Goal: Task Accomplishment & Management: Manage account settings

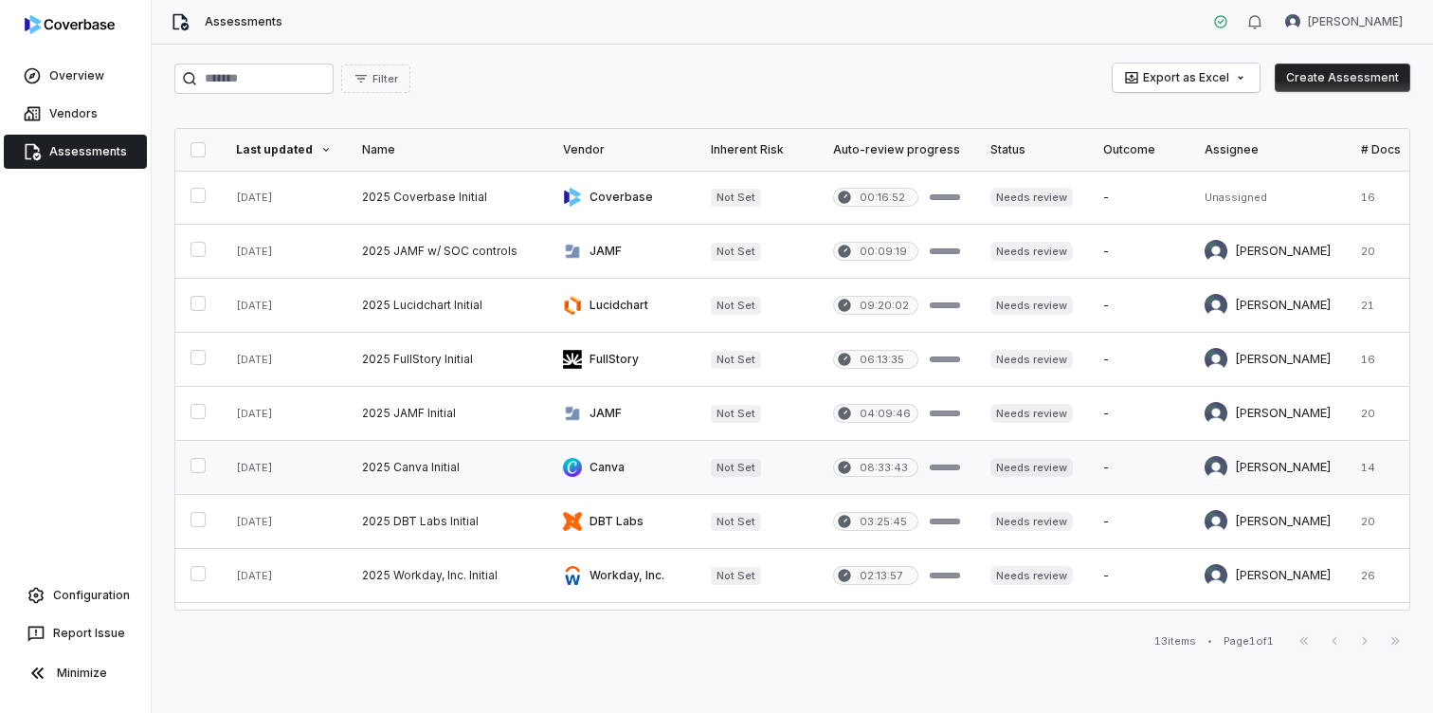
click at [445, 465] on link at bounding box center [447, 467] width 201 height 53
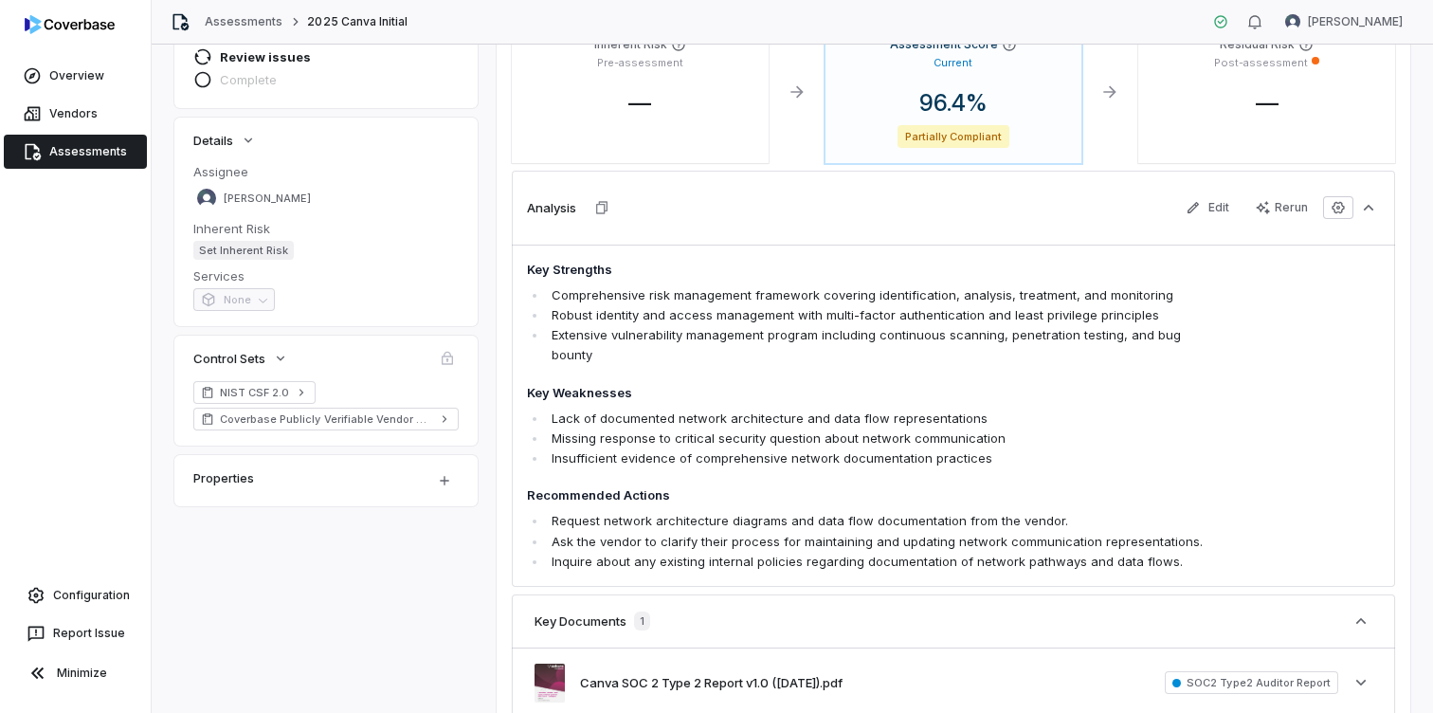
scroll to position [255, 0]
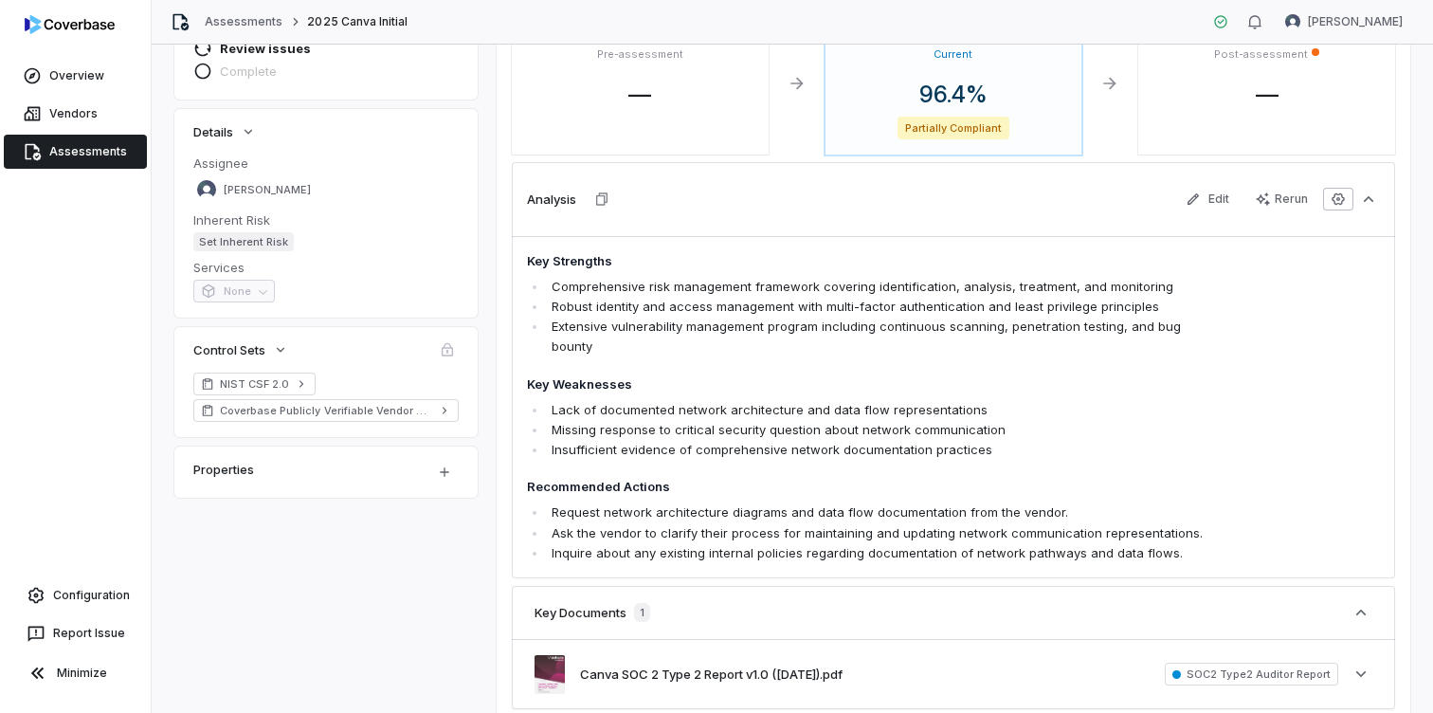
click at [1337, 199] on icon "button" at bounding box center [1338, 199] width 15 height 15
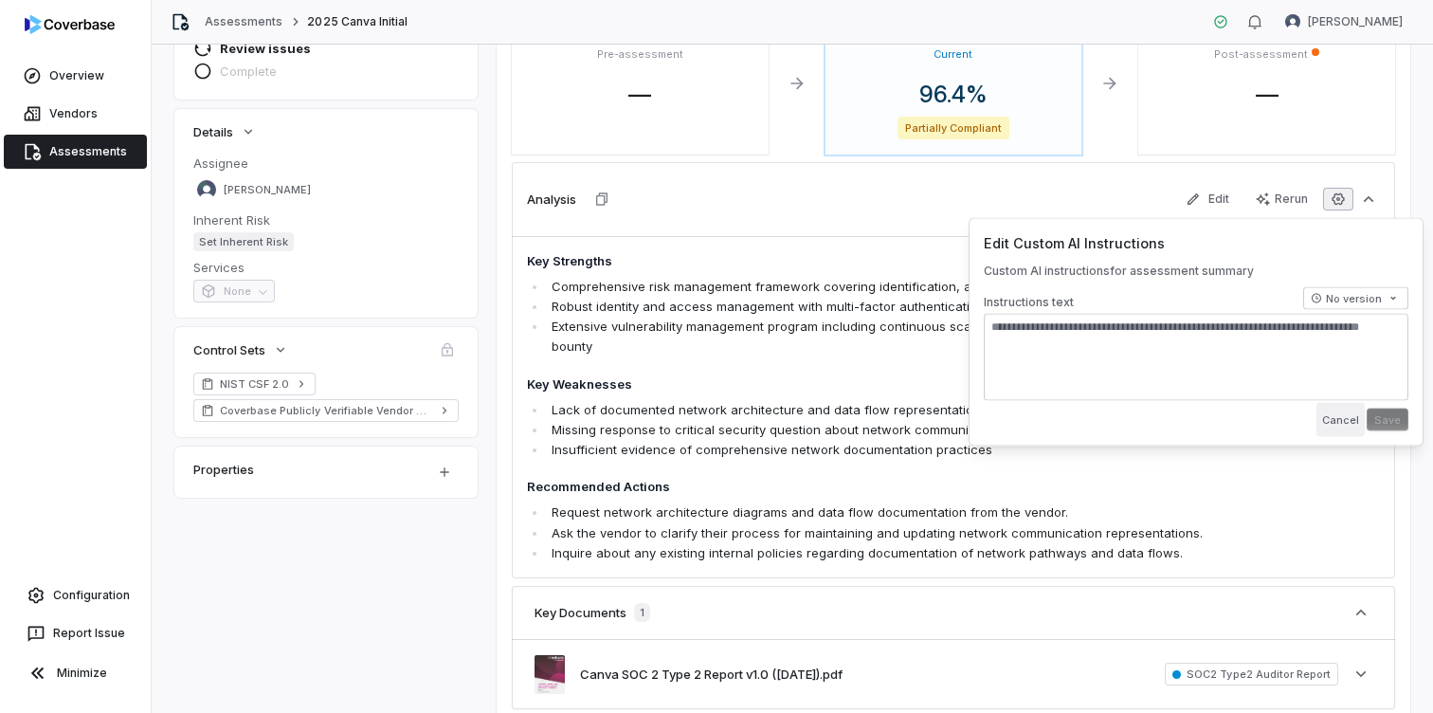
click at [1343, 426] on button "Cancel" at bounding box center [1341, 420] width 48 height 34
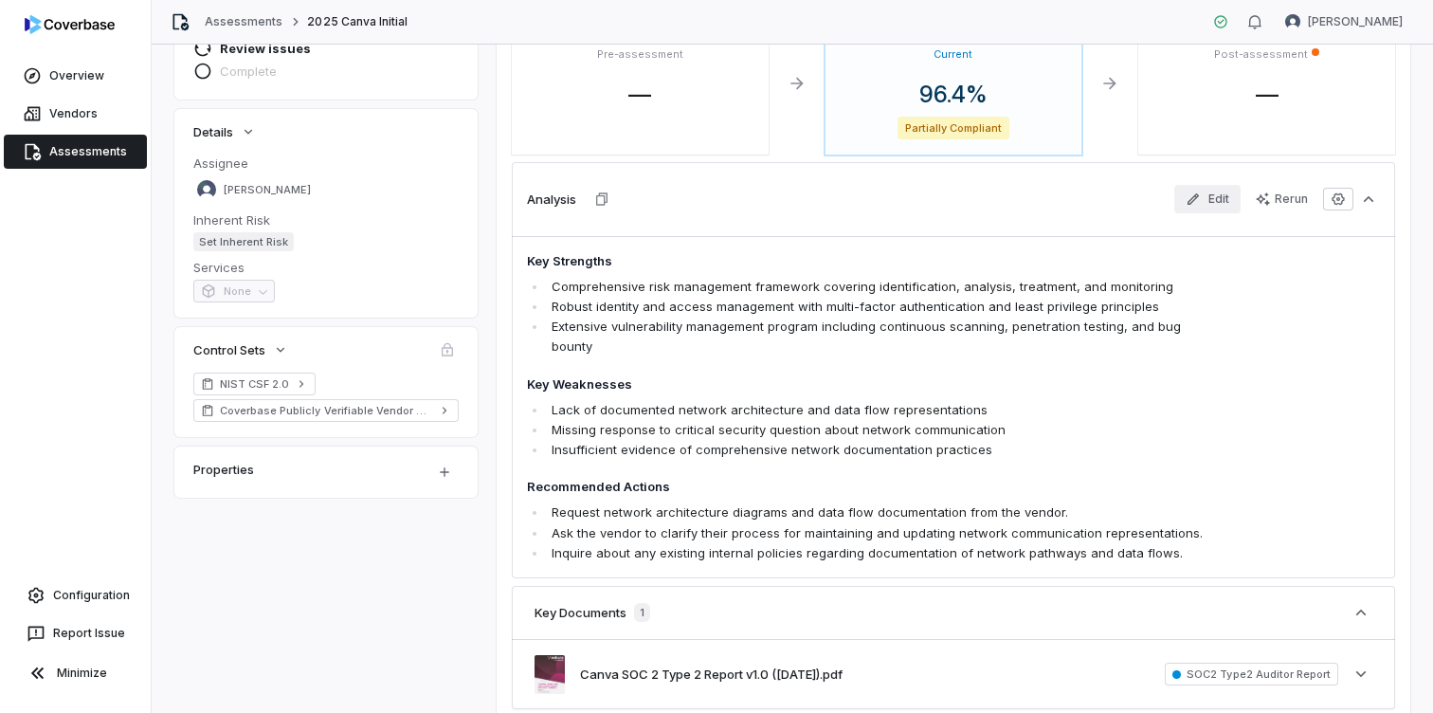
click at [1218, 200] on button "Edit" at bounding box center [1208, 199] width 66 height 28
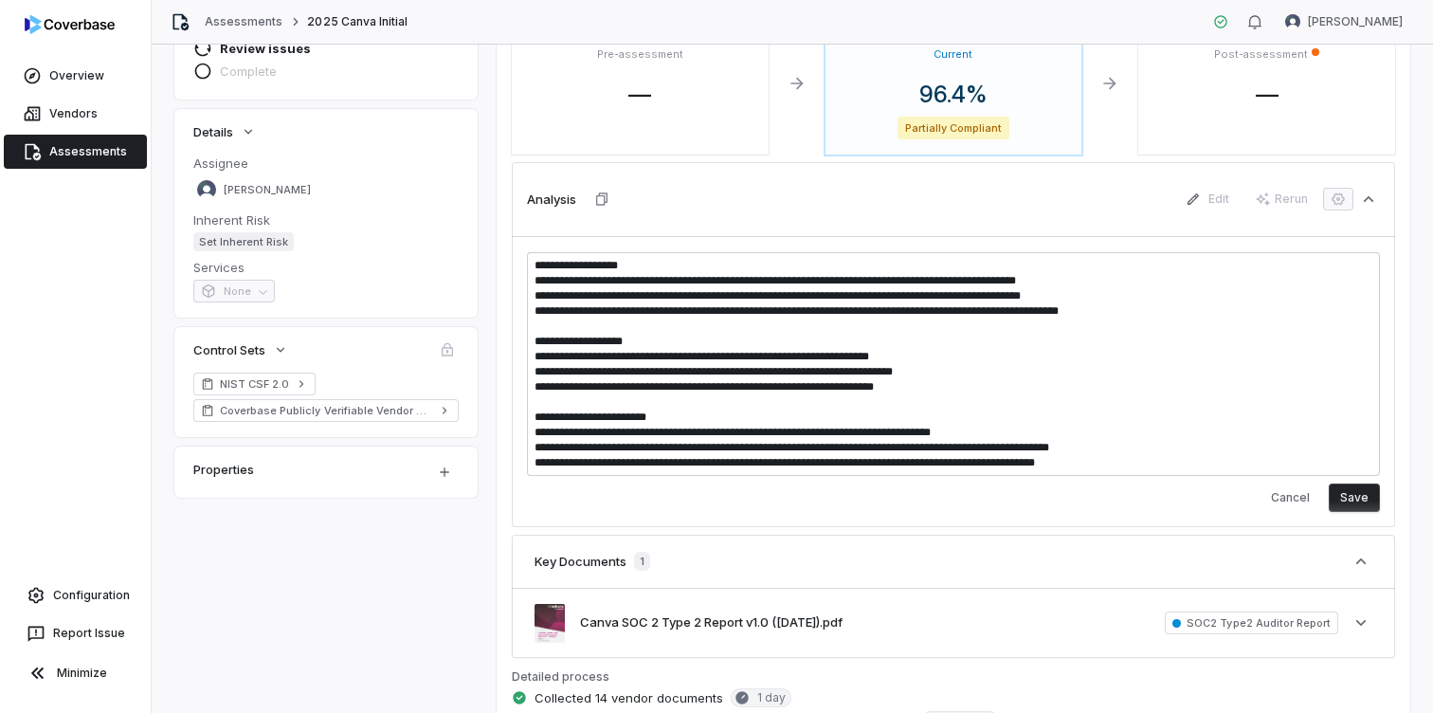
click at [1079, 210] on div "Analysis Edit Rerun" at bounding box center [954, 199] width 884 height 74
click at [1360, 499] on button "Save" at bounding box center [1354, 498] width 51 height 28
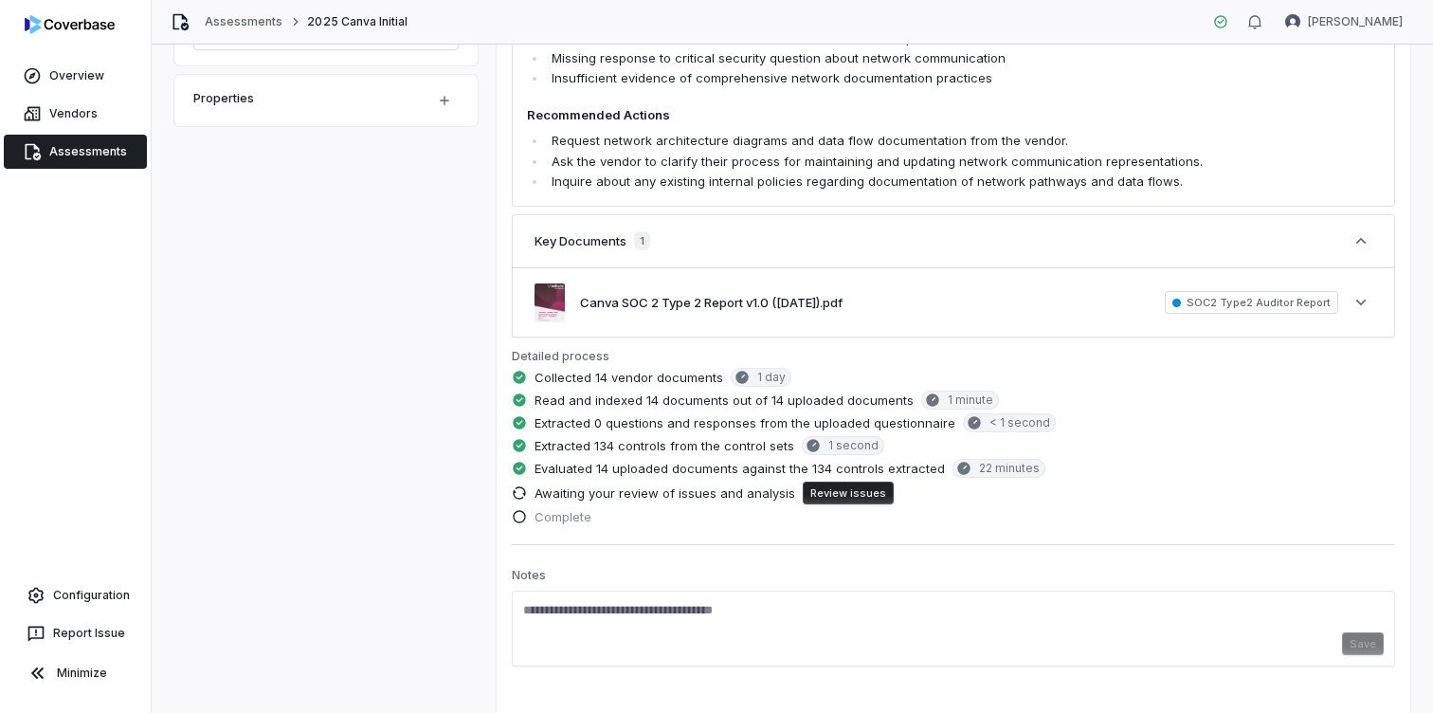
scroll to position [628, 0]
click at [830, 493] on button "Review issues" at bounding box center [848, 492] width 91 height 23
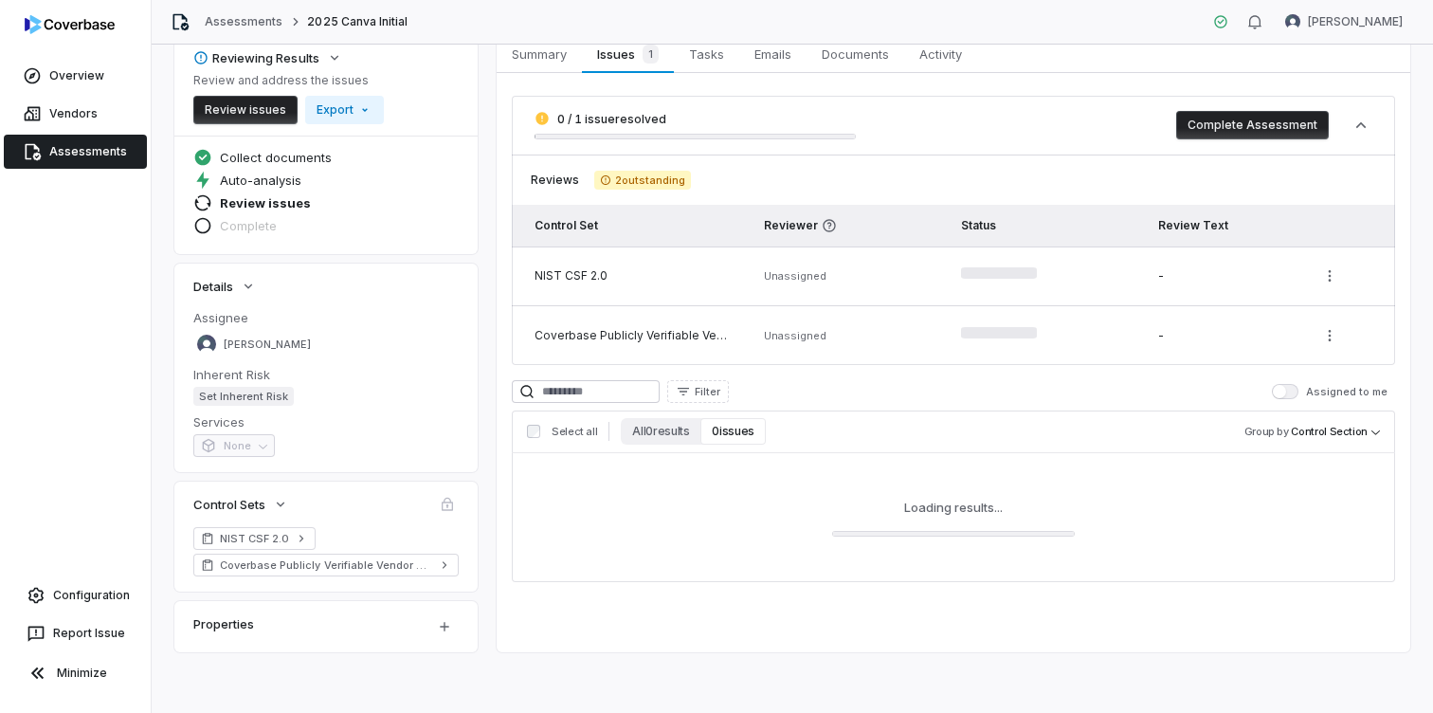
scroll to position [100, 0]
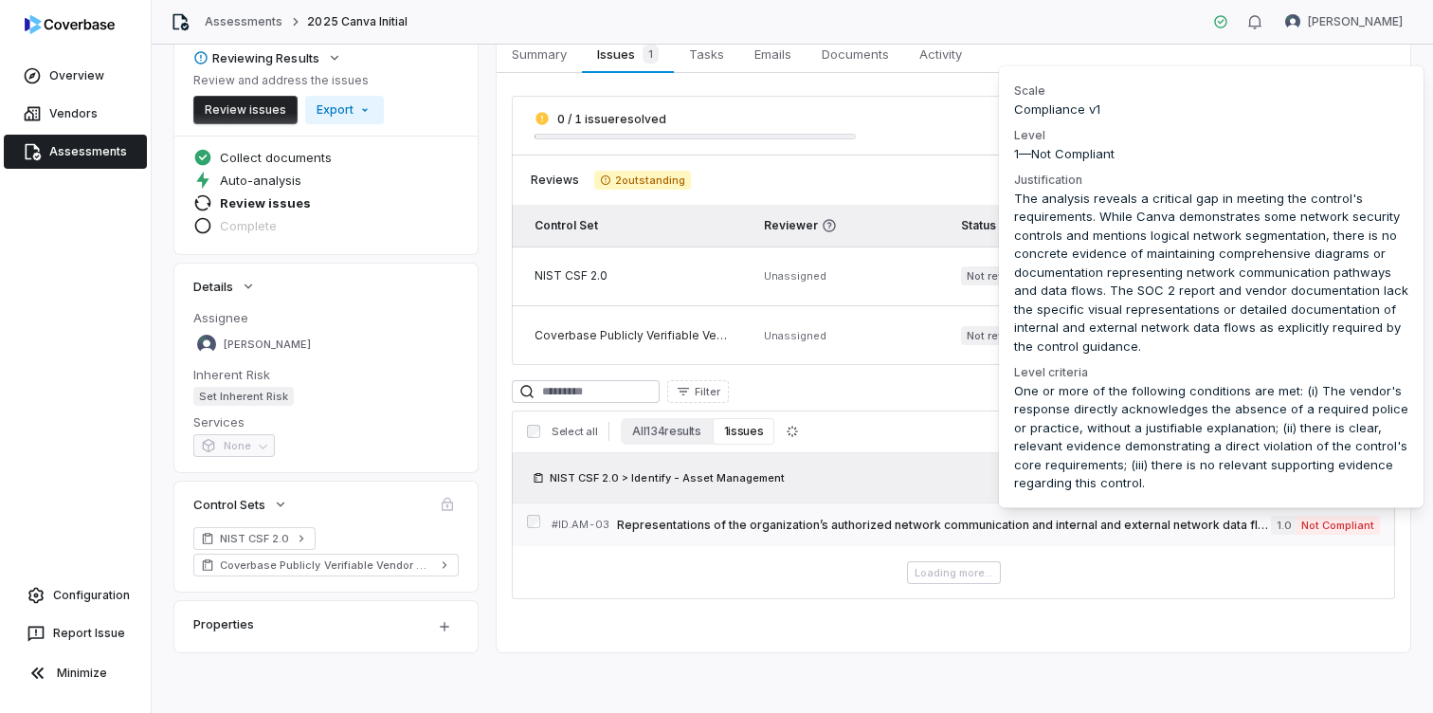
click at [1333, 528] on span "Not Compliant" at bounding box center [1338, 525] width 84 height 19
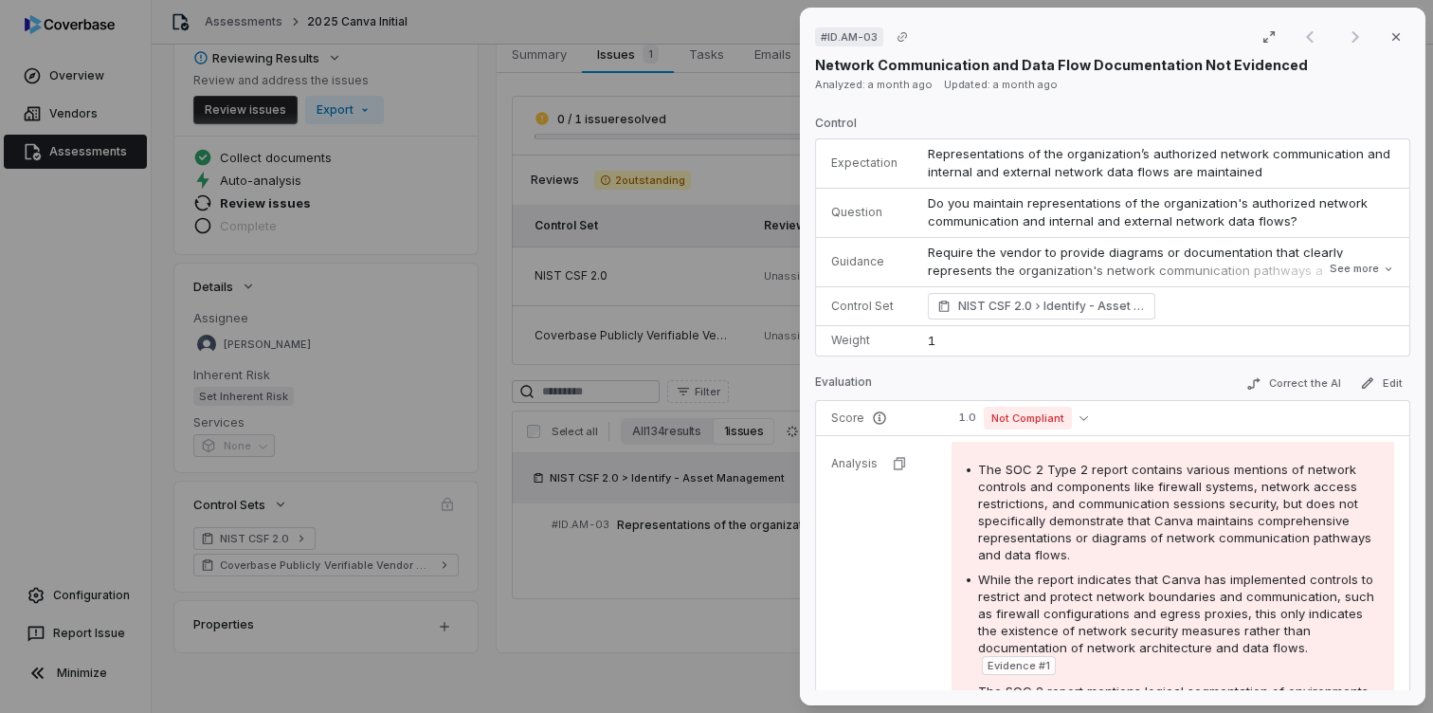
scroll to position [17, 0]
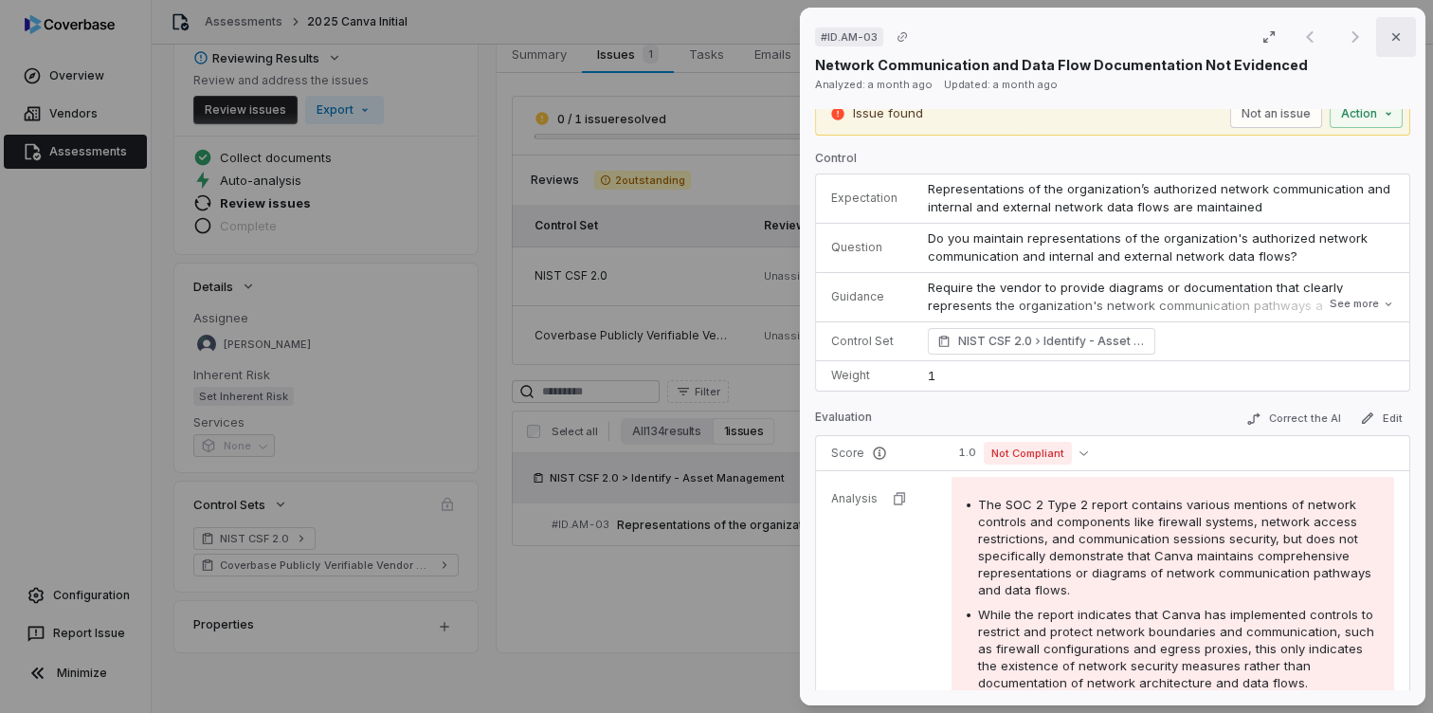
click at [1398, 36] on icon "button" at bounding box center [1396, 36] width 15 height 15
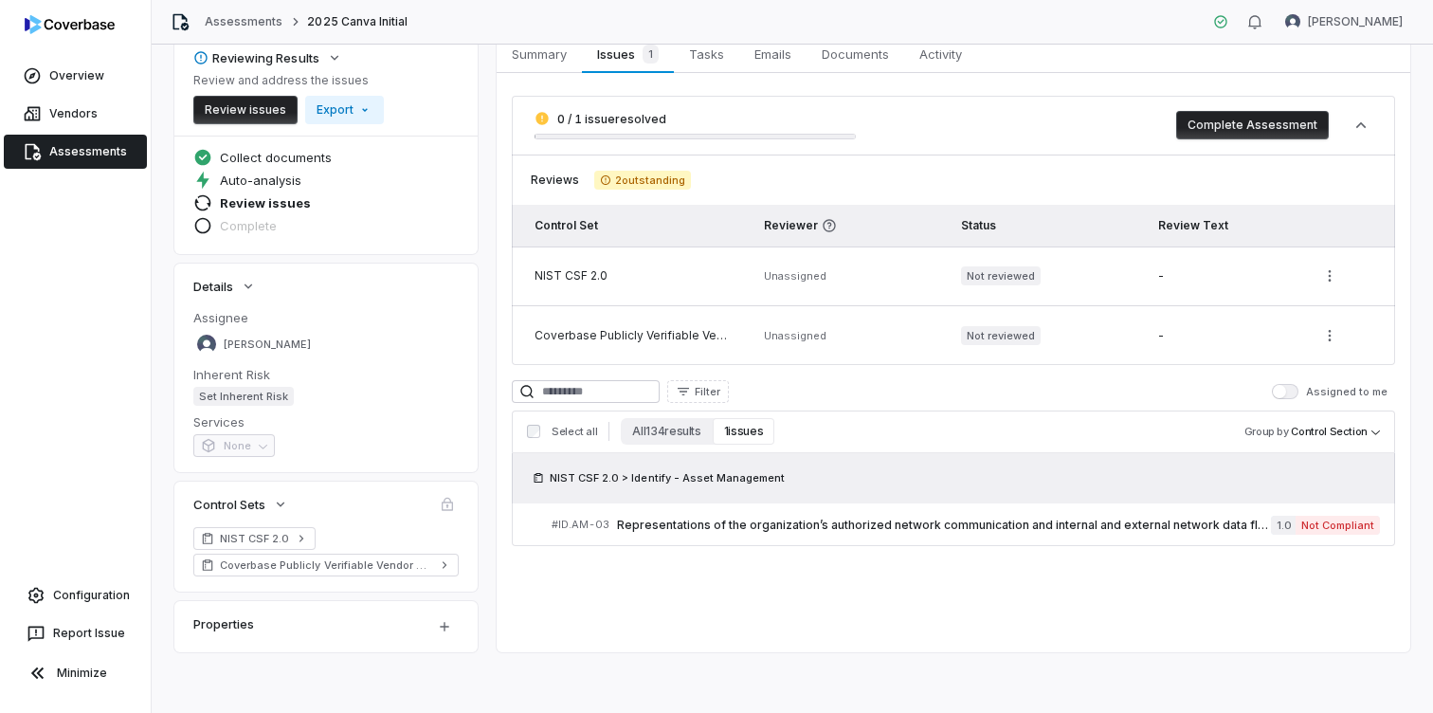
click at [874, 157] on div "Reviews 2 outstanding Control Set Reviewer Status Review Text NIST CSF 2.0 Unas…" at bounding box center [954, 260] width 884 height 210
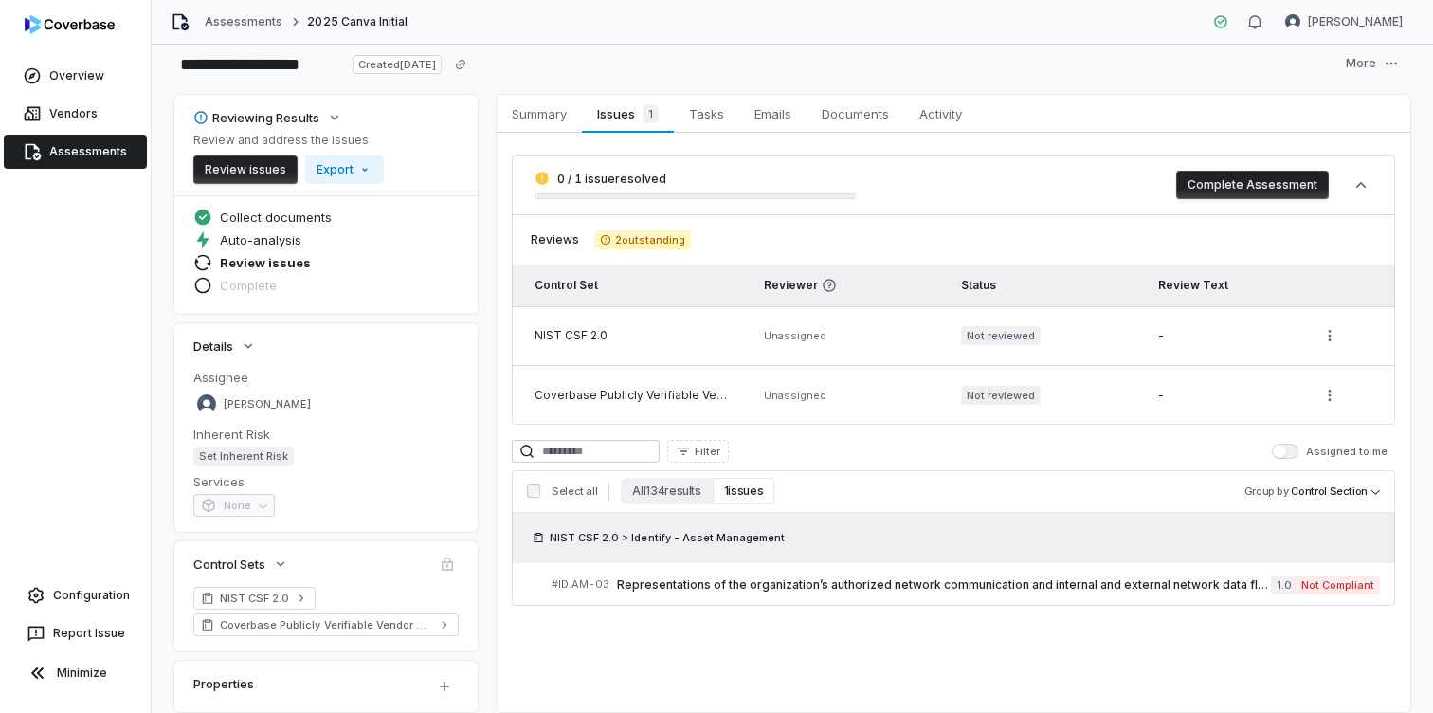
scroll to position [27, 0]
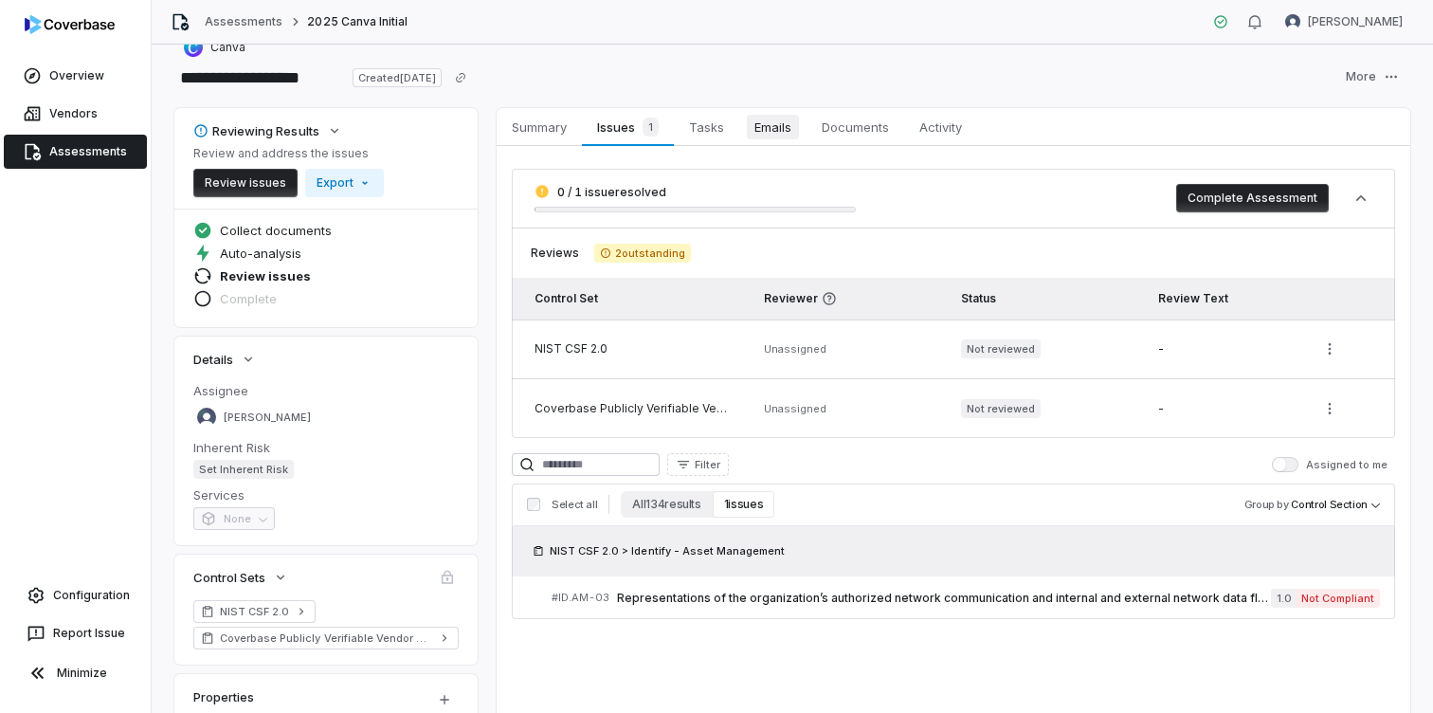
click at [772, 133] on span "Emails" at bounding box center [773, 127] width 52 height 25
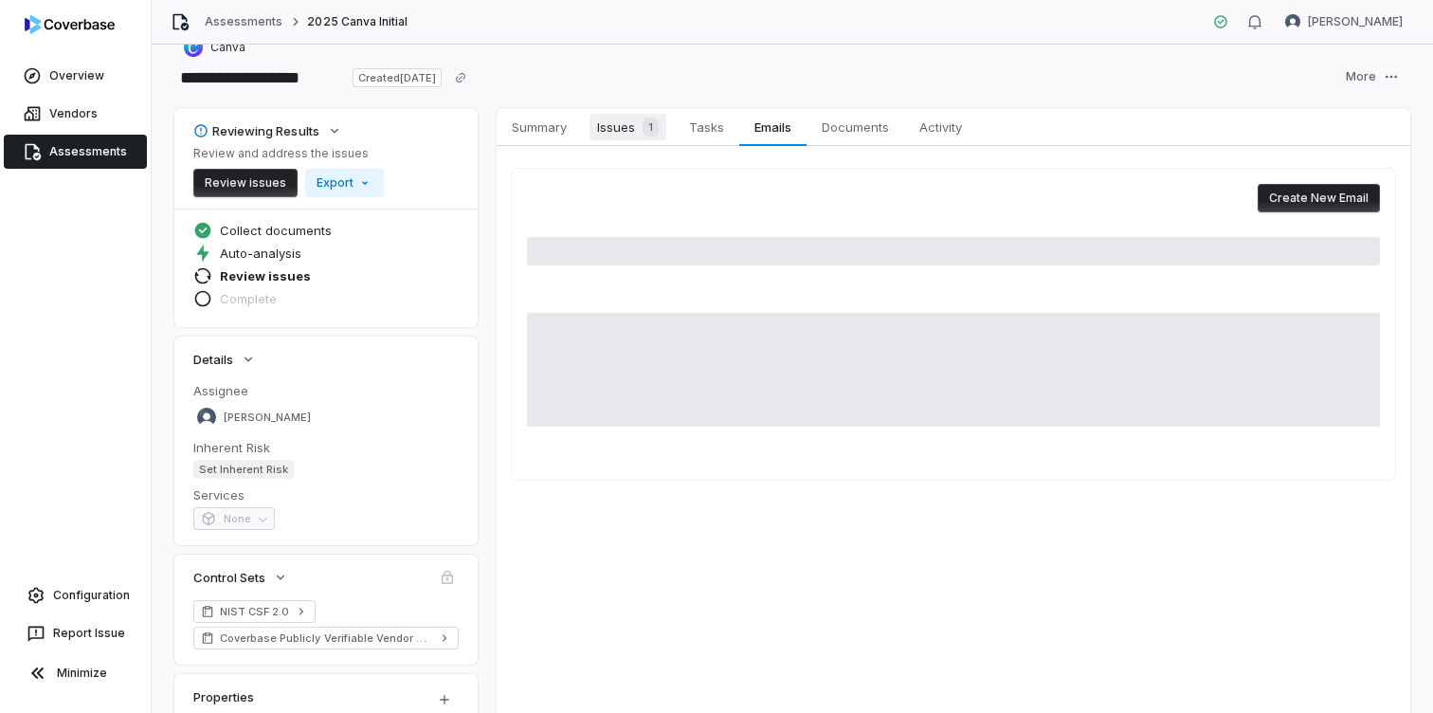
click at [633, 121] on span "Issues 1" at bounding box center [628, 127] width 77 height 27
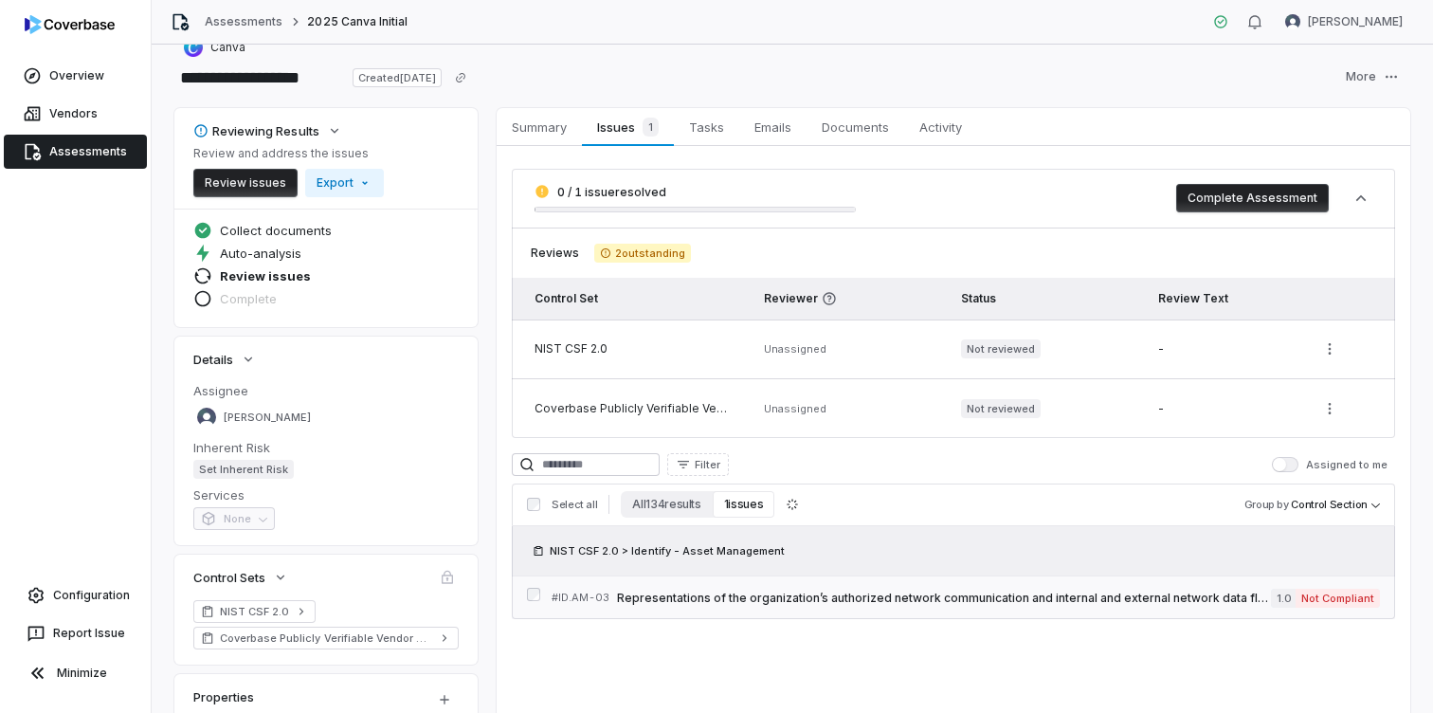
click at [1231, 597] on span "Representations of the organization’s authorized network communication and inte…" at bounding box center [944, 598] width 654 height 15
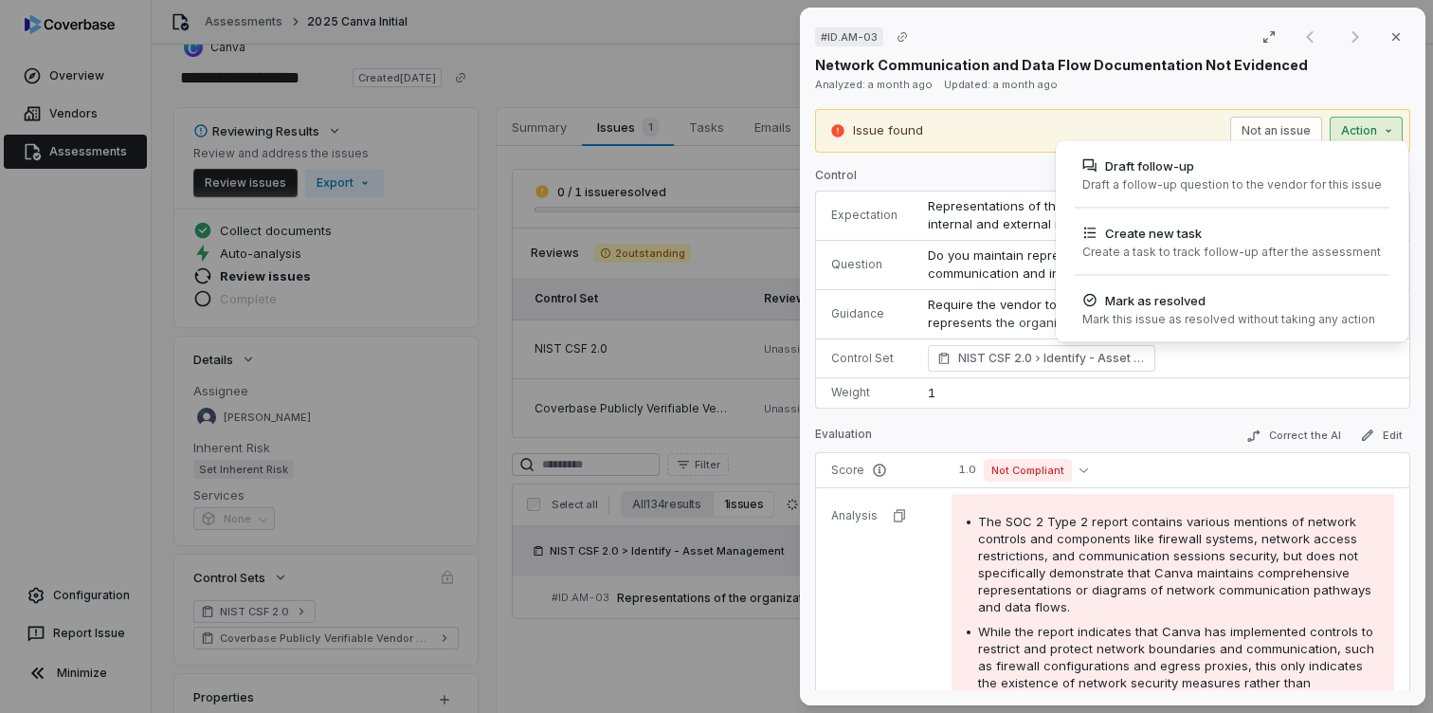
click at [1363, 132] on div "# ID.AM-03 Result 1 of 1 Close Network Communication and Data Flow Documentatio…" at bounding box center [716, 356] width 1433 height 713
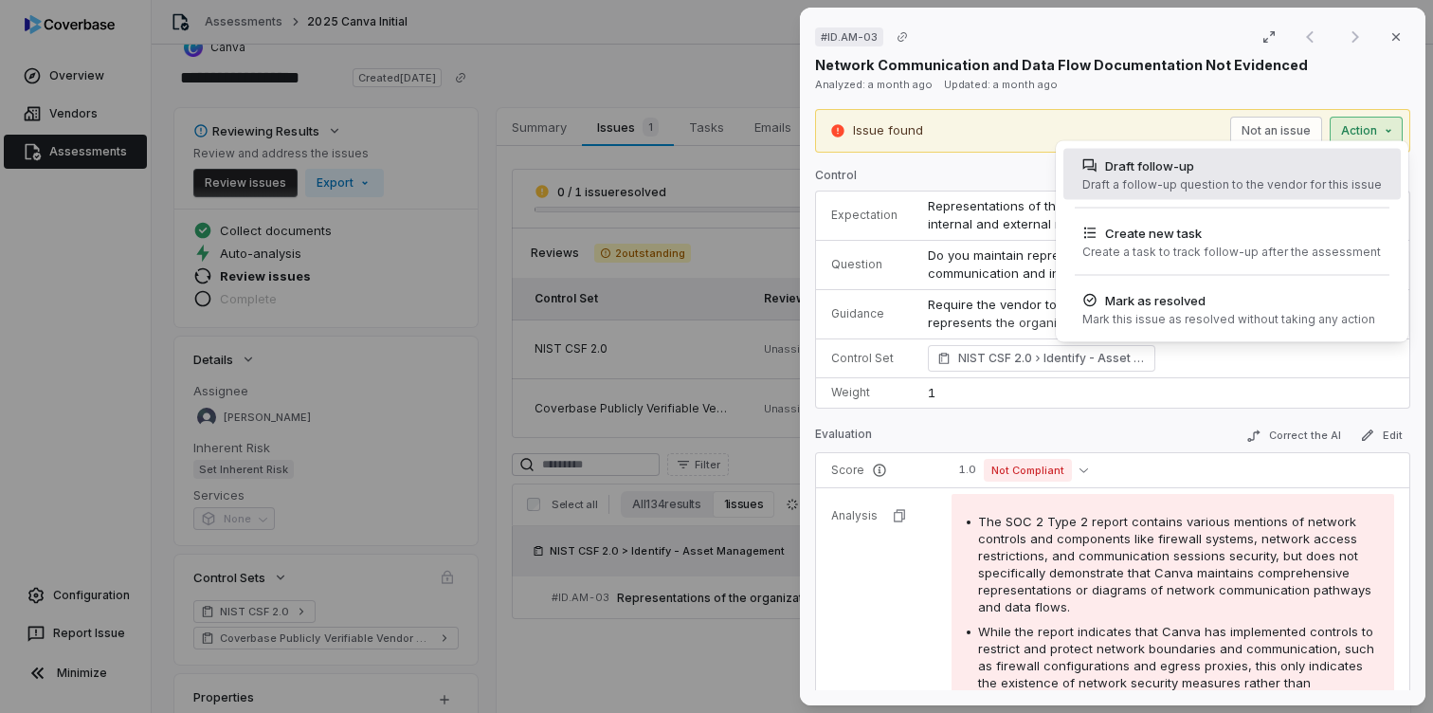
click at [1185, 173] on div "Draft follow-up" at bounding box center [1233, 165] width 300 height 19
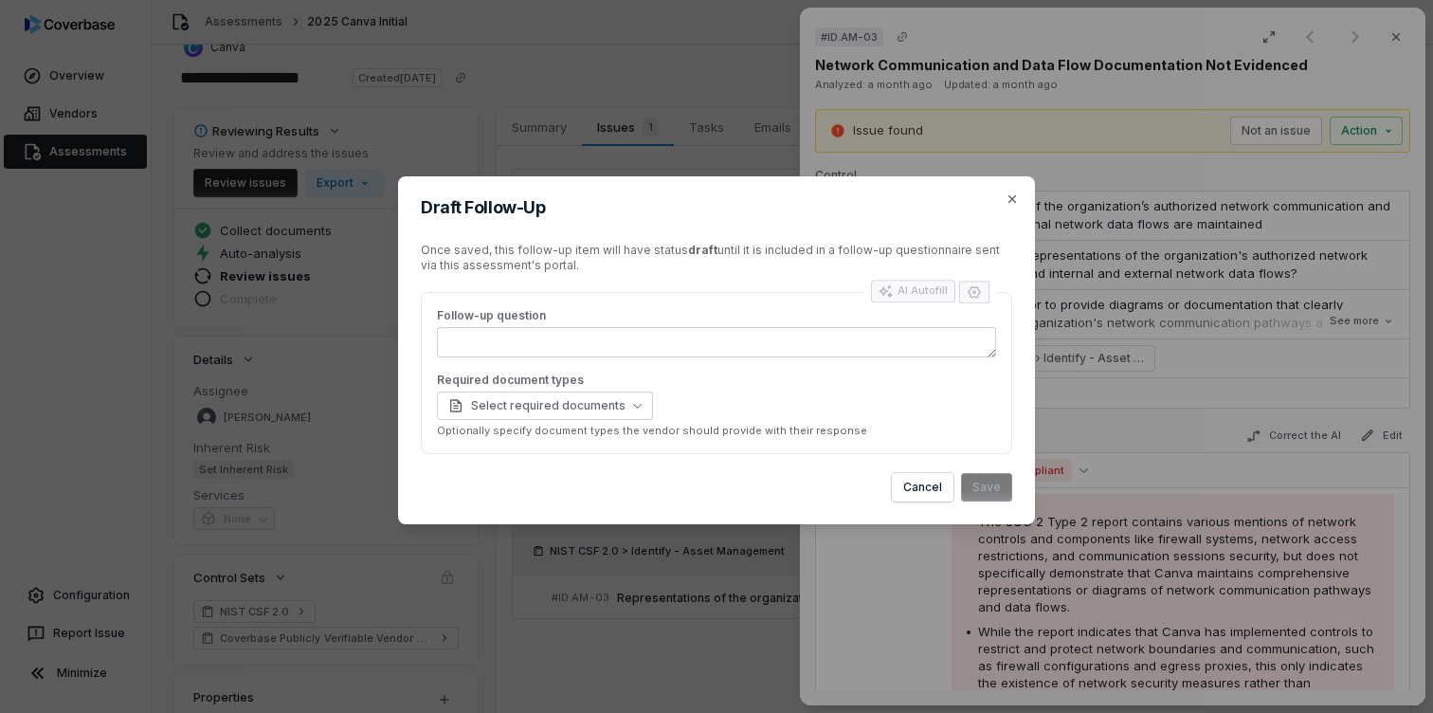
click at [765, 340] on textarea "Follow-up question" at bounding box center [716, 342] width 559 height 30
click at [634, 406] on button "Select required documents" at bounding box center [545, 406] width 216 height 28
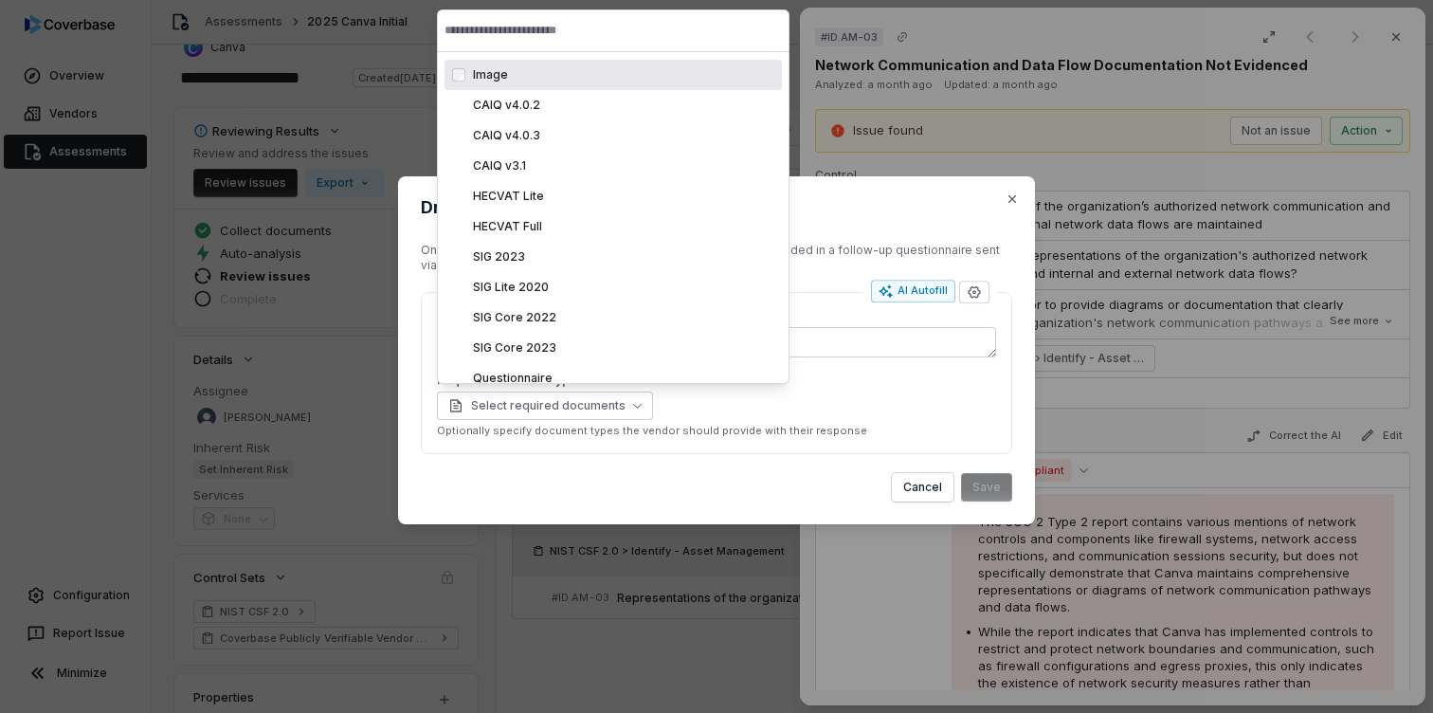
click at [800, 413] on div "Select required documents" at bounding box center [716, 406] width 559 height 28
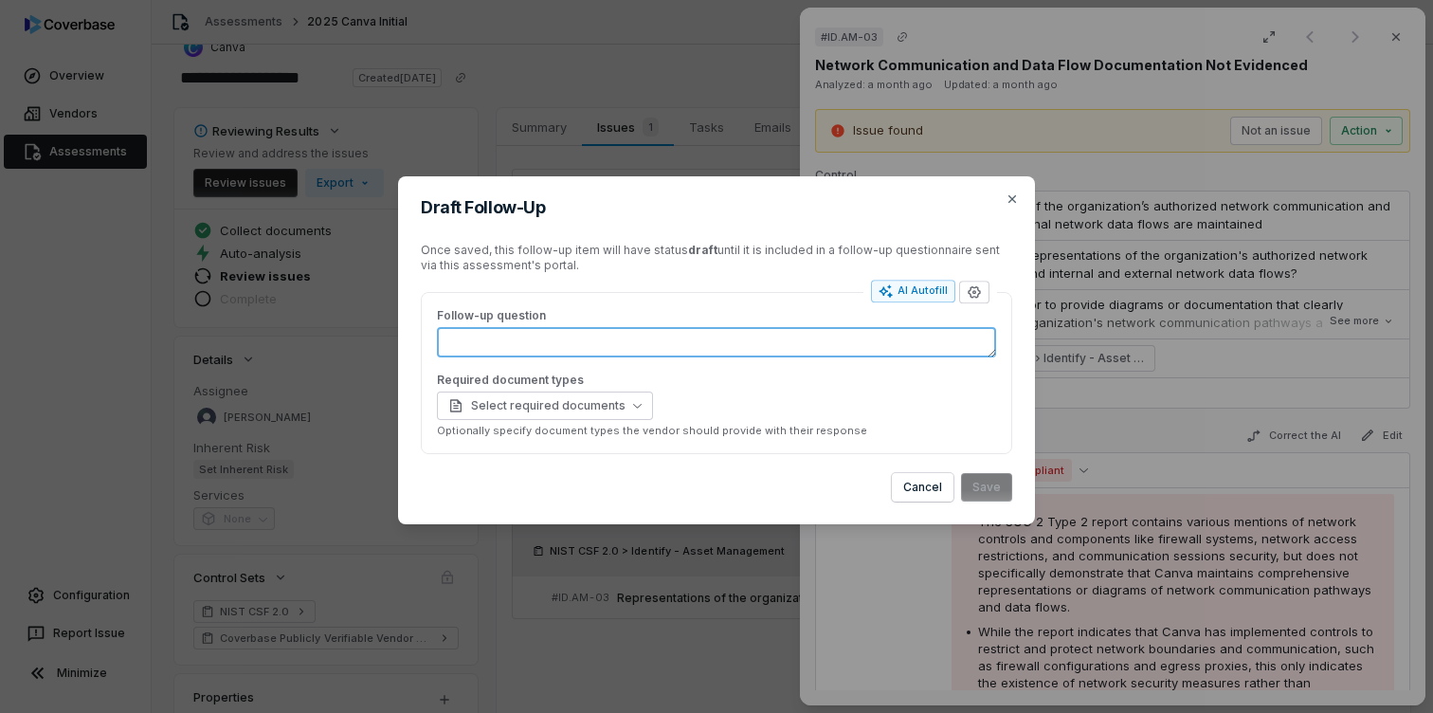
click at [733, 341] on textarea "Follow-up question" at bounding box center [716, 342] width 559 height 30
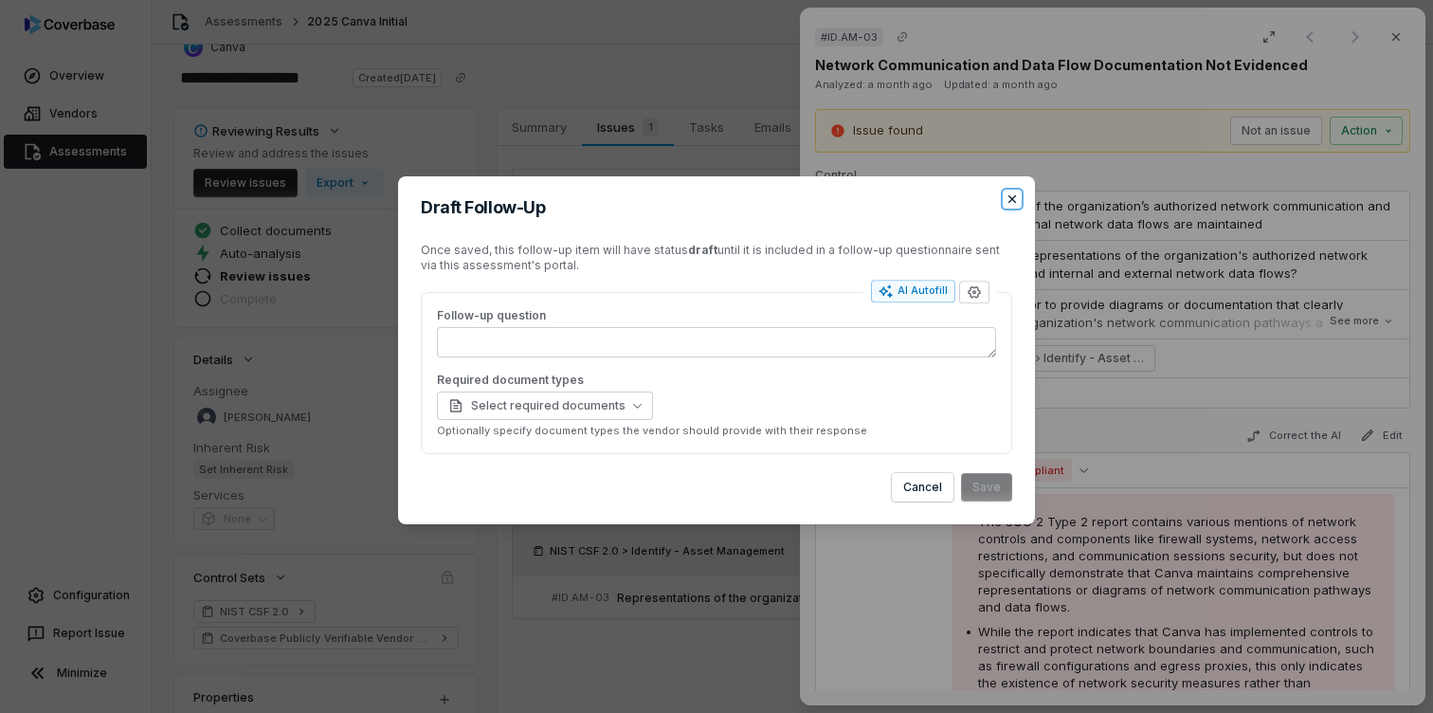
click at [1012, 195] on icon "button" at bounding box center [1012, 199] width 15 height 15
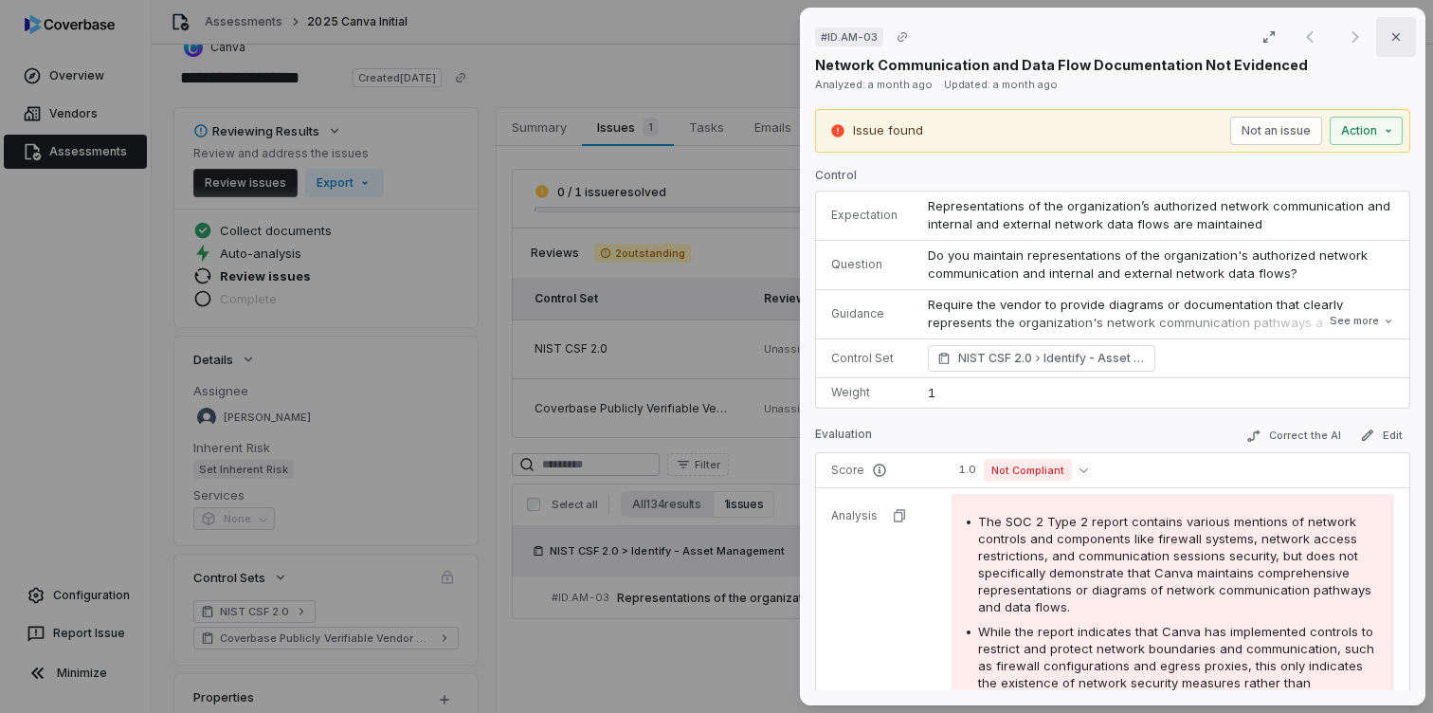
click at [1395, 39] on icon "button" at bounding box center [1396, 36] width 15 height 15
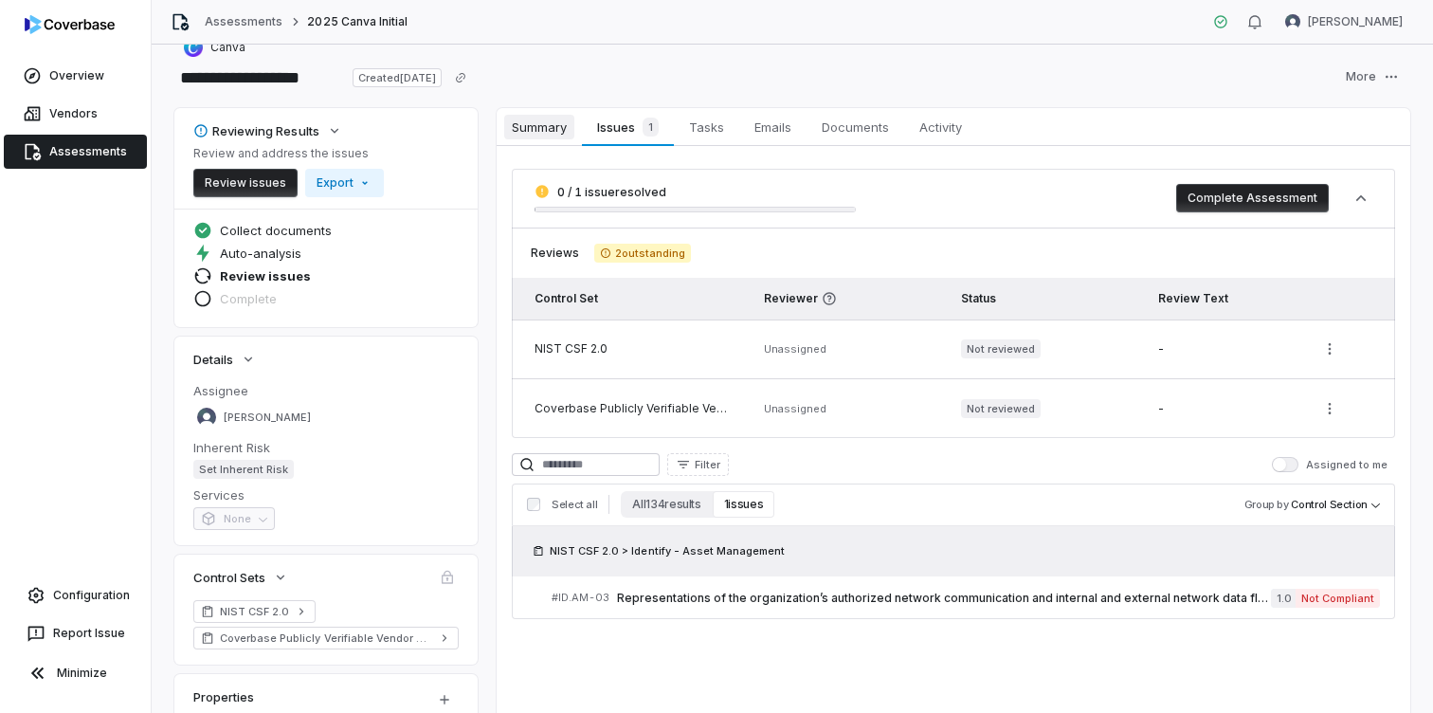
click at [544, 125] on span "Summary" at bounding box center [539, 127] width 70 height 25
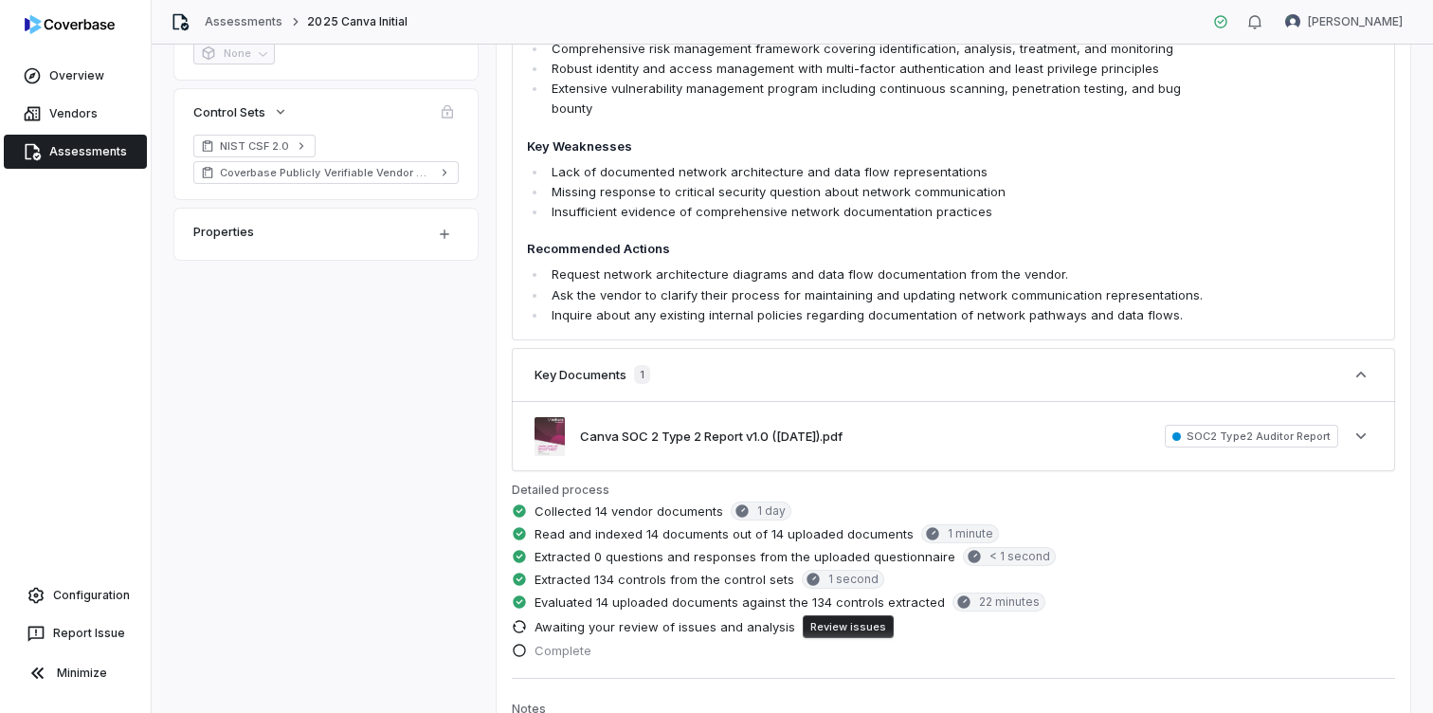
scroll to position [513, 0]
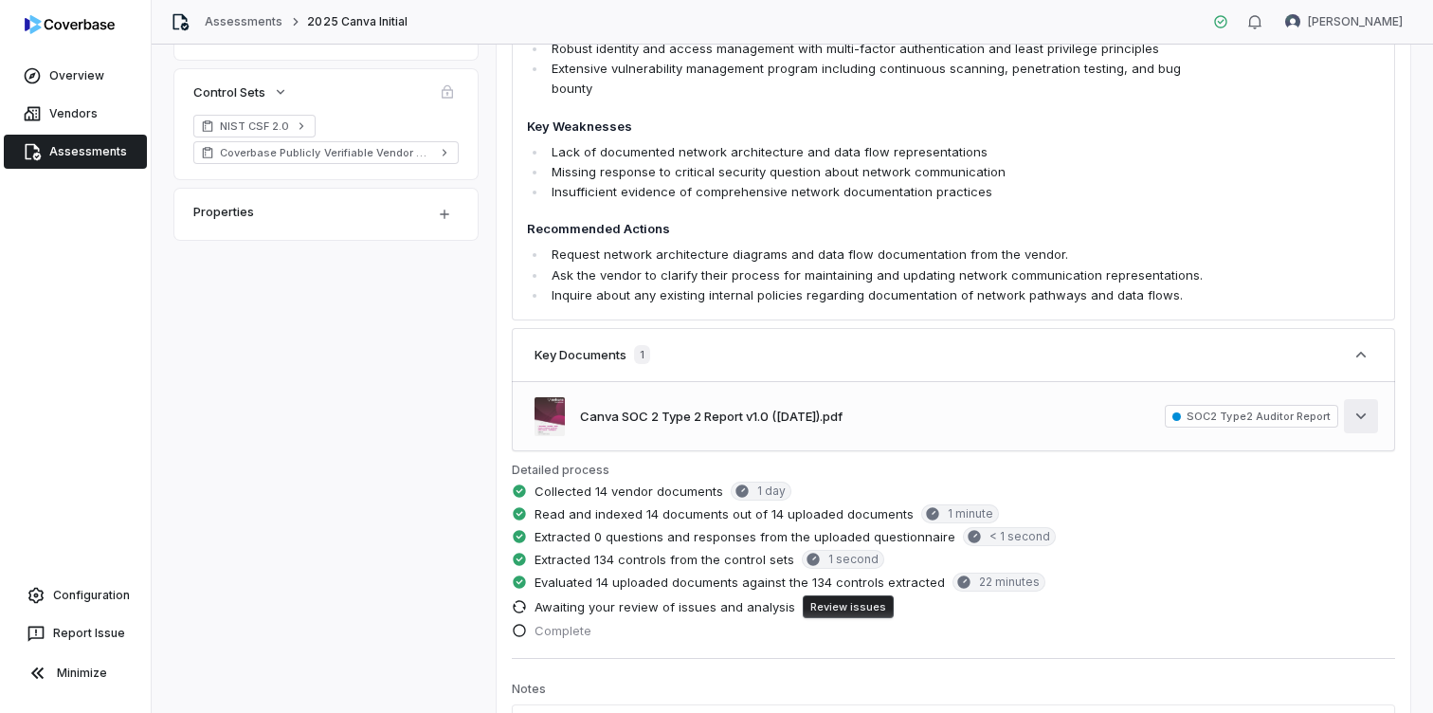
click at [1362, 419] on icon "button" at bounding box center [1361, 416] width 19 height 19
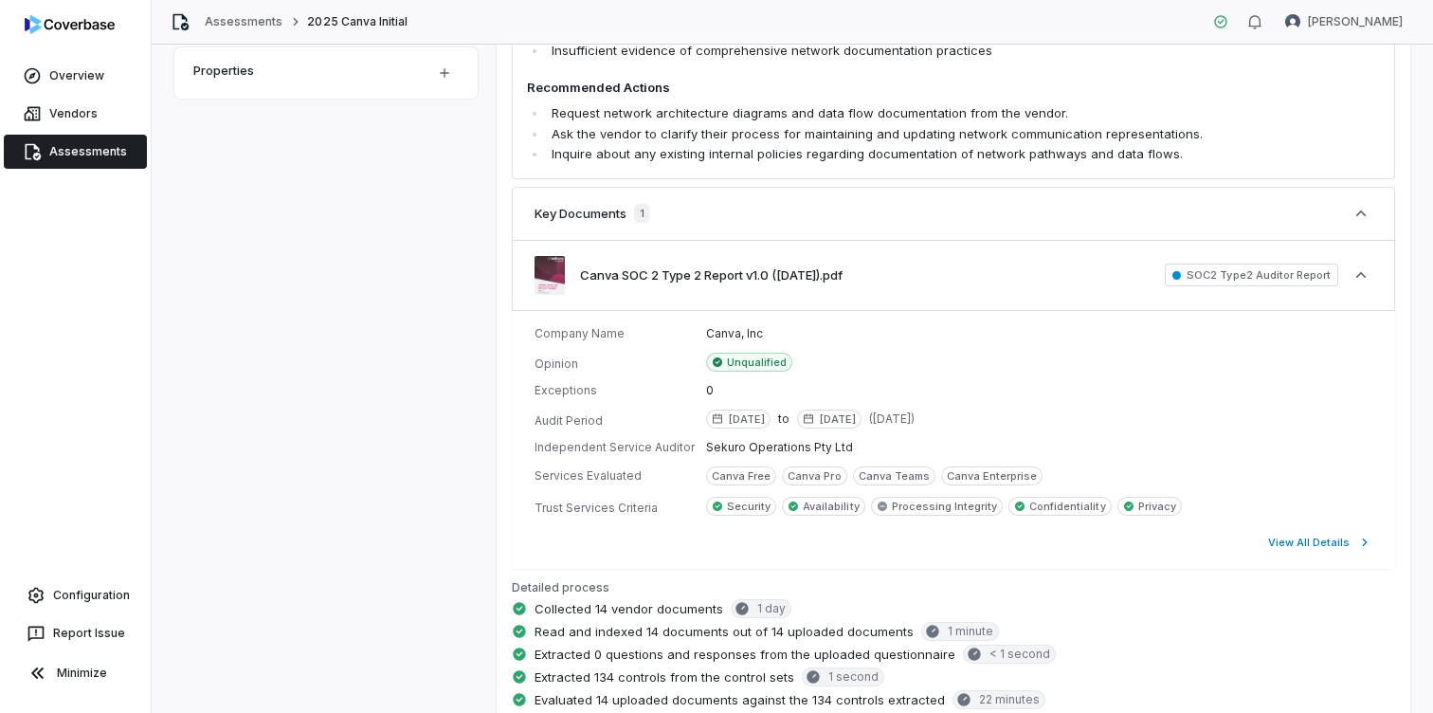
scroll to position [642, 0]
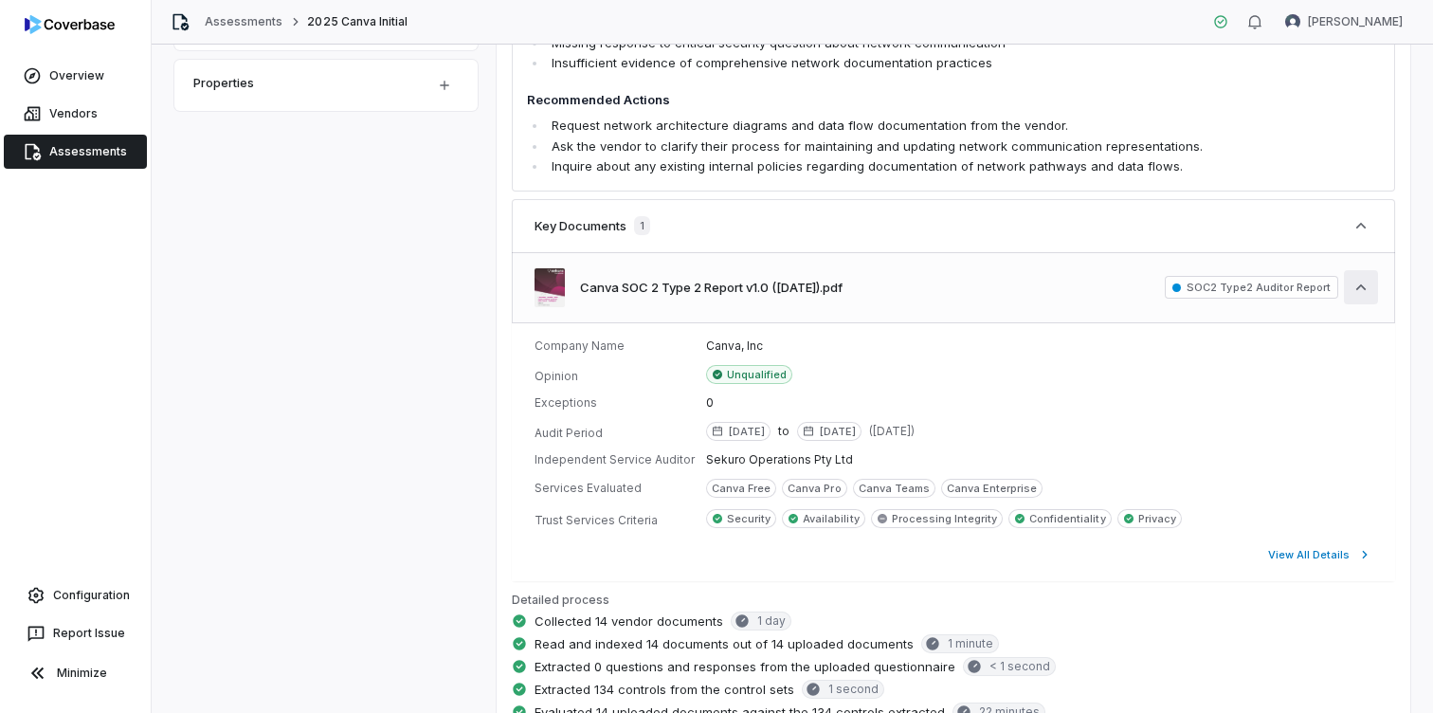
click at [1359, 291] on icon "button" at bounding box center [1361, 287] width 19 height 19
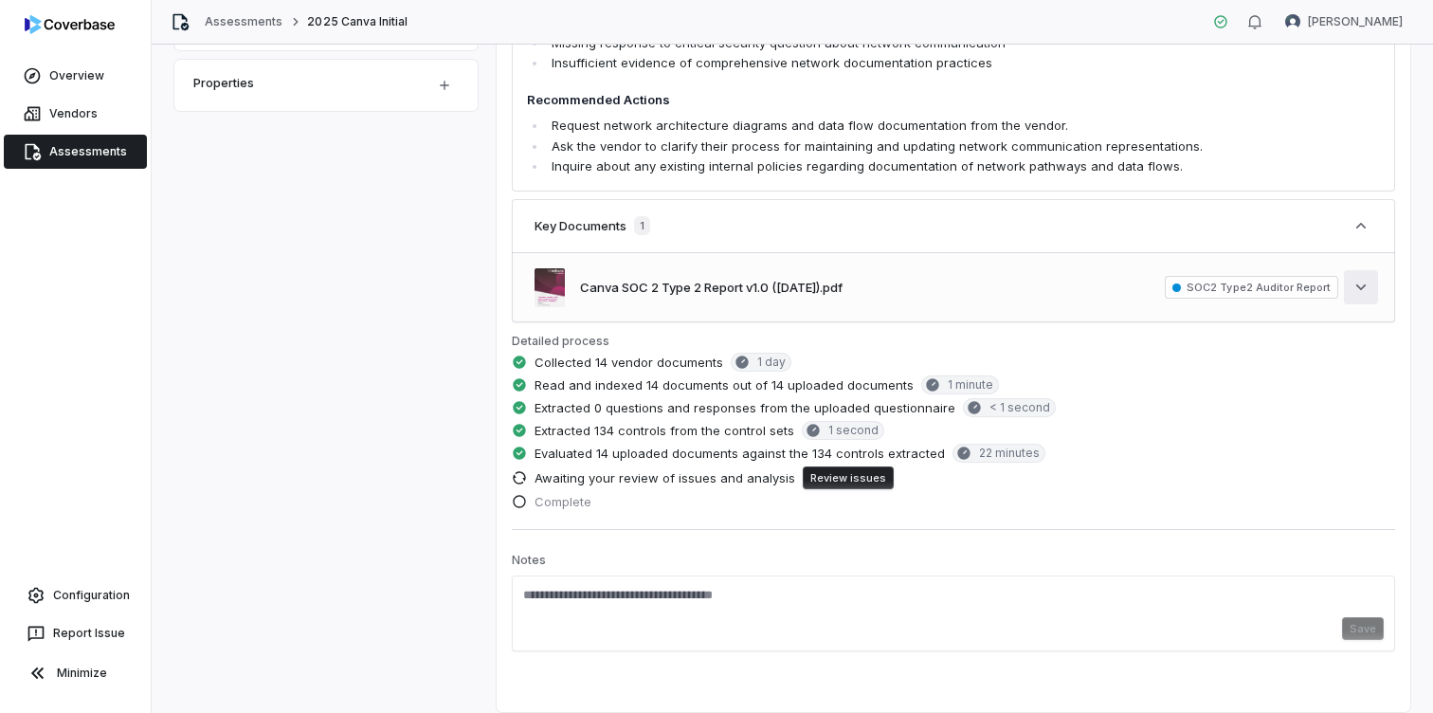
click at [1370, 288] on icon "button" at bounding box center [1361, 287] width 19 height 19
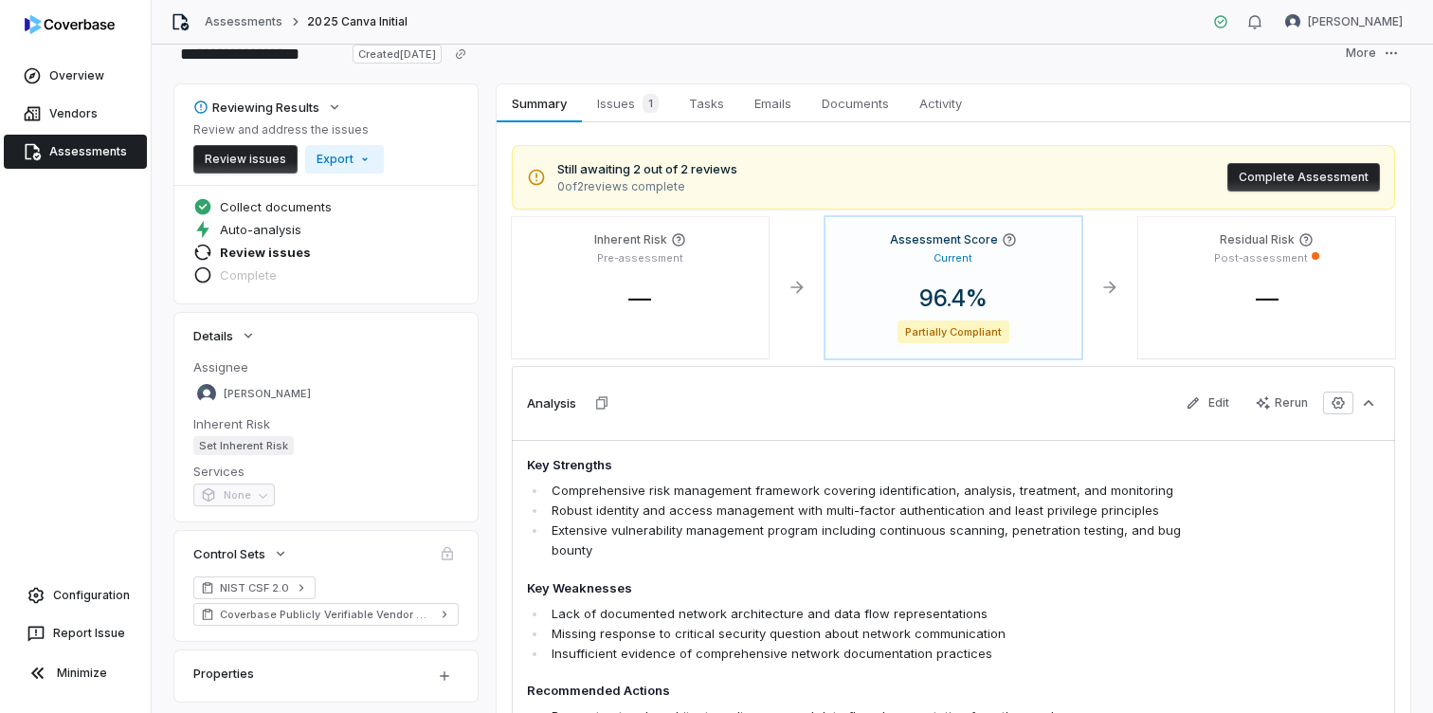
scroll to position [0, 0]
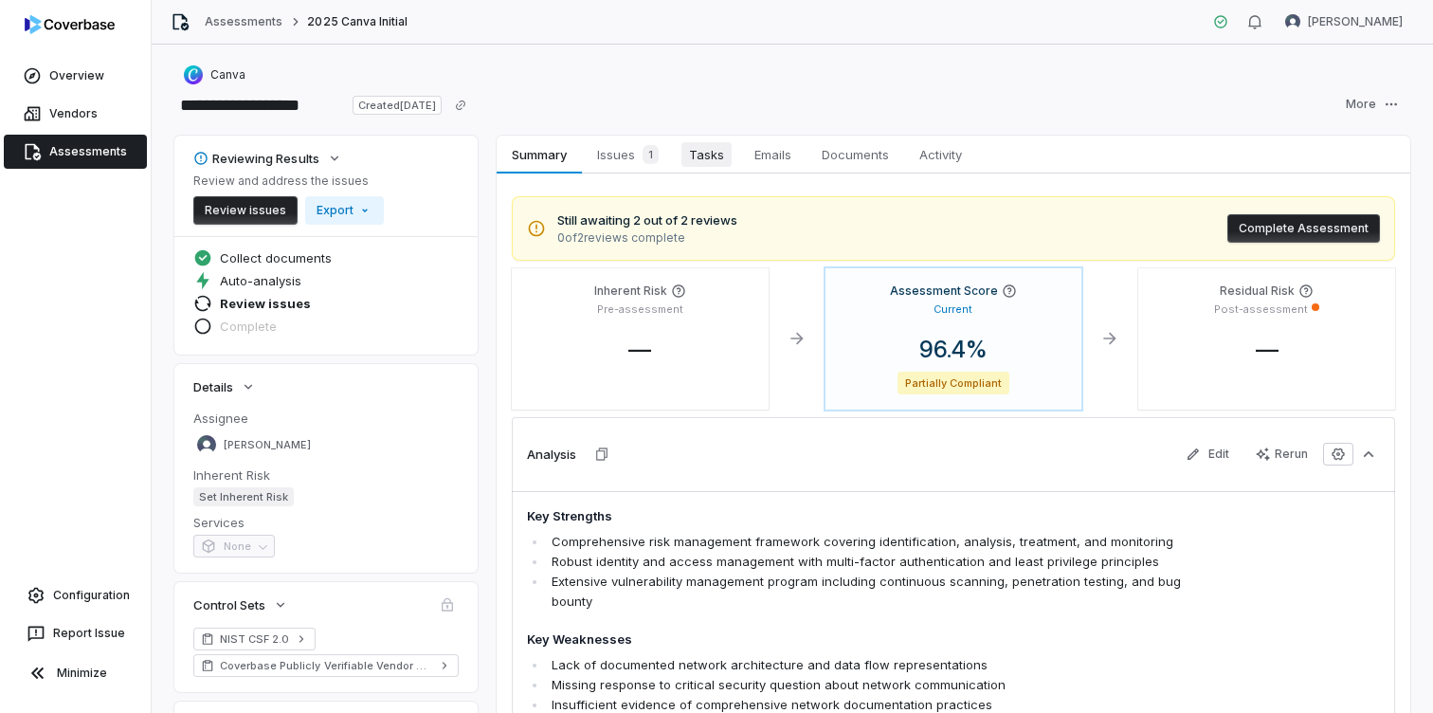
click at [684, 155] on span "Tasks" at bounding box center [707, 154] width 50 height 25
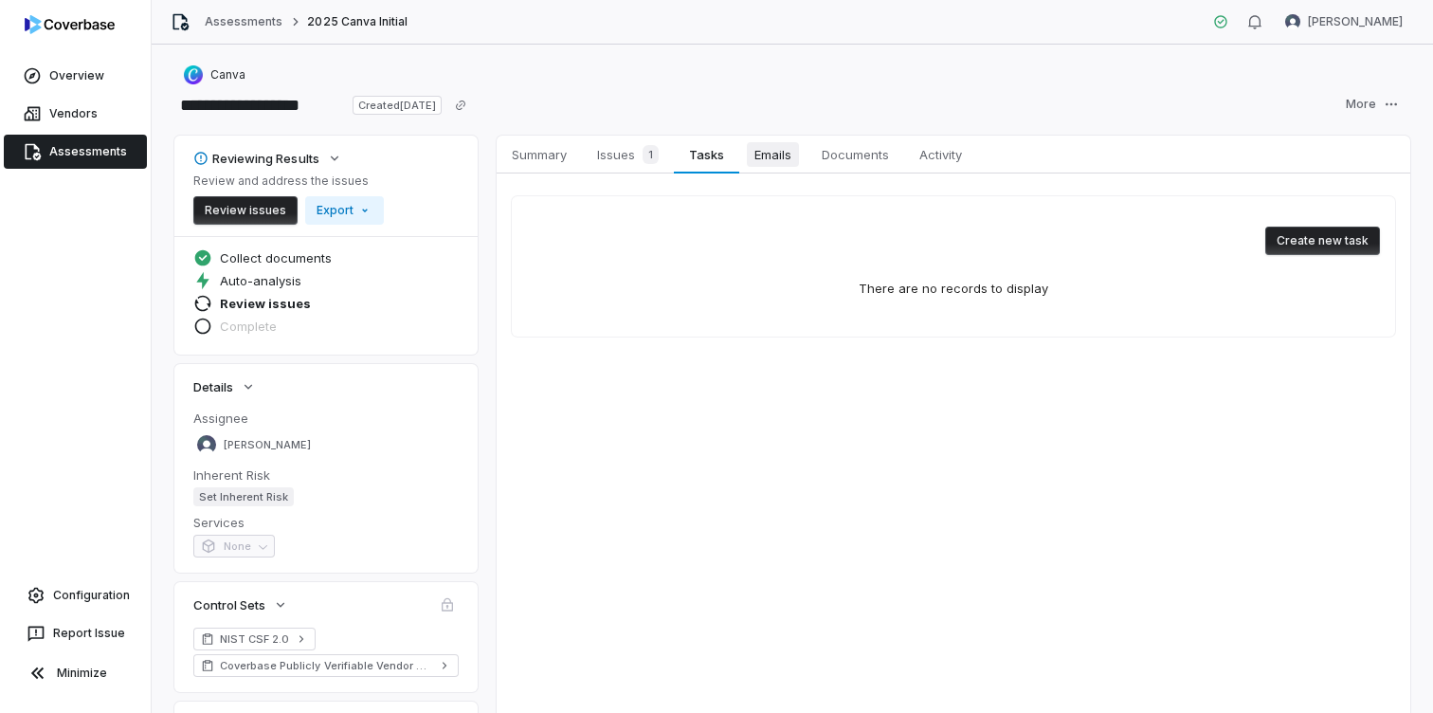
click at [762, 161] on span "Emails" at bounding box center [773, 154] width 52 height 25
click at [914, 167] on link "Activity Activity" at bounding box center [940, 155] width 73 height 38
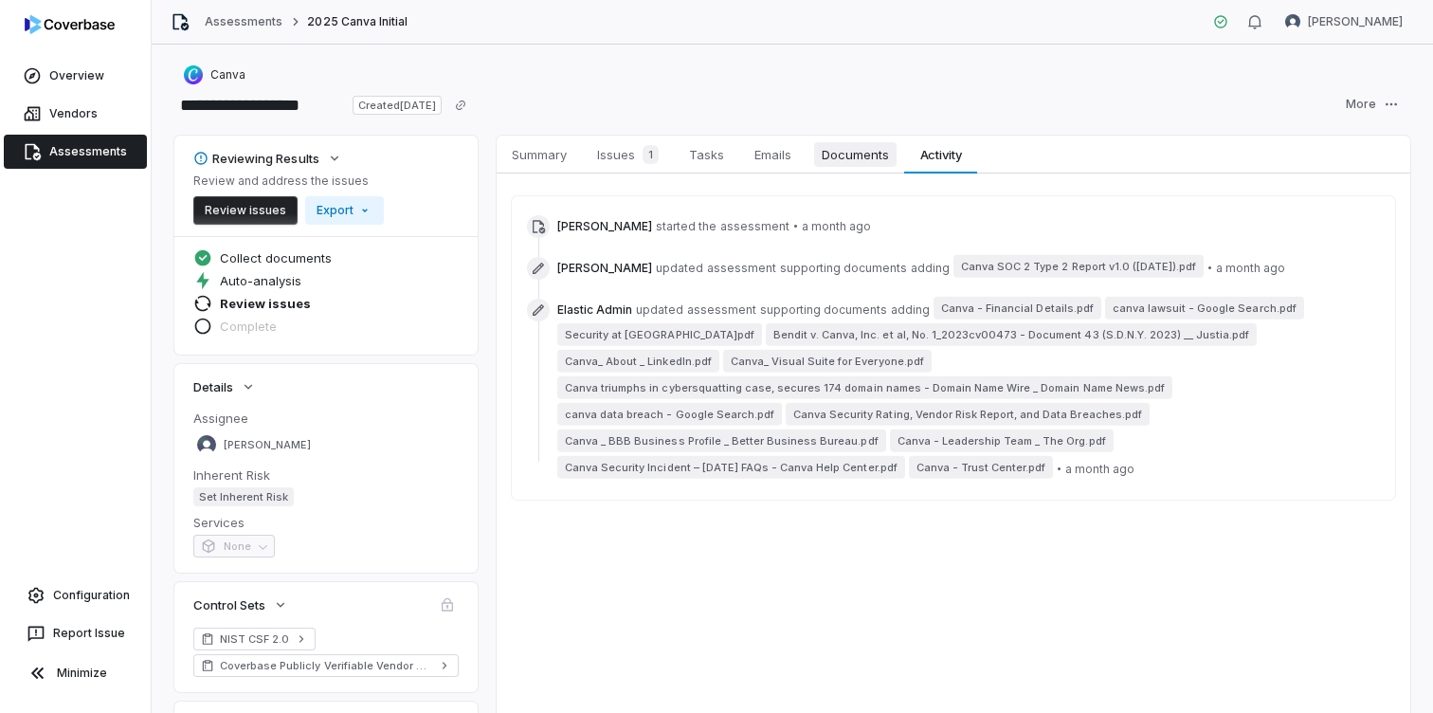
click at [845, 149] on span "Documents" at bounding box center [855, 154] width 82 height 25
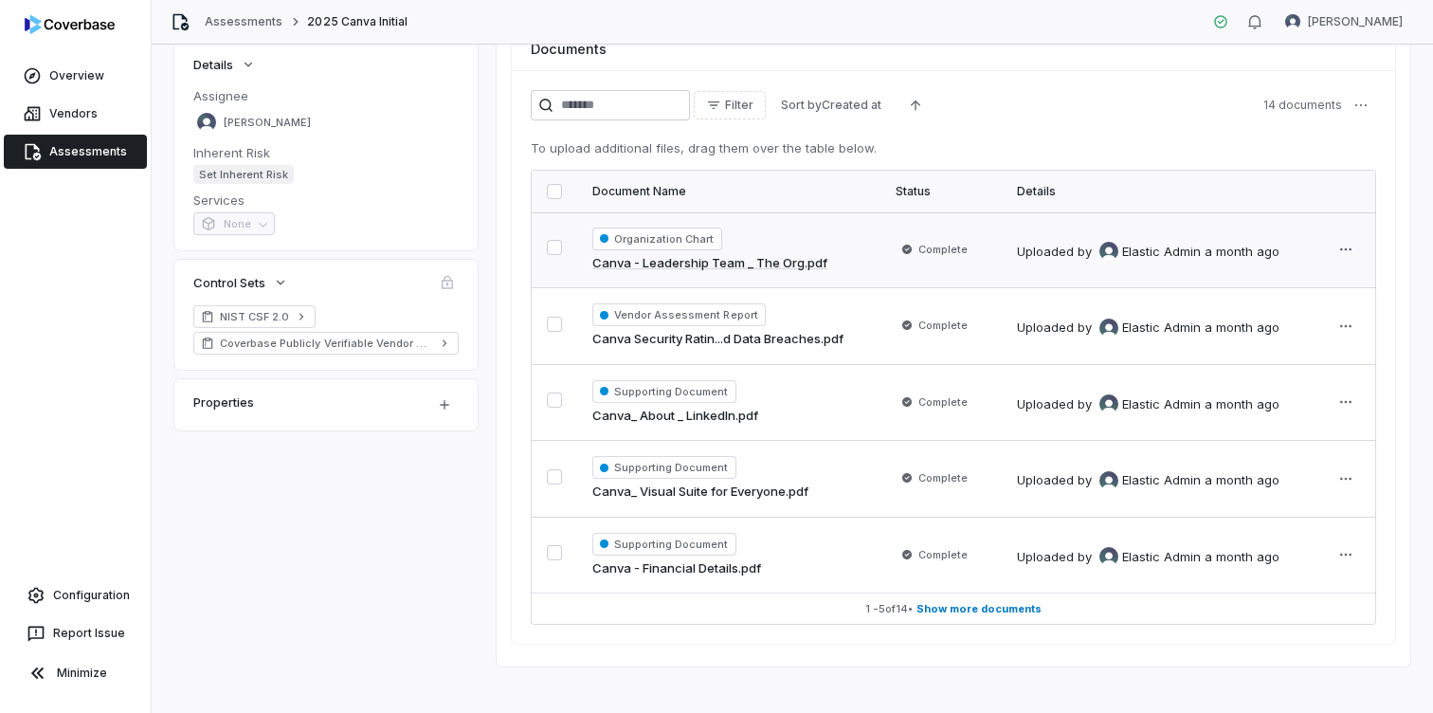
scroll to position [337, 0]
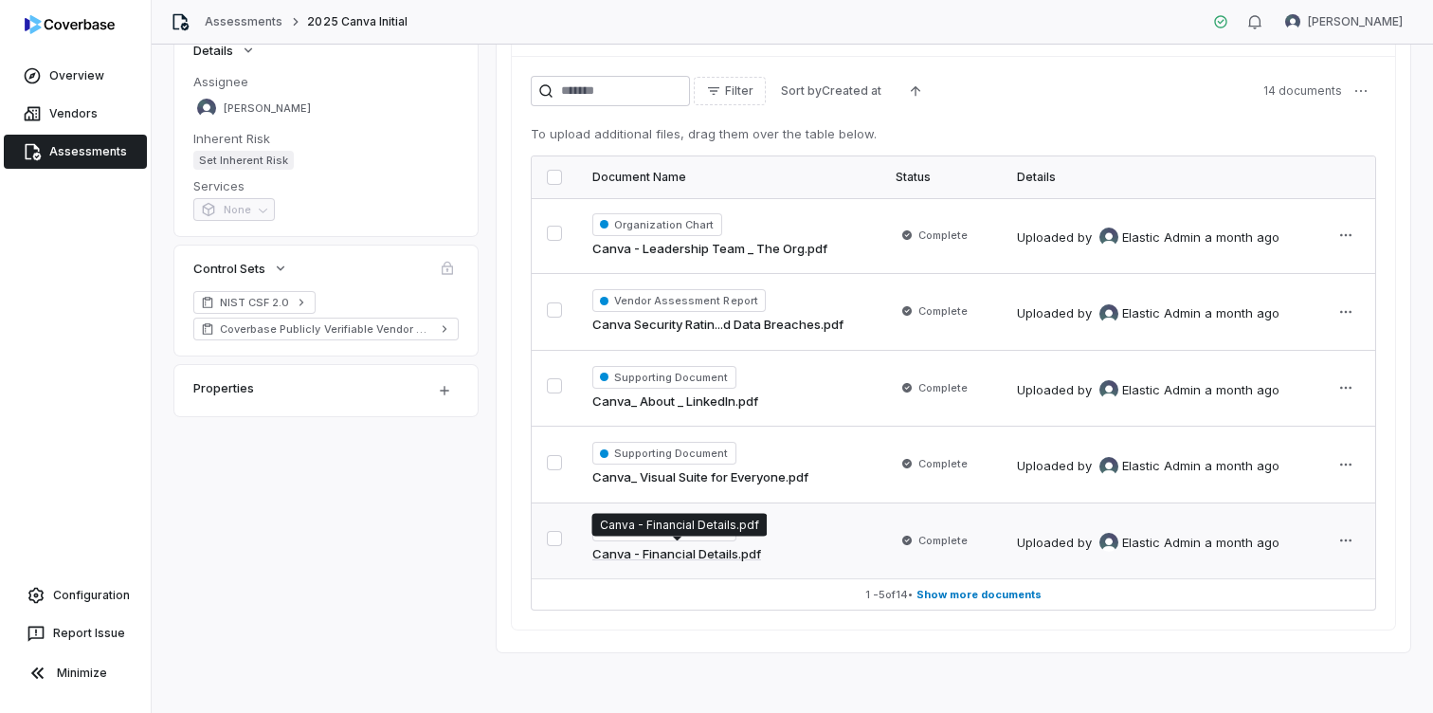
click at [714, 554] on link "Canva - Financial Details.pdf" at bounding box center [677, 554] width 169 height 19
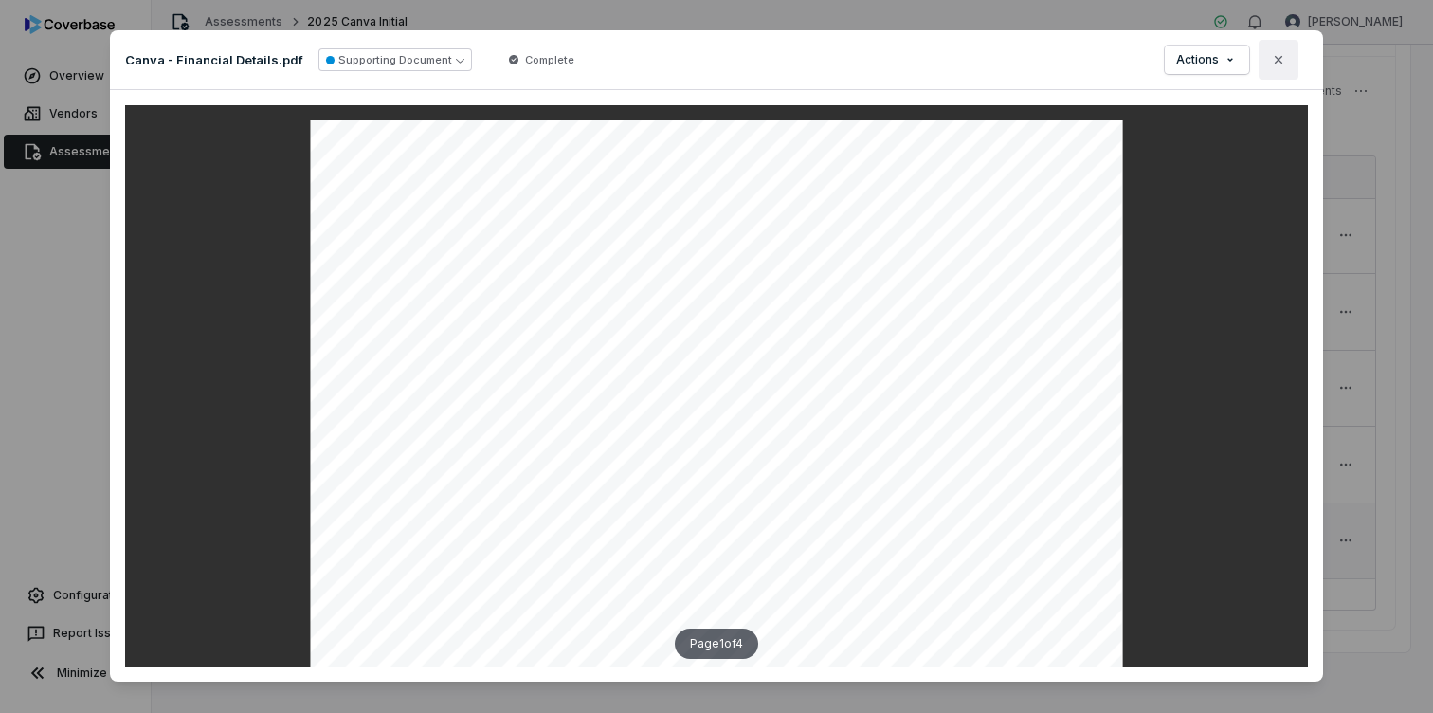
click at [1278, 62] on icon "button" at bounding box center [1278, 59] width 15 height 15
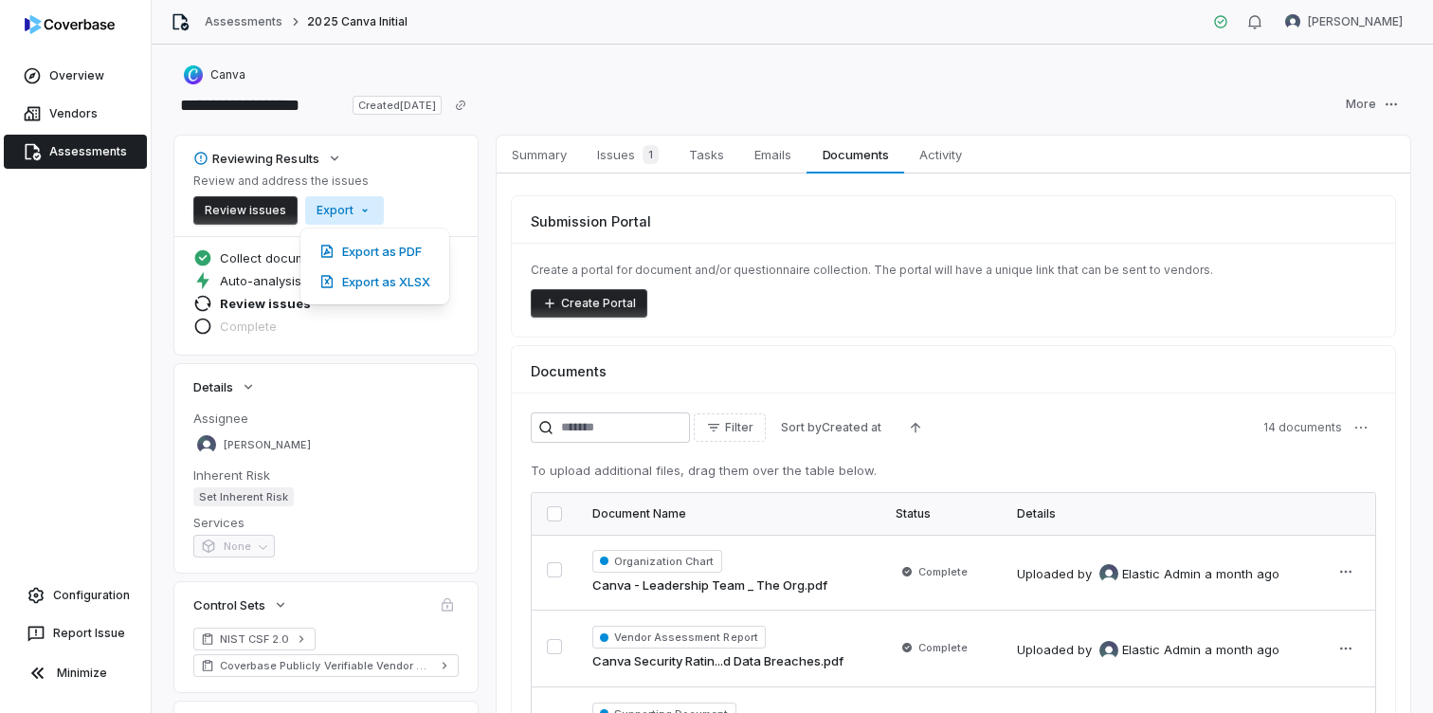
click at [360, 214] on html "**********" at bounding box center [716, 356] width 1433 height 713
click at [1390, 108] on html "**********" at bounding box center [716, 356] width 1433 height 713
click at [557, 158] on span "Summary" at bounding box center [539, 154] width 70 height 25
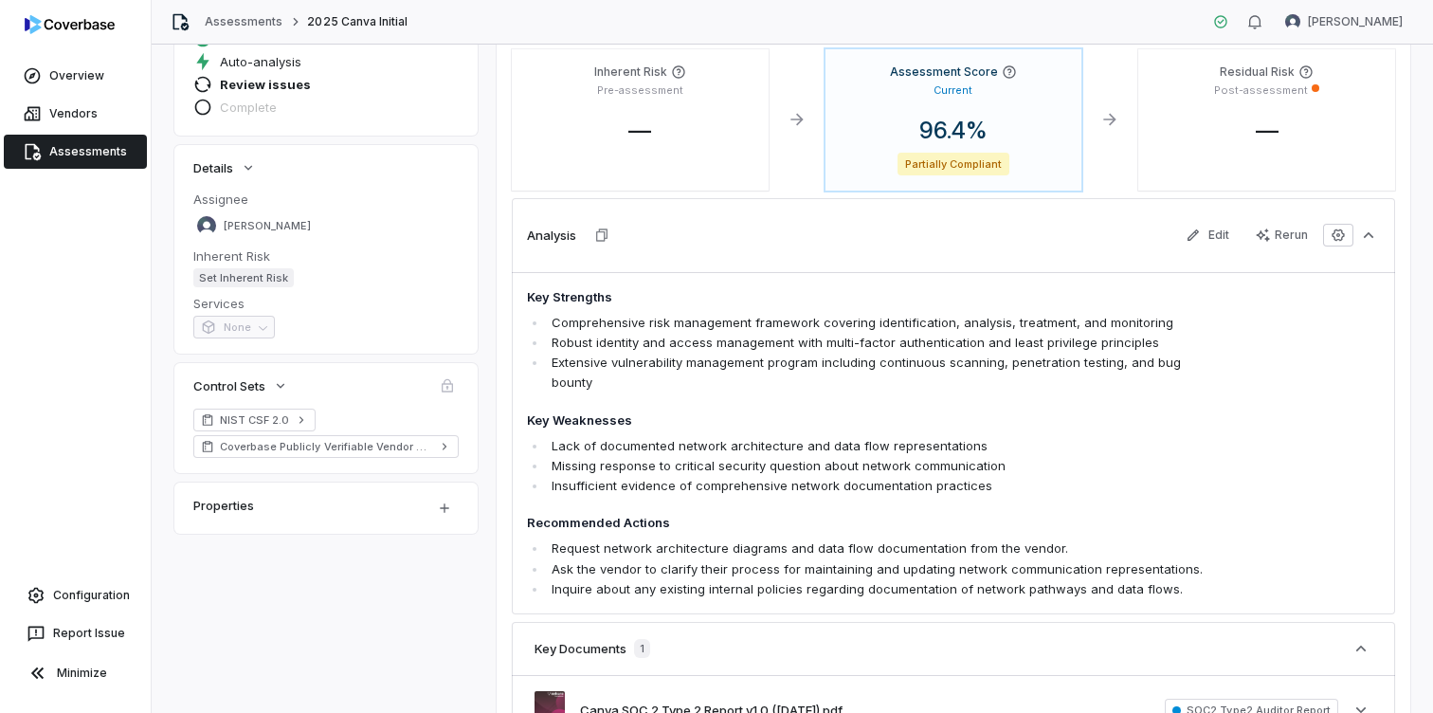
scroll to position [231, 0]
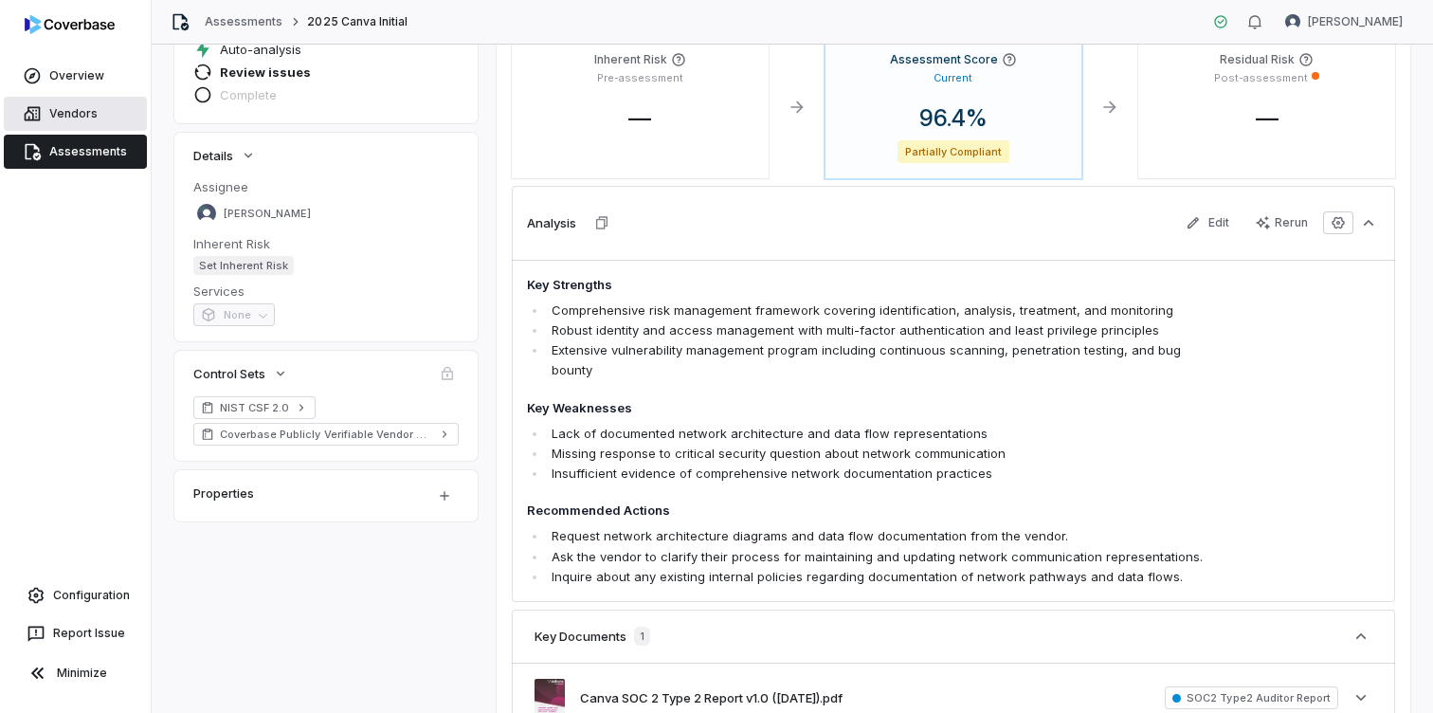
click at [103, 119] on link "Vendors" at bounding box center [75, 114] width 143 height 34
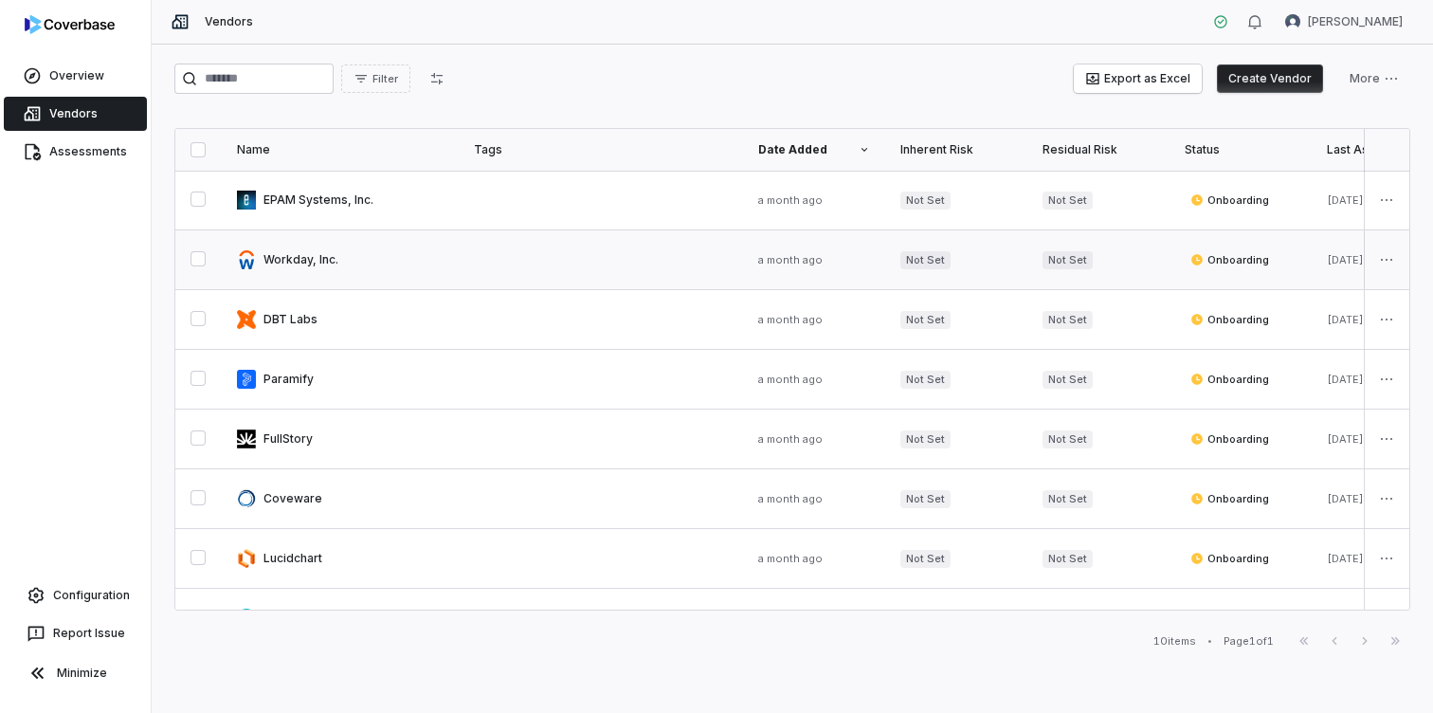
click at [292, 264] on link at bounding box center [340, 259] width 237 height 59
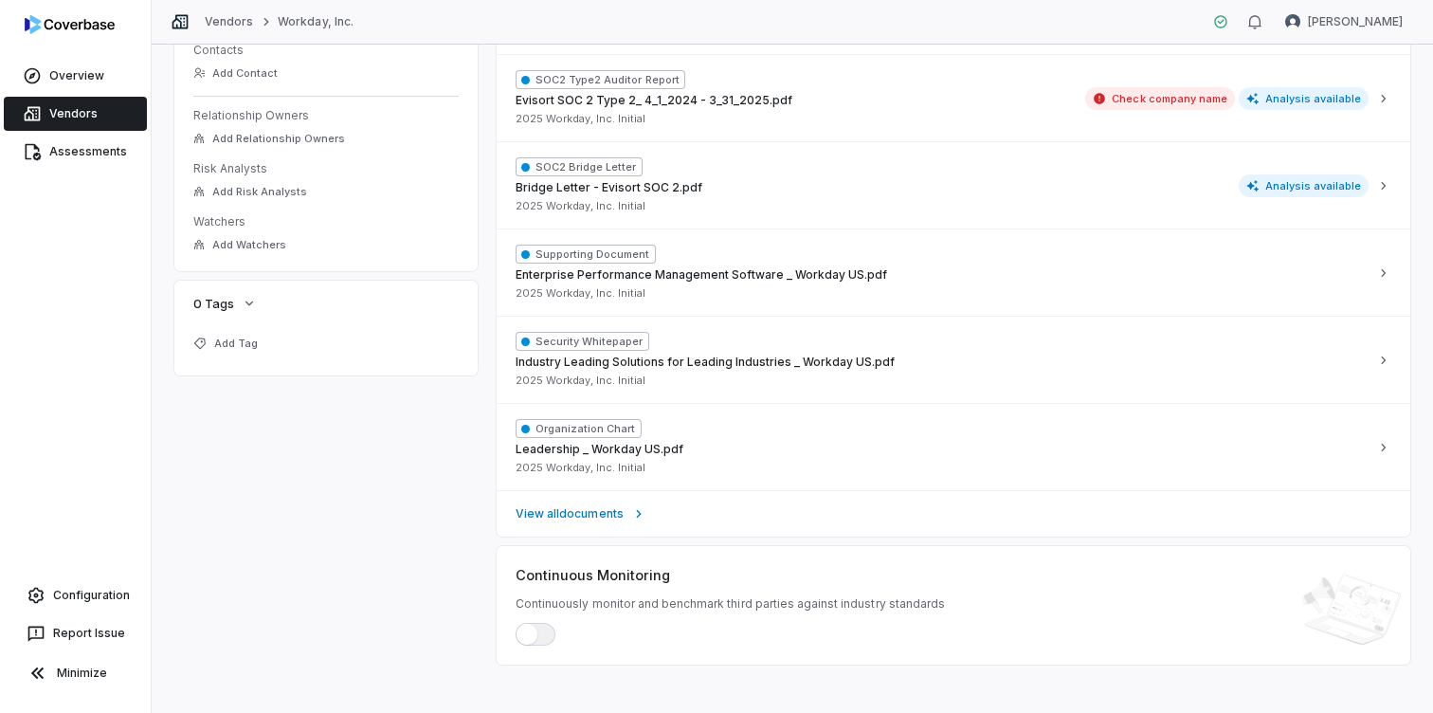
scroll to position [628, 0]
click at [693, 259] on div "Supporting Document Enterprise Performance Management Software _ Workday US.pdf…" at bounding box center [702, 271] width 372 height 56
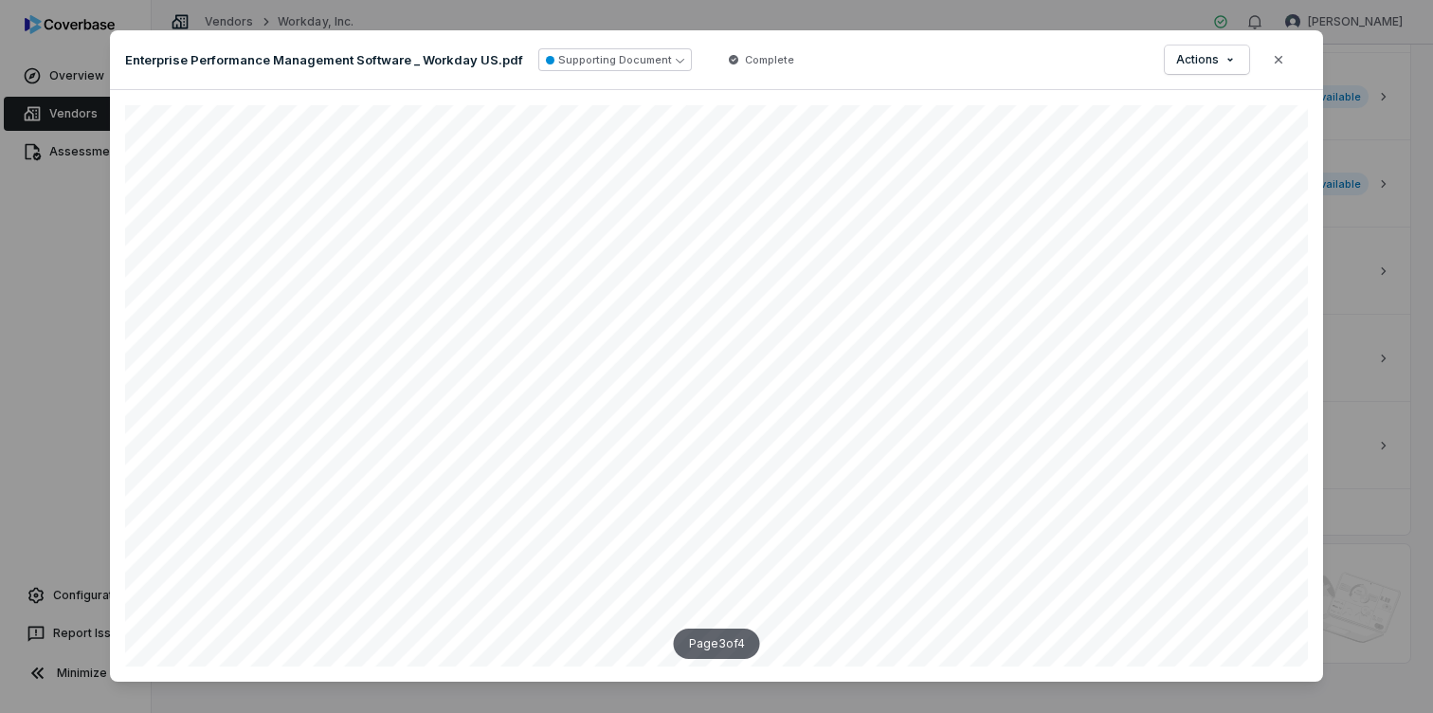
scroll to position [1348, 994]
click at [1277, 65] on icon "button" at bounding box center [1278, 59] width 15 height 15
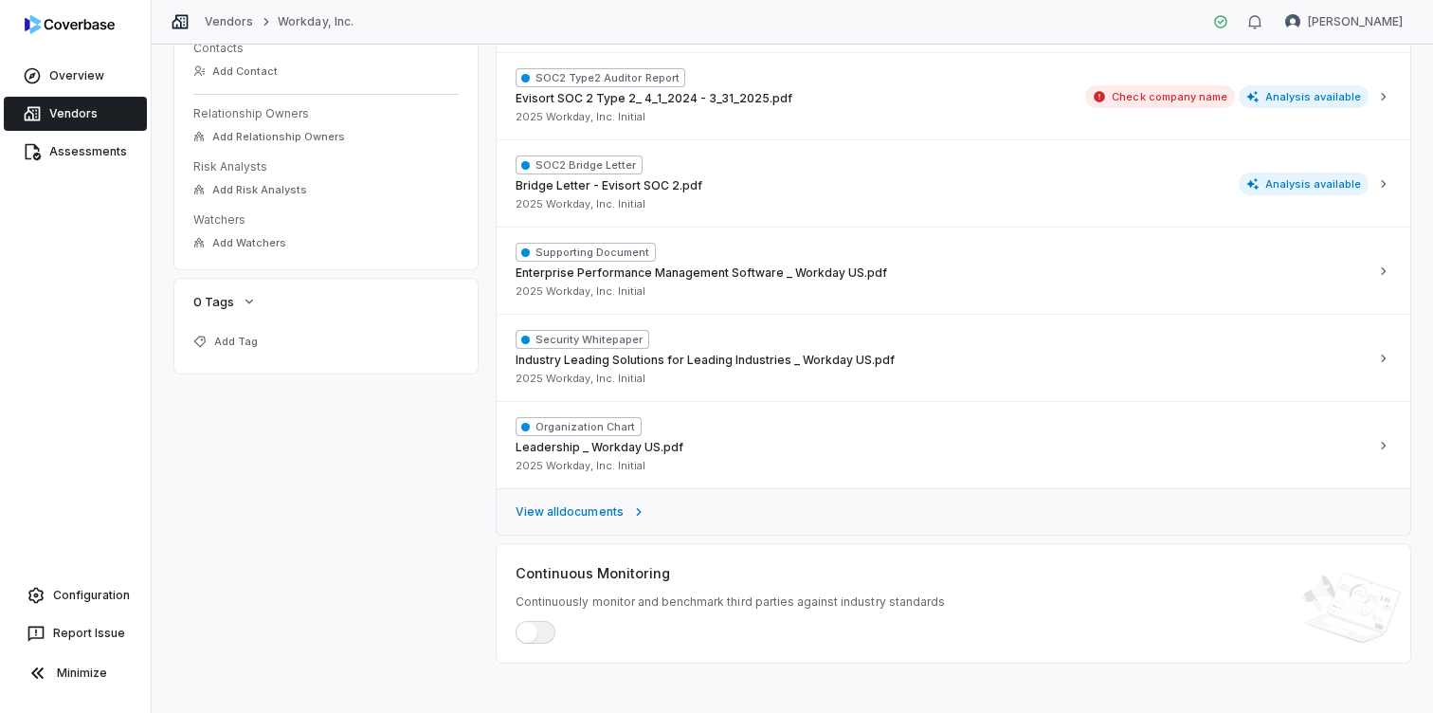
click at [628, 512] on link "View all documents" at bounding box center [954, 511] width 914 height 46
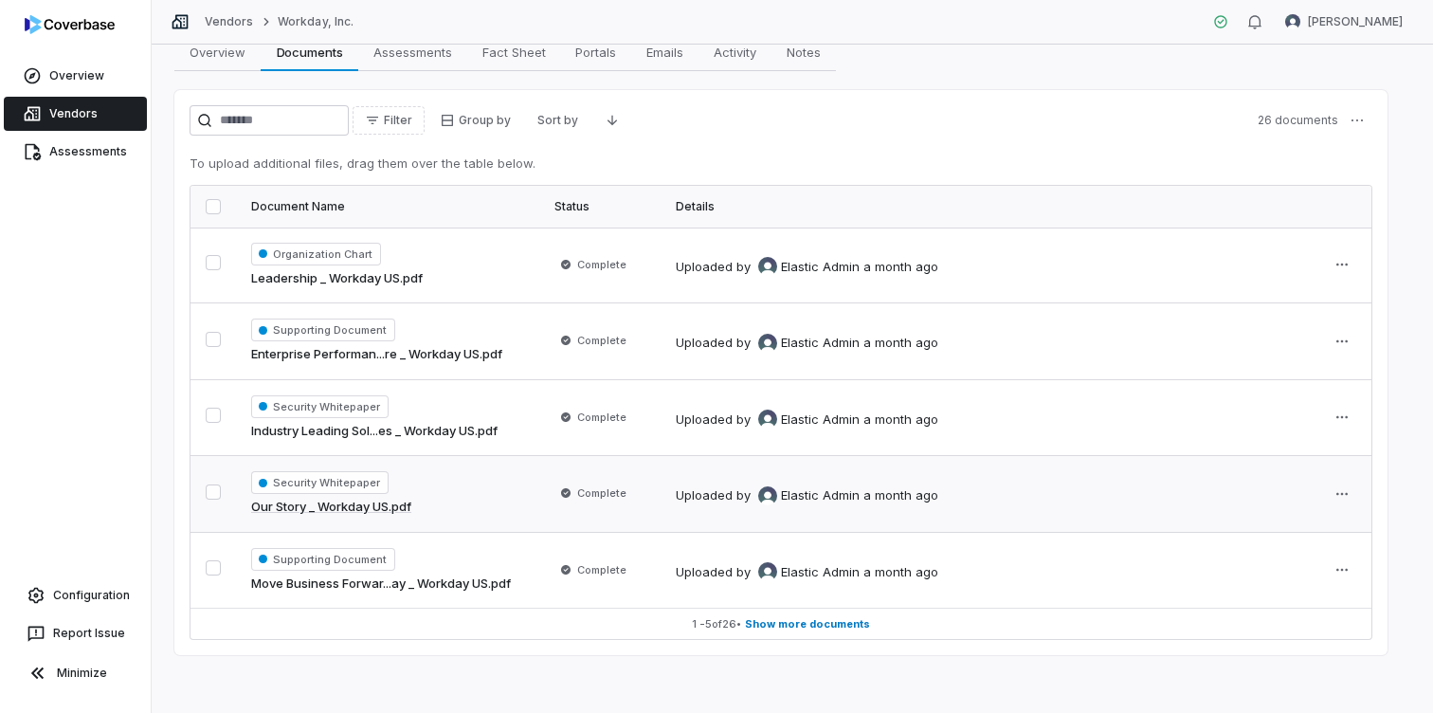
scroll to position [82, 0]
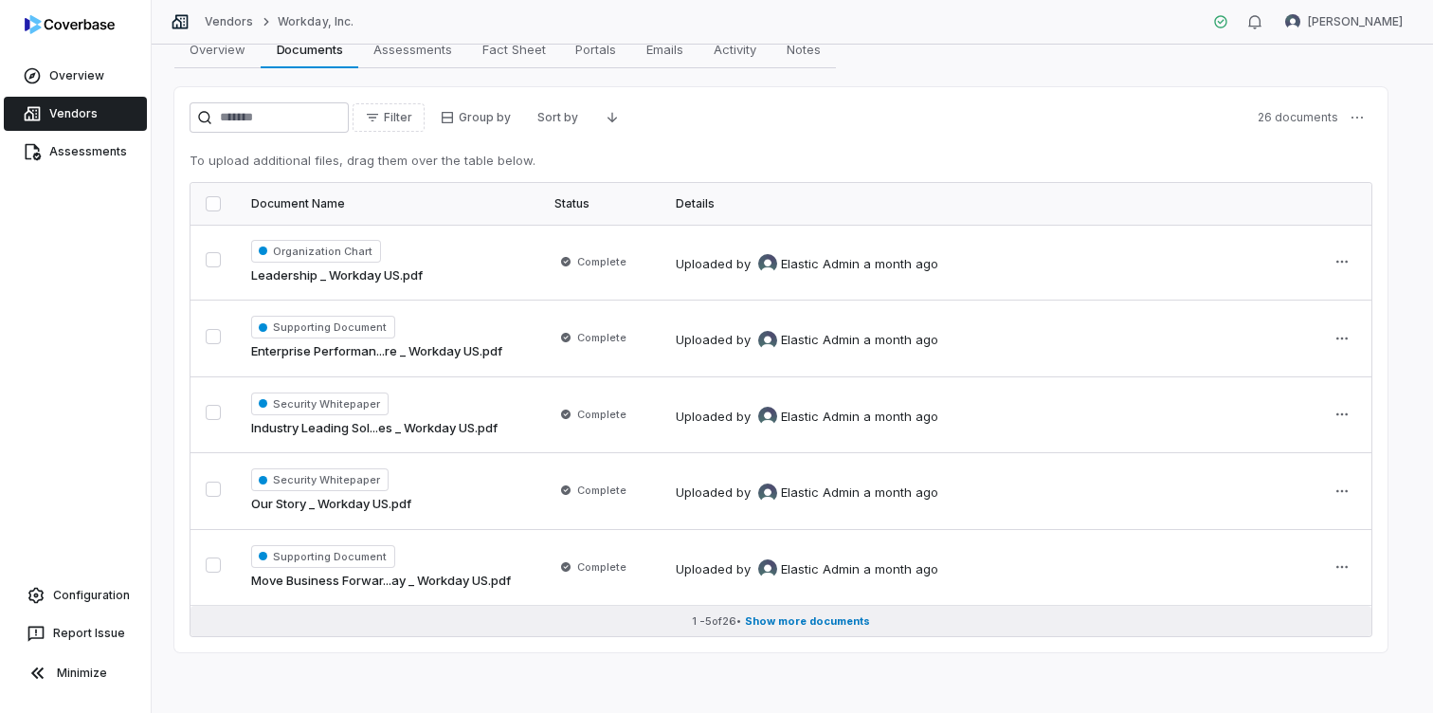
click at [820, 619] on span "Show more documents" at bounding box center [807, 621] width 125 height 14
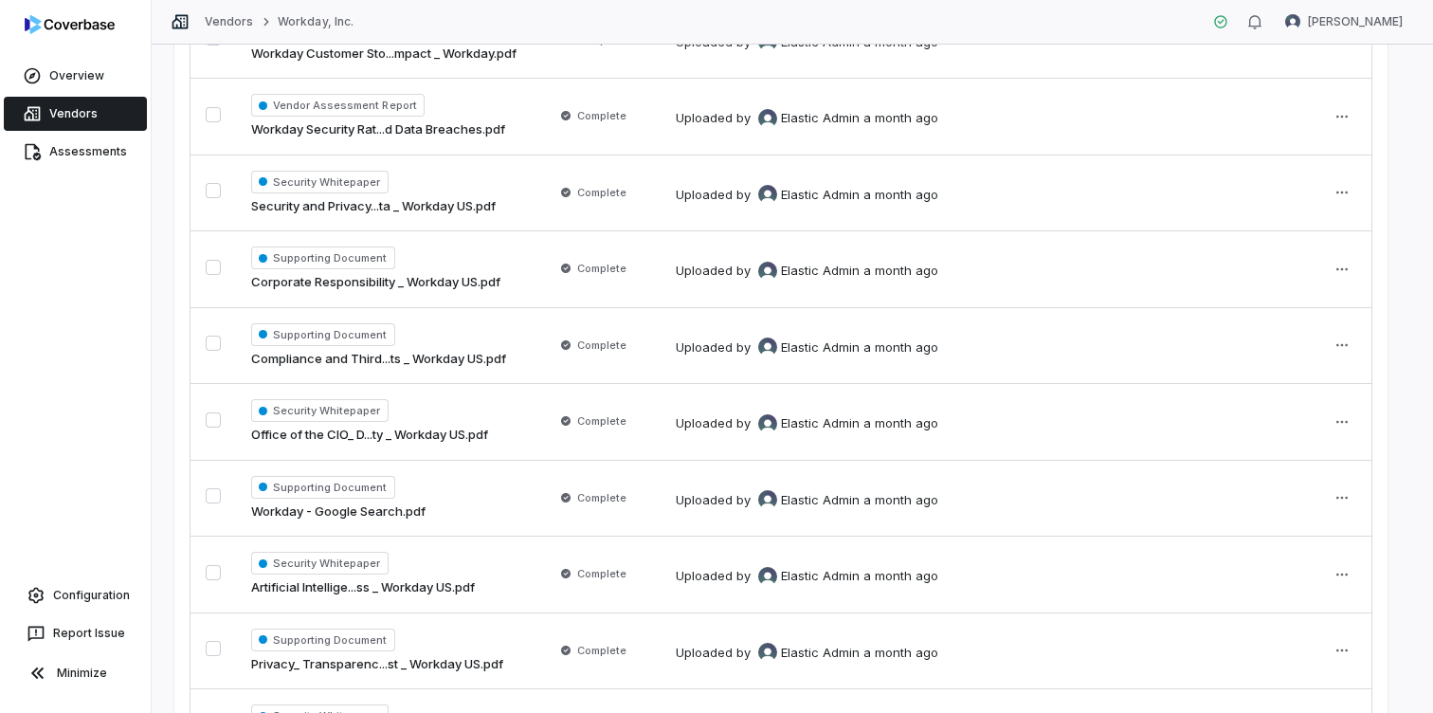
scroll to position [777, 0]
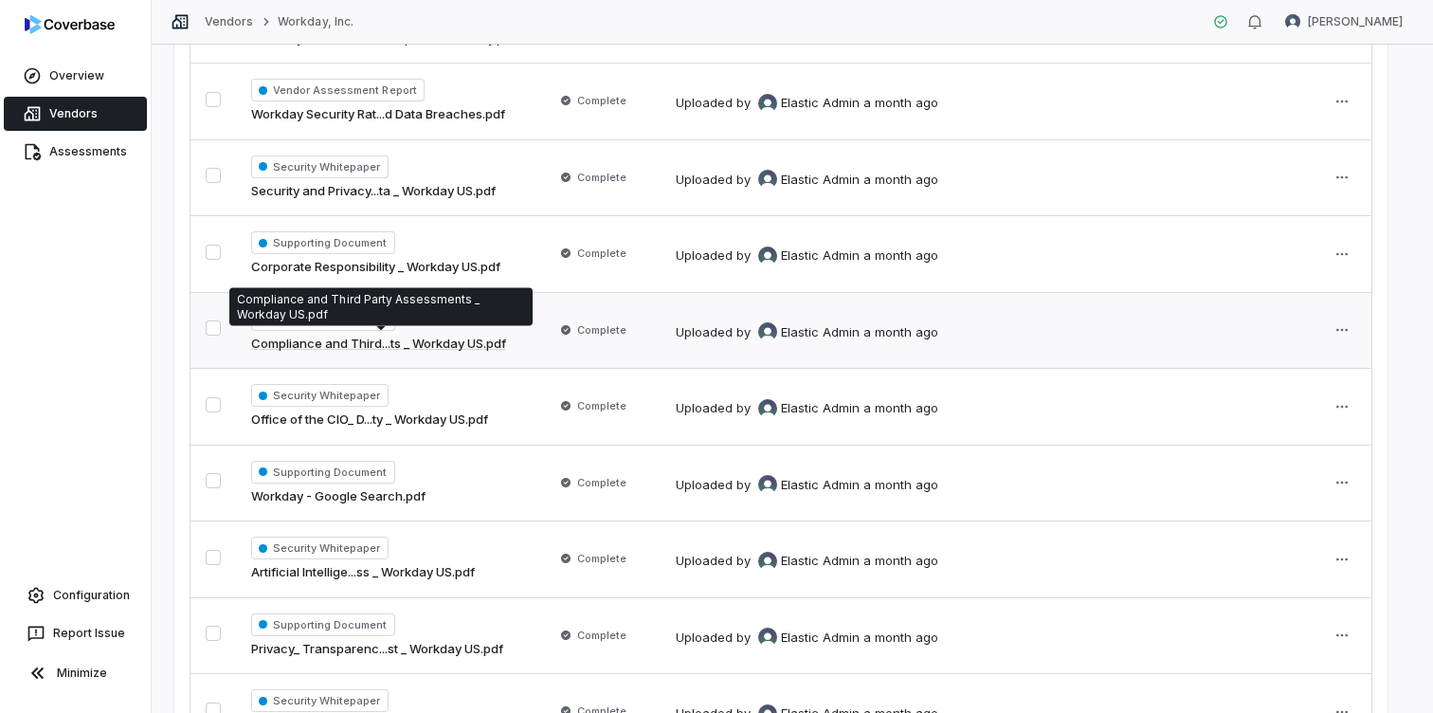
click at [390, 347] on link "Compliance and Third...ts _ Workday US.pdf" at bounding box center [378, 344] width 255 height 19
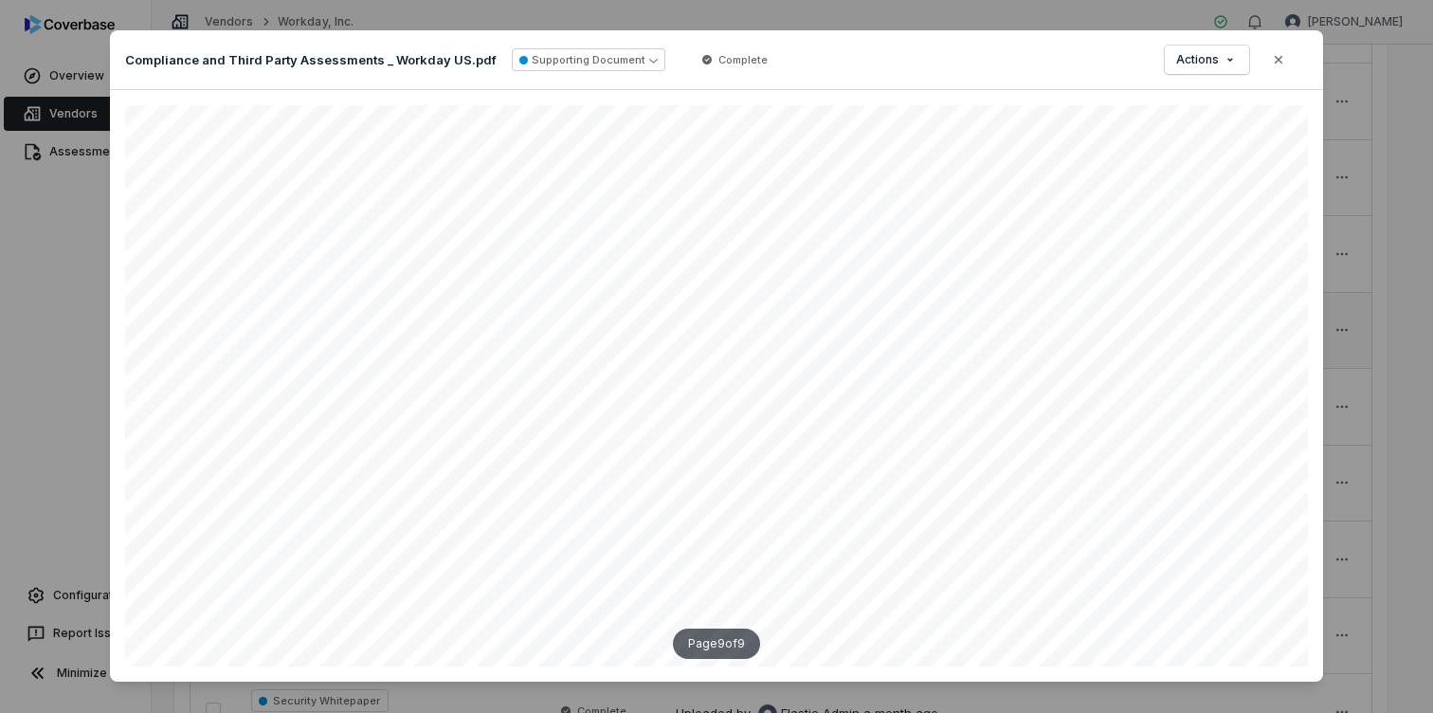
scroll to position [12232, 946]
click at [1284, 63] on icon "button" at bounding box center [1278, 59] width 15 height 15
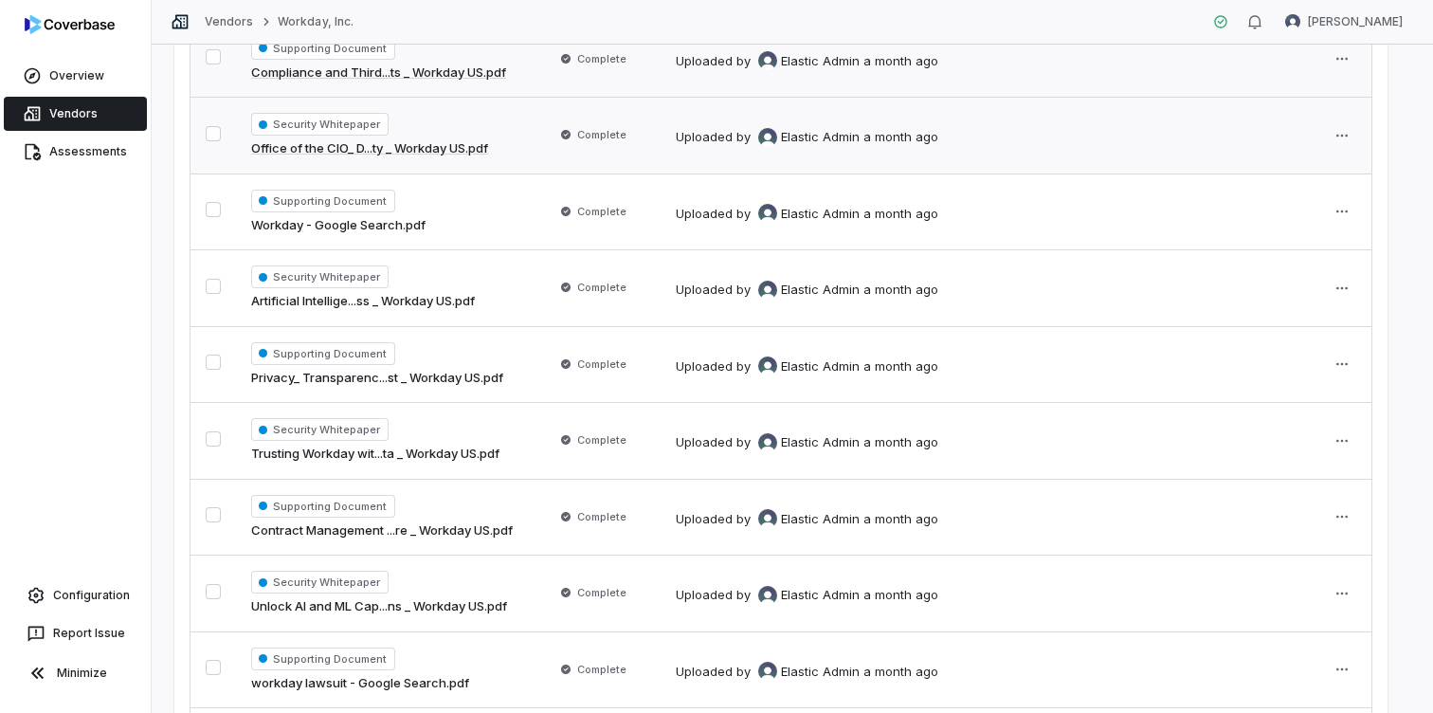
scroll to position [1032, 0]
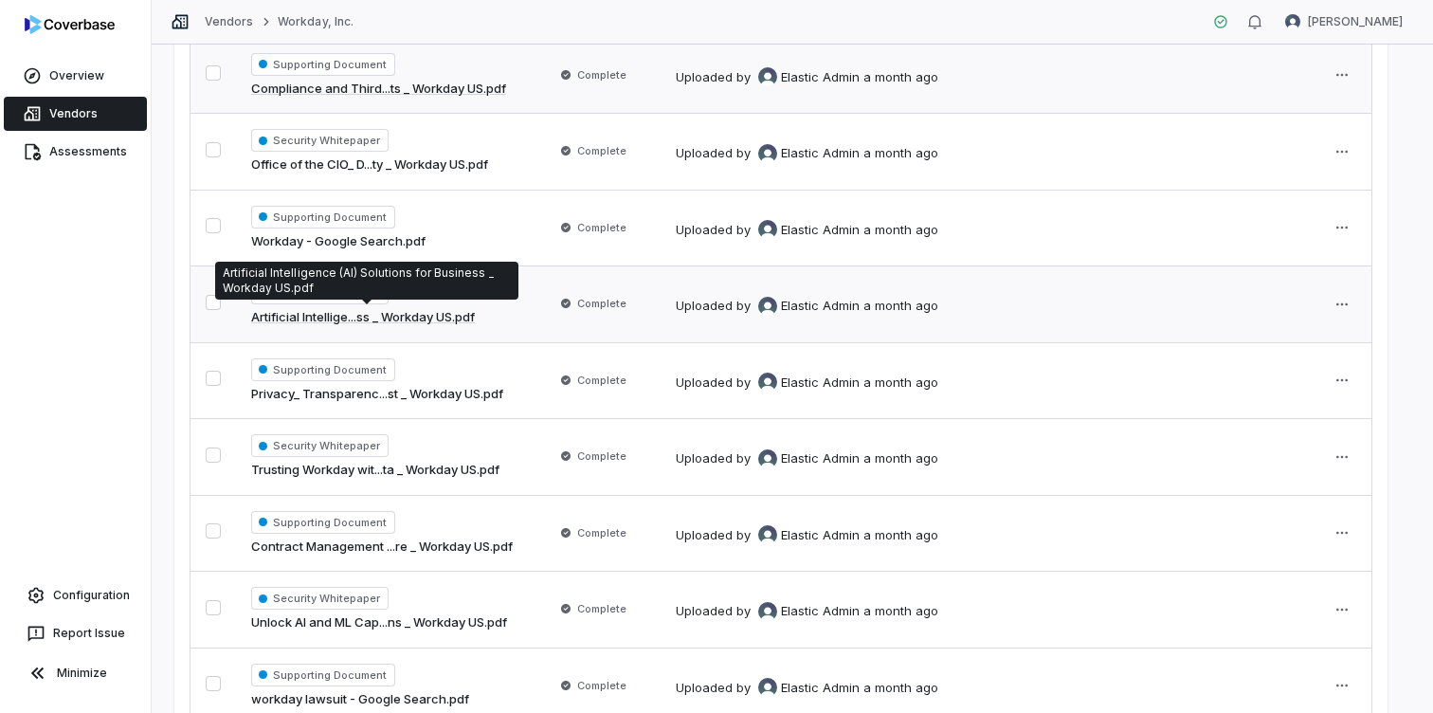
click at [397, 311] on link "Artificial Intellige...ss _ Workday US.pdf" at bounding box center [363, 317] width 224 height 19
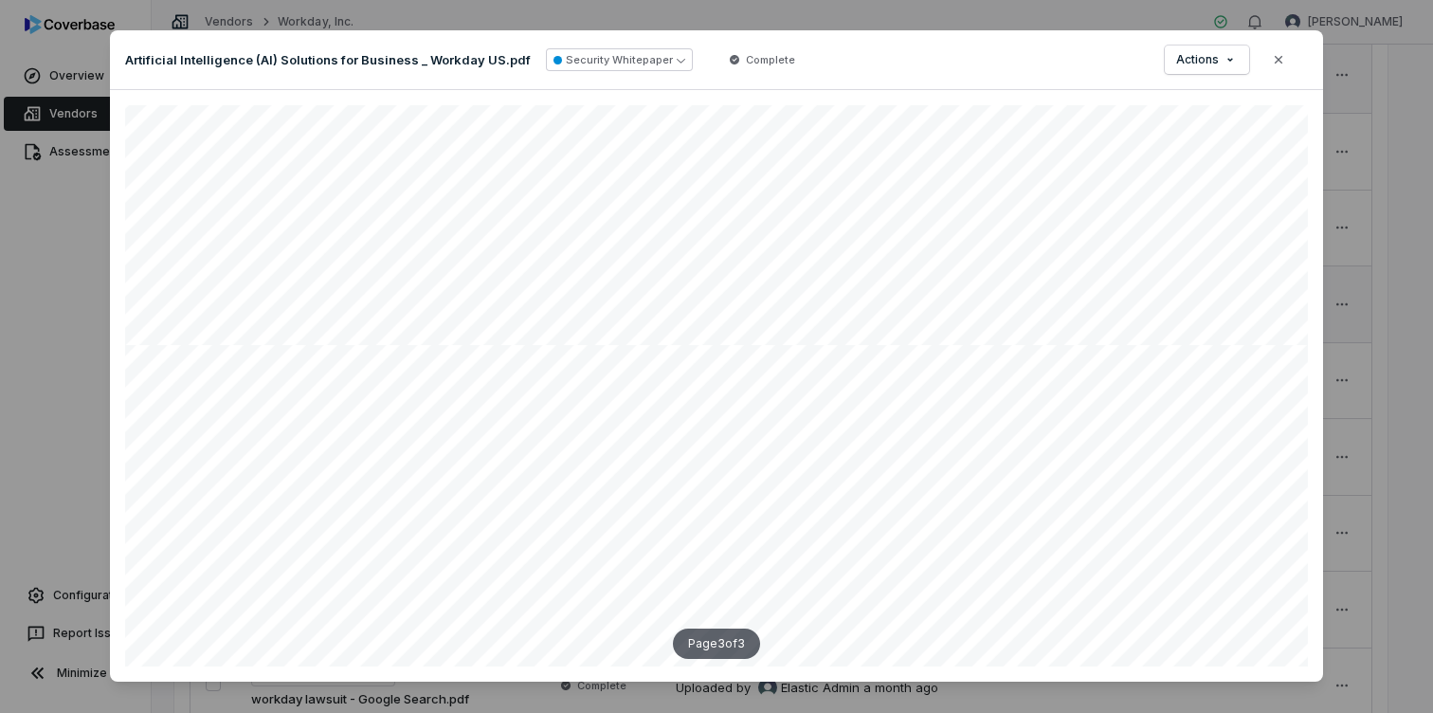
scroll to position [2374, 943]
click at [1268, 60] on button "Close" at bounding box center [1279, 60] width 40 height 40
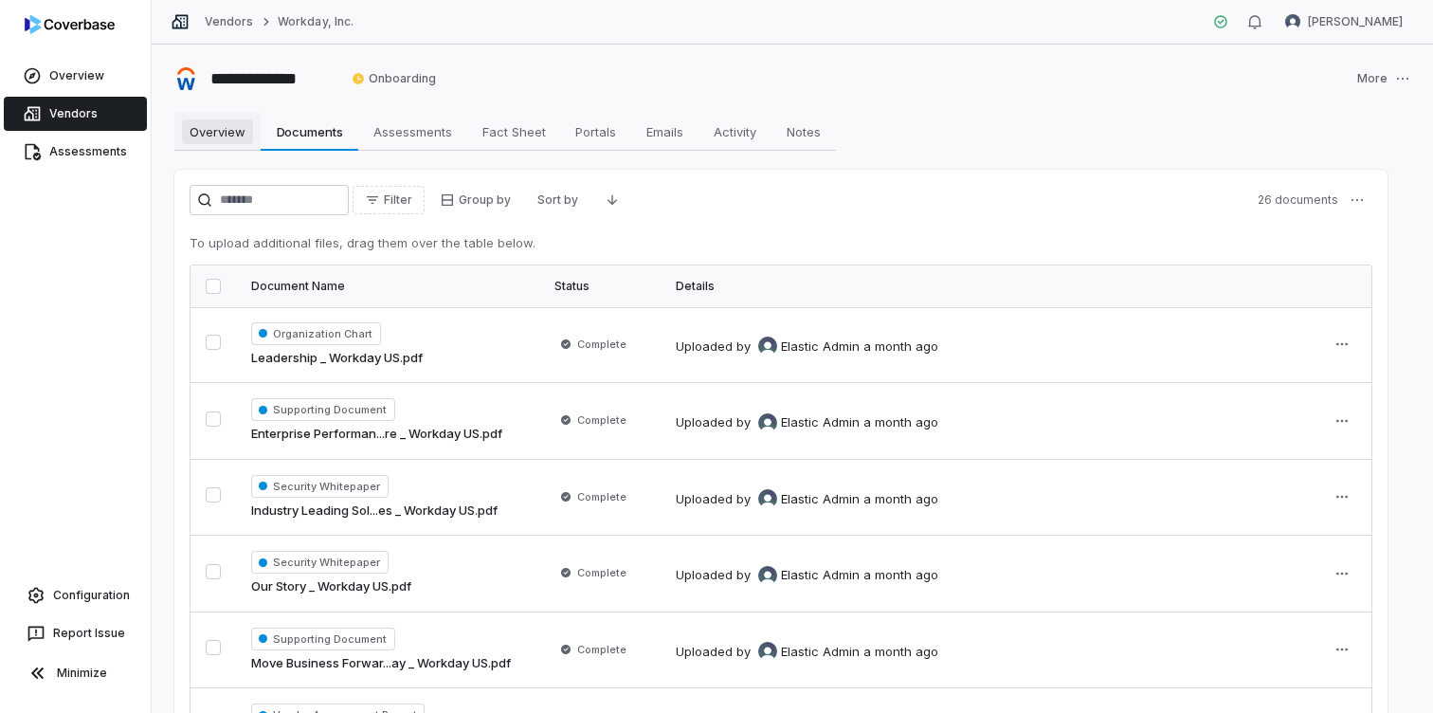
click at [215, 133] on span "Overview" at bounding box center [217, 131] width 71 height 25
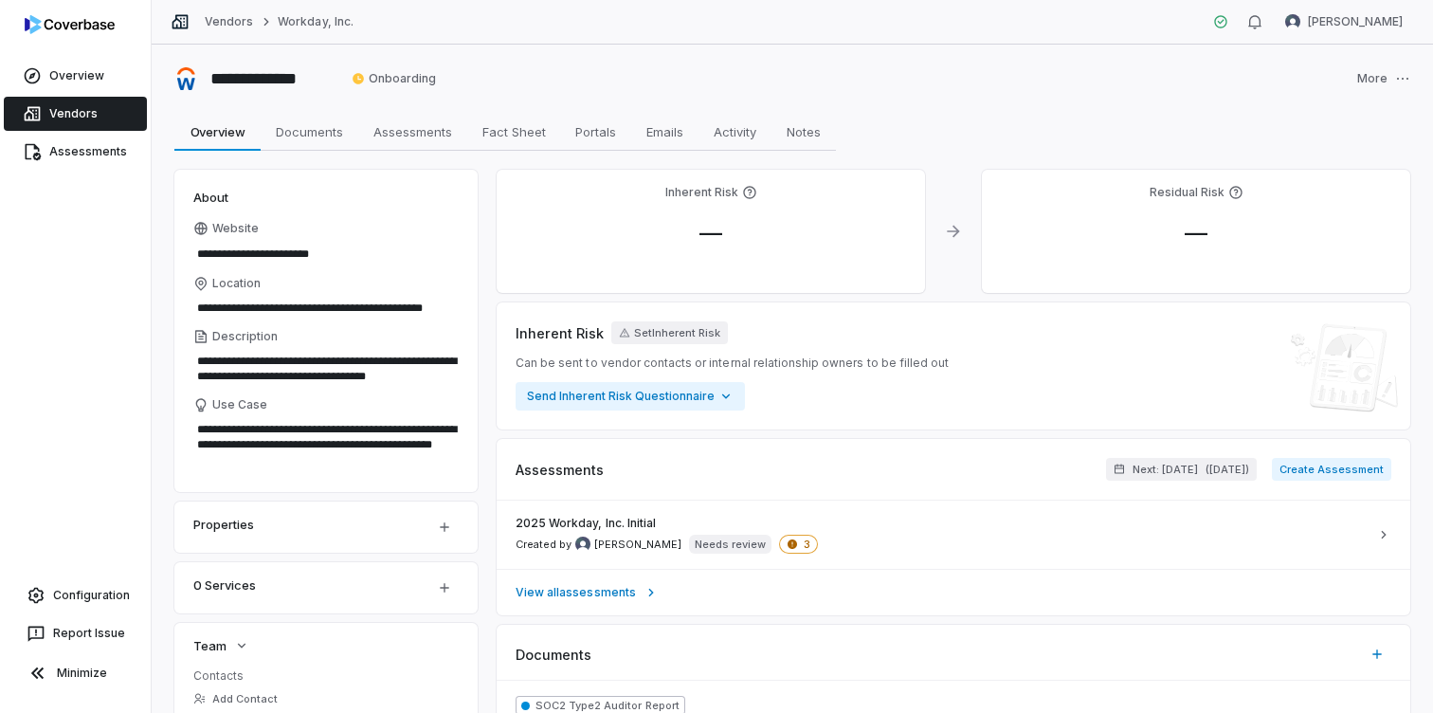
click at [74, 110] on link "Vendors" at bounding box center [75, 114] width 143 height 34
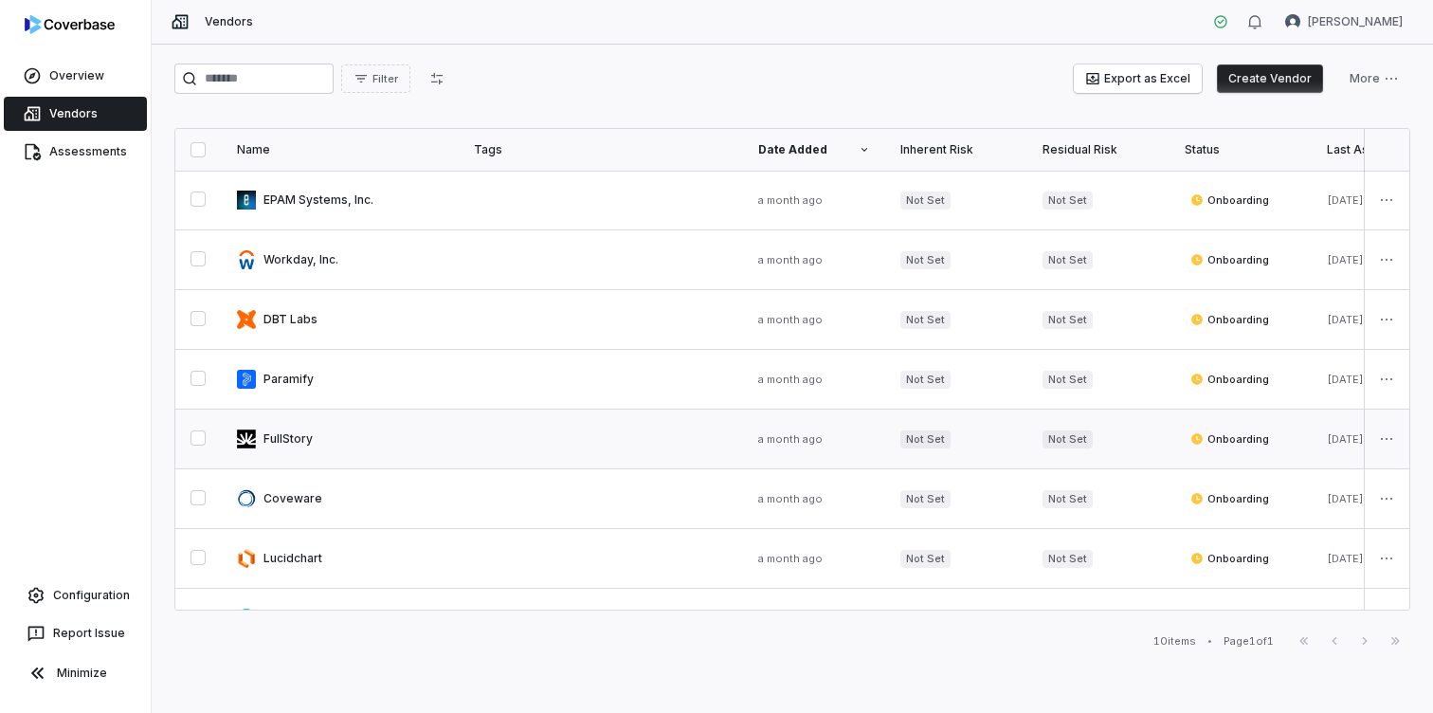
click at [293, 438] on link at bounding box center [340, 439] width 237 height 59
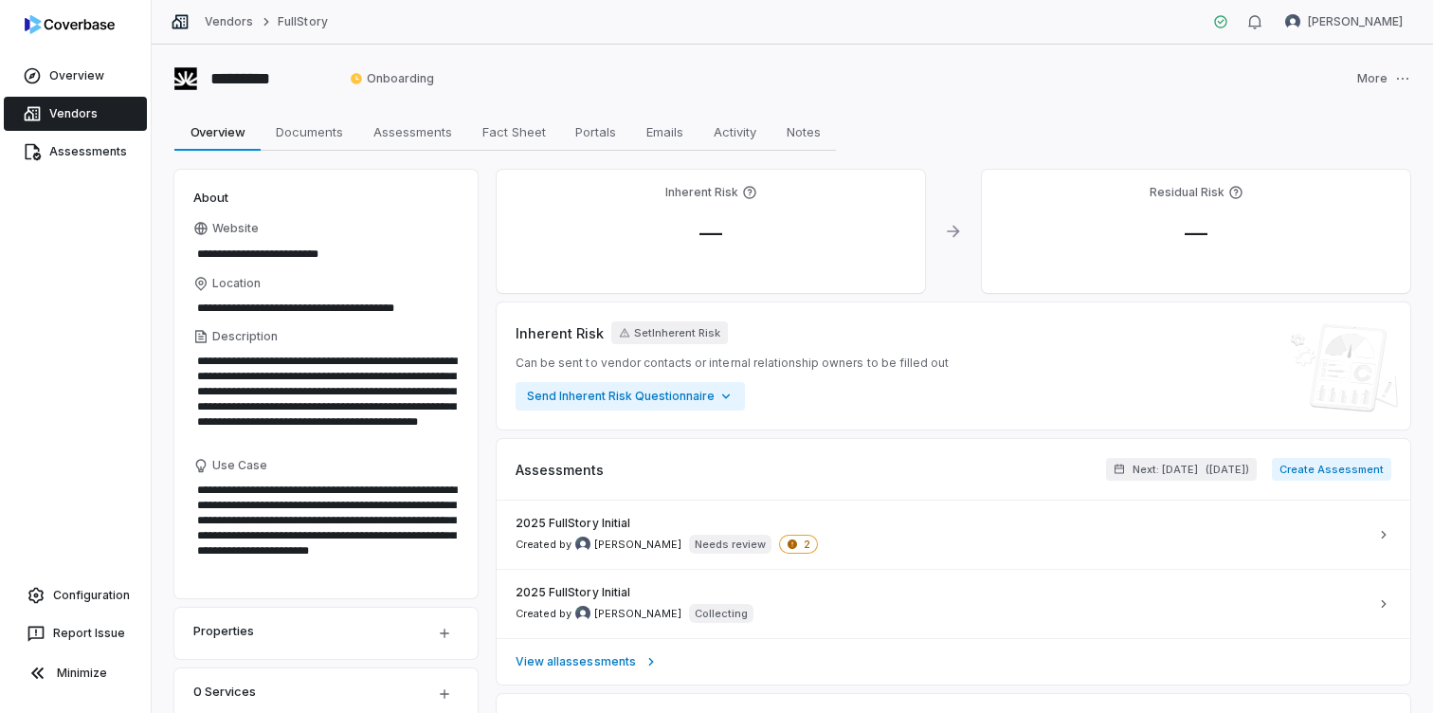
click at [752, 191] on icon at bounding box center [749, 192] width 15 height 15
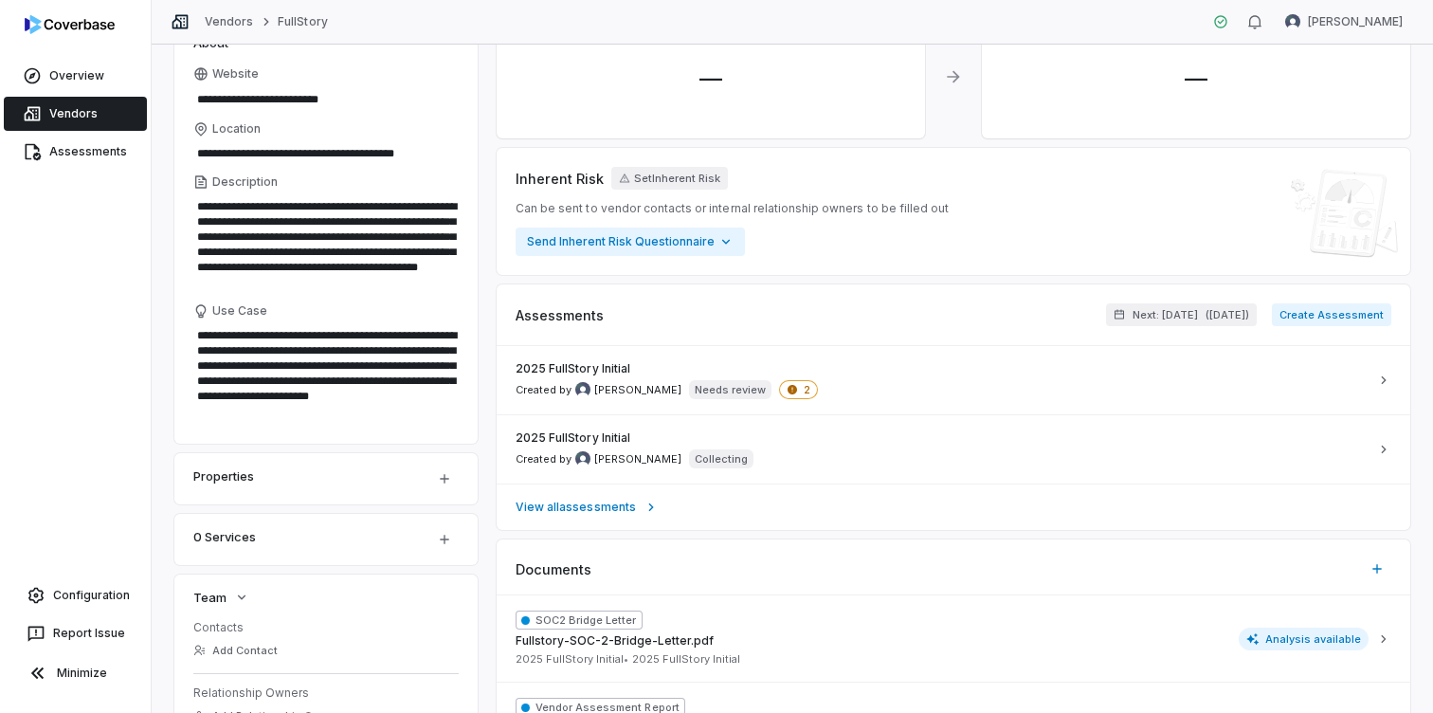
scroll to position [157, 0]
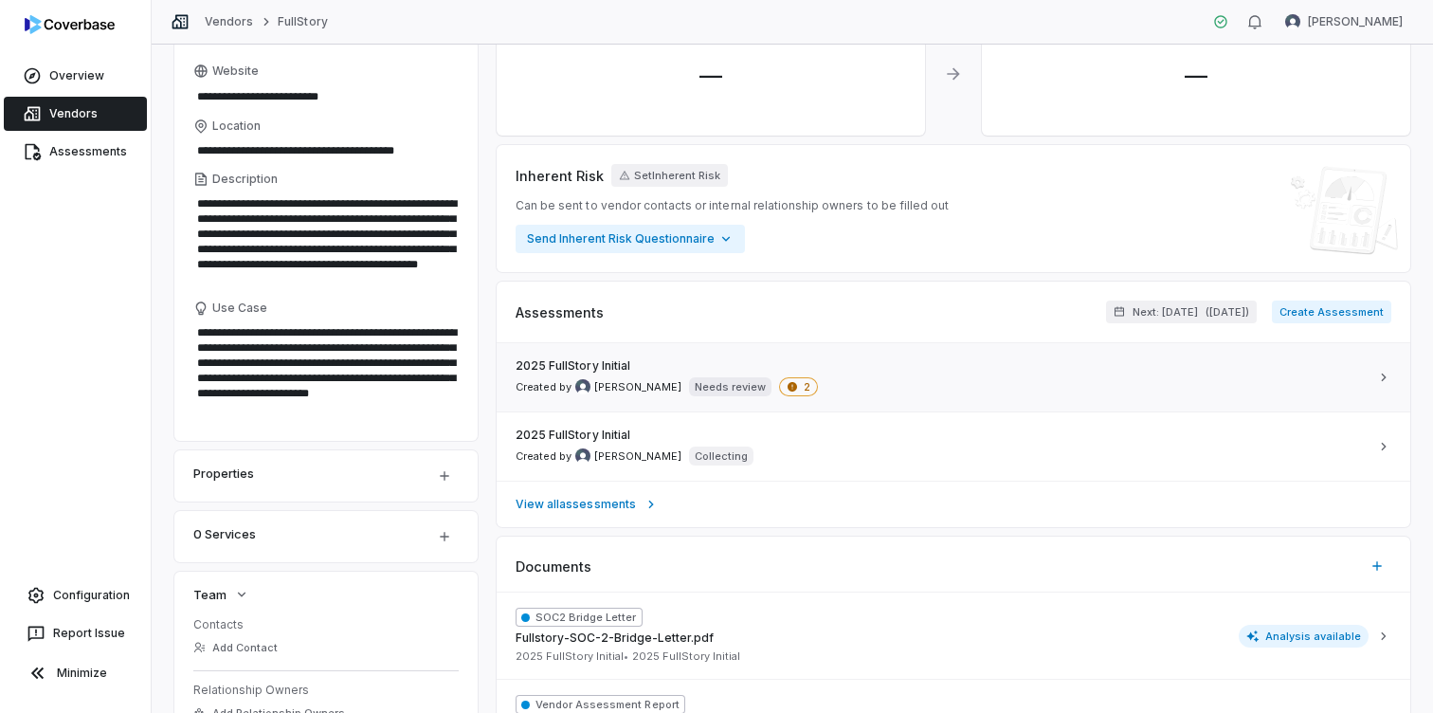
click at [796, 389] on span "2" at bounding box center [798, 386] width 39 height 19
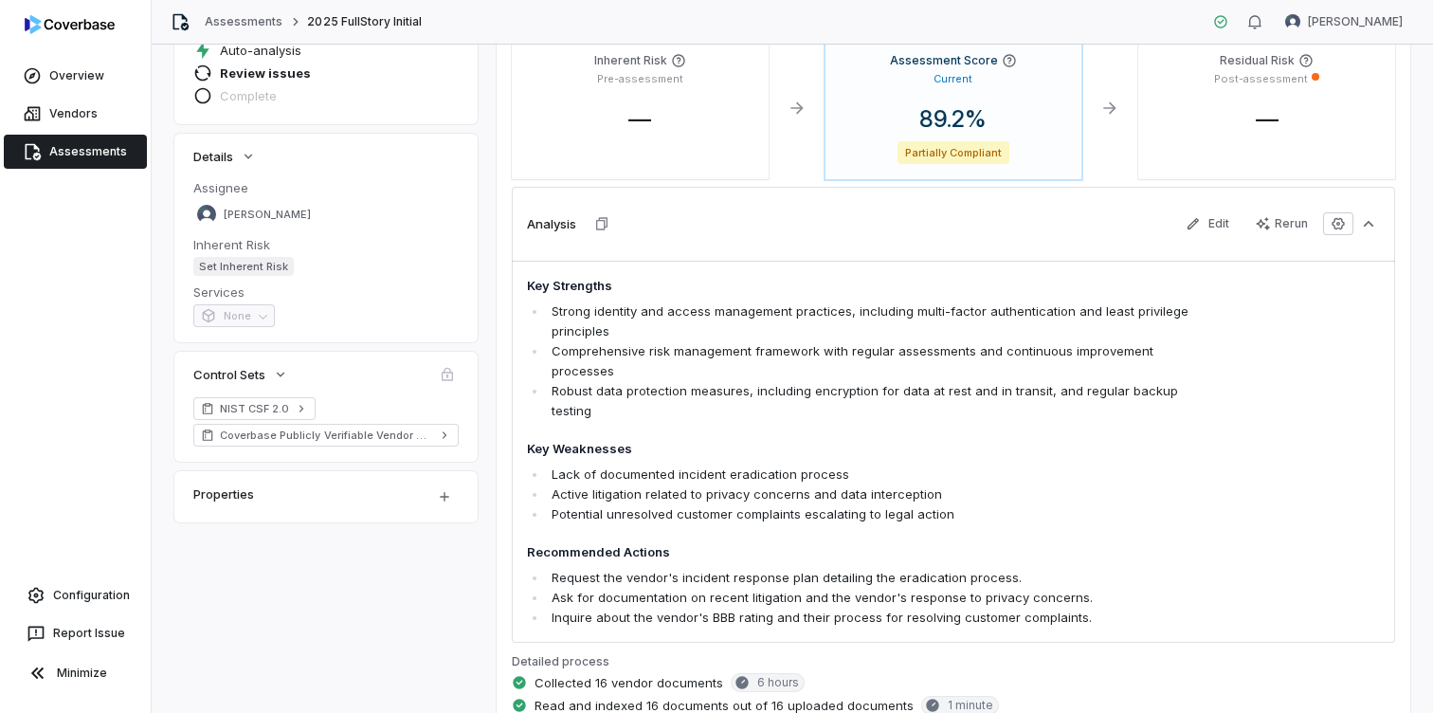
scroll to position [241, 0]
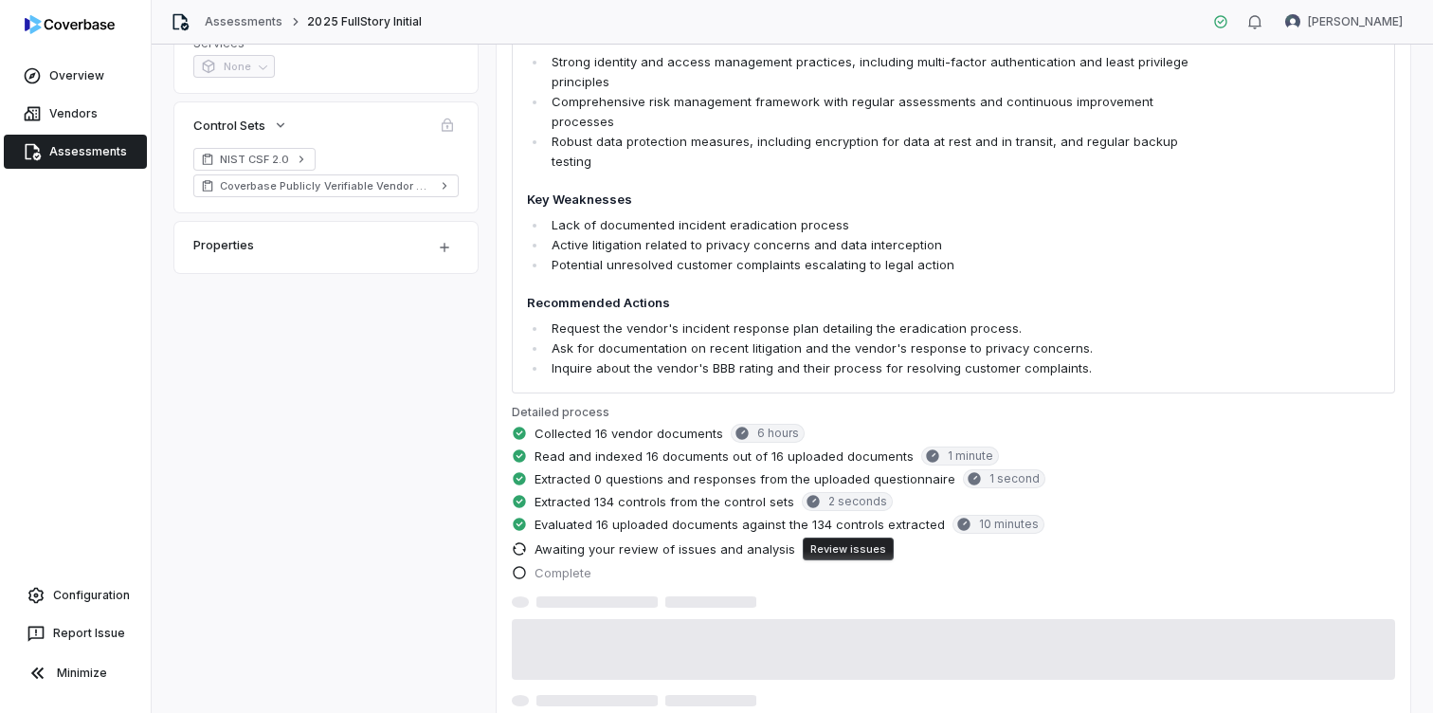
click at [867, 538] on button "Review issues" at bounding box center [848, 549] width 91 height 23
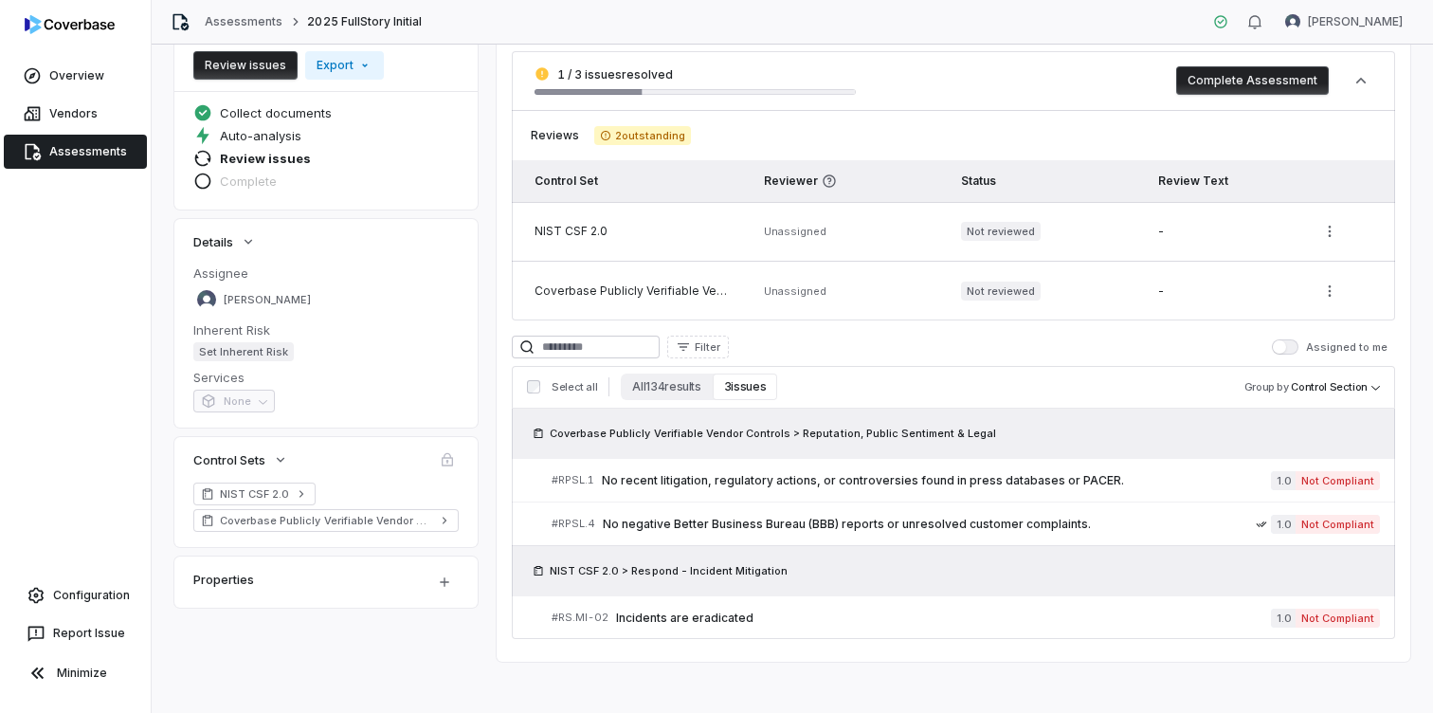
scroll to position [155, 0]
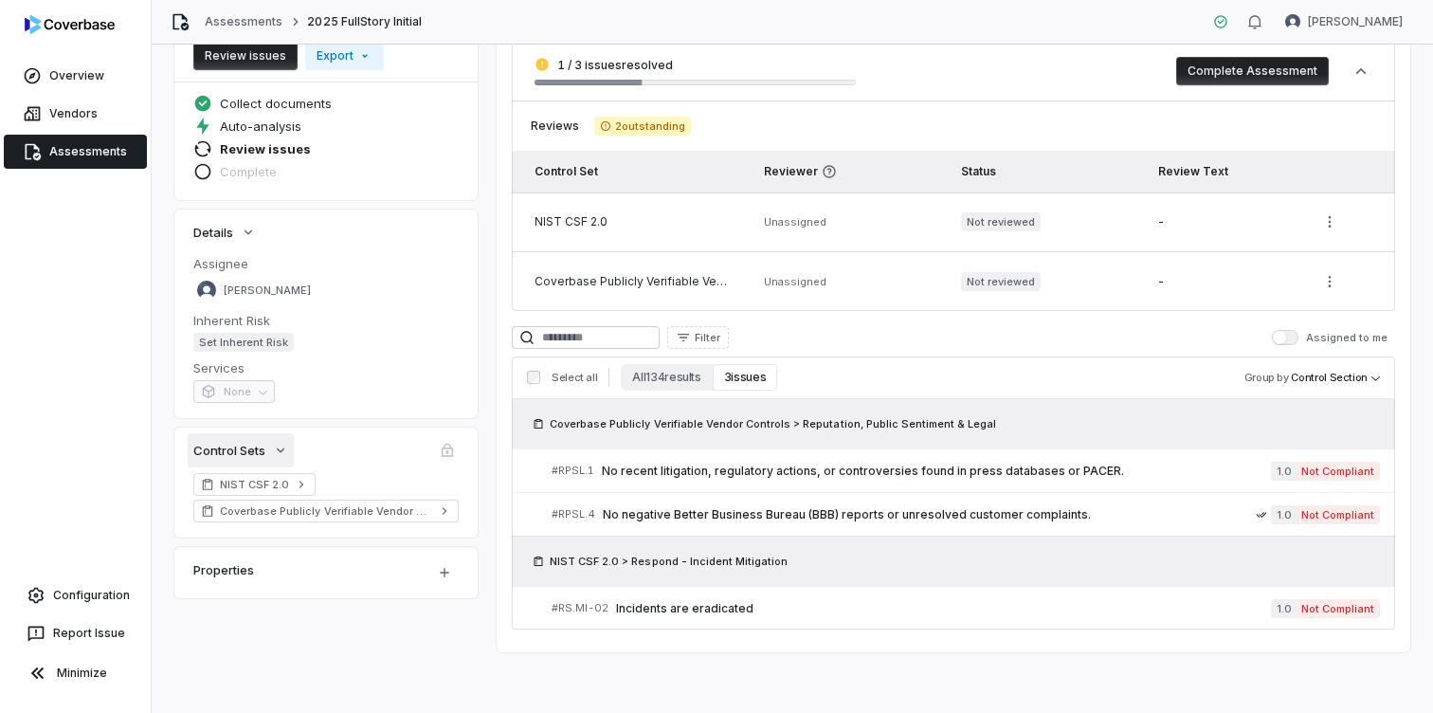
click at [278, 450] on icon "button" at bounding box center [280, 450] width 15 height 15
click at [445, 447] on span at bounding box center [447, 450] width 23 height 23
click at [78, 108] on link "Vendors" at bounding box center [75, 114] width 143 height 34
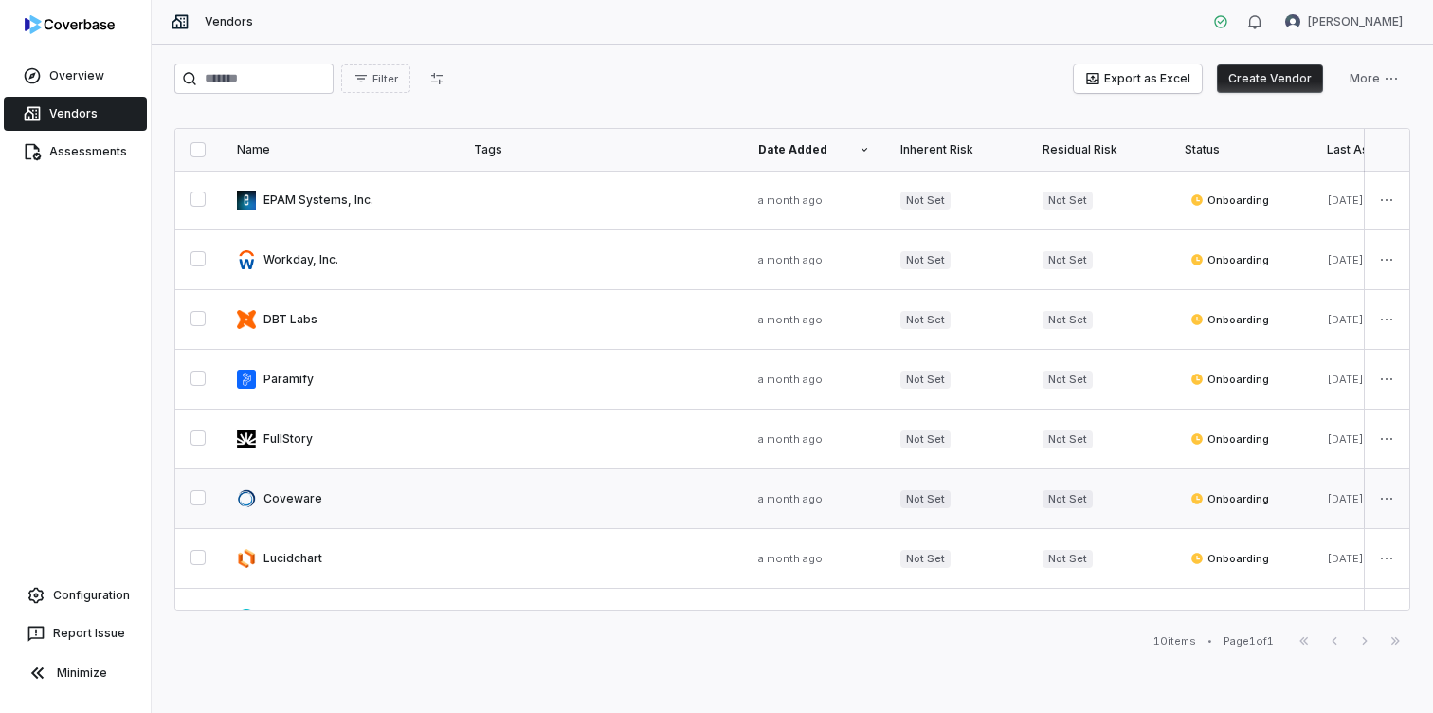
click at [297, 502] on link at bounding box center [340, 498] width 237 height 59
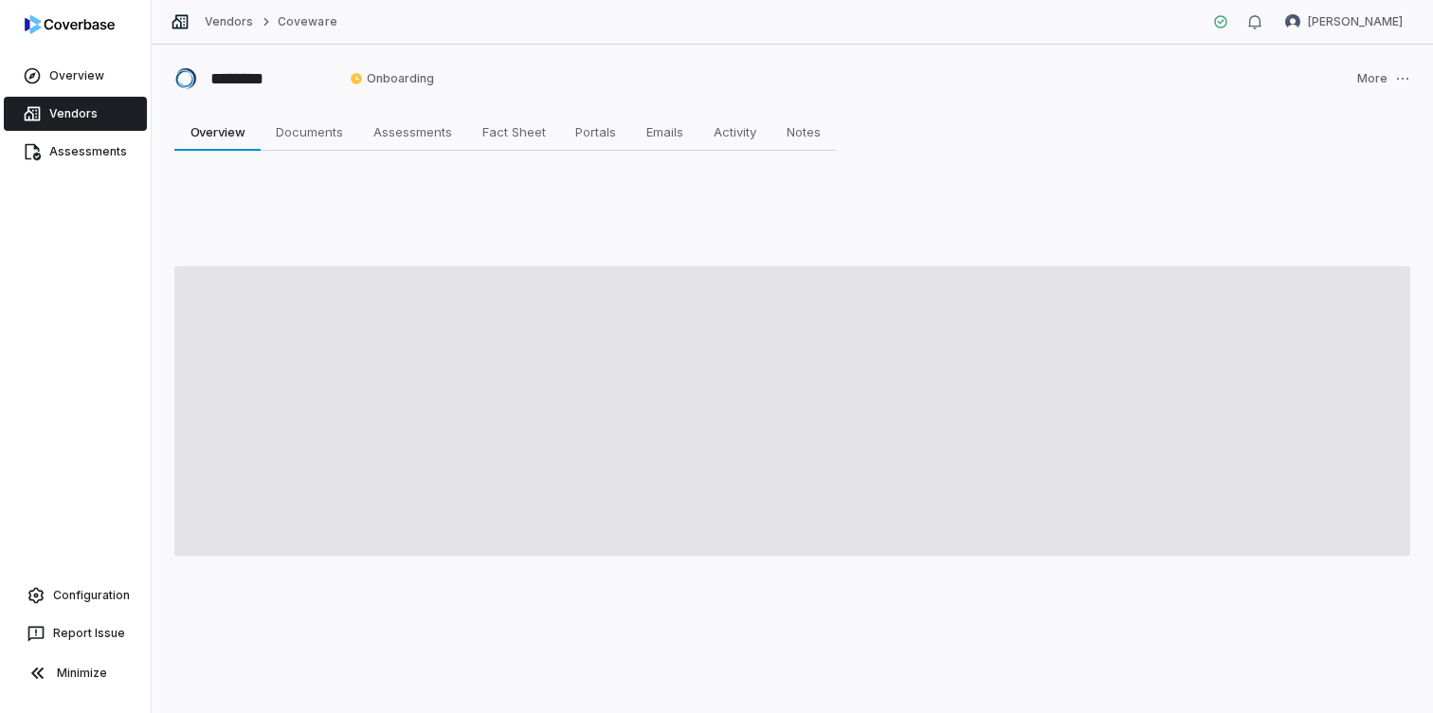
type textarea "*"
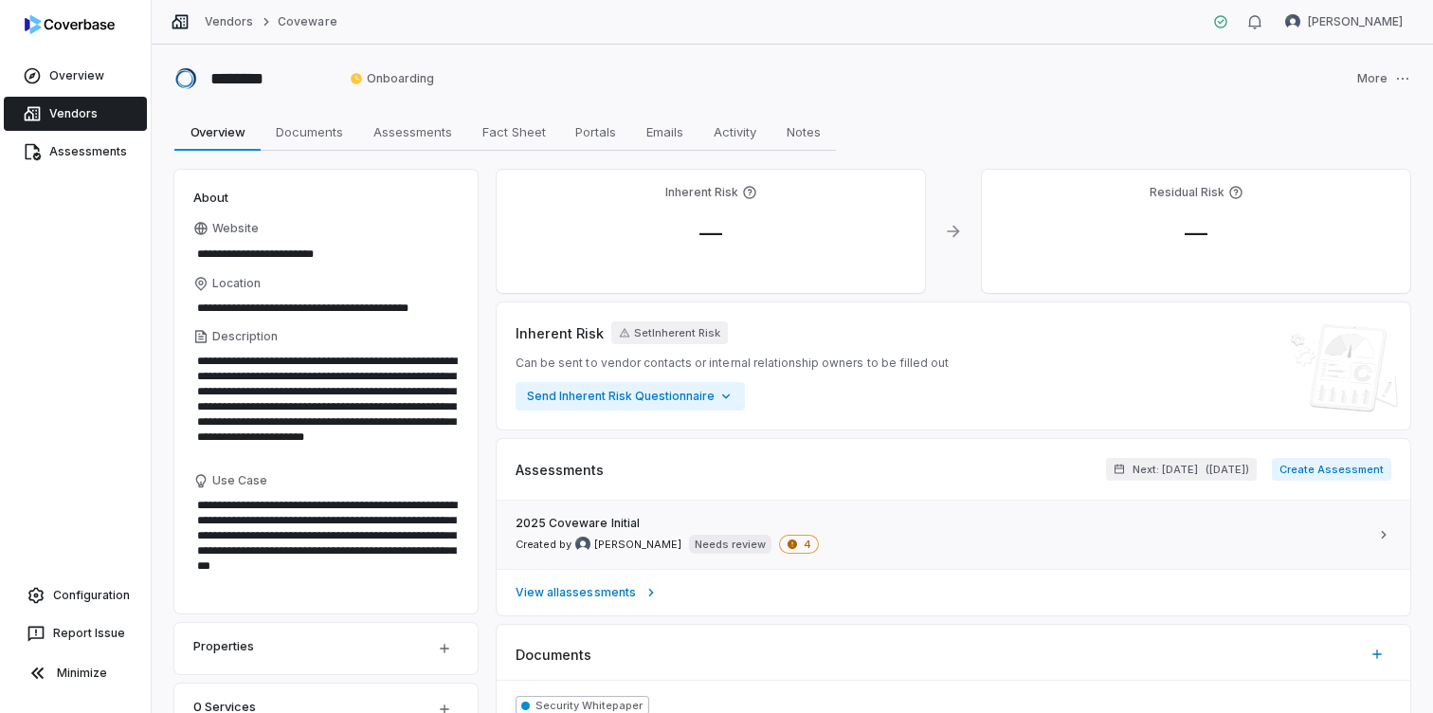
click at [784, 538] on span "4" at bounding box center [799, 544] width 40 height 19
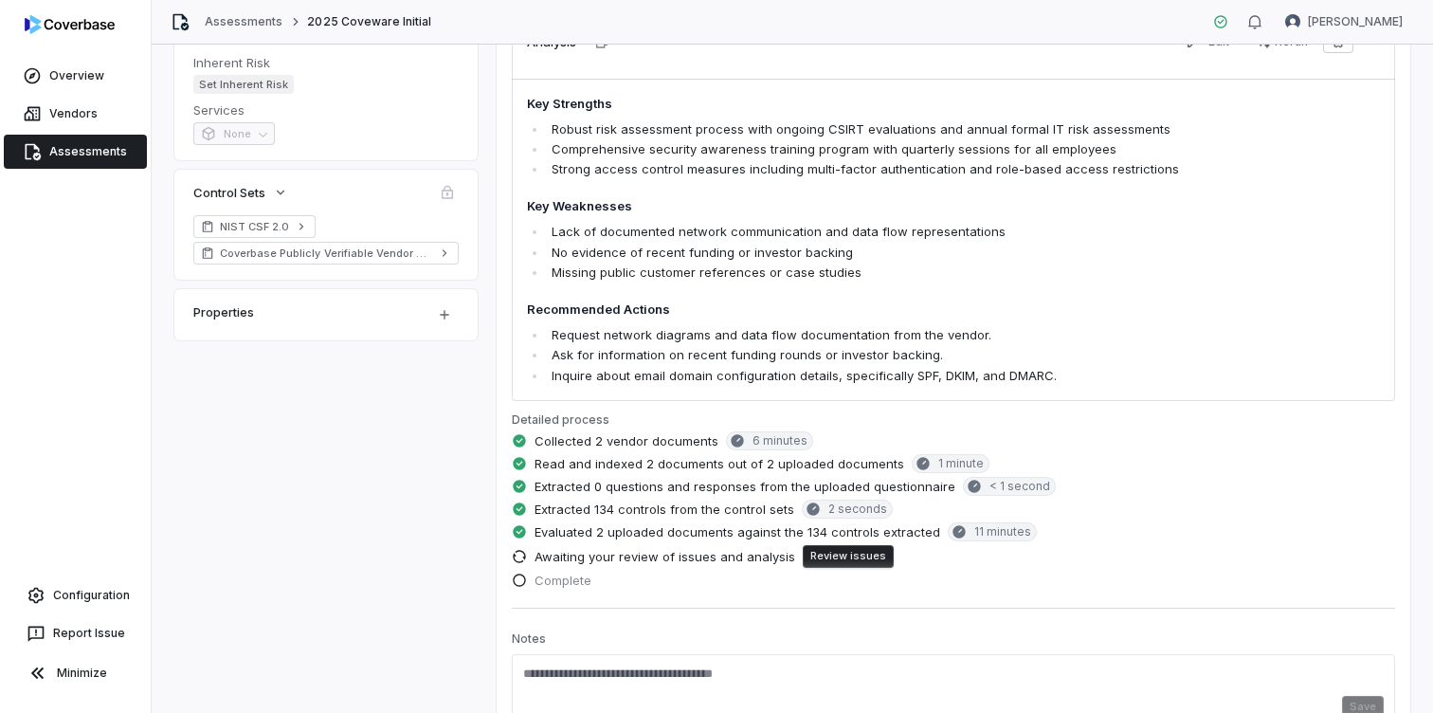
scroll to position [445, 0]
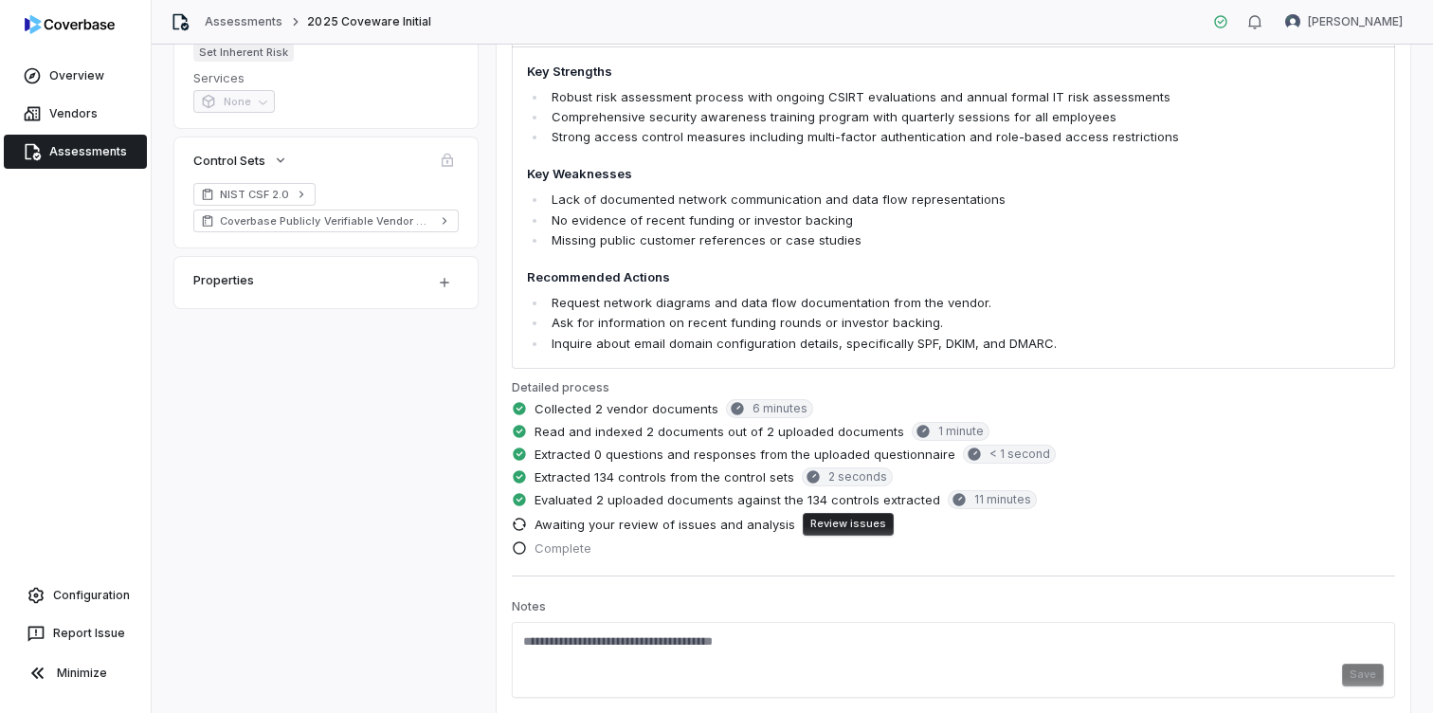
click at [845, 525] on button "Review issues" at bounding box center [848, 524] width 91 height 23
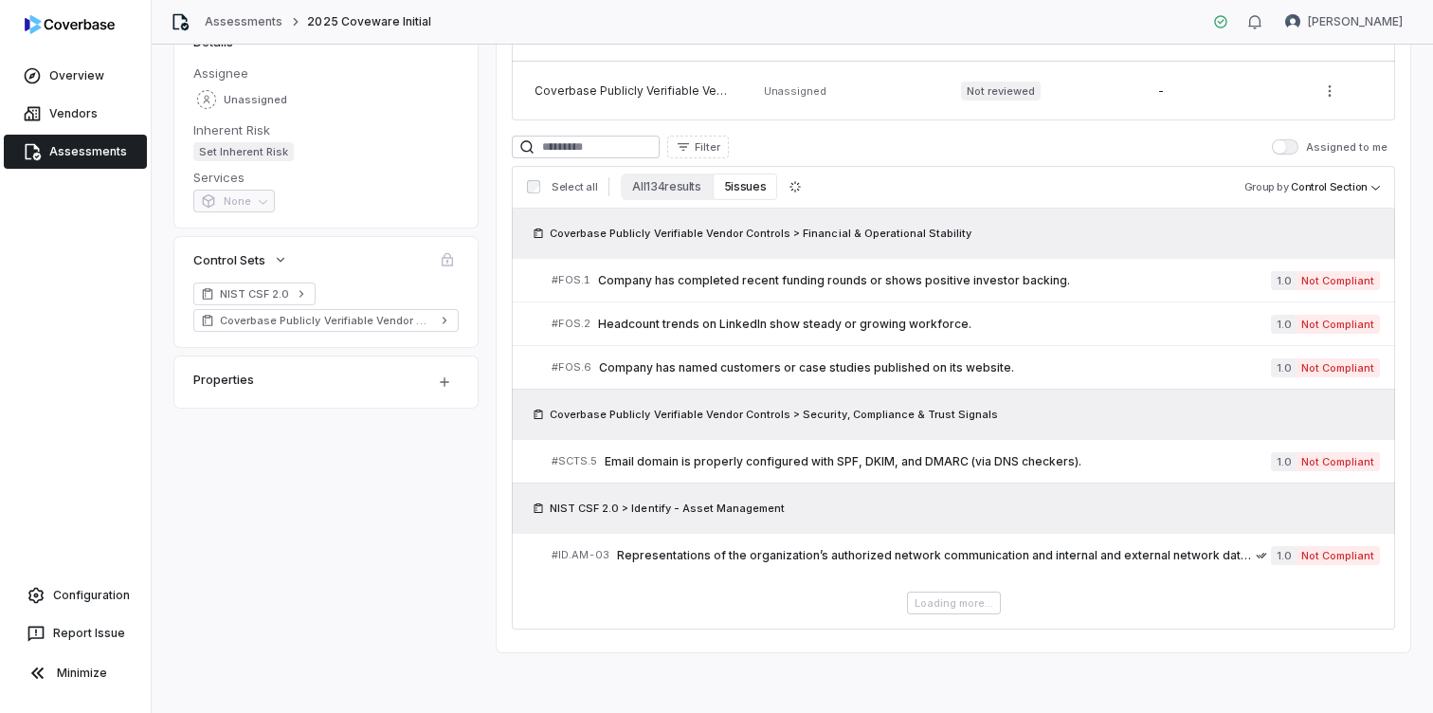
scroll to position [292, 0]
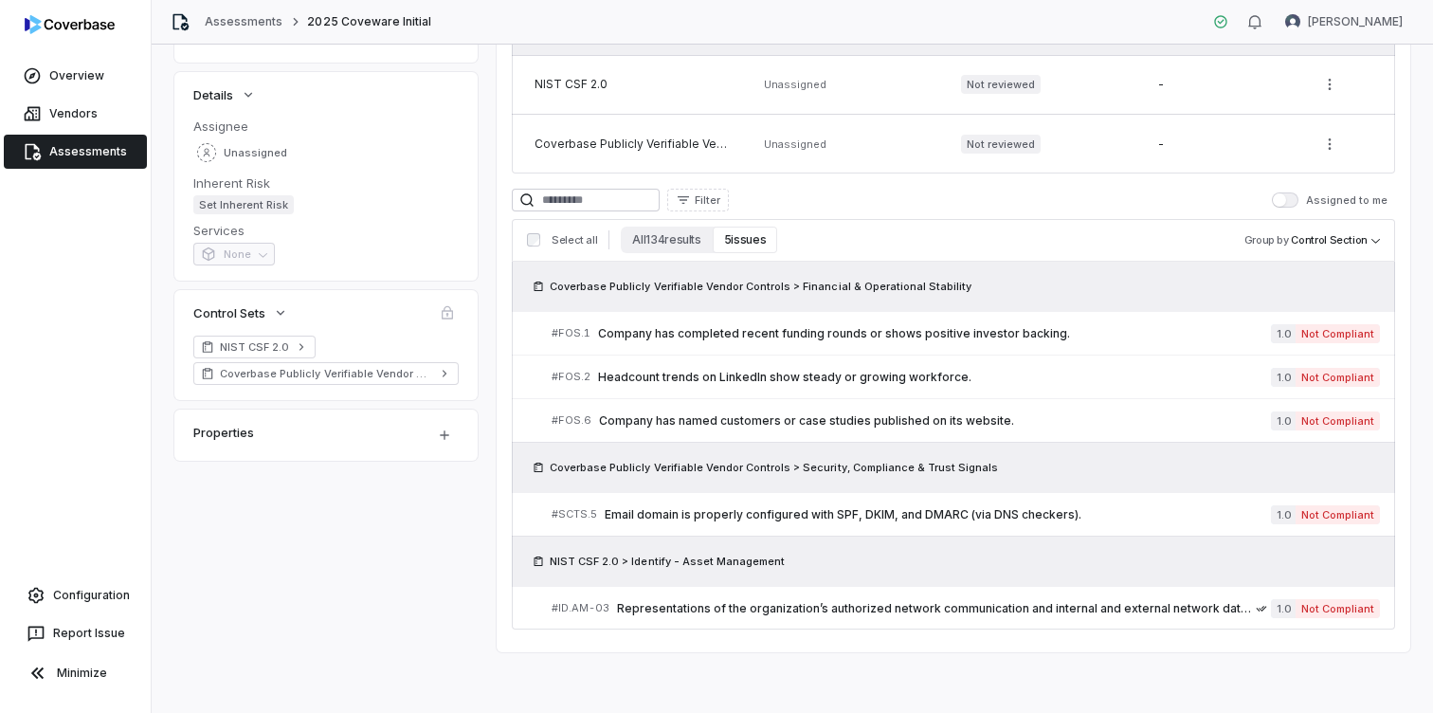
click at [732, 243] on button "5 issues" at bounding box center [745, 240] width 64 height 27
click at [674, 236] on button "All 134 results" at bounding box center [666, 240] width 91 height 27
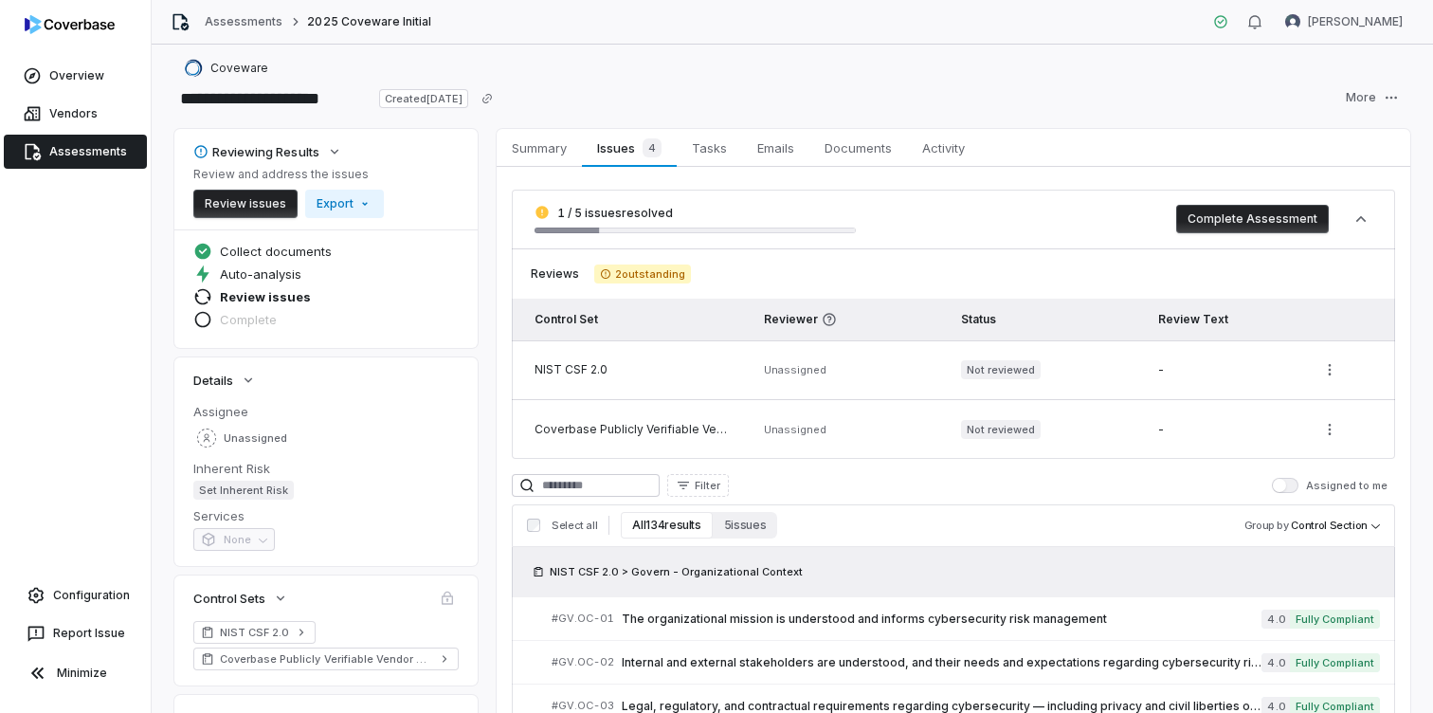
scroll to position [0, 0]
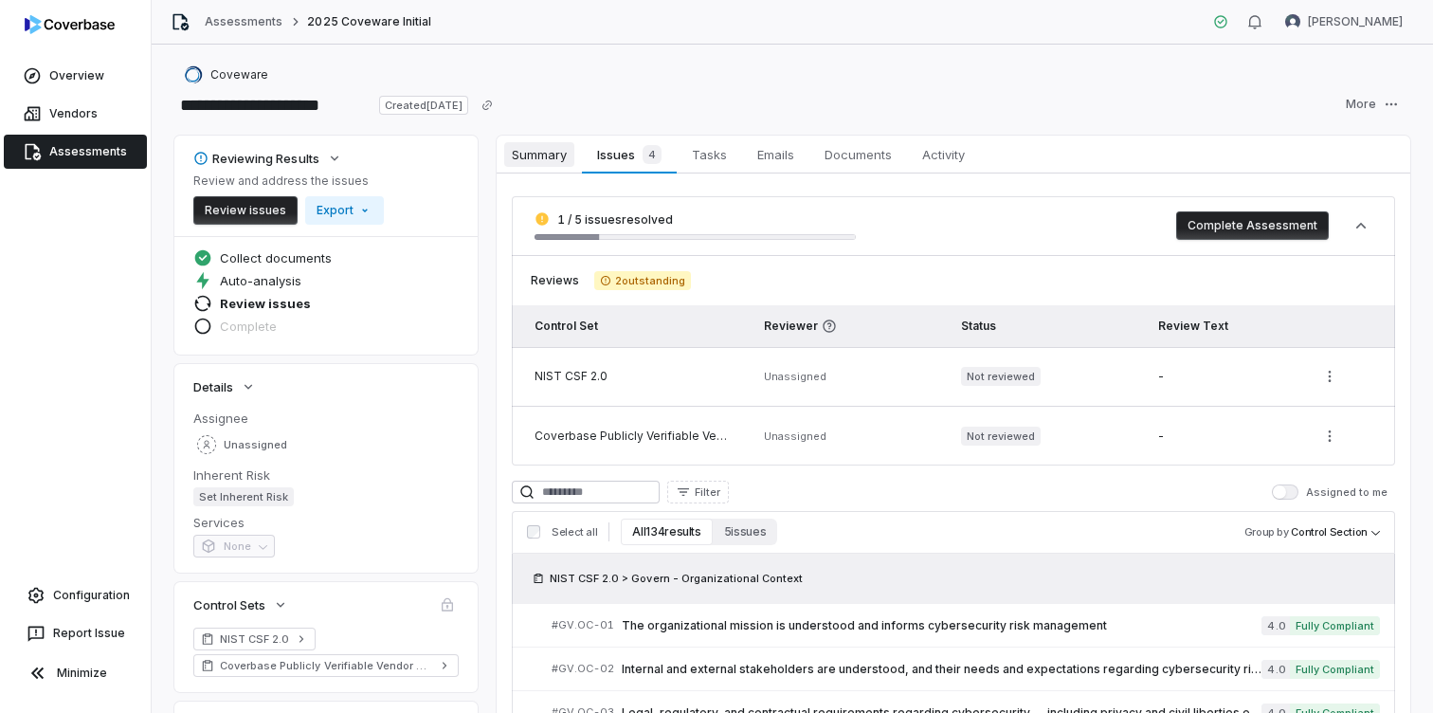
click at [511, 149] on span "Summary" at bounding box center [539, 154] width 70 height 25
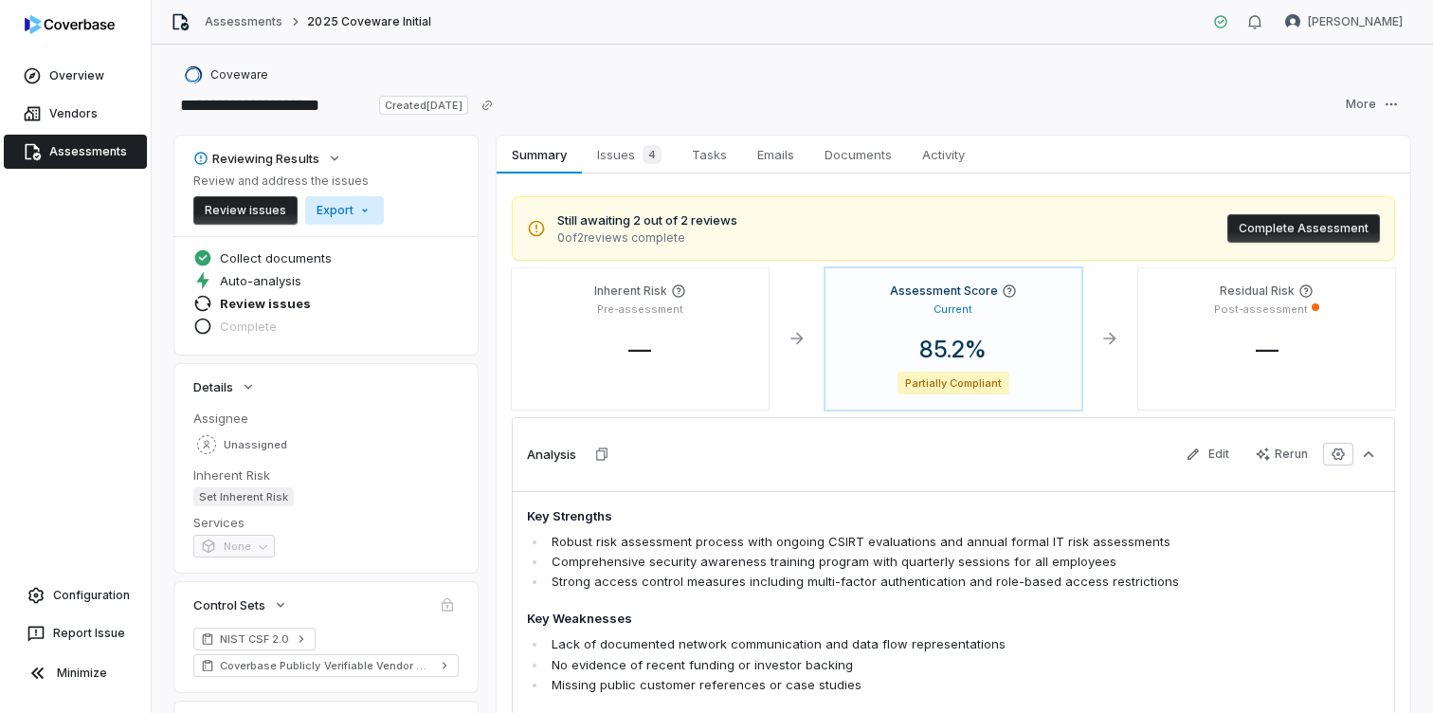
click at [351, 211] on html "**********" at bounding box center [716, 356] width 1433 height 713
click at [397, 251] on div "Export as PDF" at bounding box center [375, 251] width 134 height 30
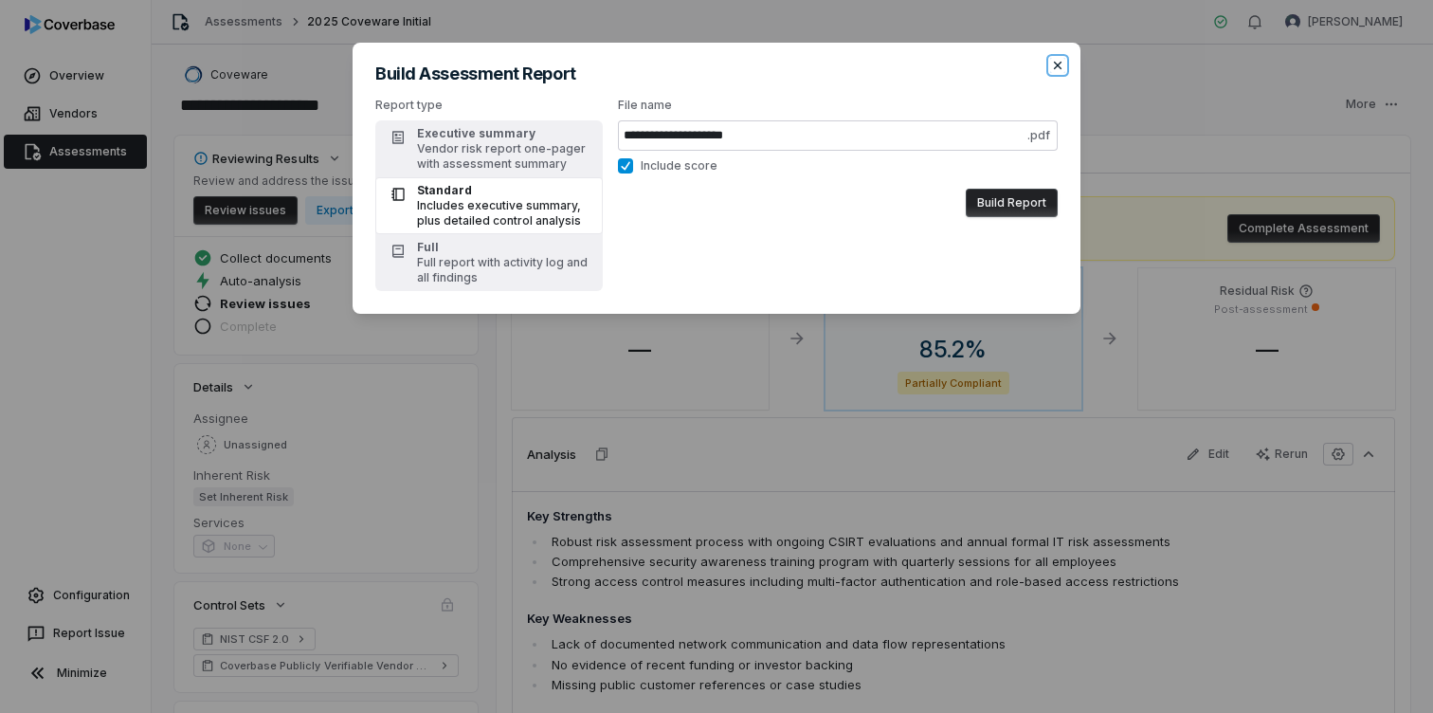
click at [1062, 64] on icon "button" at bounding box center [1057, 65] width 15 height 15
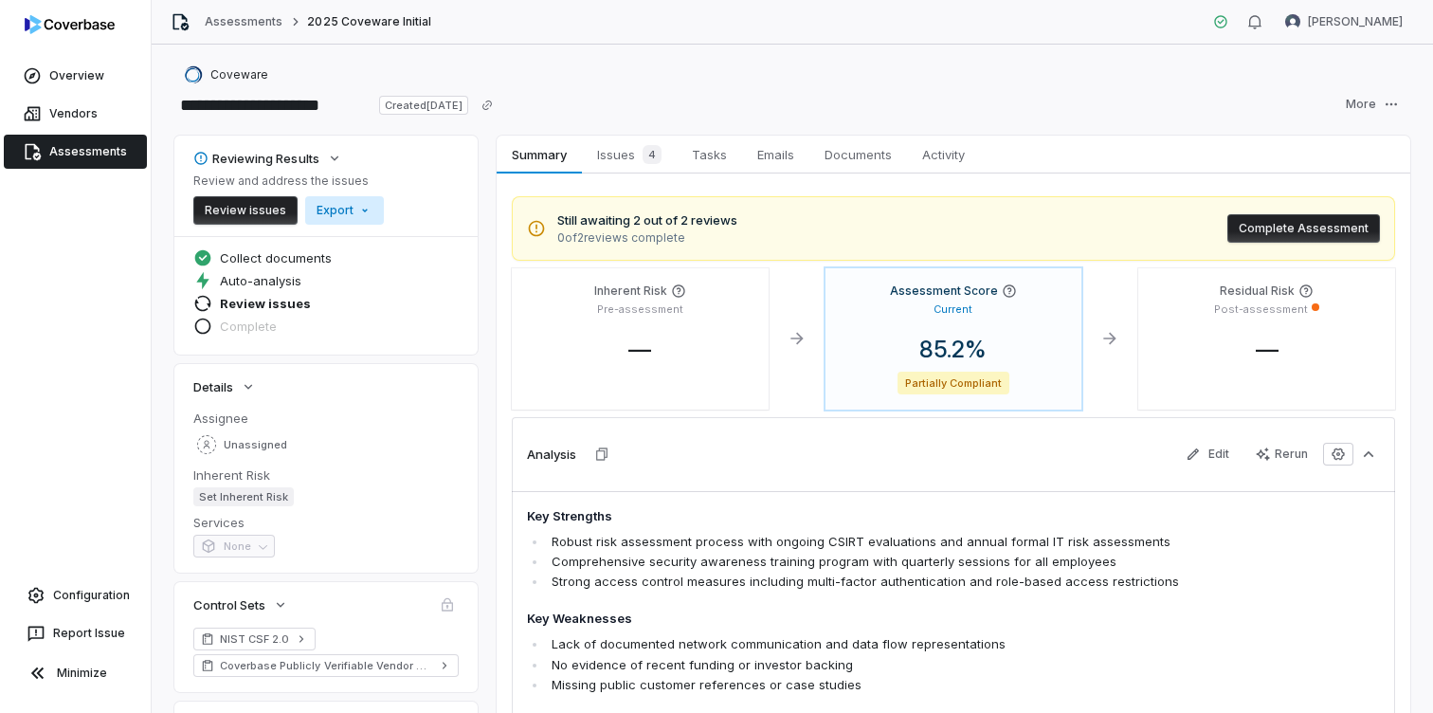
click at [360, 210] on html "**********" at bounding box center [716, 356] width 1433 height 713
click at [418, 246] on div "Export as PDF" at bounding box center [375, 251] width 134 height 30
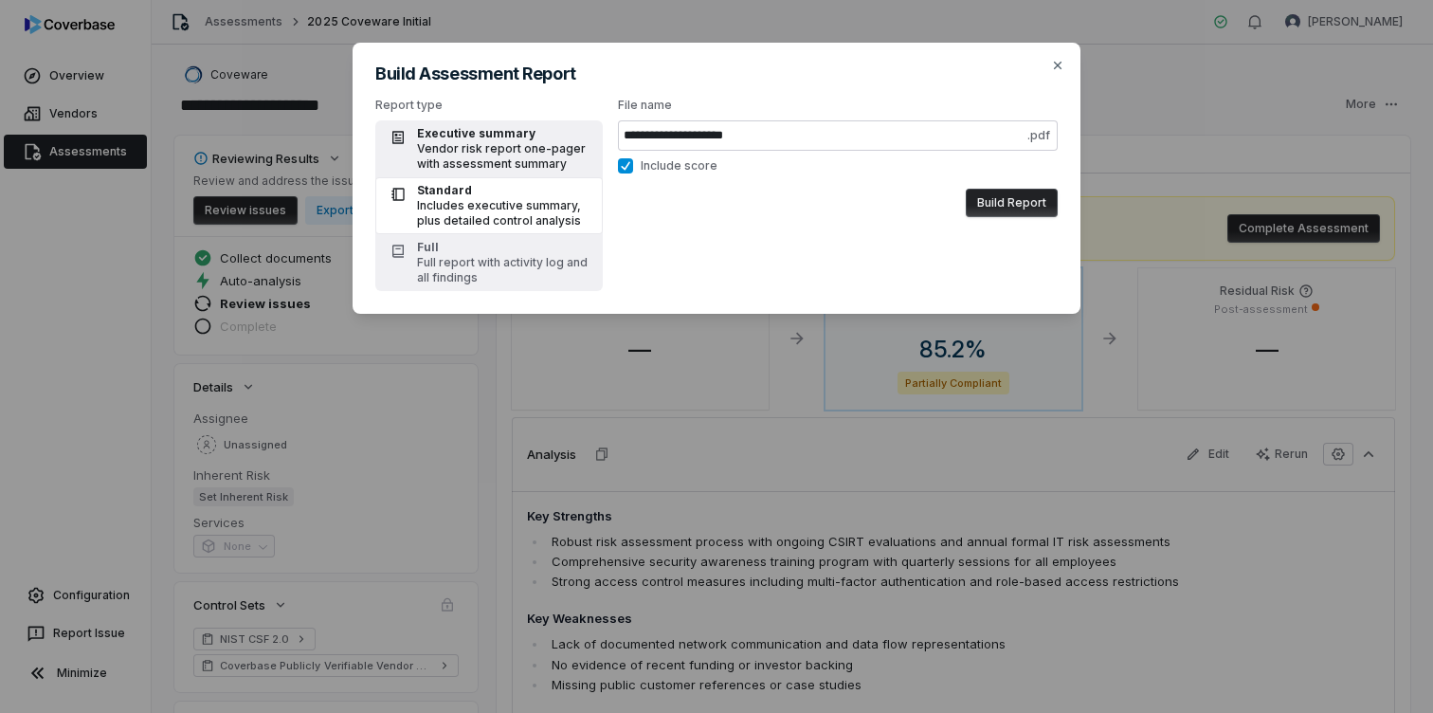
click at [495, 153] on div "Vendor risk report one-pager with assessment summary" at bounding box center [504, 156] width 174 height 30
type input "**********"
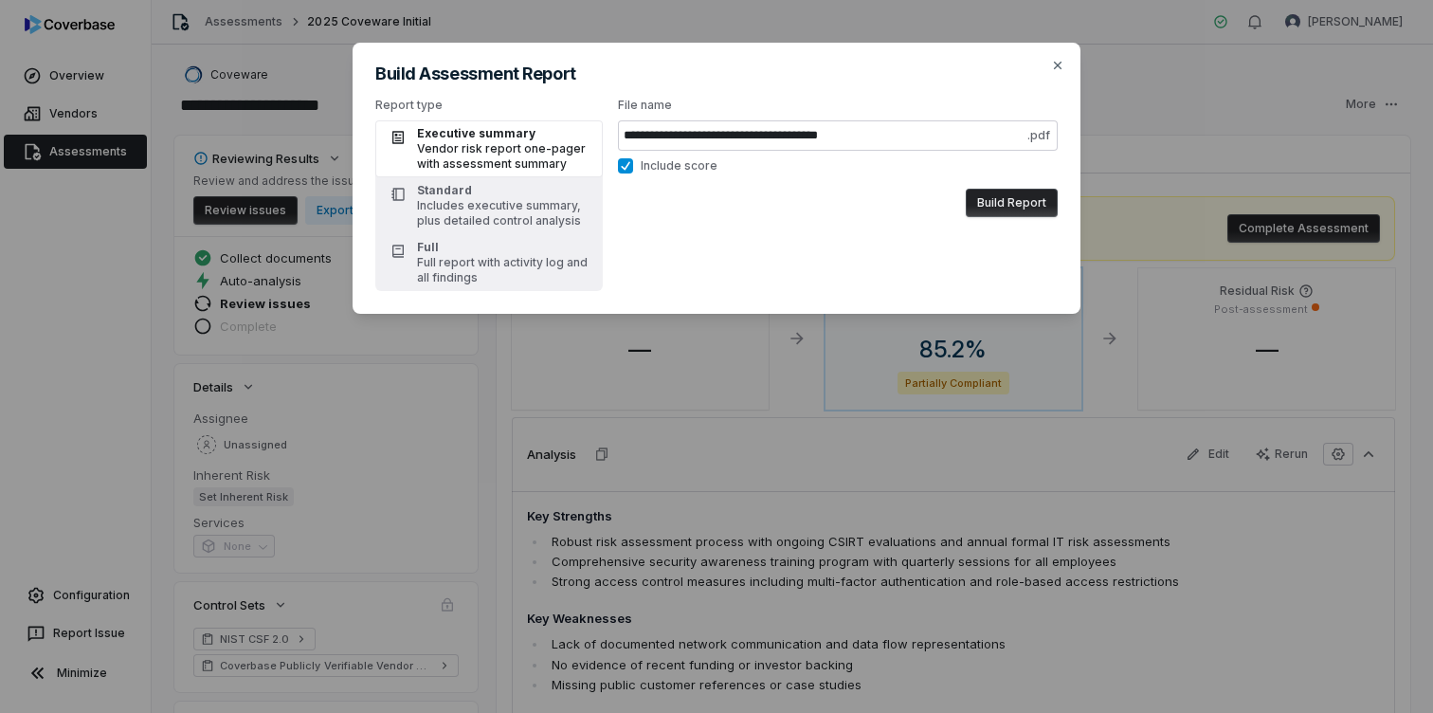
click at [985, 206] on button "Build Report" at bounding box center [1012, 203] width 92 height 28
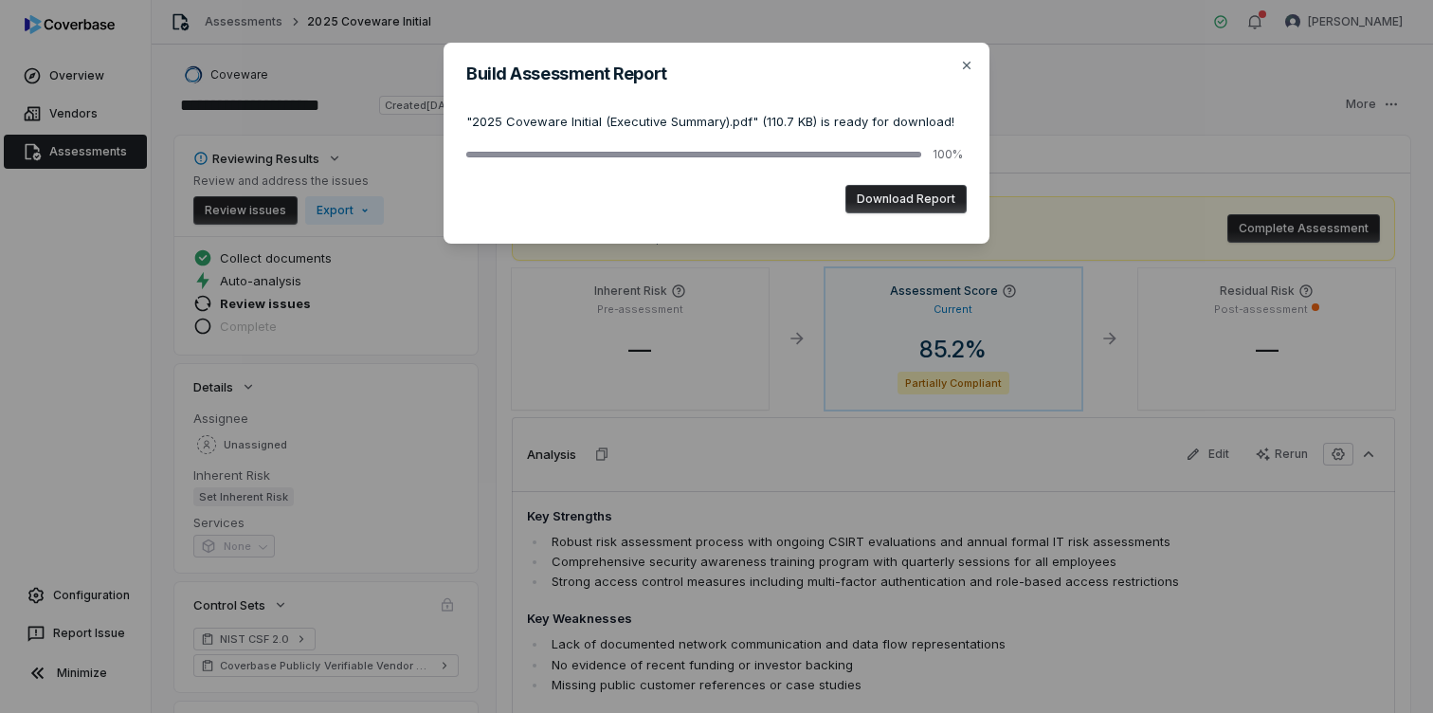
click at [931, 209] on button "Download Report" at bounding box center [906, 199] width 121 height 28
click at [964, 63] on icon "button" at bounding box center [967, 66] width 8 height 8
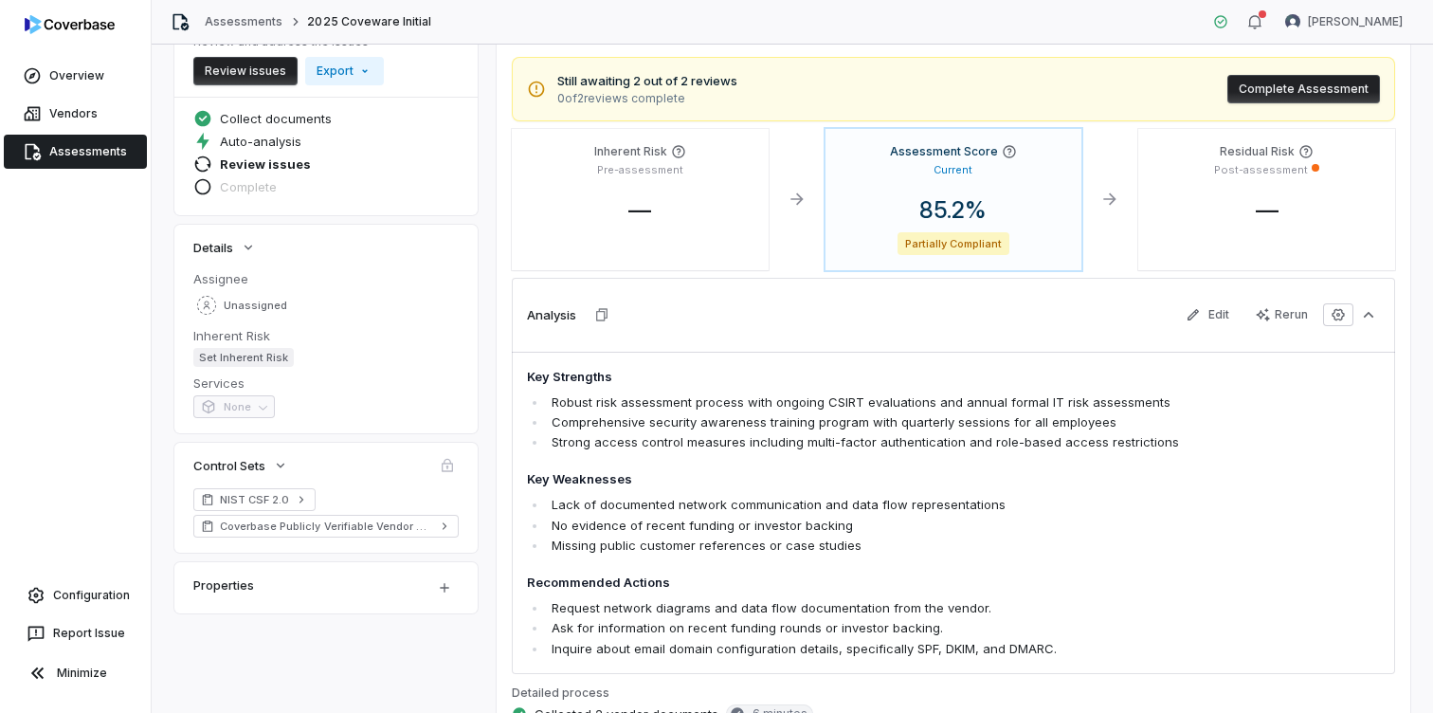
scroll to position [150, 0]
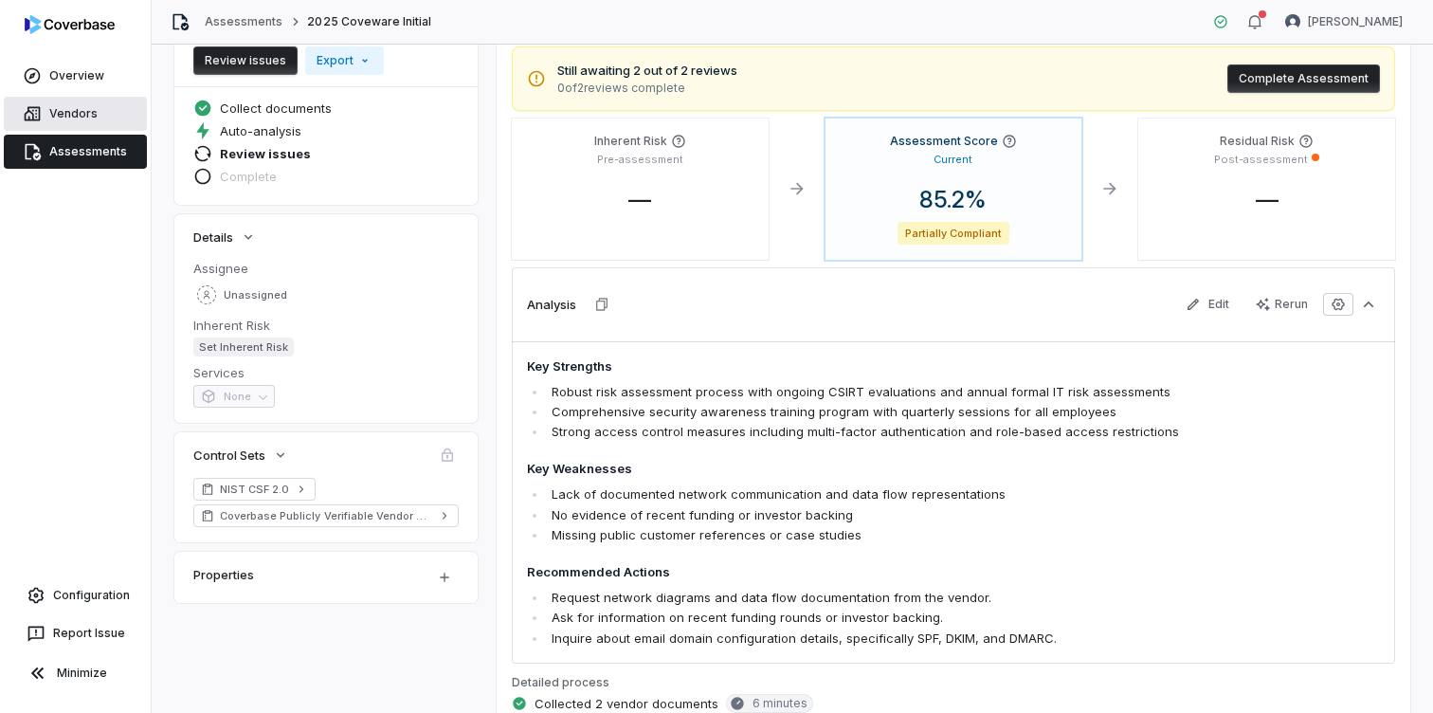
click at [82, 121] on link "Vendors" at bounding box center [75, 114] width 143 height 34
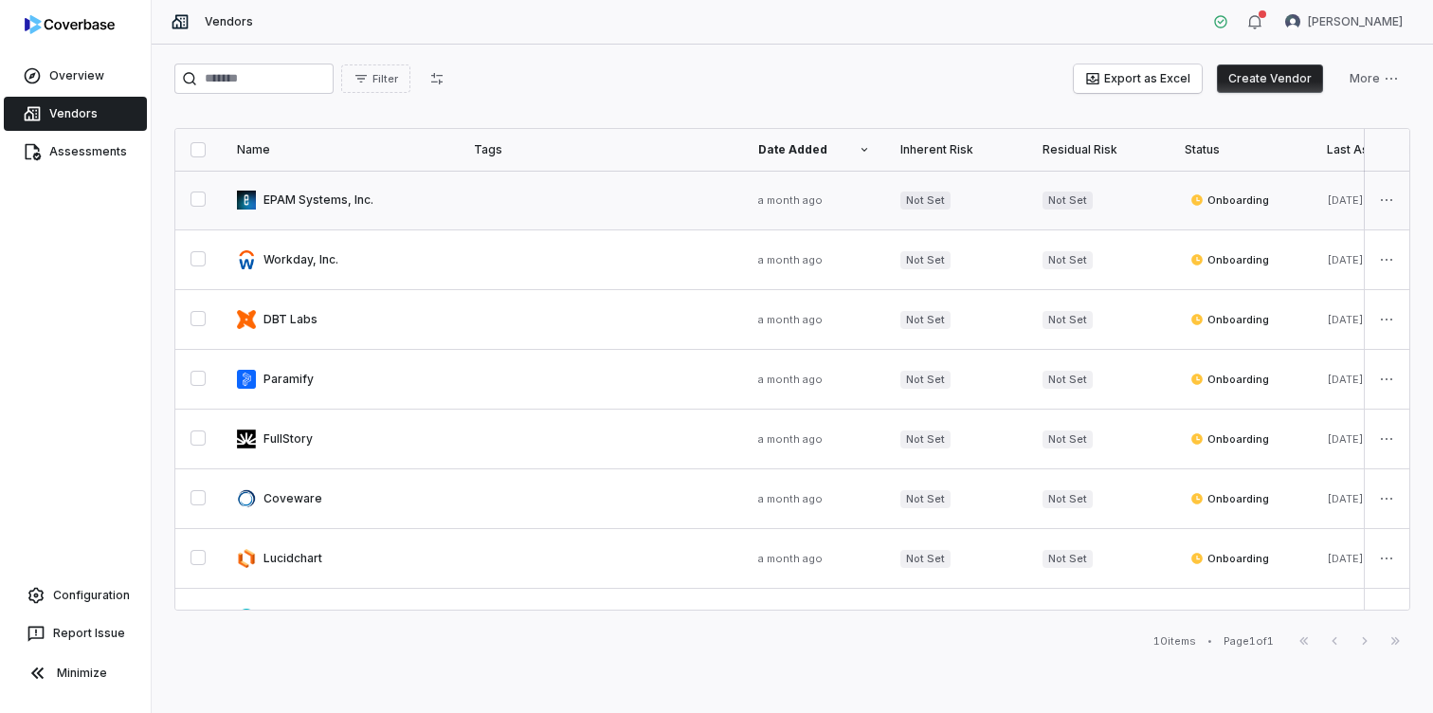
click at [326, 198] on link at bounding box center [340, 200] width 237 height 59
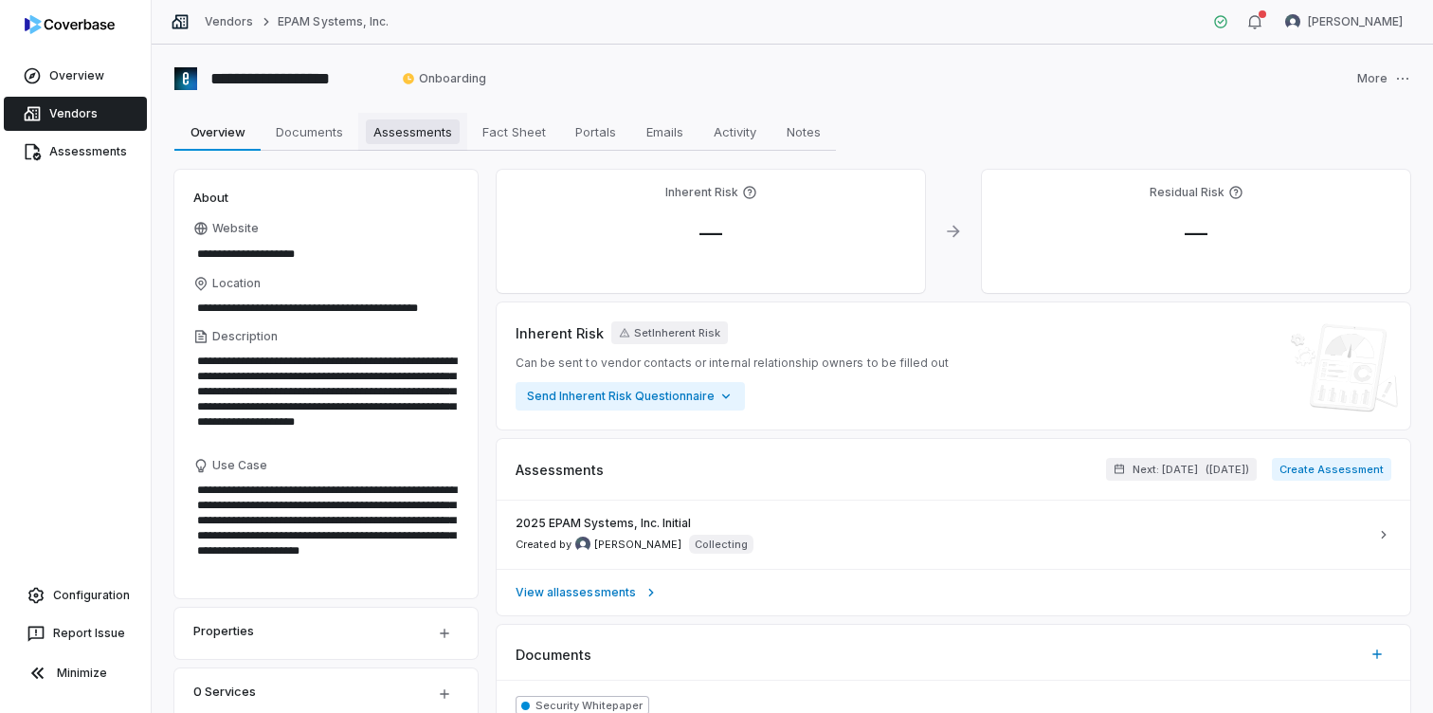
click at [416, 141] on span "Assessments" at bounding box center [413, 131] width 94 height 25
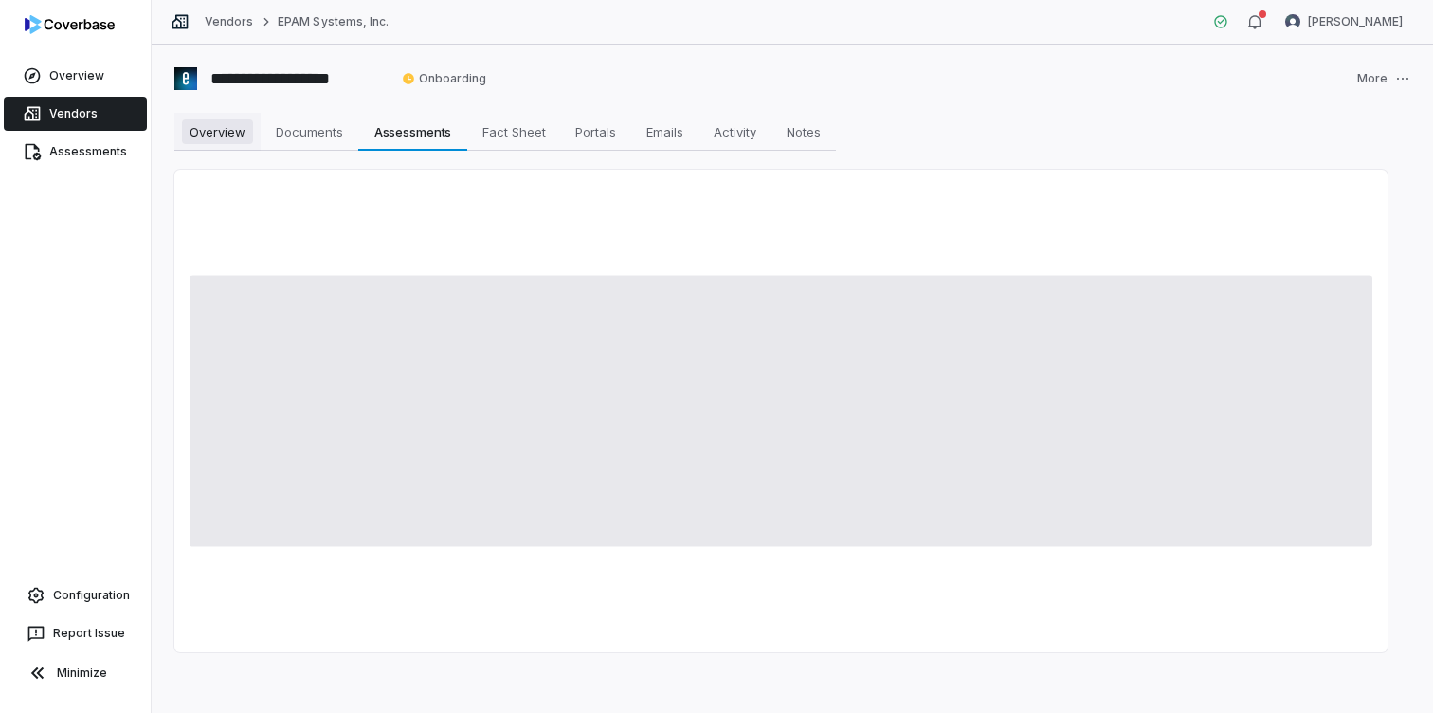
click at [228, 137] on span "Overview" at bounding box center [217, 131] width 71 height 25
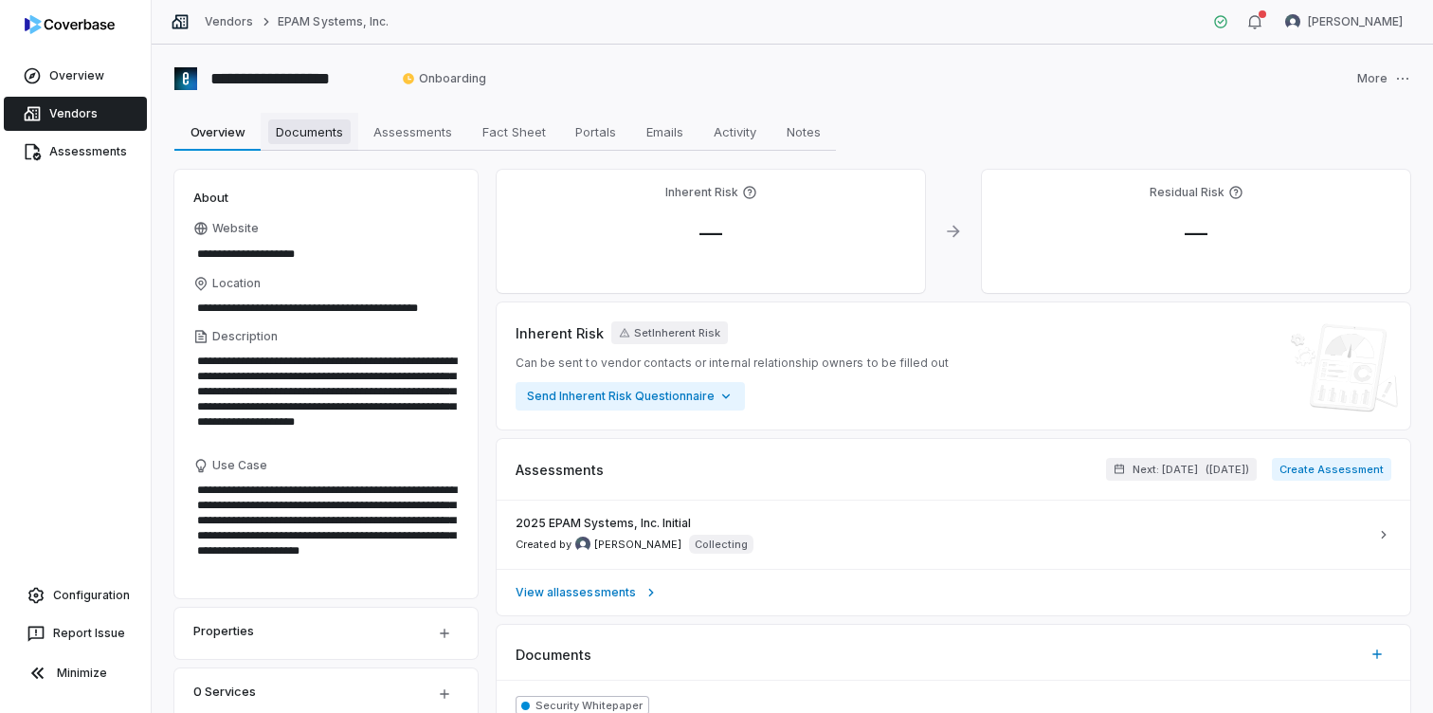
click at [311, 132] on span "Documents" at bounding box center [309, 131] width 82 height 25
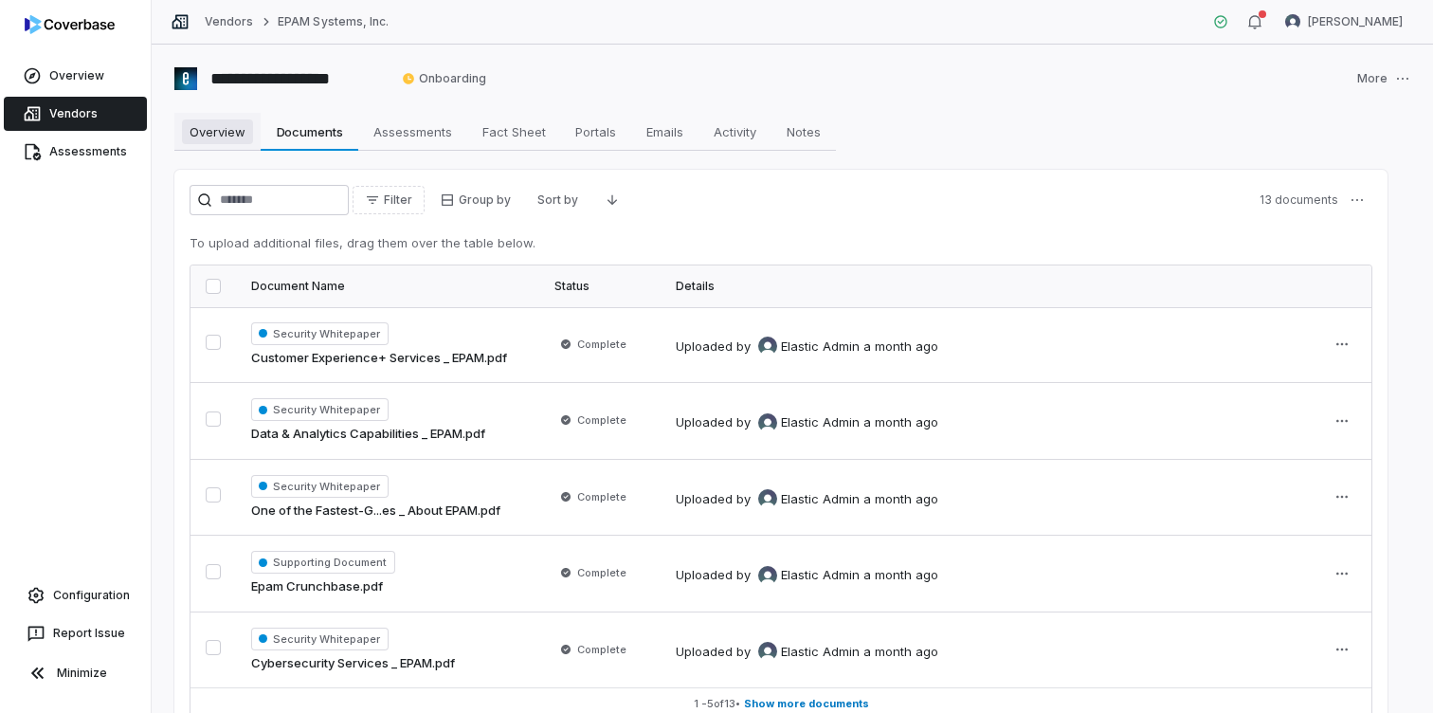
click at [228, 134] on span "Overview" at bounding box center [217, 131] width 71 height 25
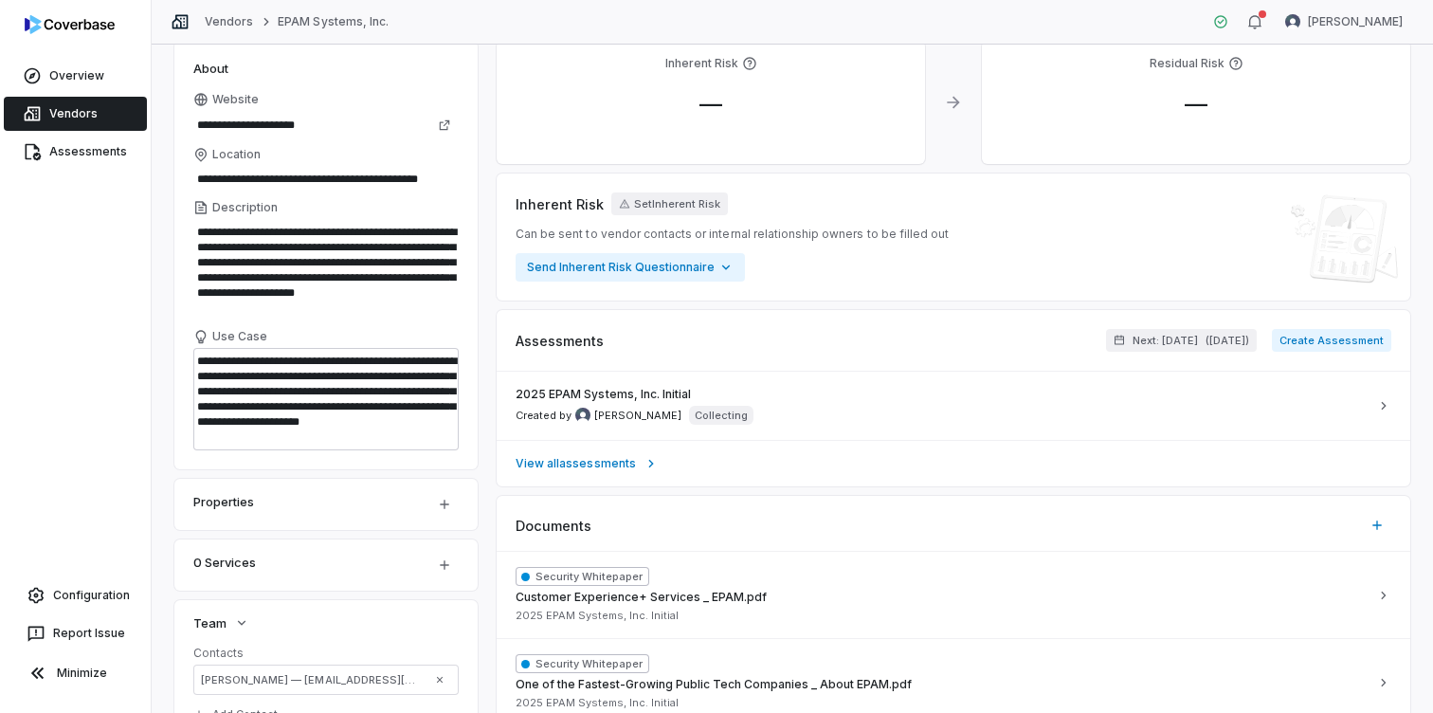
scroll to position [131, 0]
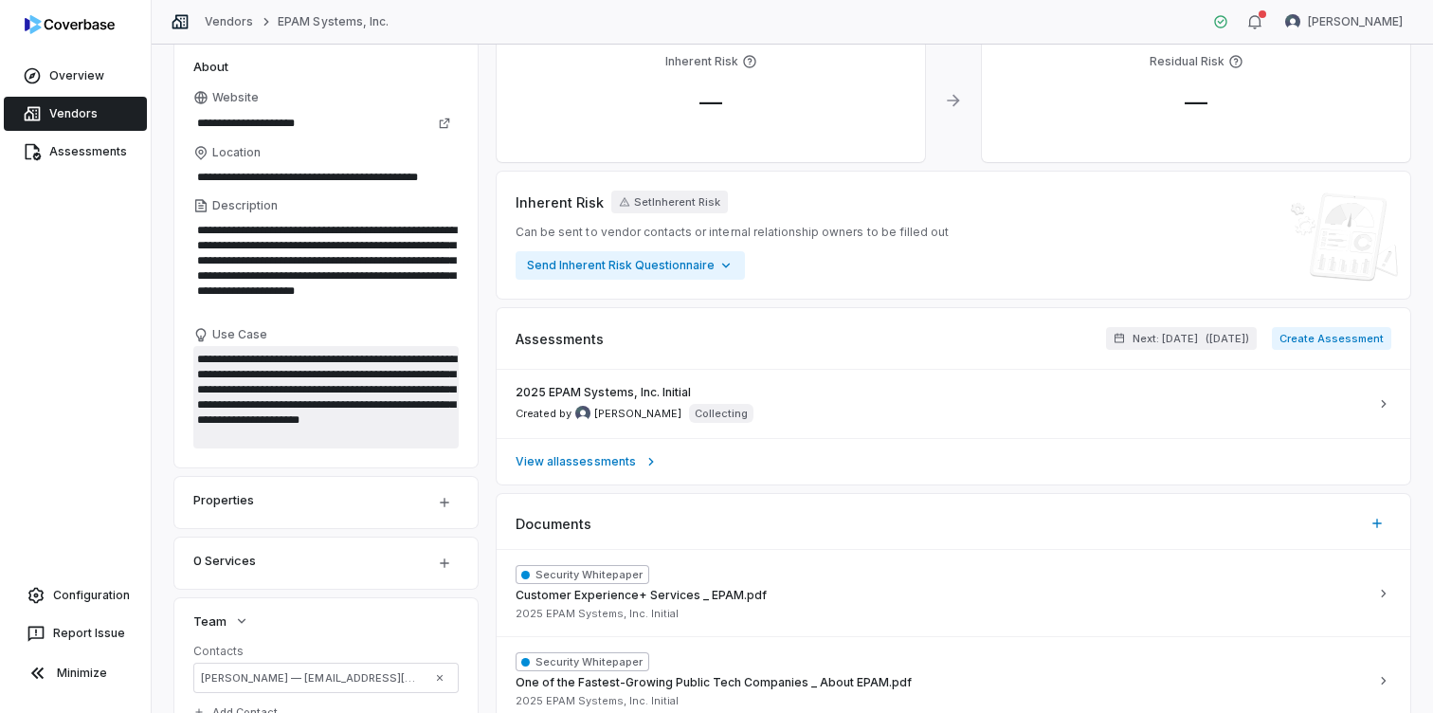
click at [389, 408] on textarea "**********" at bounding box center [325, 397] width 265 height 102
click at [427, 397] on textarea "**********" at bounding box center [325, 397] width 265 height 102
click at [417, 402] on textarea "**********" at bounding box center [325, 397] width 265 height 102
type textarea "*"
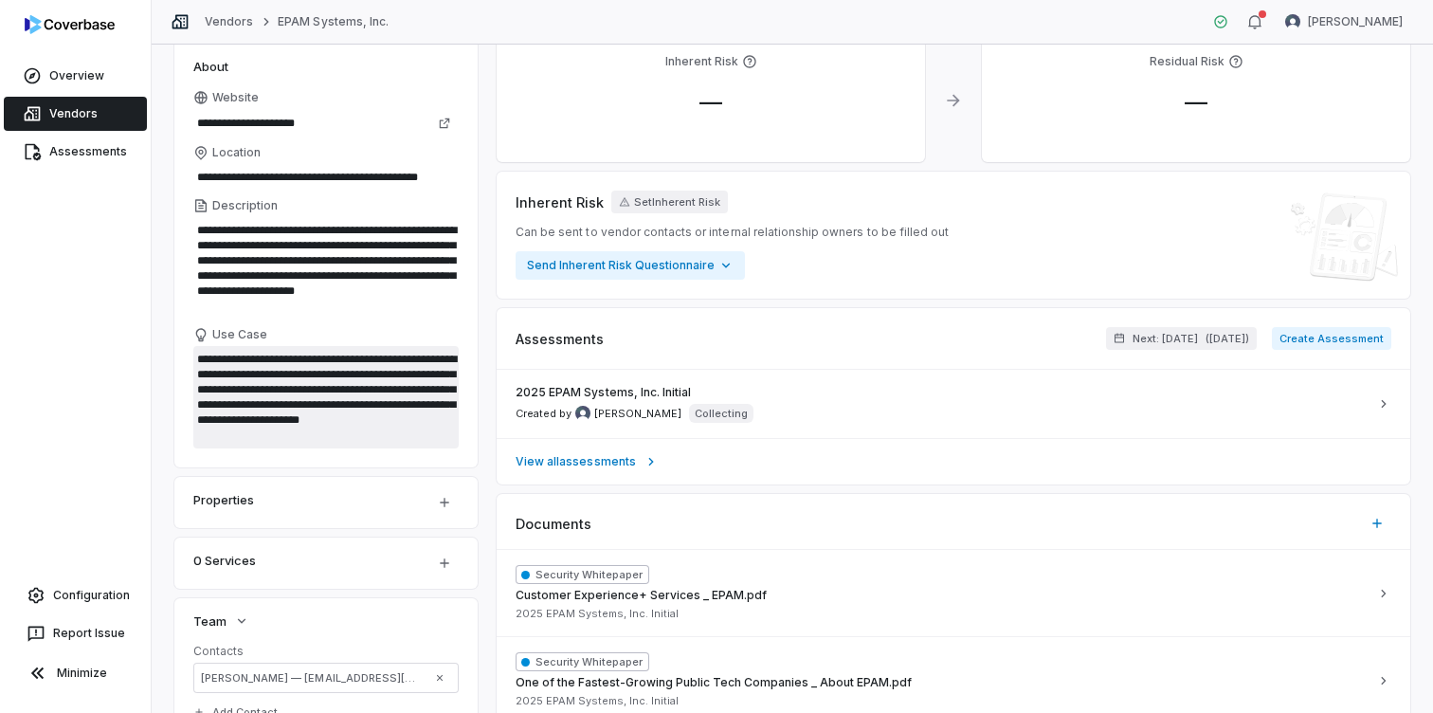
type textarea "**********"
type textarea "*"
type textarea "**********"
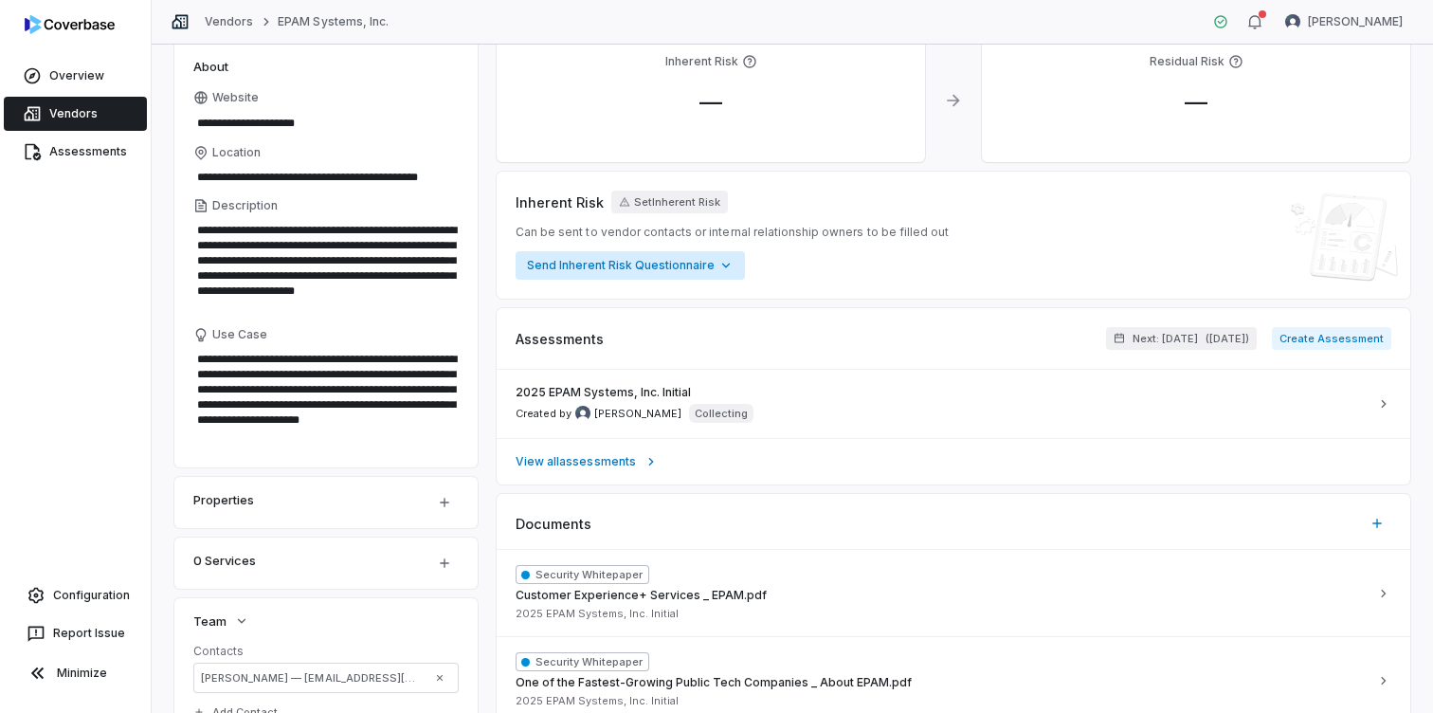
click at [717, 261] on html "**********" at bounding box center [716, 356] width 1433 height 713
click at [880, 254] on html "**********" at bounding box center [716, 356] width 1433 height 713
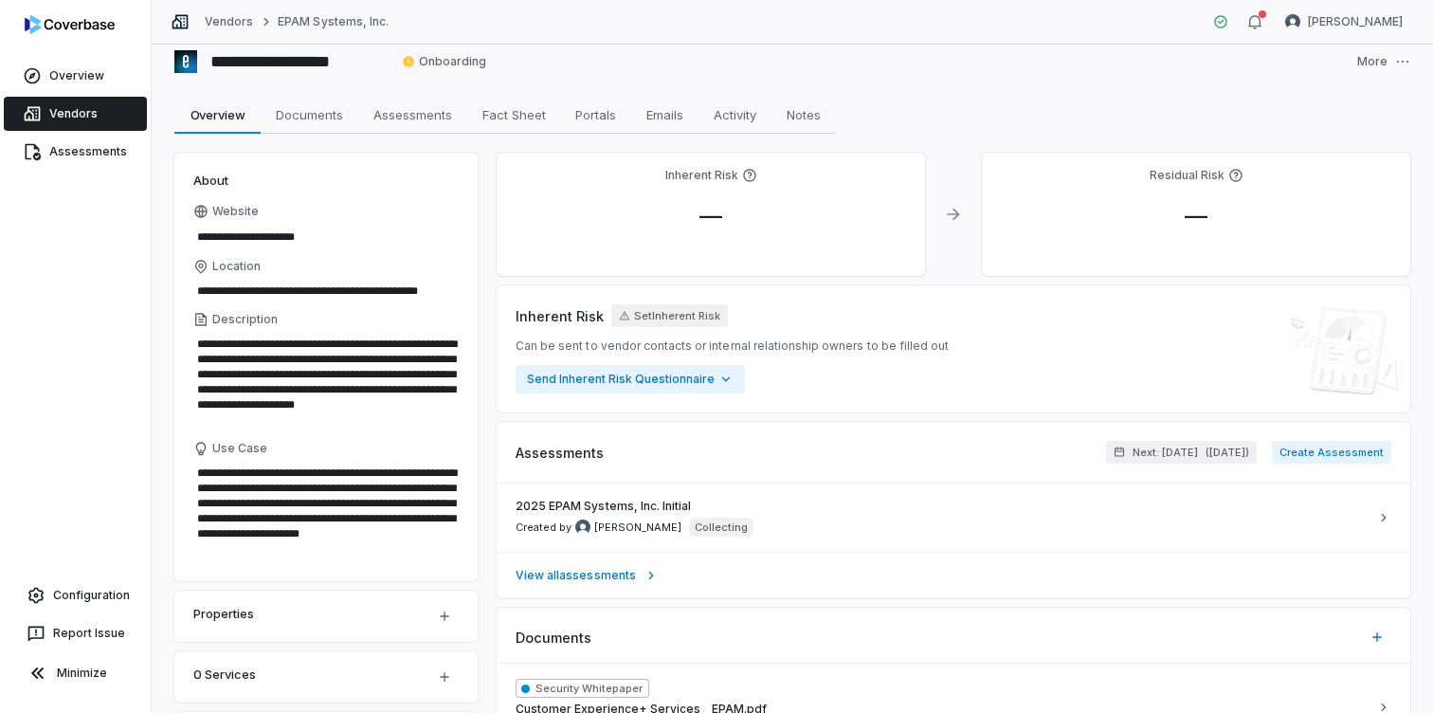
scroll to position [0, 0]
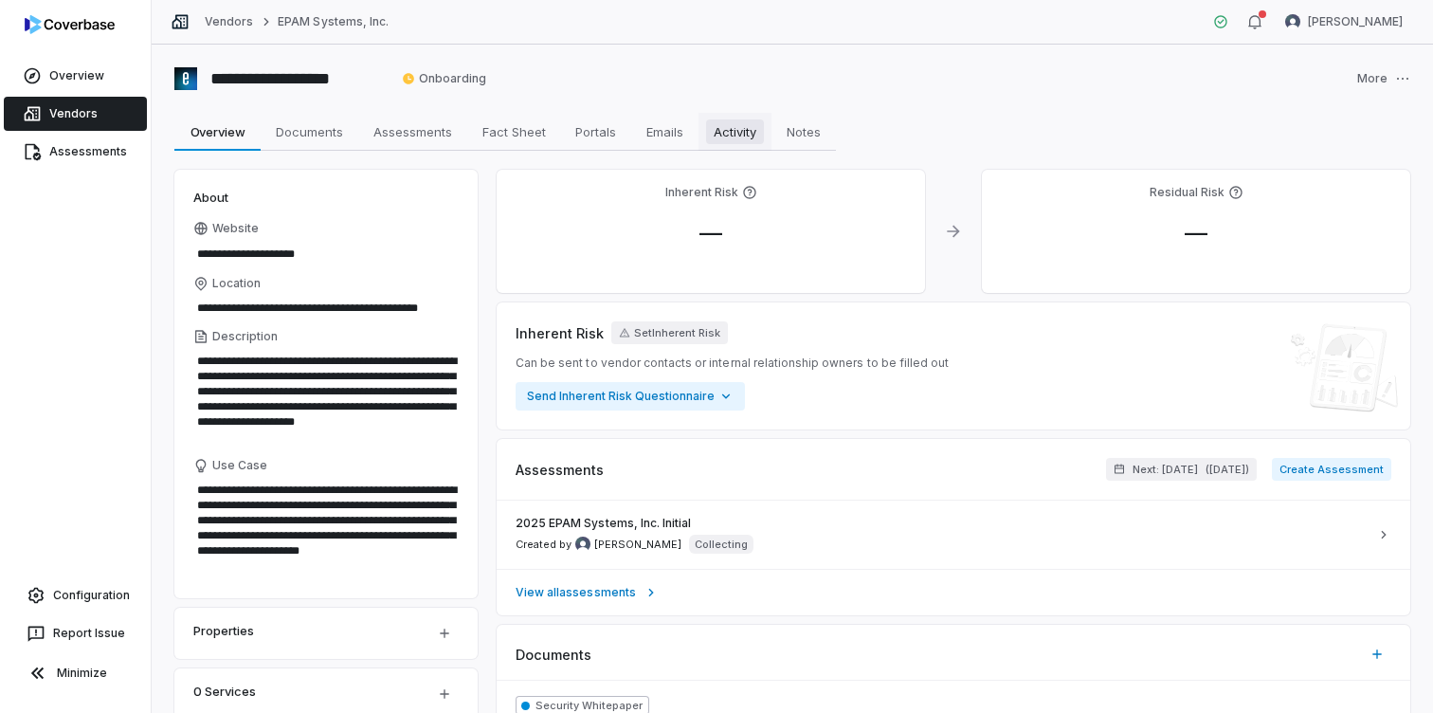
click at [728, 123] on span "Activity" at bounding box center [735, 131] width 58 height 25
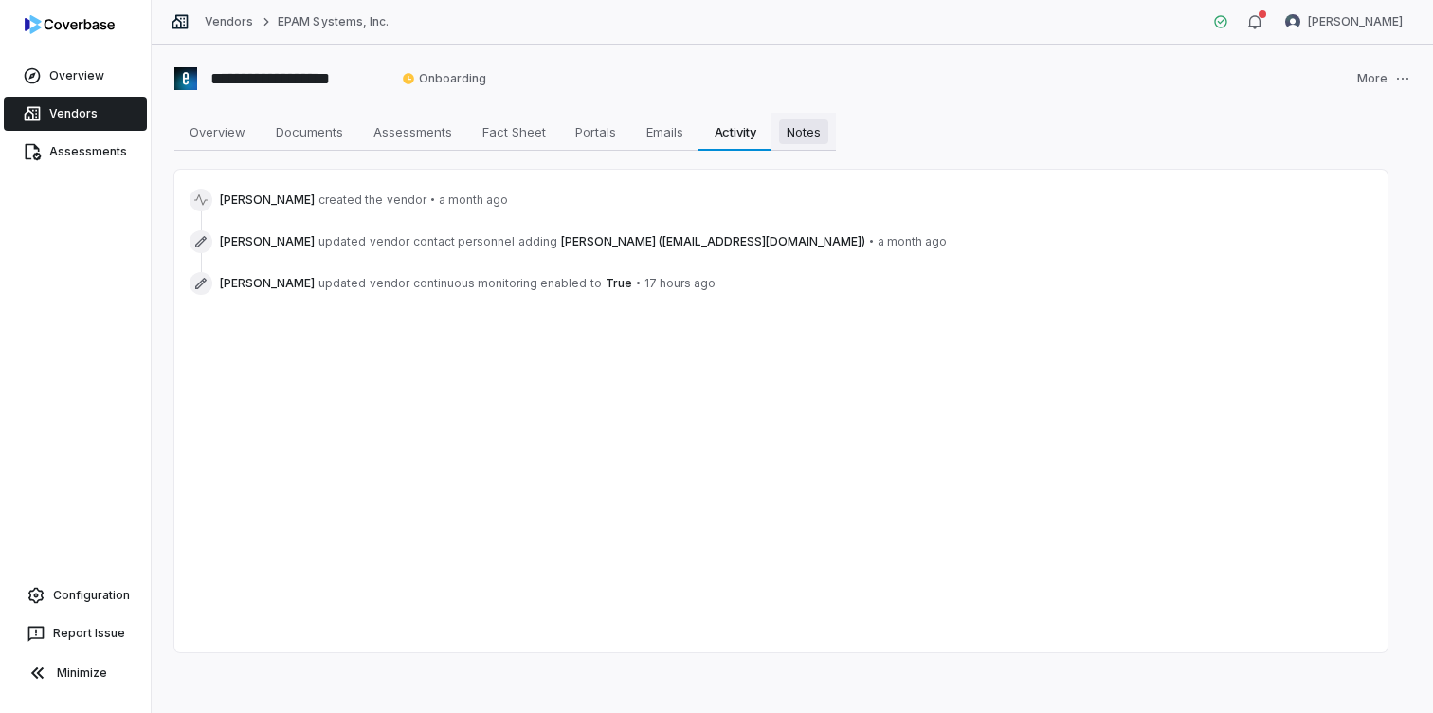
click at [794, 123] on span "Notes" at bounding box center [803, 131] width 49 height 25
click at [76, 77] on link "Overview" at bounding box center [75, 76] width 143 height 34
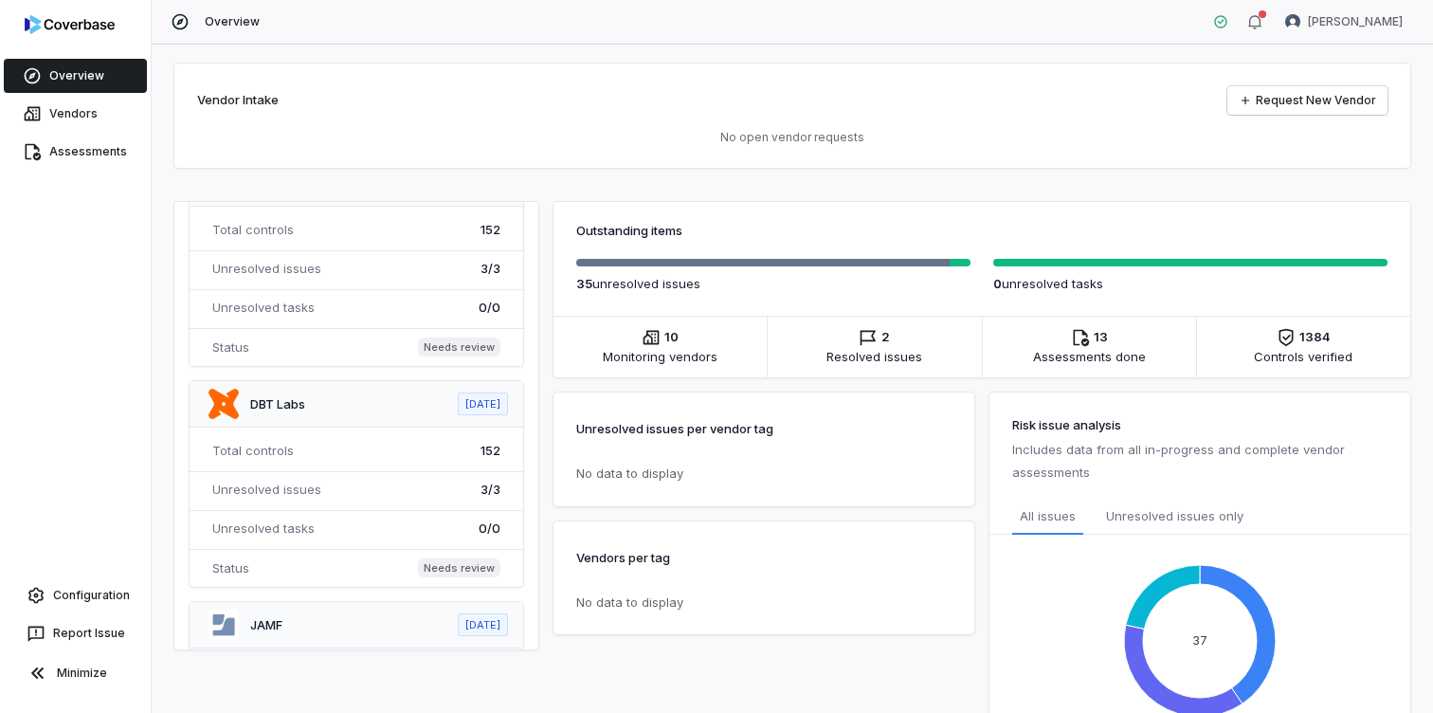
scroll to position [1434, 0]
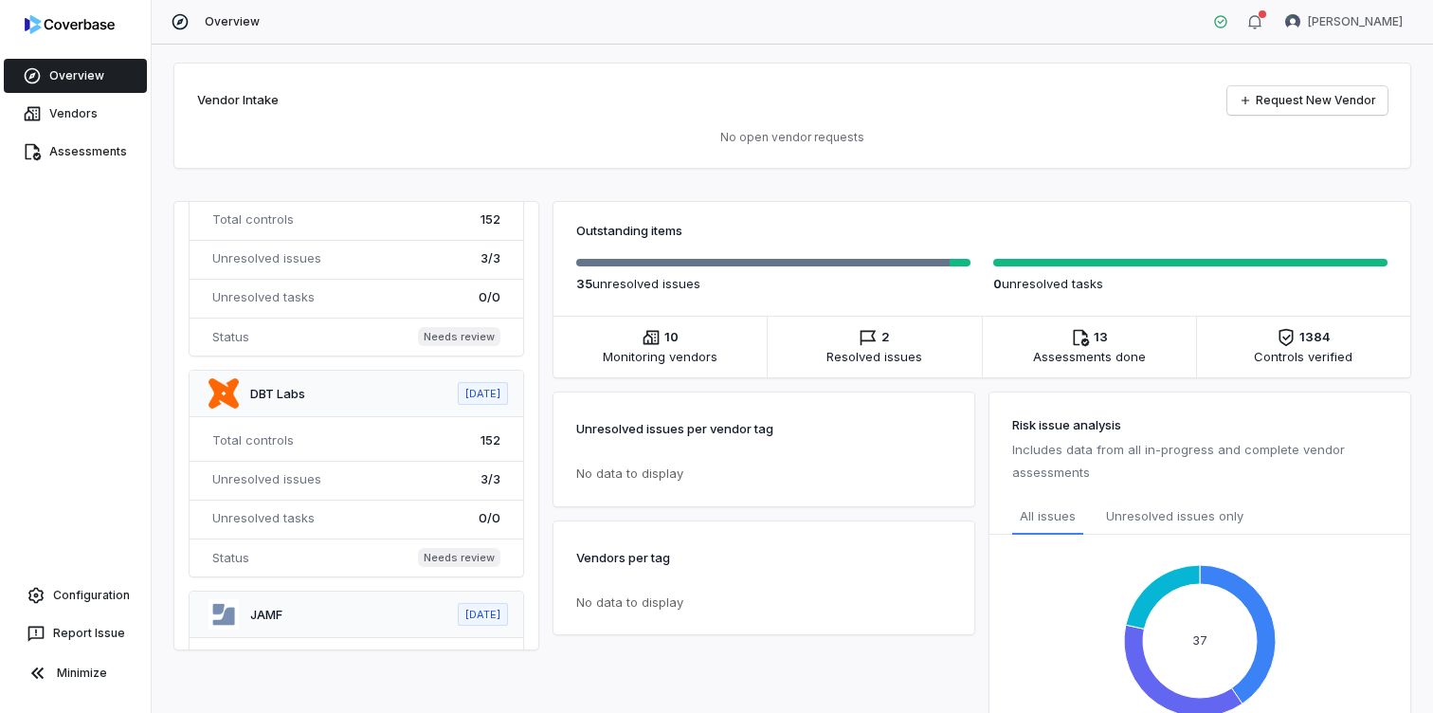
click at [358, 403] on span at bounding box center [357, 474] width 334 height 206
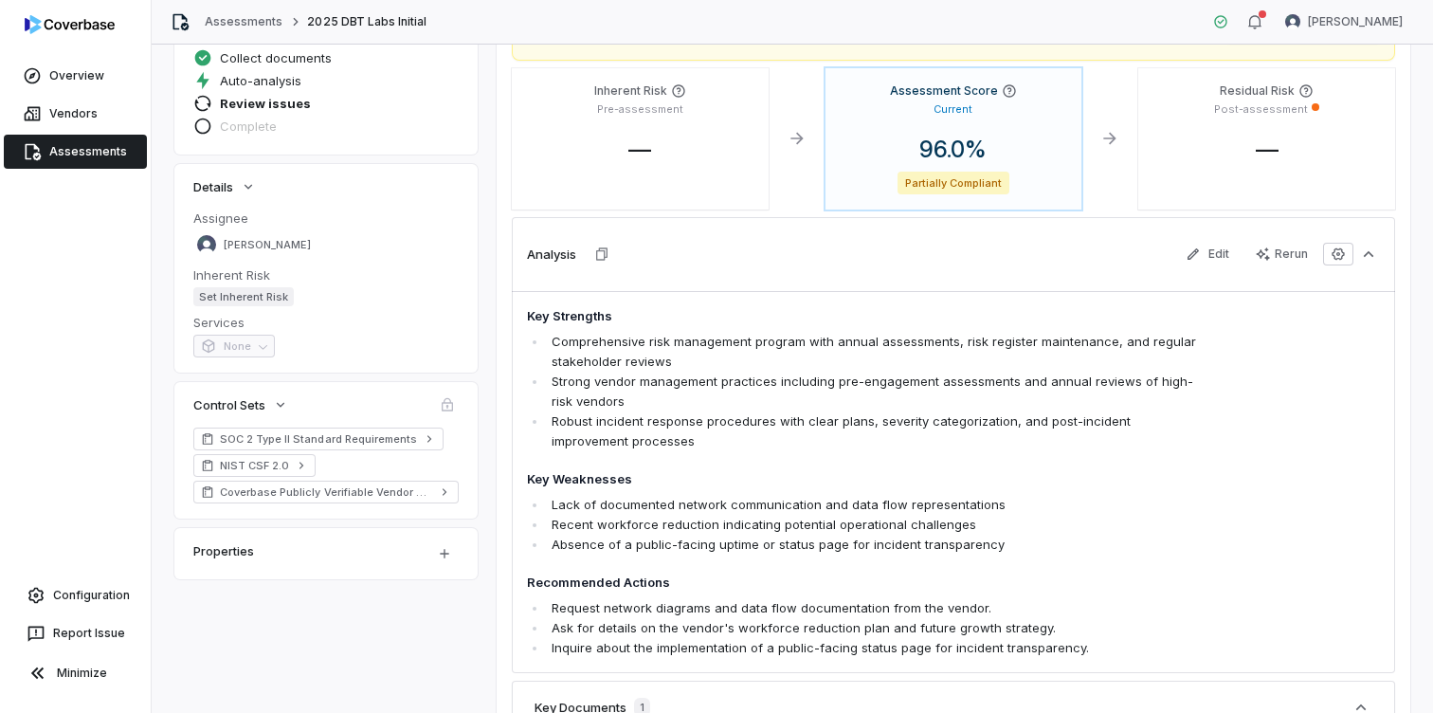
scroll to position [219, 0]
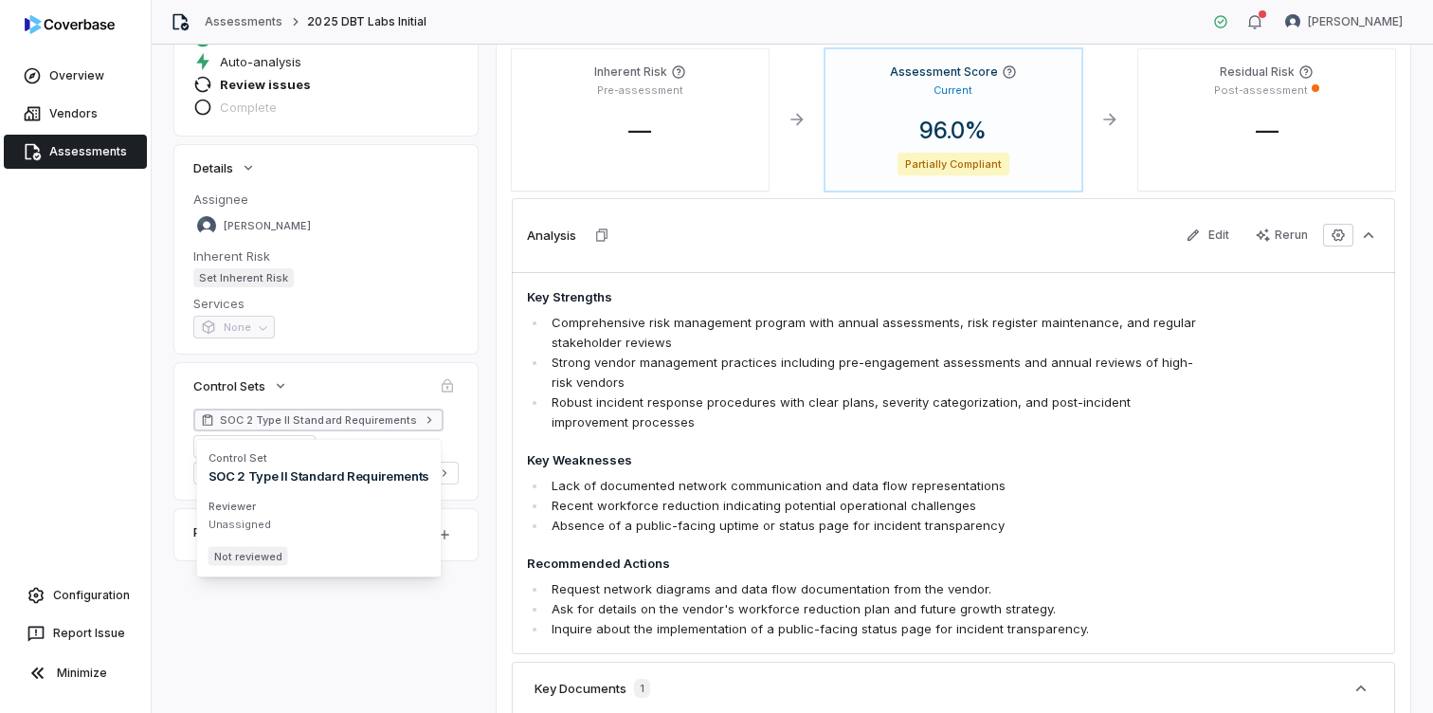
click at [370, 422] on span "SOC 2 Type II Standard Requirements" at bounding box center [318, 419] width 197 height 15
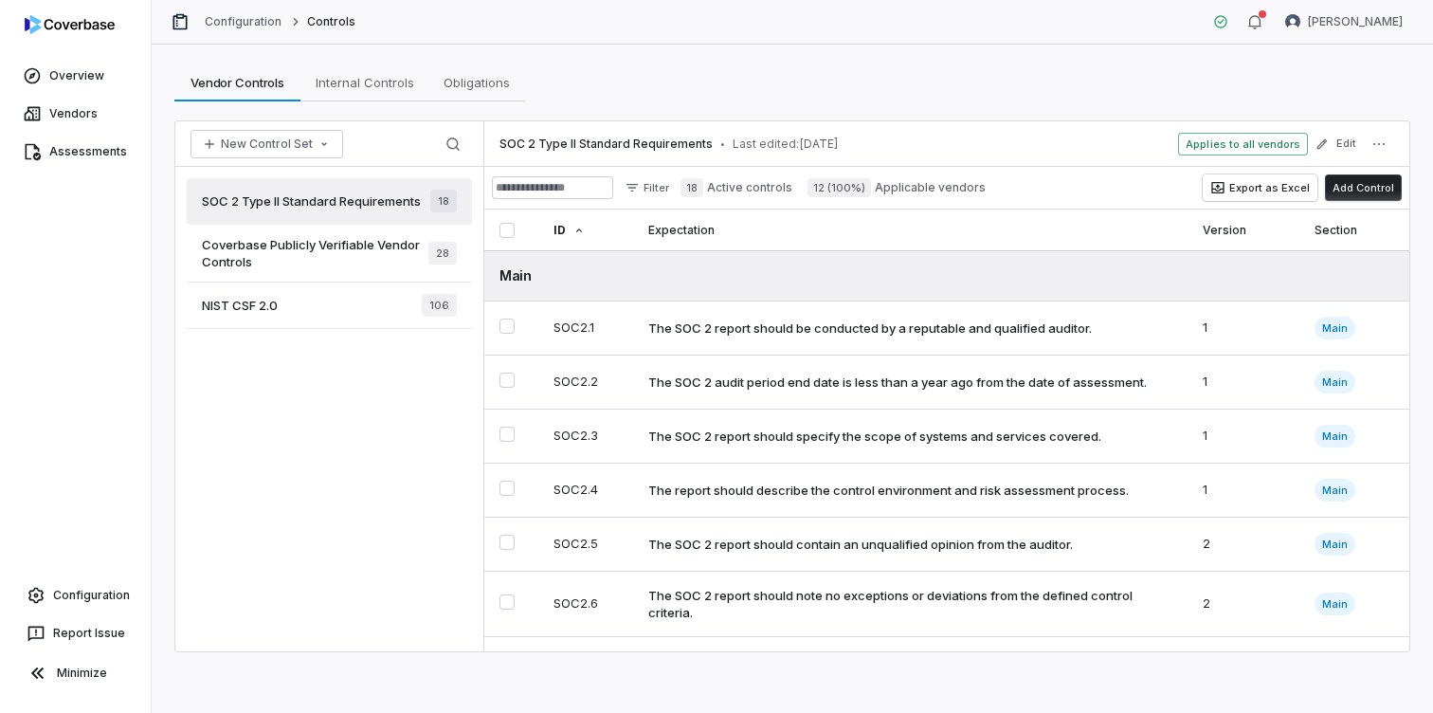
click at [325, 299] on div "NIST CSF 2.0 106" at bounding box center [329, 306] width 285 height 46
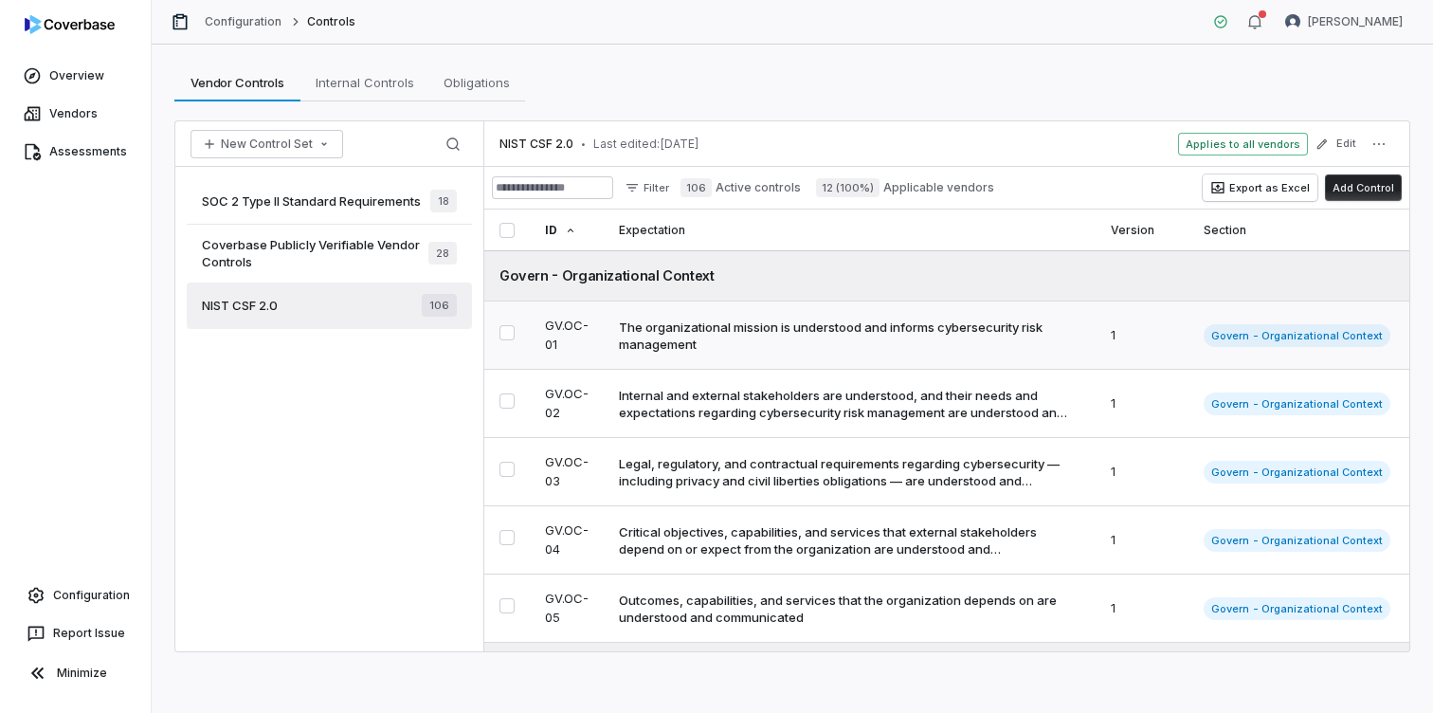
click at [843, 341] on div "The organizational mission is understood and informs cybersecurity risk managem…" at bounding box center [846, 336] width 454 height 34
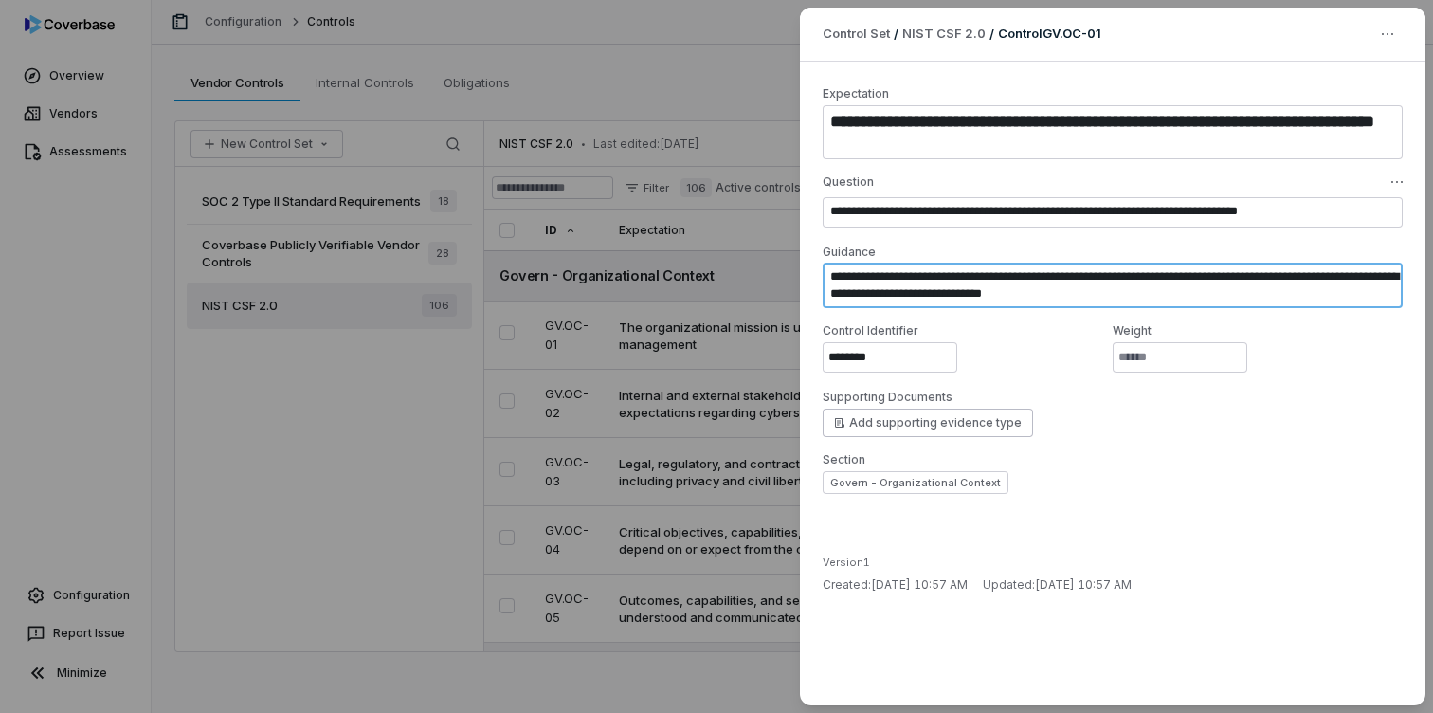
click at [1207, 290] on textarea "**********" at bounding box center [1113, 286] width 580 height 46
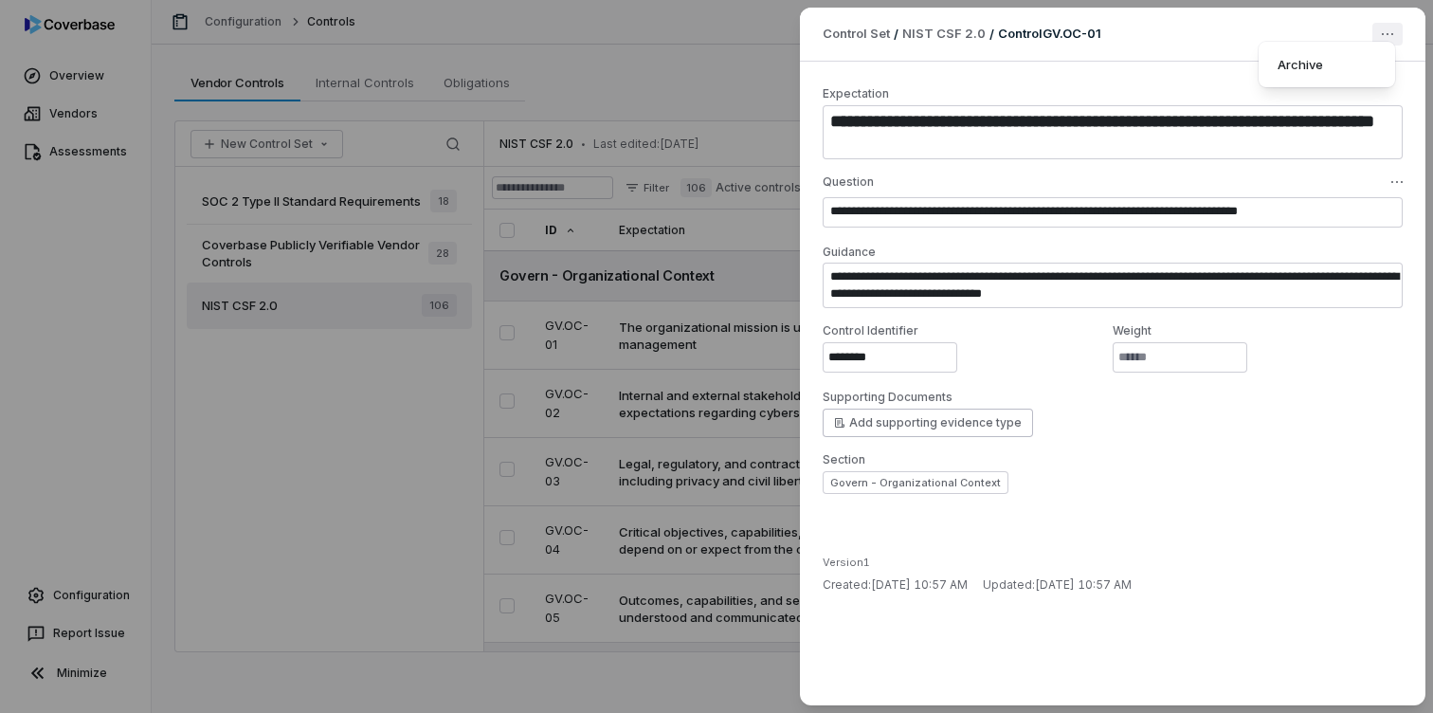
click at [1385, 29] on div "**********" at bounding box center [716, 356] width 1433 height 713
click at [745, 23] on div "**********" at bounding box center [716, 356] width 1433 height 713
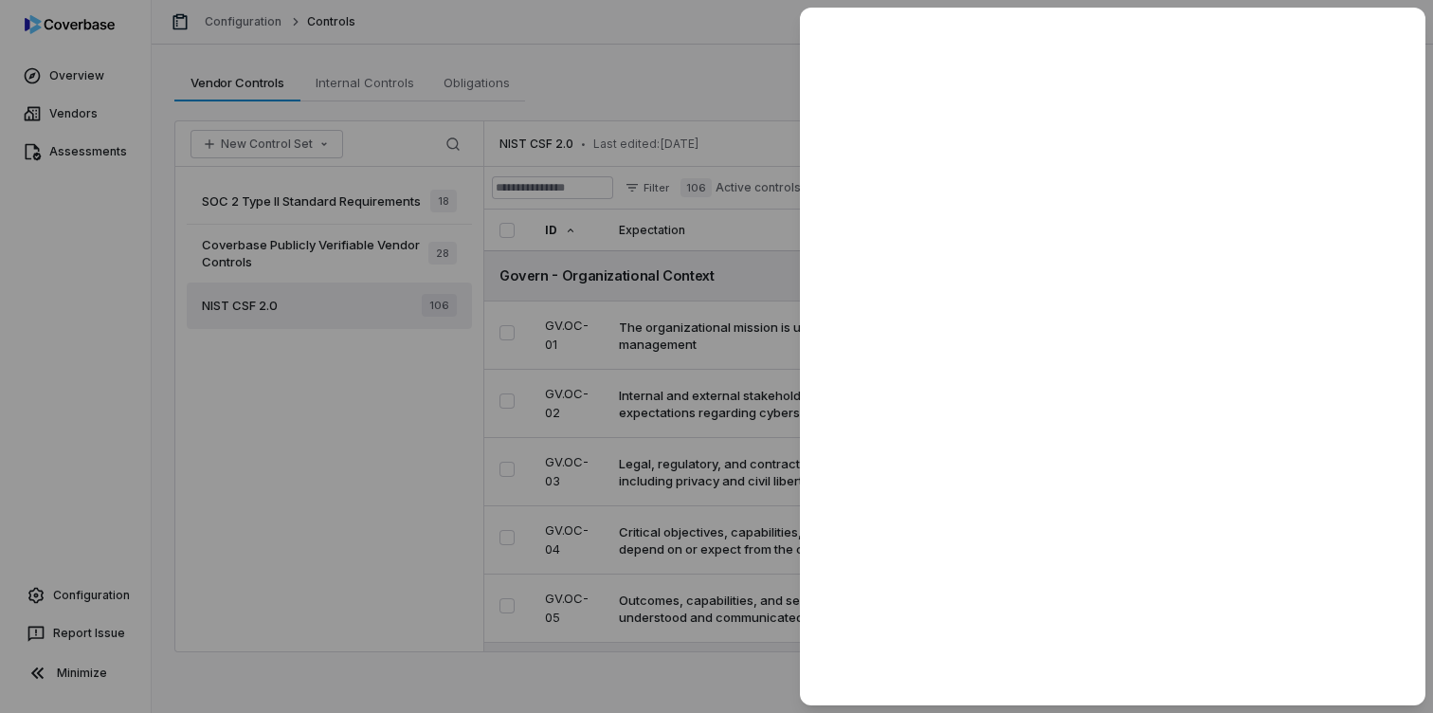
click at [745, 23] on div at bounding box center [716, 356] width 1433 height 713
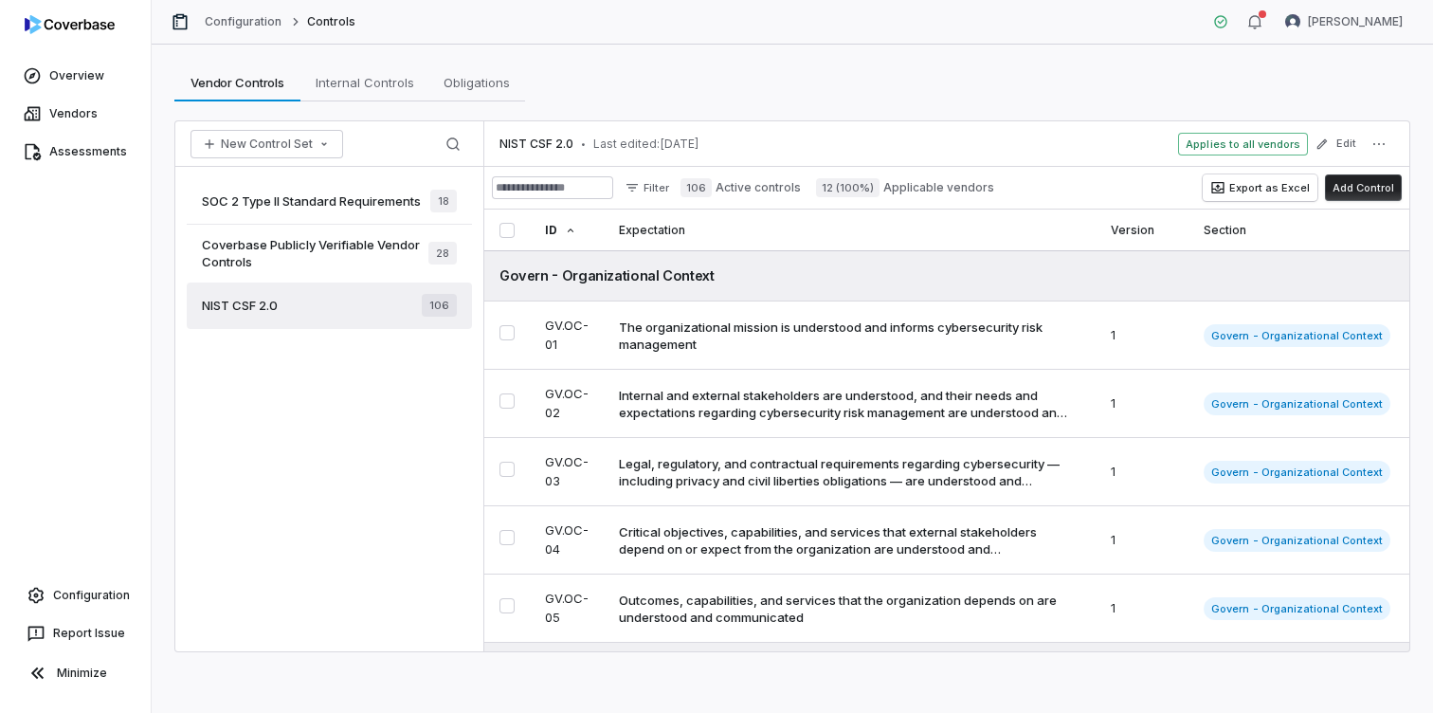
click at [342, 138] on div "New Control Set Search" at bounding box center [329, 144] width 308 height 46
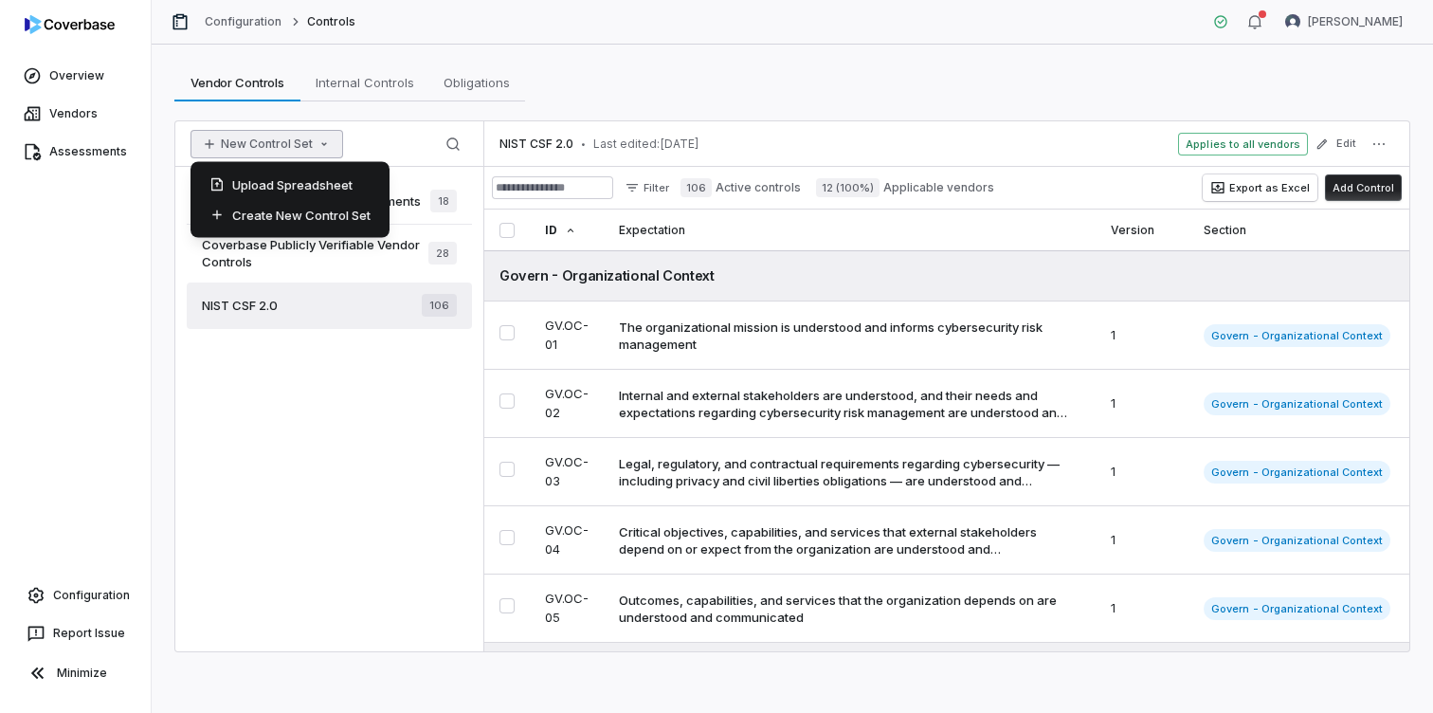
click at [324, 140] on icon "button" at bounding box center [324, 144] width 15 height 15
click at [389, 136] on div "New Control Set Search" at bounding box center [329, 144] width 308 height 46
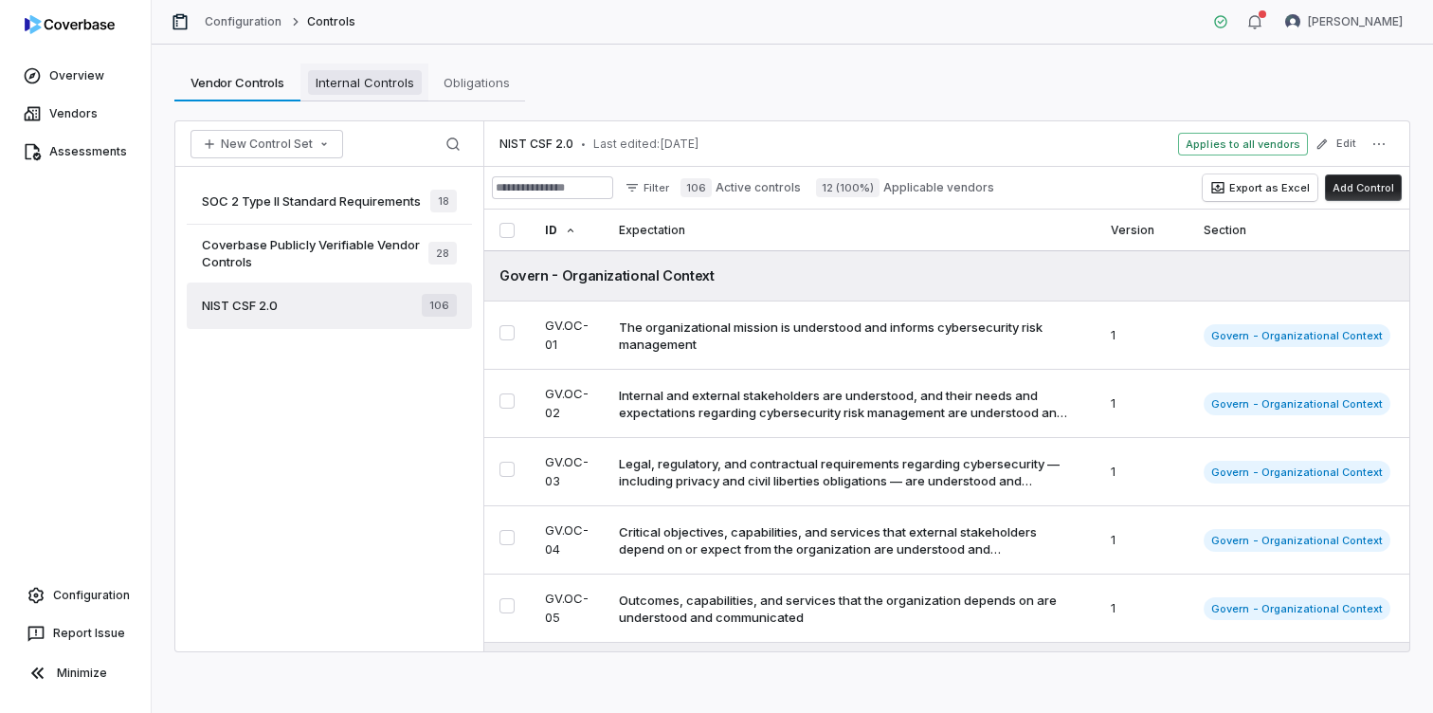
click at [397, 80] on span "Internal Controls" at bounding box center [365, 82] width 114 height 25
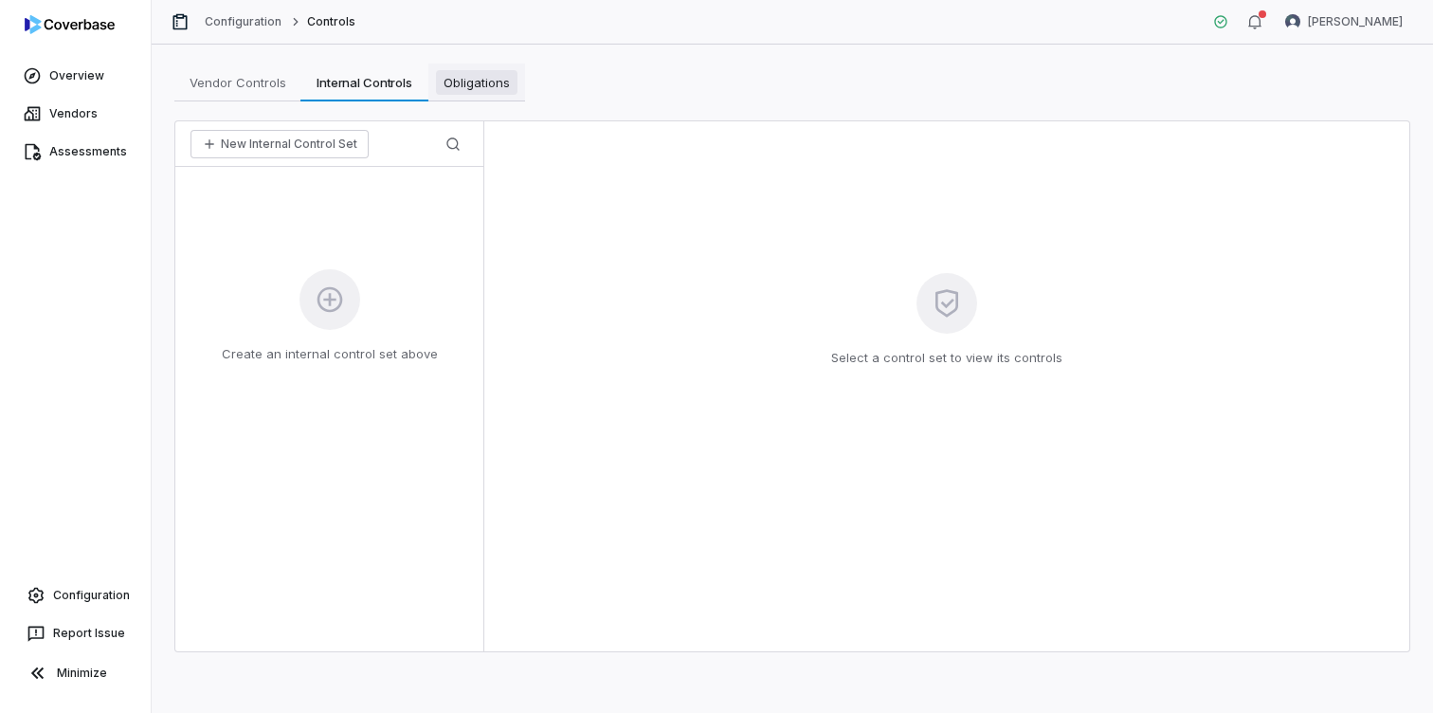
click at [473, 72] on span "Obligations" at bounding box center [477, 82] width 82 height 25
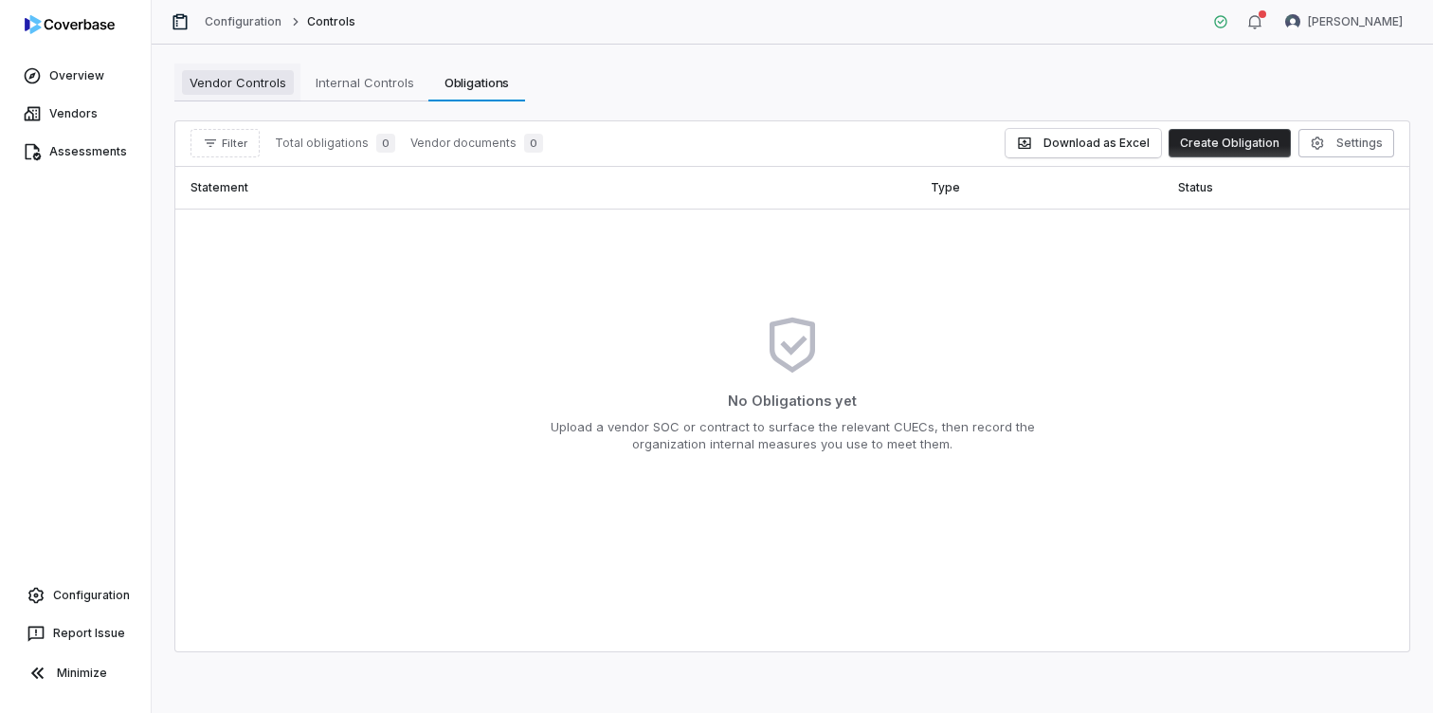
click at [265, 80] on span "Vendor Controls" at bounding box center [238, 82] width 112 height 25
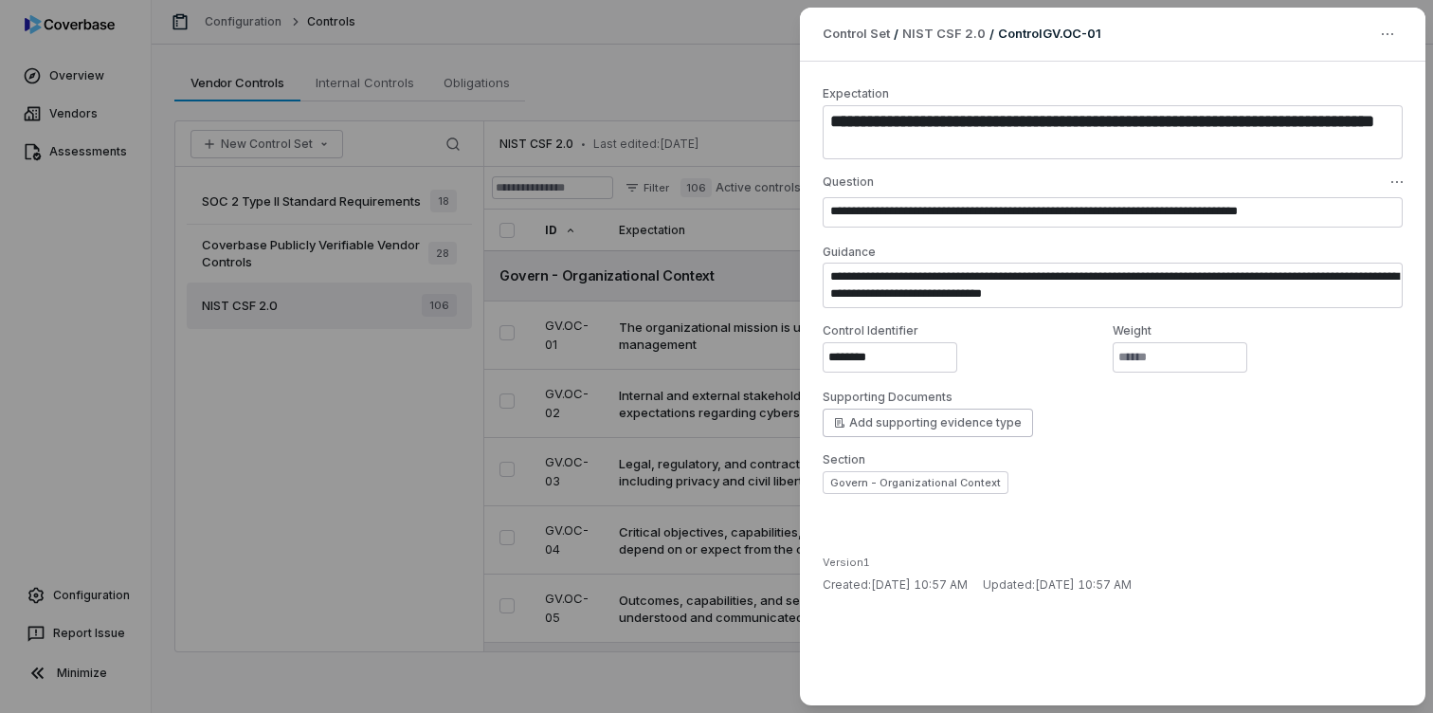
click at [726, 58] on div "**********" at bounding box center [716, 356] width 1433 height 713
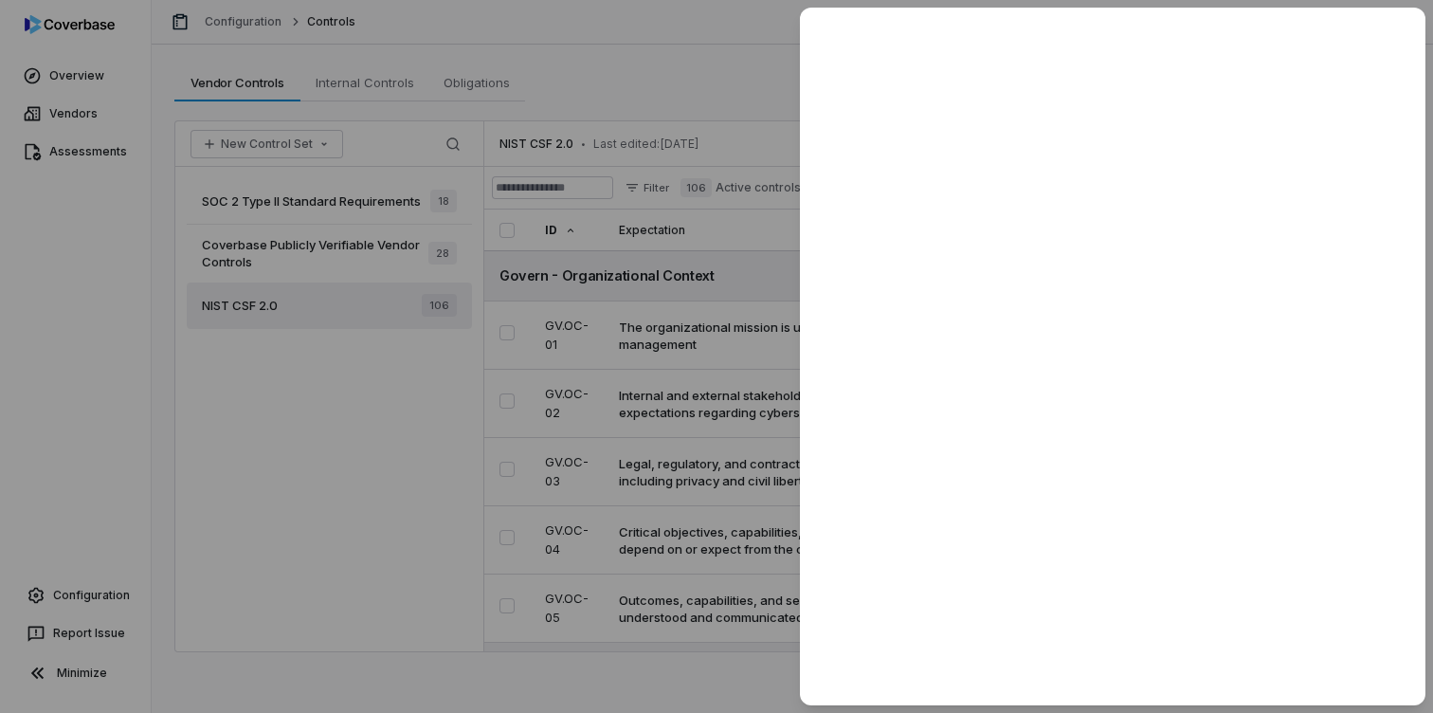
click at [422, 497] on div at bounding box center [716, 356] width 1433 height 713
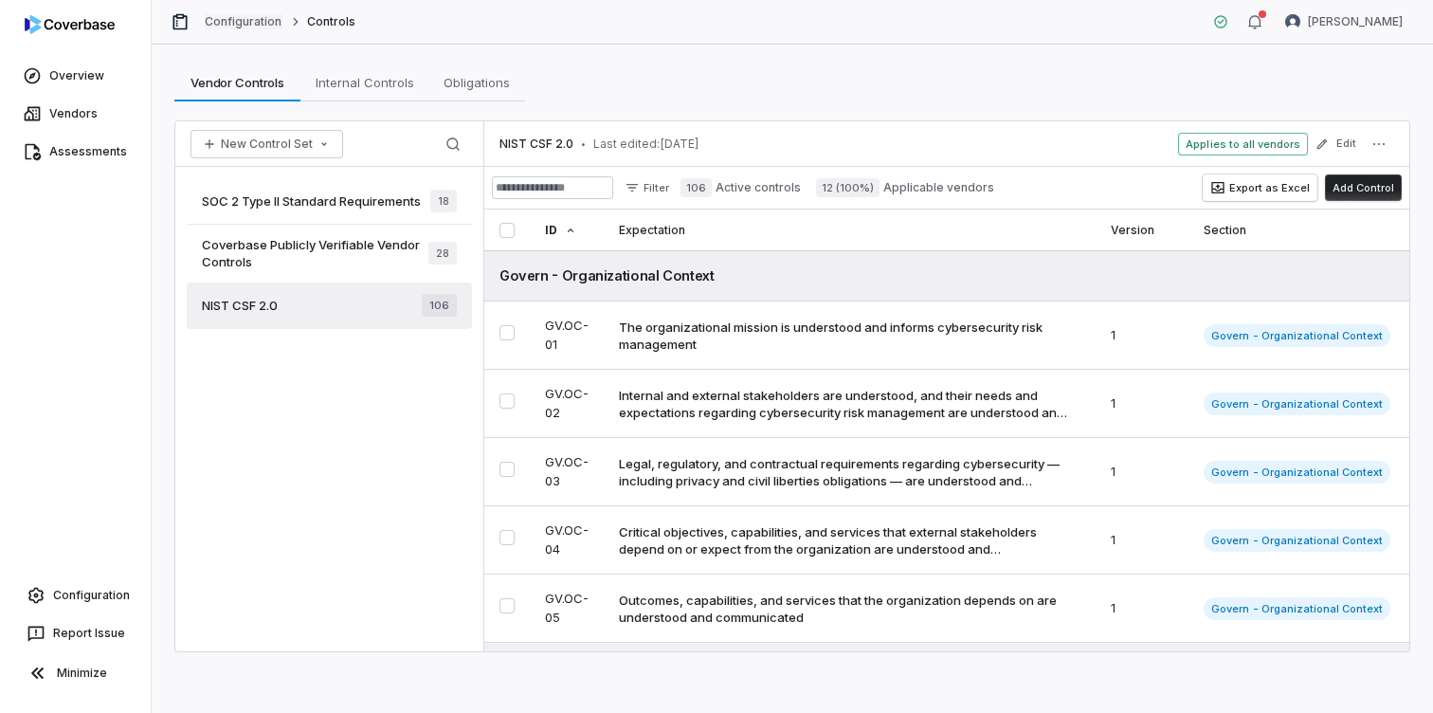
click at [256, 28] on link "Configuration" at bounding box center [244, 21] width 78 height 15
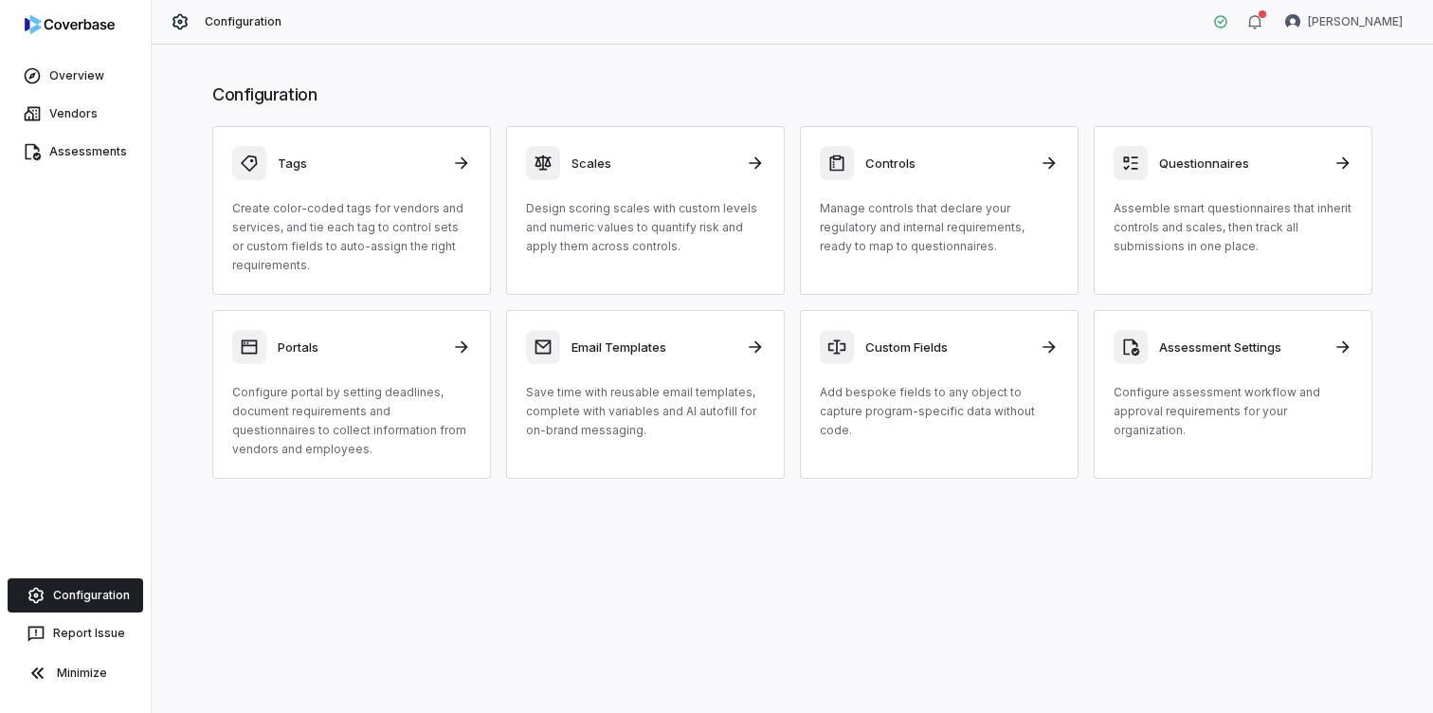
click at [237, 18] on span "Configuration" at bounding box center [244, 21] width 78 height 15
click at [89, 117] on link "Vendors" at bounding box center [75, 114] width 143 height 34
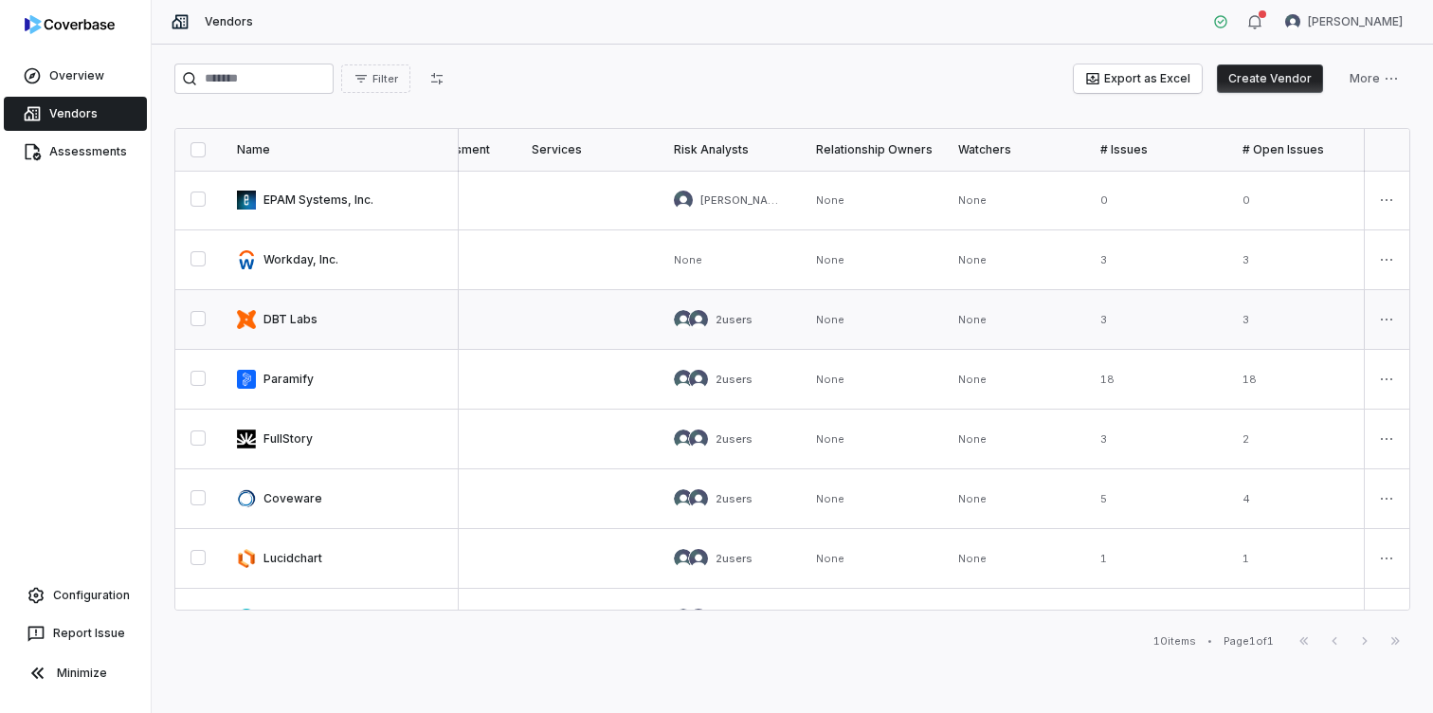
scroll to position [0, 1226]
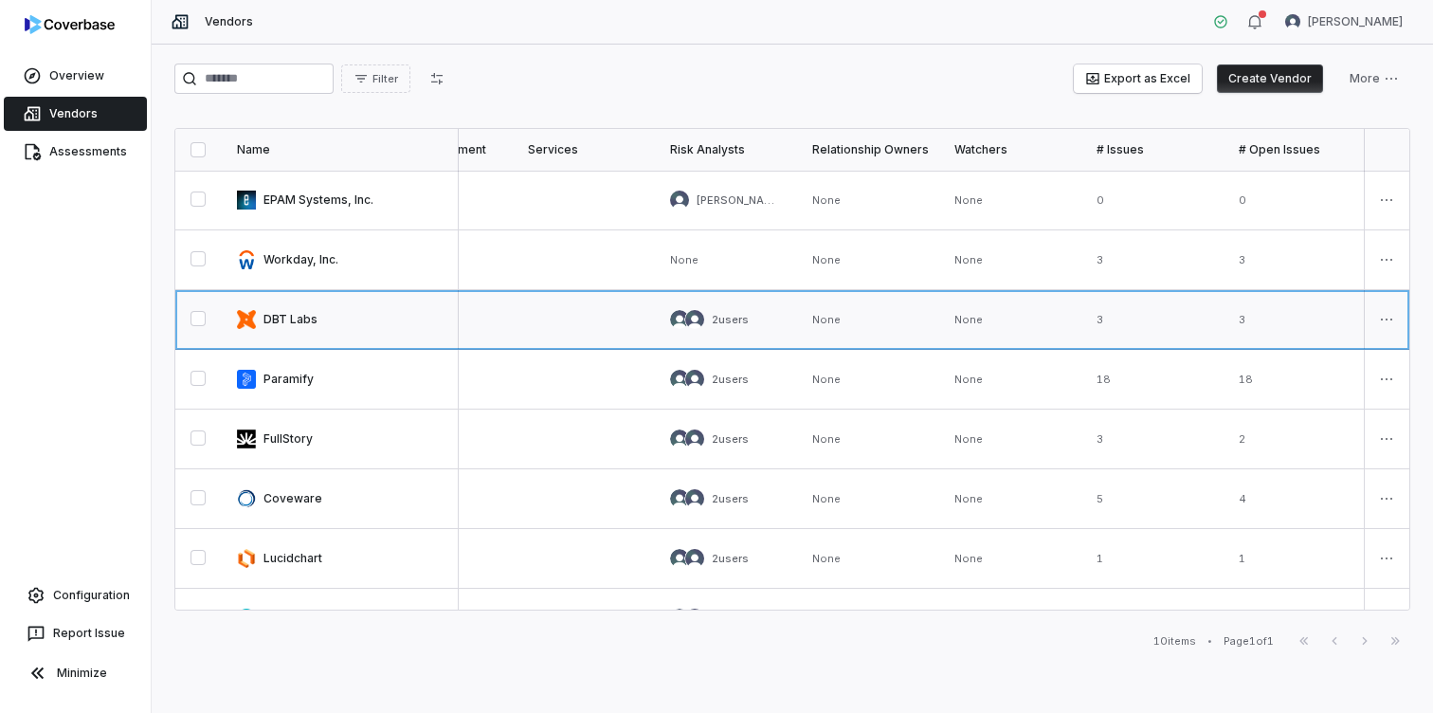
click at [1026, 316] on link at bounding box center [1011, 319] width 142 height 59
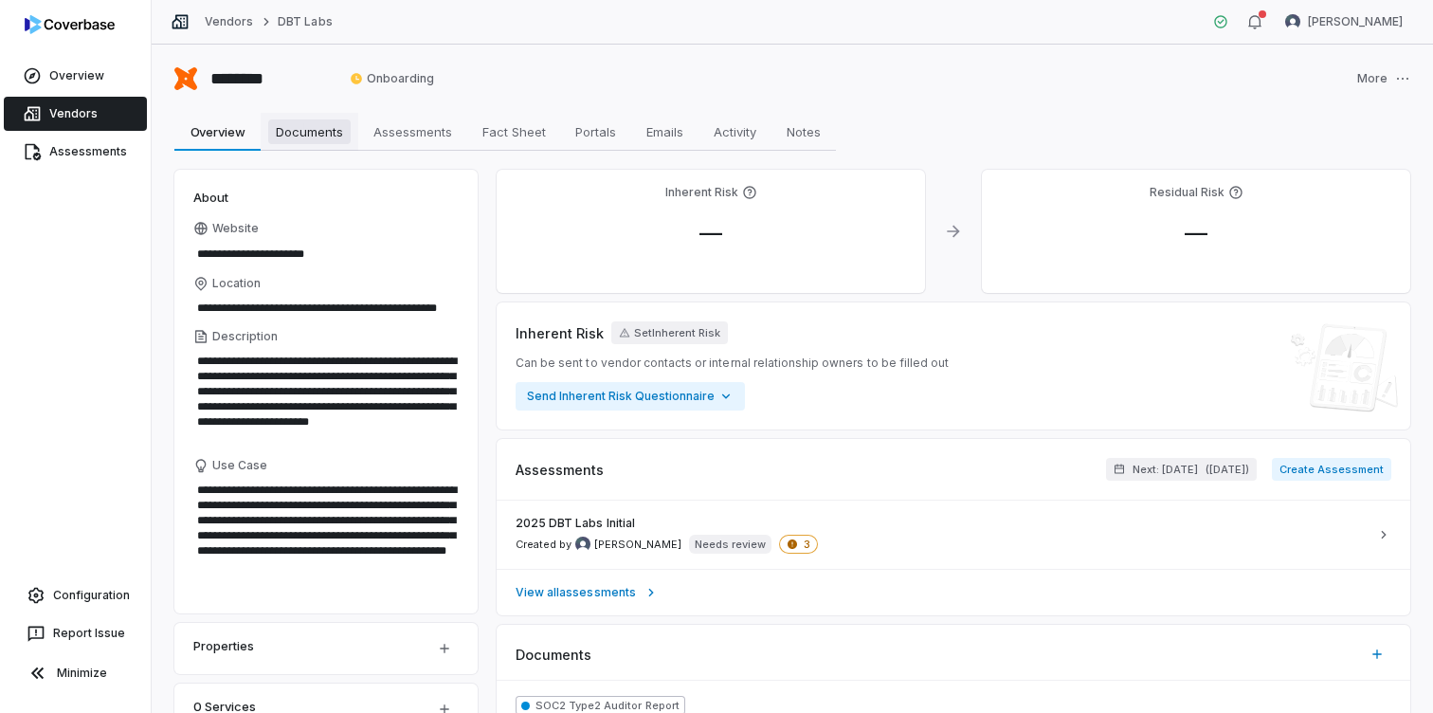
click at [315, 132] on span "Documents" at bounding box center [309, 131] width 82 height 25
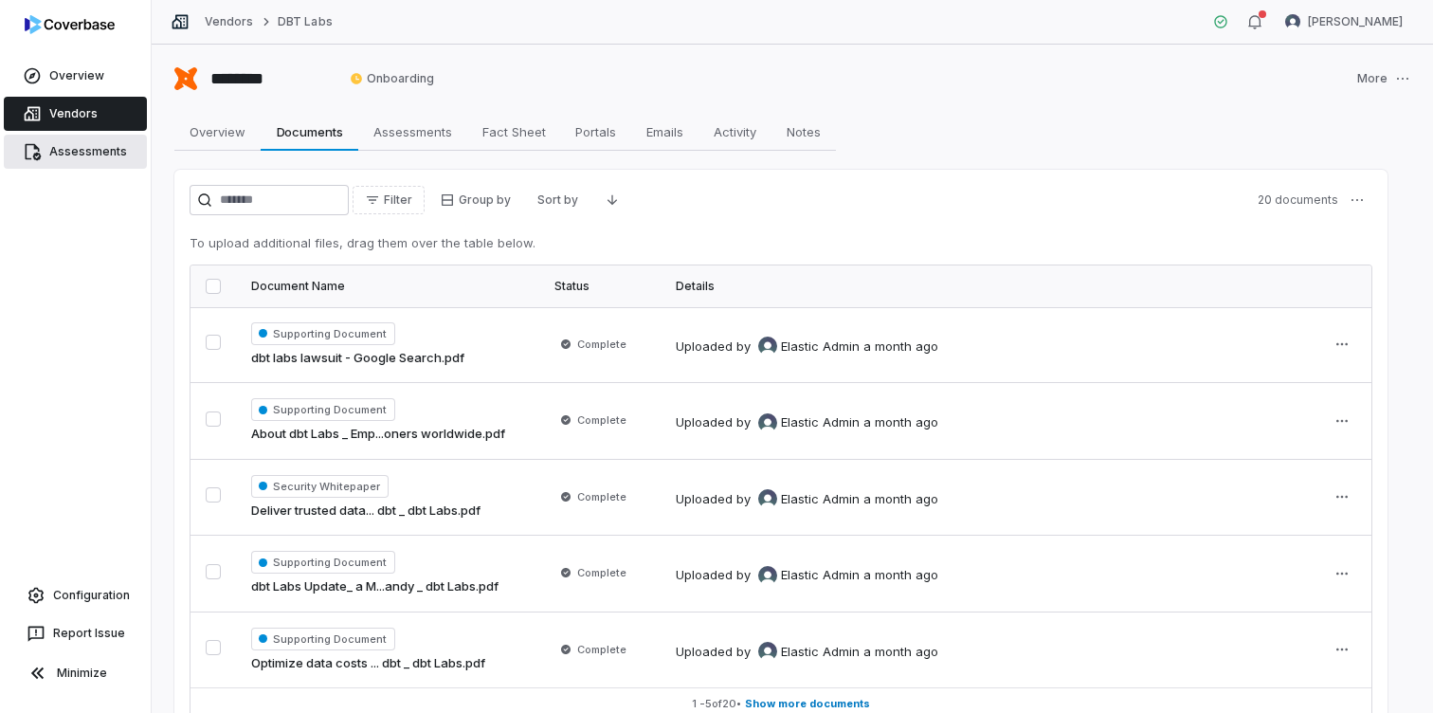
click at [139, 147] on link "Assessments" at bounding box center [75, 152] width 143 height 34
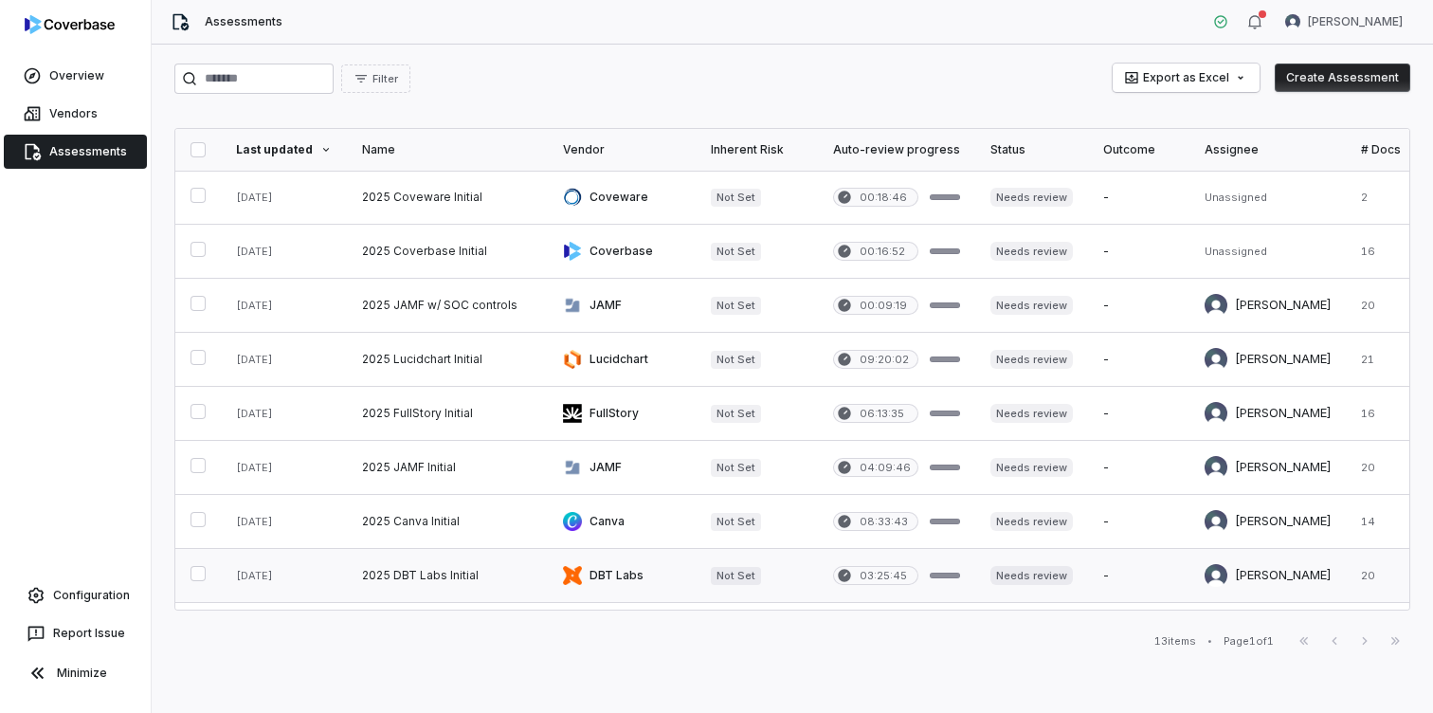
click at [431, 583] on link at bounding box center [447, 575] width 201 height 53
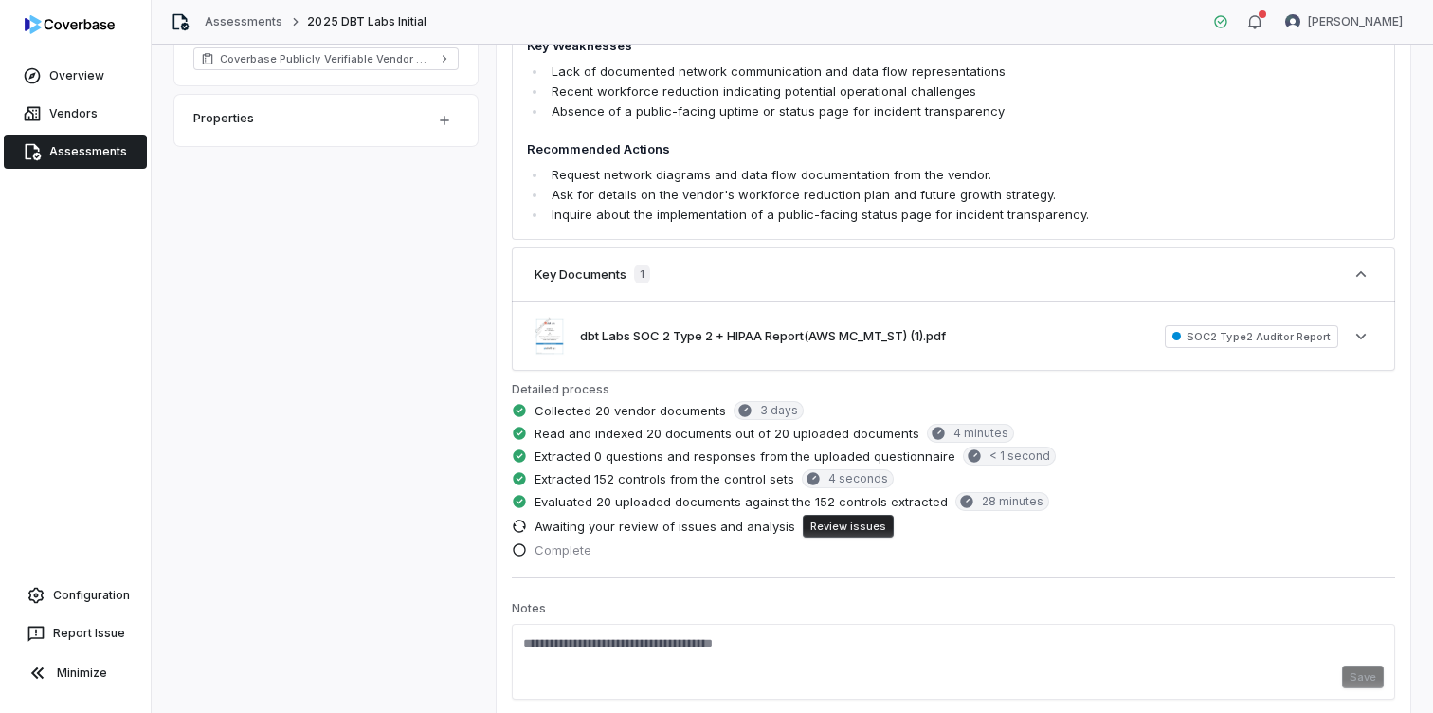
scroll to position [642, 0]
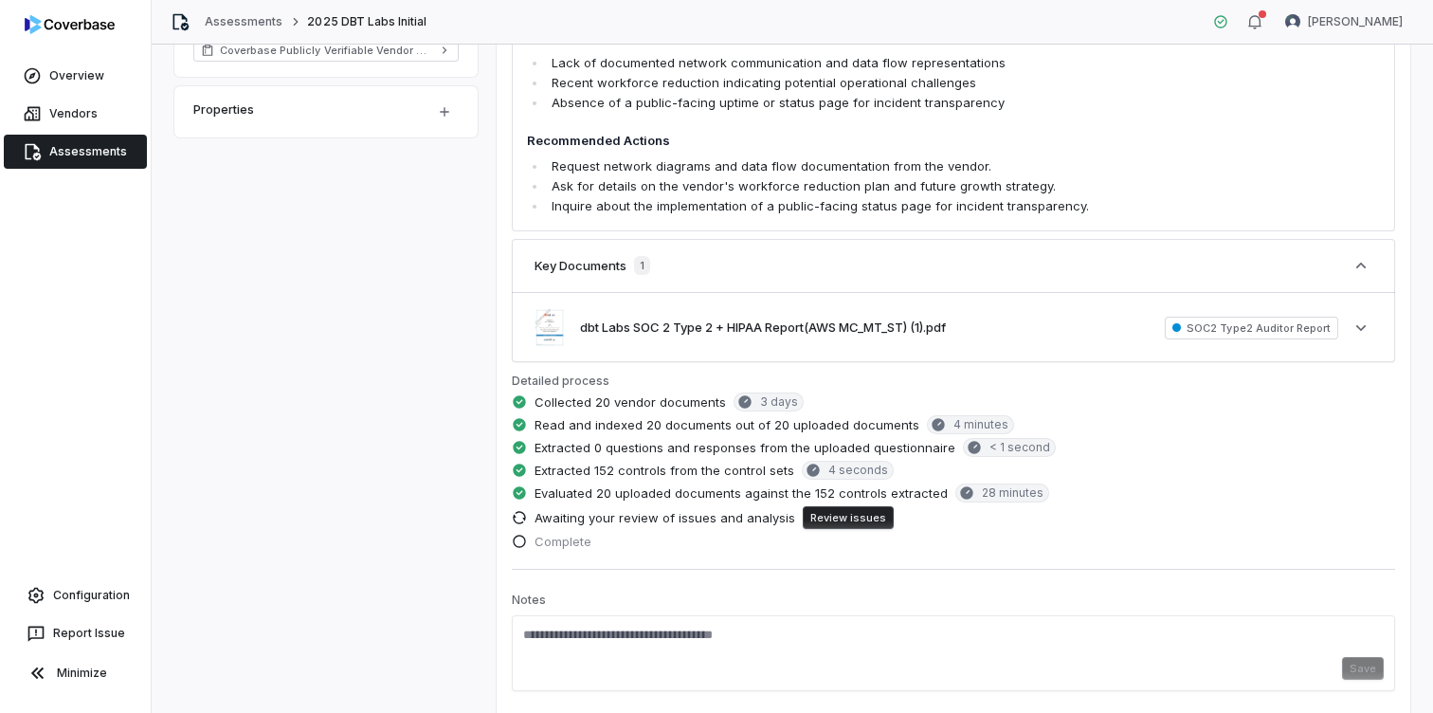
click at [843, 522] on button "Review issues" at bounding box center [848, 517] width 91 height 23
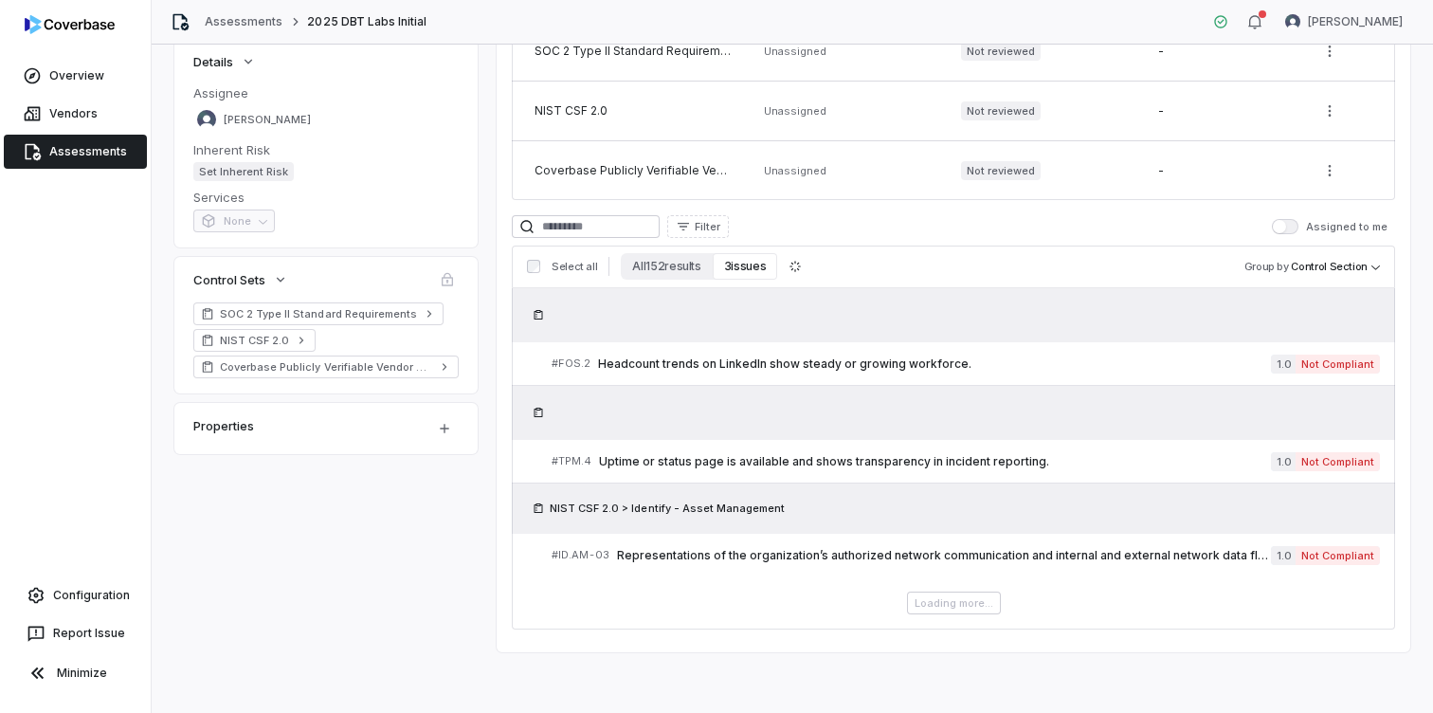
scroll to position [318, 0]
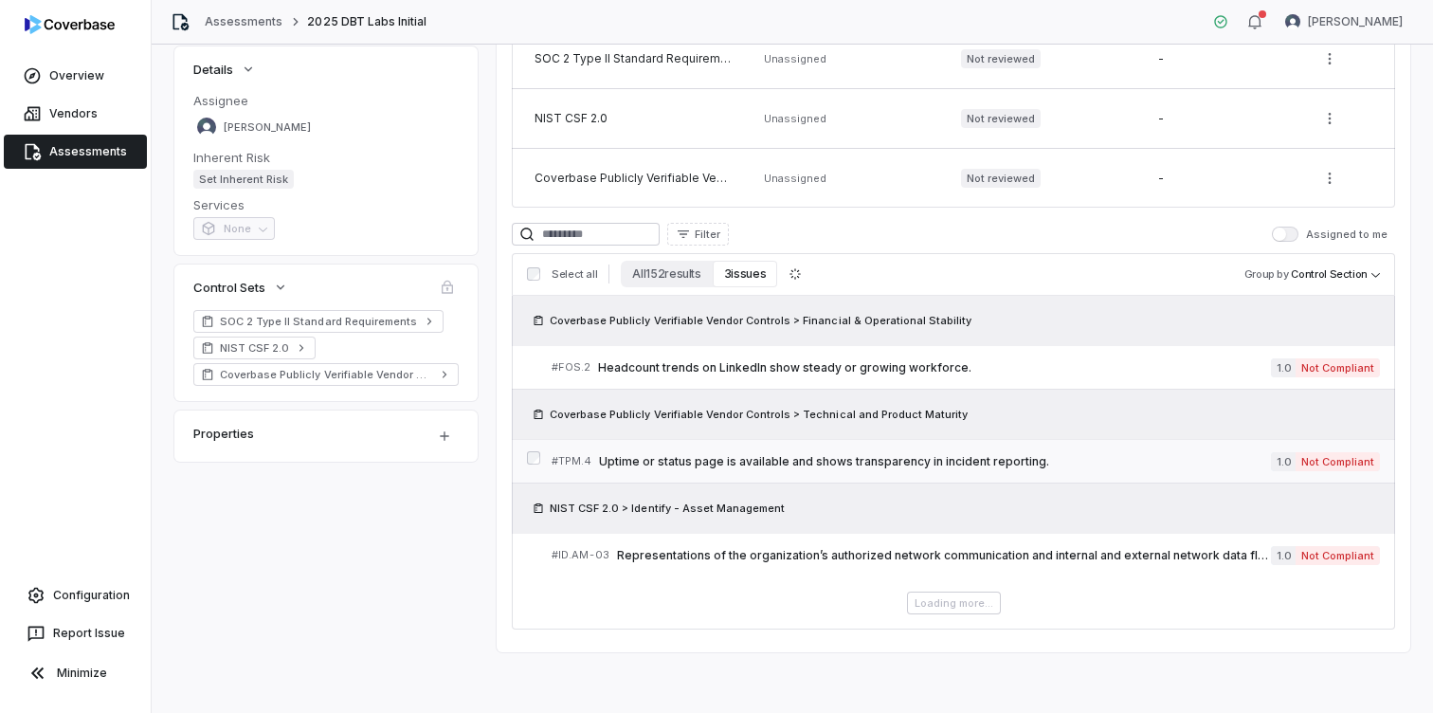
click at [1175, 455] on span "Uptime or status page is available and shows transparency in incident reporting." at bounding box center [935, 461] width 672 height 15
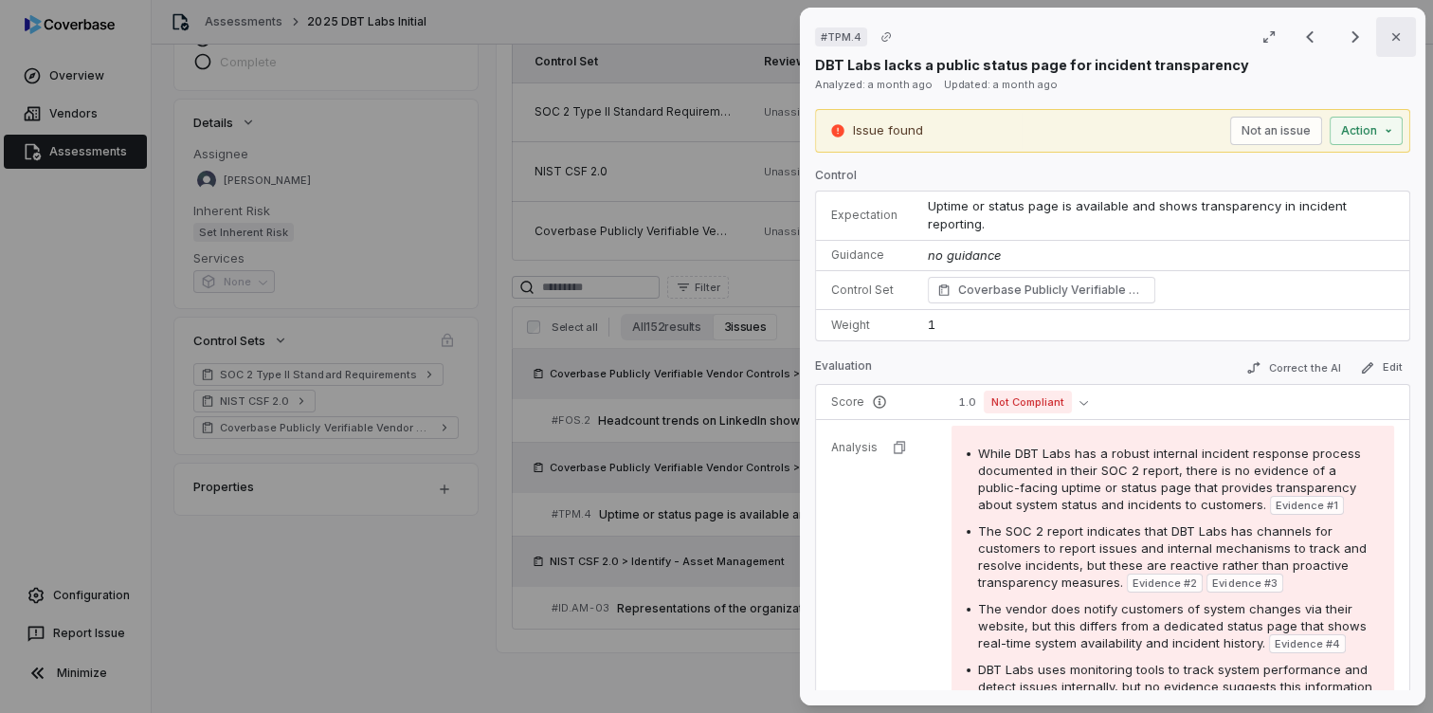
click at [1389, 41] on icon "button" at bounding box center [1396, 36] width 15 height 15
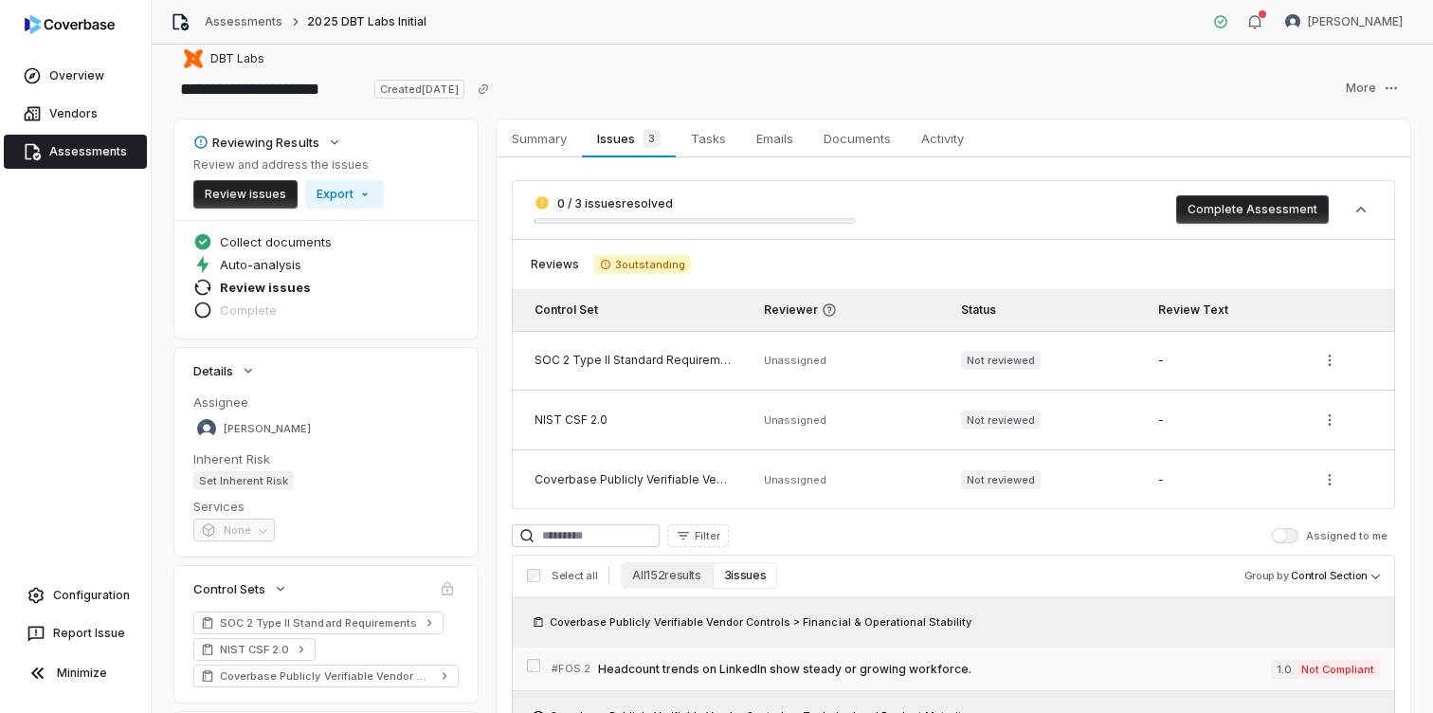
scroll to position [3, 0]
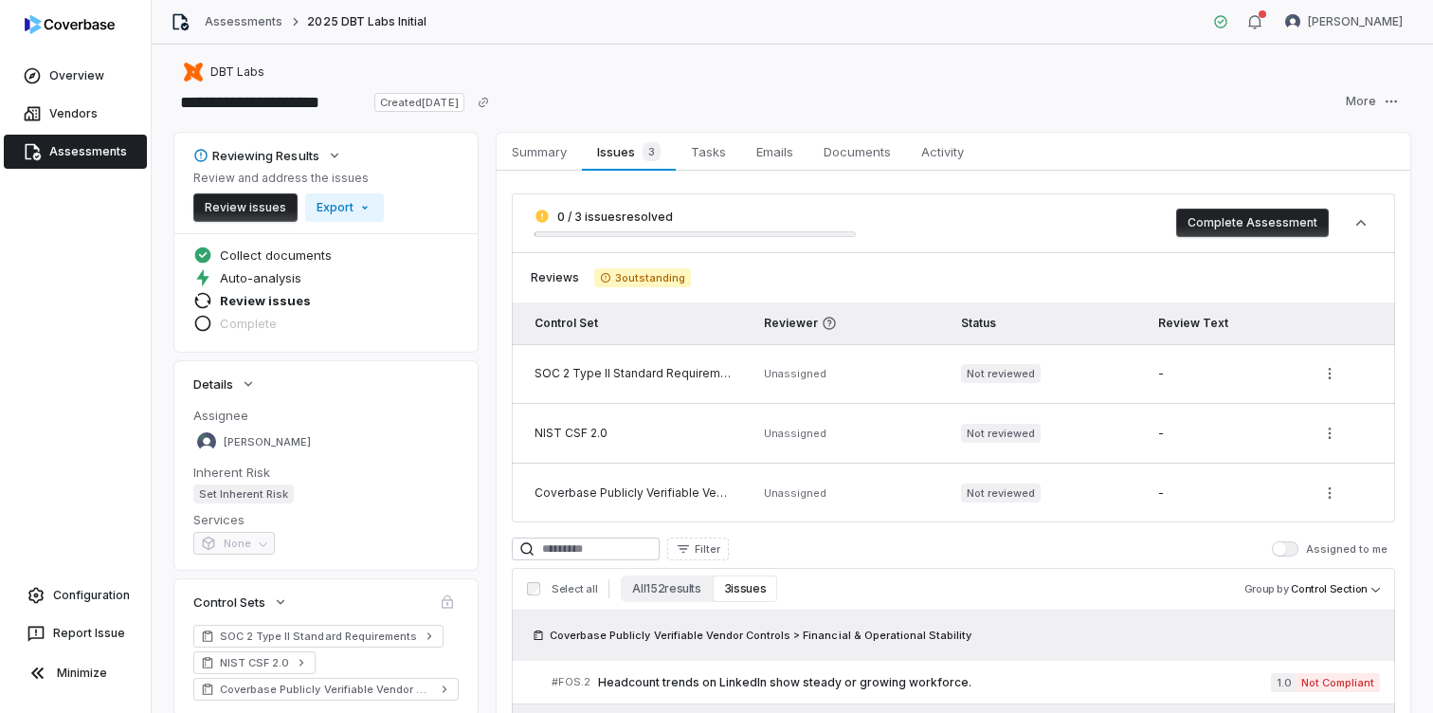
click at [110, 145] on link "Assessments" at bounding box center [75, 152] width 143 height 34
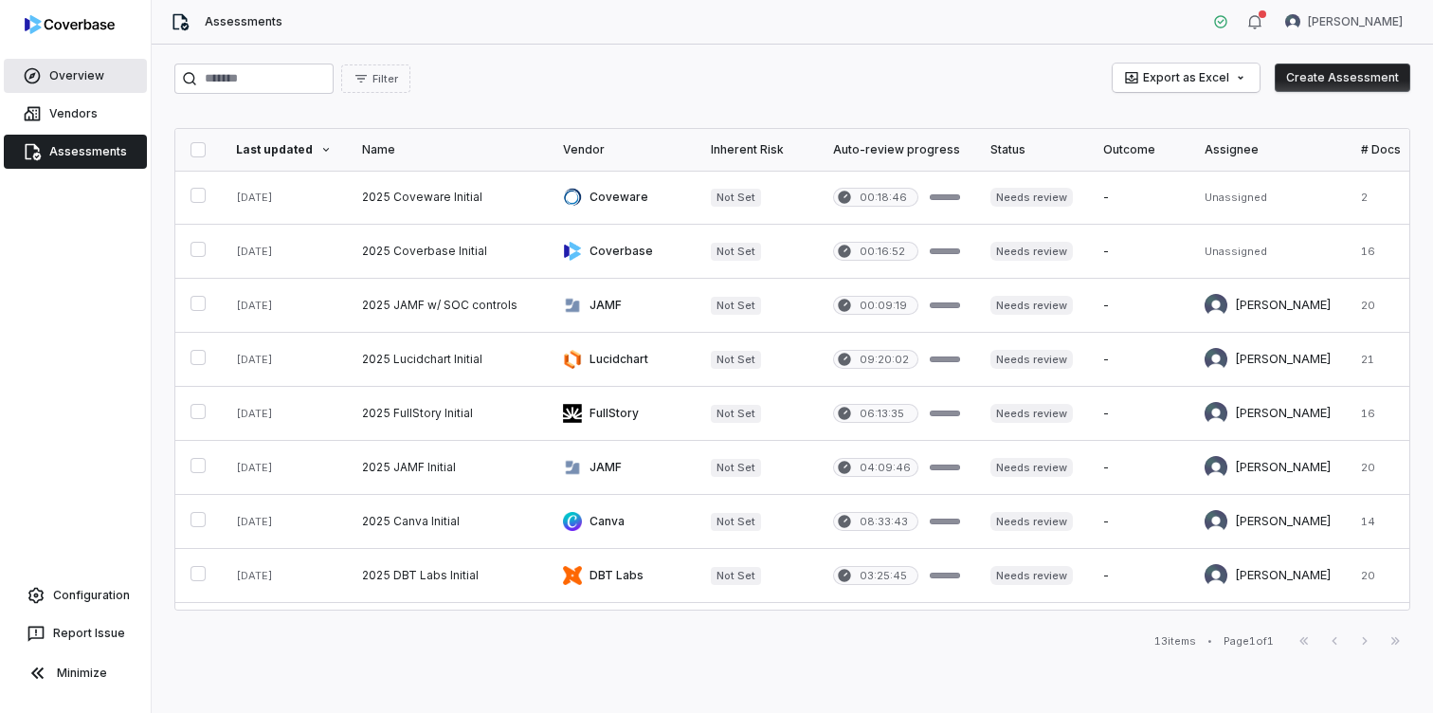
click at [107, 60] on link "Overview" at bounding box center [75, 76] width 143 height 34
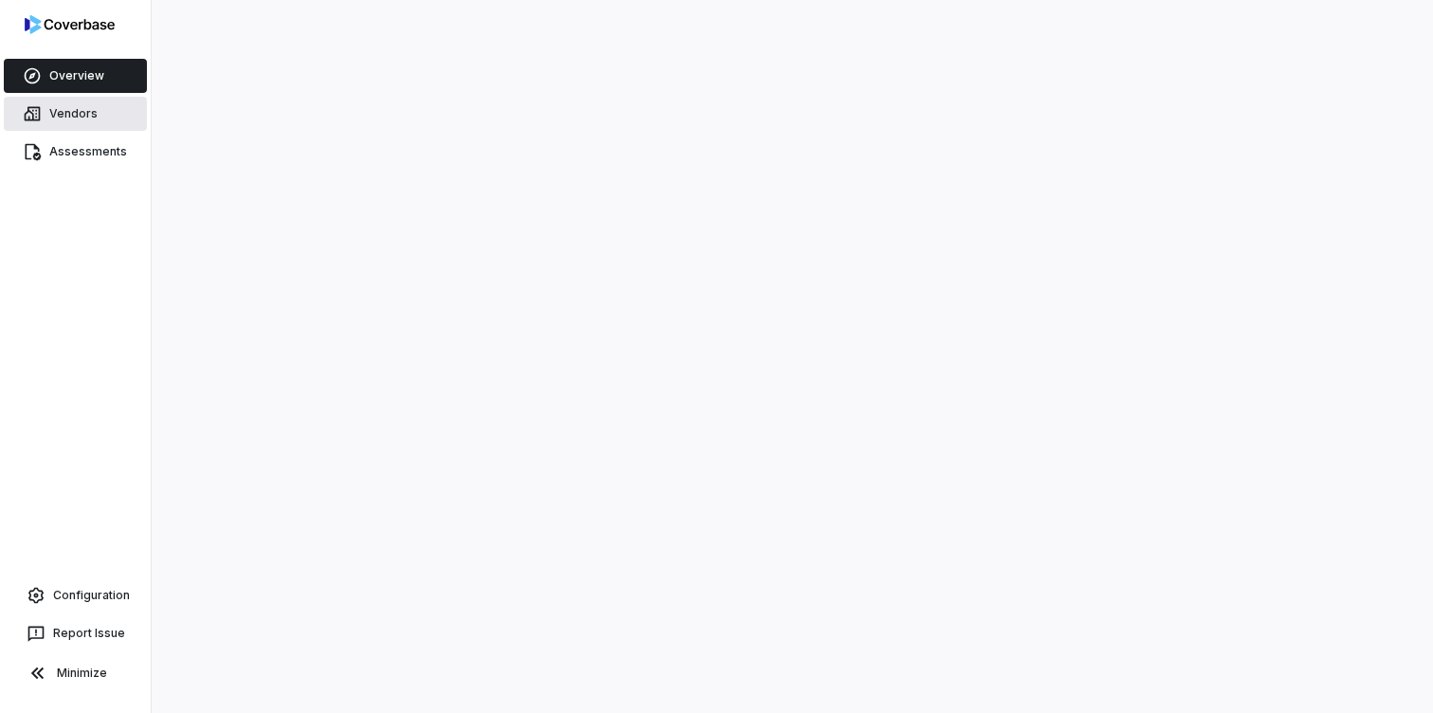
click at [117, 119] on link "Vendors" at bounding box center [75, 114] width 143 height 34
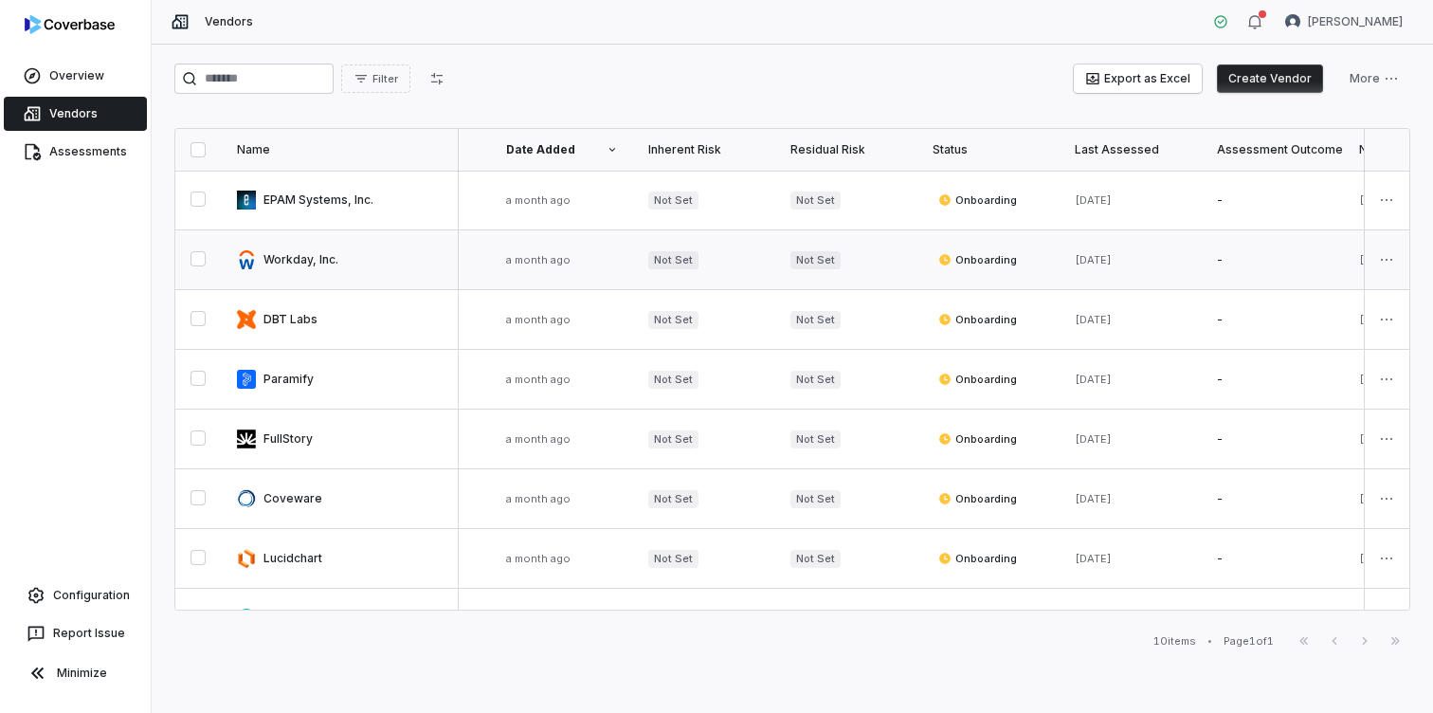
scroll to position [0, 168]
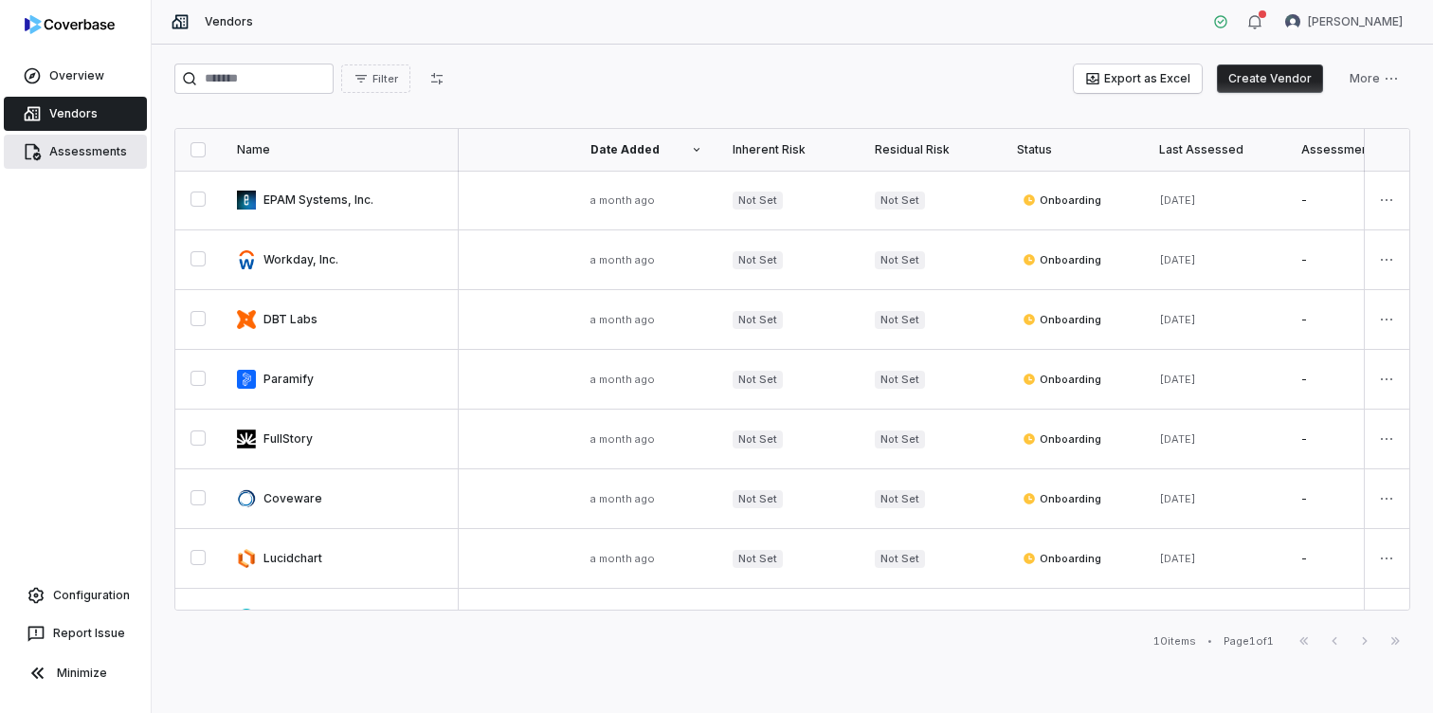
click at [80, 143] on link "Assessments" at bounding box center [75, 152] width 143 height 34
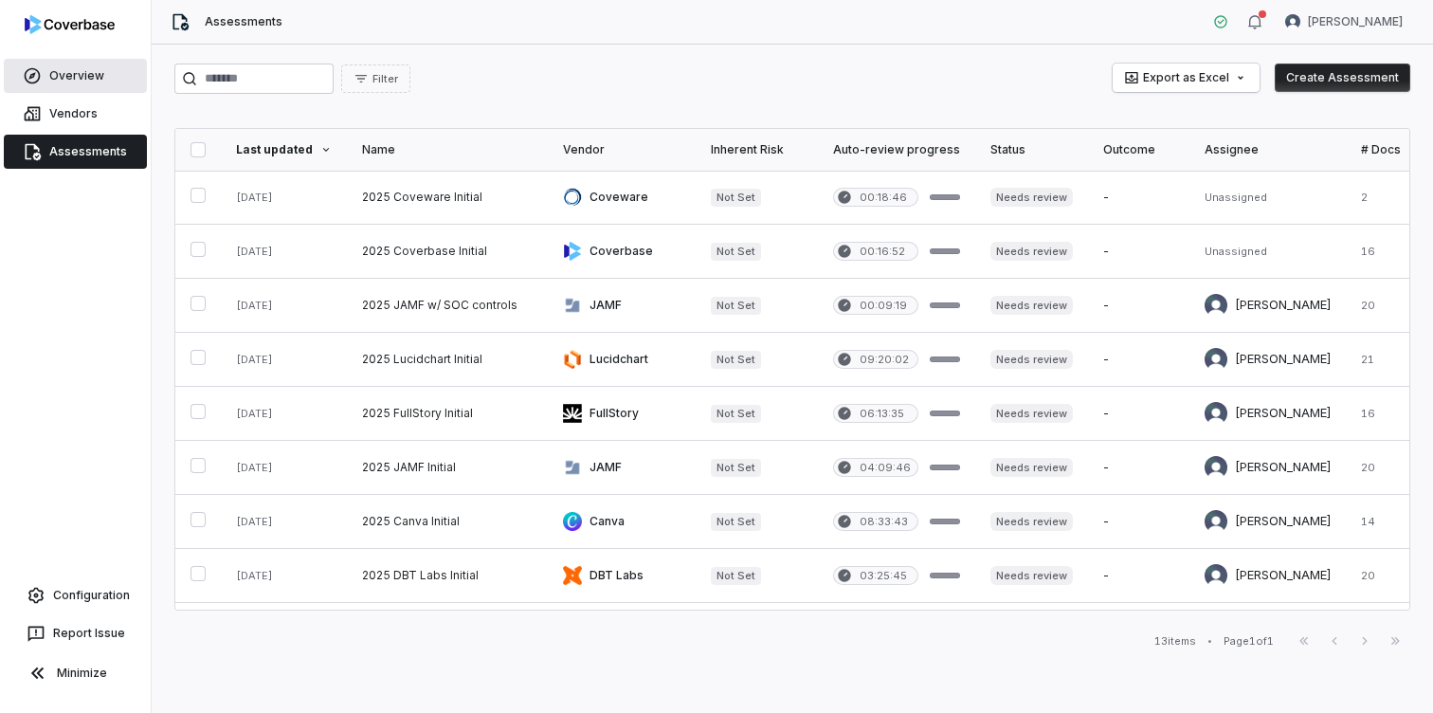
click at [102, 82] on link "Overview" at bounding box center [75, 76] width 143 height 34
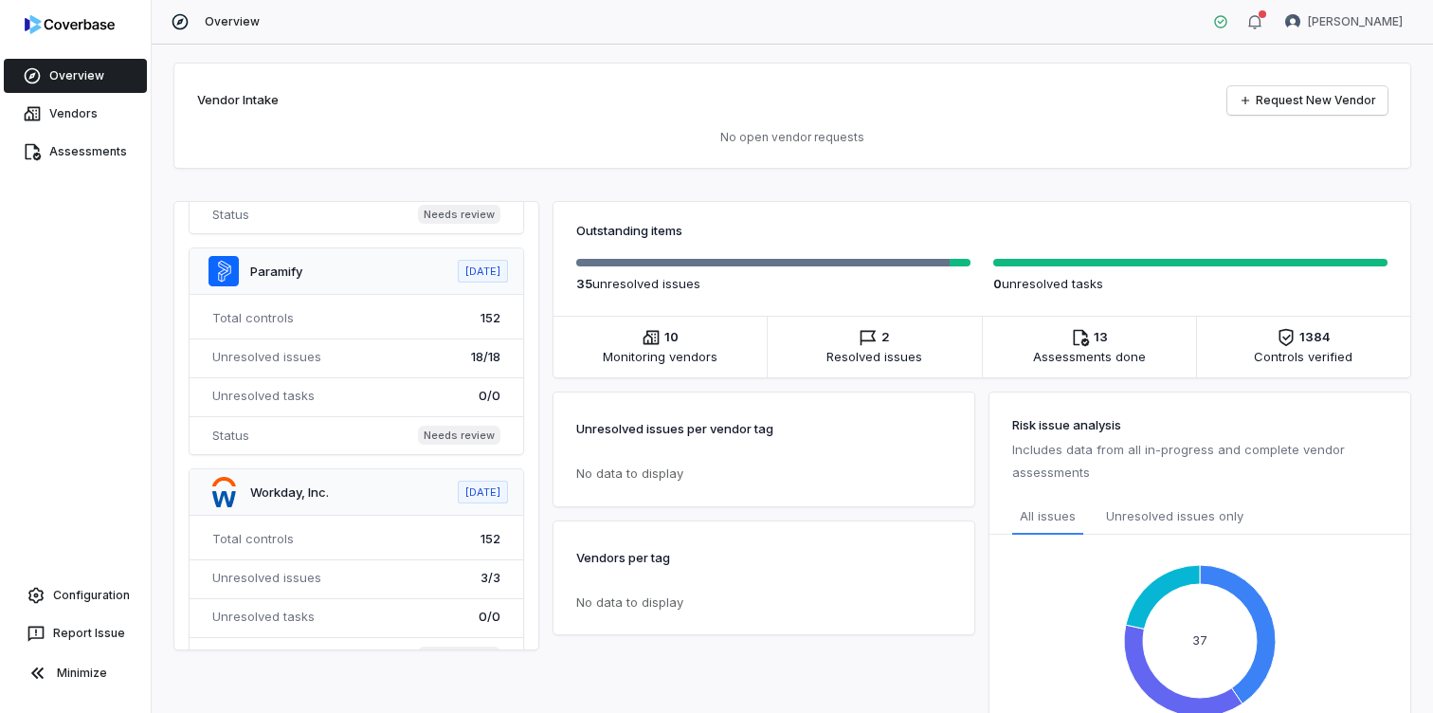
scroll to position [1120, 0]
click at [455, 428] on span at bounding box center [357, 347] width 334 height 206
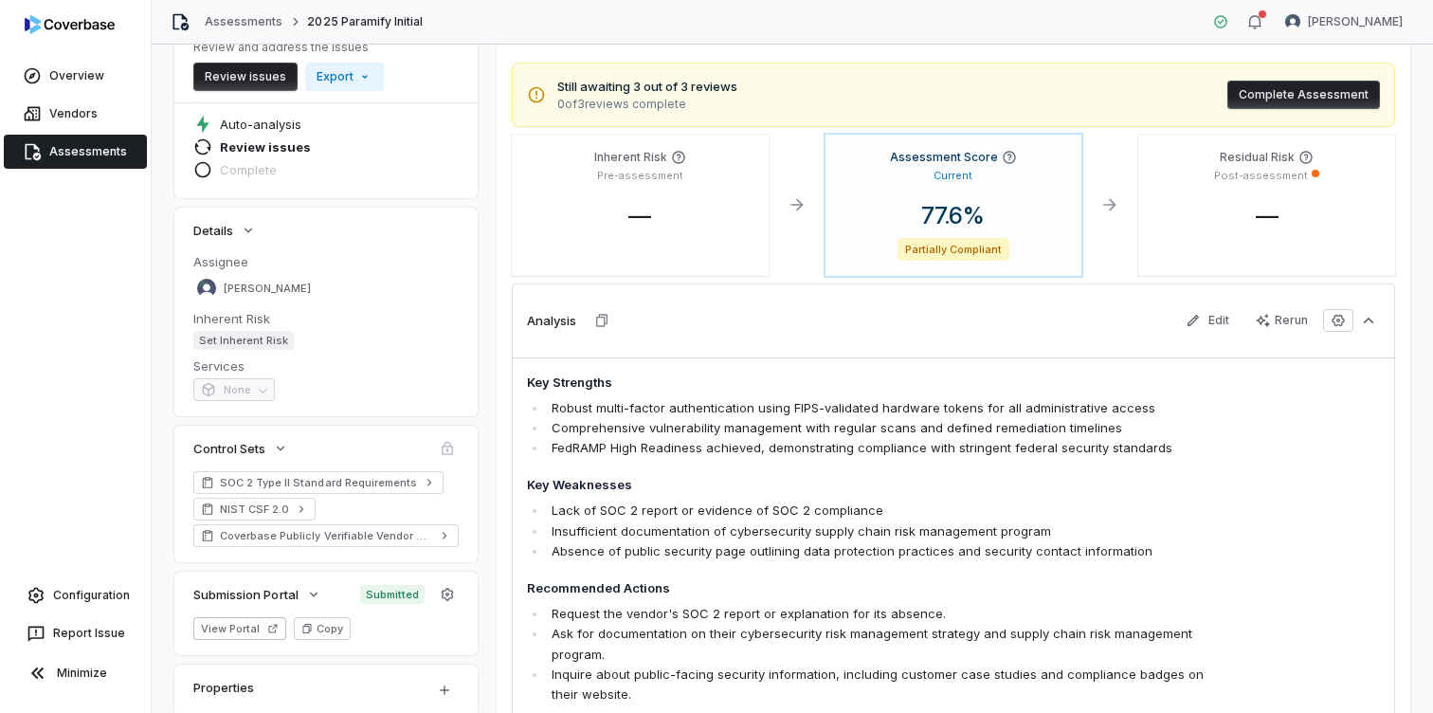
scroll to position [104, 0]
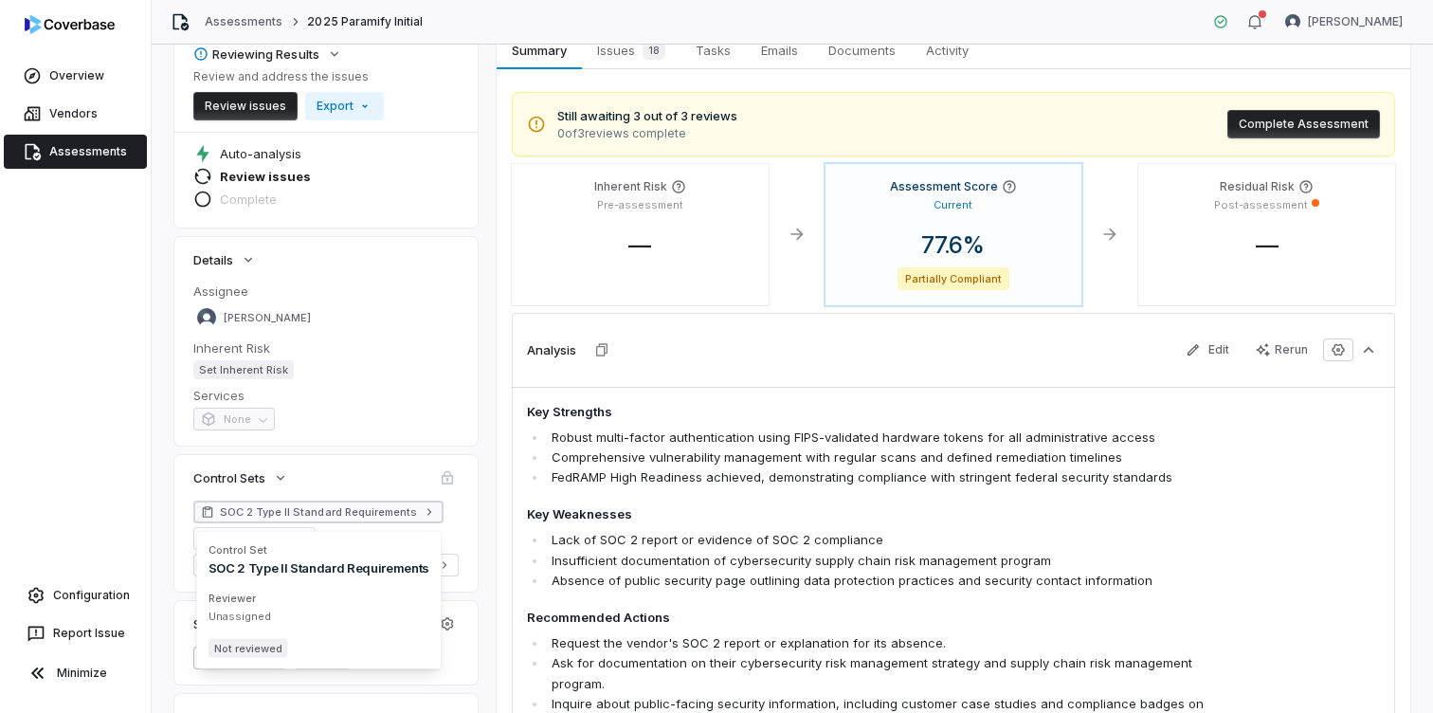
click at [374, 515] on span "SOC 2 Type II Standard Requirements" at bounding box center [318, 511] width 197 height 15
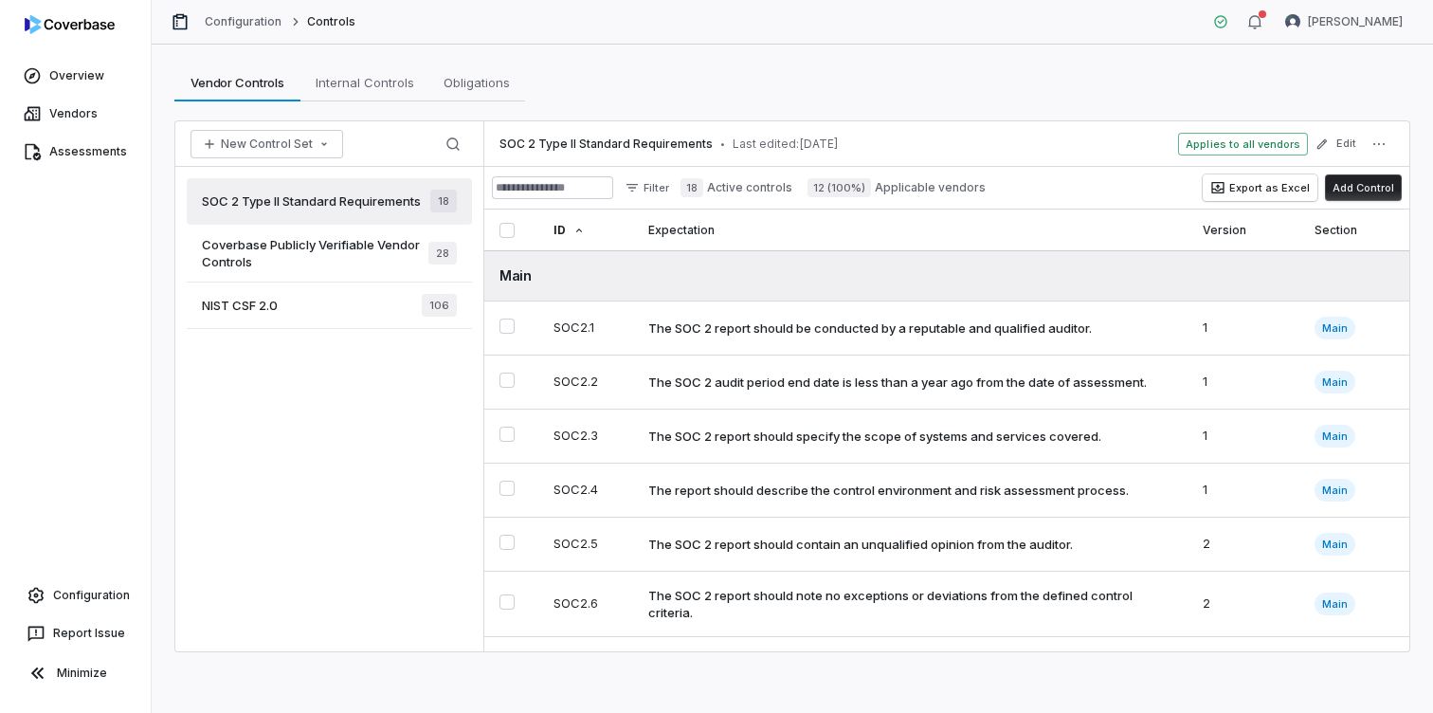
click at [347, 261] on span "Coverbase Publicly Verifiable Vendor Controls" at bounding box center [315, 253] width 227 height 34
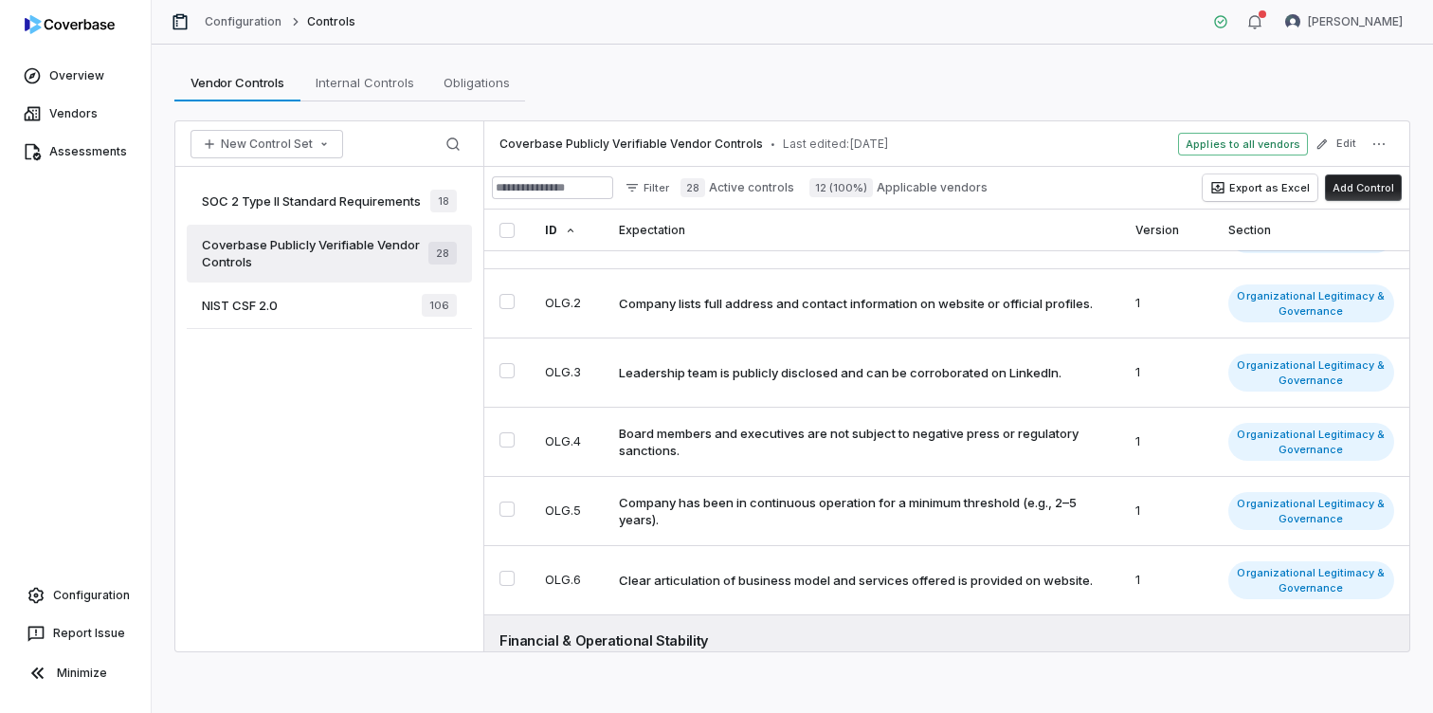
scroll to position [82, 0]
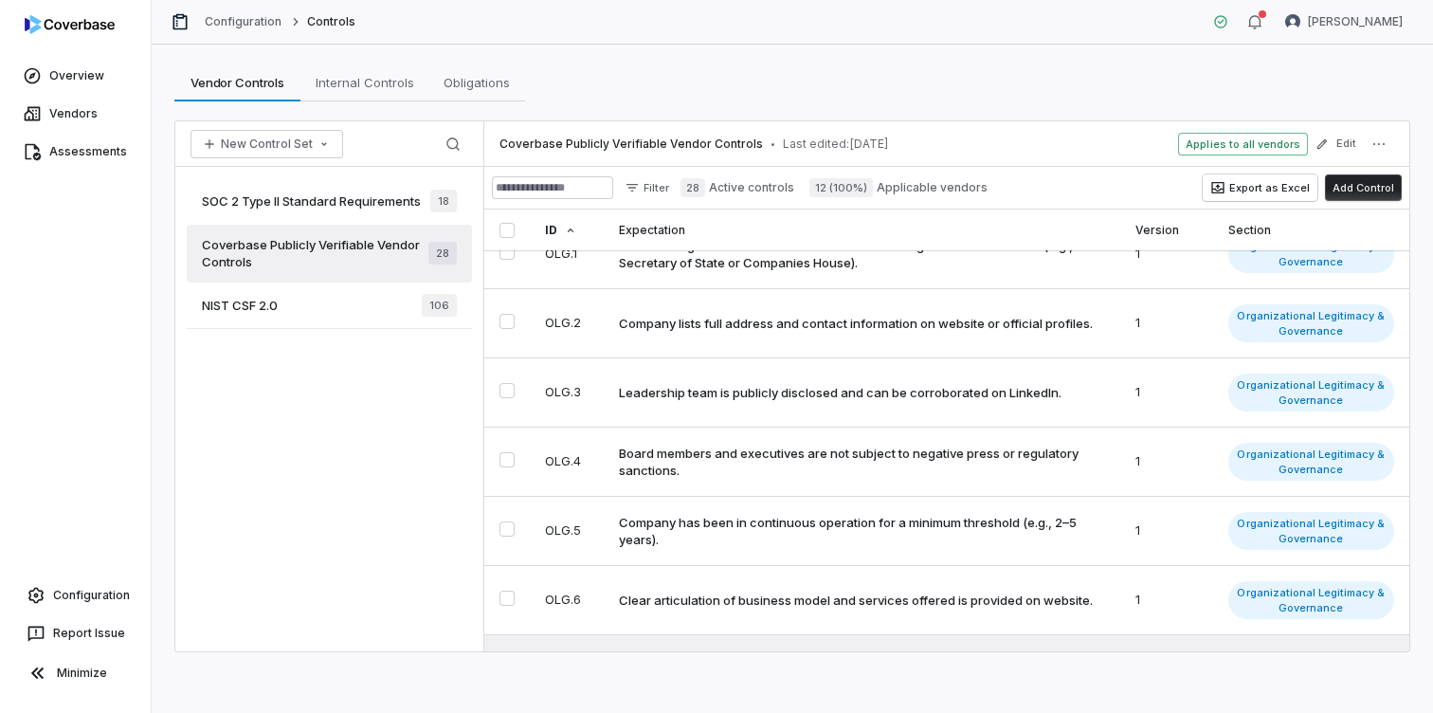
click at [338, 309] on div "NIST CSF 2.0 106" at bounding box center [329, 306] width 285 height 46
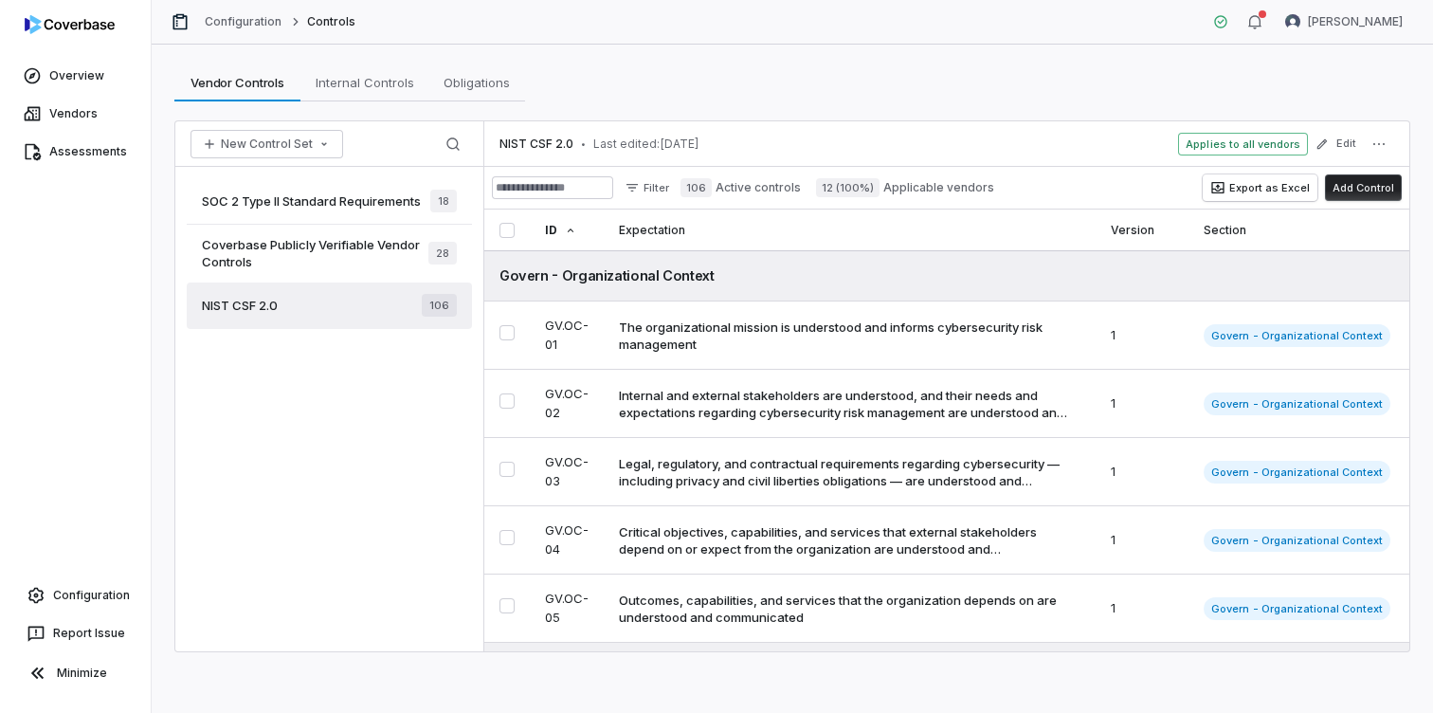
click at [331, 202] on span "SOC 2 Type II Standard Requirements" at bounding box center [311, 200] width 219 height 17
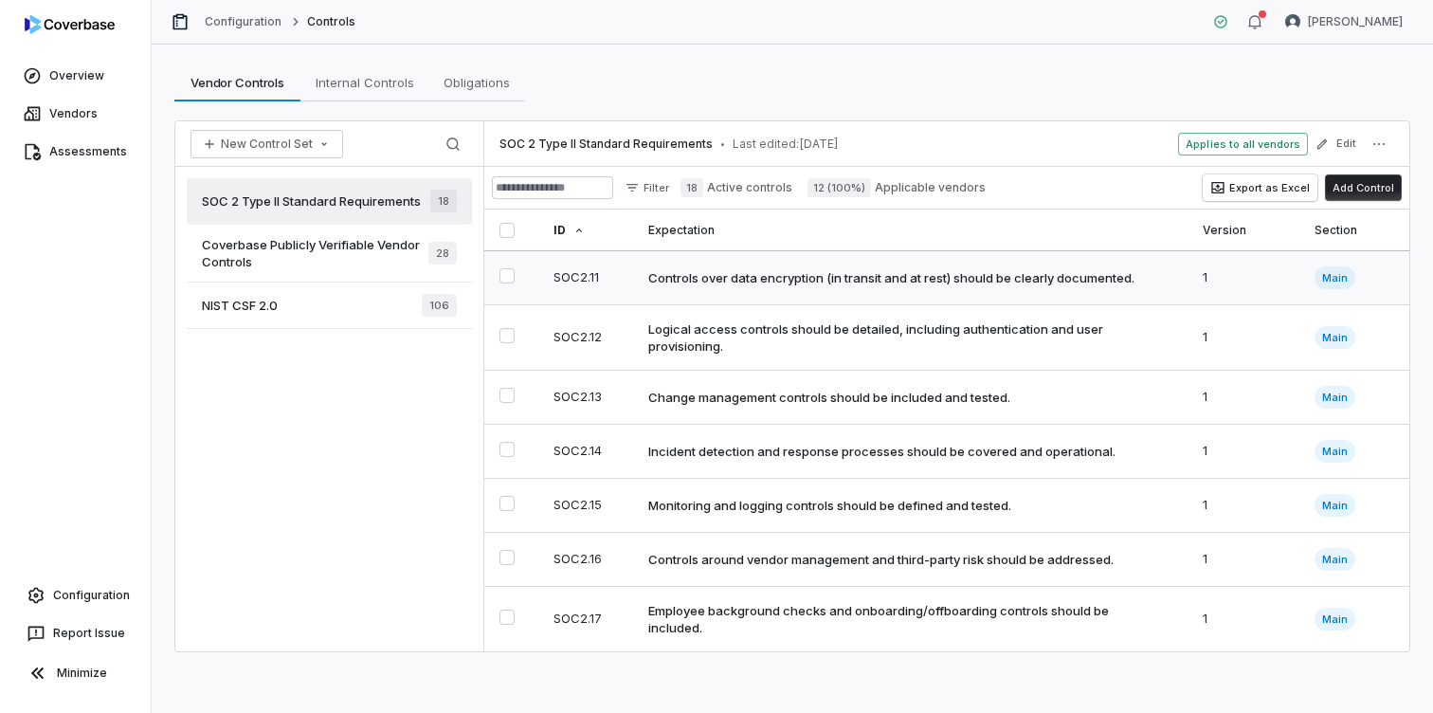
scroll to position [667, 0]
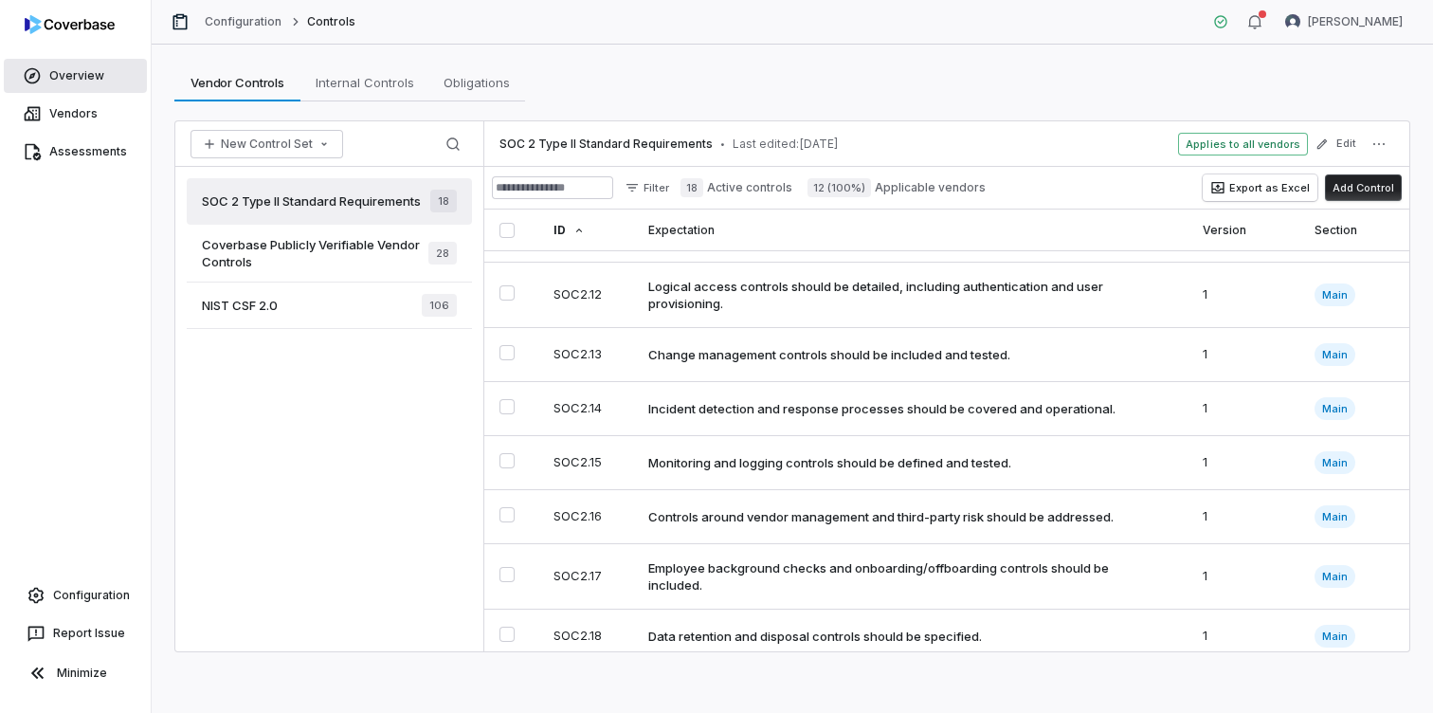
click at [70, 76] on link "Overview" at bounding box center [75, 76] width 143 height 34
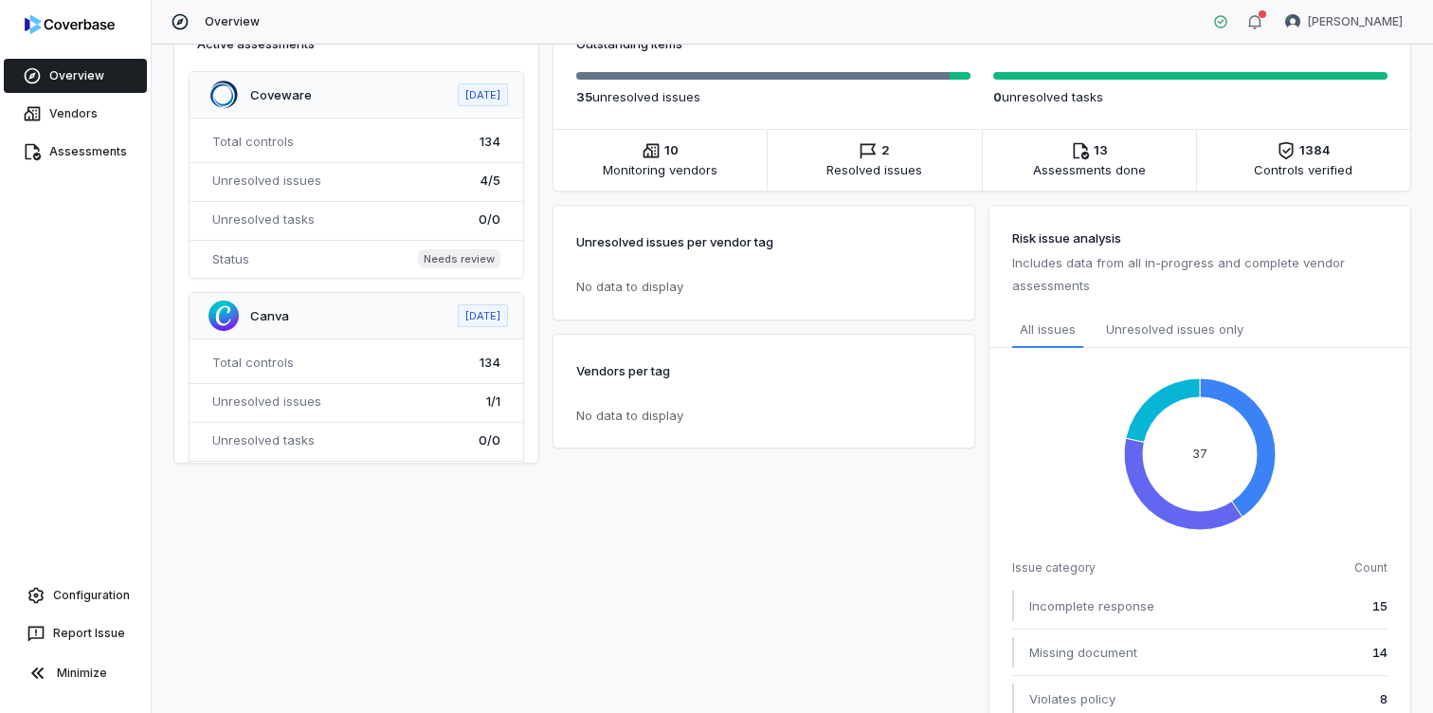
scroll to position [154, 0]
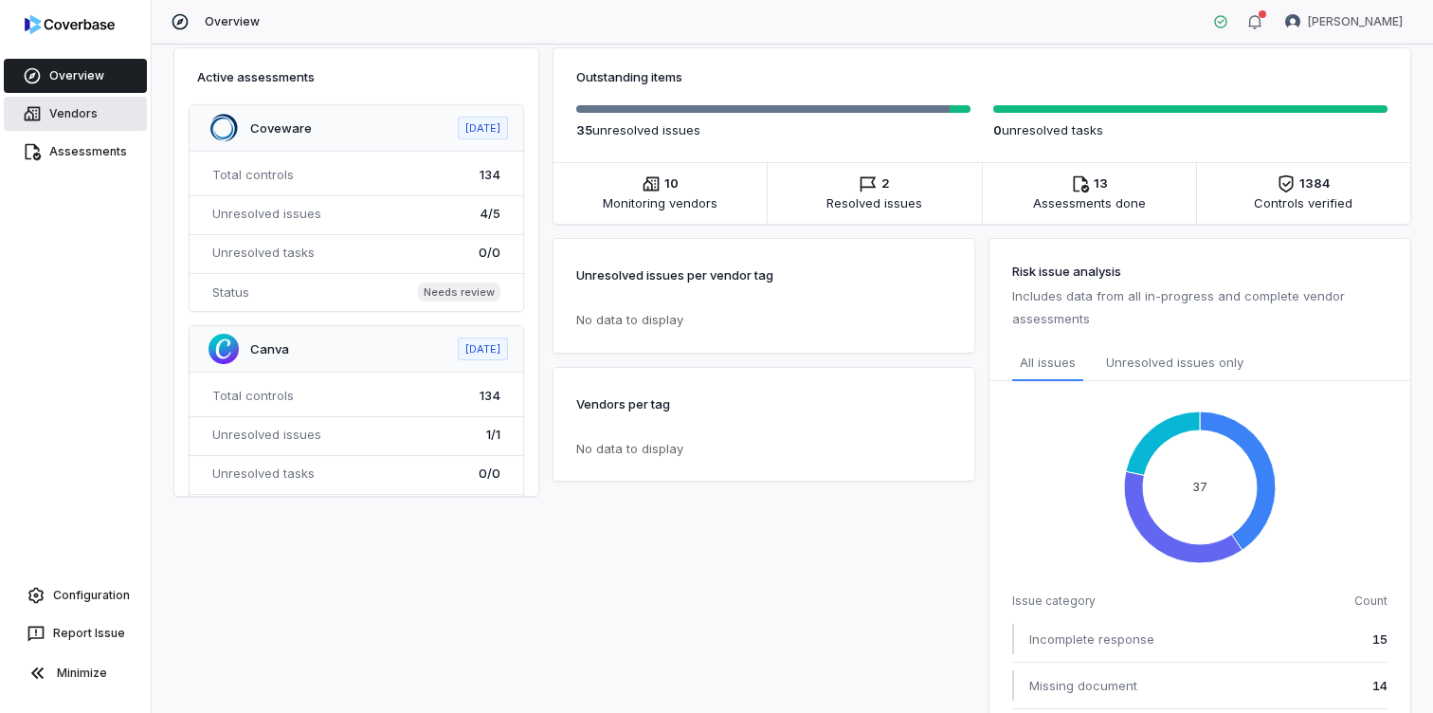
click at [112, 118] on link "Vendors" at bounding box center [75, 114] width 143 height 34
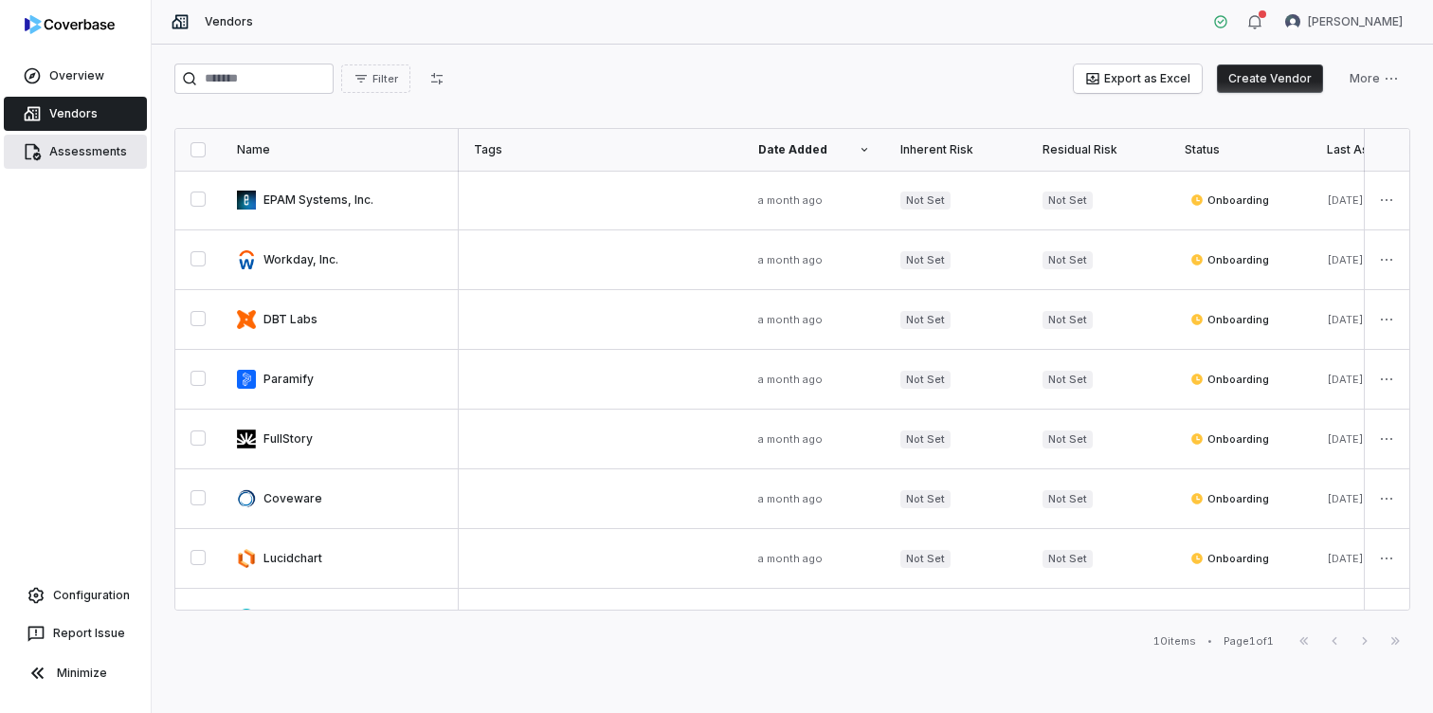
click at [99, 157] on link "Assessments" at bounding box center [75, 152] width 143 height 34
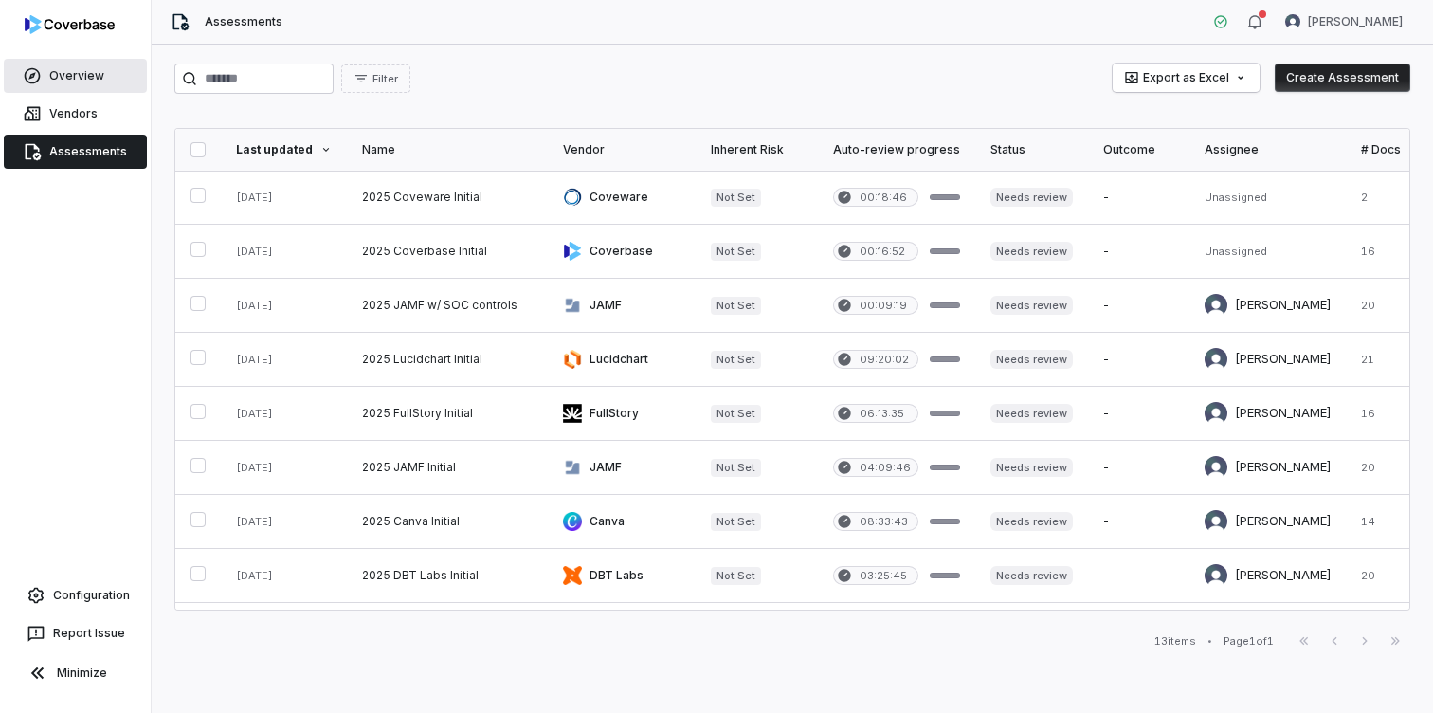
click at [85, 78] on link "Overview" at bounding box center [75, 76] width 143 height 34
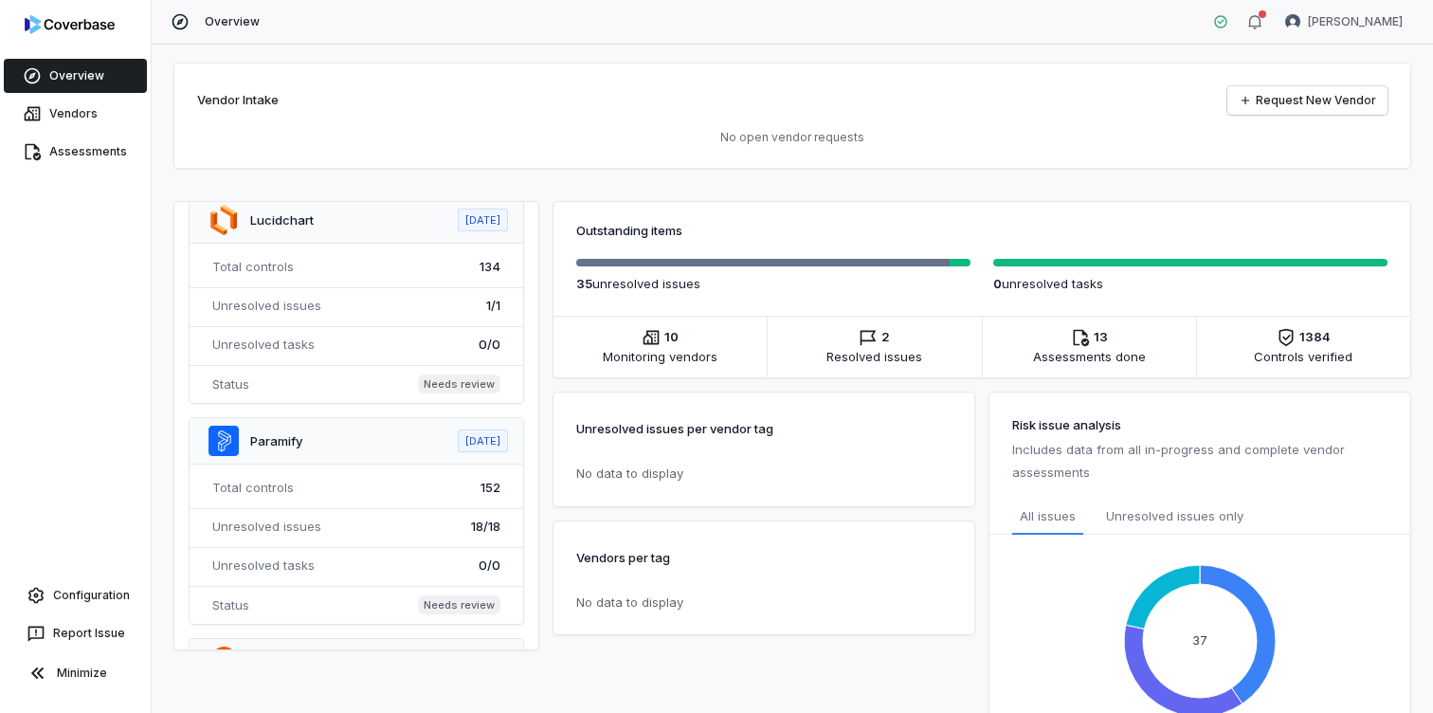
scroll to position [947, 0]
click at [361, 434] on span at bounding box center [357, 519] width 334 height 206
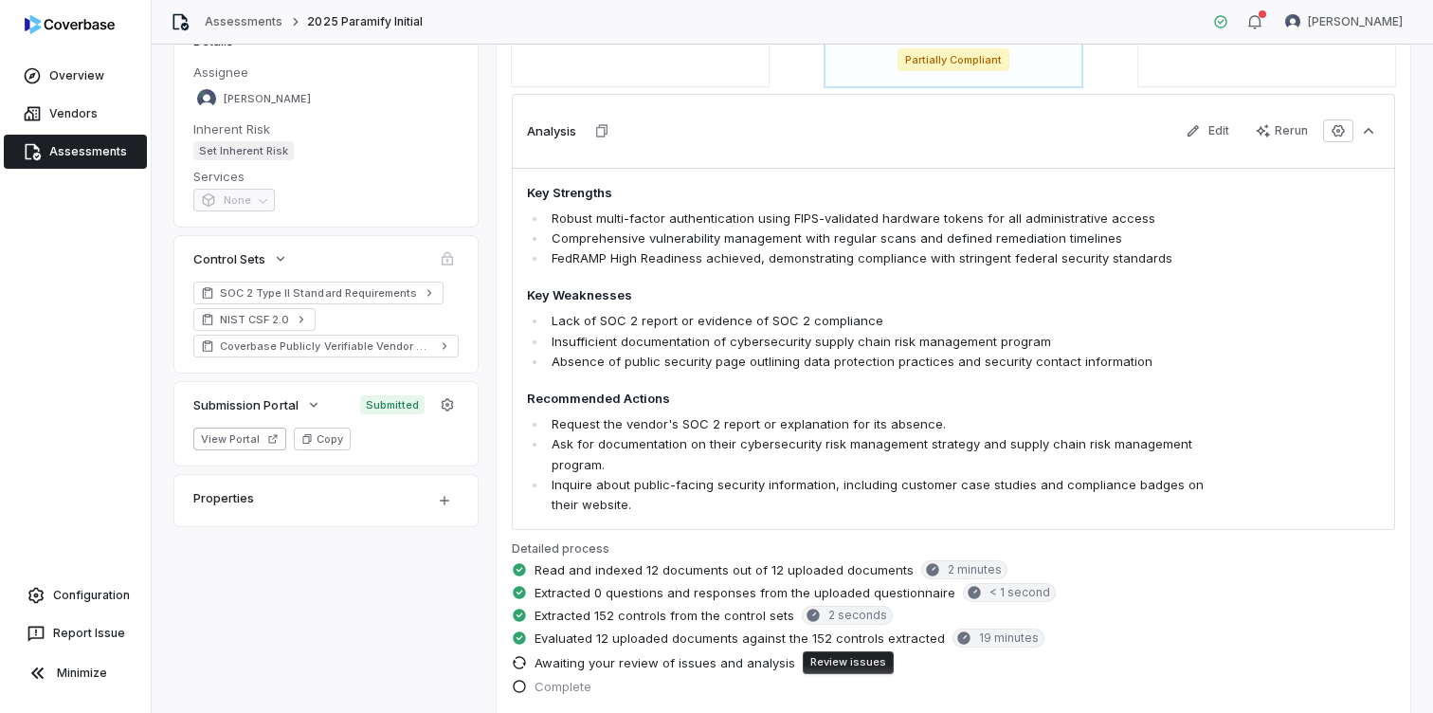
scroll to position [313, 0]
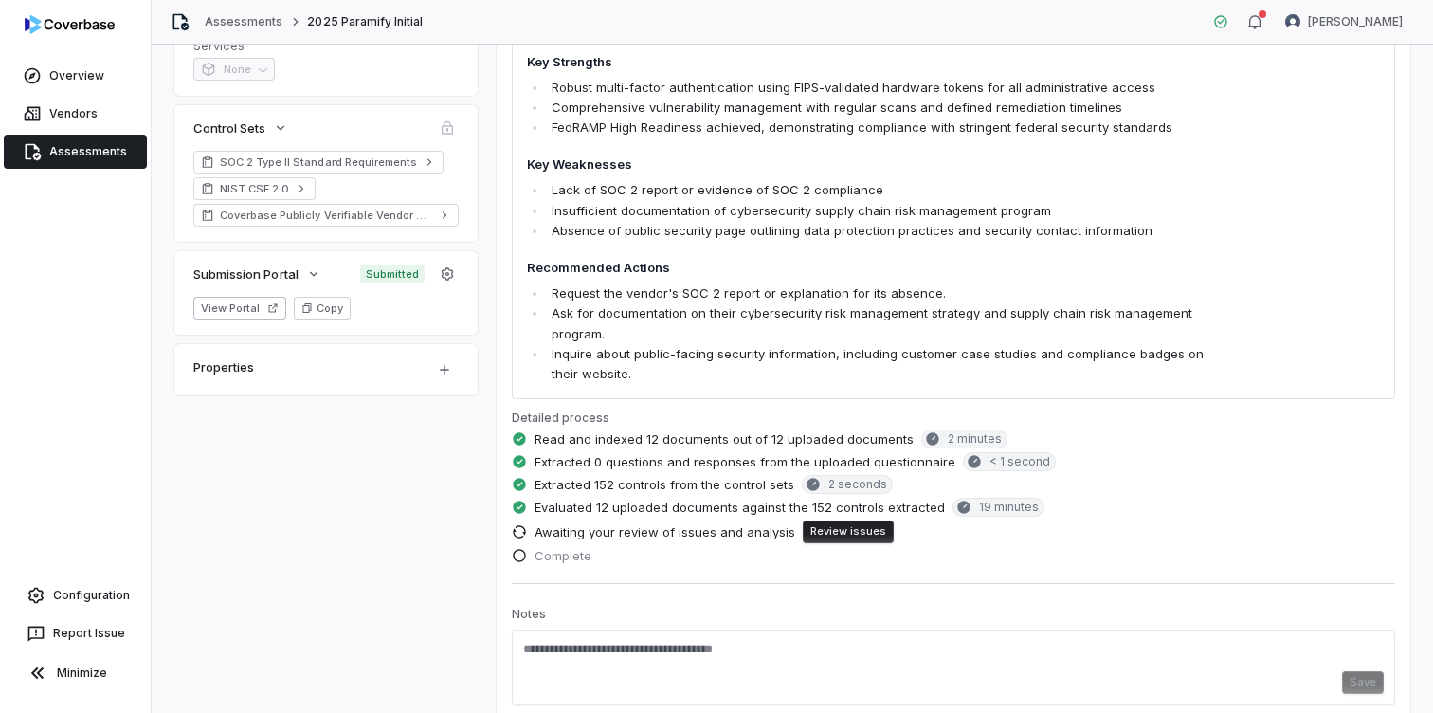
click at [844, 527] on button "Review issues" at bounding box center [848, 531] width 91 height 23
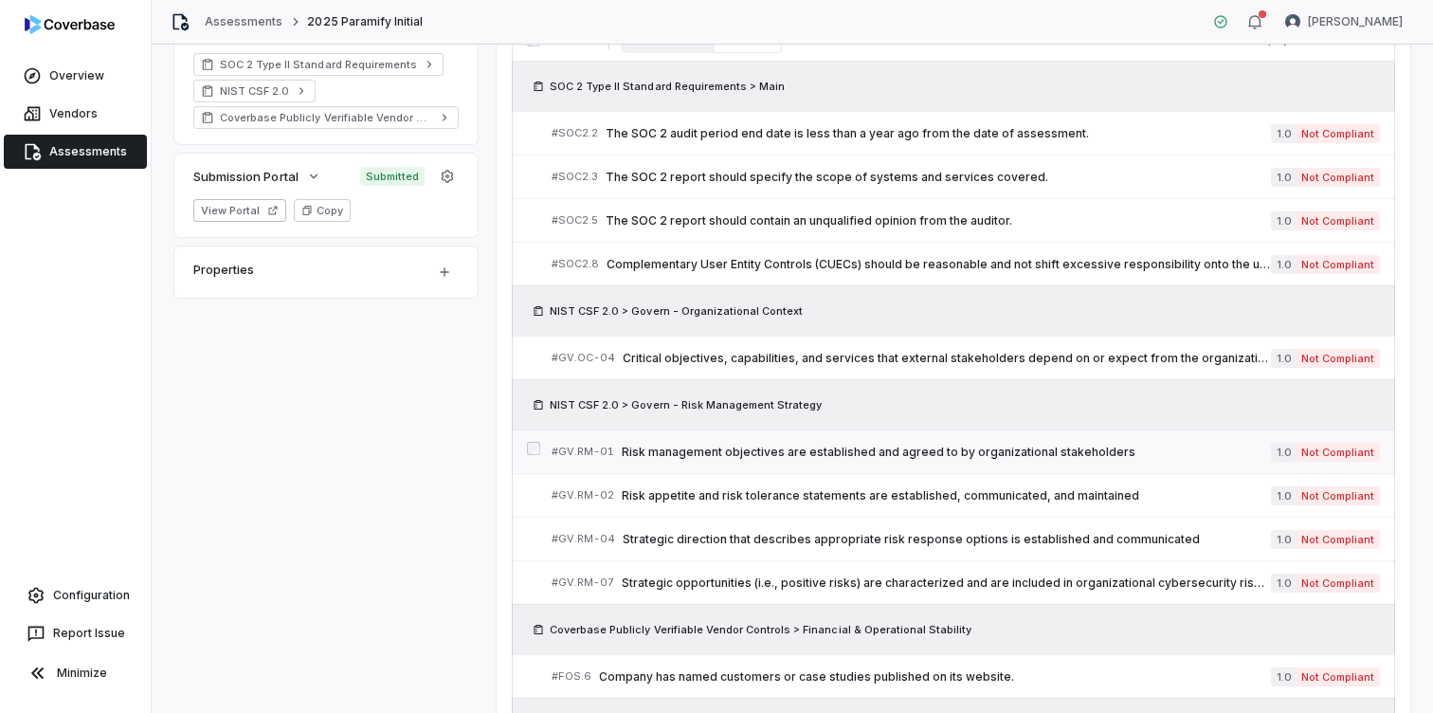
scroll to position [554, 0]
click at [1087, 451] on span "Risk management objectives are established and agreed to by organizational stak…" at bounding box center [946, 450] width 649 height 15
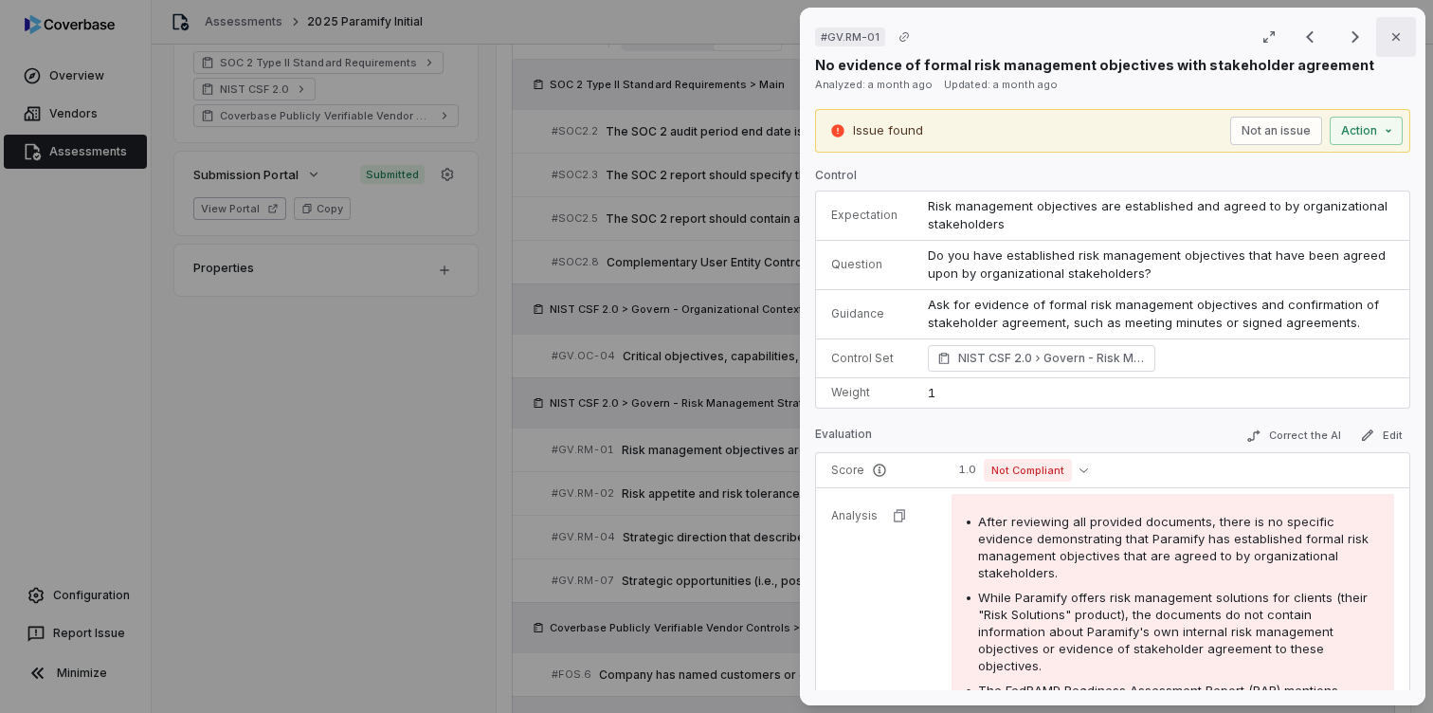
click at [1396, 34] on icon "button" at bounding box center [1396, 36] width 15 height 15
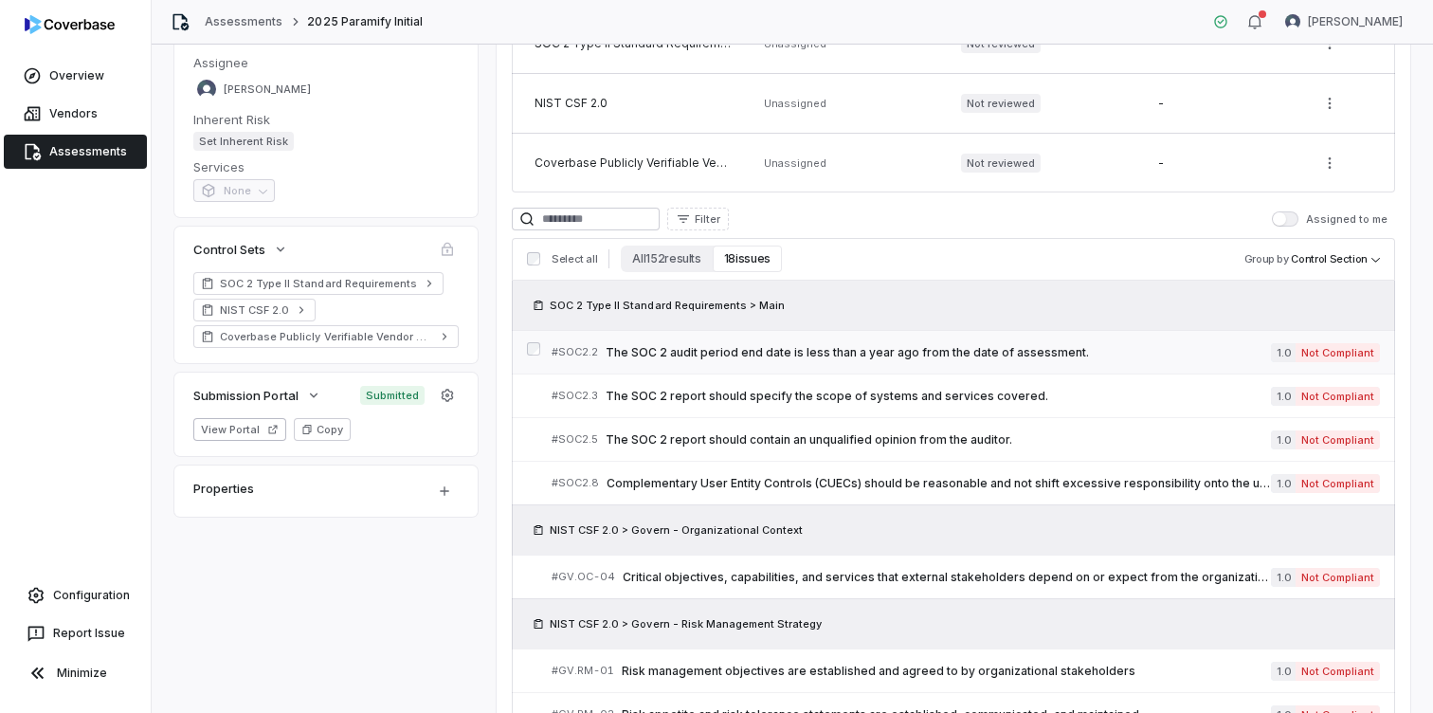
scroll to position [336, 0]
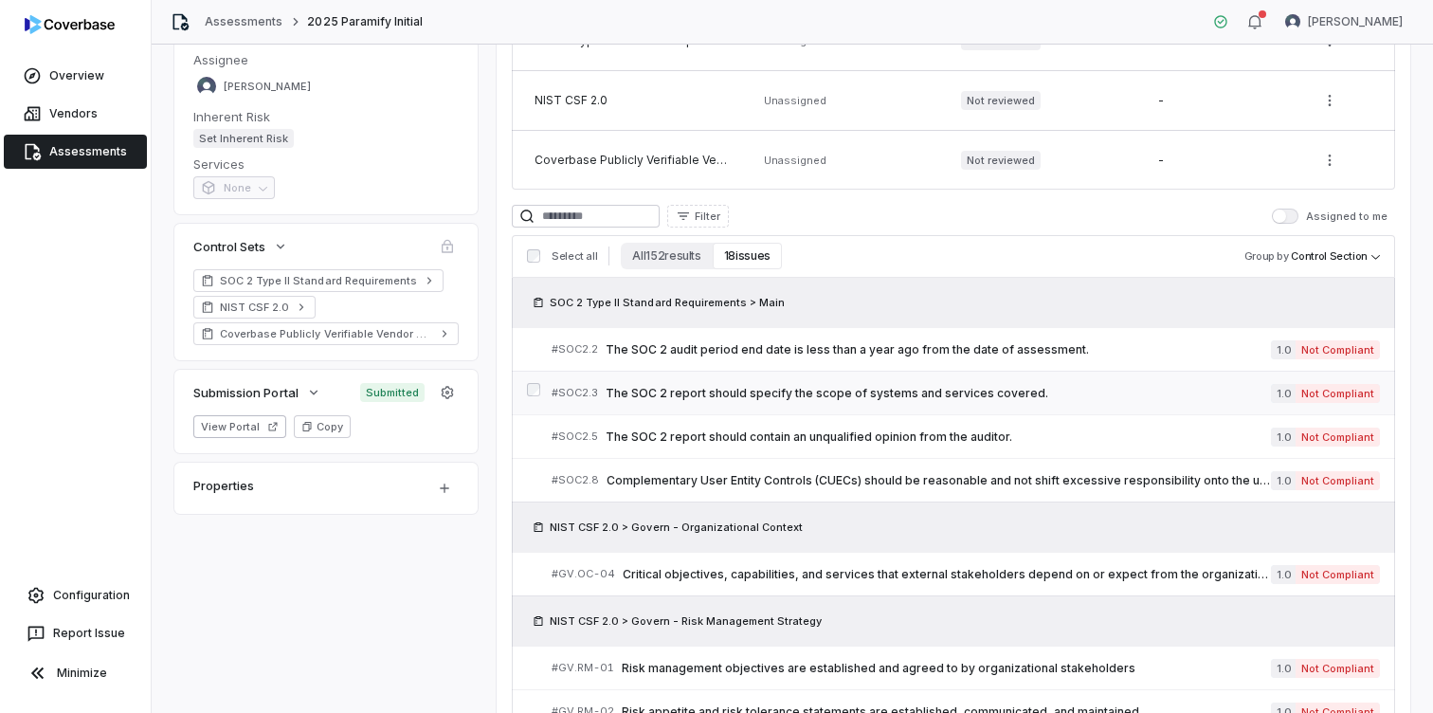
click at [1066, 392] on span "The SOC 2 report should specify the scope of systems and services covered." at bounding box center [939, 393] width 666 height 15
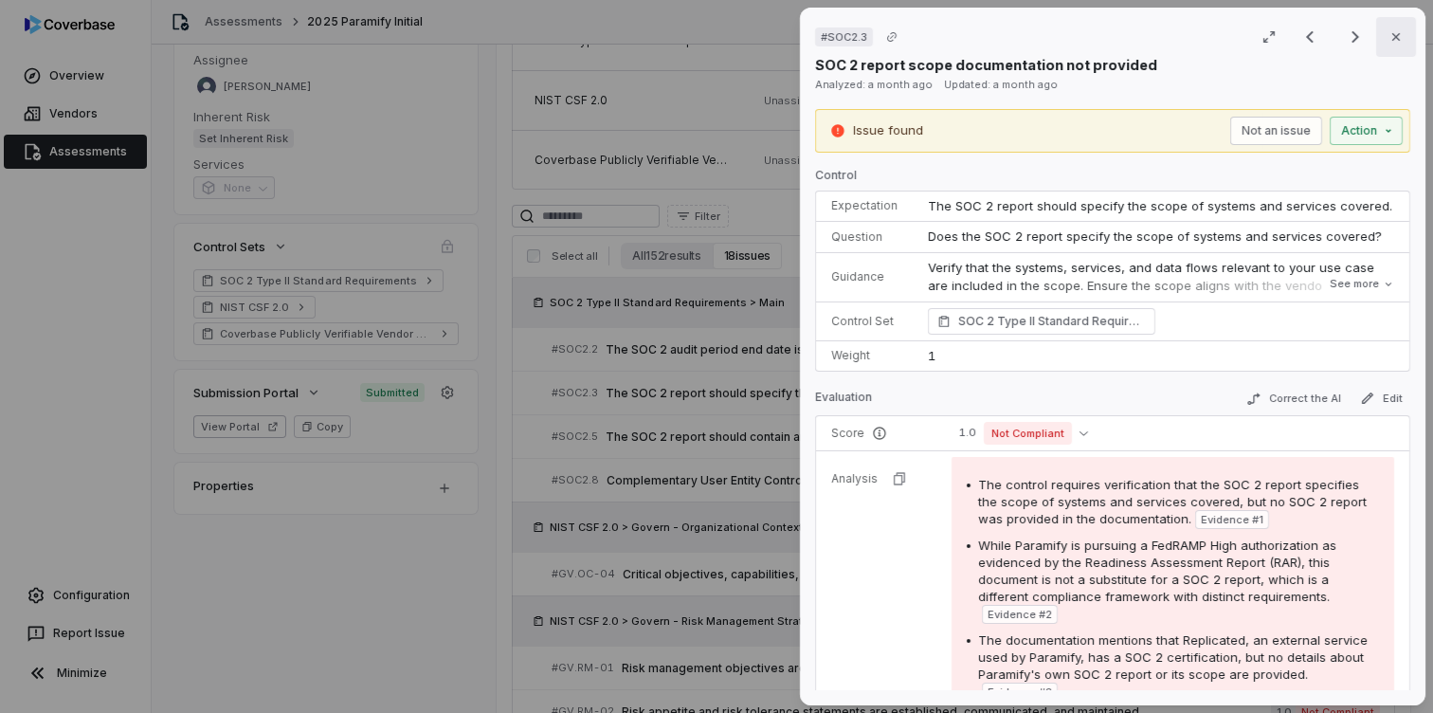
click at [1393, 34] on icon "button" at bounding box center [1397, 37] width 8 height 8
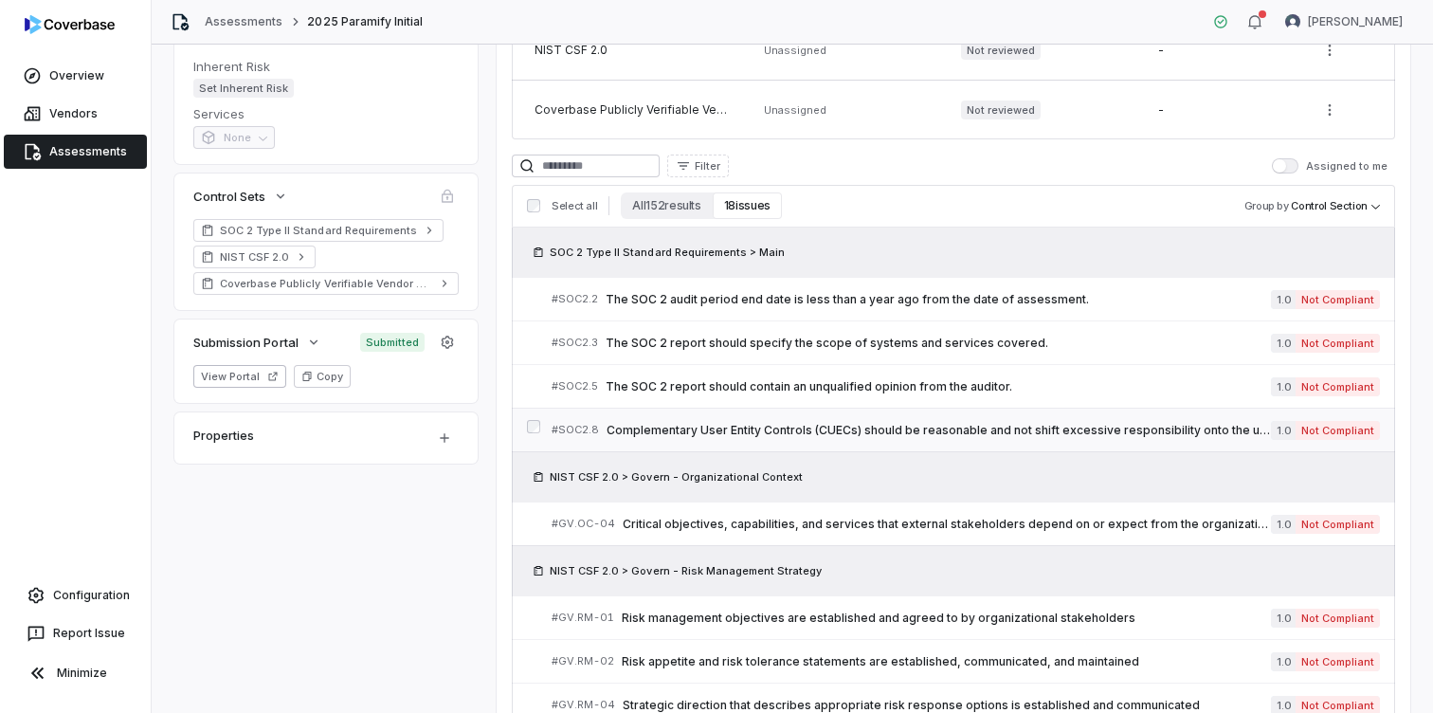
scroll to position [356, 0]
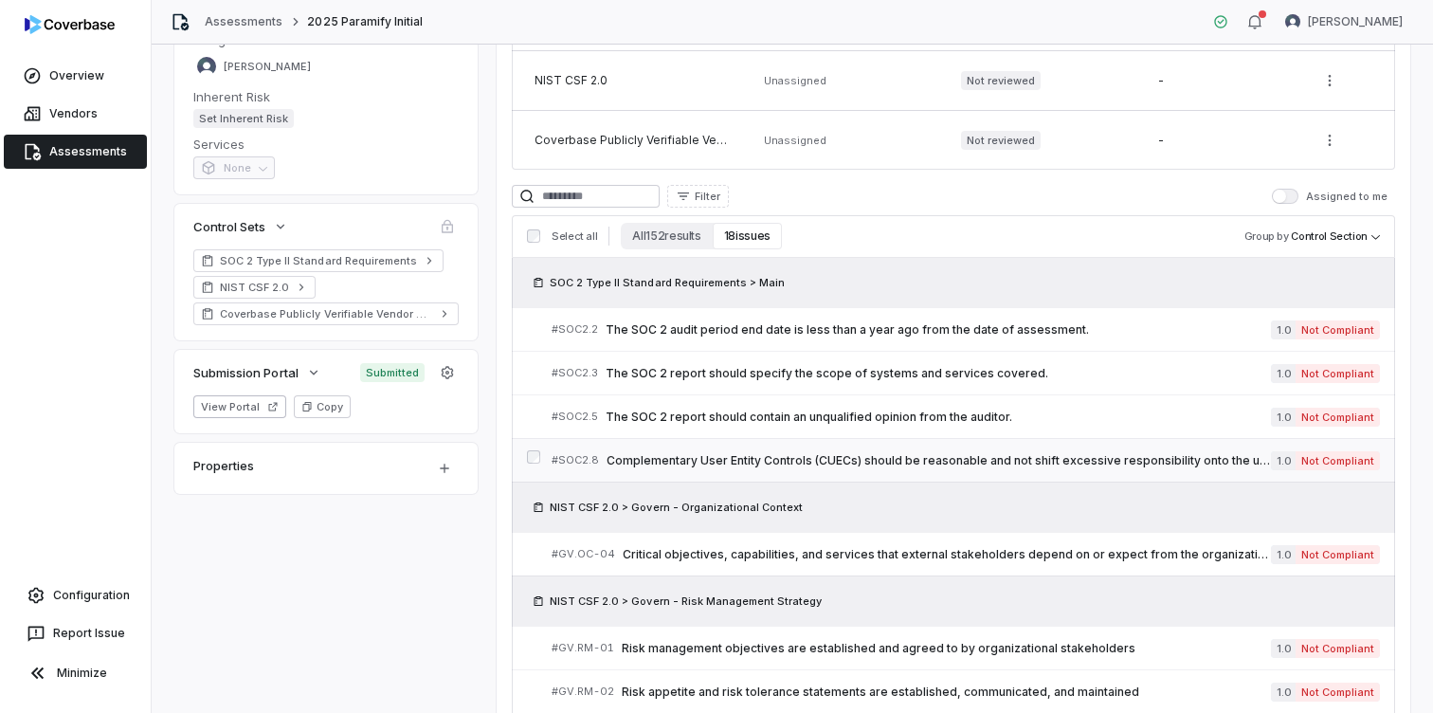
click at [1067, 463] on span "Complementary User Entity Controls (CUECs) should be reasonable and not shift e…" at bounding box center [939, 460] width 665 height 15
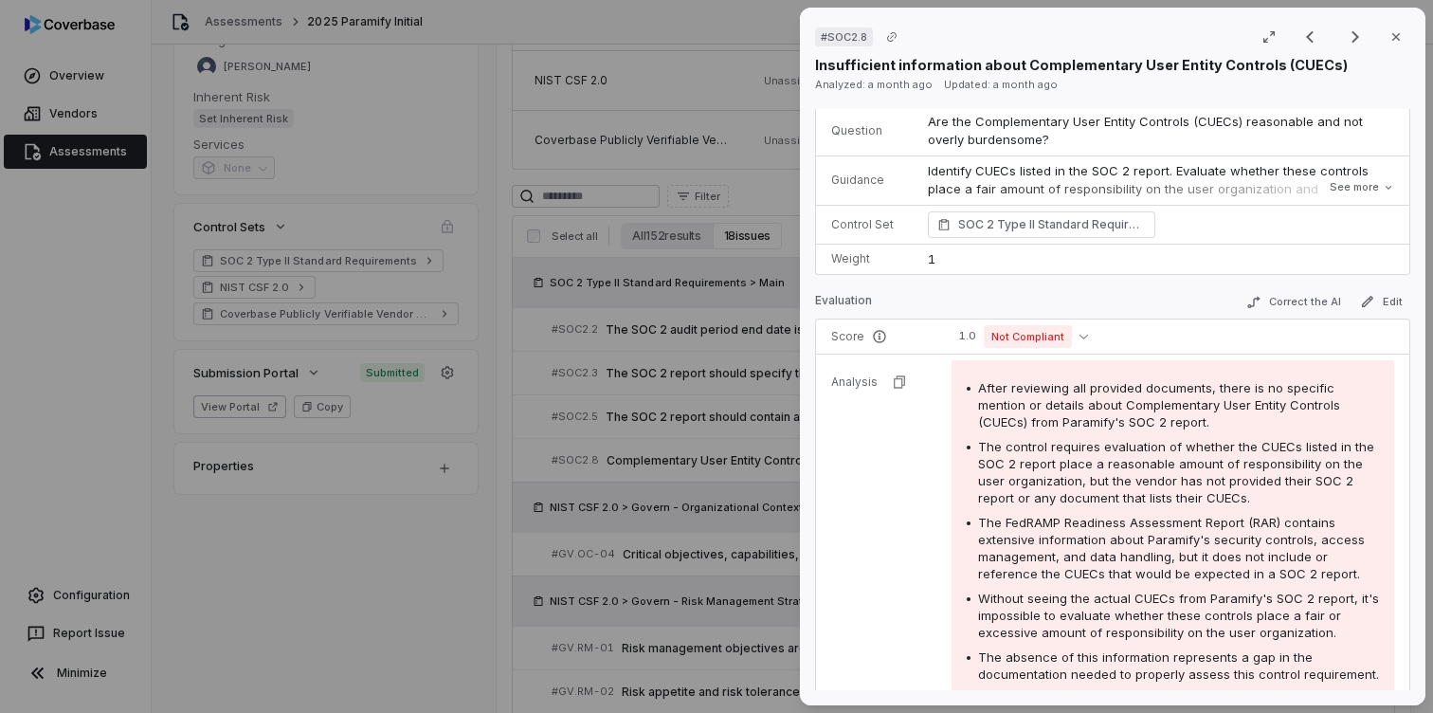
scroll to position [150, 0]
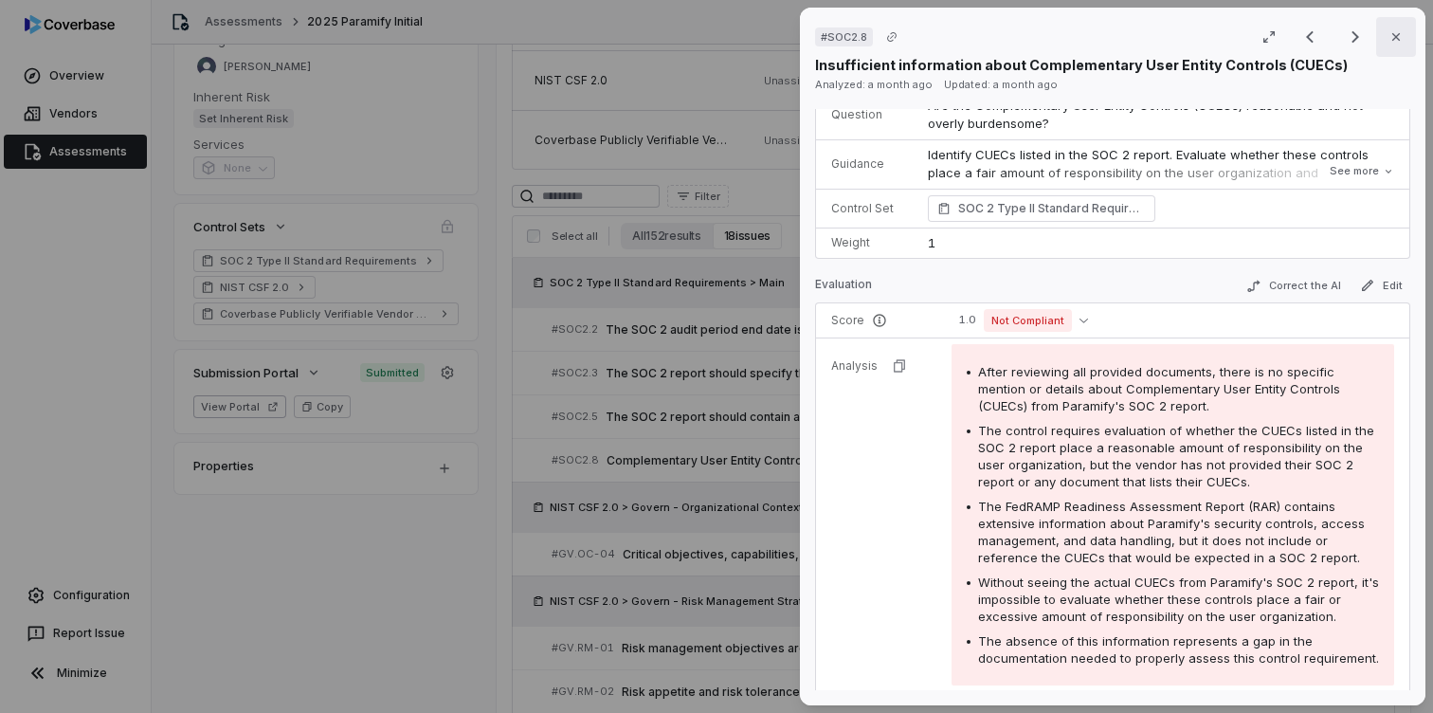
click at [1396, 40] on icon "button" at bounding box center [1396, 36] width 15 height 15
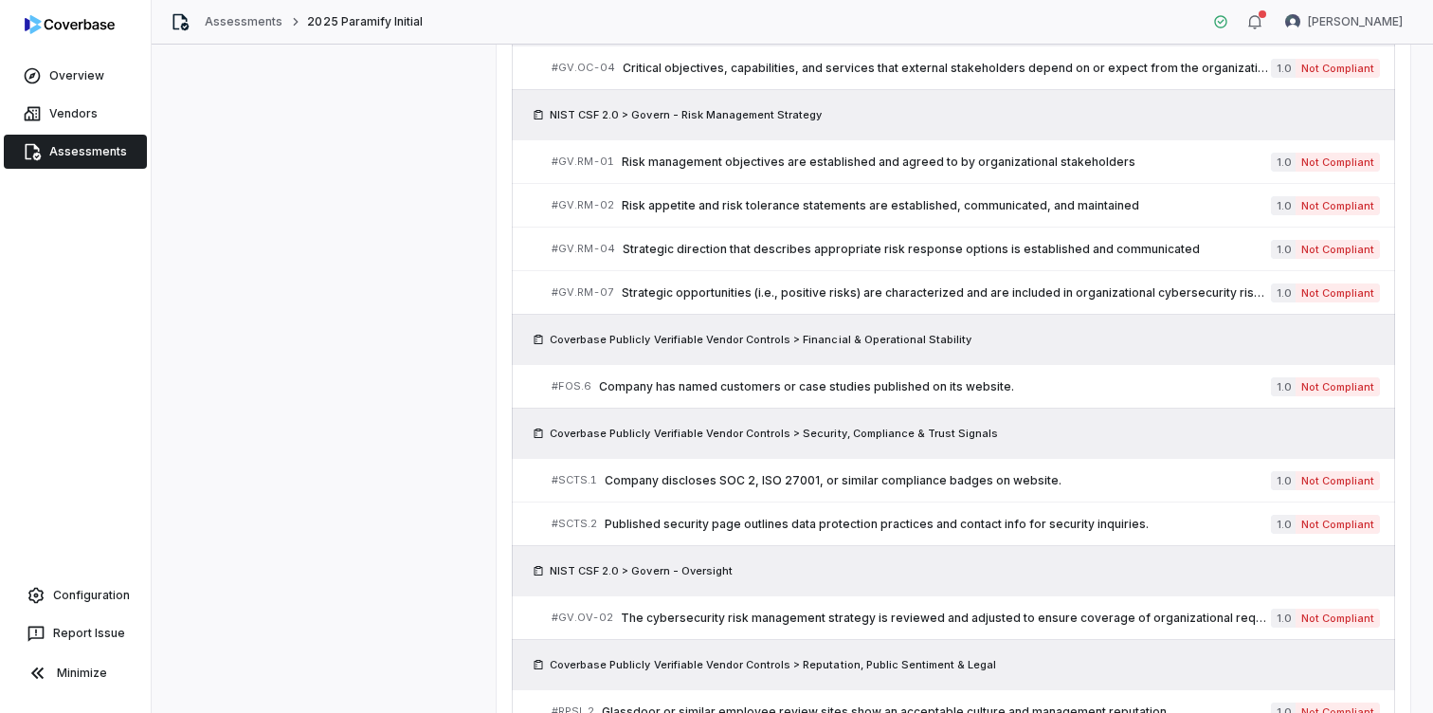
scroll to position [849, 0]
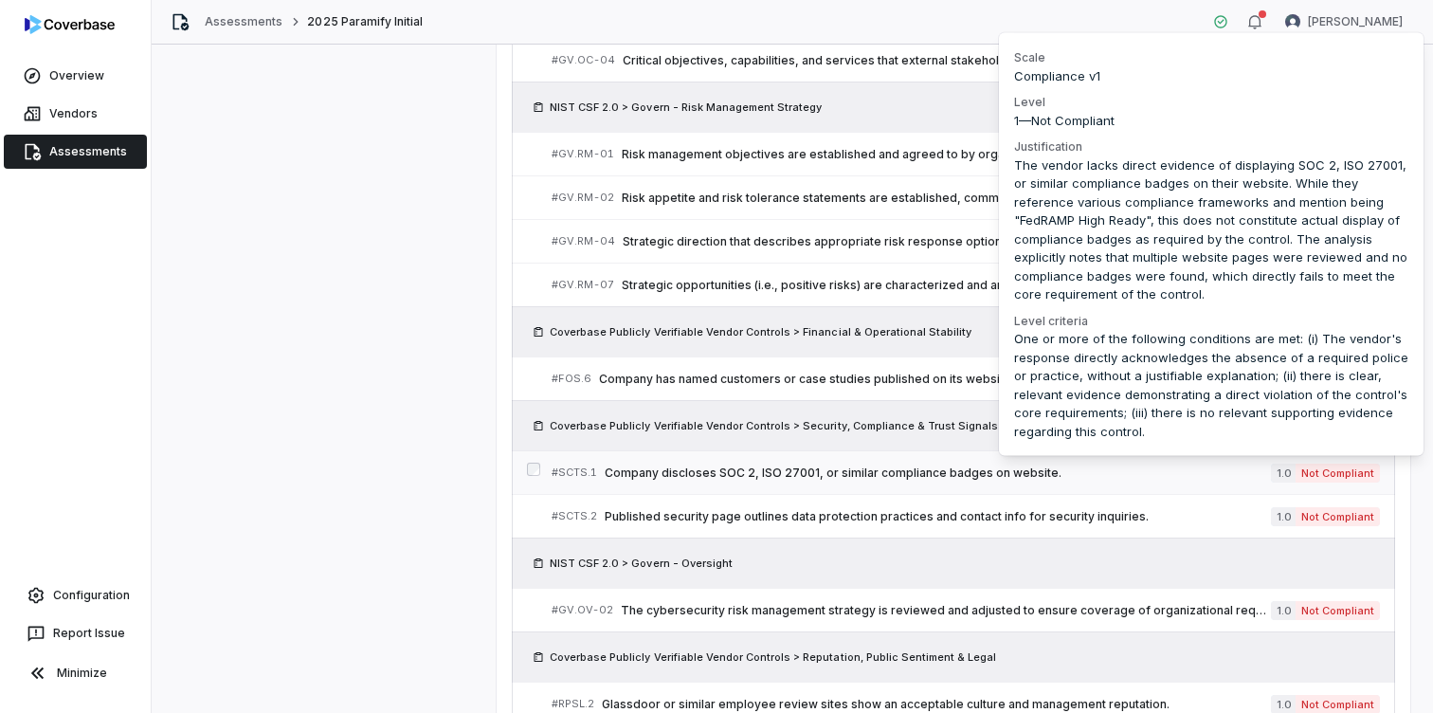
click at [1159, 468] on span "Company discloses SOC 2, ISO 27001, or similar compliance badges on website." at bounding box center [938, 472] width 666 height 15
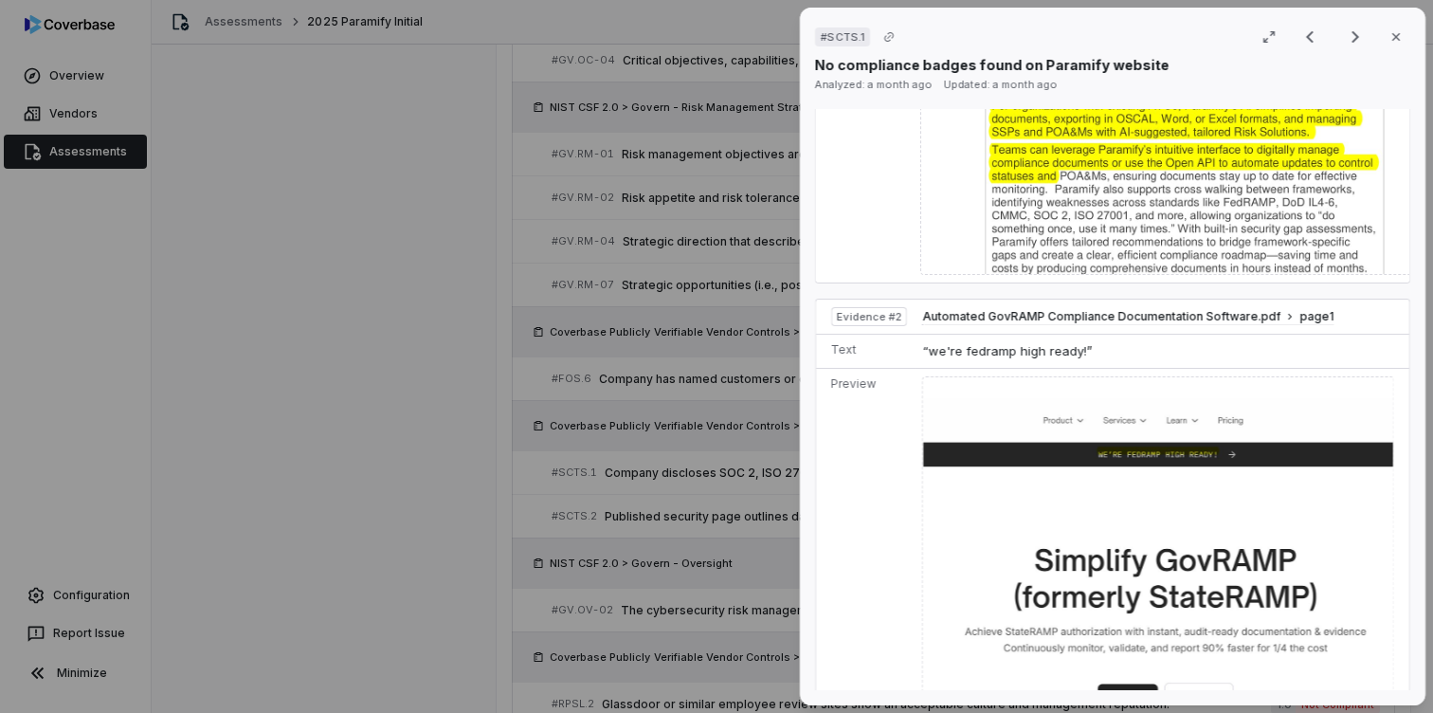
scroll to position [1092, 0]
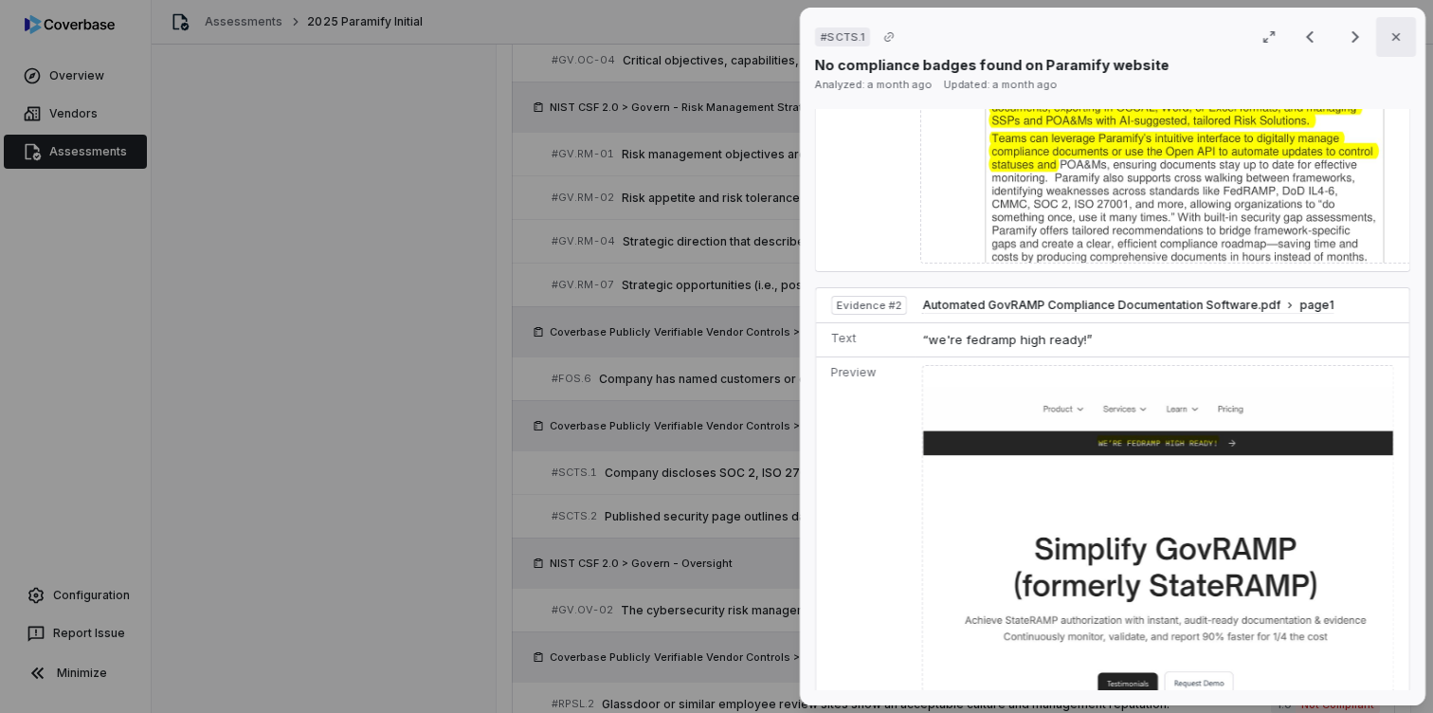
click at [1396, 31] on icon "button" at bounding box center [1396, 36] width 15 height 15
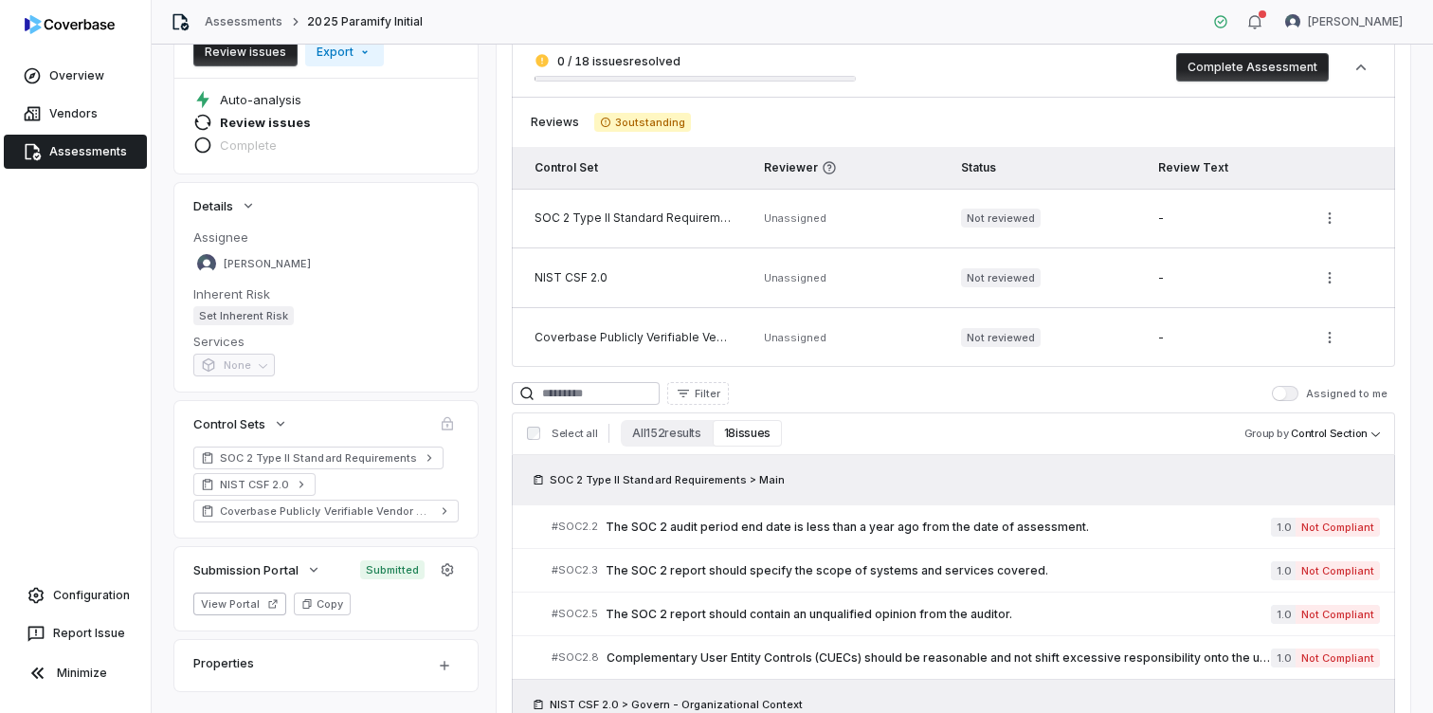
scroll to position [161, 0]
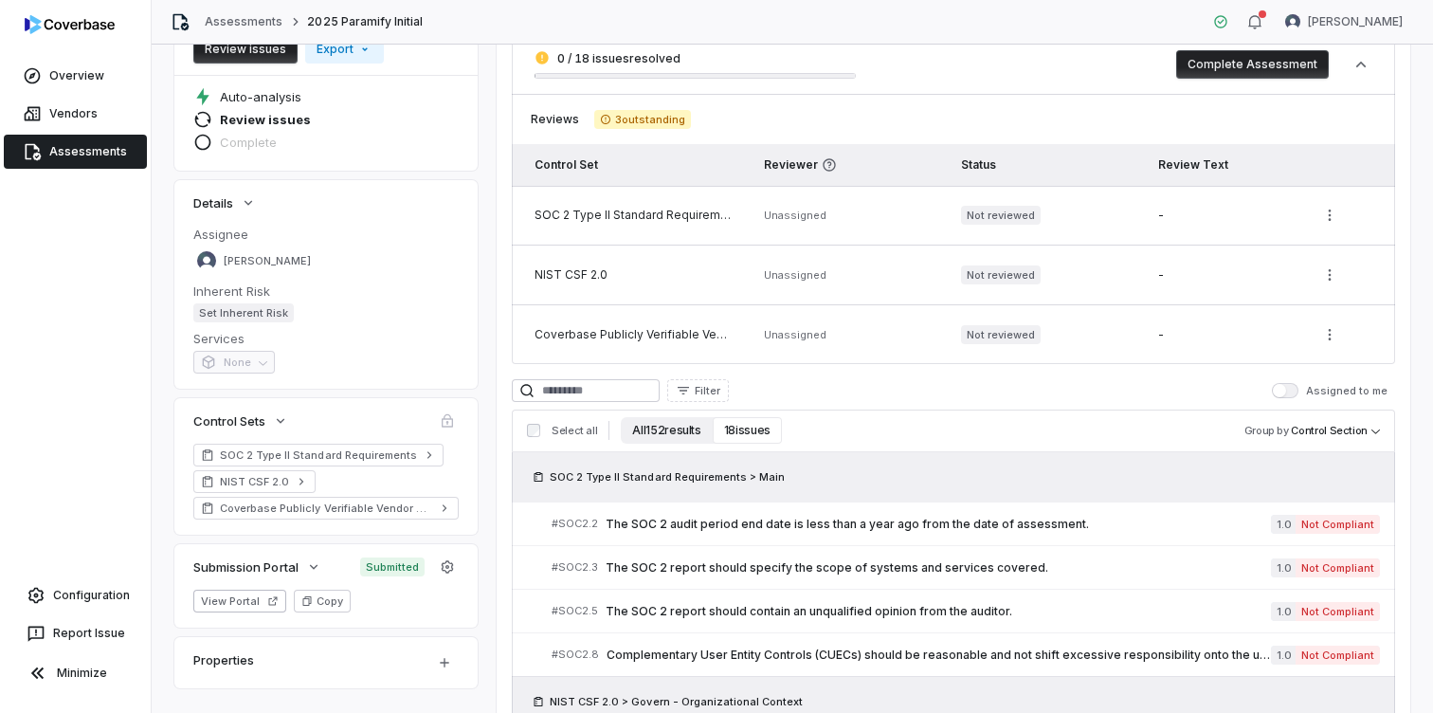
click at [682, 429] on button "All 152 results" at bounding box center [666, 430] width 91 height 27
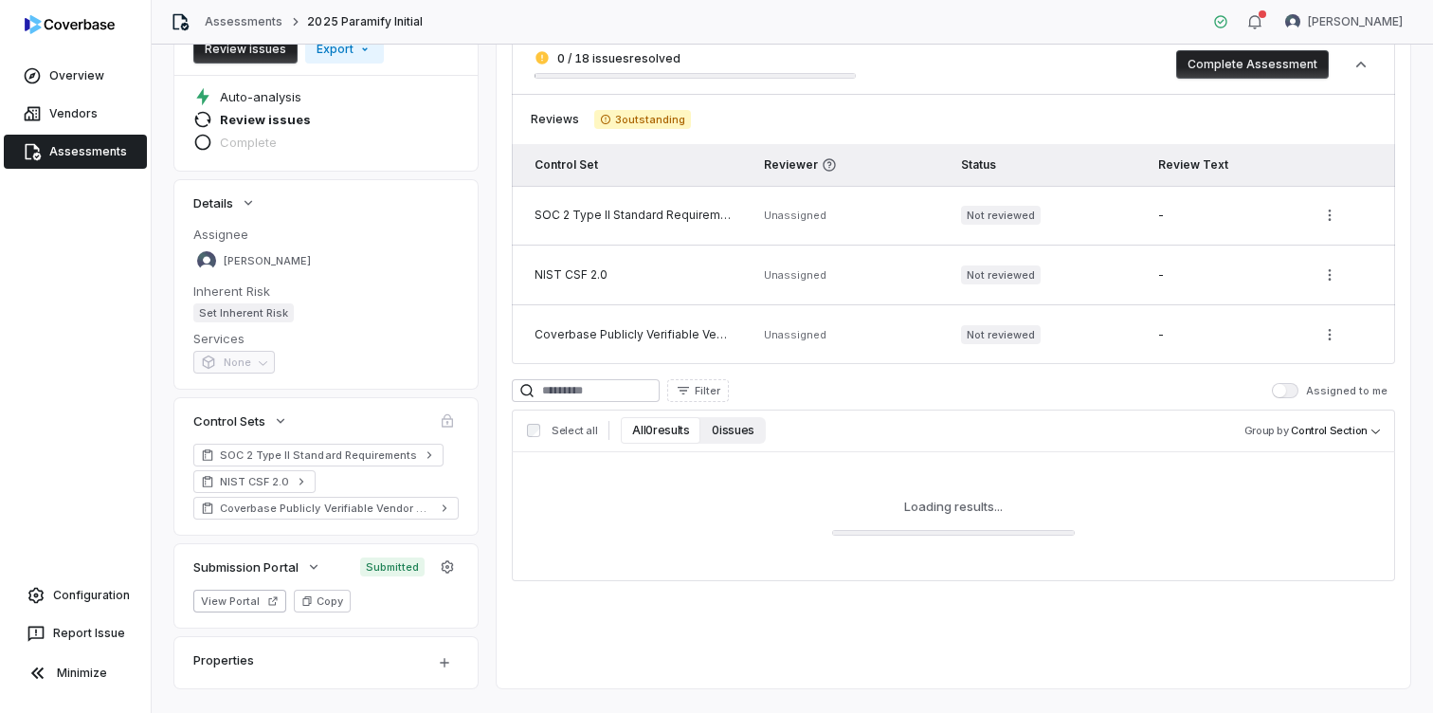
click at [737, 429] on button "0 issues" at bounding box center [733, 430] width 64 height 27
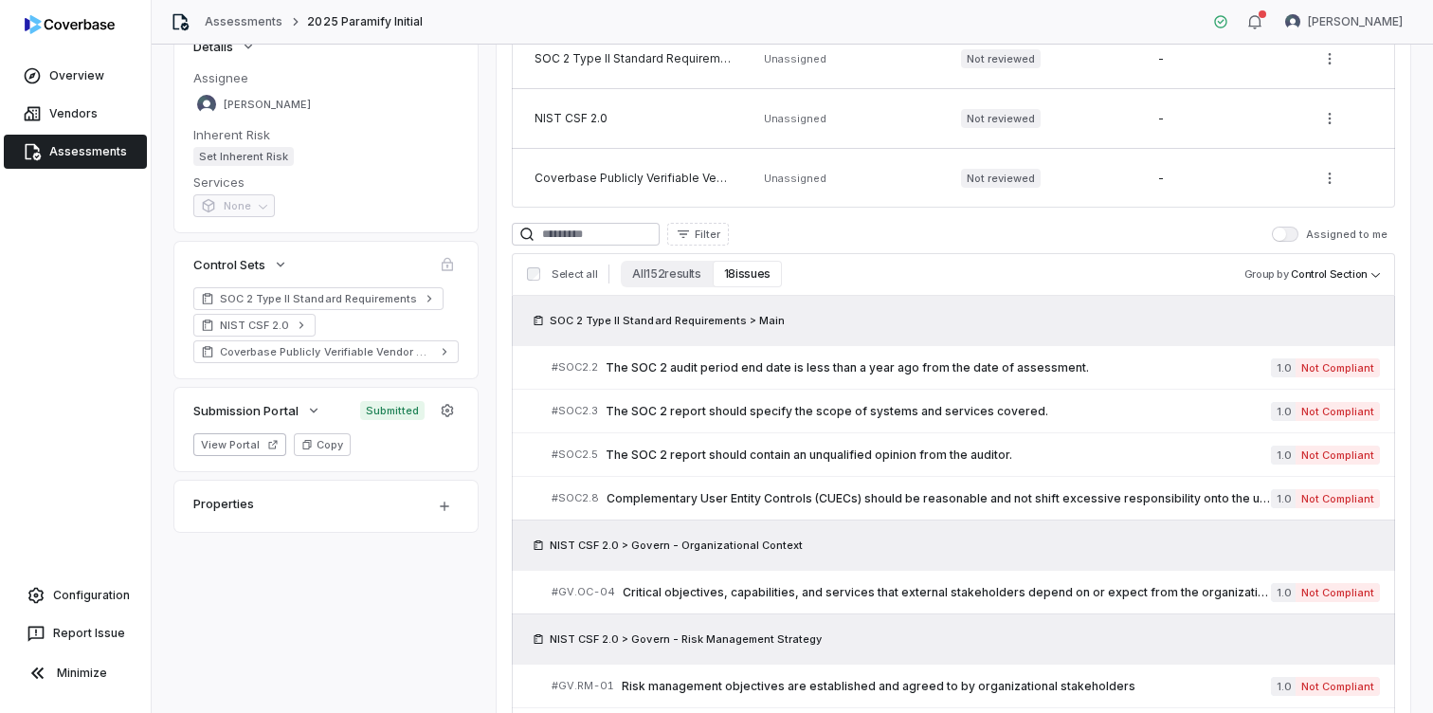
scroll to position [320, 0]
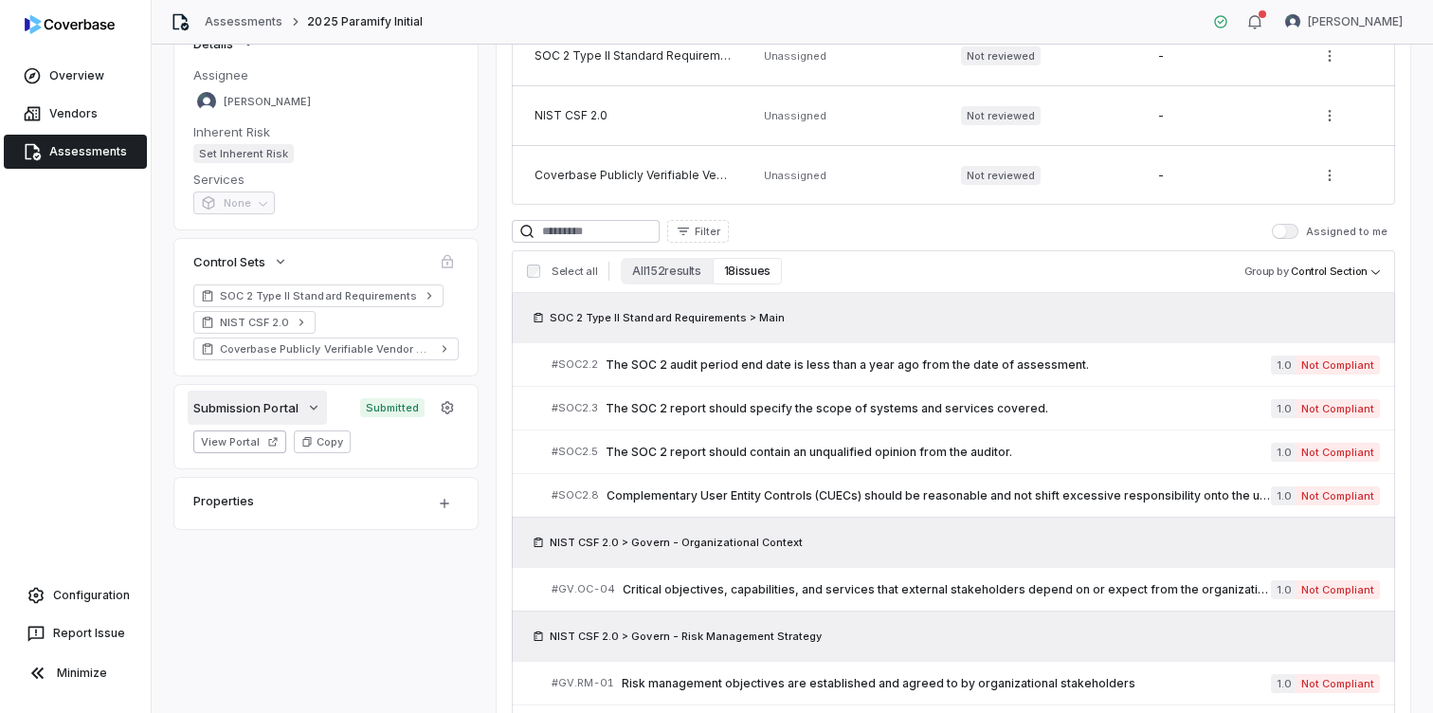
click at [311, 408] on icon "button" at bounding box center [313, 407] width 15 height 15
click at [316, 411] on icon "button" at bounding box center [313, 407] width 15 height 15
click at [259, 447] on button "View Portal" at bounding box center [239, 441] width 93 height 23
click at [316, 408] on icon "button" at bounding box center [313, 407] width 8 height 5
click at [316, 408] on icon "button" at bounding box center [313, 408] width 5 height 8
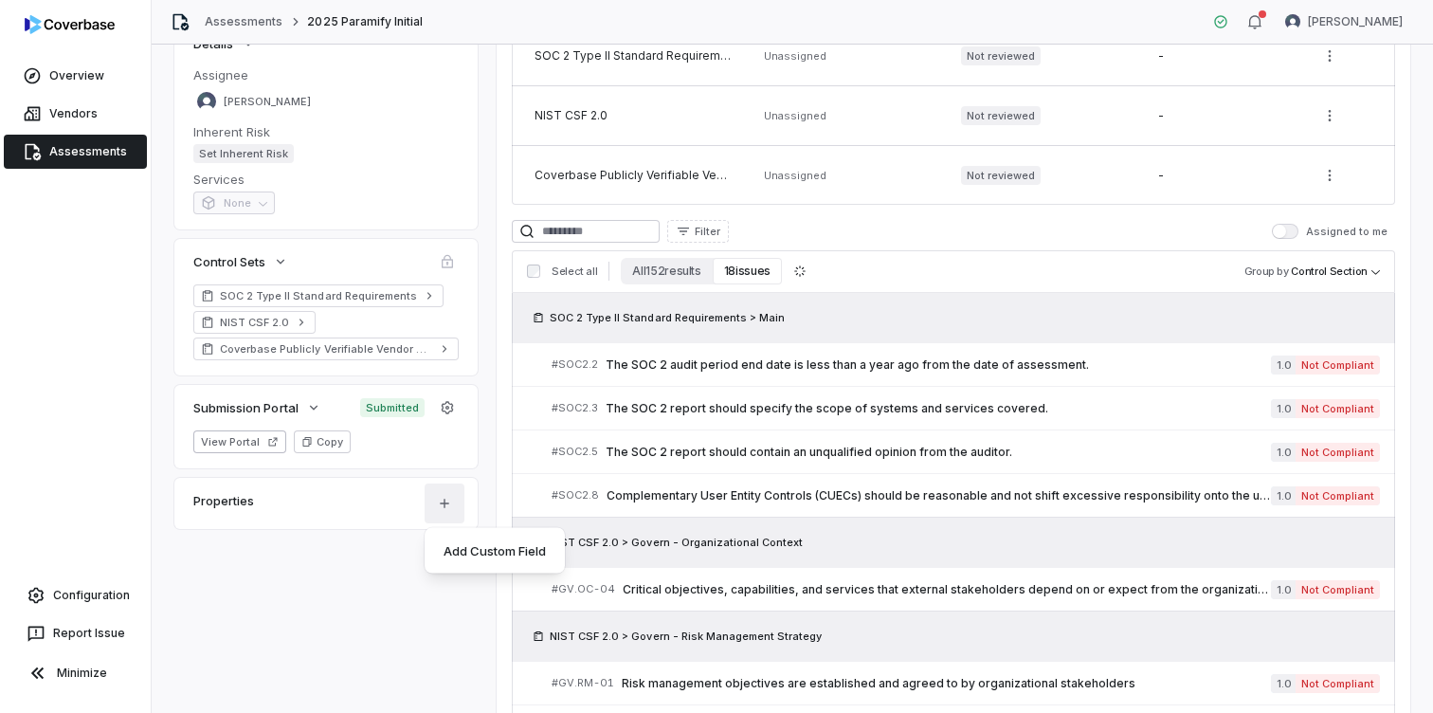
click at [440, 503] on html "**********" at bounding box center [716, 356] width 1433 height 713
click at [352, 551] on html "**********" at bounding box center [716, 356] width 1433 height 713
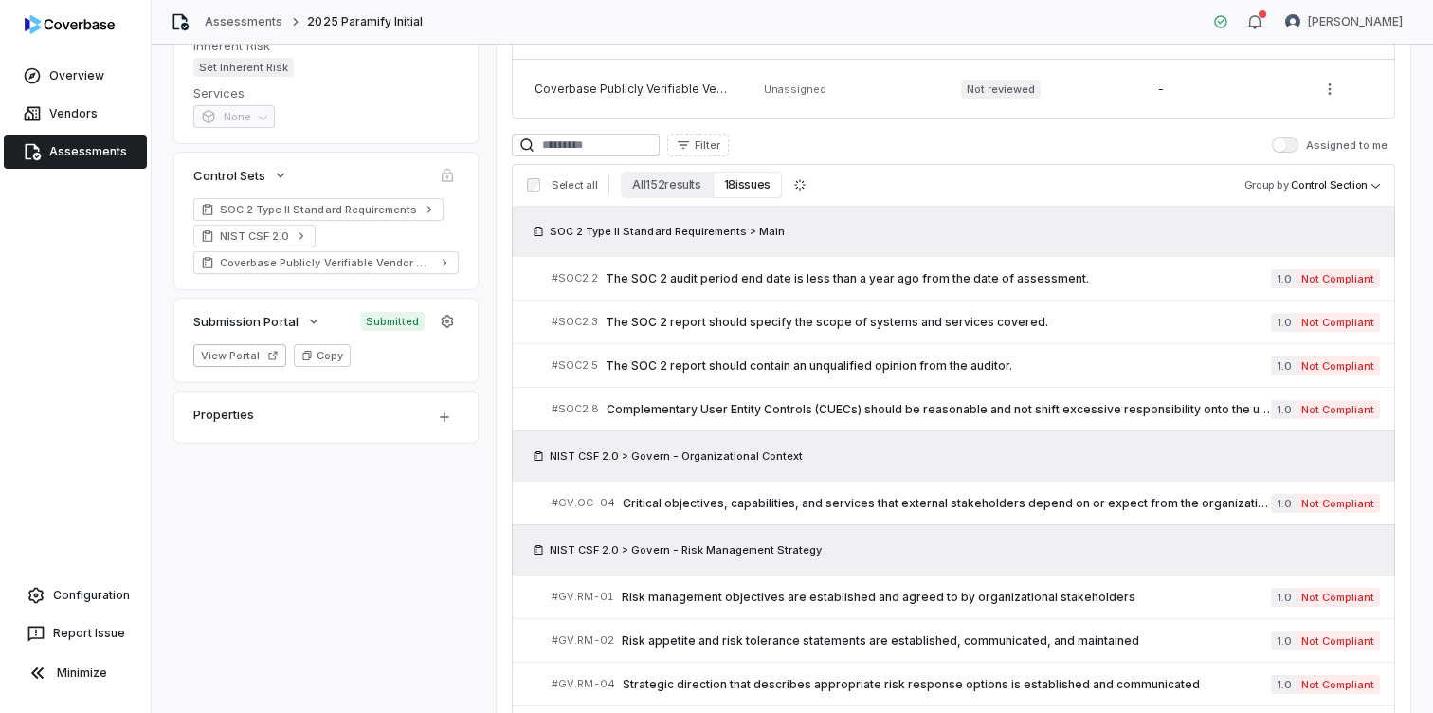
scroll to position [0, 0]
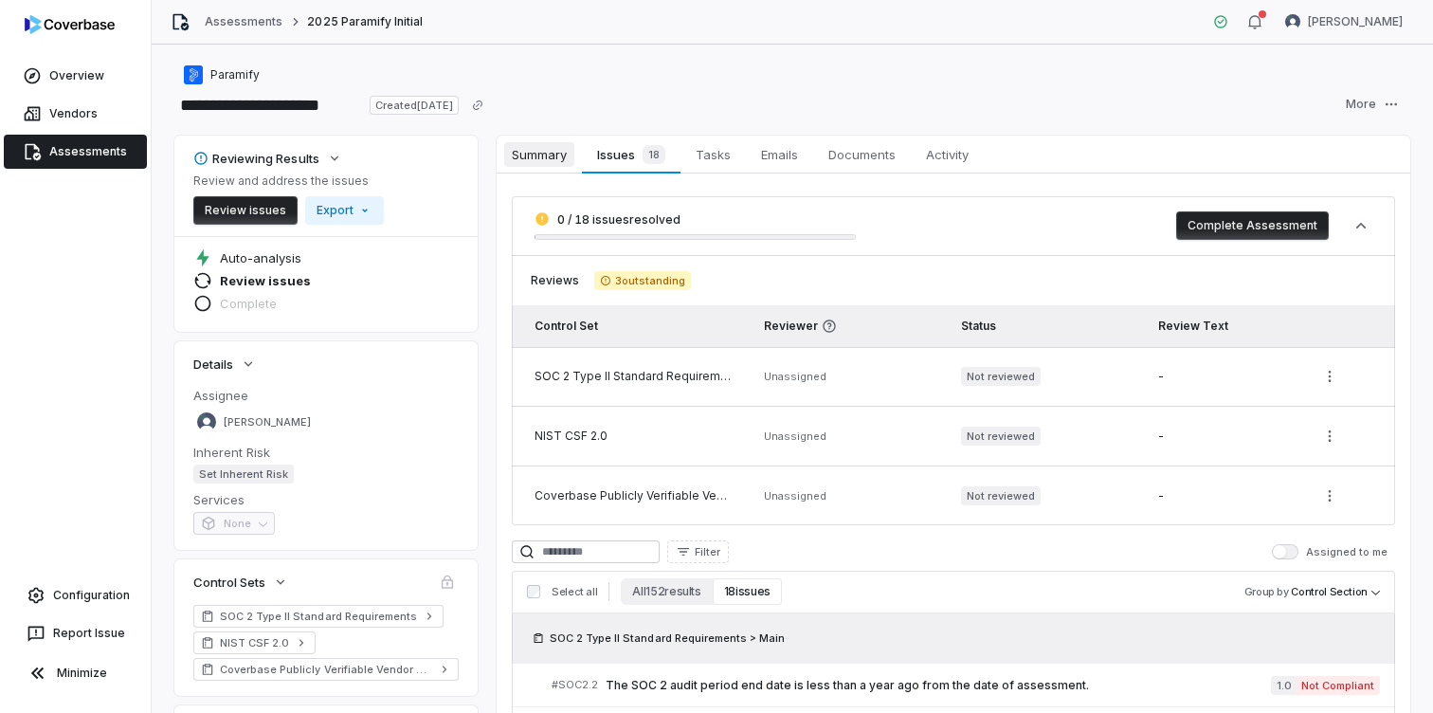
click at [575, 141] on link "Summary Summary" at bounding box center [539, 155] width 85 height 38
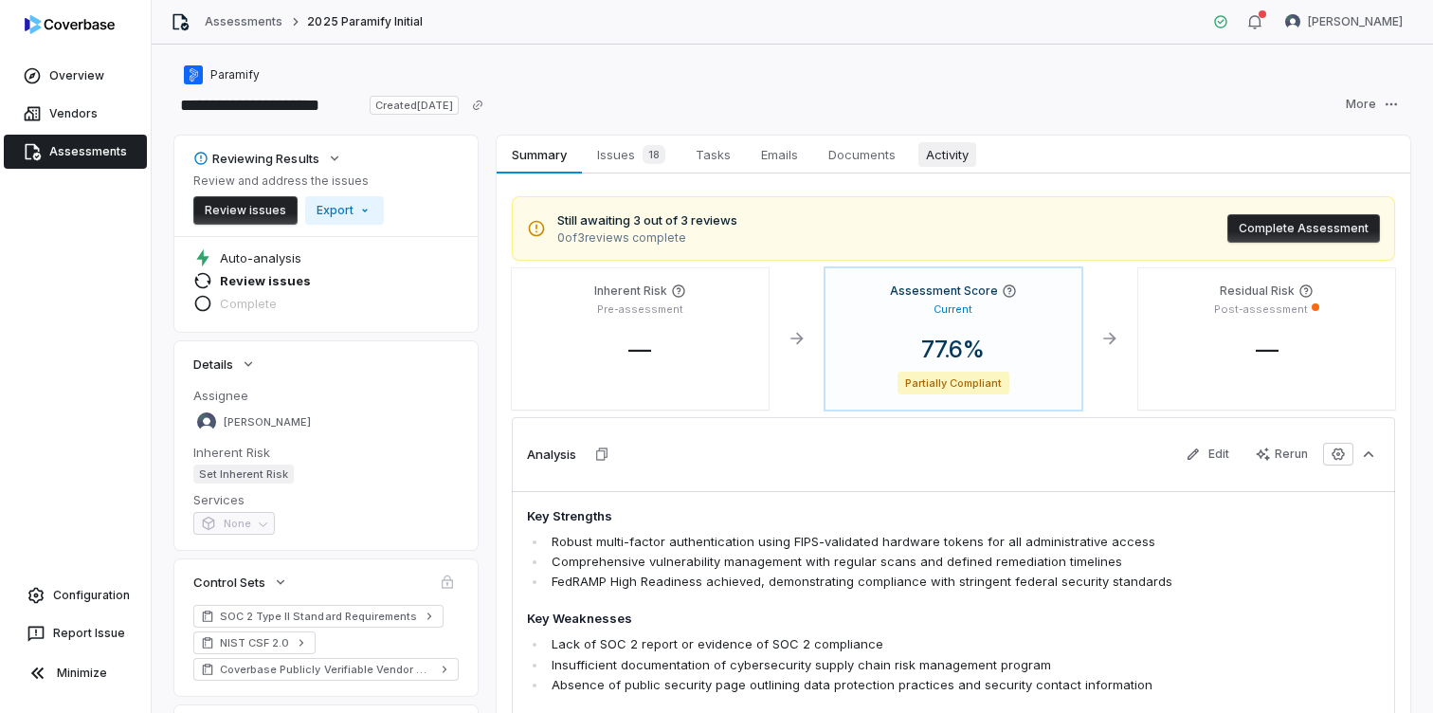
click at [933, 154] on span "Activity" at bounding box center [948, 154] width 58 height 25
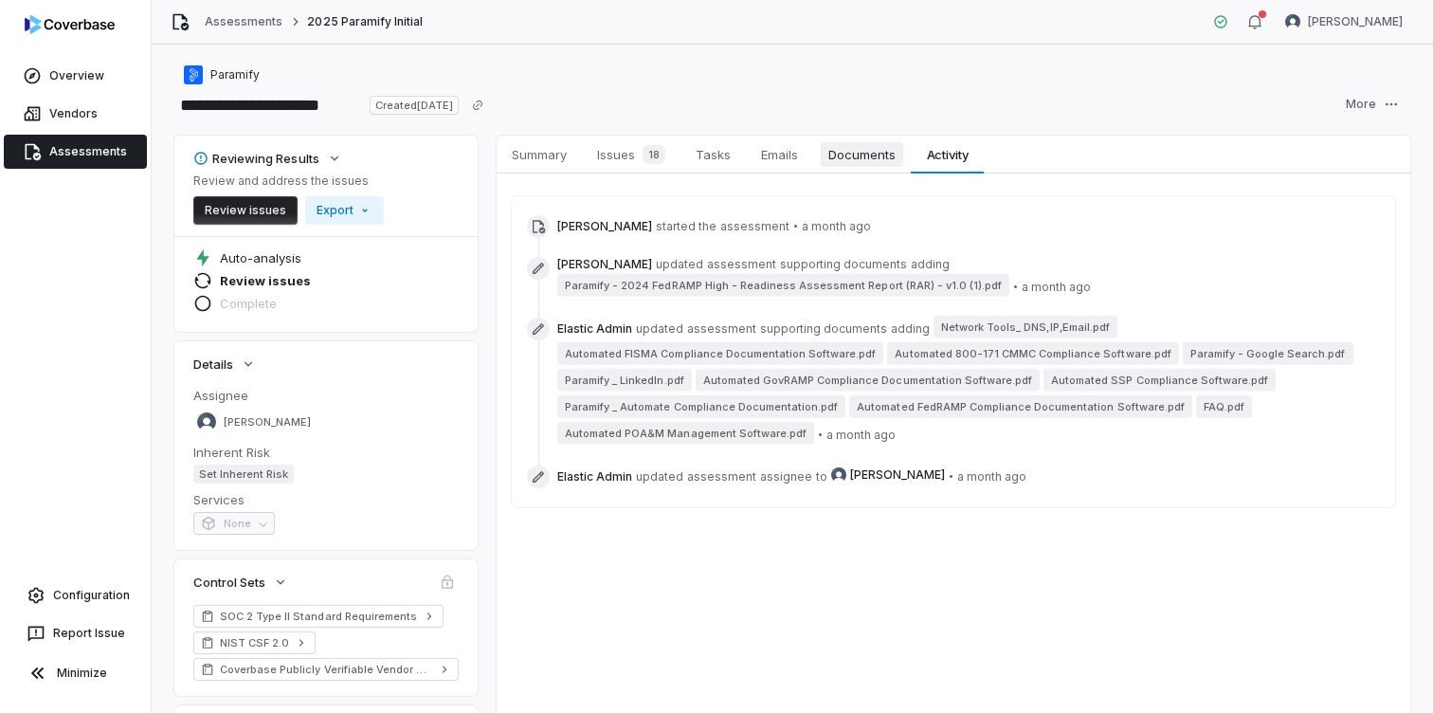
click at [854, 156] on span "Documents" at bounding box center [862, 154] width 82 height 25
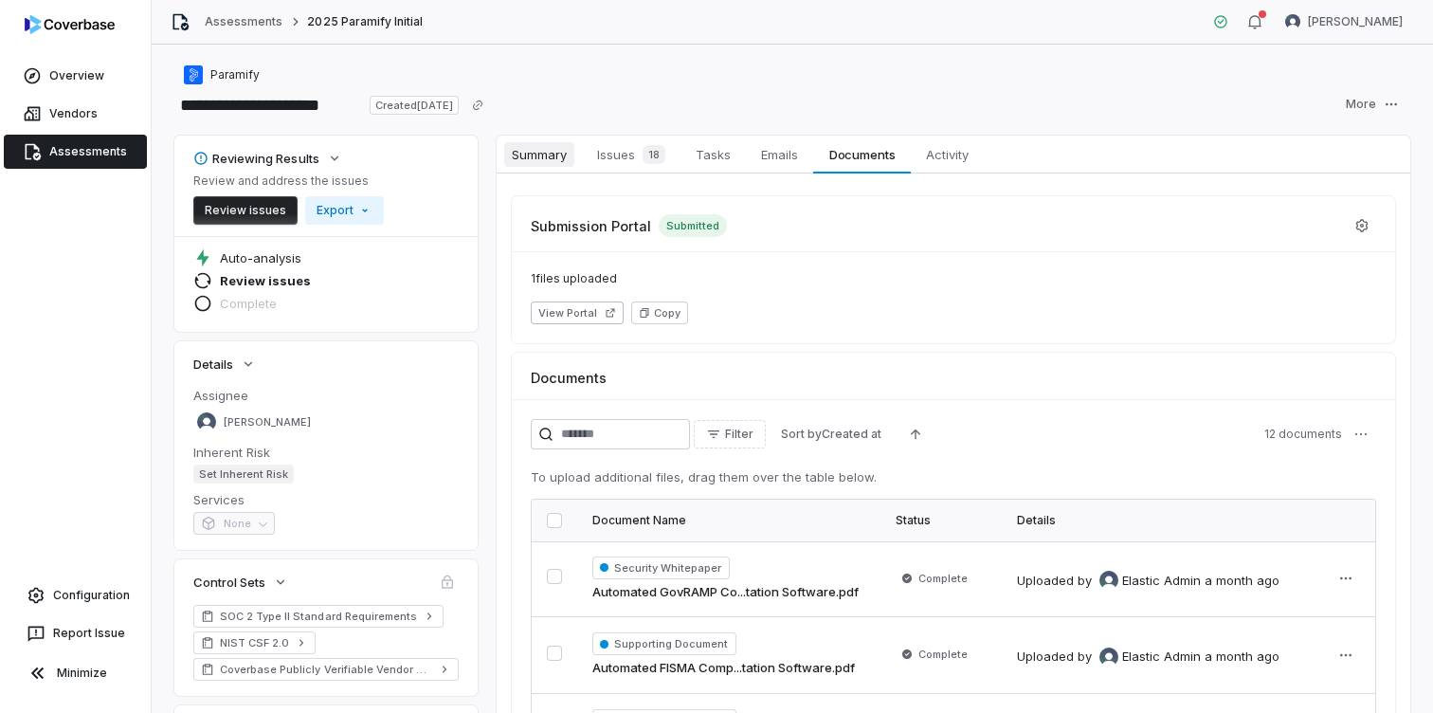
click at [534, 151] on span "Summary" at bounding box center [539, 154] width 70 height 25
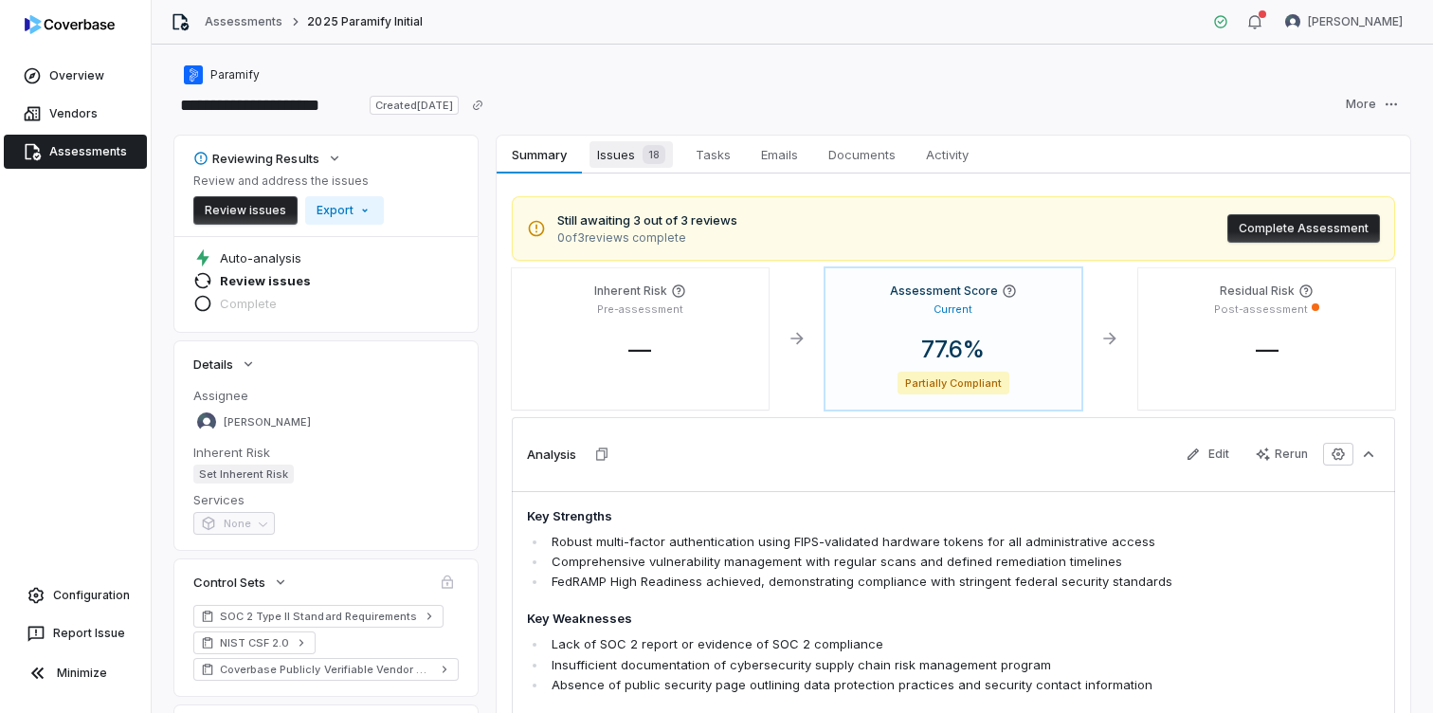
click at [617, 157] on span "Issues 18" at bounding box center [631, 154] width 83 height 27
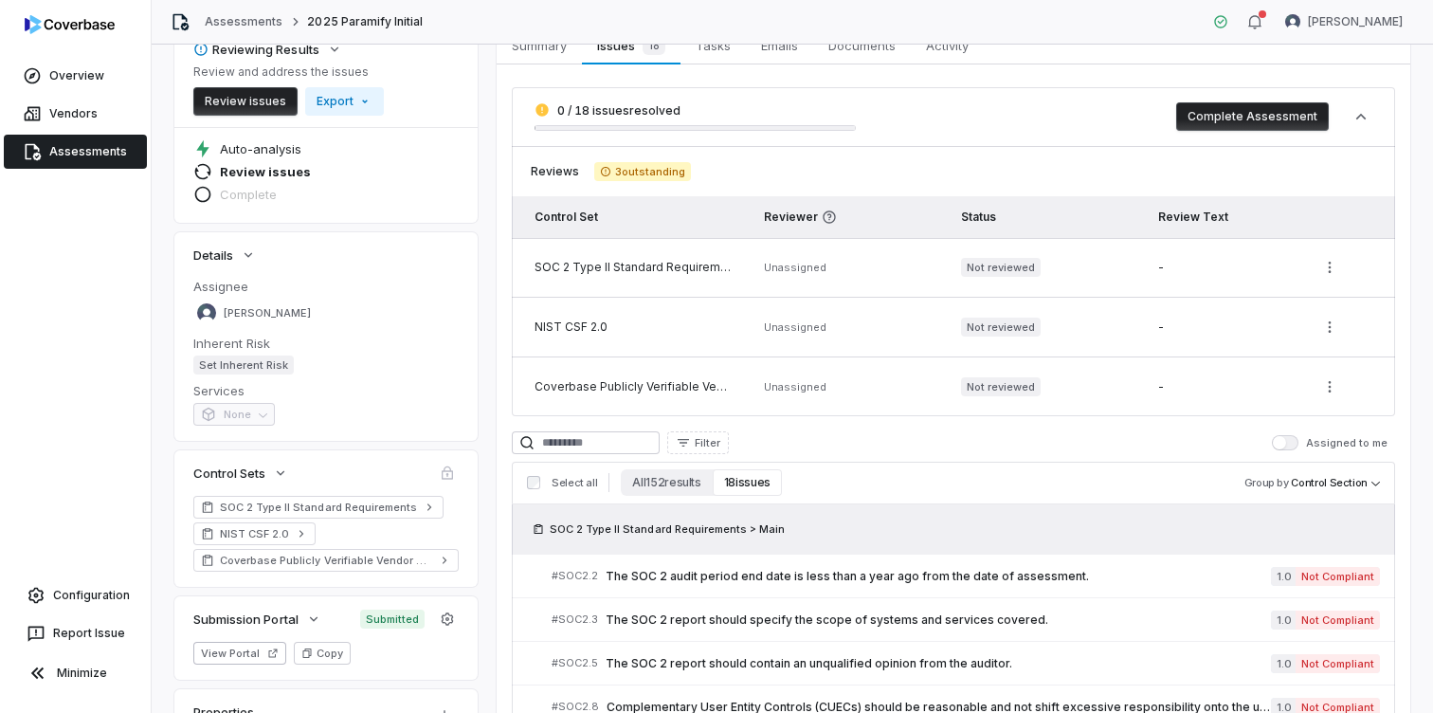
scroll to position [79, 0]
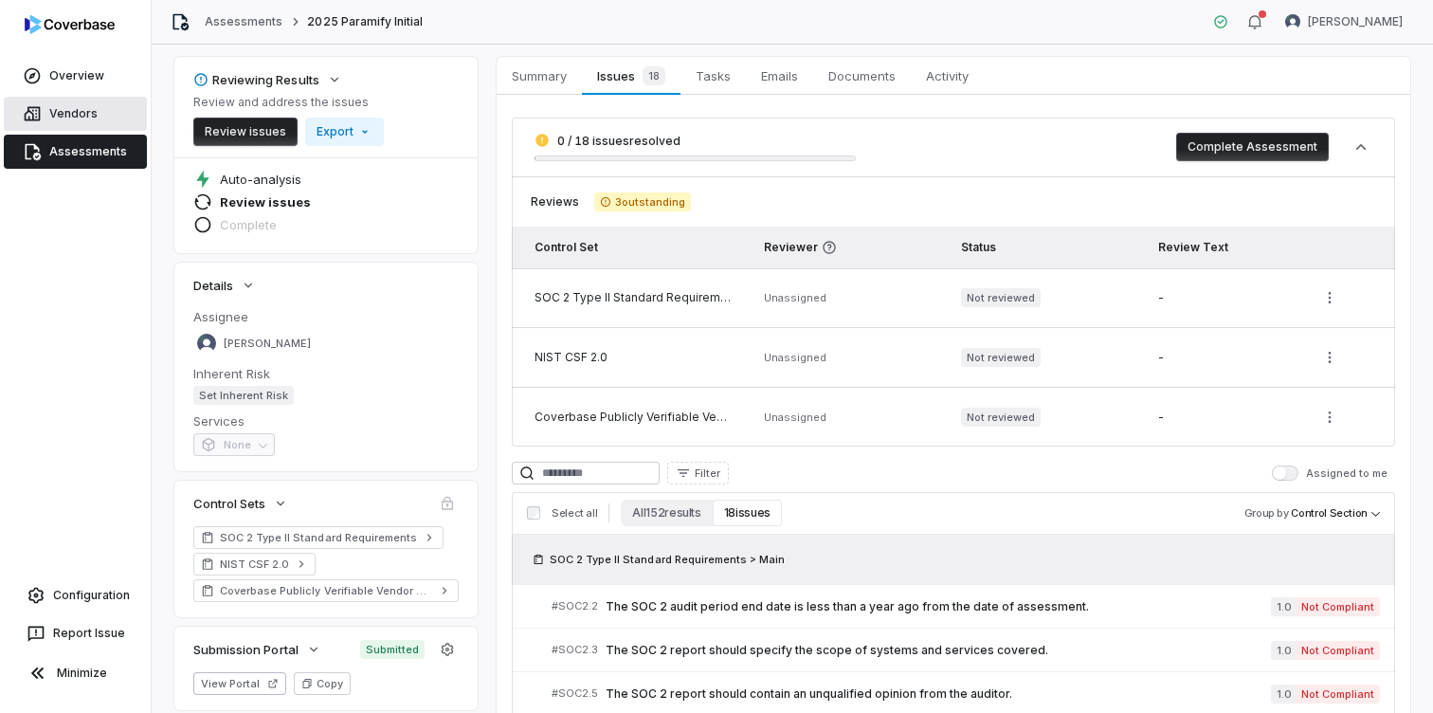
click at [71, 108] on link "Vendors" at bounding box center [75, 114] width 143 height 34
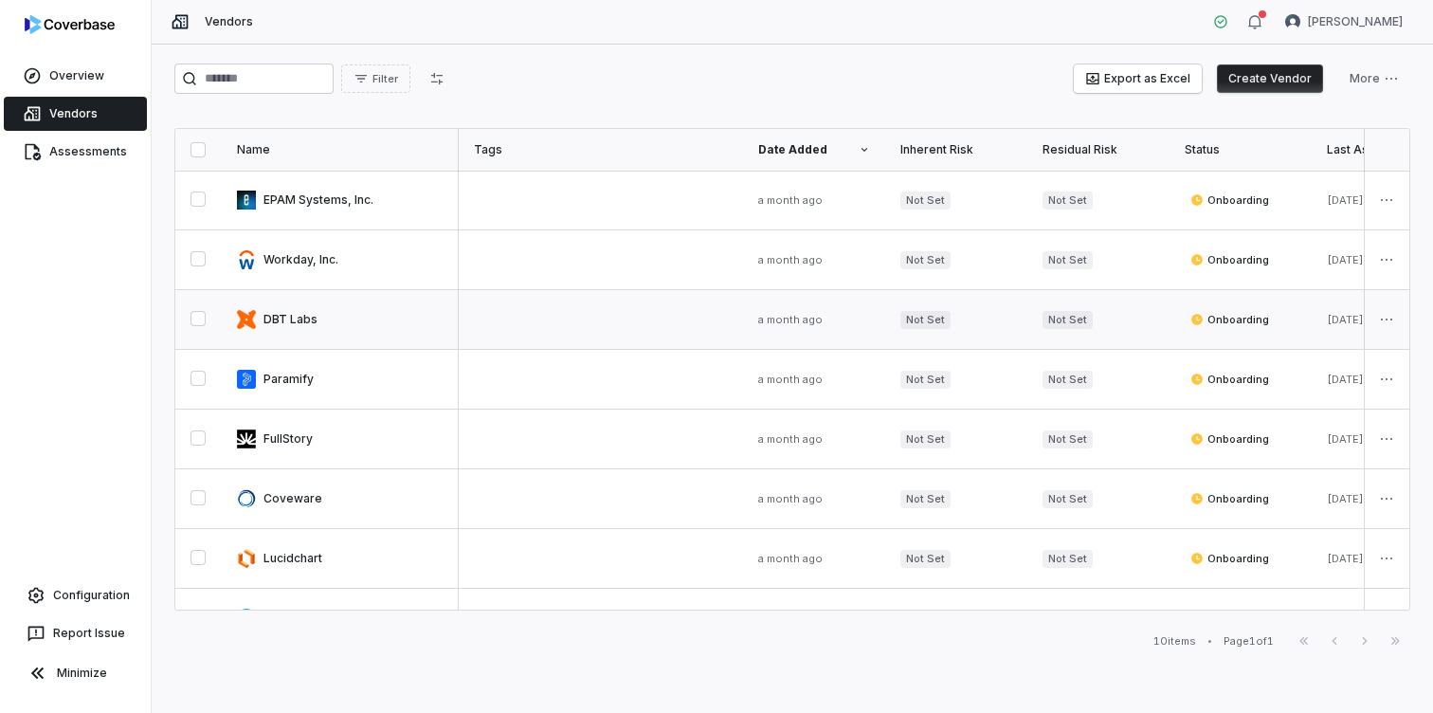
click at [296, 314] on link at bounding box center [340, 319] width 237 height 59
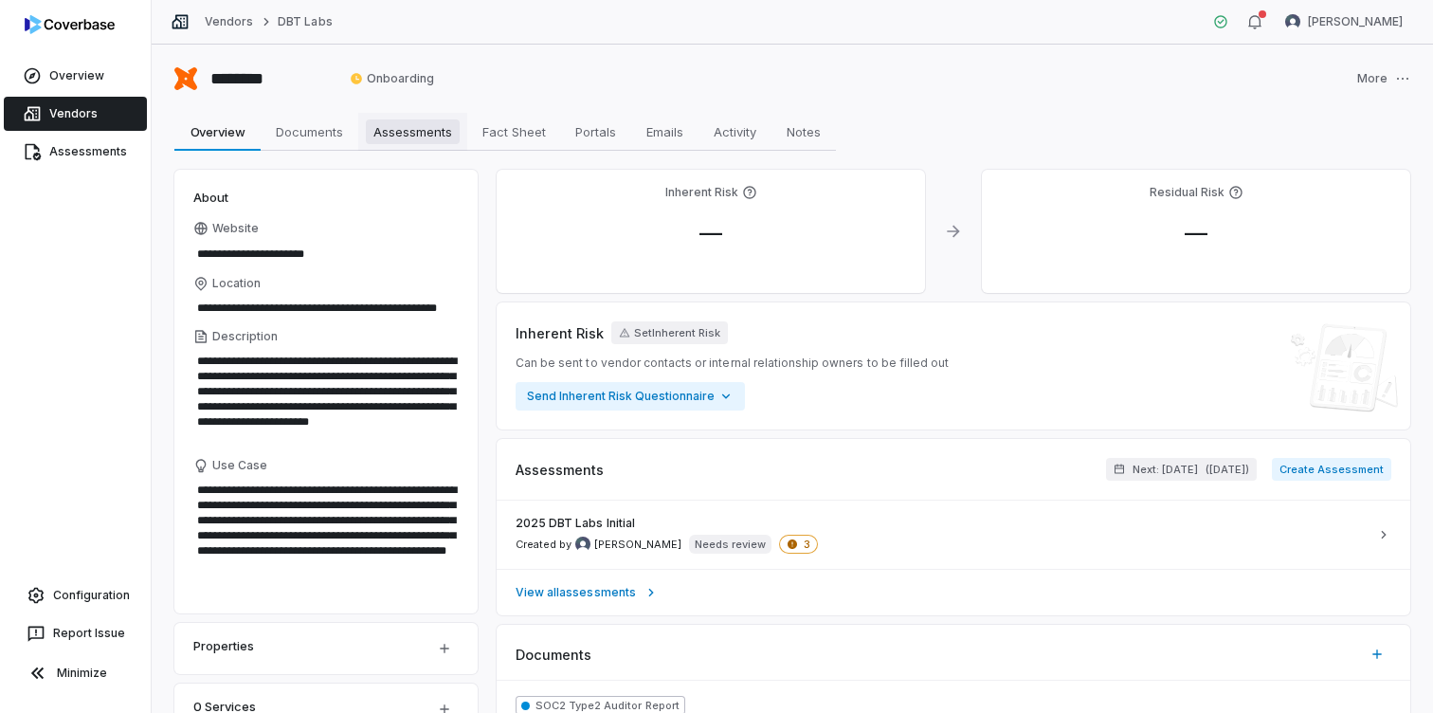
click at [415, 127] on span "Assessments" at bounding box center [413, 131] width 94 height 25
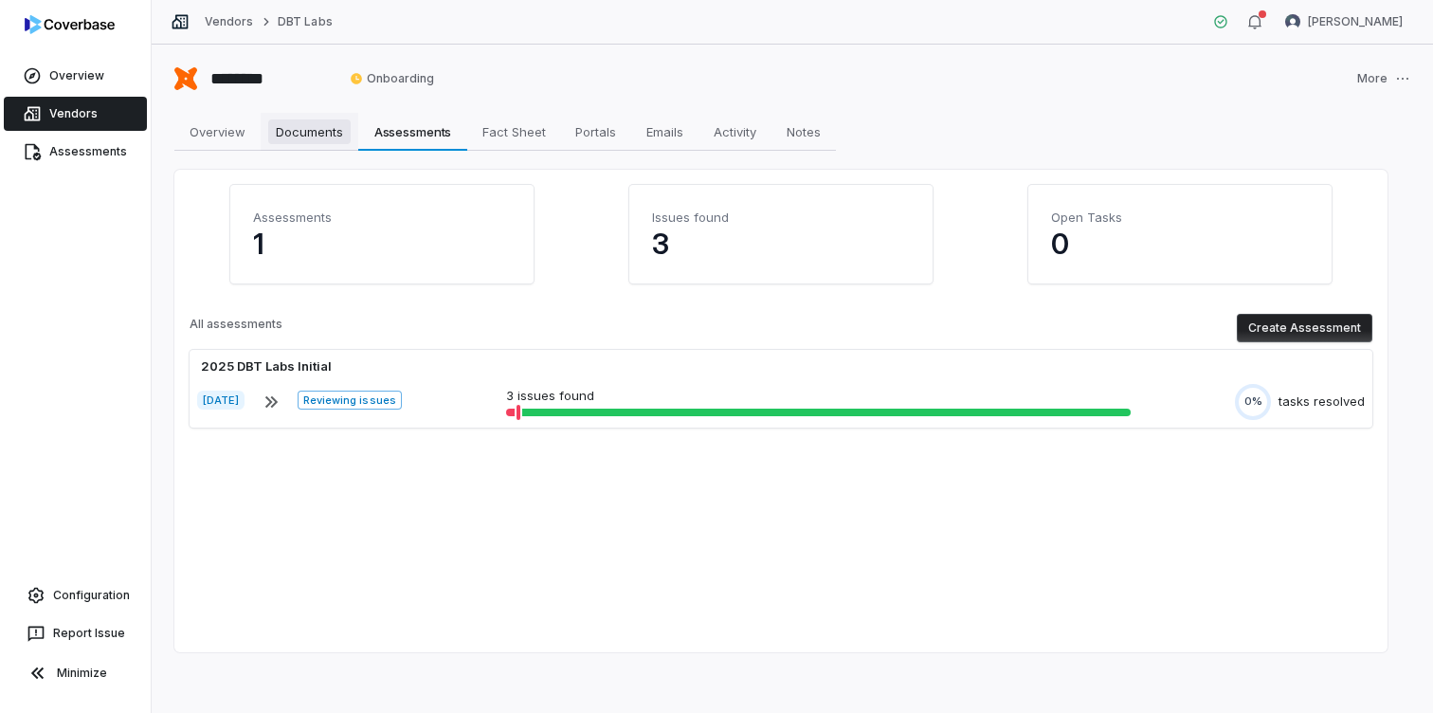
click at [328, 134] on span "Documents" at bounding box center [309, 131] width 82 height 25
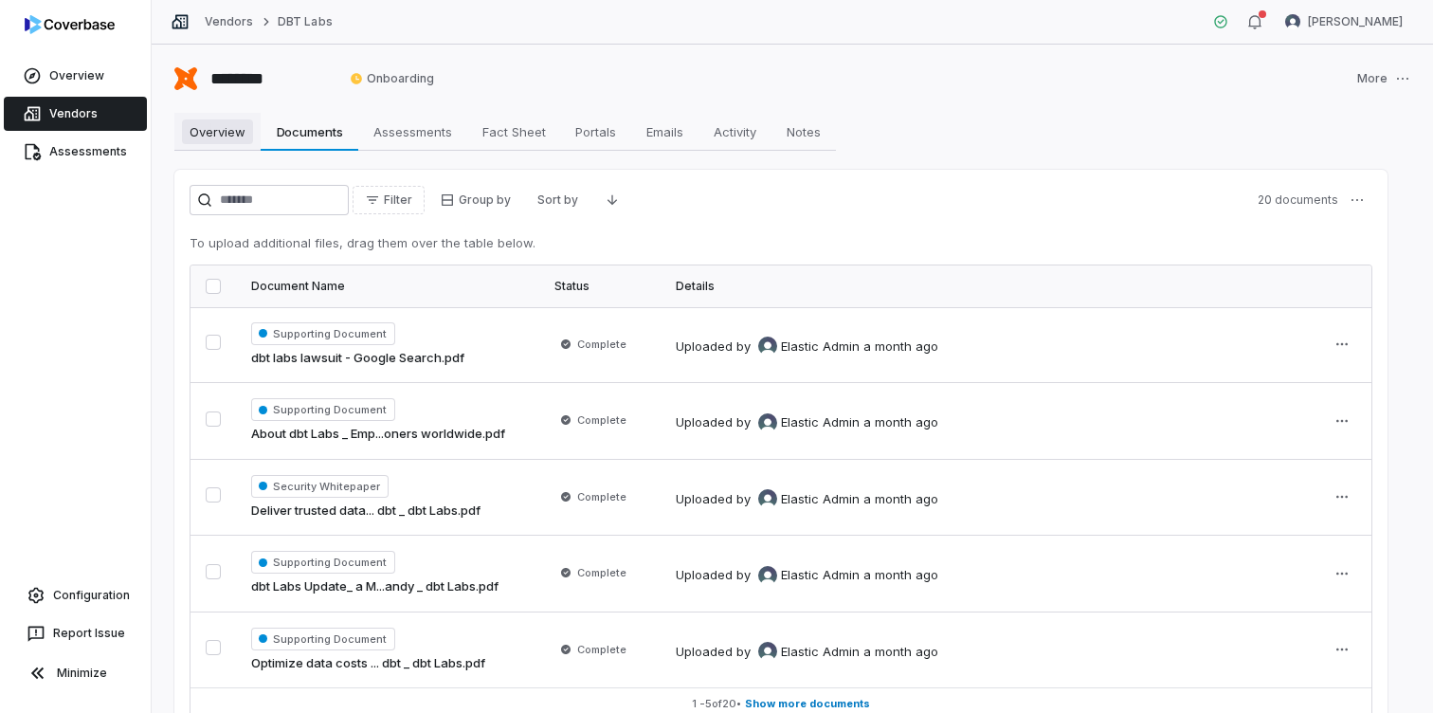
click at [223, 130] on span "Overview" at bounding box center [217, 131] width 71 height 25
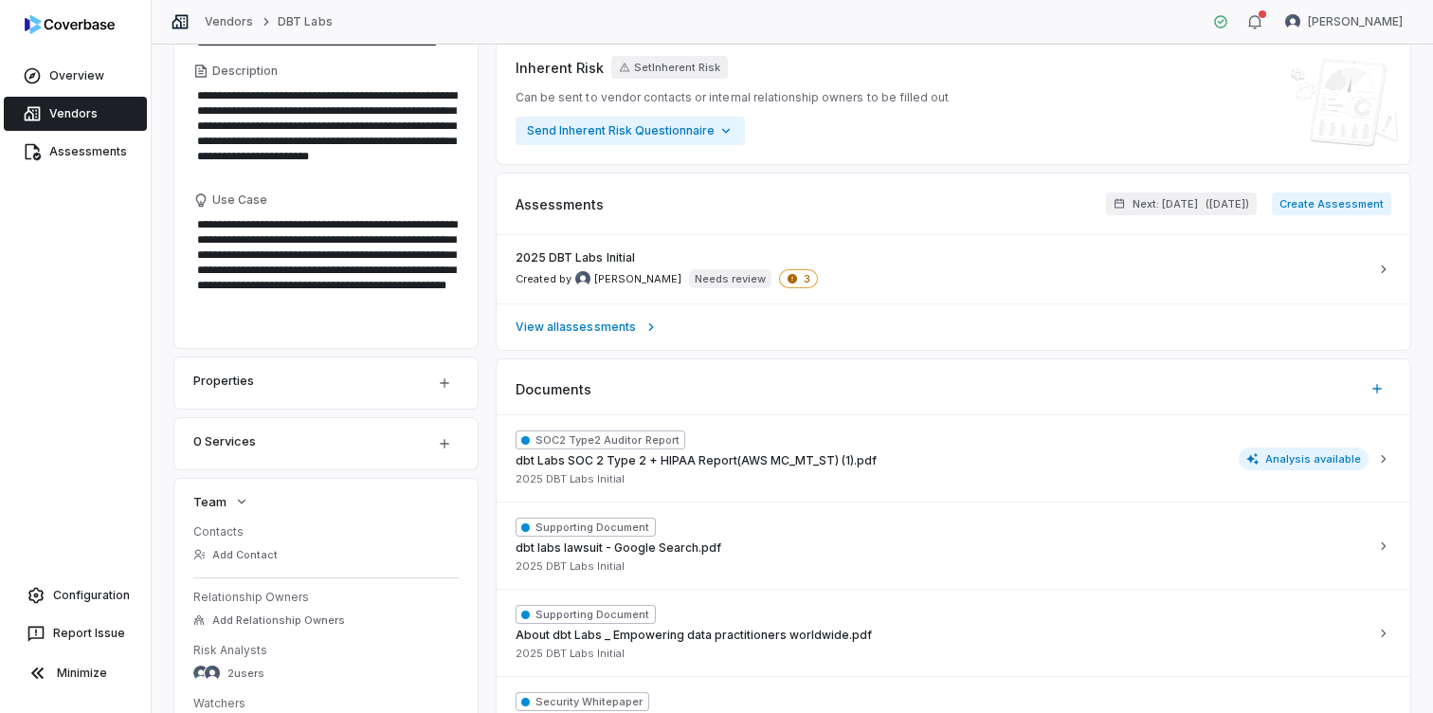
scroll to position [262, 0]
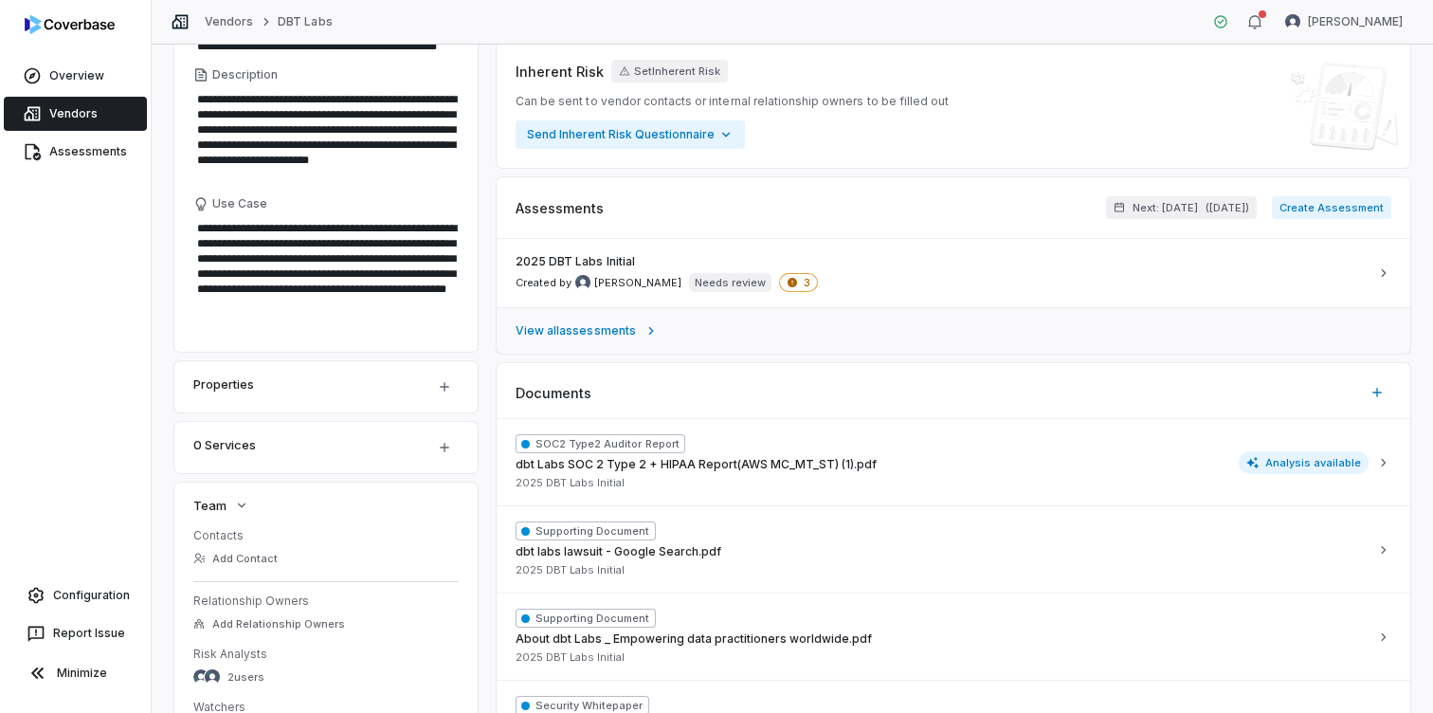
click at [627, 333] on span "View all assessments" at bounding box center [576, 330] width 120 height 15
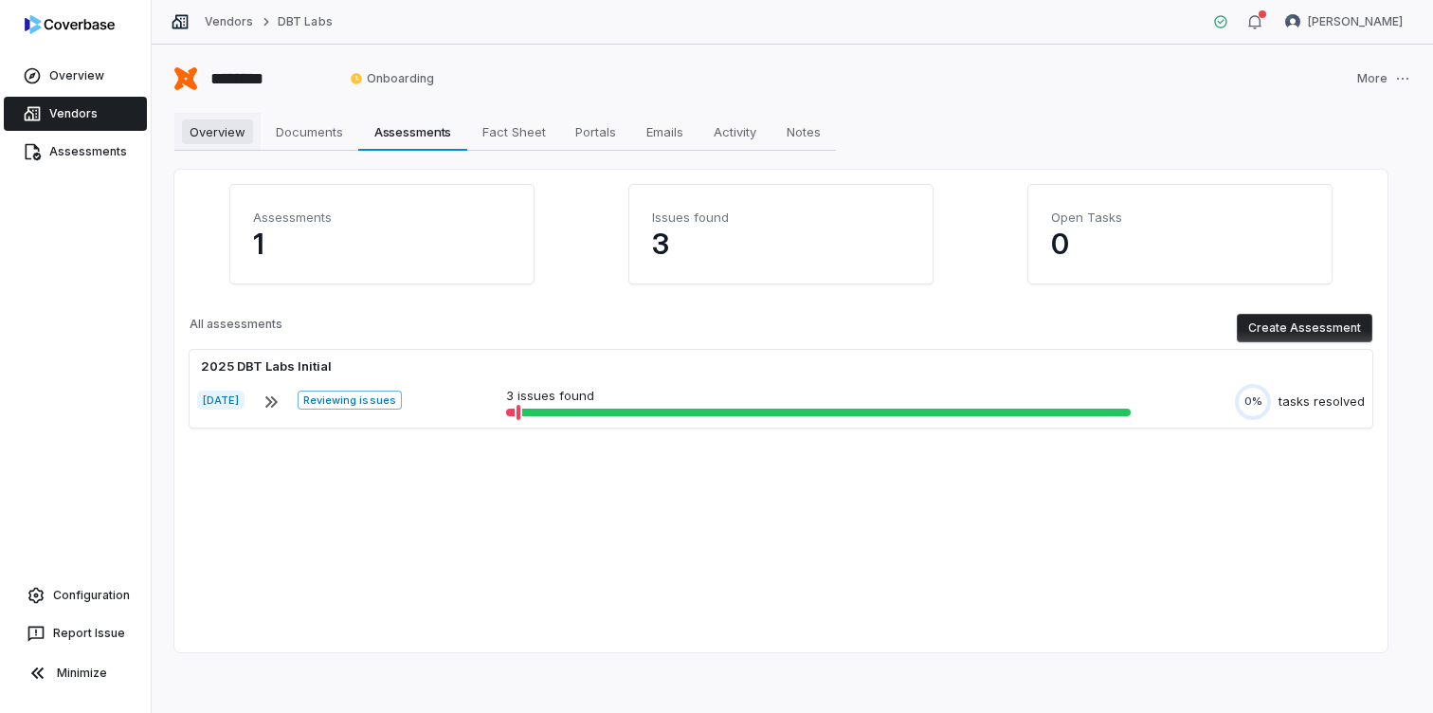
click at [220, 123] on span "Overview" at bounding box center [217, 131] width 71 height 25
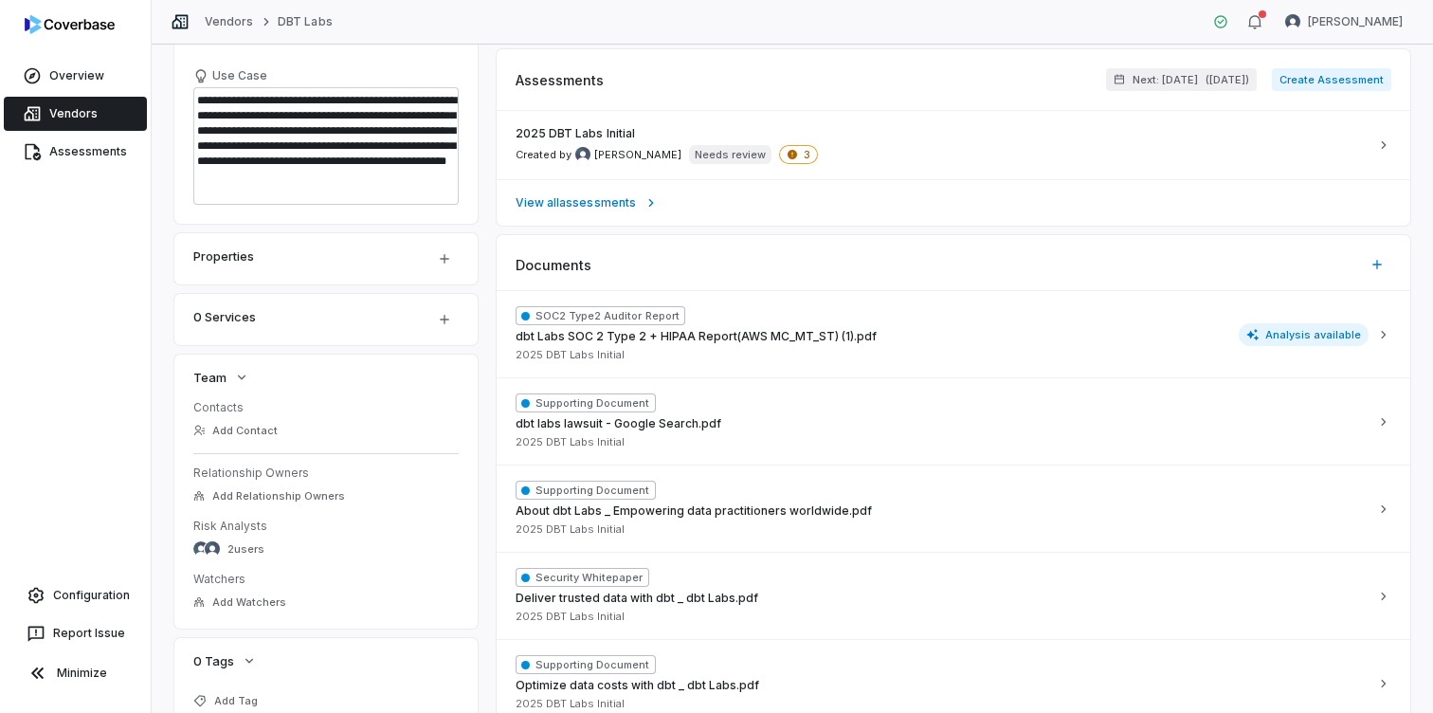
scroll to position [428, 0]
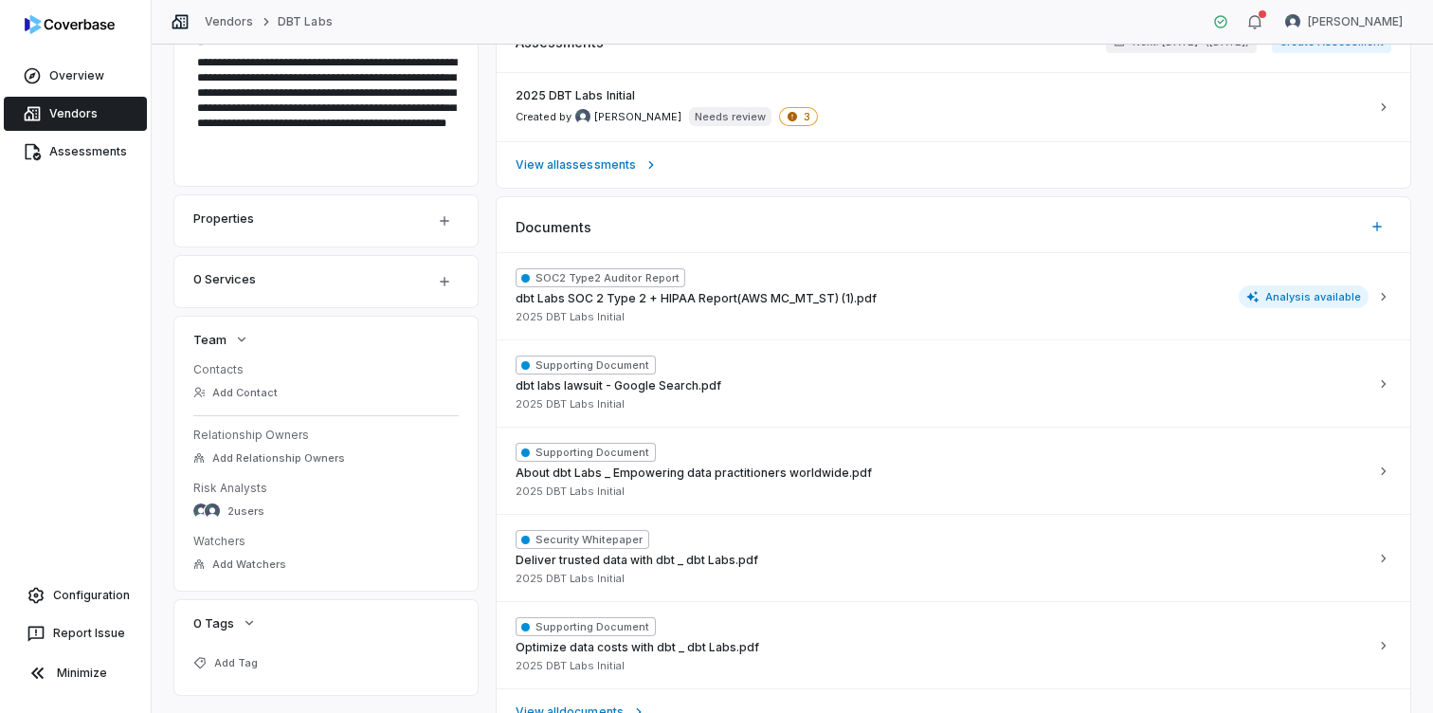
click at [405, 275] on div "0 Services" at bounding box center [302, 278] width 218 height 23
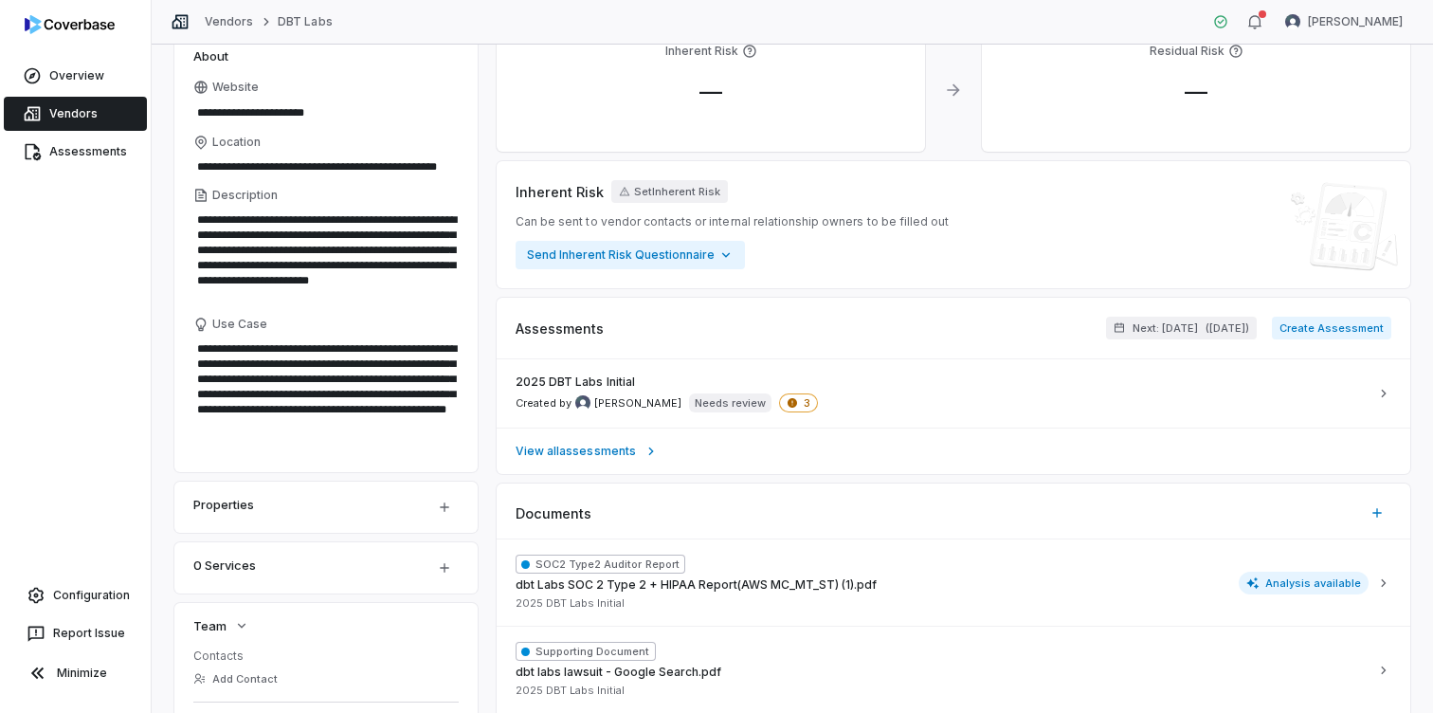
scroll to position [129, 0]
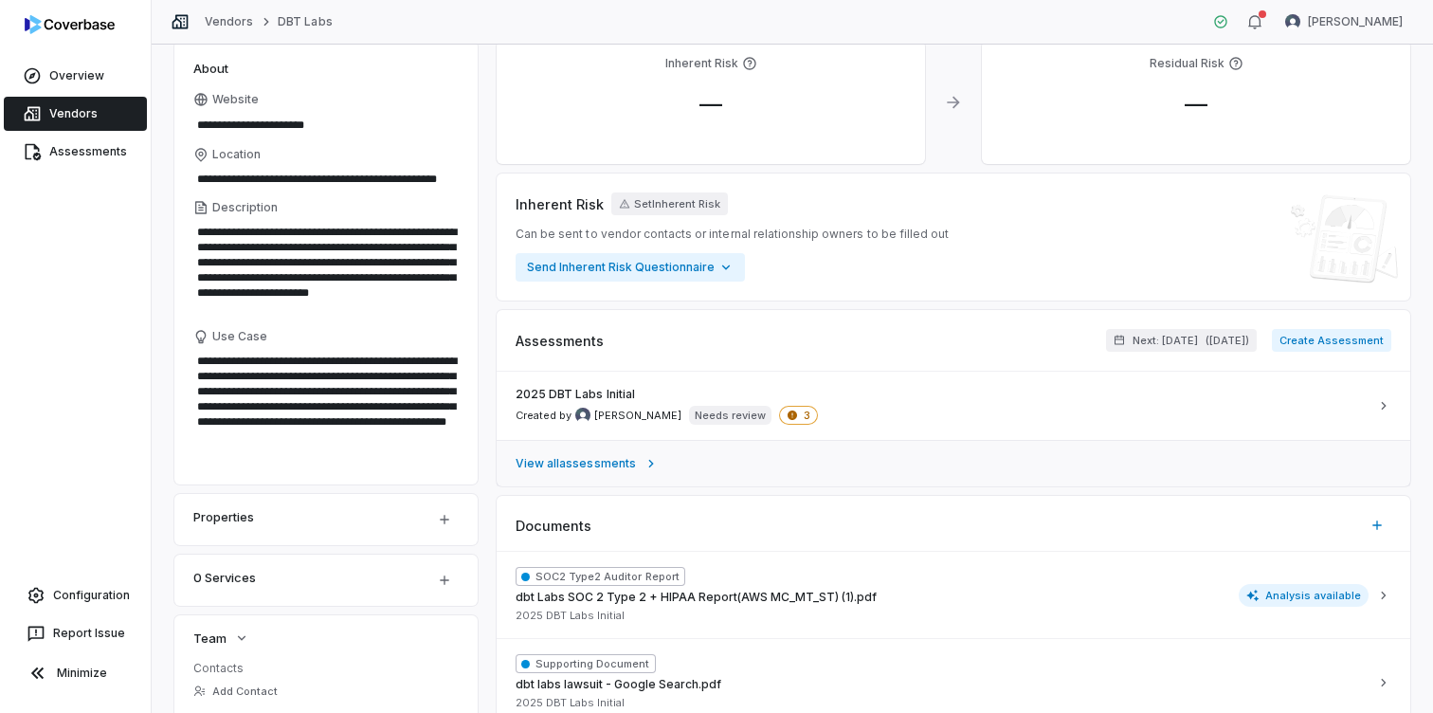
click at [599, 470] on span "View all assessments" at bounding box center [576, 463] width 120 height 15
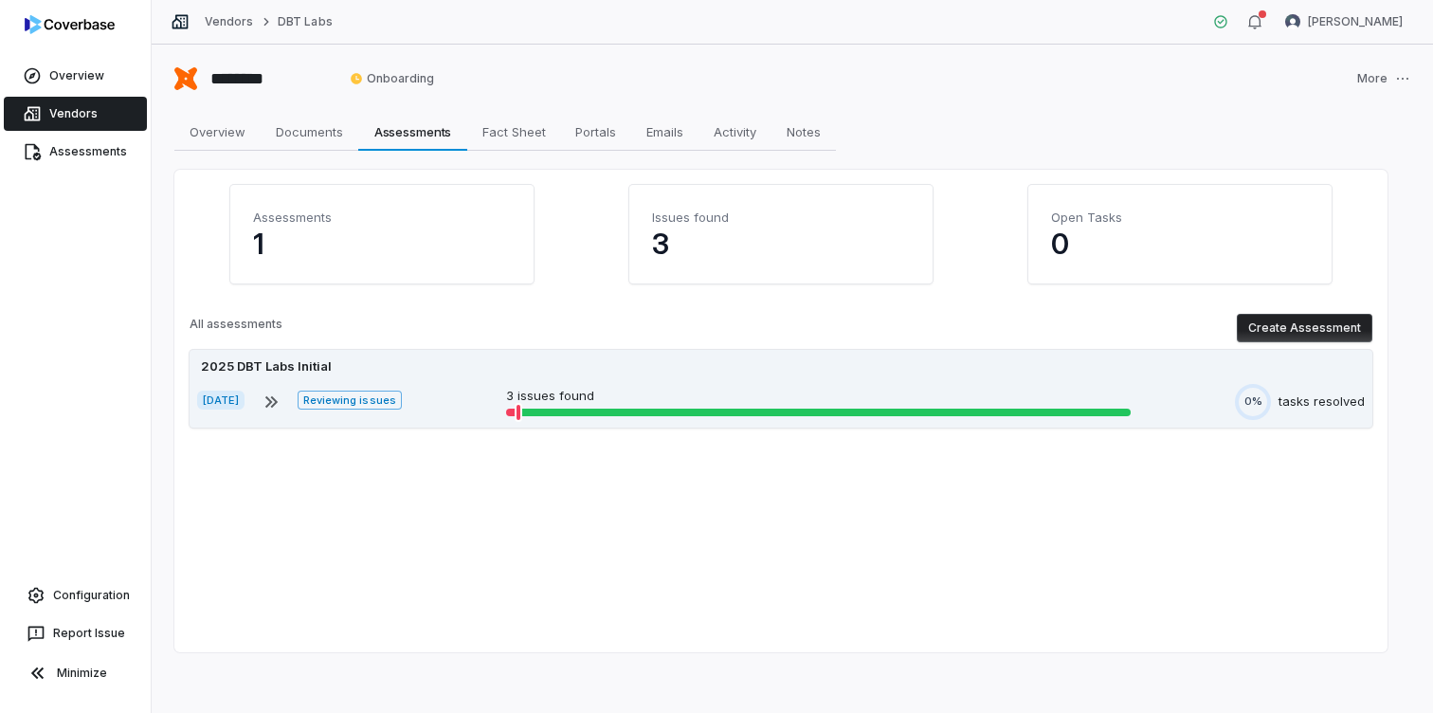
click at [363, 395] on span "Reviewing issues" at bounding box center [349, 400] width 103 height 19
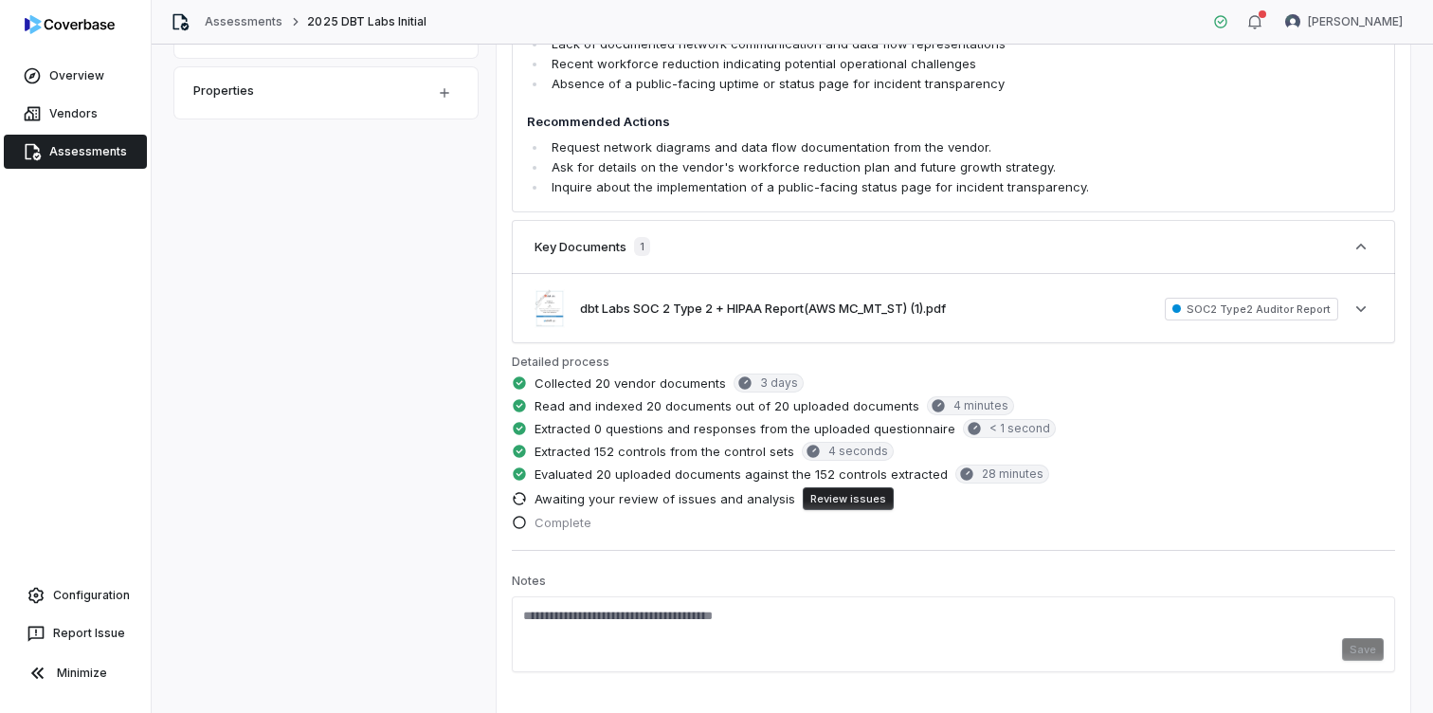
scroll to position [662, 0]
click at [1351, 323] on button "See more" at bounding box center [1361, 308] width 34 height 34
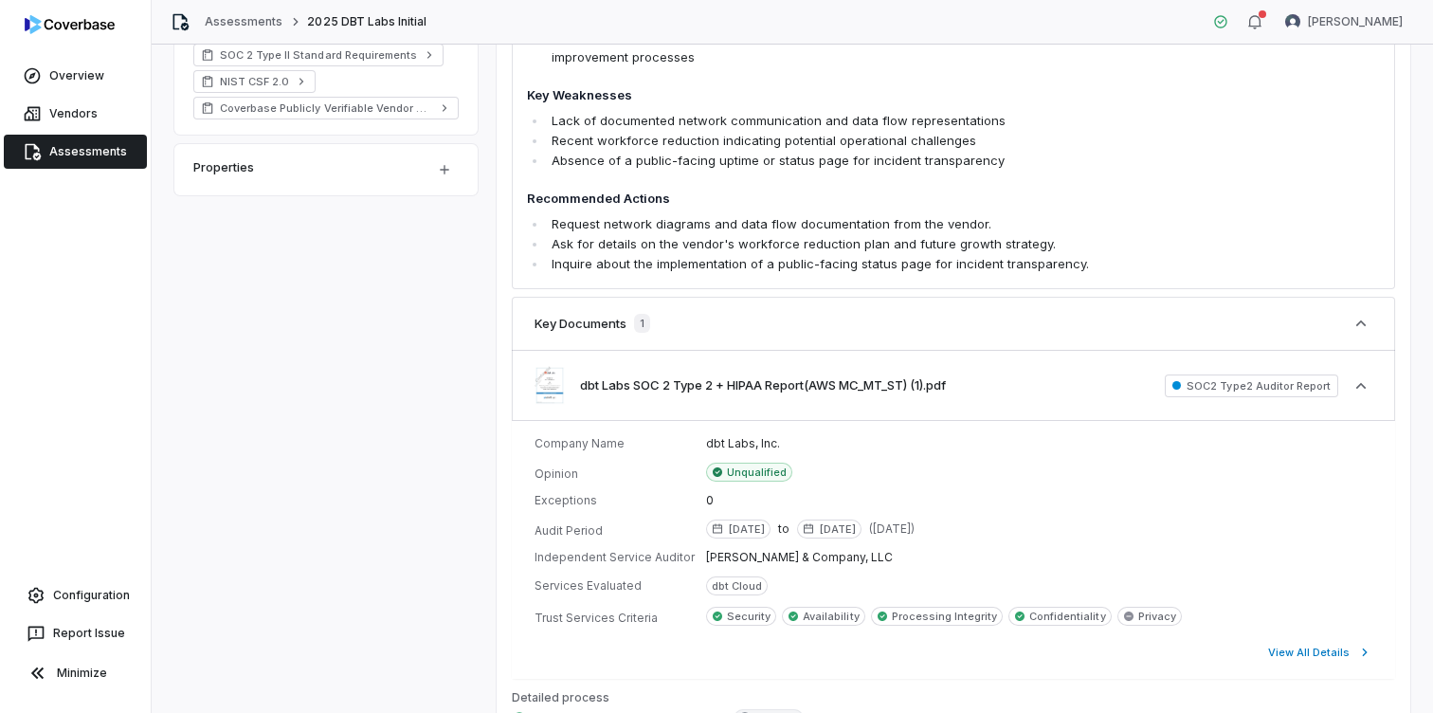
scroll to position [593, 0]
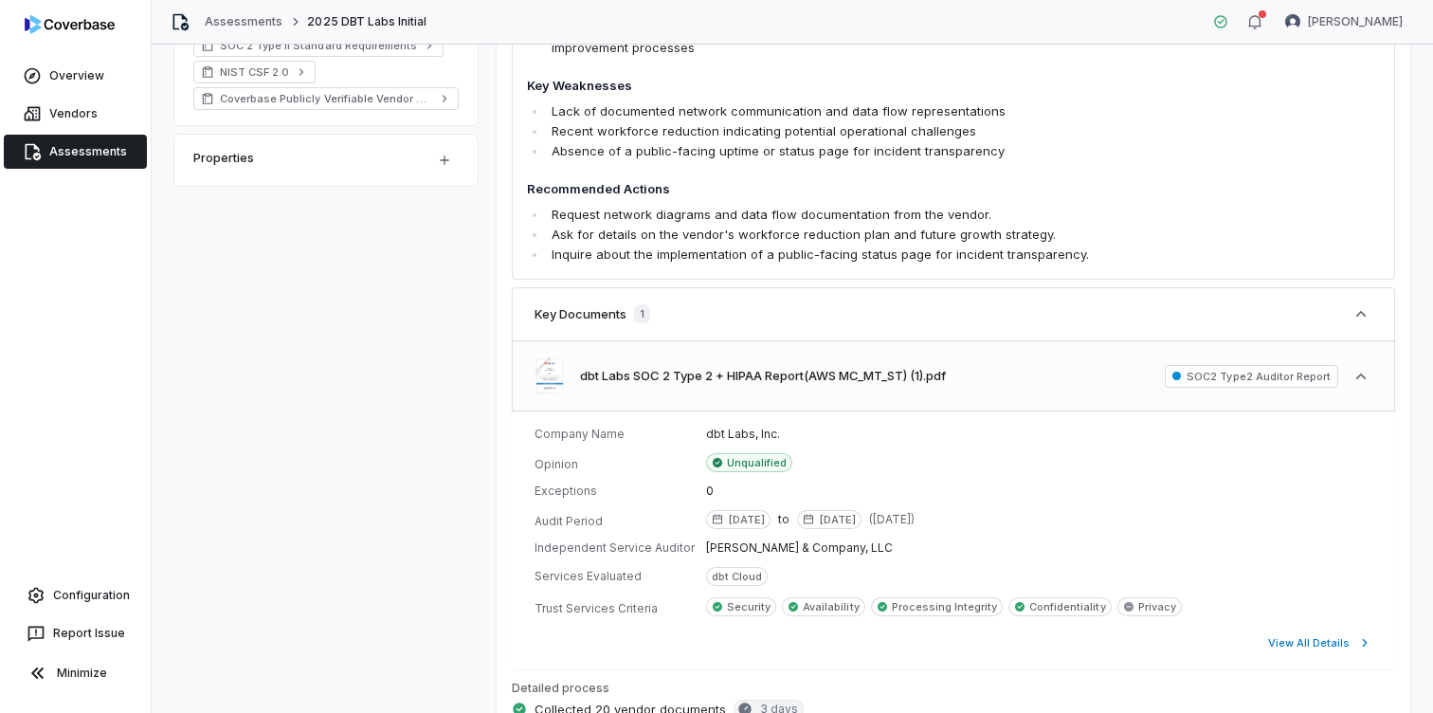
click at [1103, 371] on div "dbt Labs SOC 2 Type 2 + HIPAA Report(AWS MC_MT_ST) (1).pdf SOC2 Type2 Auditor R…" at bounding box center [954, 375] width 884 height 69
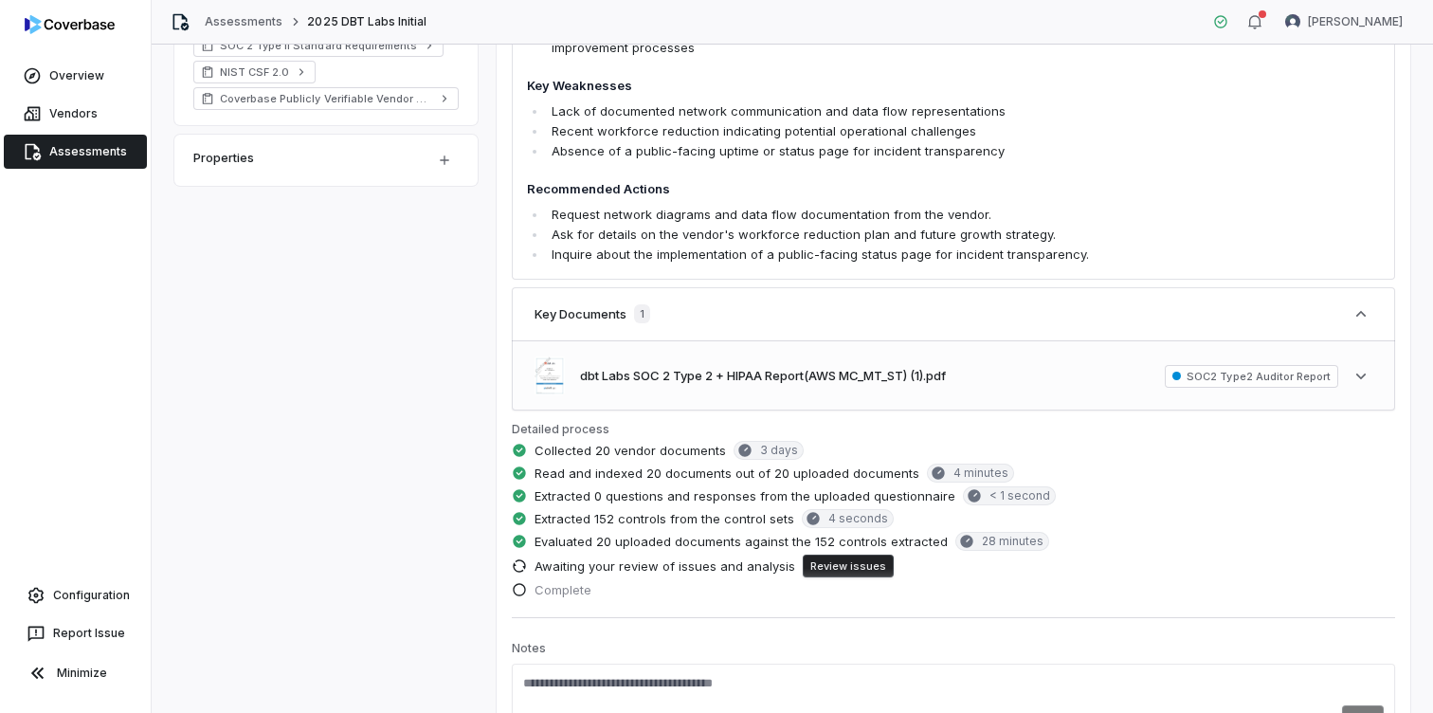
click at [1103, 371] on div "dbt Labs SOC 2 Type 2 + HIPAA Report(AWS MC_MT_ST) (1).pdf SOC2 Type2 Auditor R…" at bounding box center [954, 375] width 884 height 69
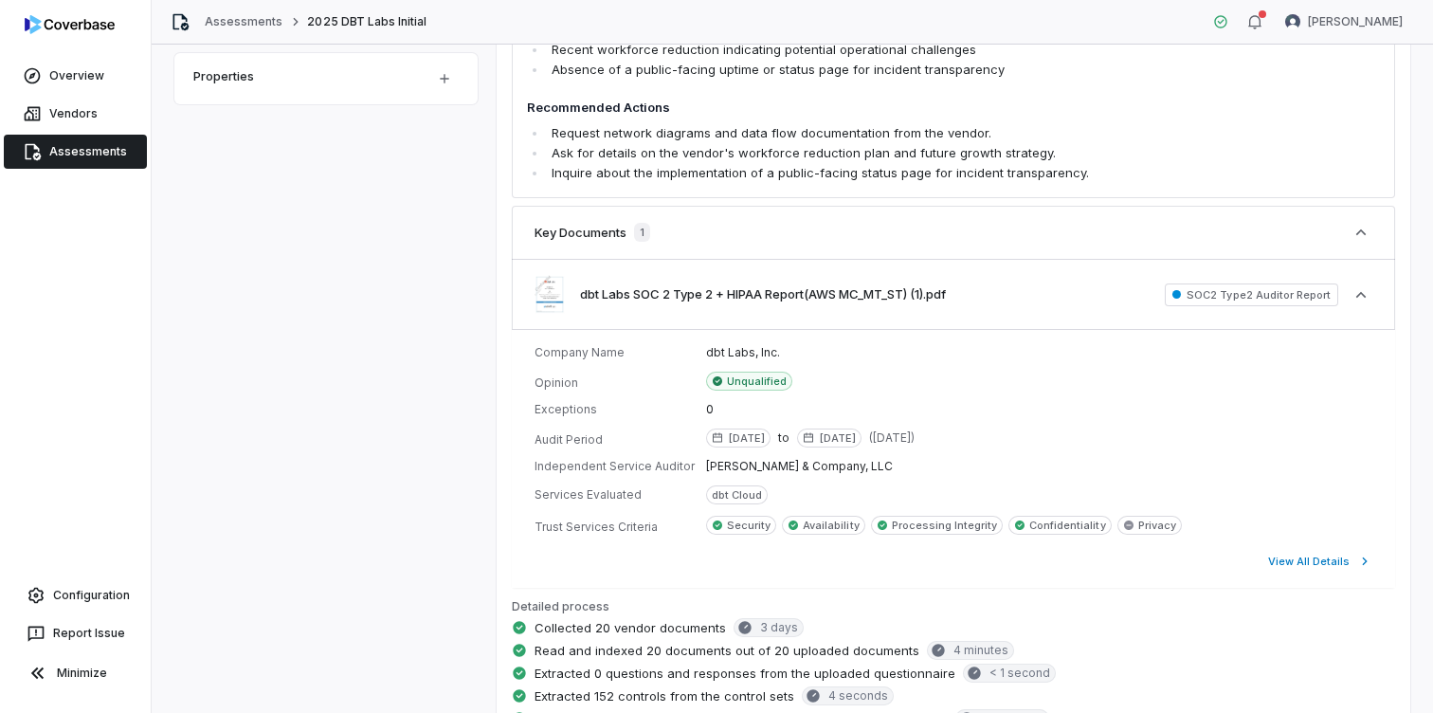
scroll to position [679, 0]
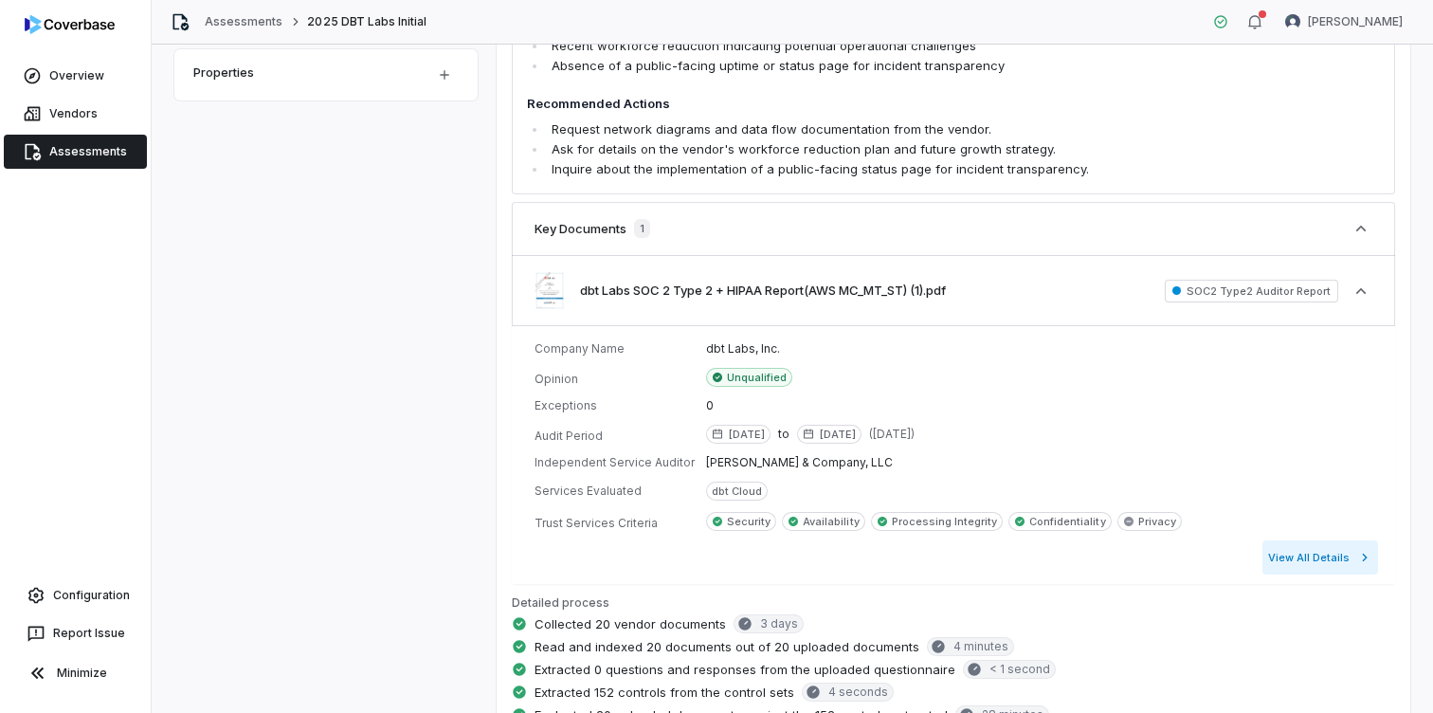
click at [1294, 554] on button "View All Details" at bounding box center [1321, 557] width 116 height 34
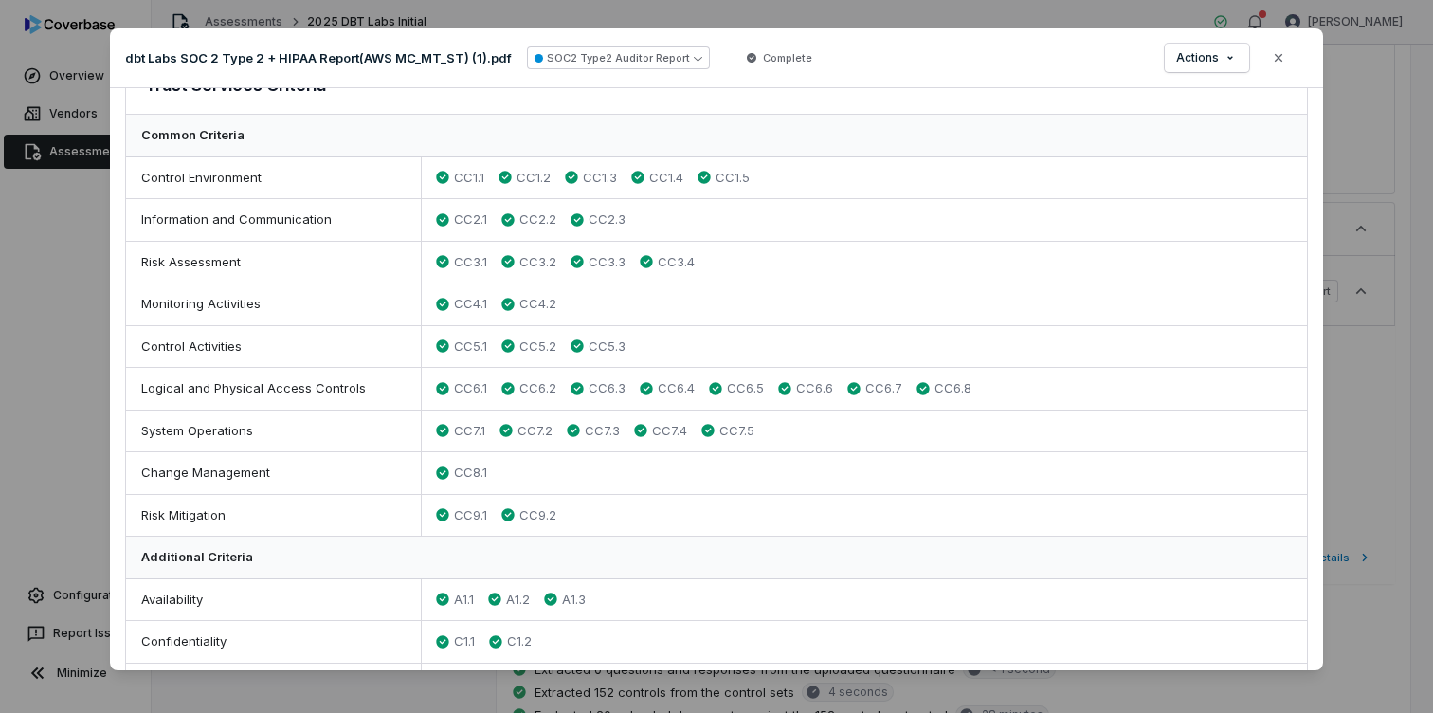
scroll to position [591, 0]
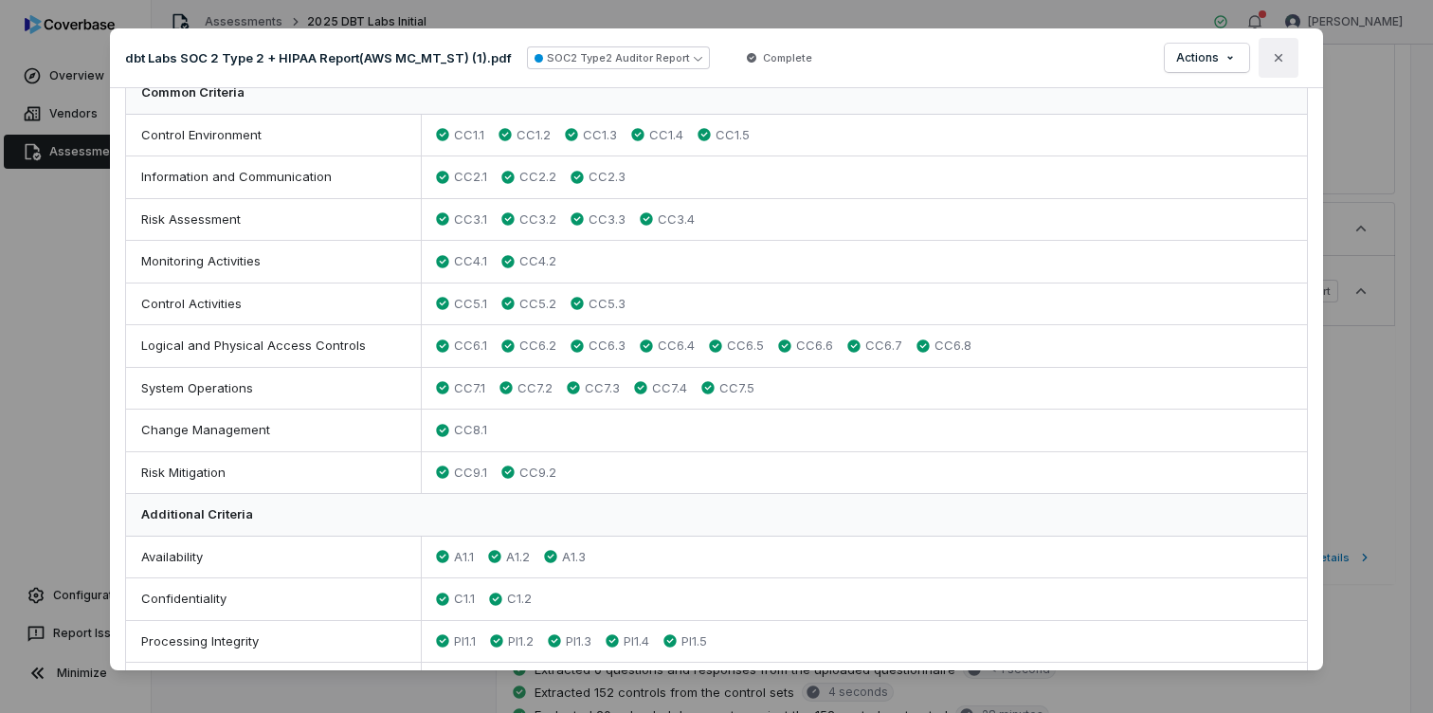
click at [1277, 56] on icon "button" at bounding box center [1278, 57] width 15 height 15
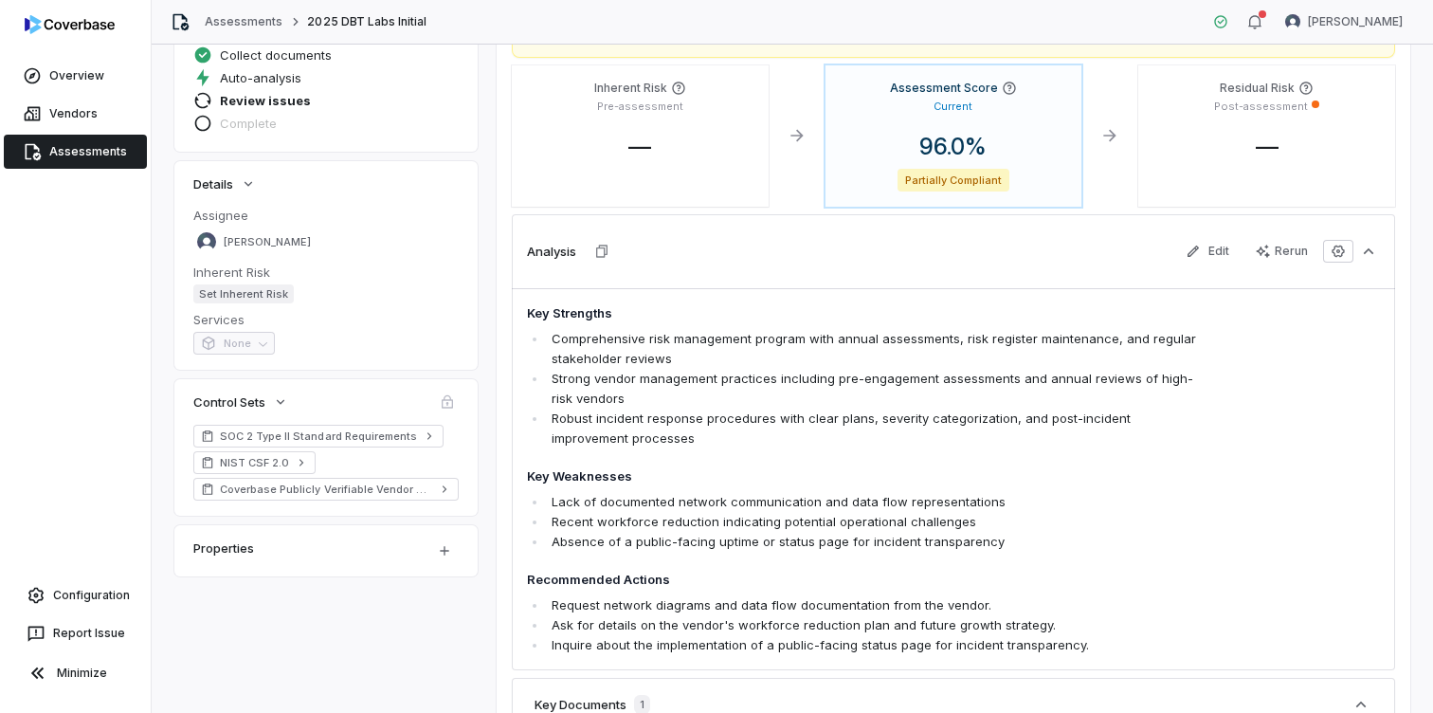
scroll to position [180, 0]
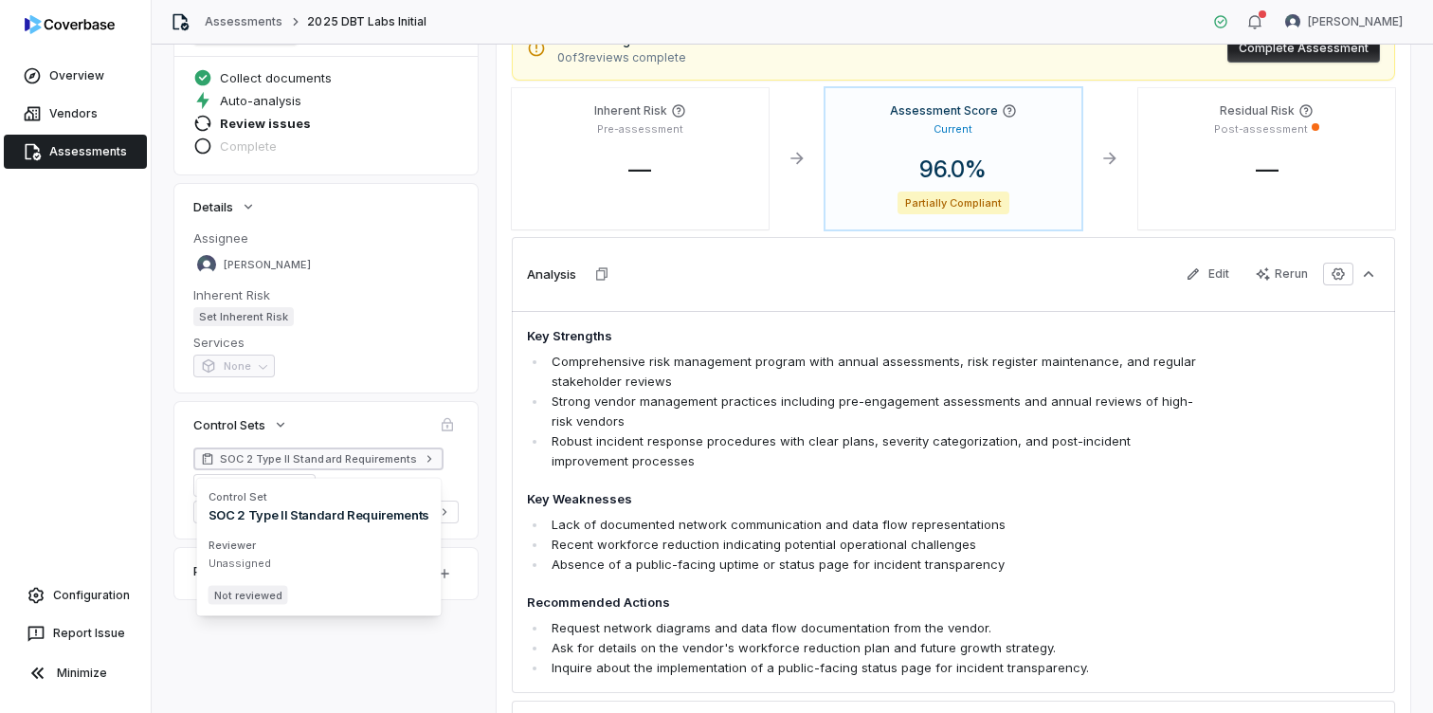
click at [378, 460] on span "SOC 2 Type II Standard Requirements" at bounding box center [318, 458] width 197 height 15
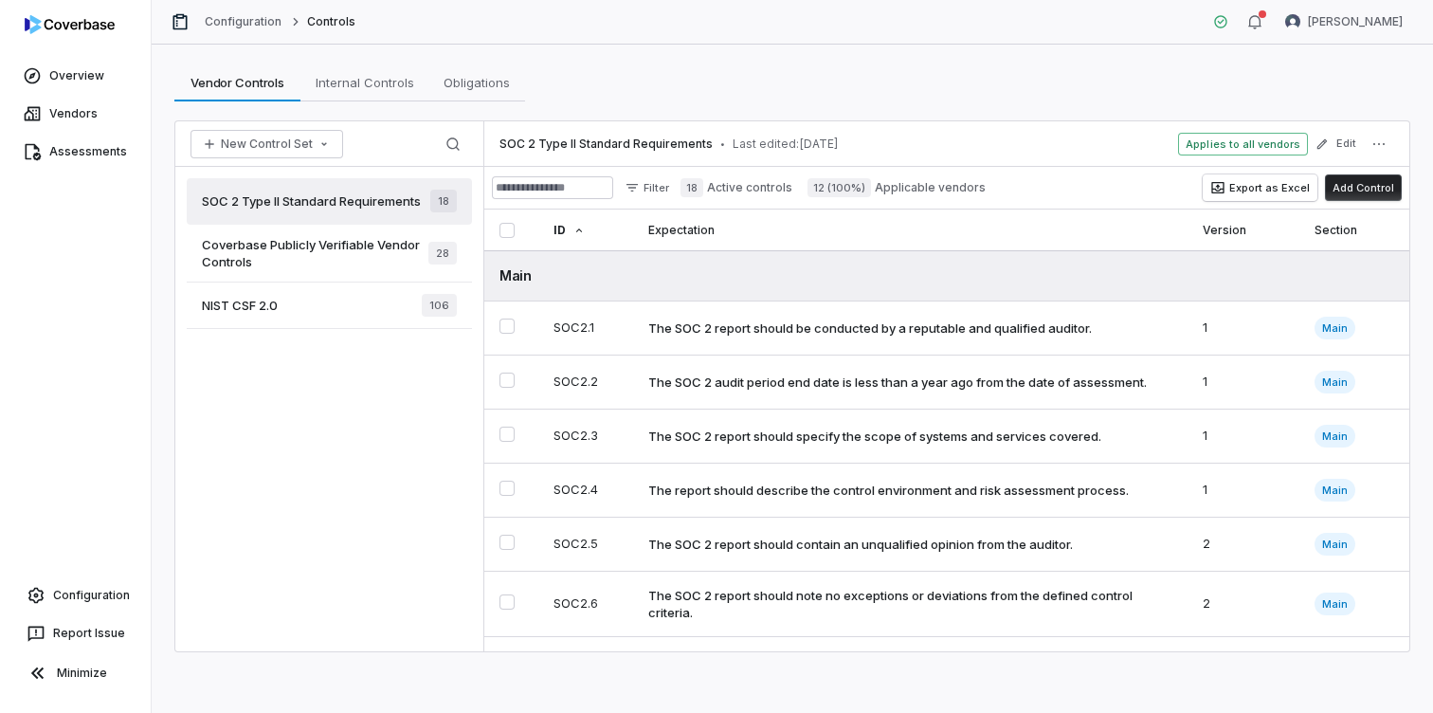
click at [382, 251] on span "Coverbase Publicly Verifiable Vendor Controls" at bounding box center [315, 253] width 227 height 34
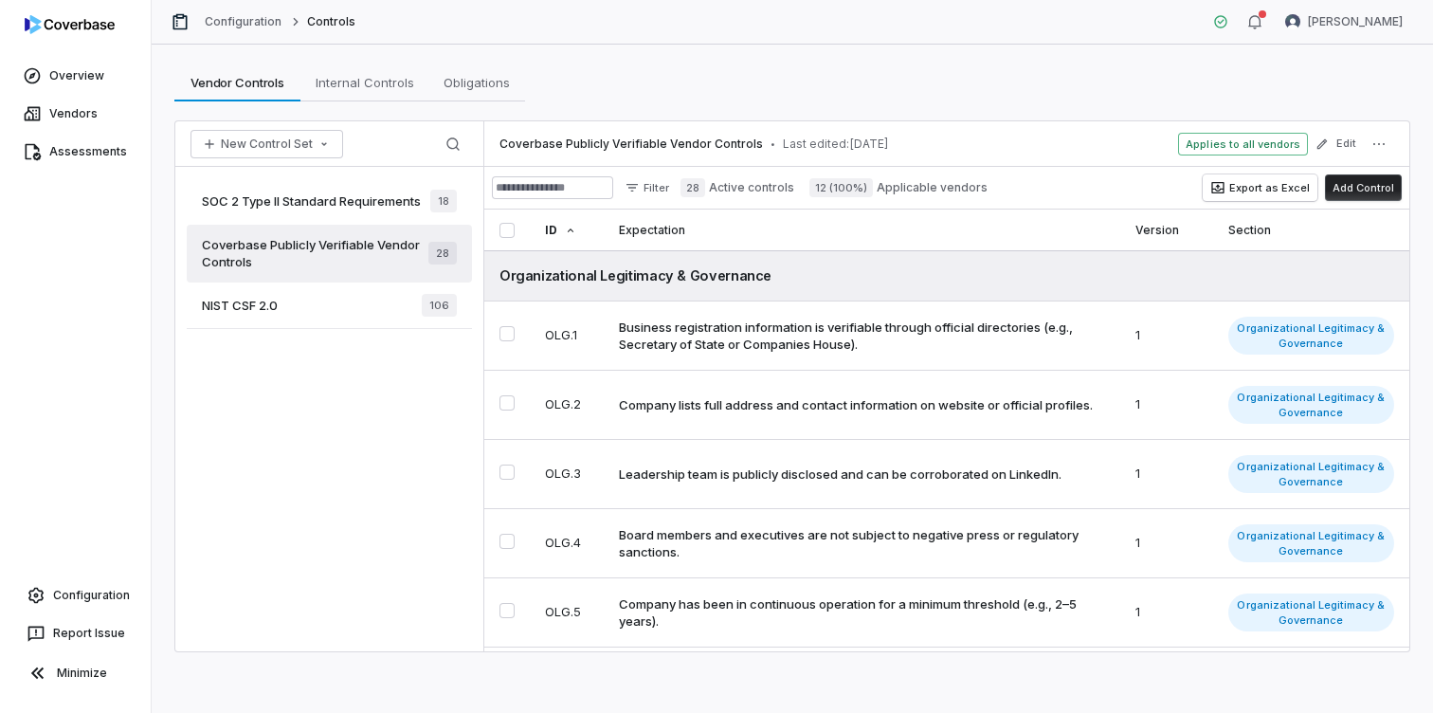
click at [331, 300] on div "NIST CSF 2.0 106" at bounding box center [329, 306] width 285 height 46
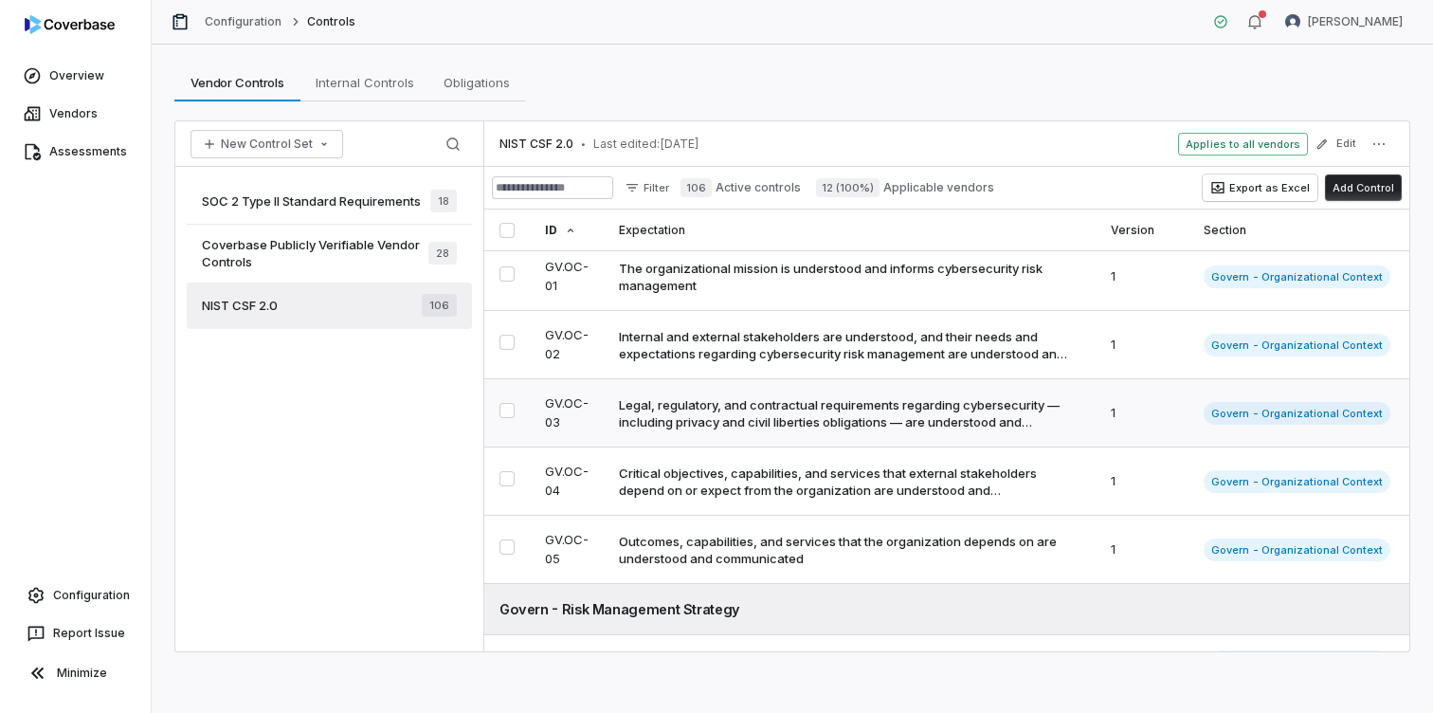
scroll to position [43, 0]
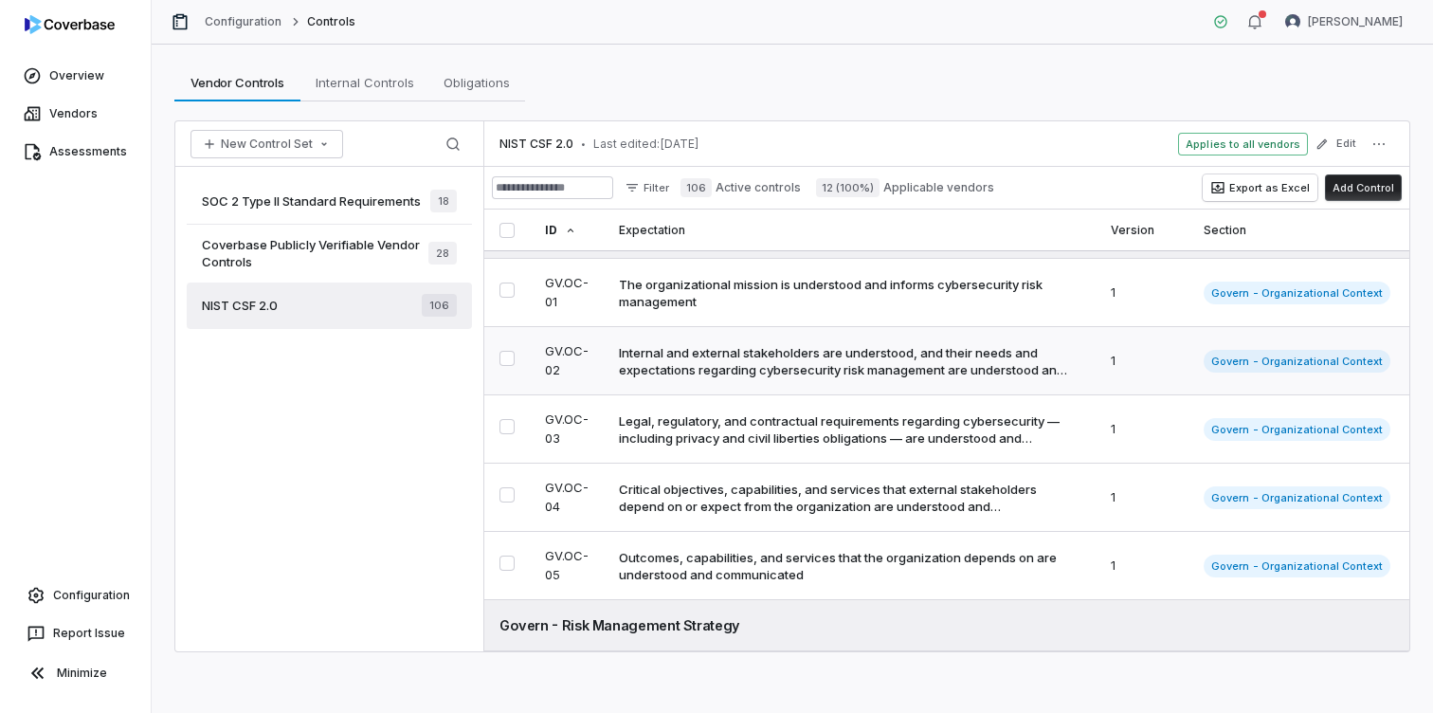
click at [879, 365] on div "Internal and external stakeholders are understood, and their needs and expectat…" at bounding box center [846, 361] width 454 height 34
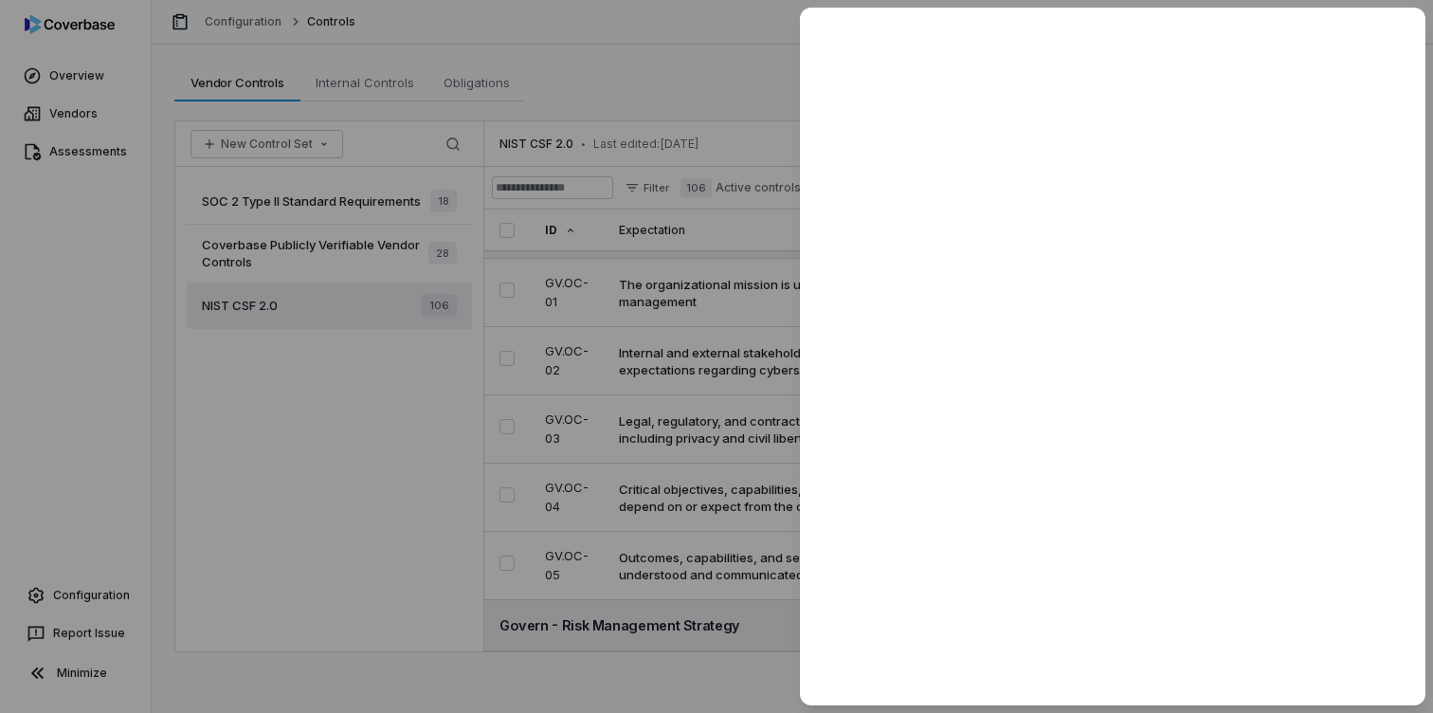
click at [713, 420] on div at bounding box center [716, 356] width 1433 height 713
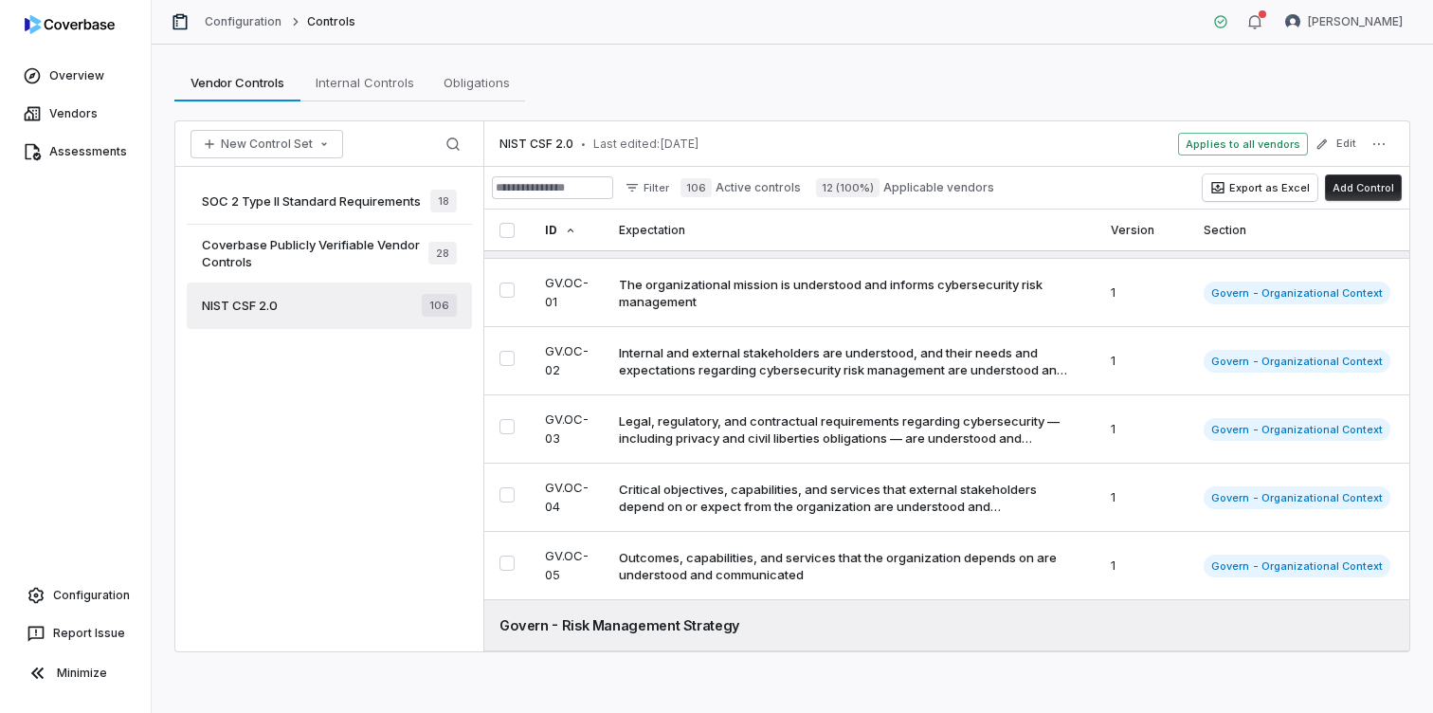
click at [326, 263] on span "Coverbase Publicly Verifiable Vendor Controls" at bounding box center [315, 253] width 227 height 34
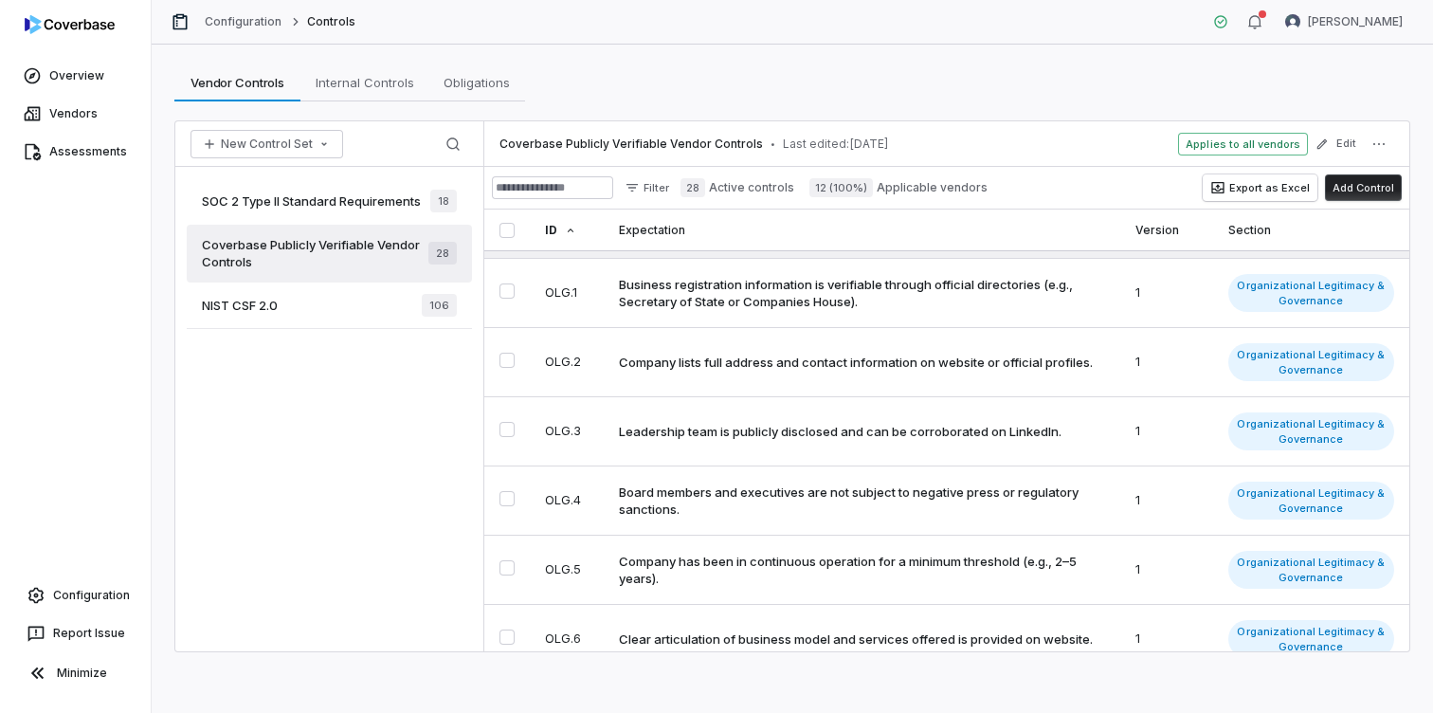
click at [352, 303] on div "NIST CSF 2.0 106" at bounding box center [329, 306] width 285 height 46
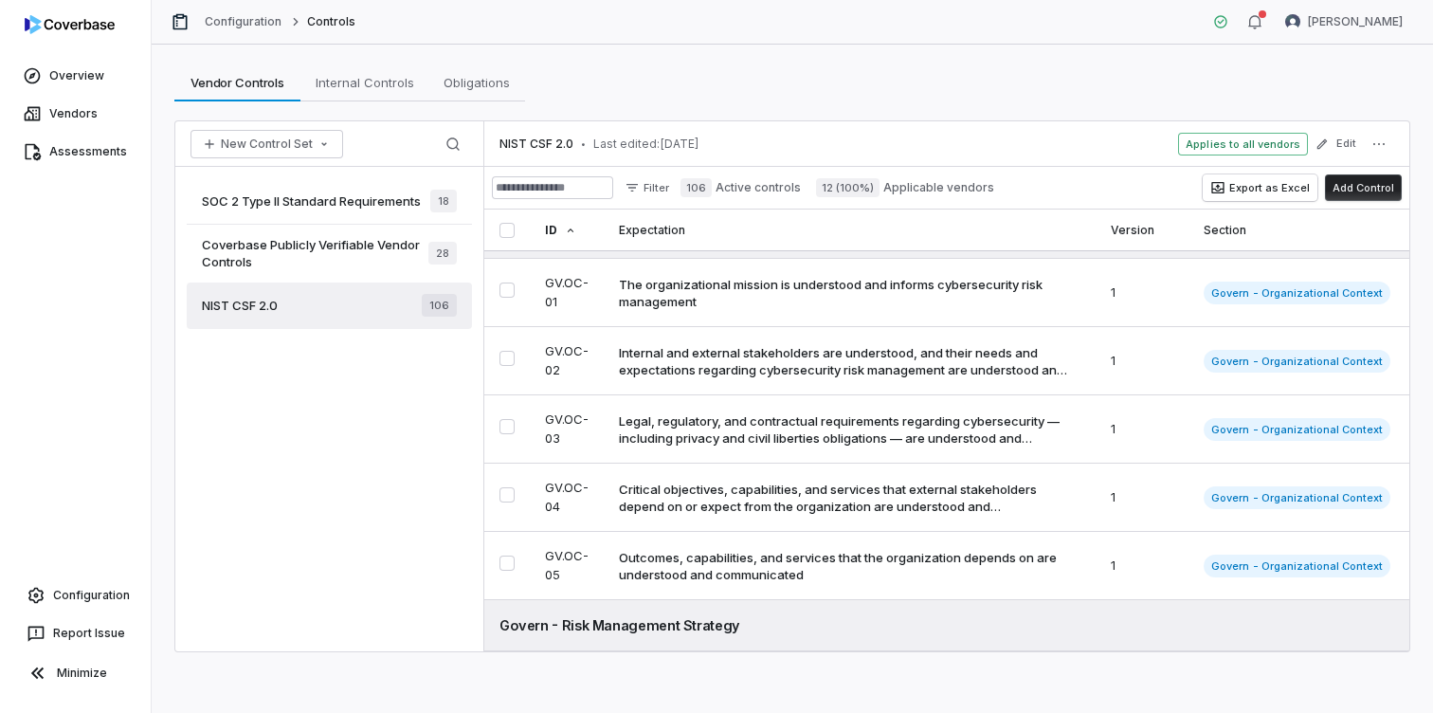
click at [351, 241] on span "Coverbase Publicly Verifiable Vendor Controls" at bounding box center [315, 253] width 227 height 34
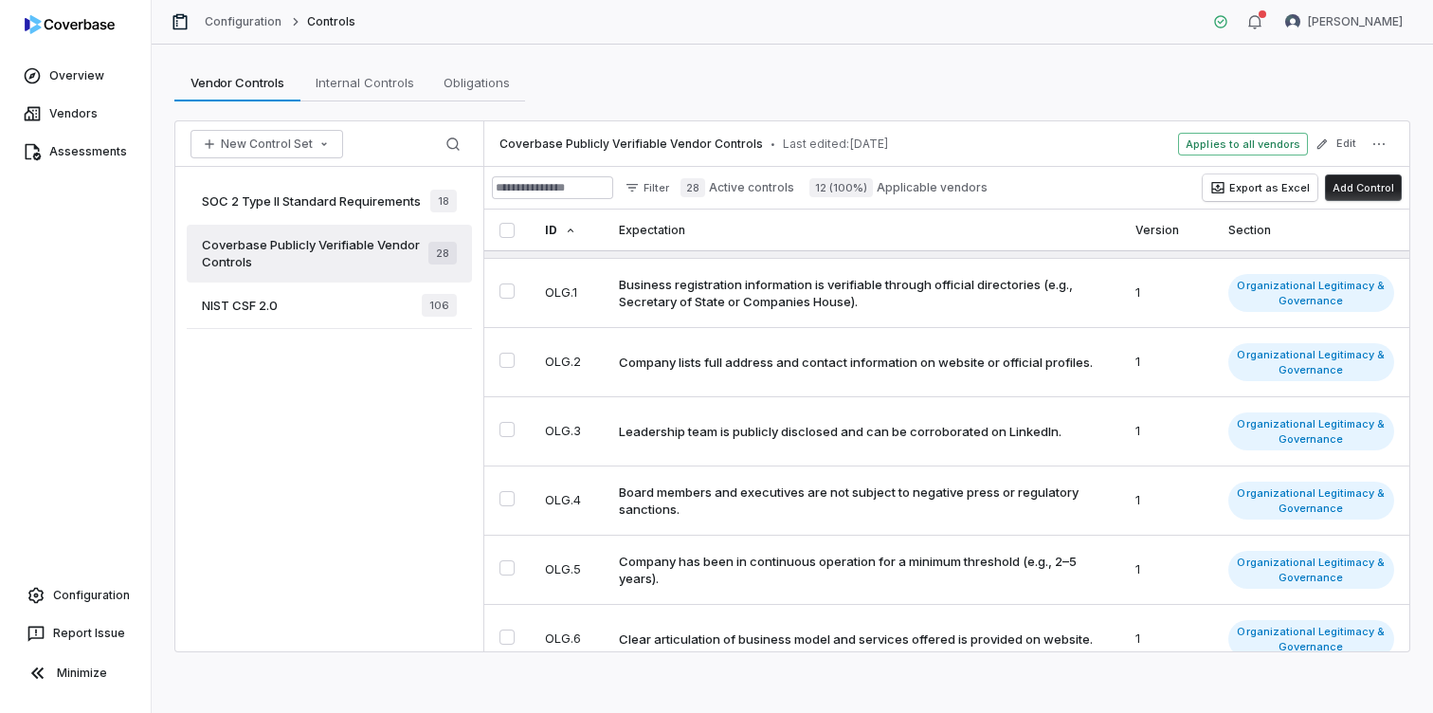
click at [334, 193] on span "SOC 2 Type II Standard Requirements" at bounding box center [311, 200] width 219 height 17
click at [101, 139] on link "Assessments" at bounding box center [75, 152] width 143 height 34
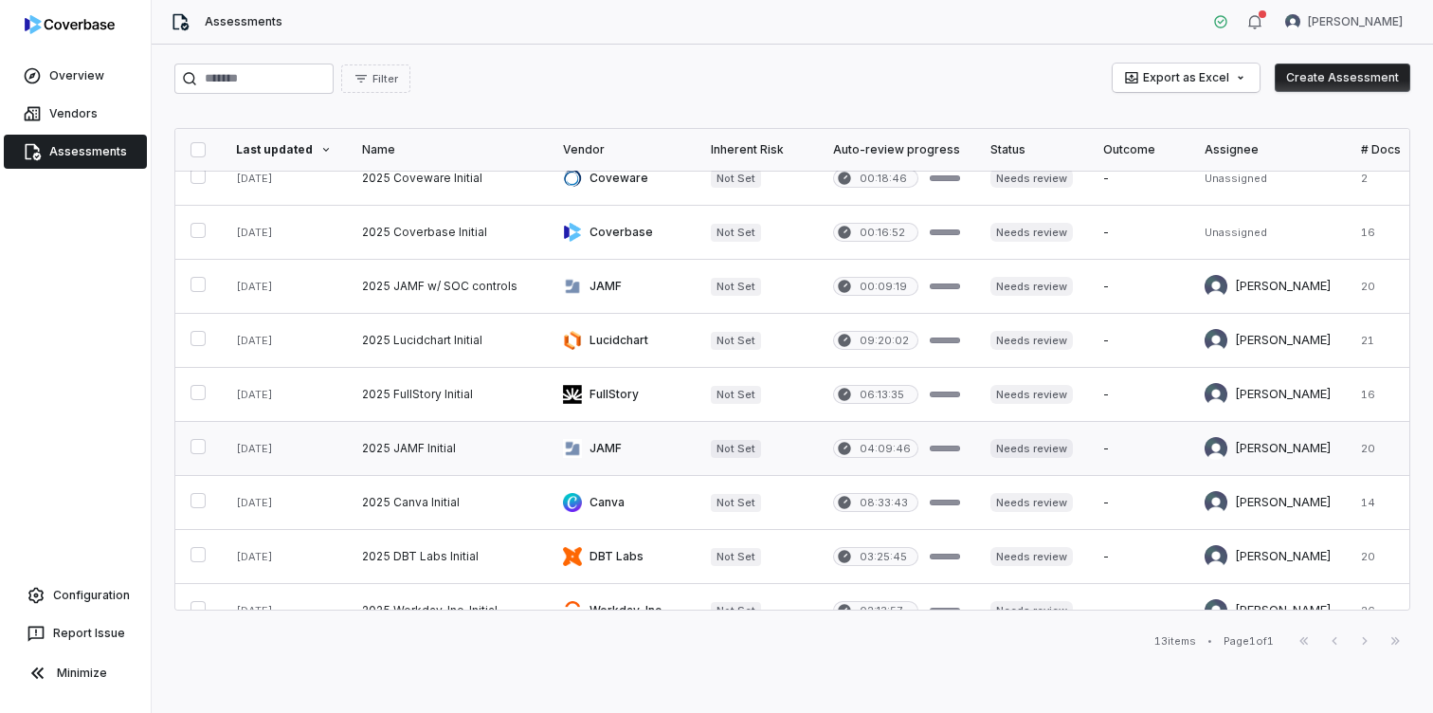
scroll to position [46, 0]
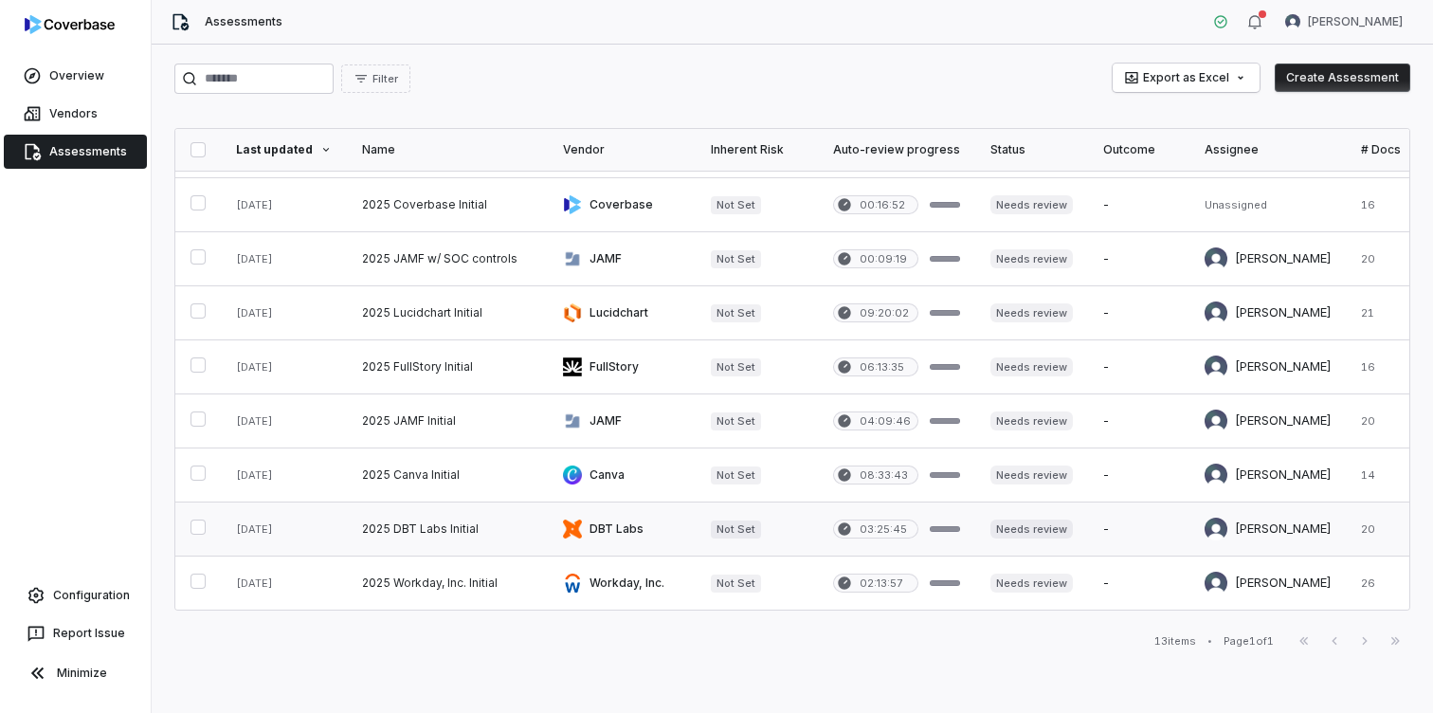
click at [396, 524] on link at bounding box center [447, 528] width 201 height 53
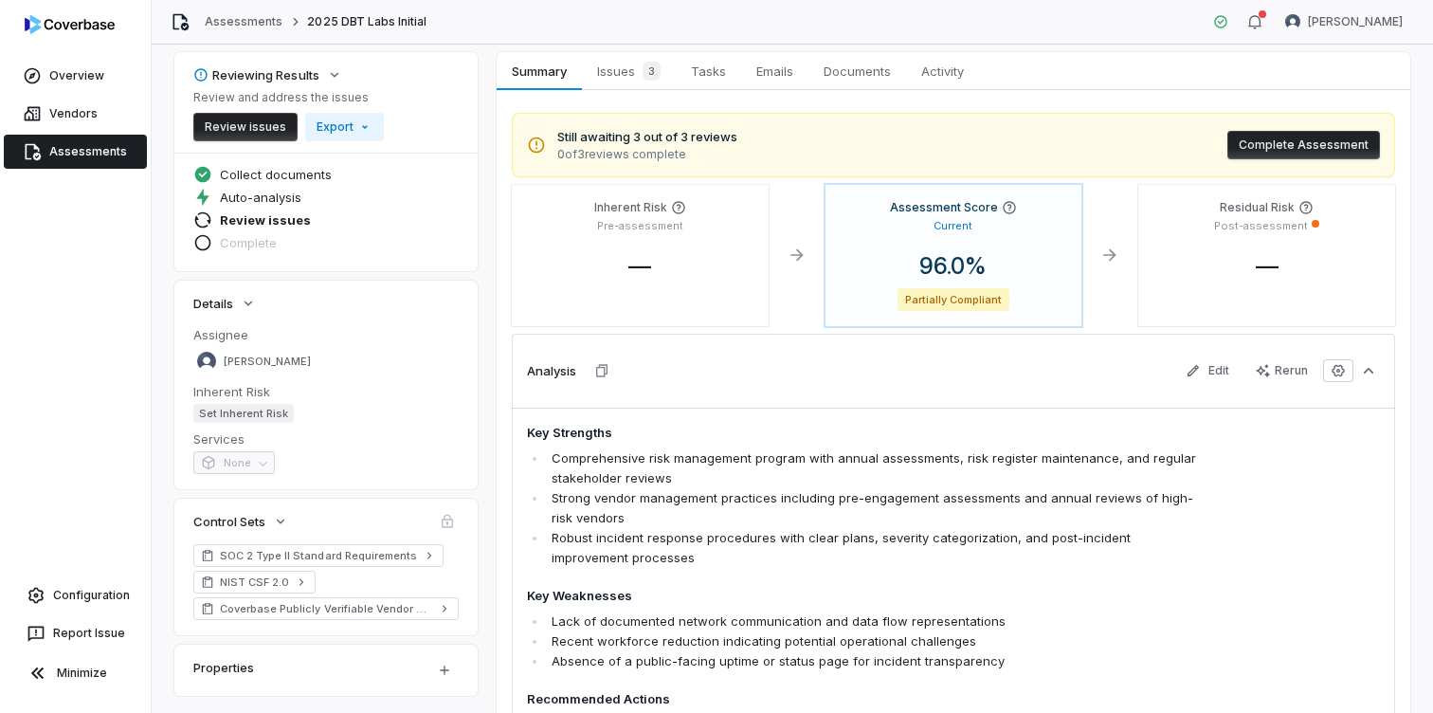
scroll to position [73, 0]
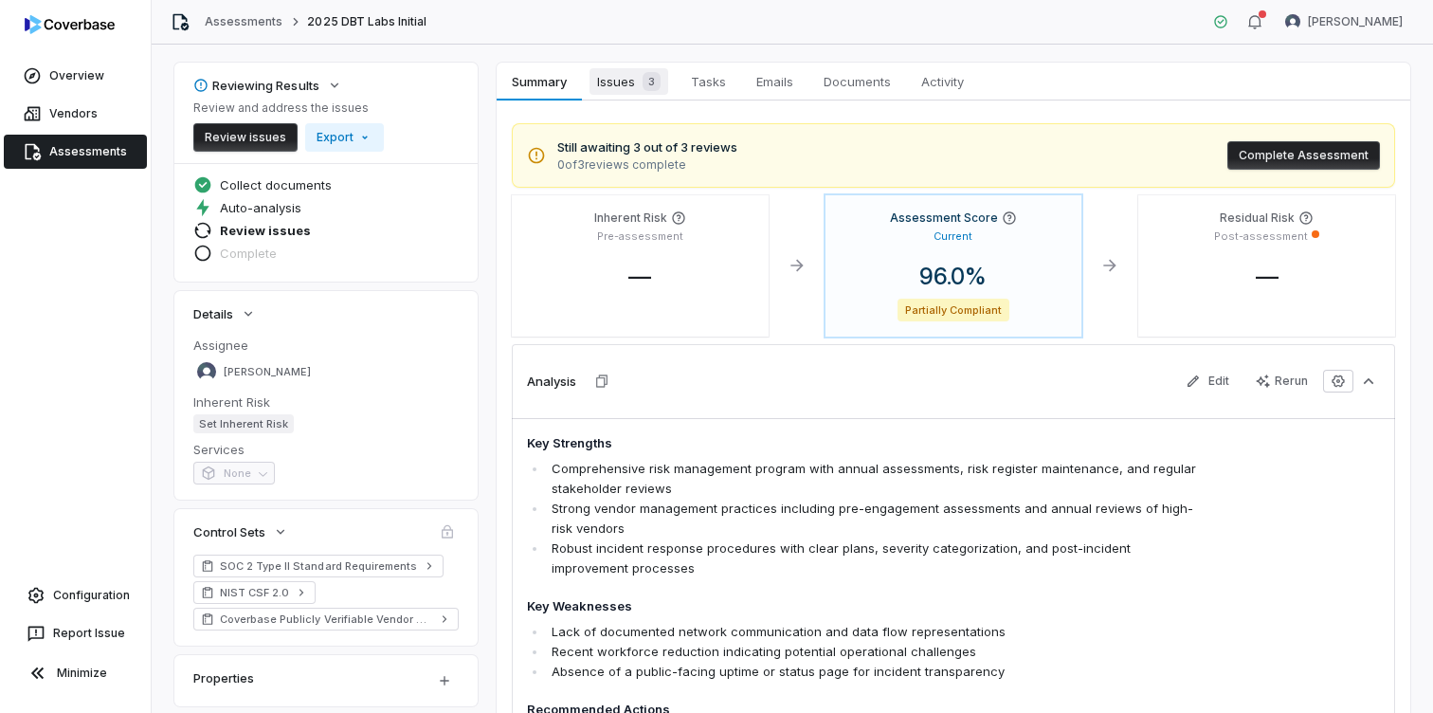
click at [627, 87] on span "Issues 3" at bounding box center [629, 81] width 79 height 27
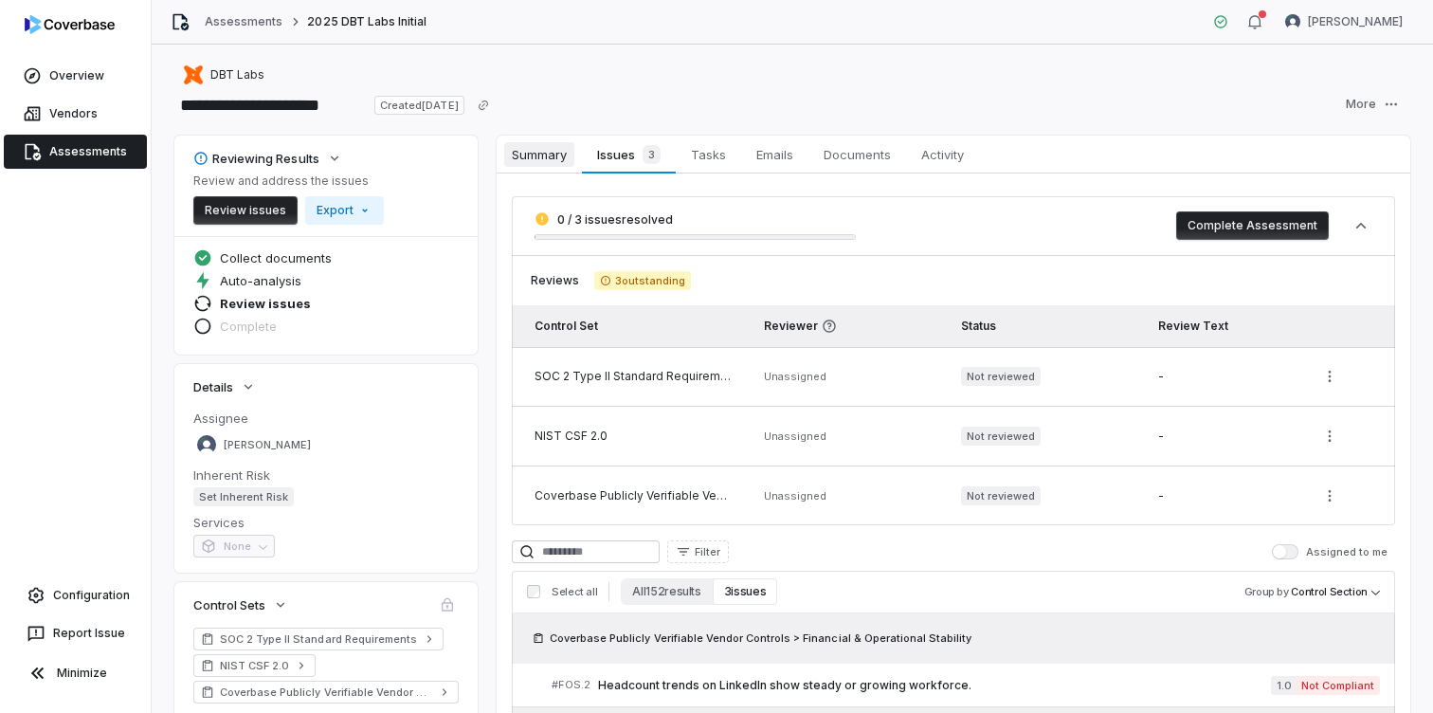
click at [533, 143] on span "Summary" at bounding box center [539, 154] width 70 height 25
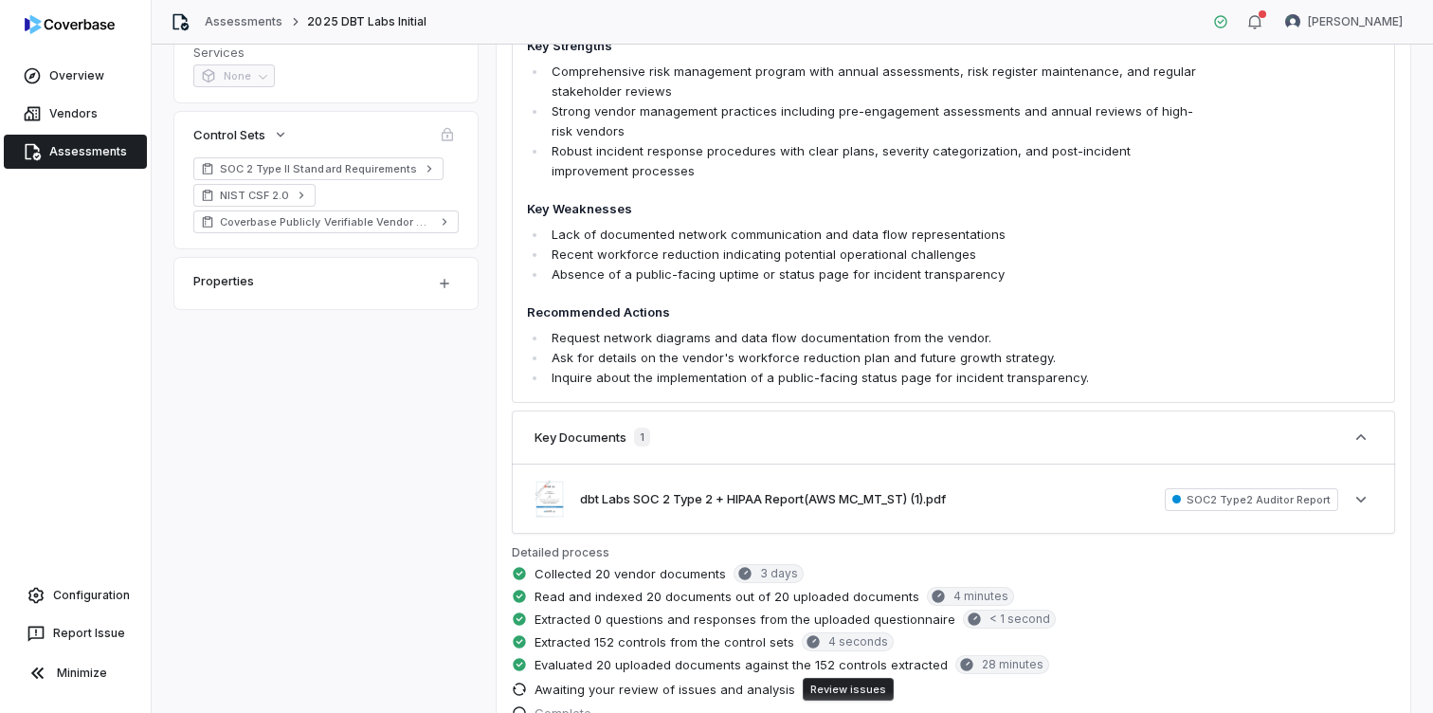
scroll to position [502, 0]
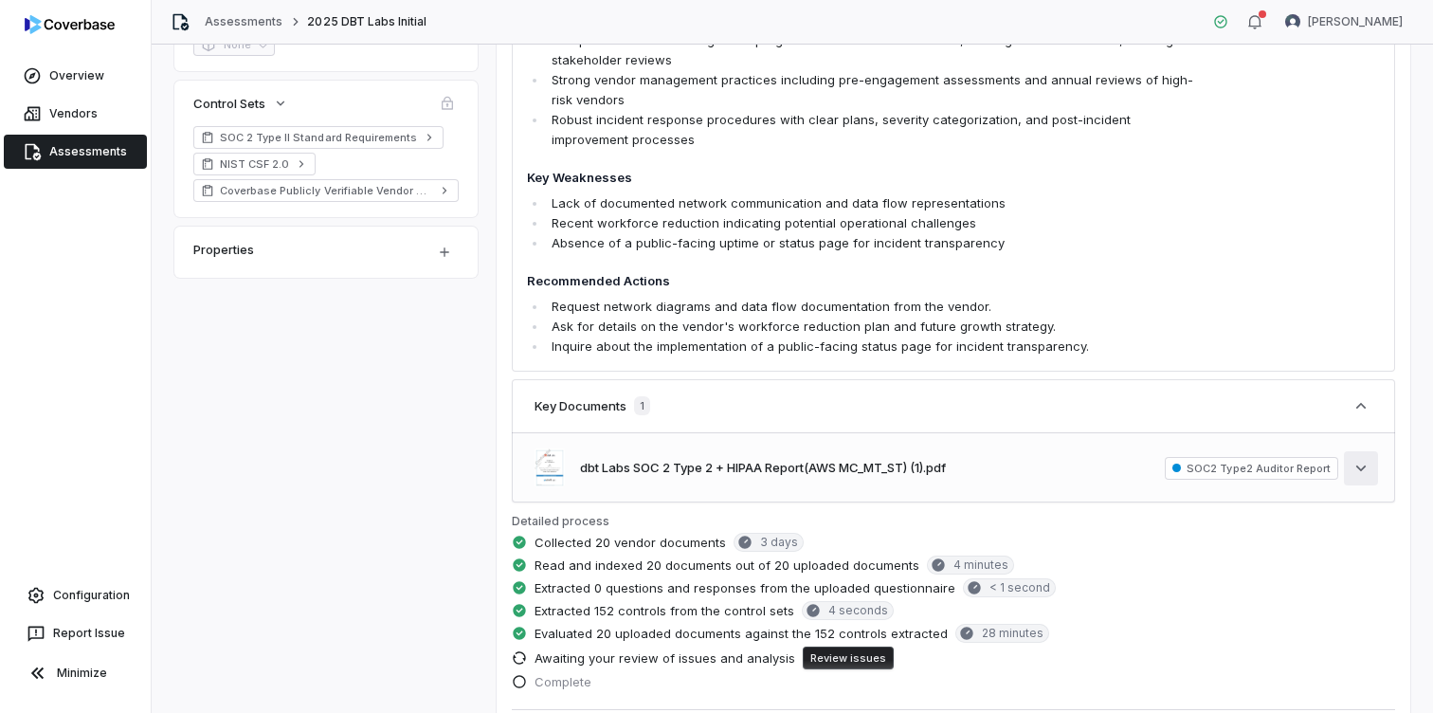
click at [1356, 474] on icon "button" at bounding box center [1361, 468] width 19 height 19
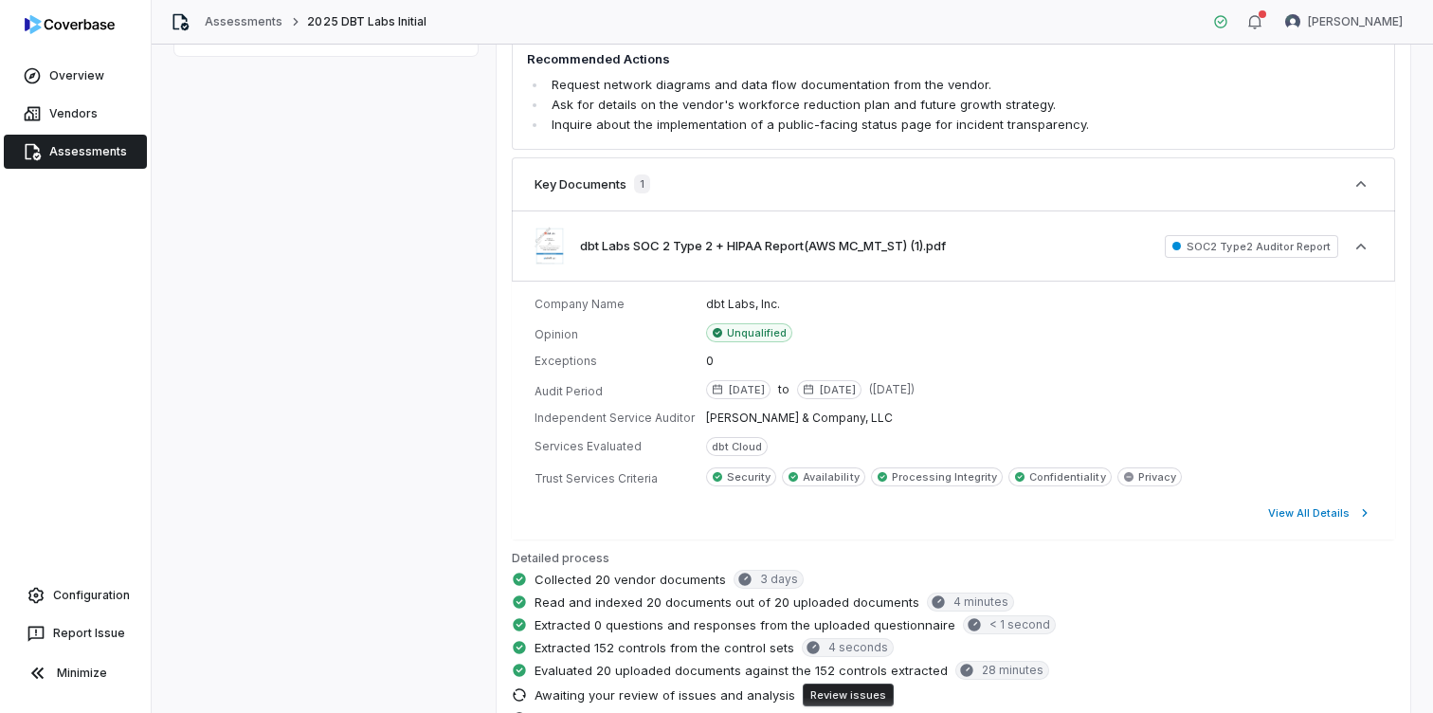
scroll to position [728, 0]
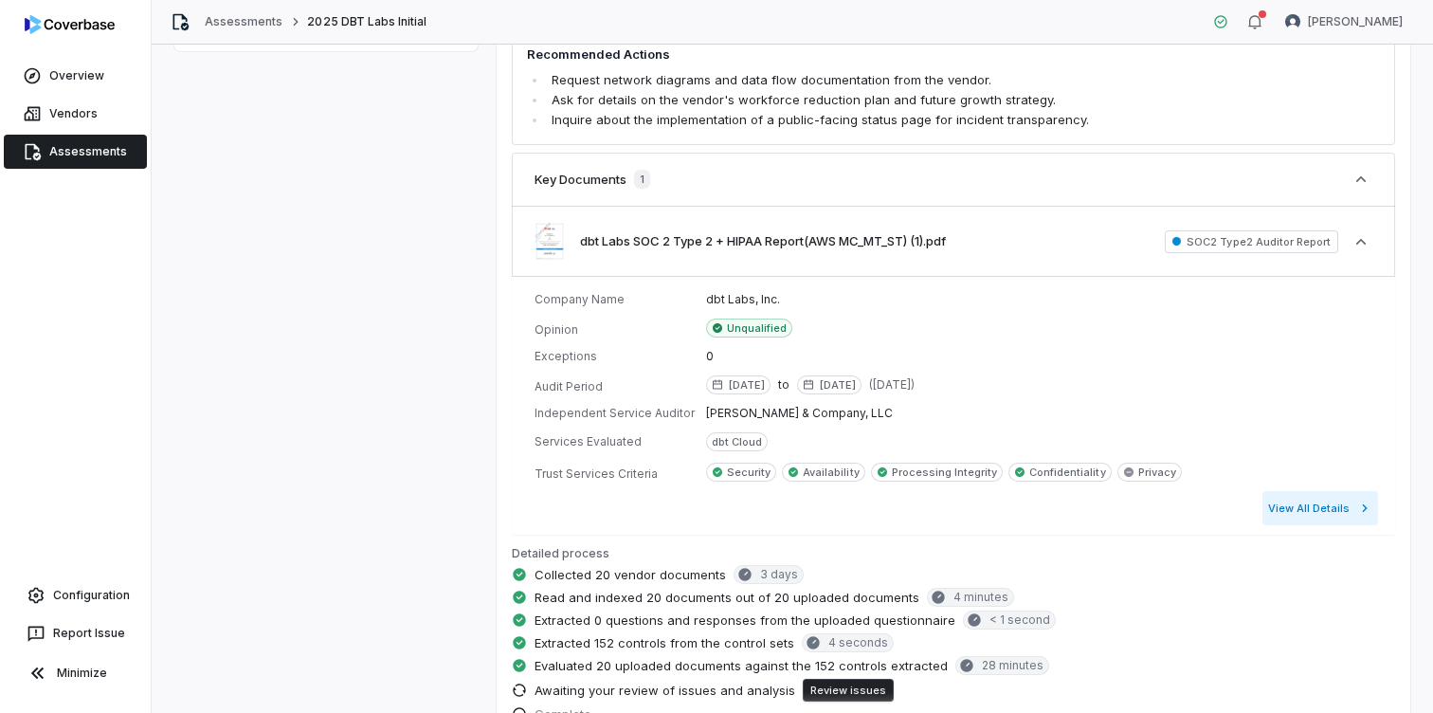
click at [1331, 518] on button "View All Details" at bounding box center [1321, 508] width 116 height 34
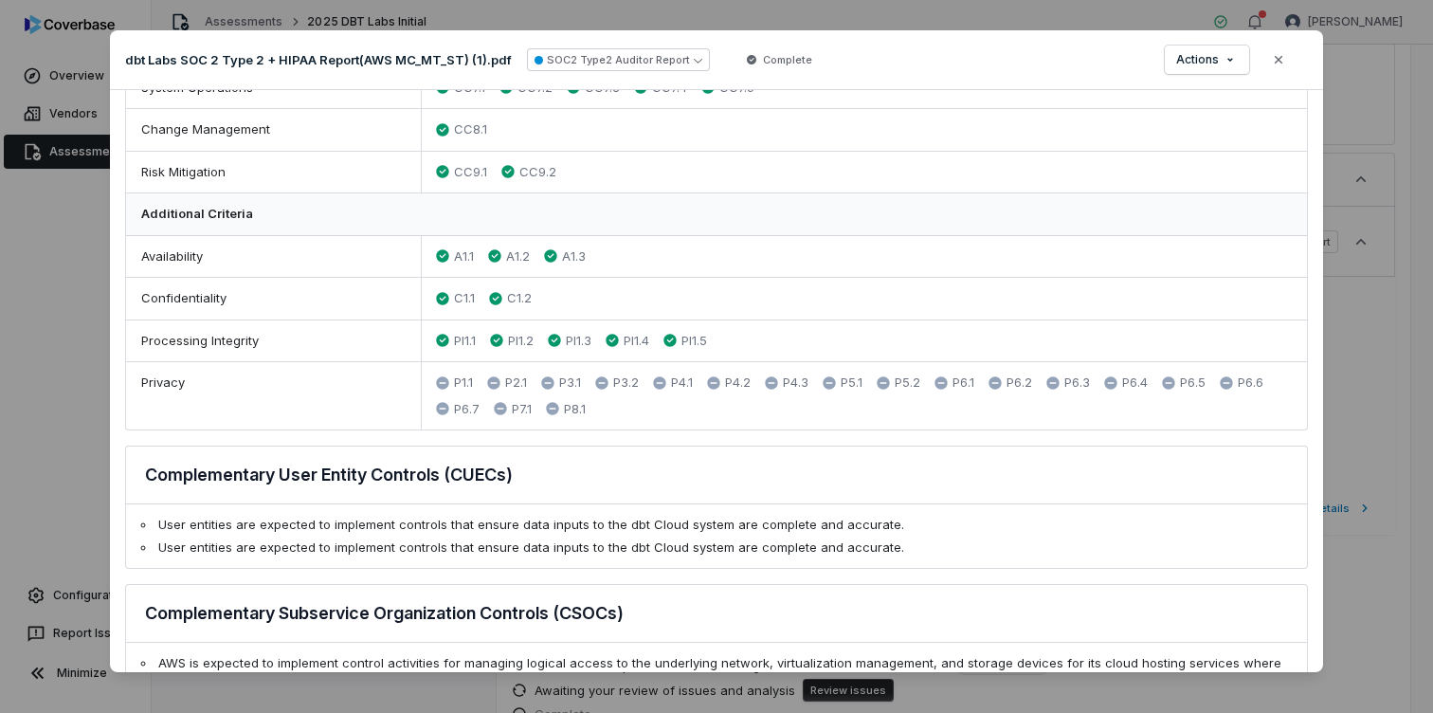
scroll to position [947, 0]
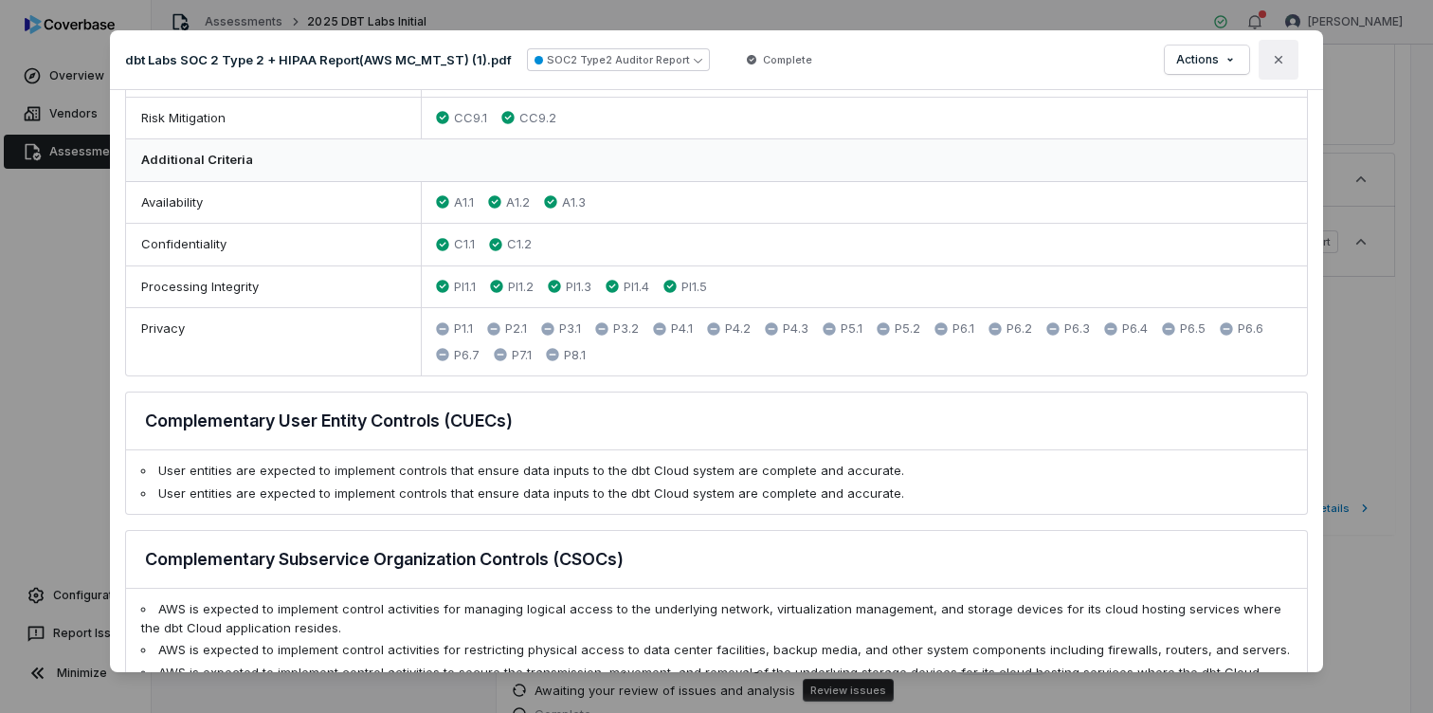
click at [1272, 64] on icon "button" at bounding box center [1278, 59] width 15 height 15
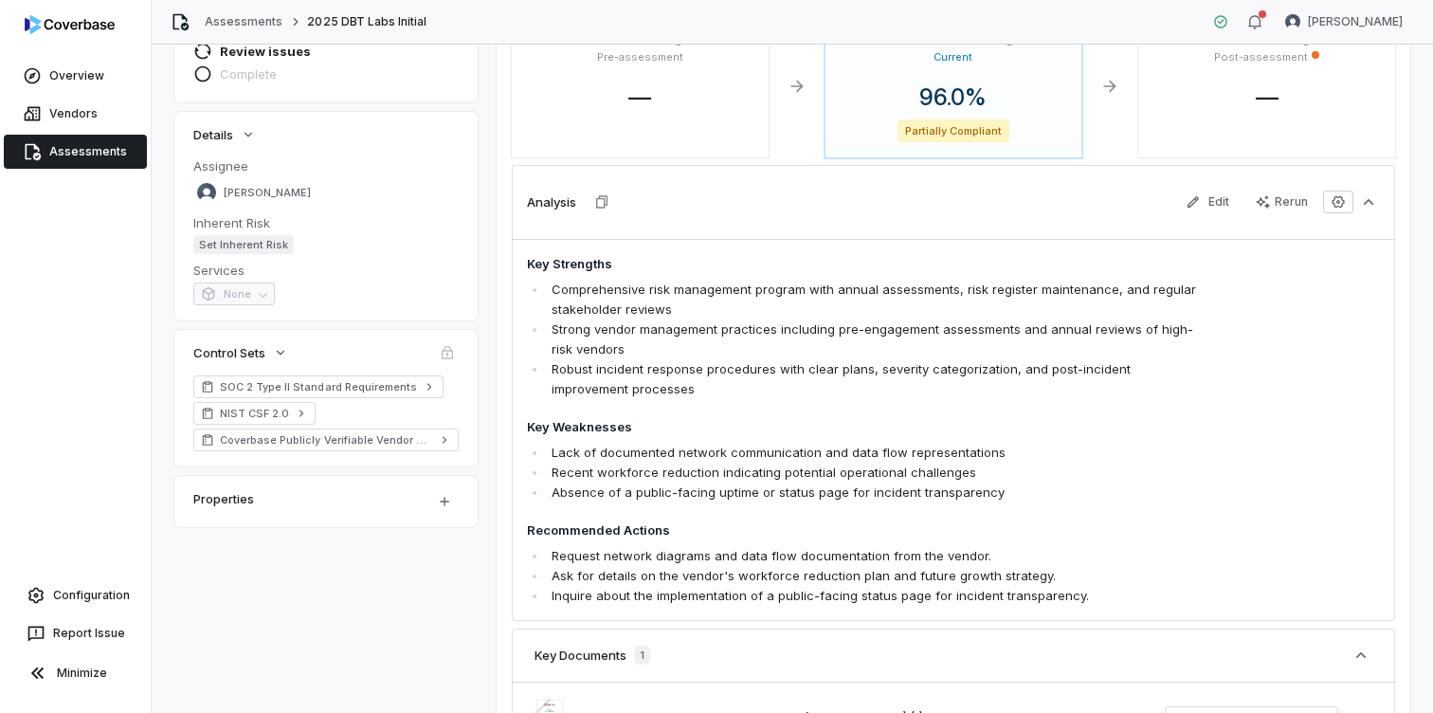
scroll to position [0, 0]
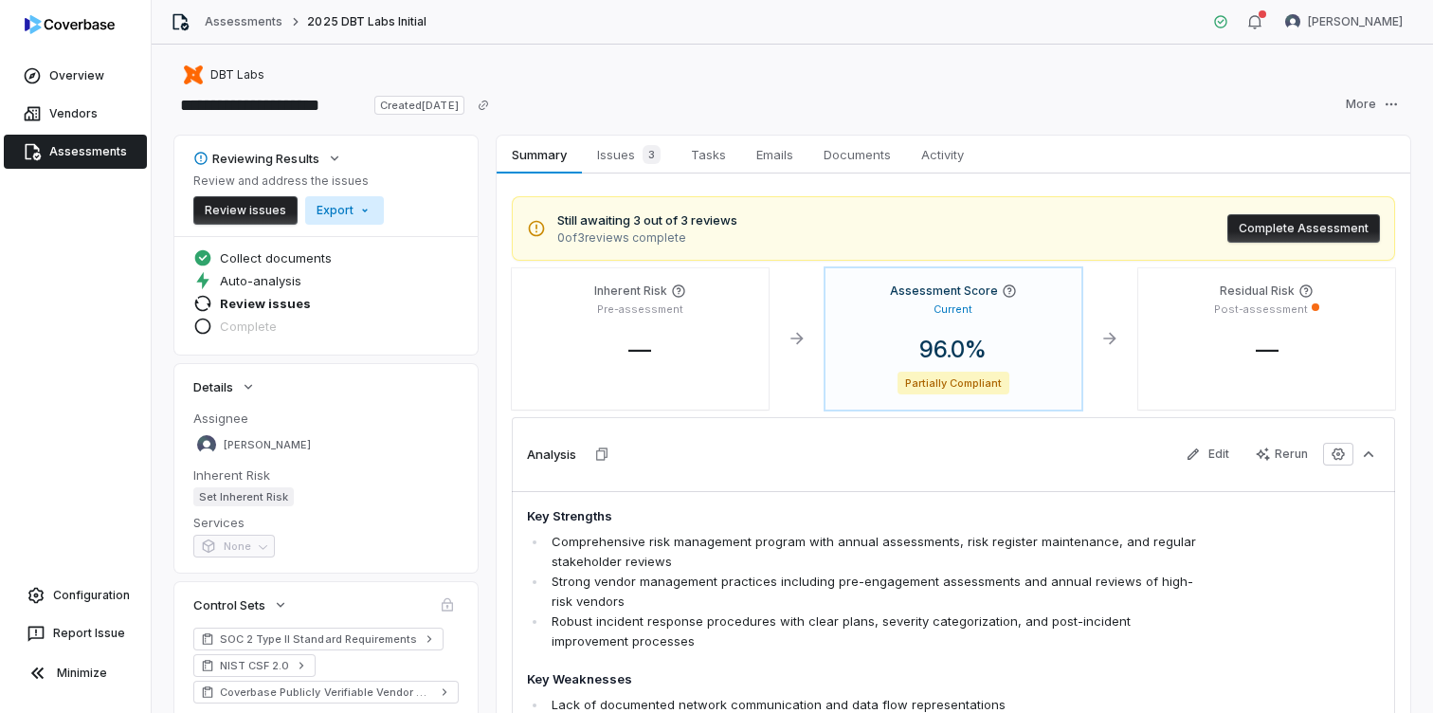
click at [349, 216] on html "**********" at bounding box center [716, 356] width 1433 height 713
click at [405, 251] on div "Export as PDF" at bounding box center [375, 251] width 134 height 30
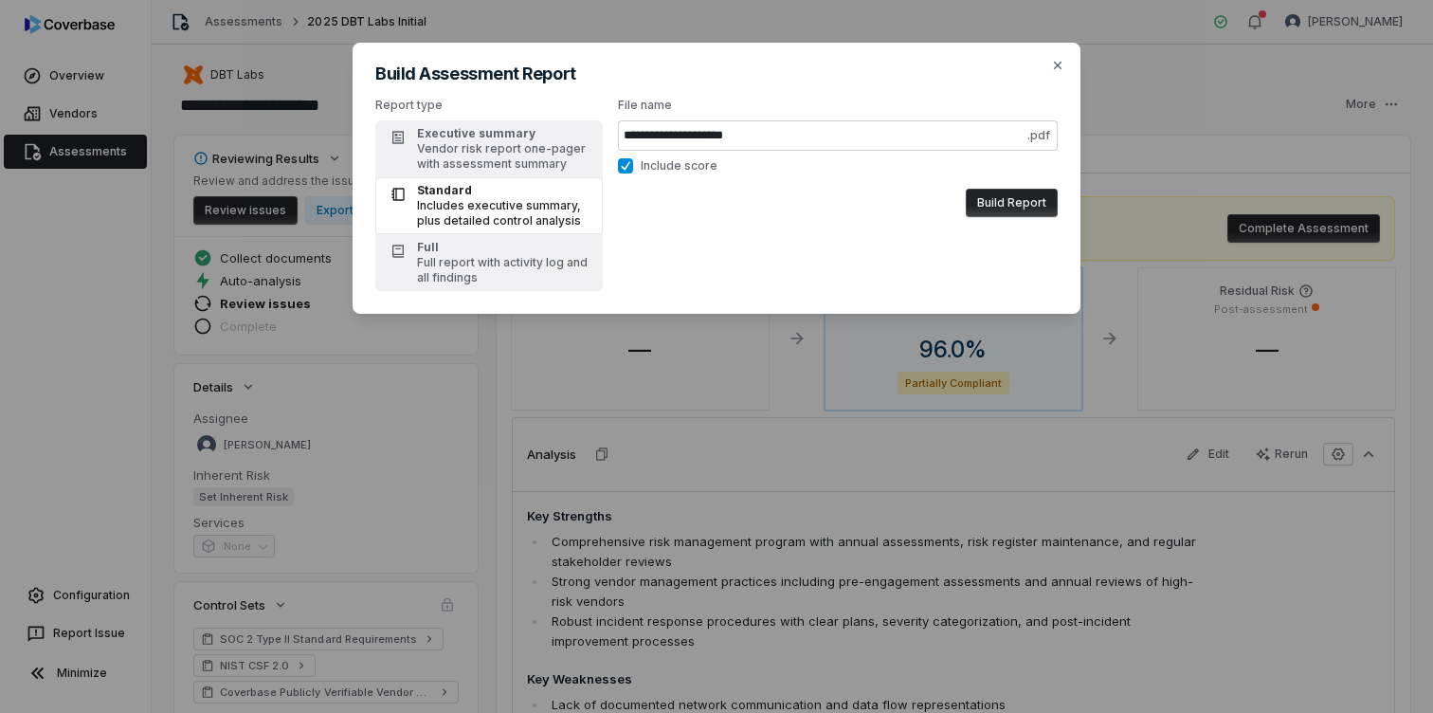
click at [1035, 205] on button "Build Report" at bounding box center [1012, 203] width 92 height 28
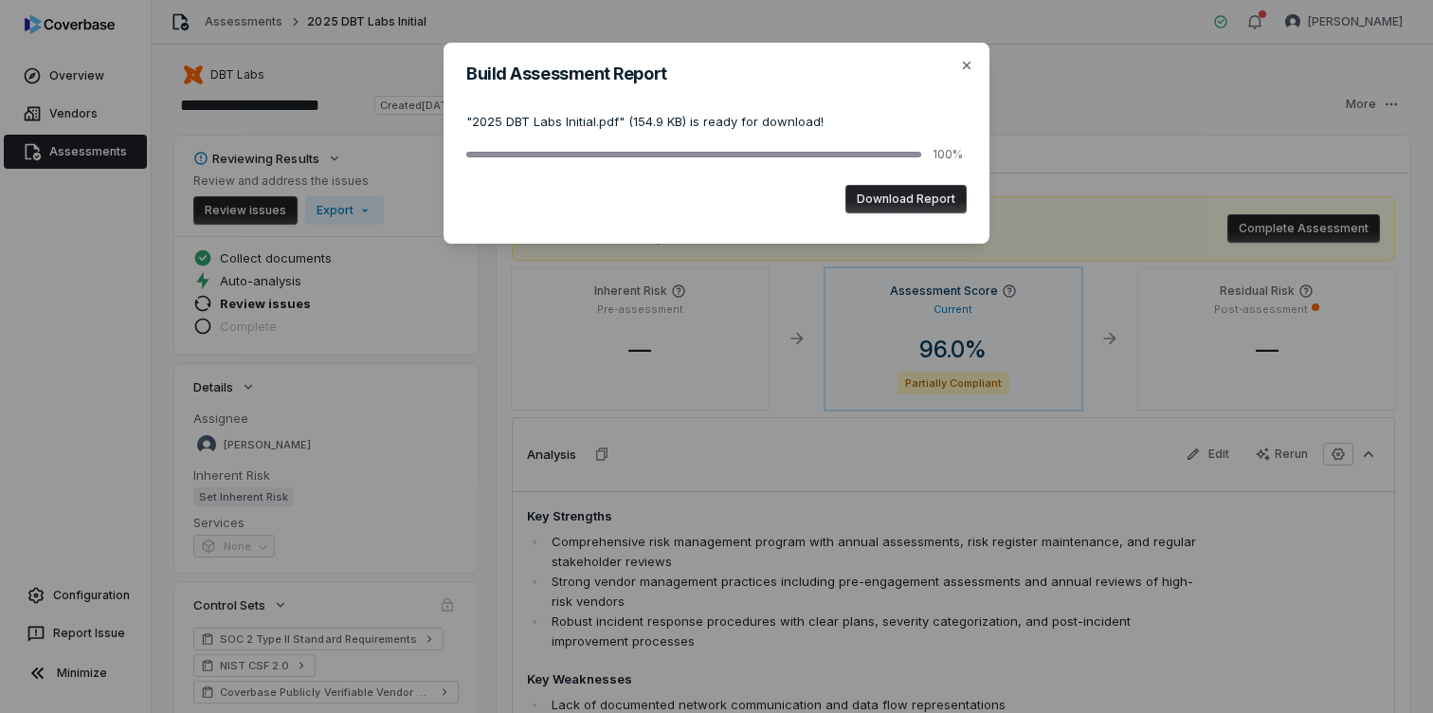
click at [899, 198] on button "Download Report" at bounding box center [906, 199] width 121 height 28
click at [898, 192] on button "Download Report" at bounding box center [906, 199] width 121 height 28
click at [966, 65] on icon "button" at bounding box center [967, 66] width 8 height 8
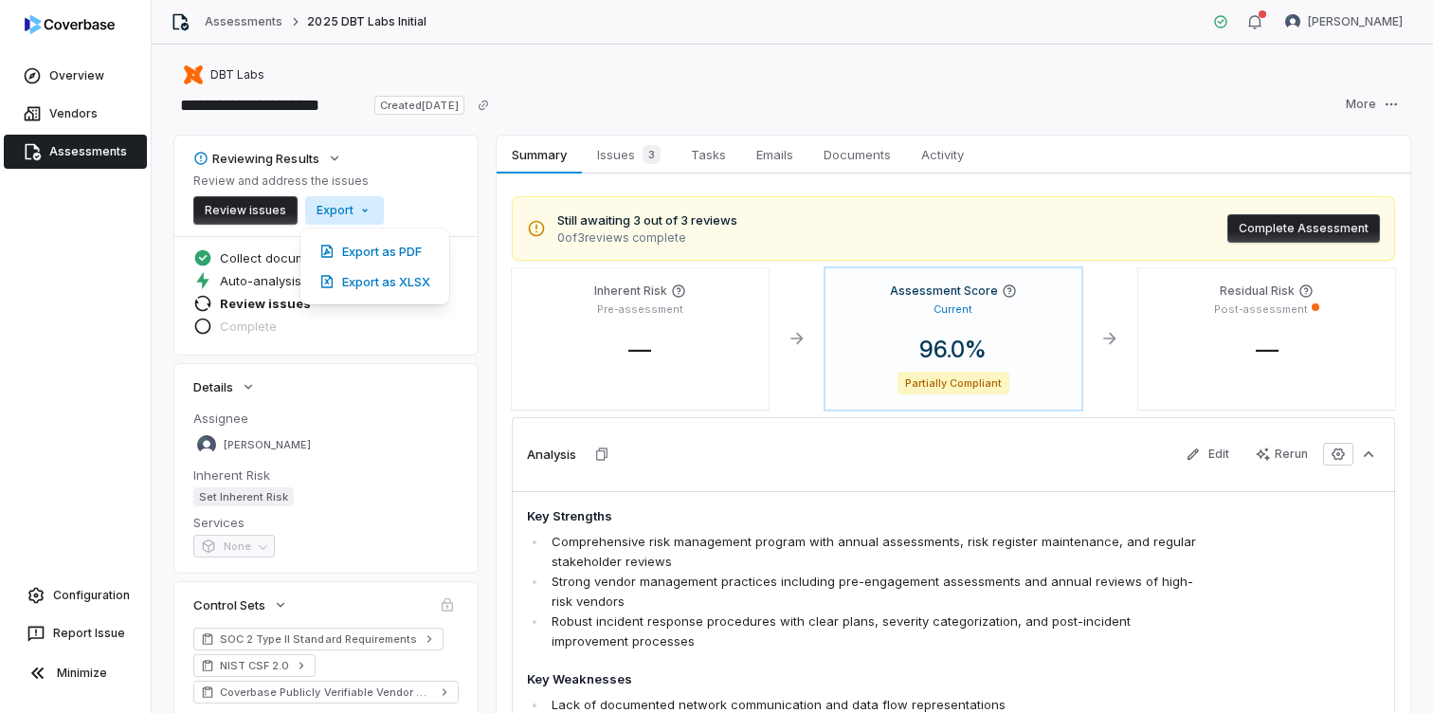
click at [360, 207] on html "**********" at bounding box center [716, 356] width 1433 height 713
click at [397, 249] on div "Export as PDF" at bounding box center [375, 251] width 134 height 30
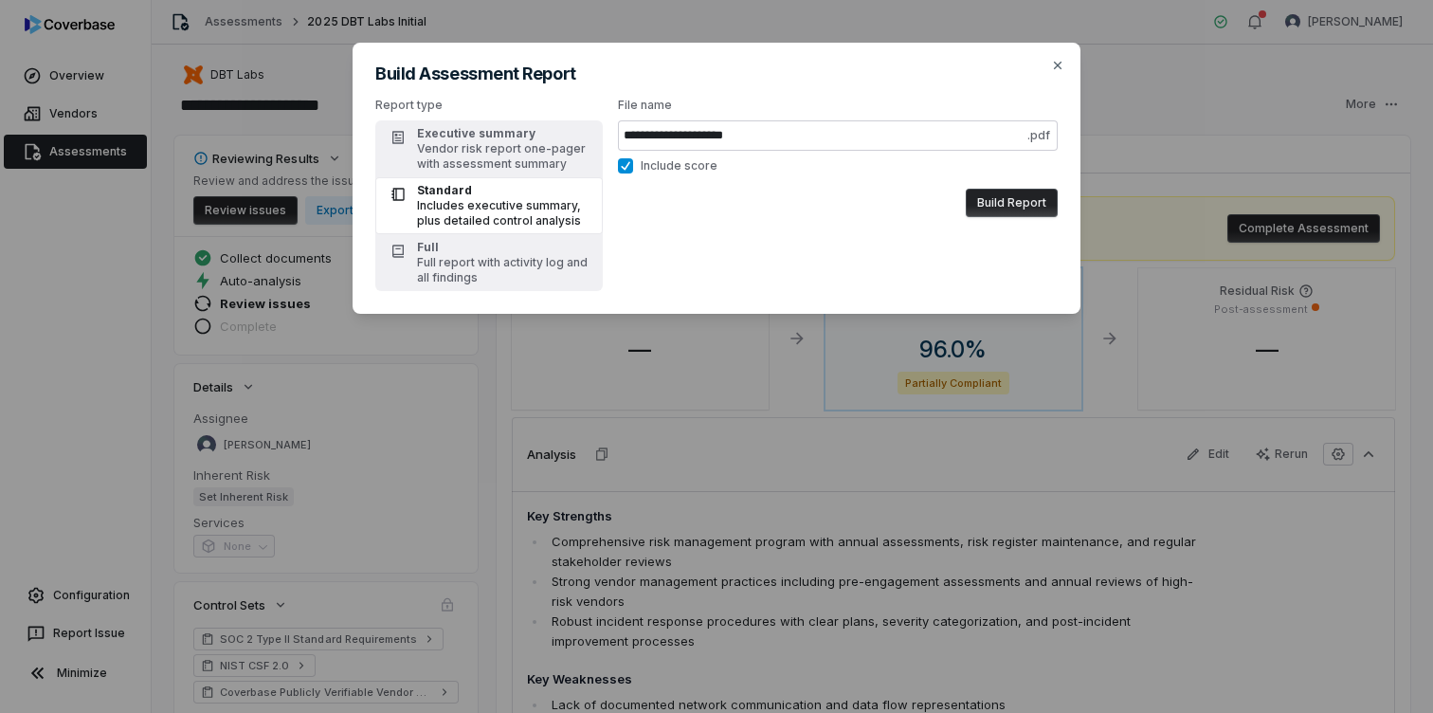
click at [519, 198] on div "Includes executive summary, plus detailed control analysis" at bounding box center [504, 213] width 174 height 30
click at [1007, 199] on button "Build Report" at bounding box center [1012, 203] width 92 height 28
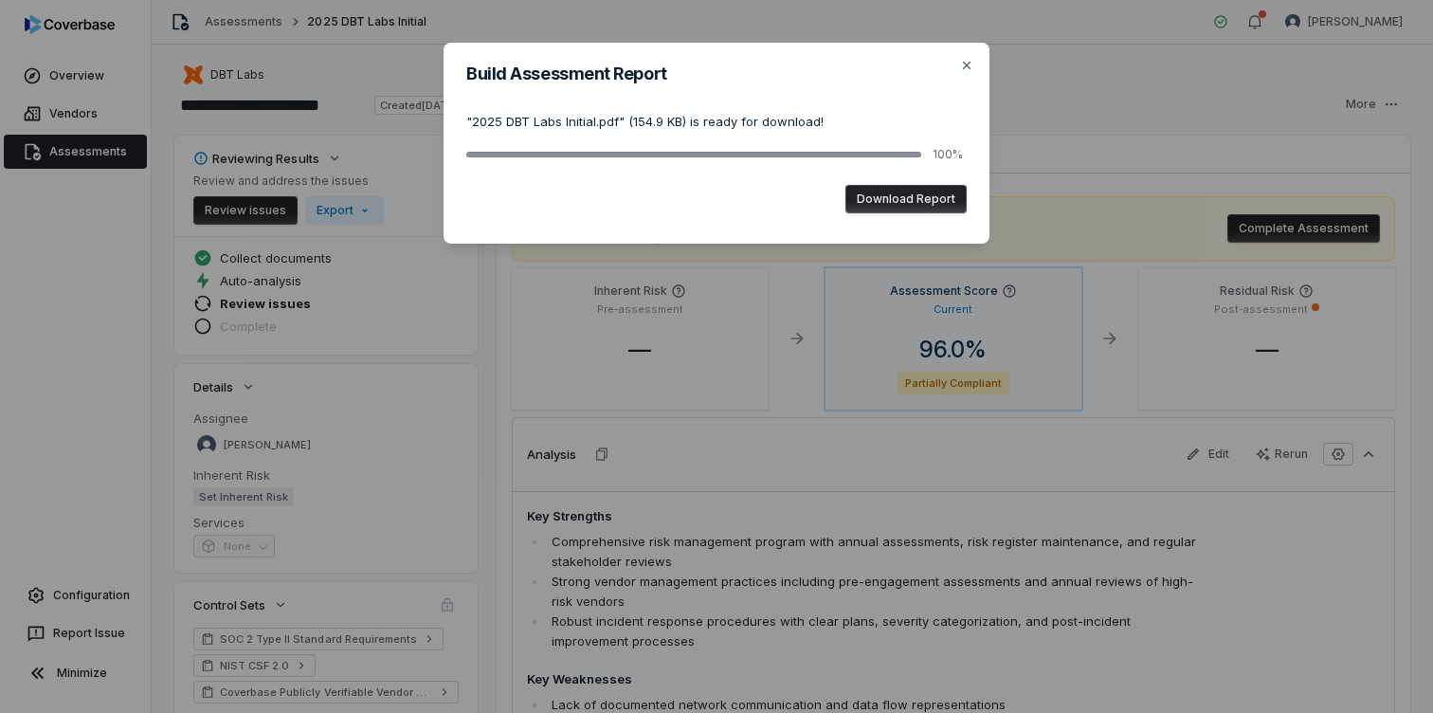
click at [906, 193] on button "Download Report" at bounding box center [906, 199] width 121 height 28
click at [970, 62] on icon "button" at bounding box center [967, 66] width 8 height 8
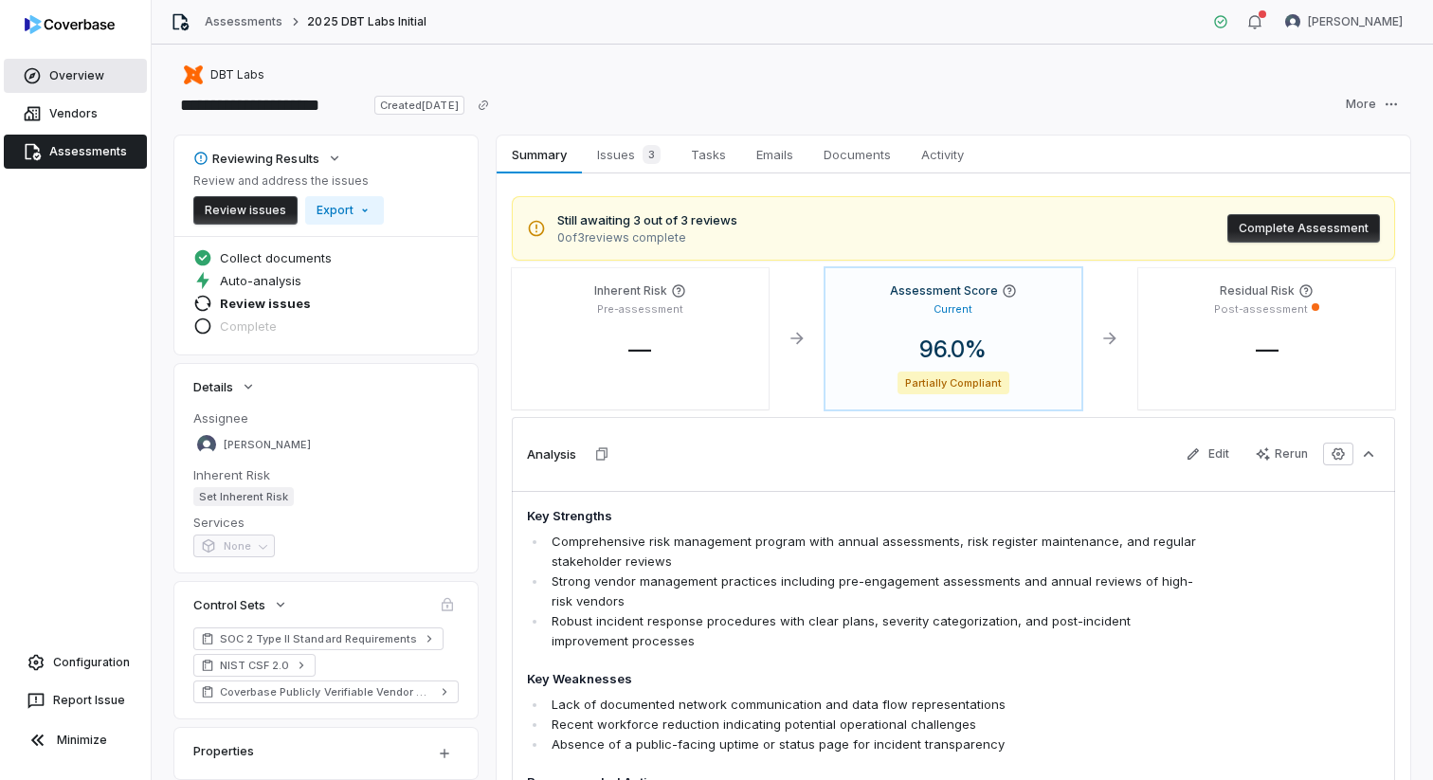
click at [68, 74] on link "Overview" at bounding box center [75, 76] width 143 height 34
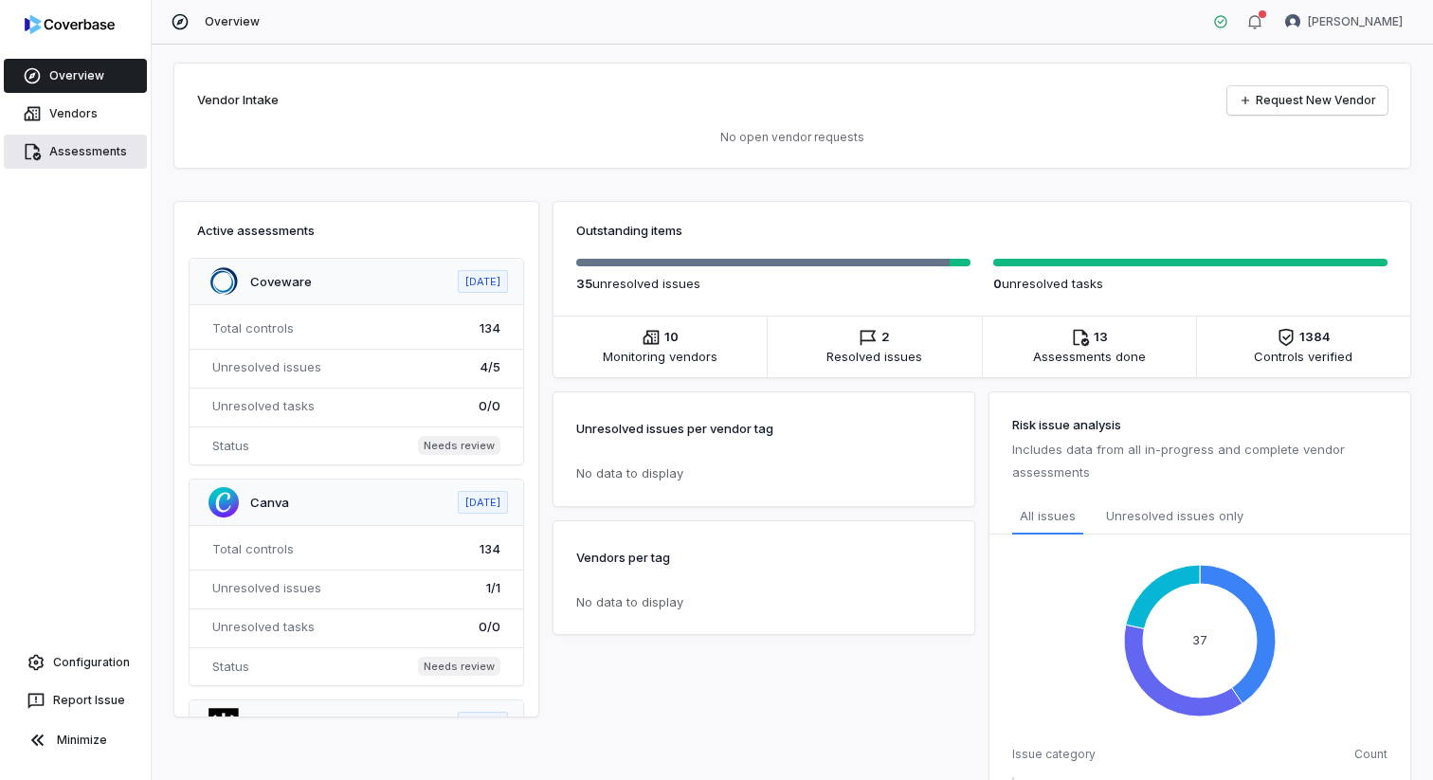
click at [115, 148] on link "Assessments" at bounding box center [75, 152] width 143 height 34
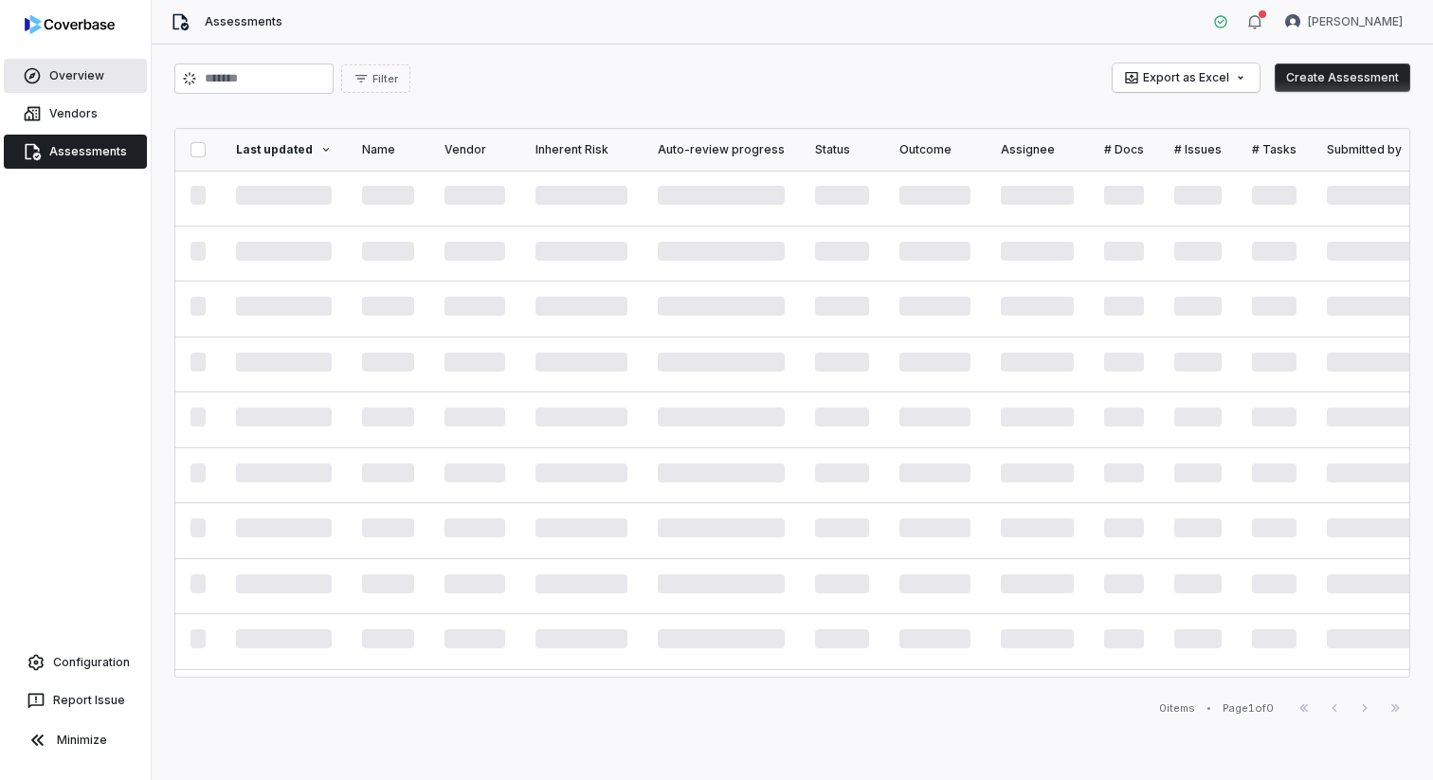
click at [76, 76] on link "Overview" at bounding box center [75, 76] width 143 height 34
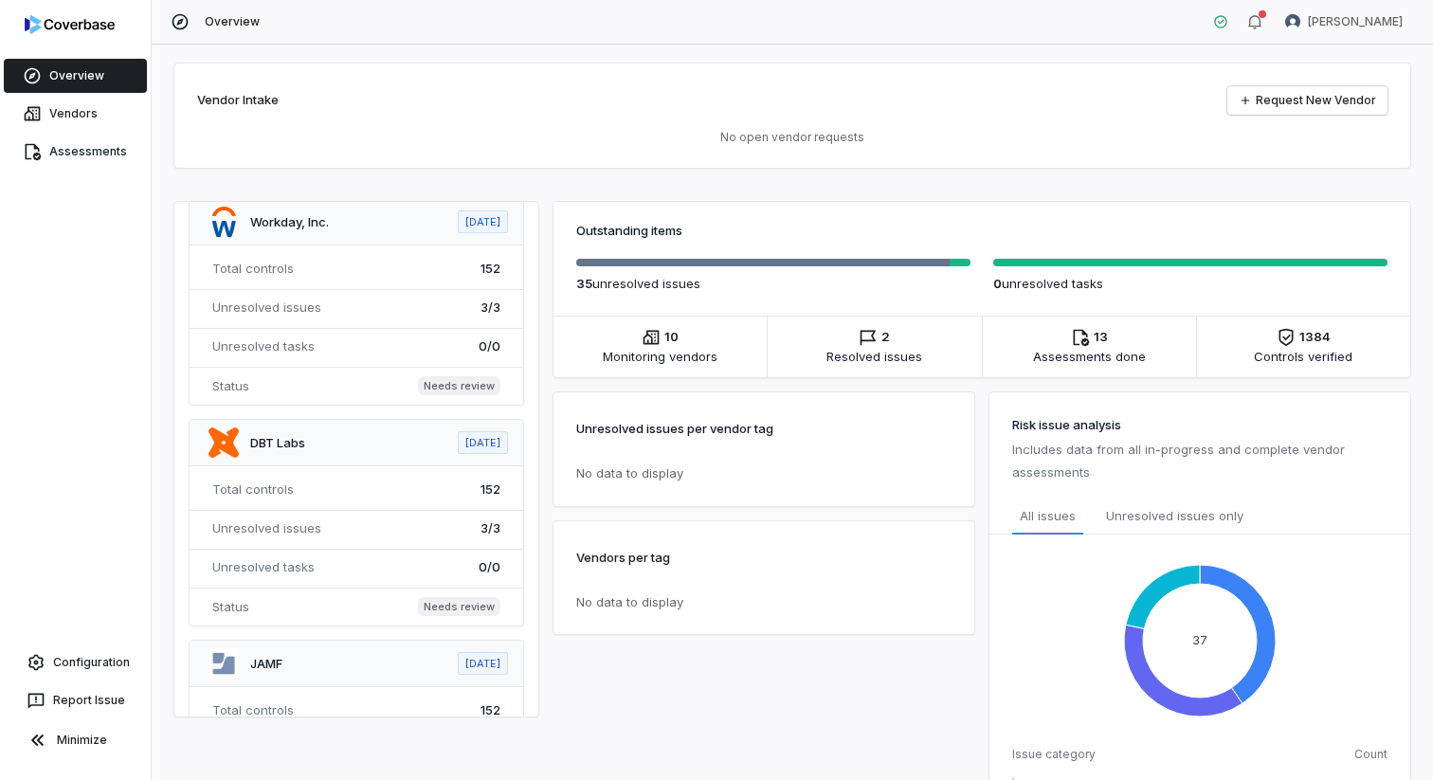
scroll to position [1380, 0]
click at [350, 447] on span at bounding box center [357, 528] width 334 height 206
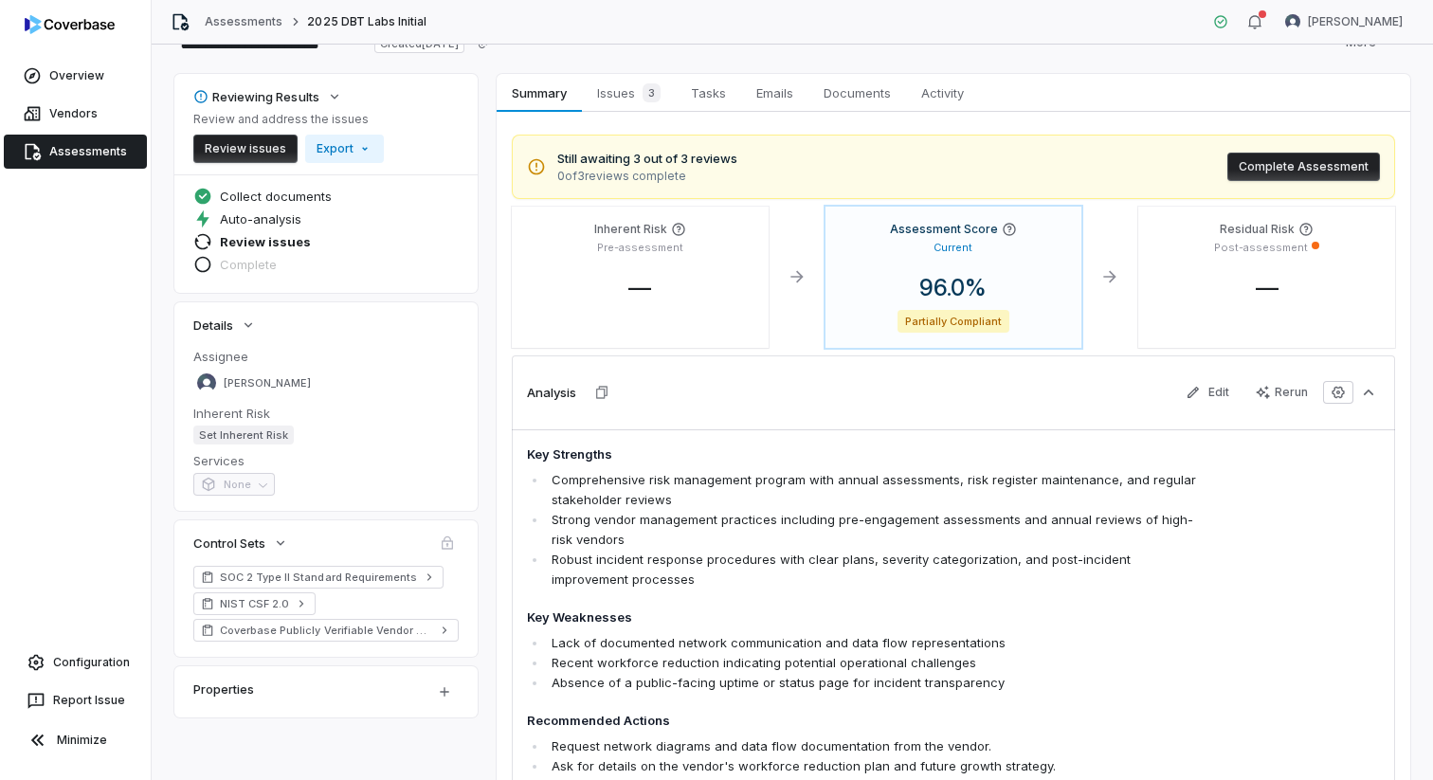
scroll to position [52, 0]
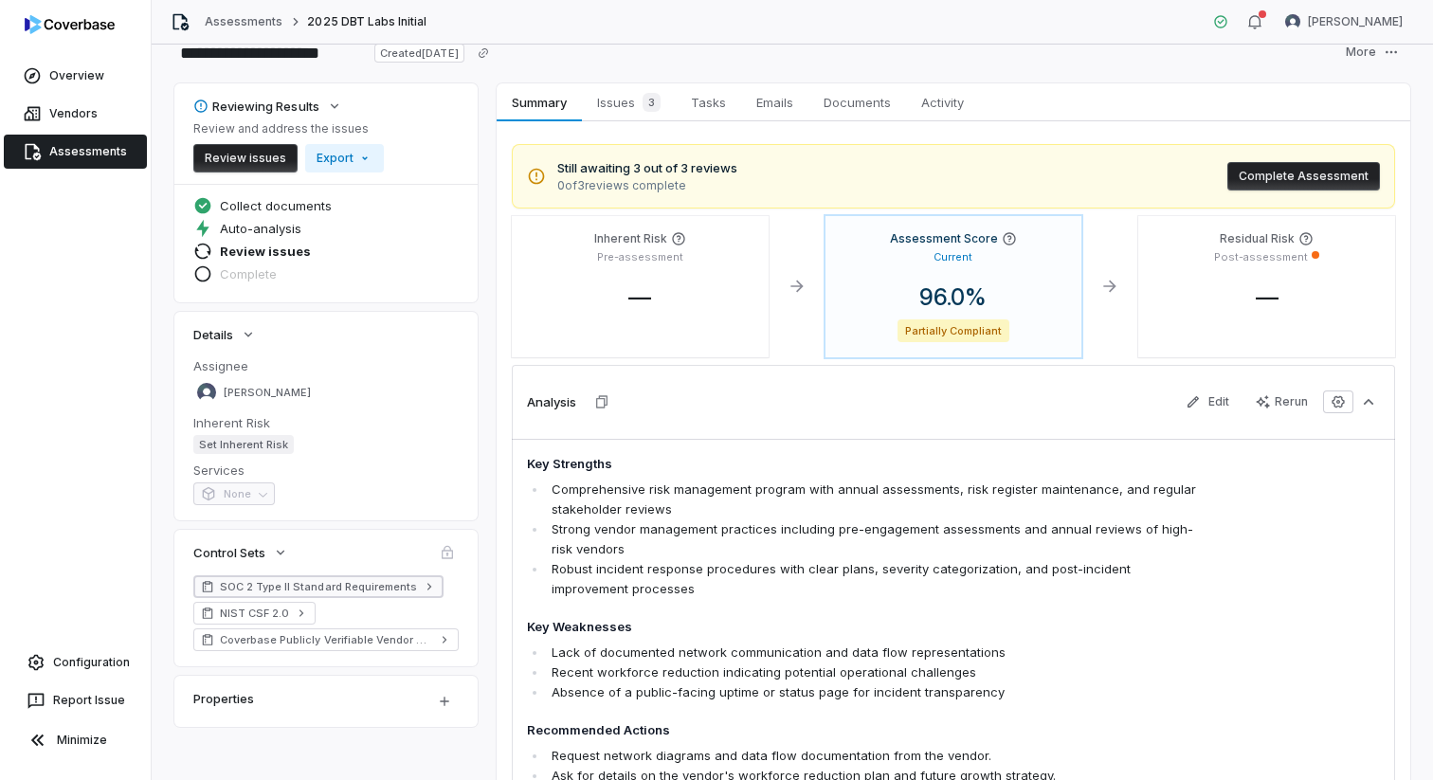
click at [366, 582] on span "SOC 2 Type II Standard Requirements" at bounding box center [318, 586] width 197 height 15
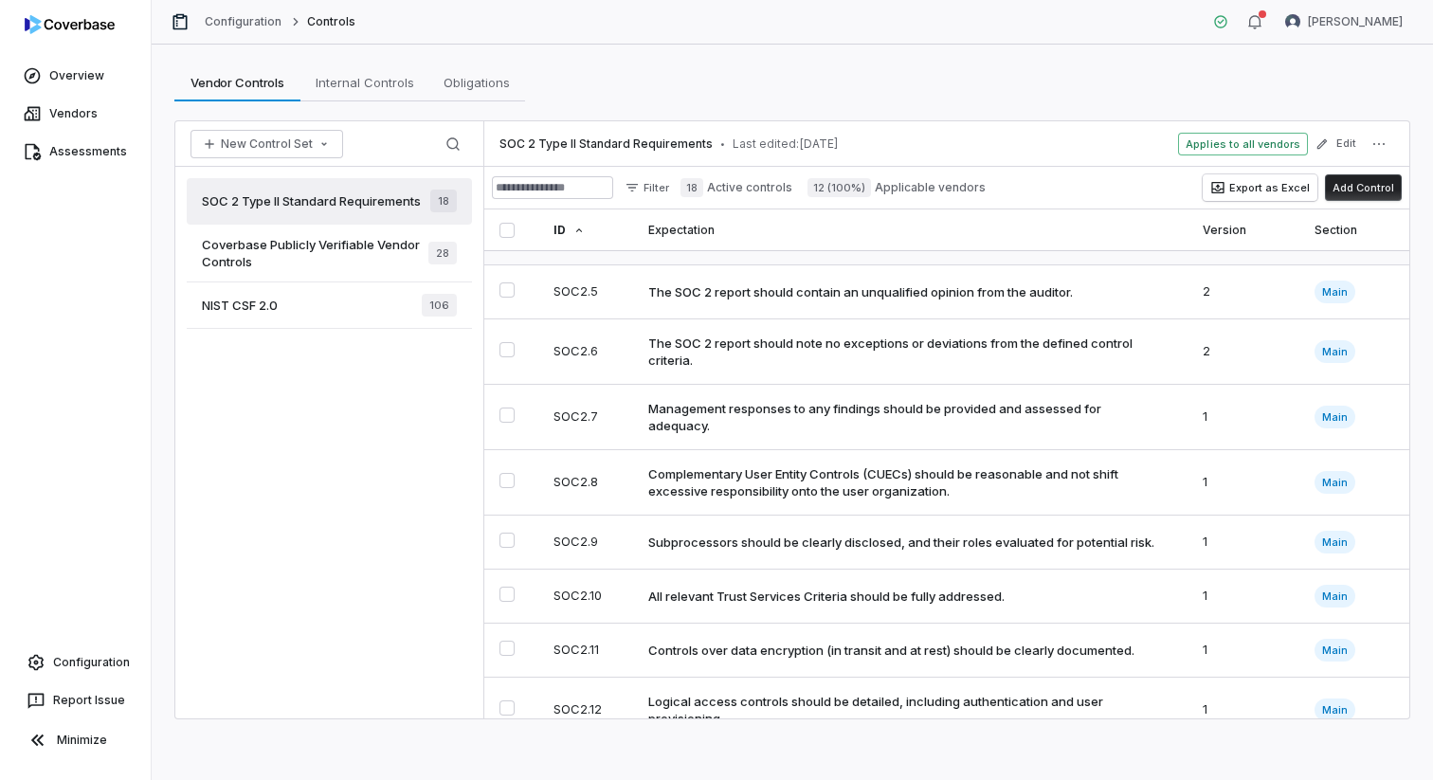
scroll to position [256, 0]
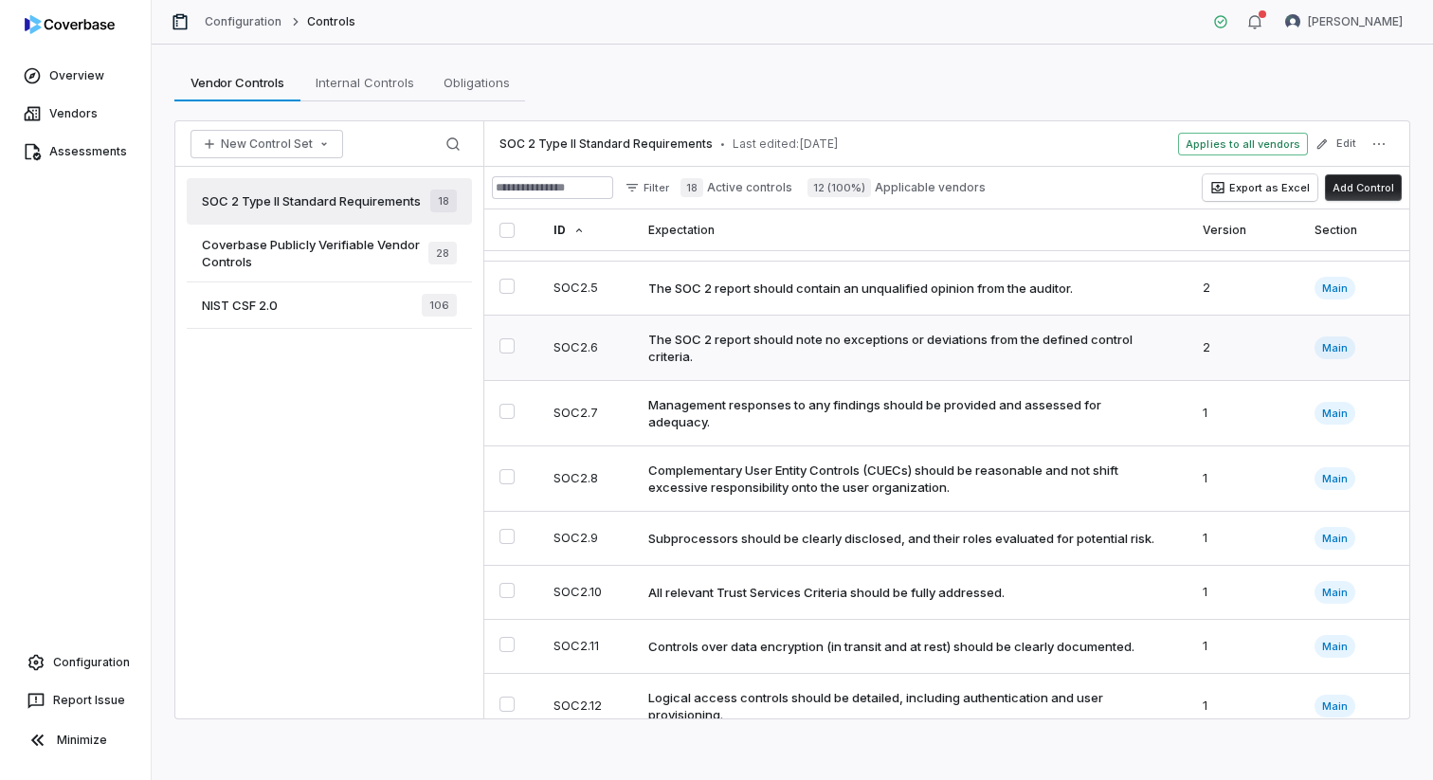
click at [924, 348] on div "The SOC 2 report should note no exceptions or deviations from the defined contr…" at bounding box center [907, 348] width 518 height 34
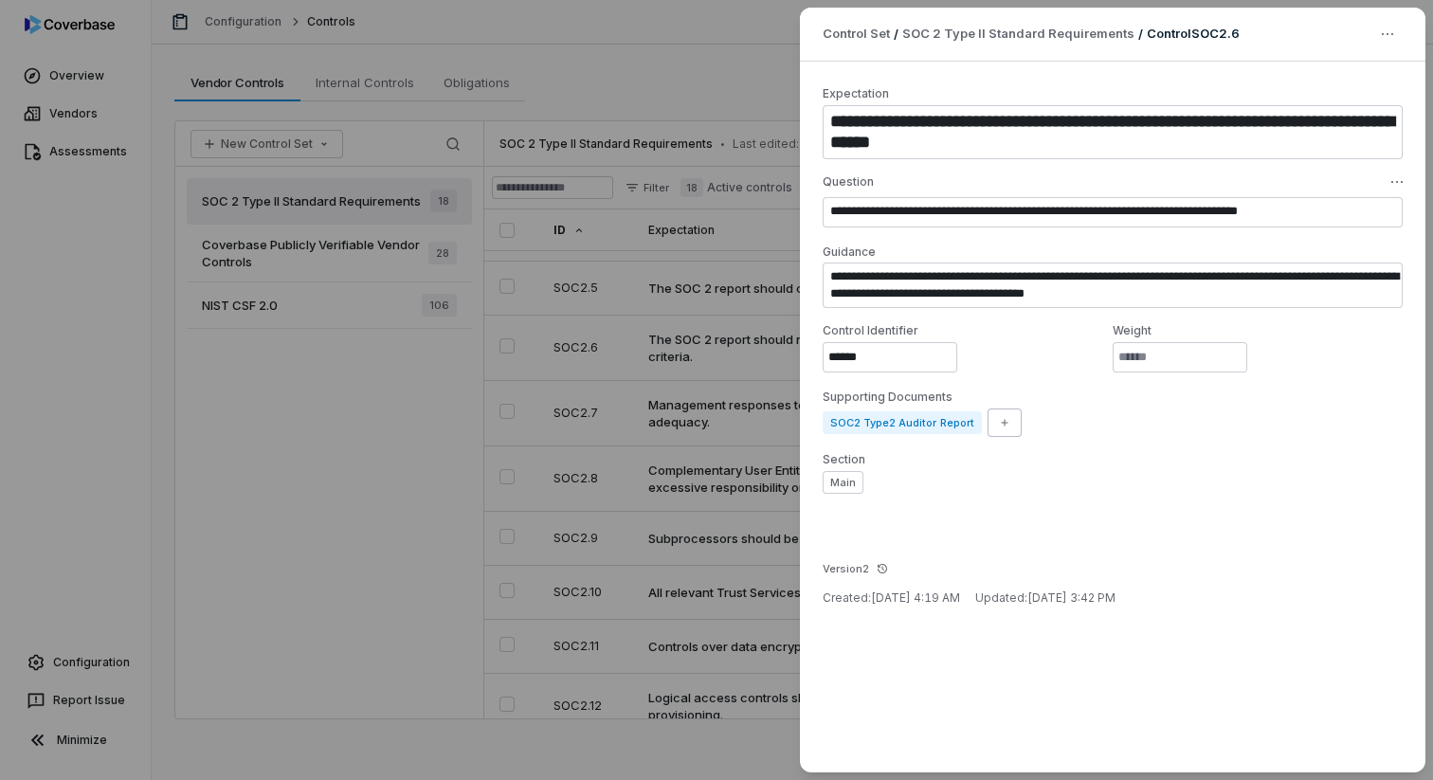
type textarea "*"
click at [684, 173] on div "**********" at bounding box center [716, 390] width 1433 height 780
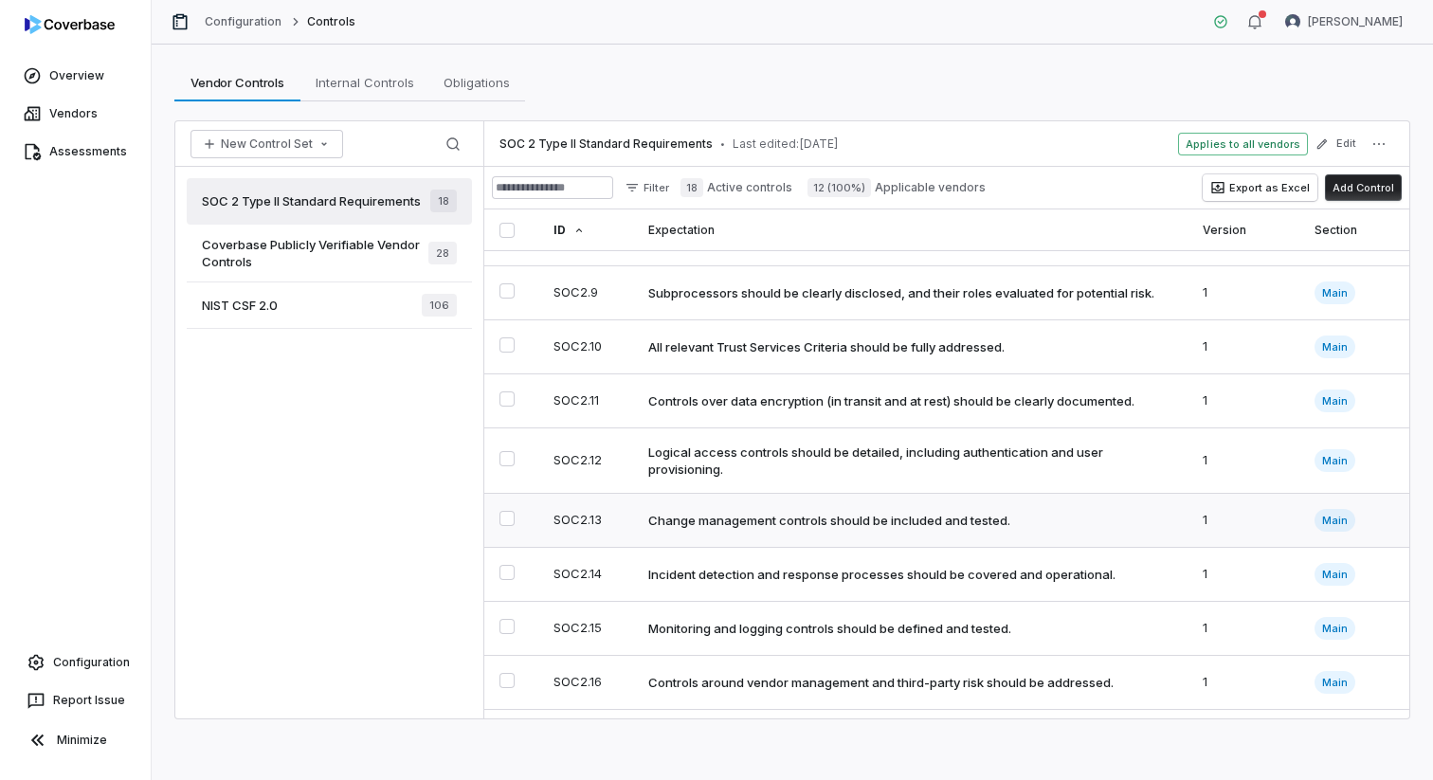
scroll to position [479, 0]
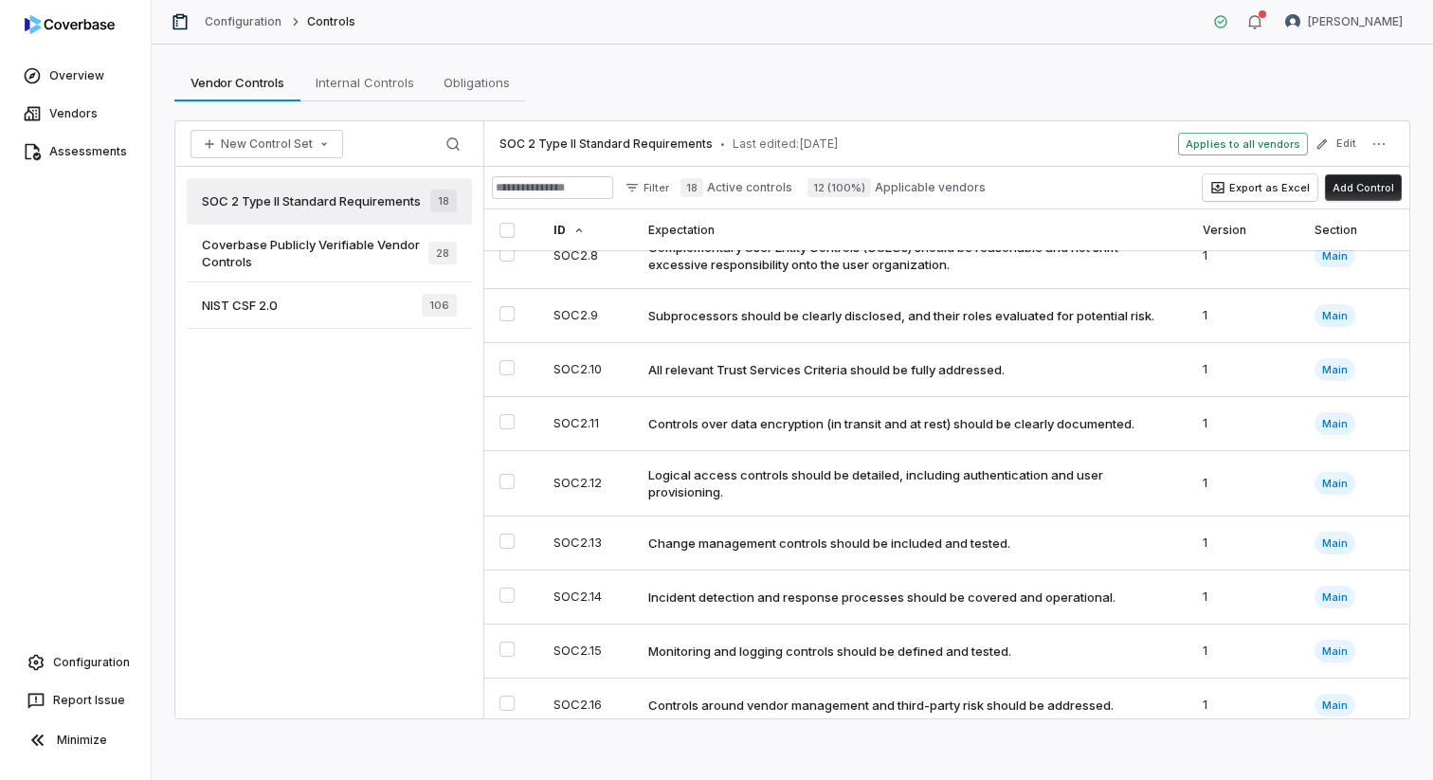
click at [333, 261] on span "Coverbase Publicly Verifiable Vendor Controls" at bounding box center [315, 253] width 227 height 34
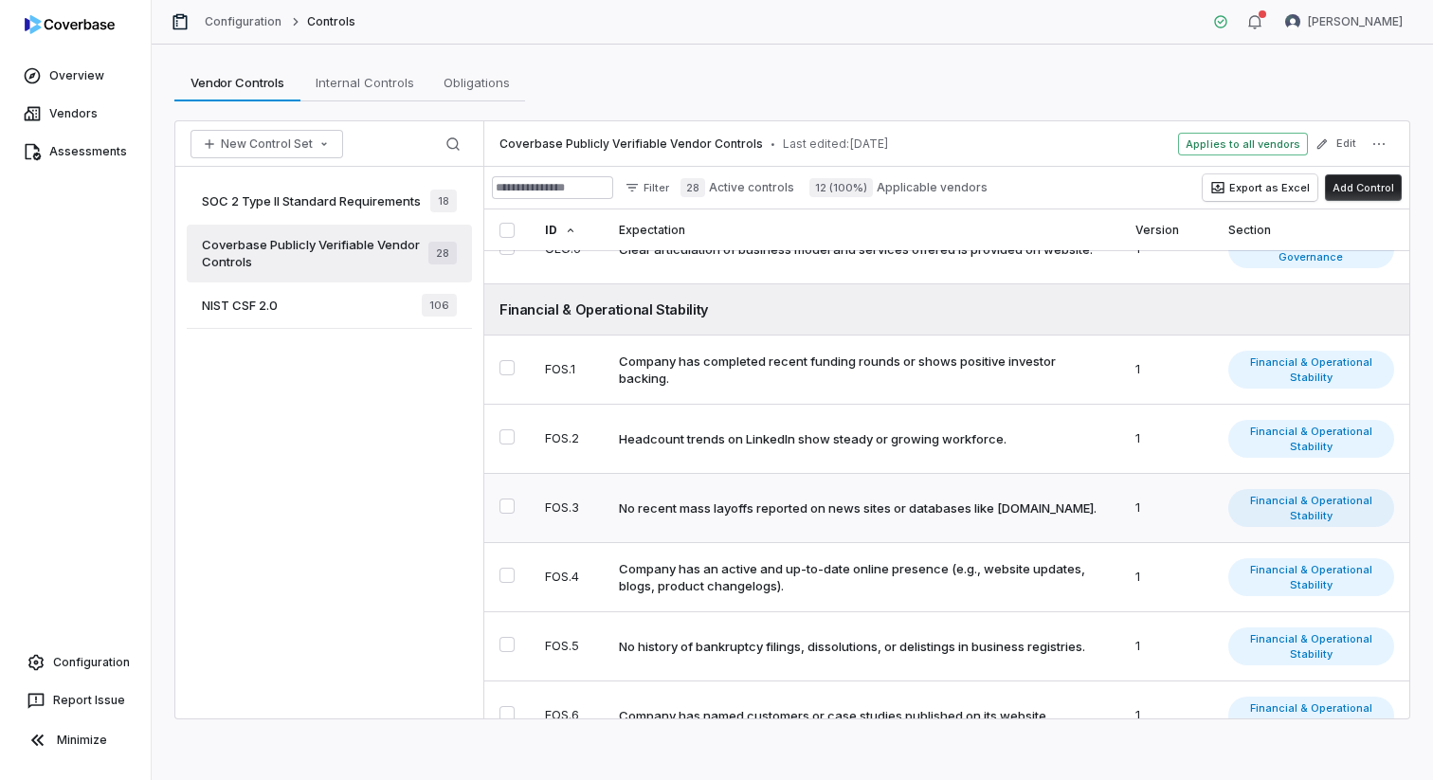
scroll to position [408, 0]
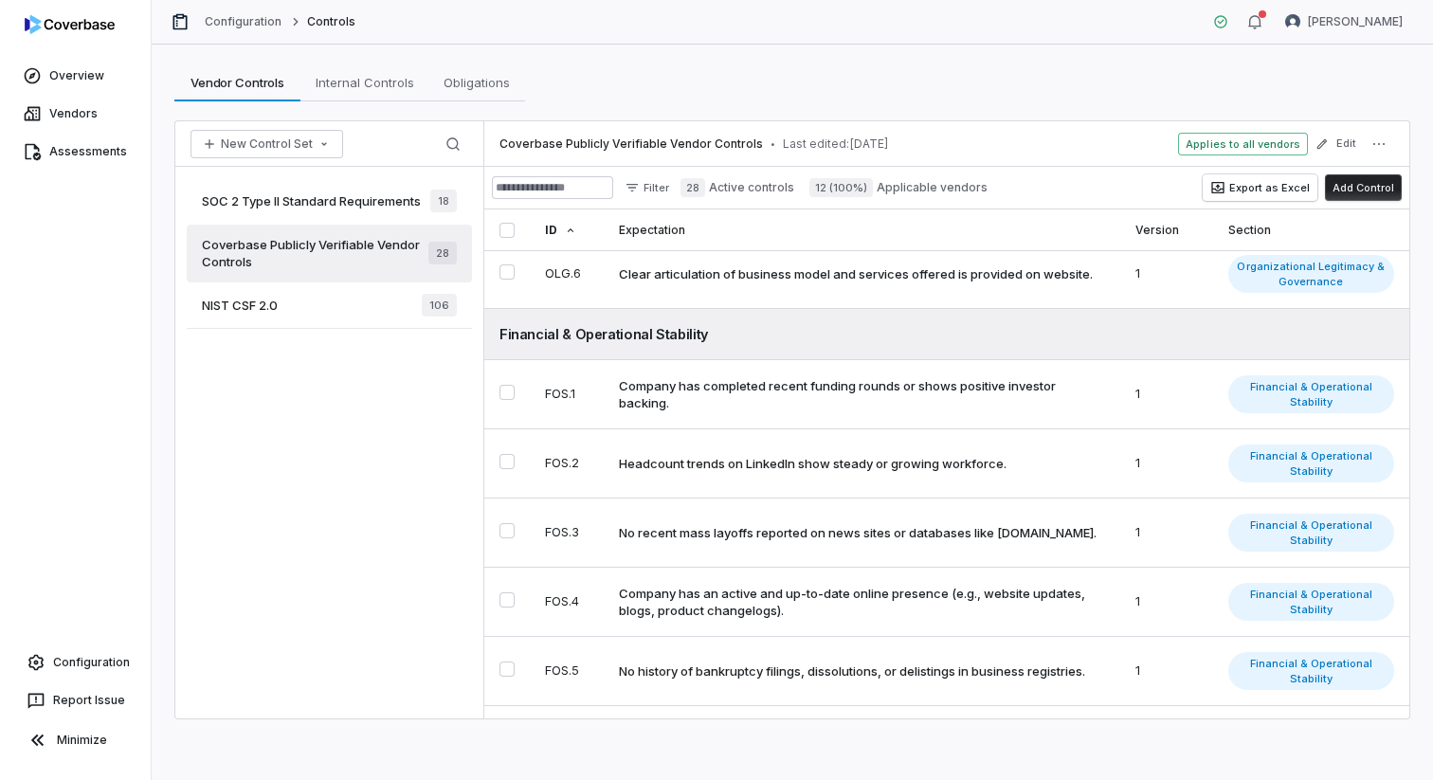
click at [363, 315] on div "NIST CSF 2.0 106" at bounding box center [329, 306] width 285 height 46
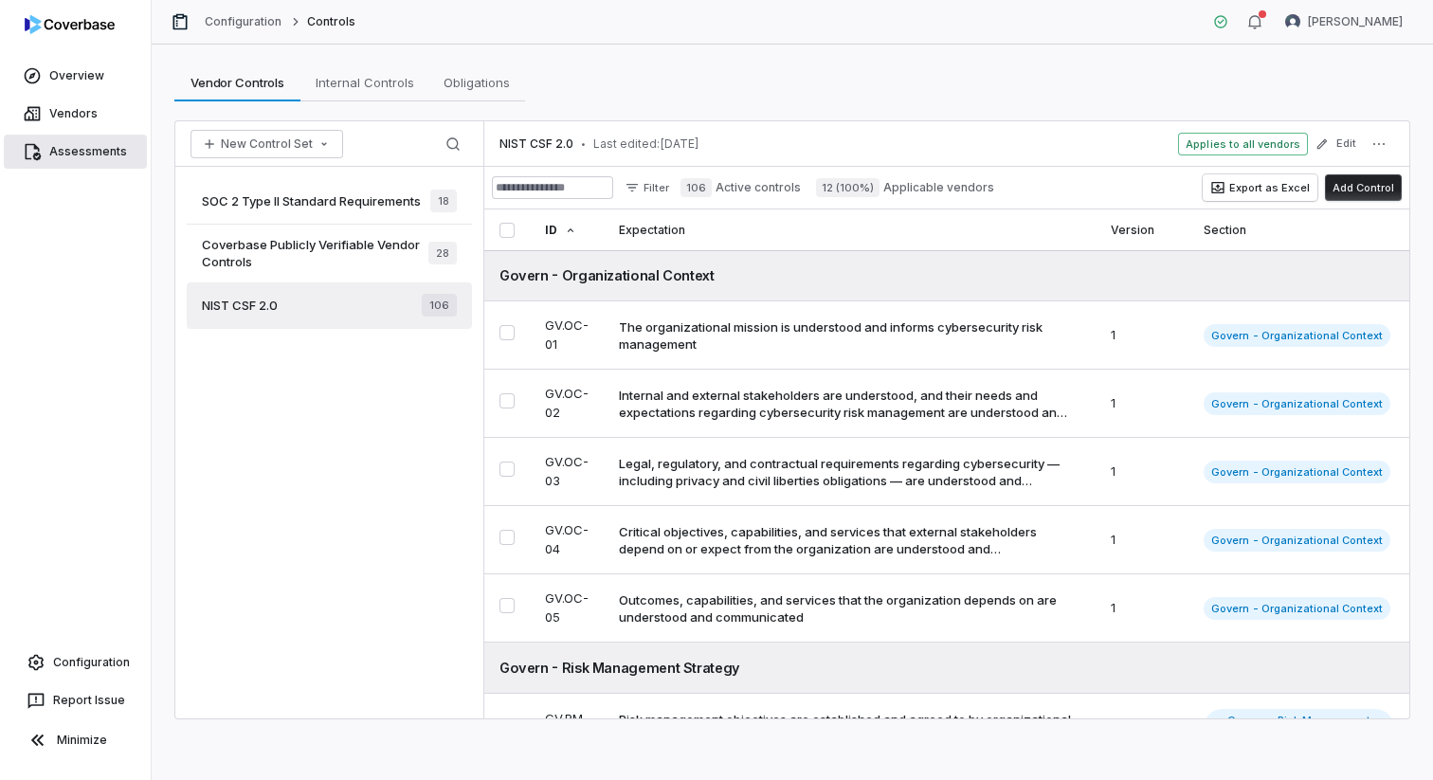
click at [80, 152] on link "Assessments" at bounding box center [75, 152] width 143 height 34
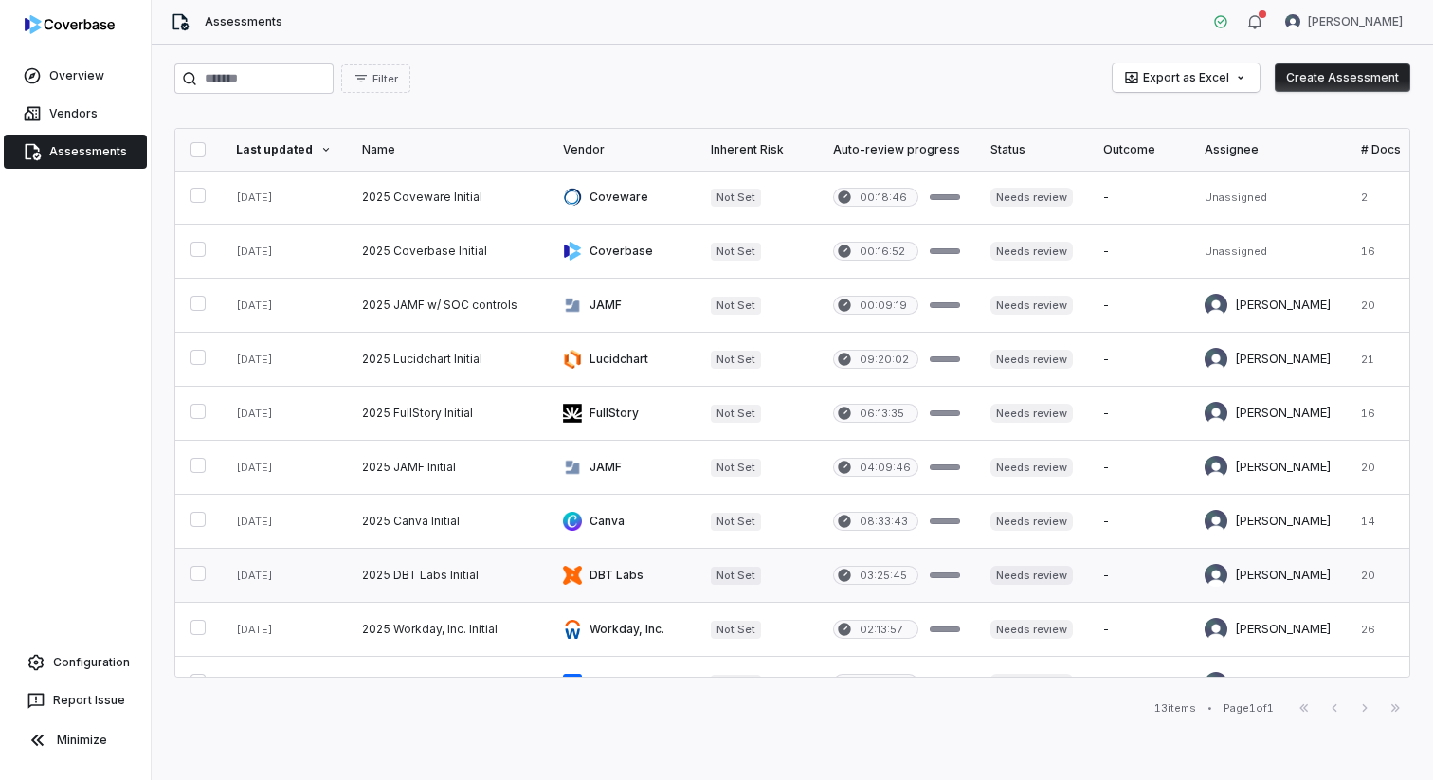
click at [411, 579] on link at bounding box center [447, 575] width 201 height 53
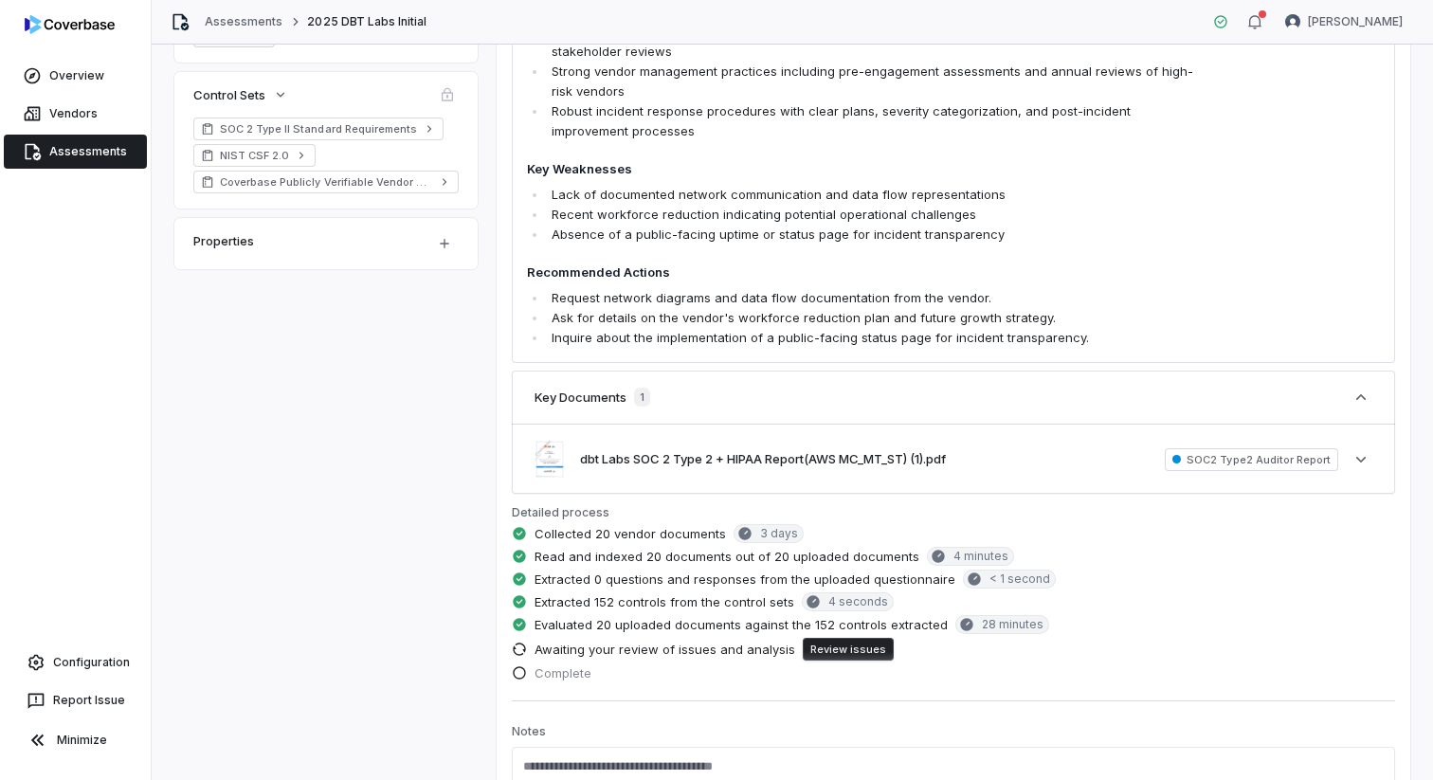
scroll to position [456, 0]
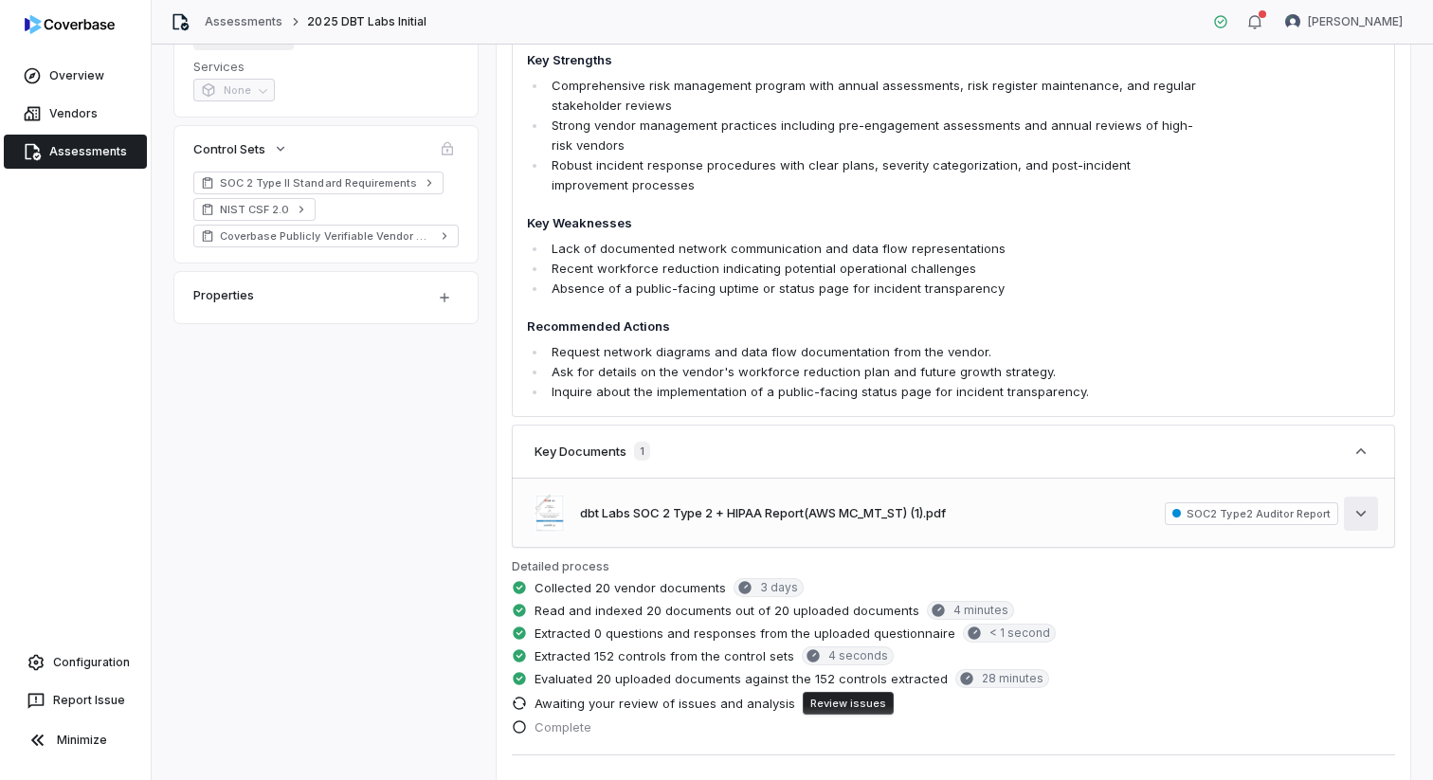
click at [1362, 511] on icon "button" at bounding box center [1361, 513] width 19 height 19
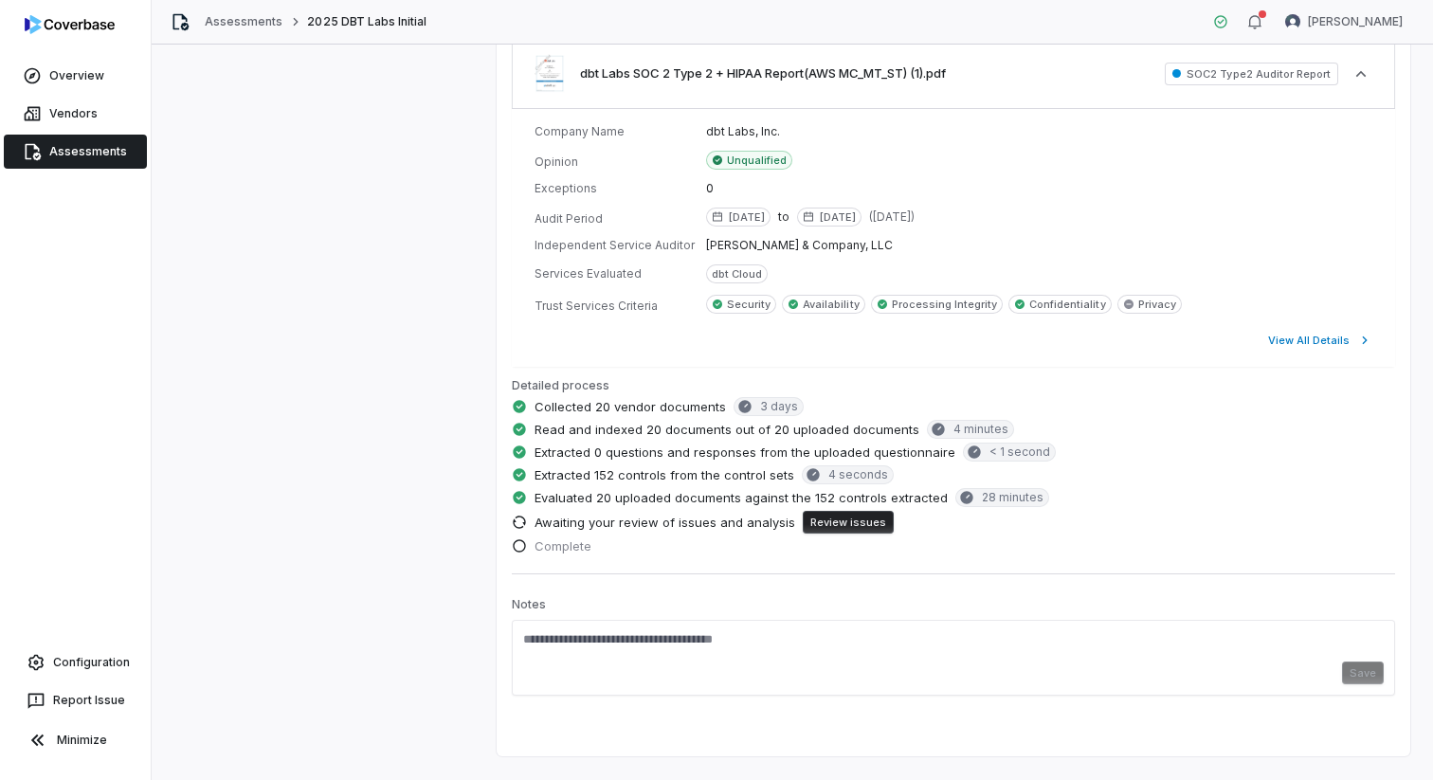
scroll to position [933, 0]
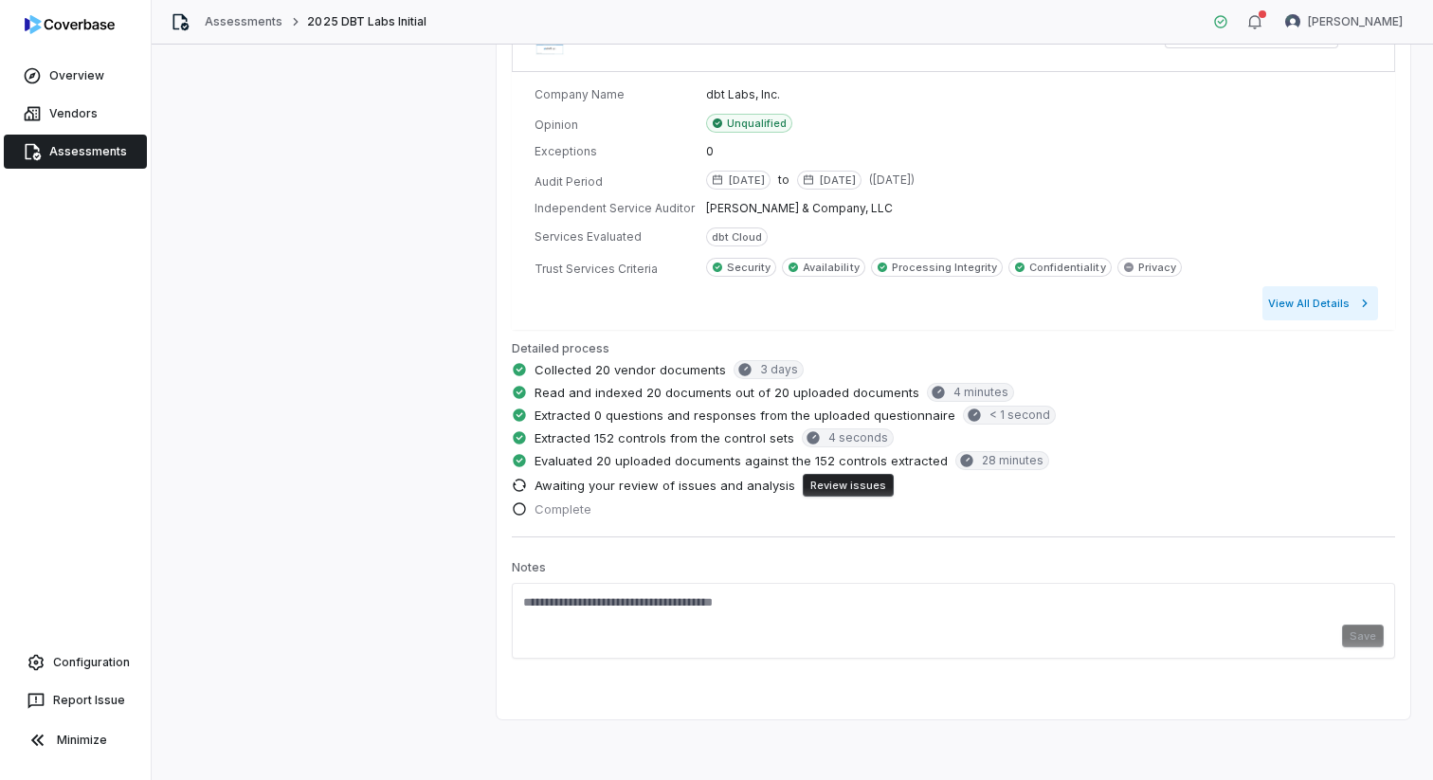
click at [1308, 301] on button "View All Details" at bounding box center [1321, 303] width 116 height 34
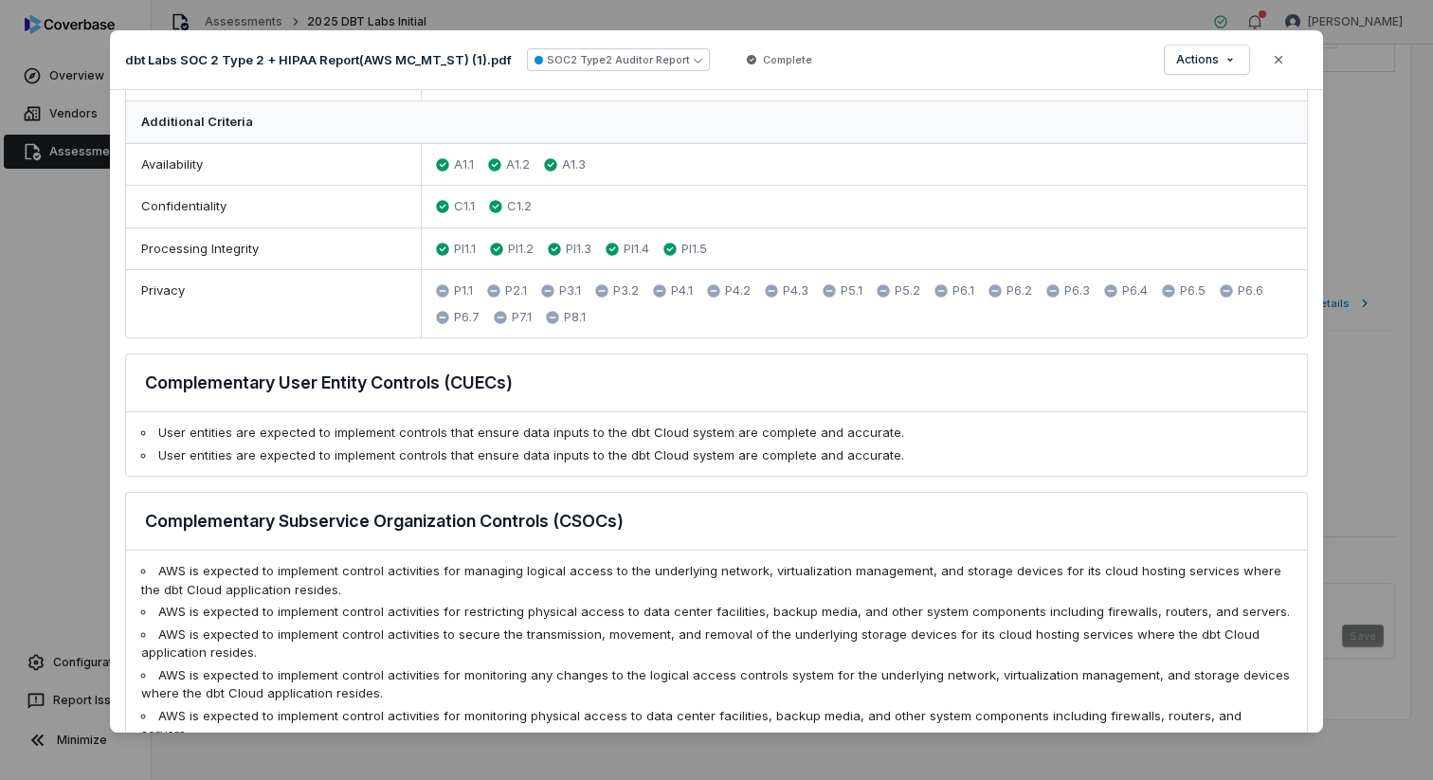
scroll to position [1005, 0]
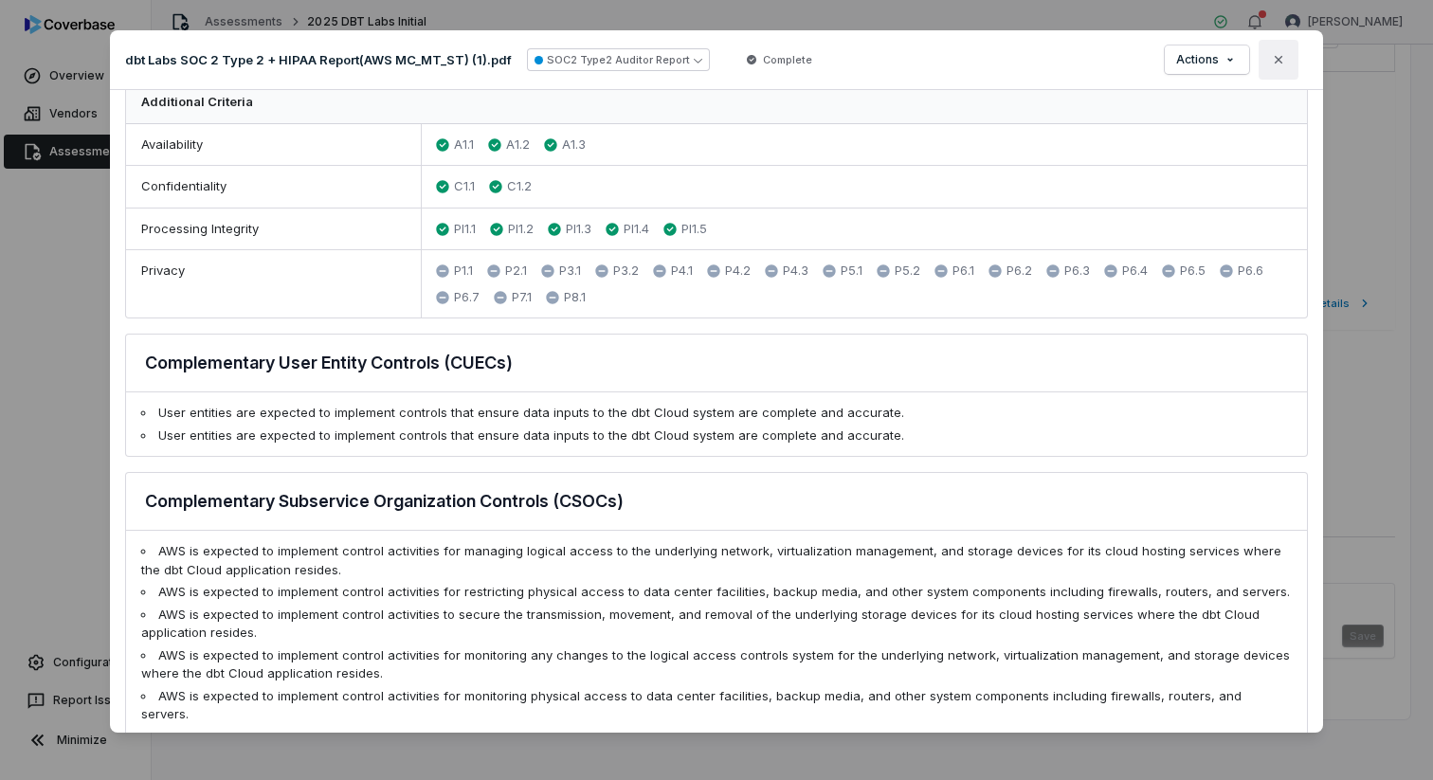
click at [1281, 68] on button "Close" at bounding box center [1279, 60] width 40 height 40
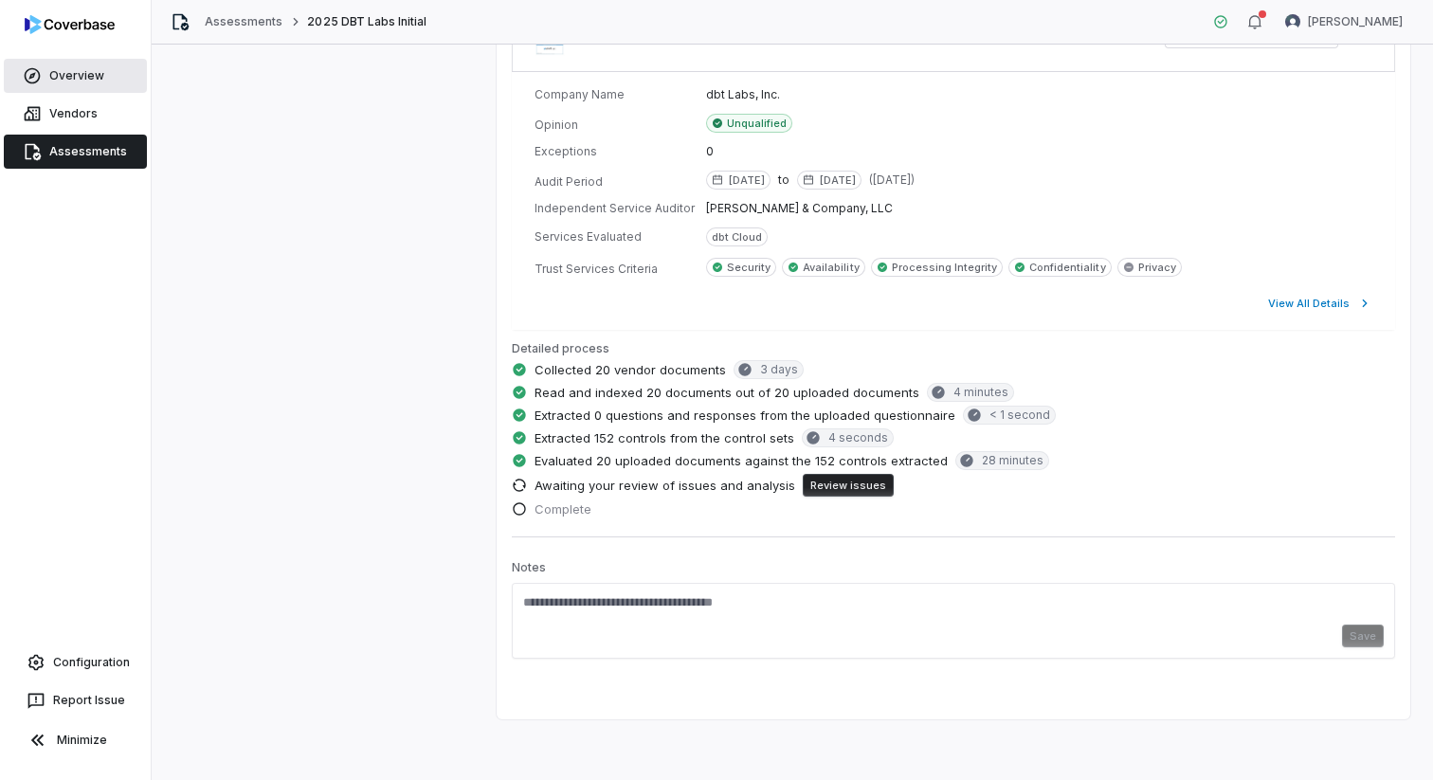
click at [70, 76] on link "Overview" at bounding box center [75, 76] width 143 height 34
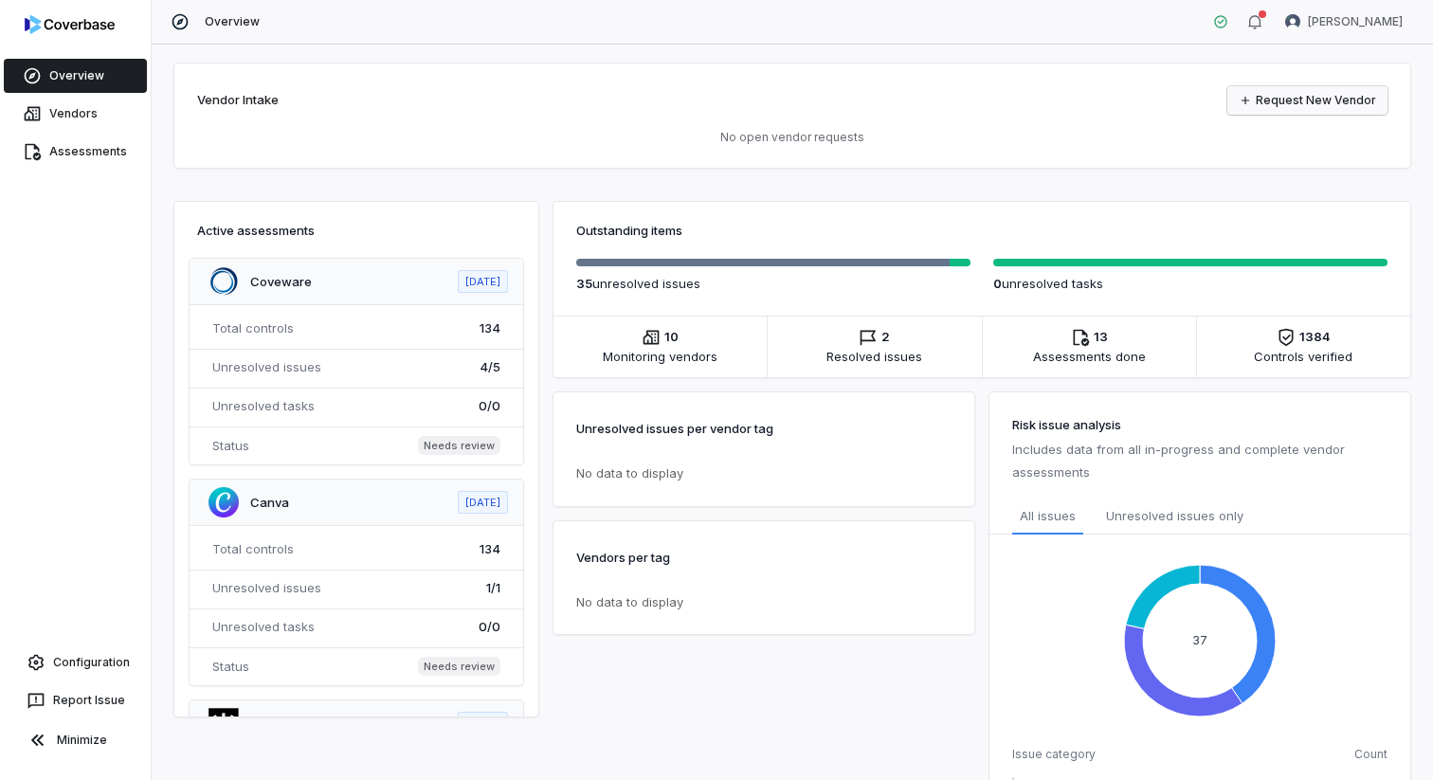
click at [1295, 101] on link "Request New Vendor" at bounding box center [1308, 100] width 160 height 28
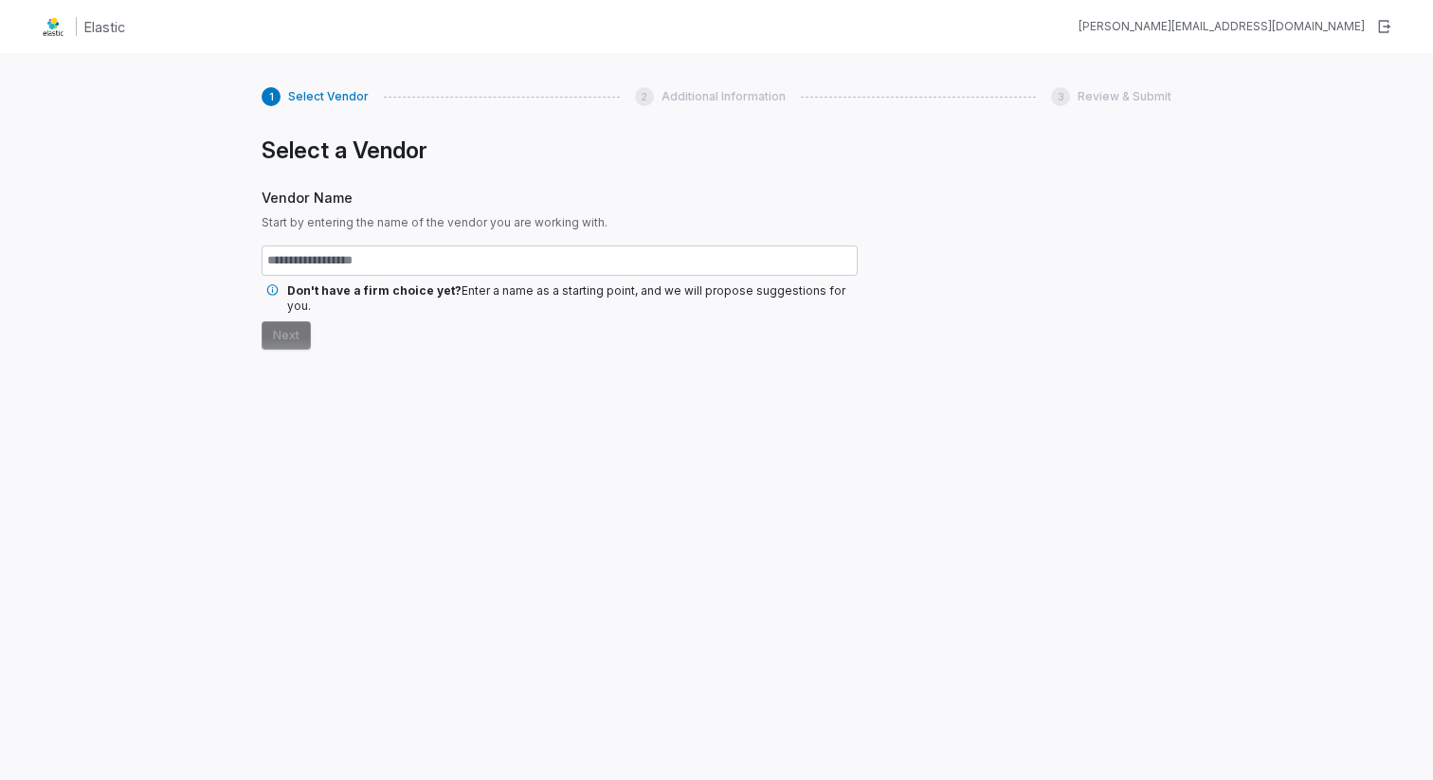
click at [511, 259] on input "text" at bounding box center [560, 261] width 596 height 30
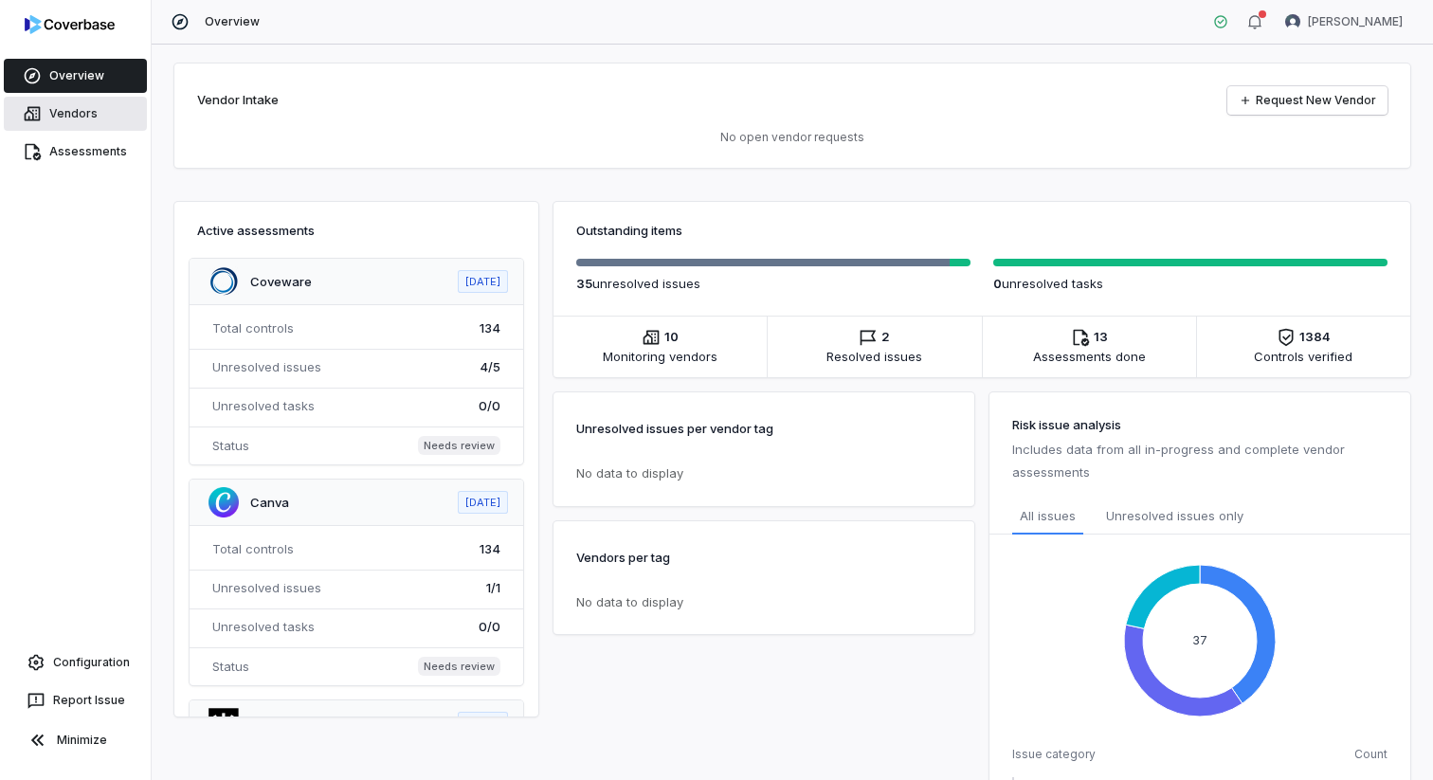
click at [75, 100] on link "Vendors" at bounding box center [75, 114] width 143 height 34
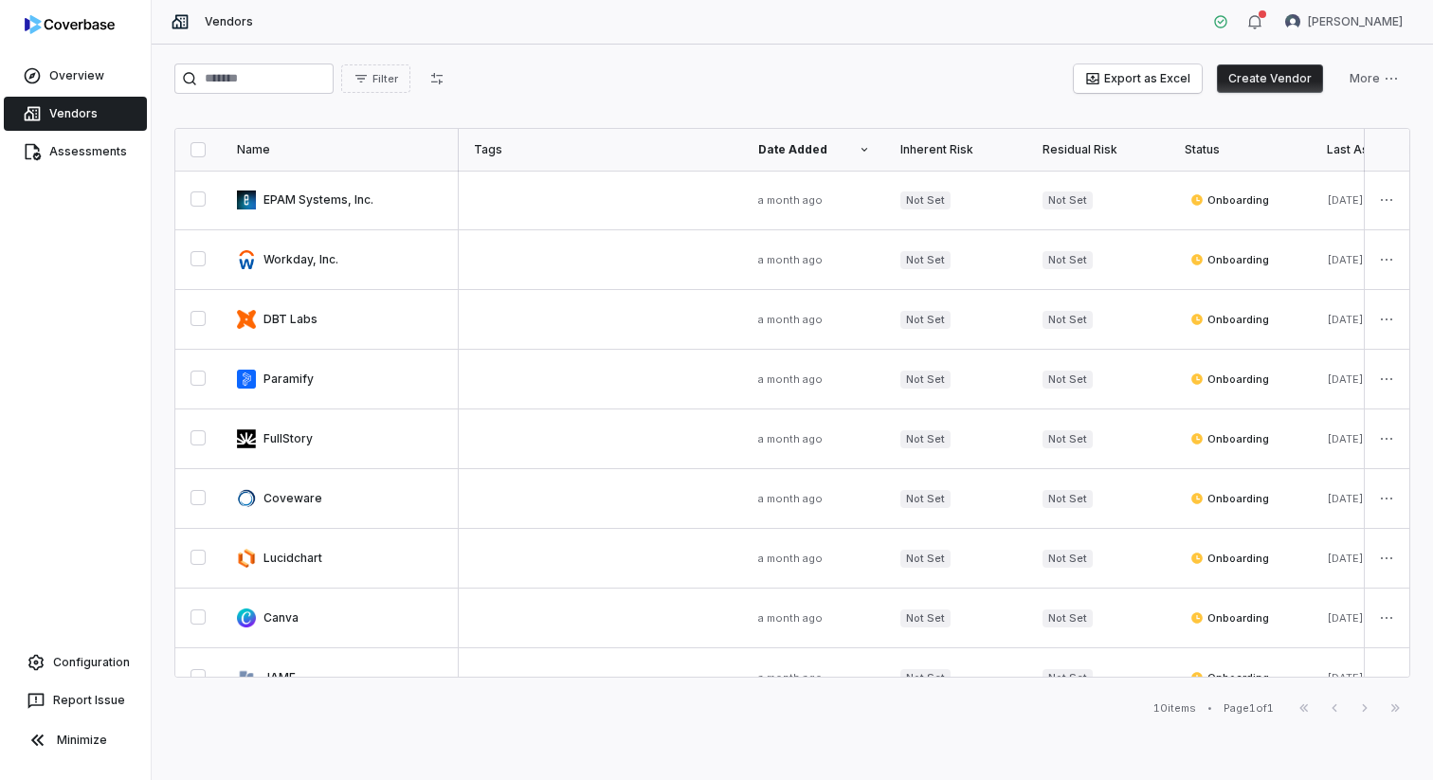
click at [1253, 81] on button "Create Vendor" at bounding box center [1270, 78] width 106 height 28
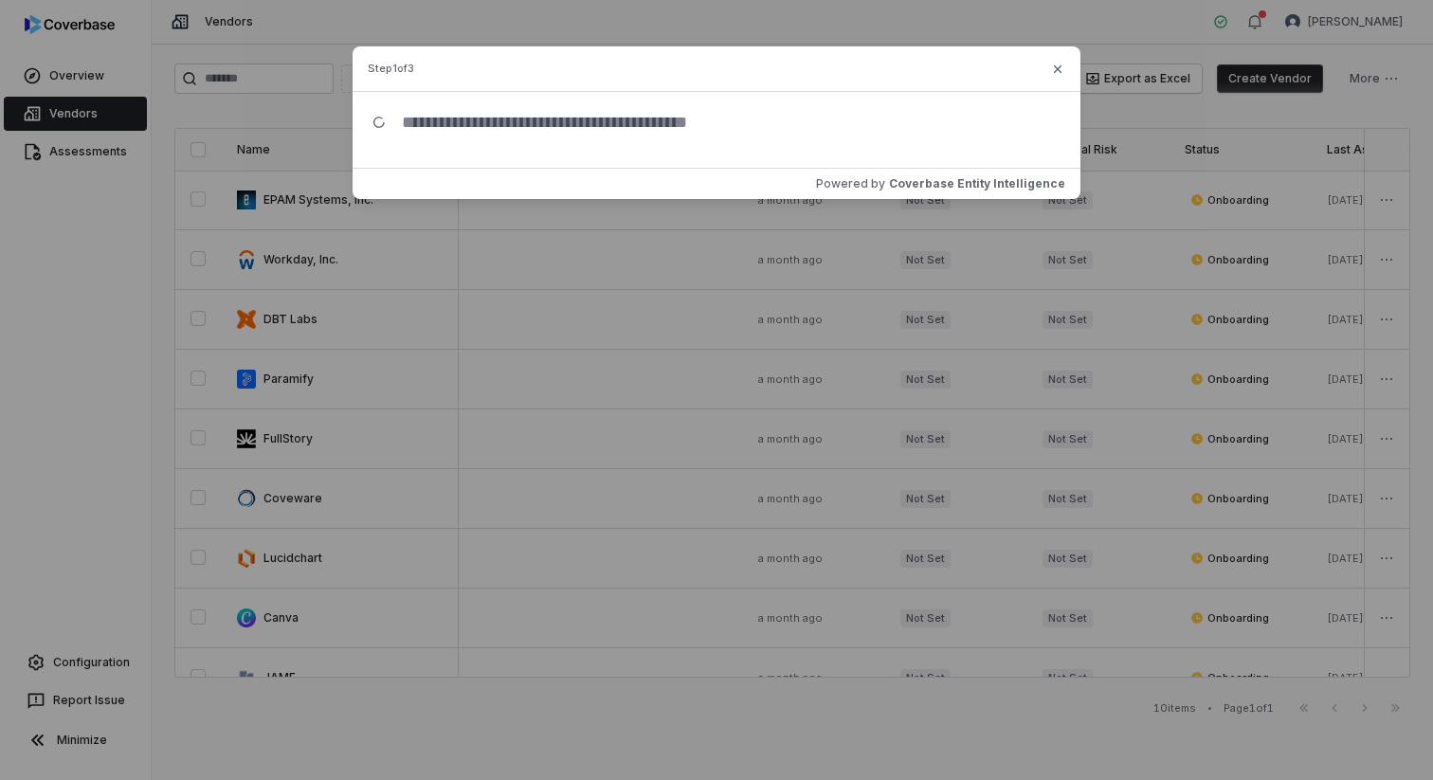
click at [636, 119] on input "text" at bounding box center [724, 122] width 675 height 61
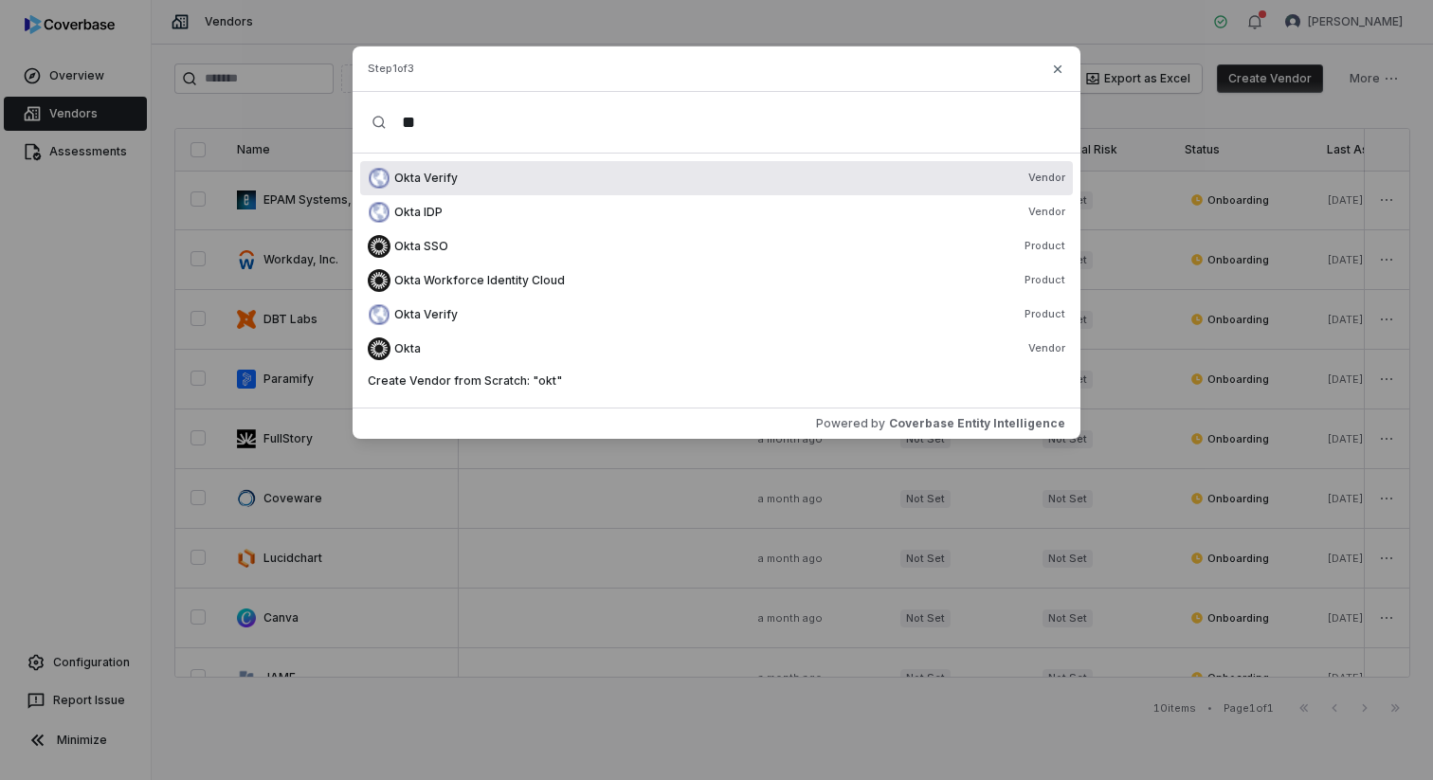
type input "*"
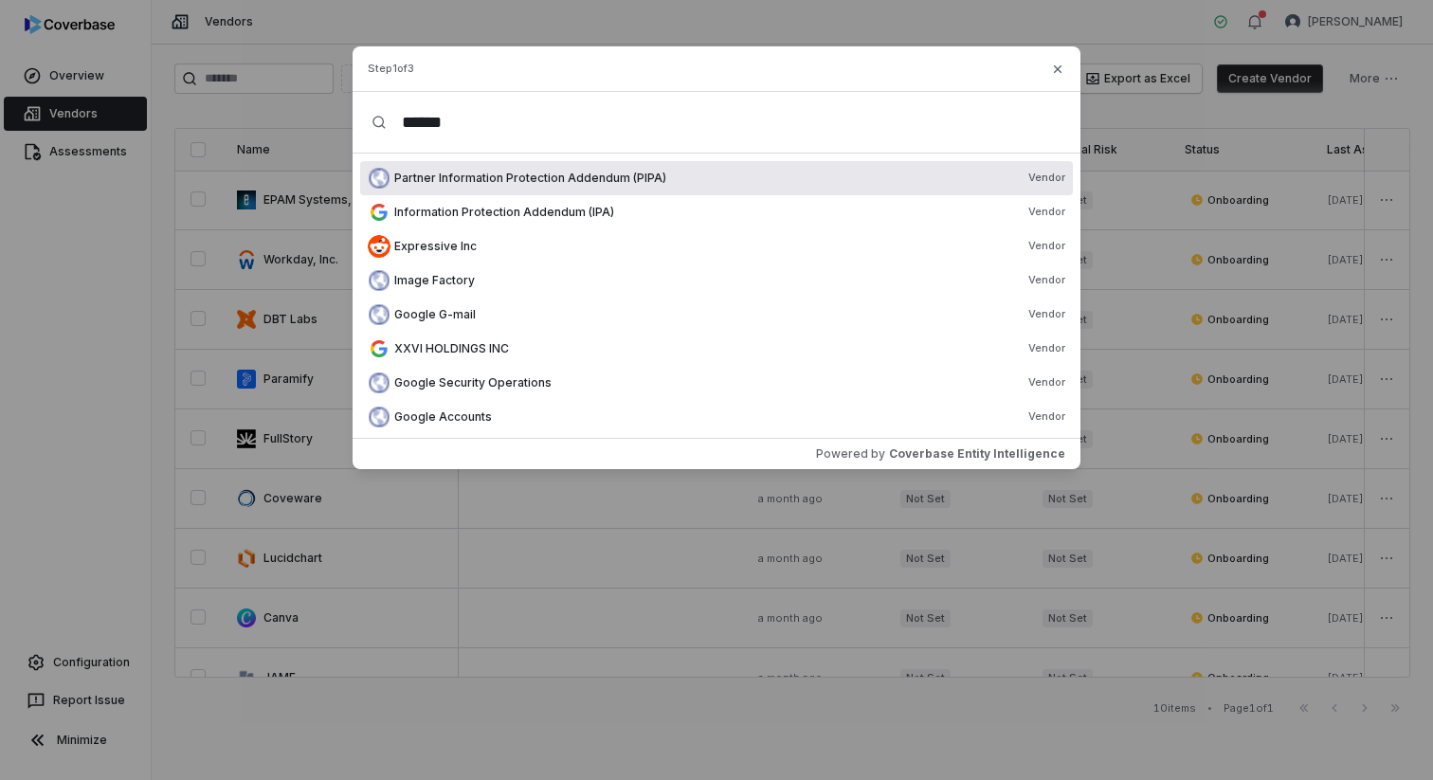
click at [538, 126] on input "******" at bounding box center [724, 122] width 675 height 61
type input "*"
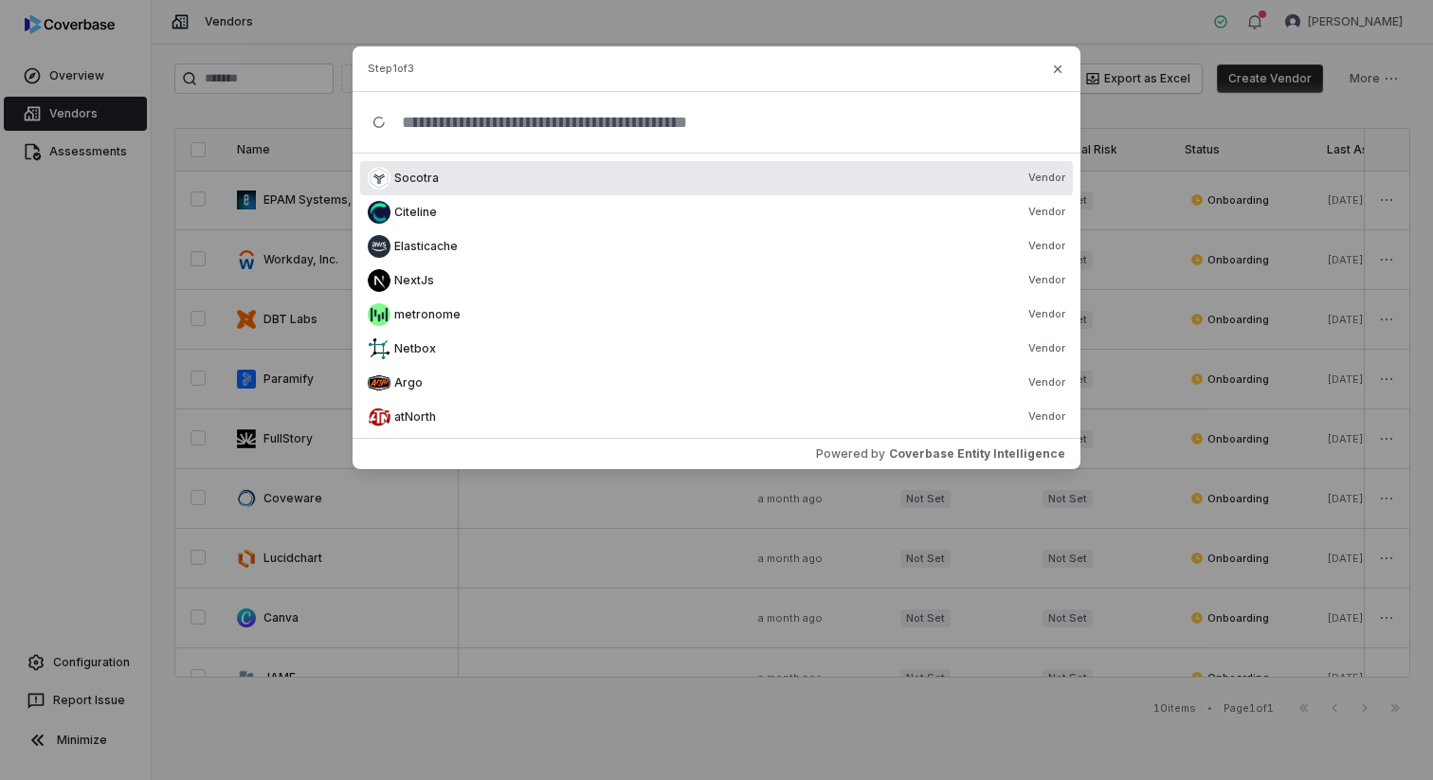
click at [663, 115] on input "text" at bounding box center [724, 122] width 675 height 61
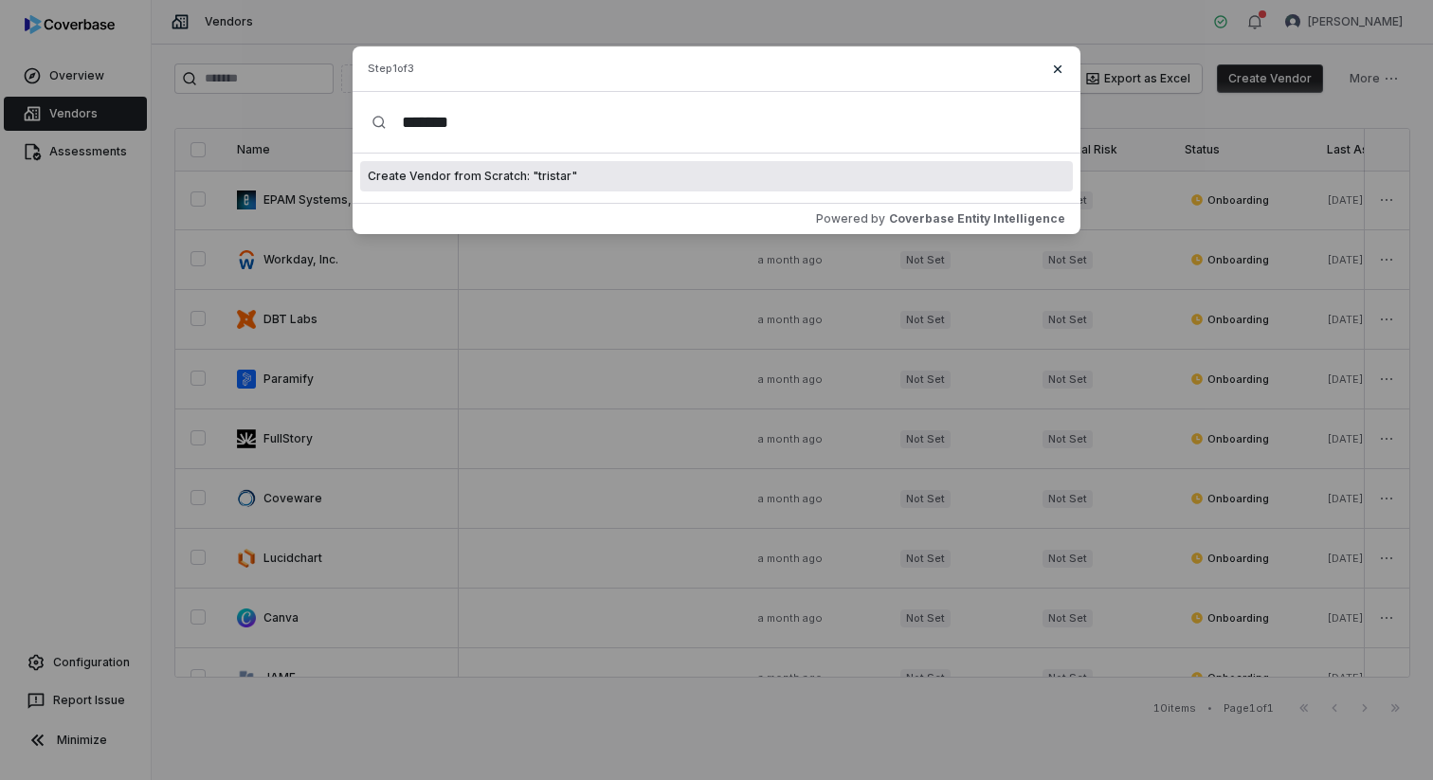
type input "*******"
click at [1057, 75] on icon "button" at bounding box center [1057, 69] width 15 height 15
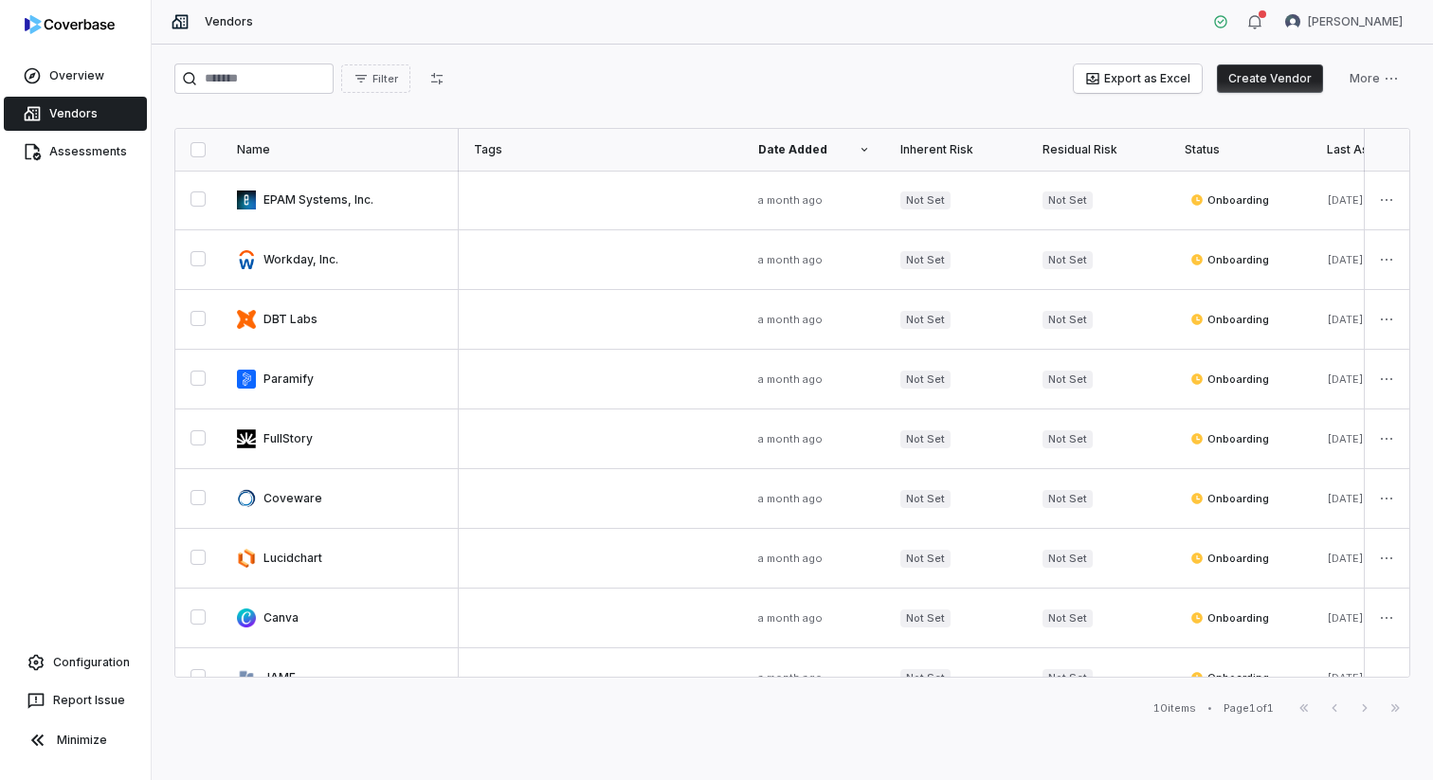
click at [1262, 78] on button "Create Vendor" at bounding box center [1270, 78] width 106 height 28
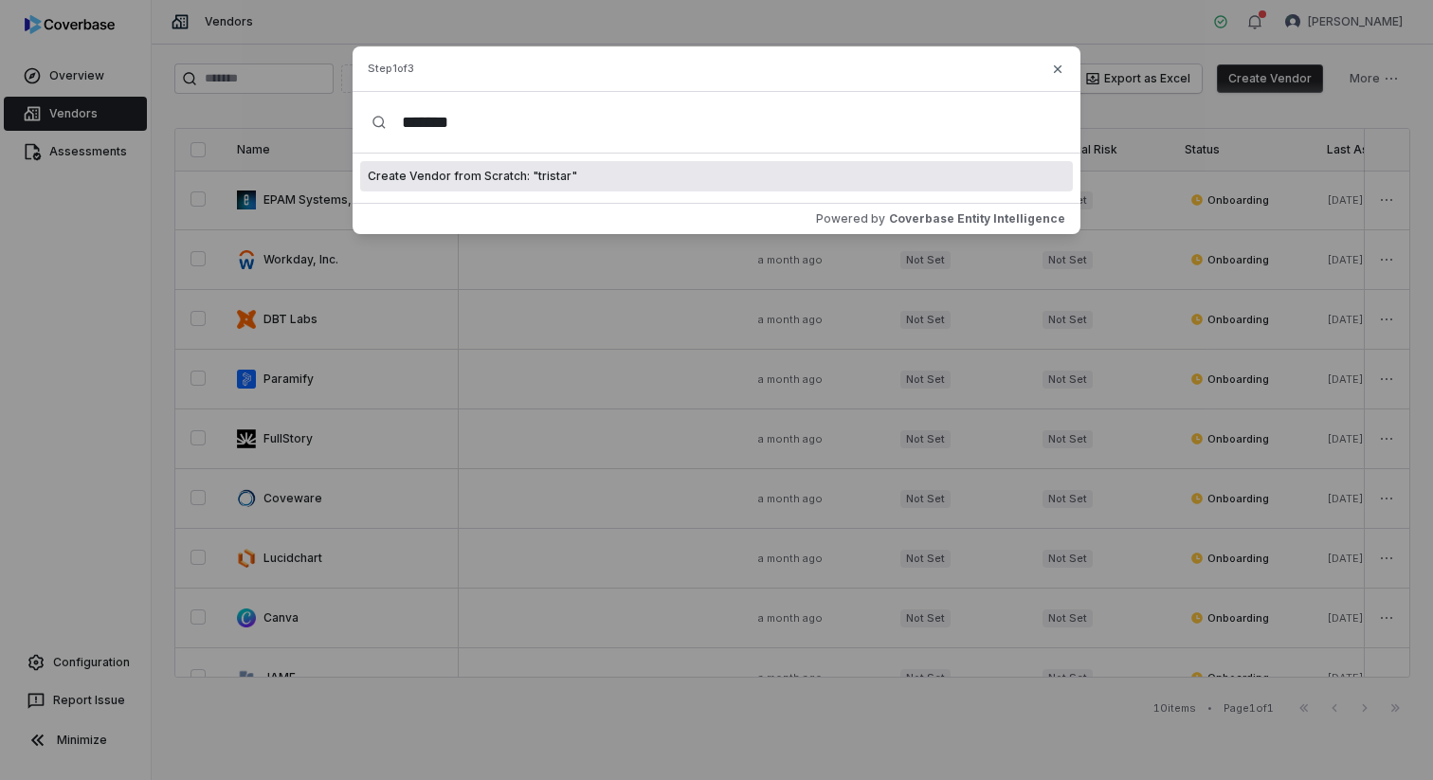
type input "*******"
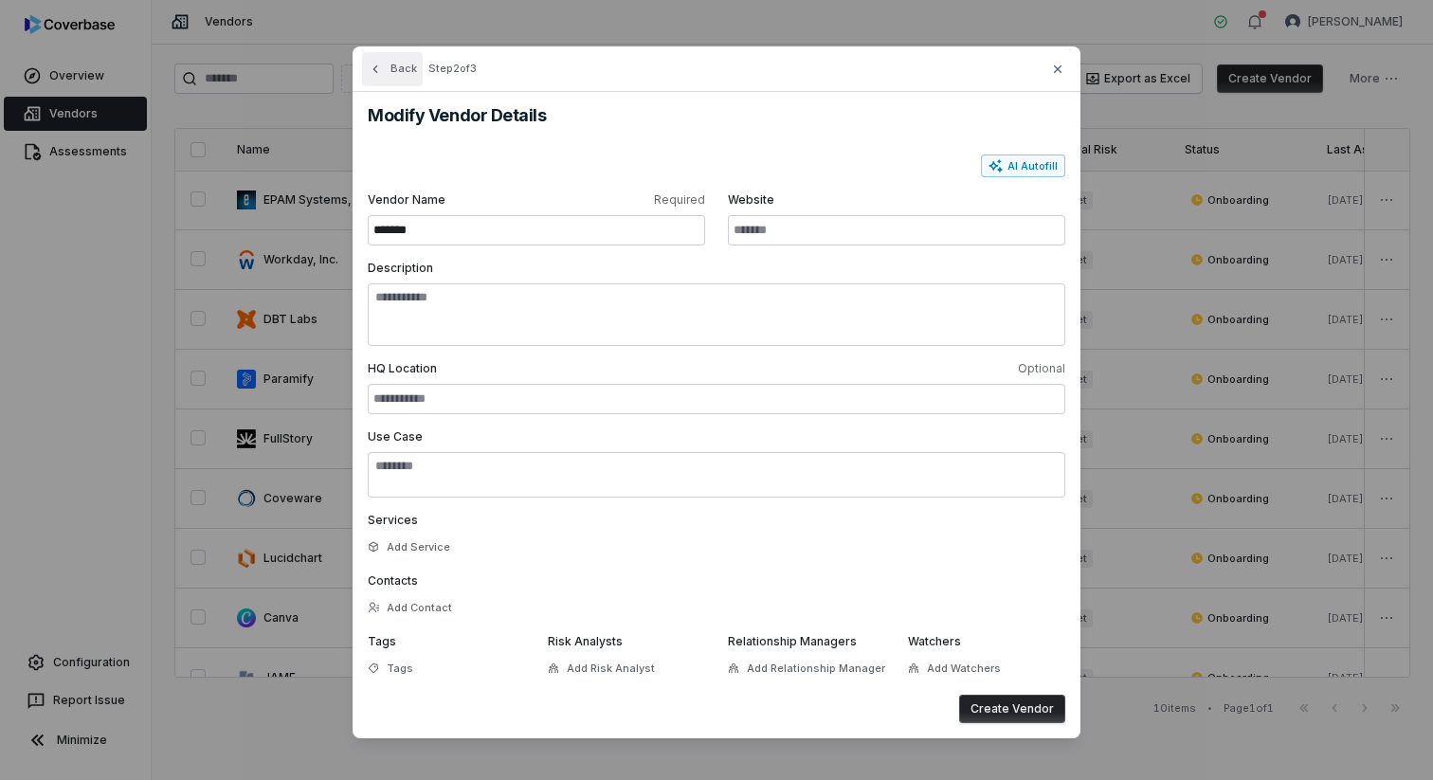
click at [381, 70] on icon "button" at bounding box center [375, 69] width 15 height 15
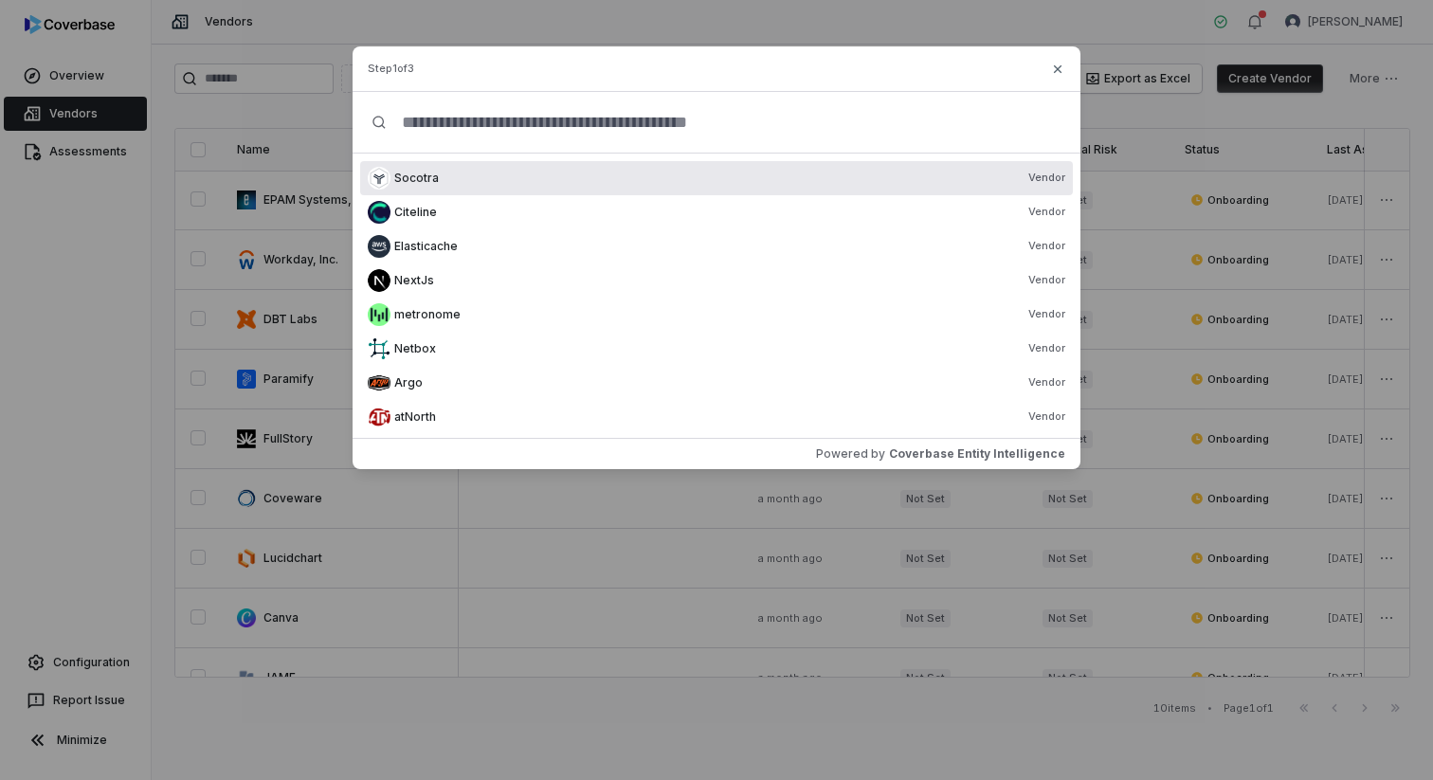
click at [478, 125] on input "text" at bounding box center [724, 122] width 675 height 61
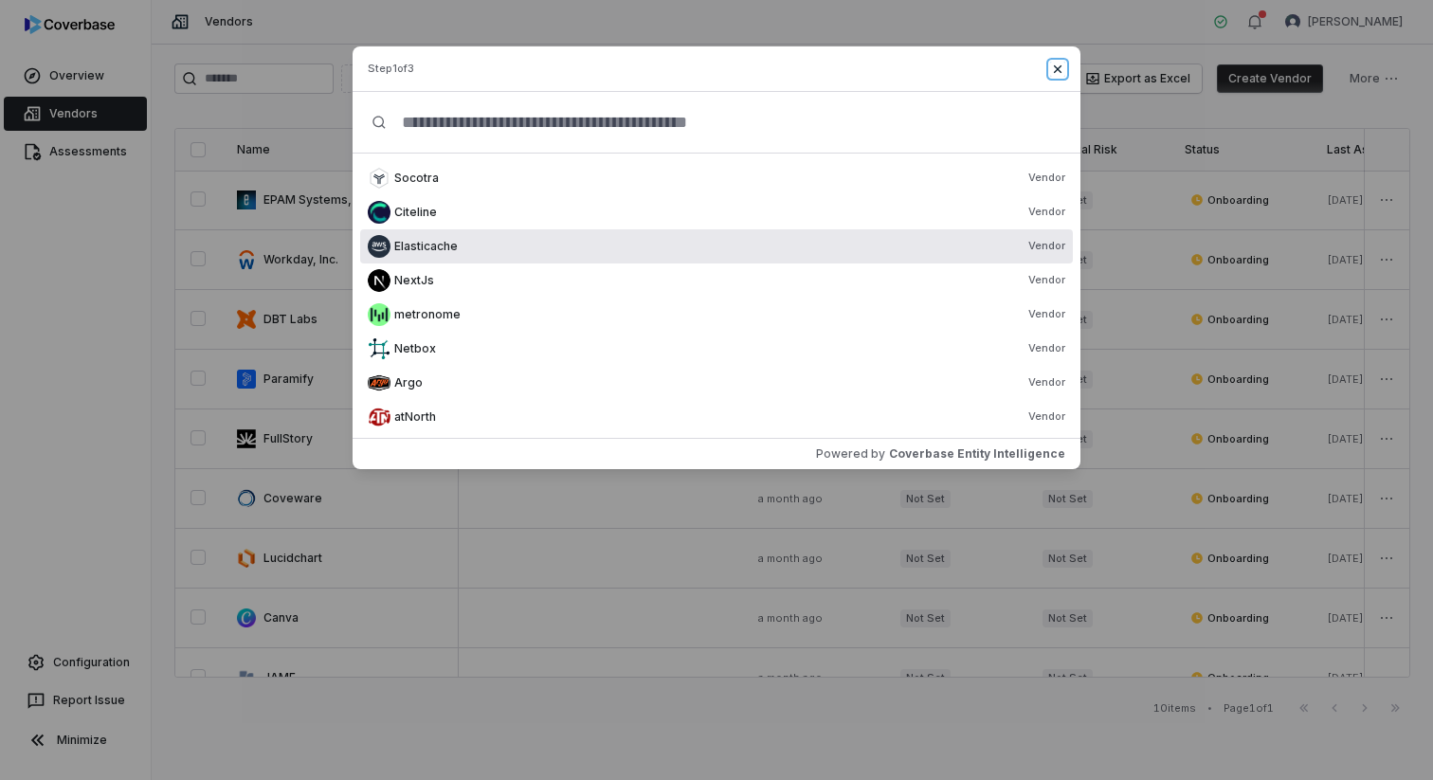
click at [1063, 73] on icon "button" at bounding box center [1057, 69] width 15 height 15
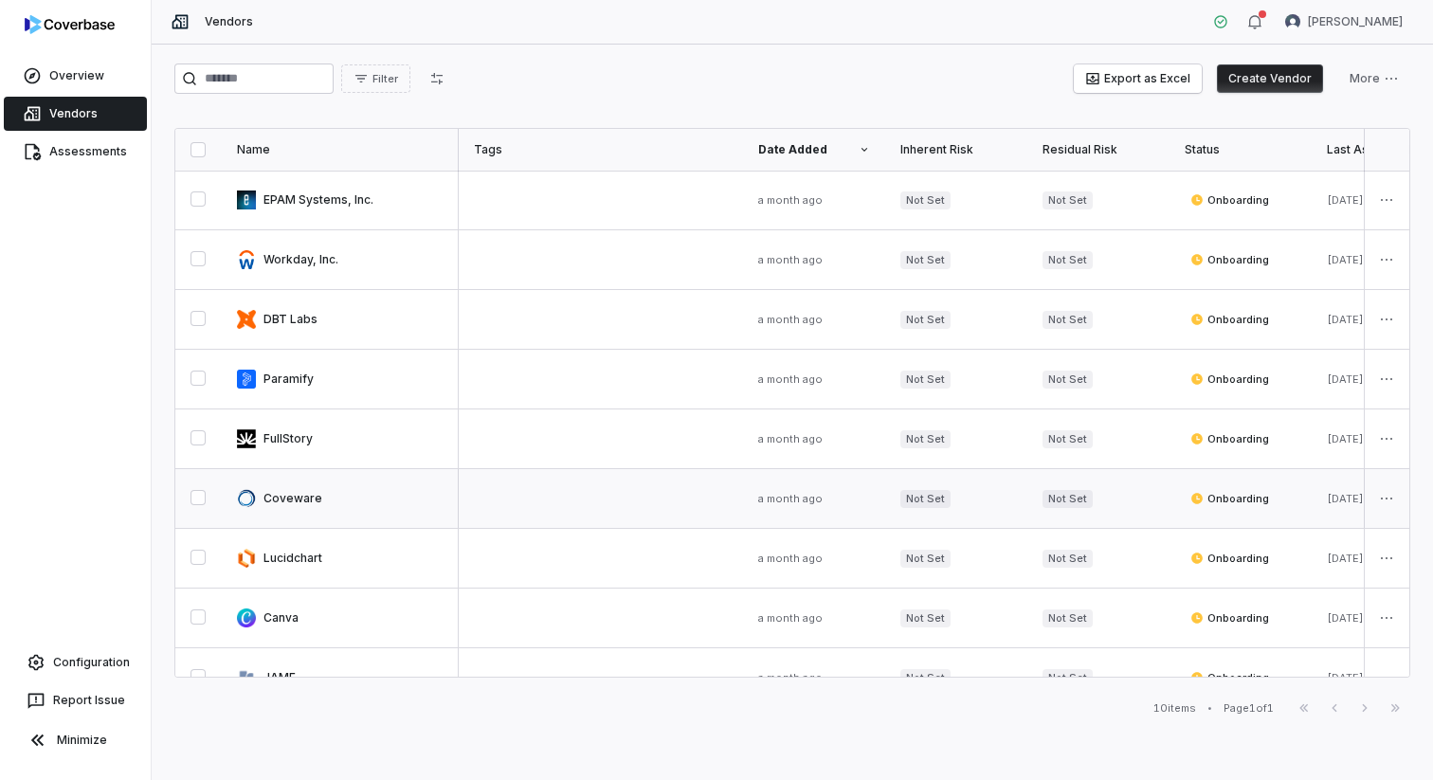
click at [294, 494] on link at bounding box center [340, 498] width 237 height 59
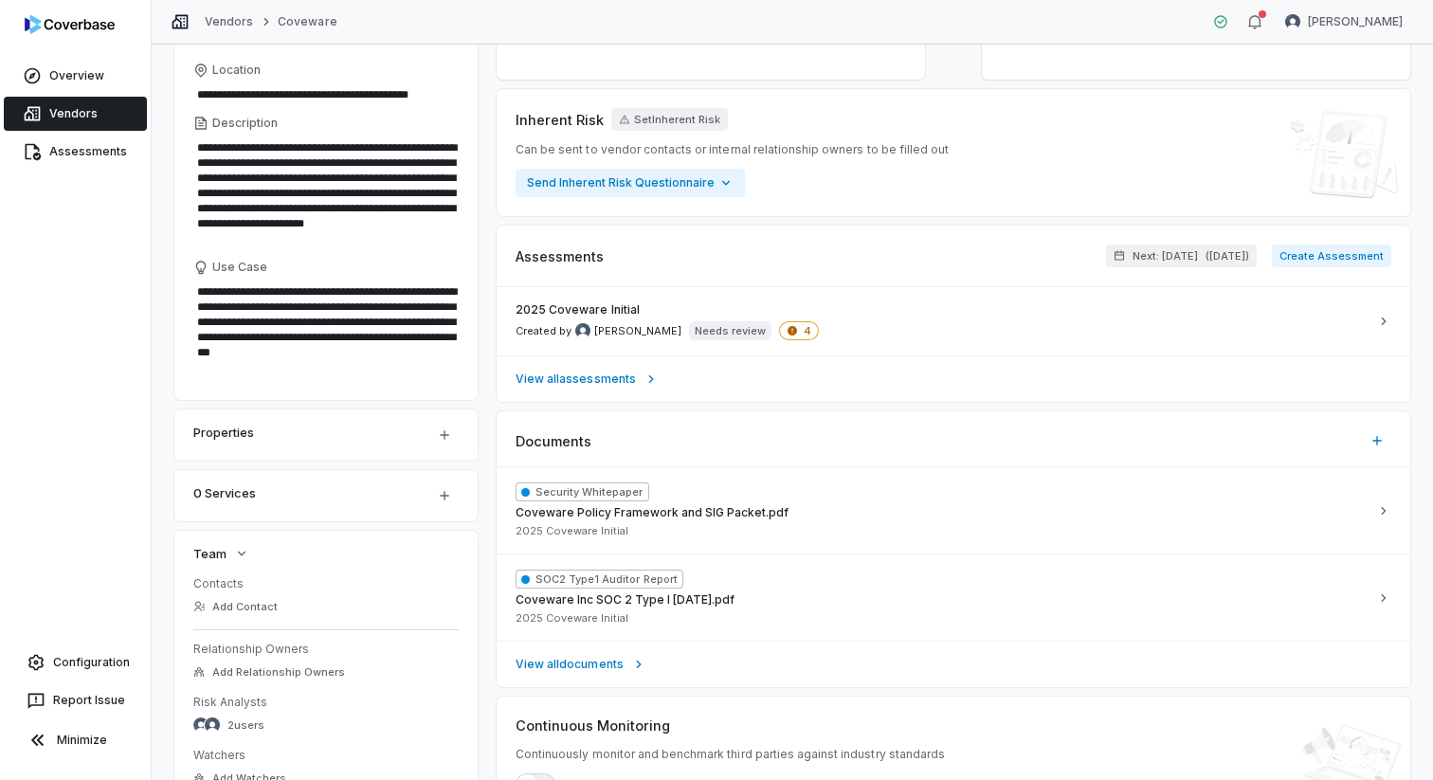
scroll to position [211, 0]
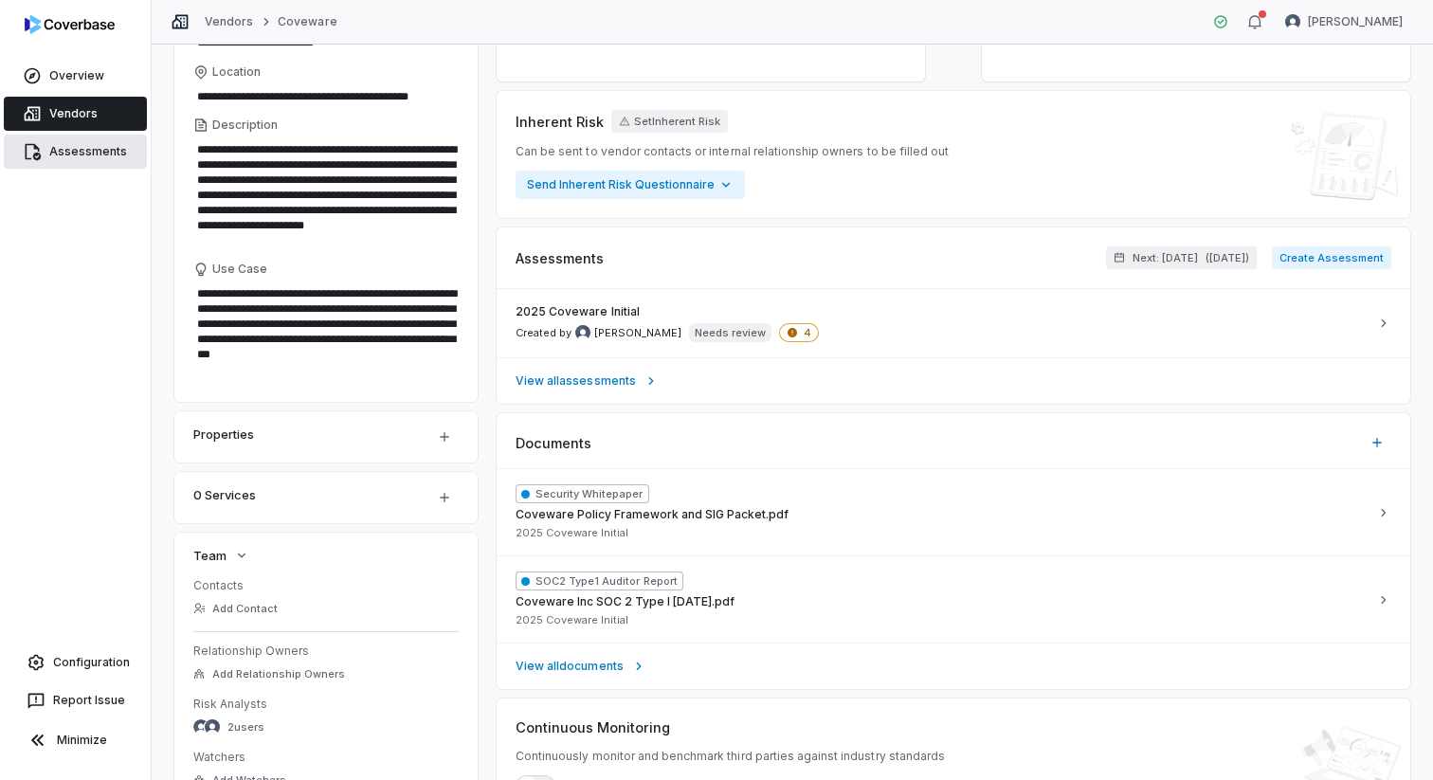
click at [109, 148] on link "Assessments" at bounding box center [75, 152] width 143 height 34
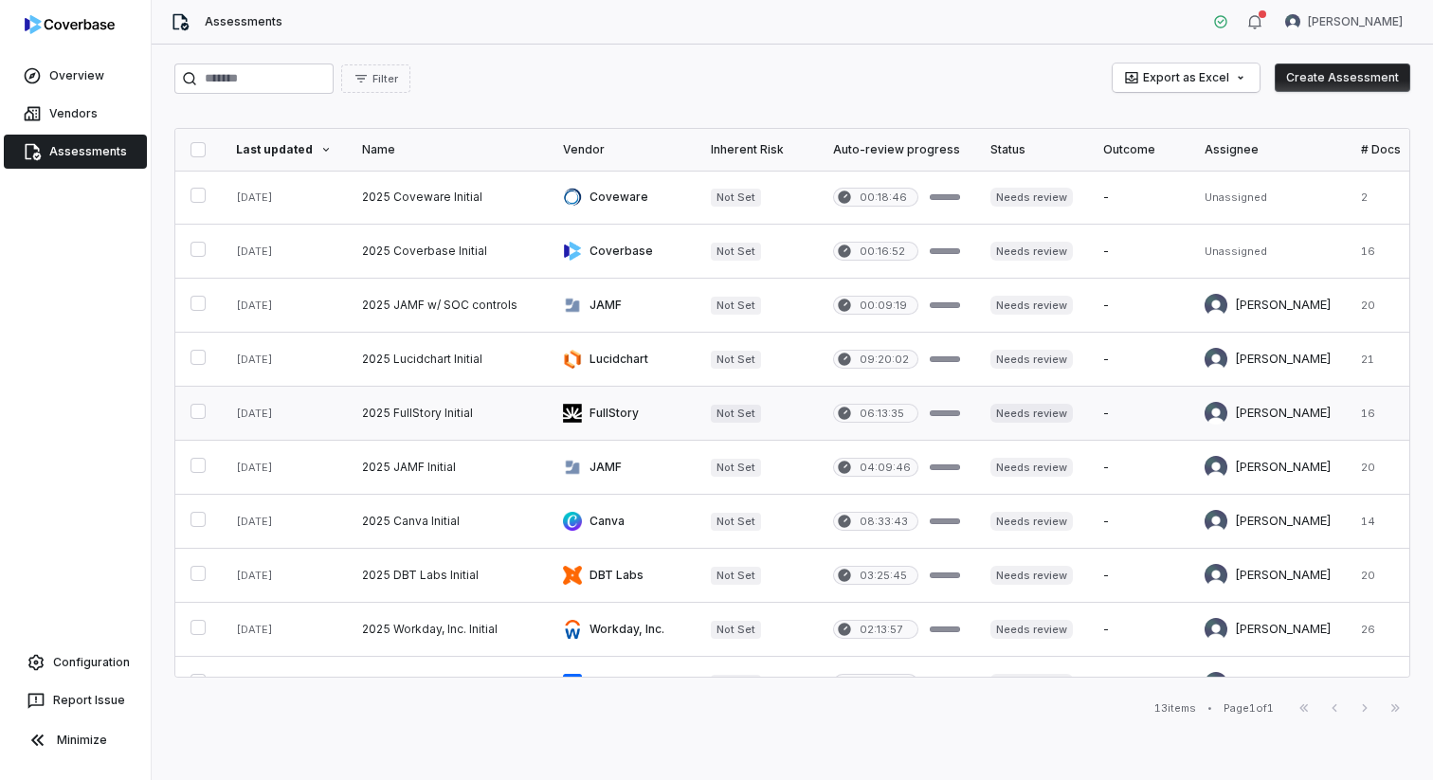
click at [442, 418] on link at bounding box center [447, 413] width 201 height 53
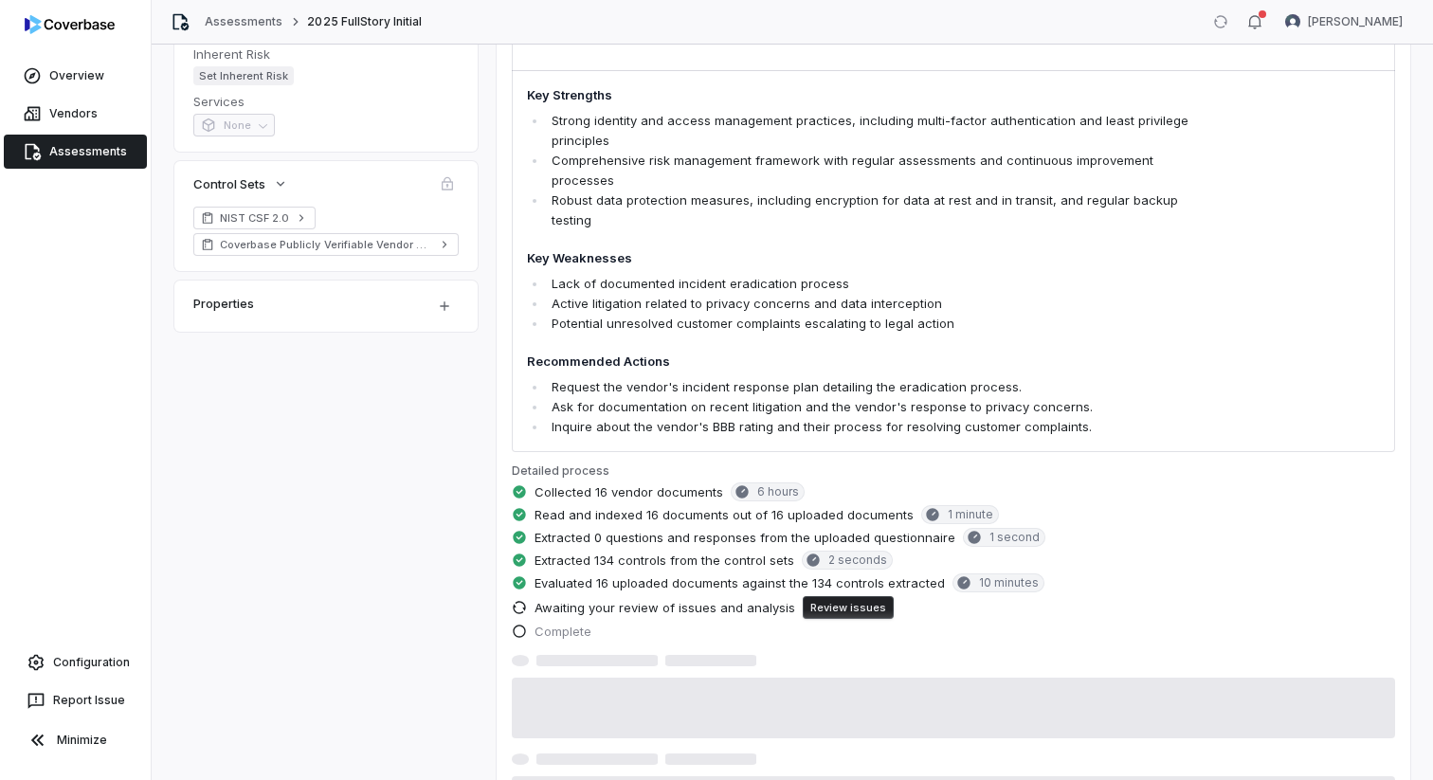
scroll to position [443, 0]
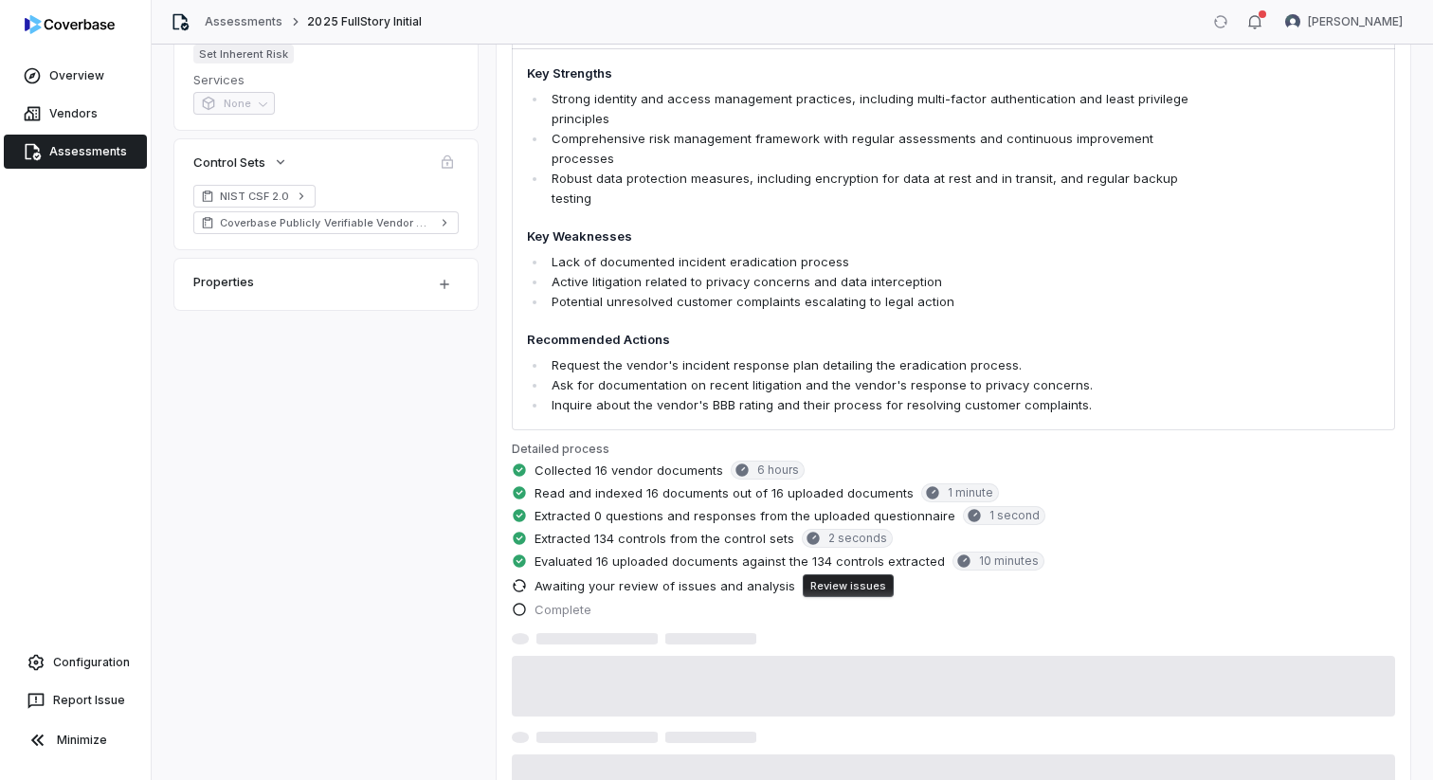
click at [826, 575] on button "Review issues" at bounding box center [848, 586] width 91 height 23
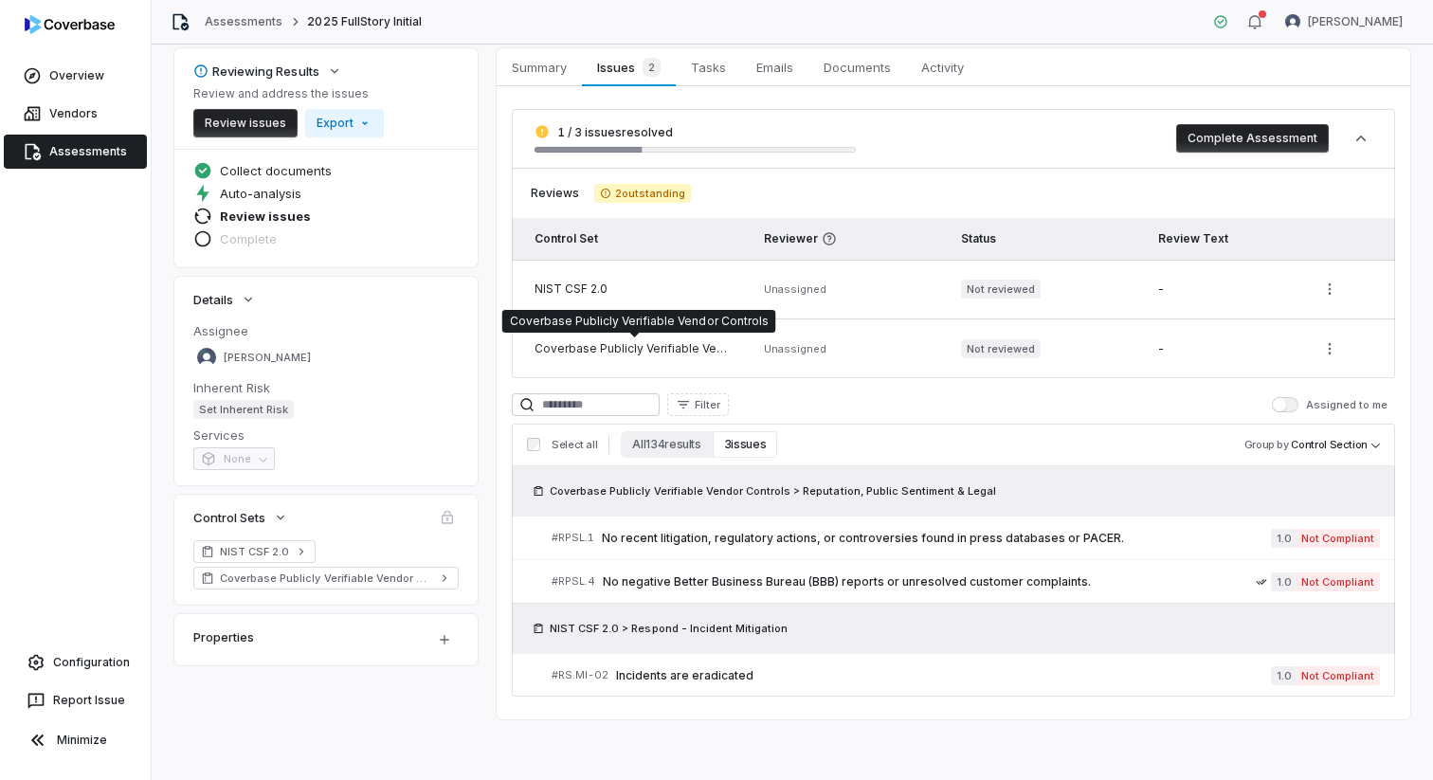
scroll to position [87, 0]
click at [101, 142] on link "Assessments" at bounding box center [75, 152] width 143 height 34
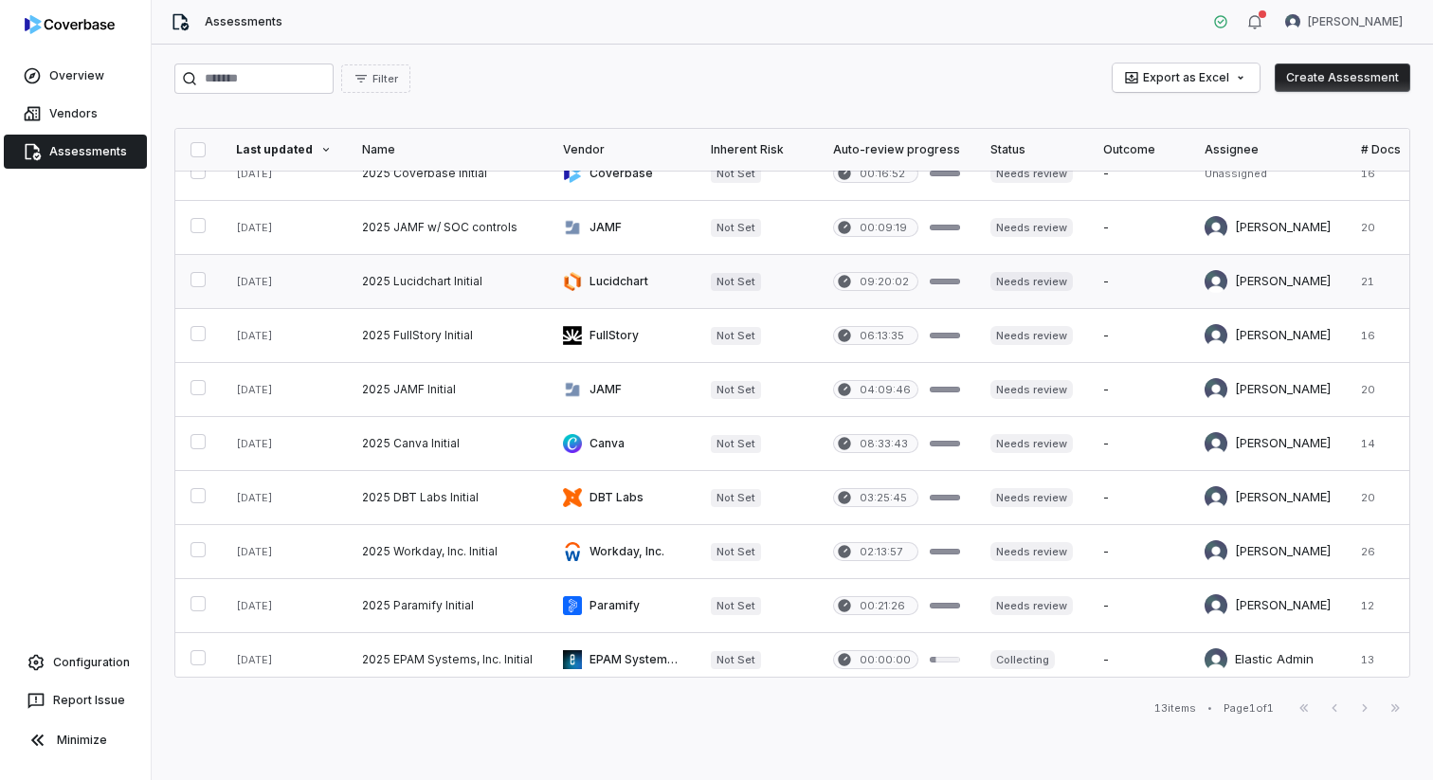
scroll to position [100, 6]
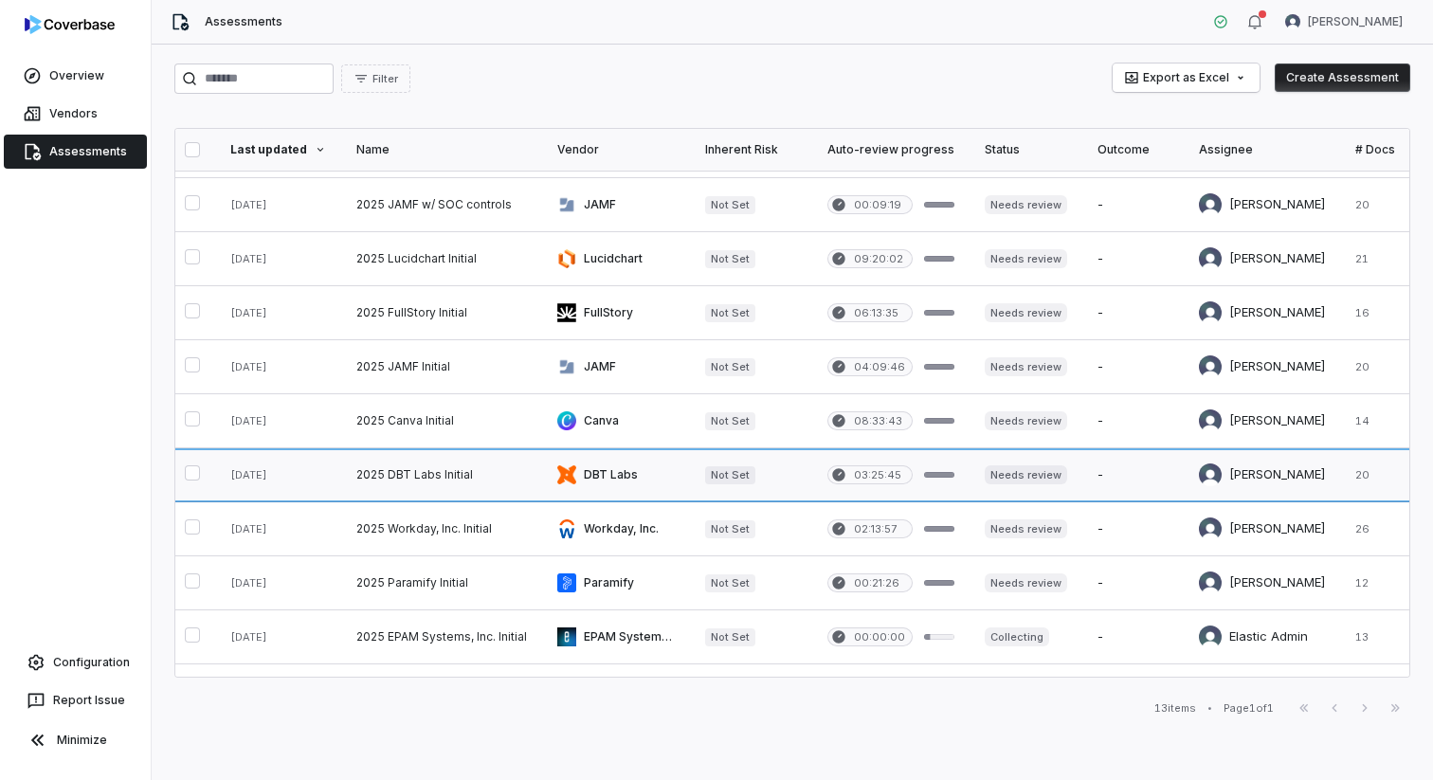
click at [611, 476] on link at bounding box center [616, 474] width 148 height 53
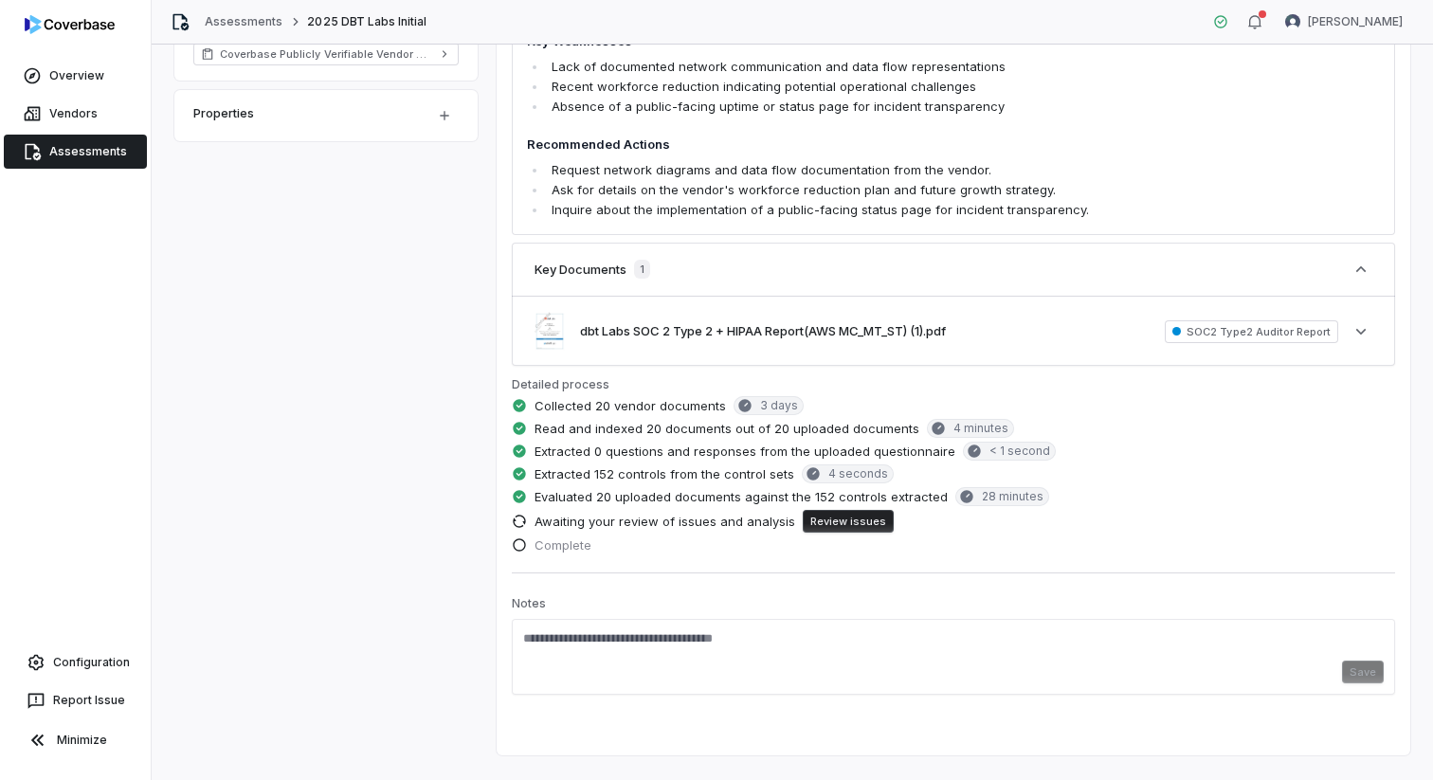
scroll to position [674, 0]
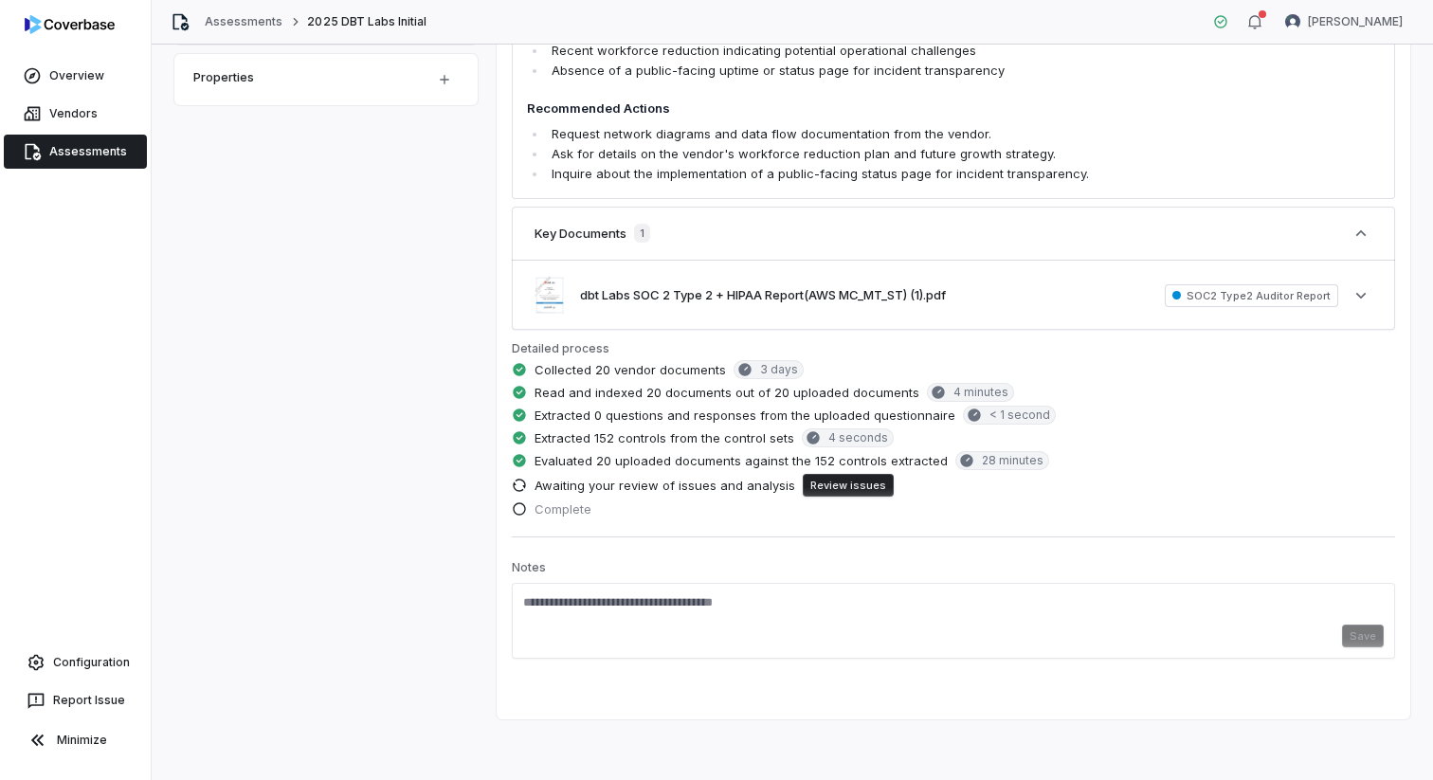
click at [849, 483] on button "Review issues" at bounding box center [848, 485] width 91 height 23
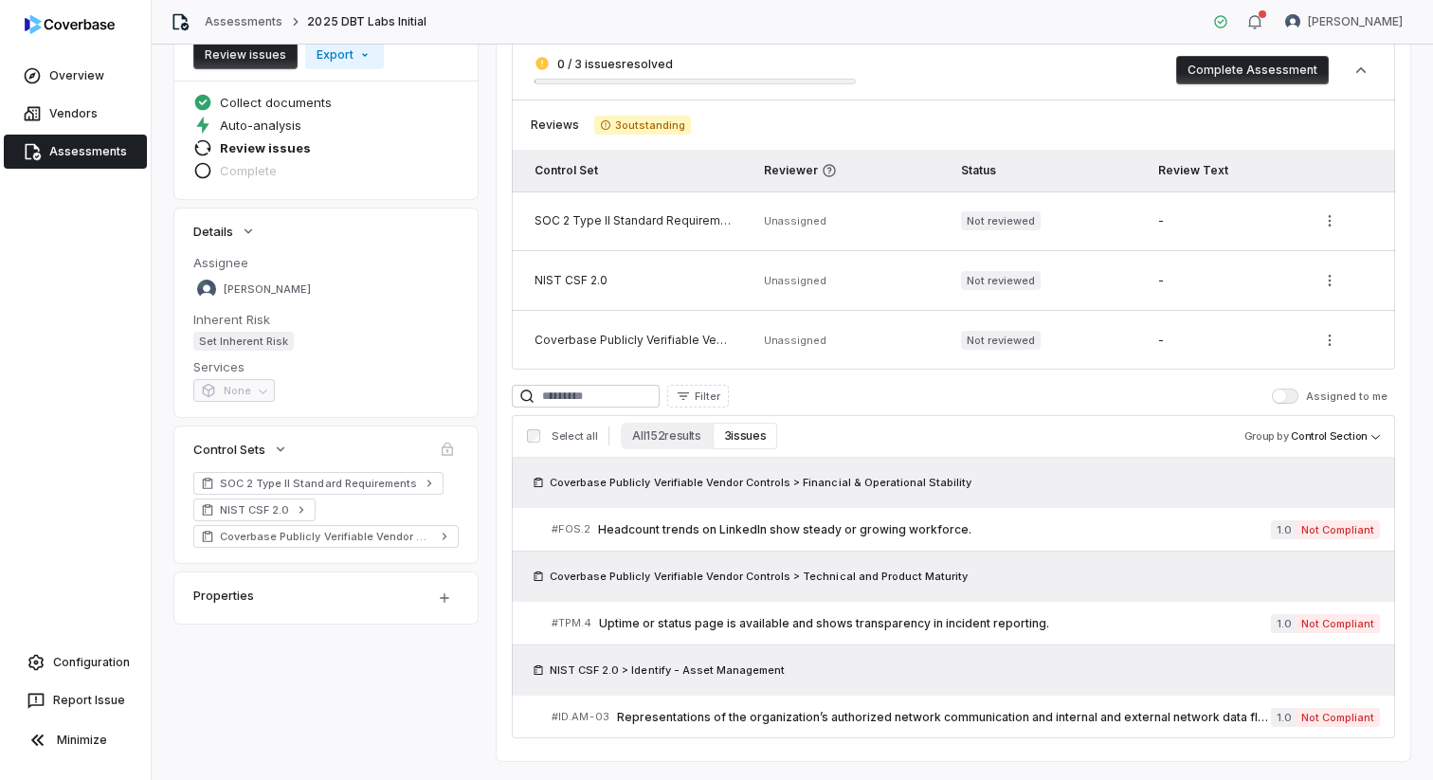
scroll to position [197, 0]
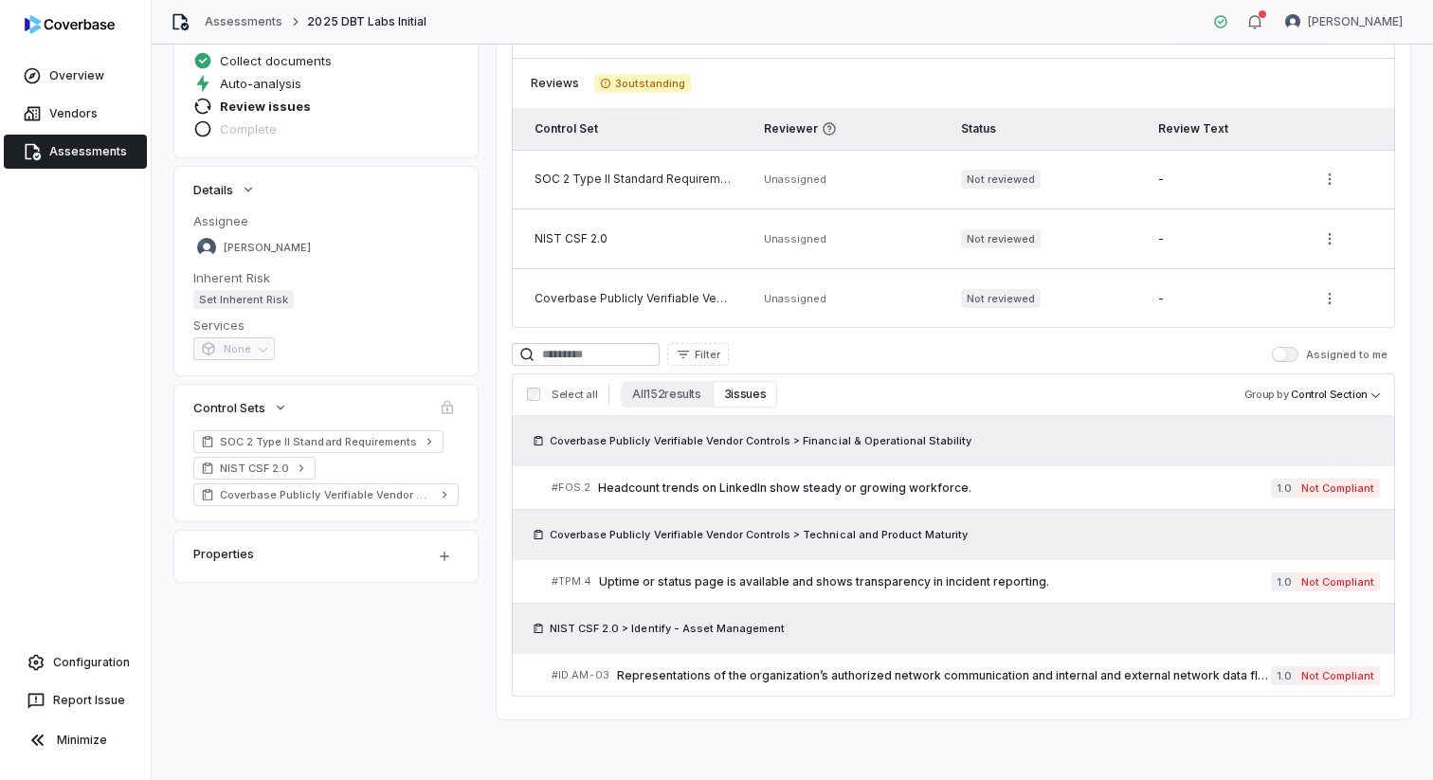
click at [754, 392] on button "3 issues" at bounding box center [745, 394] width 64 height 27
click at [862, 674] on span "Representations of the organization’s authorized network communication and inte…" at bounding box center [944, 675] width 654 height 15
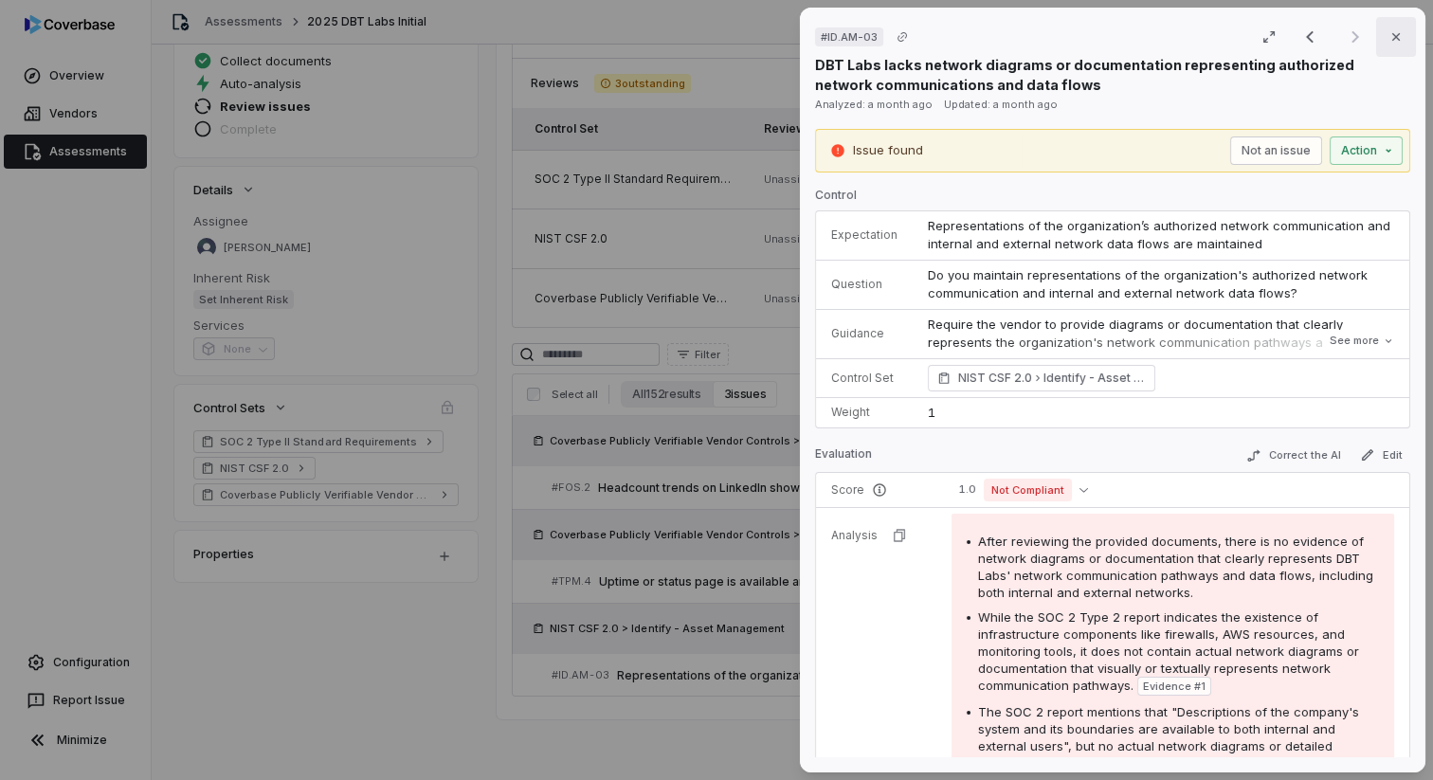
click at [1399, 46] on button "Close" at bounding box center [1397, 37] width 40 height 40
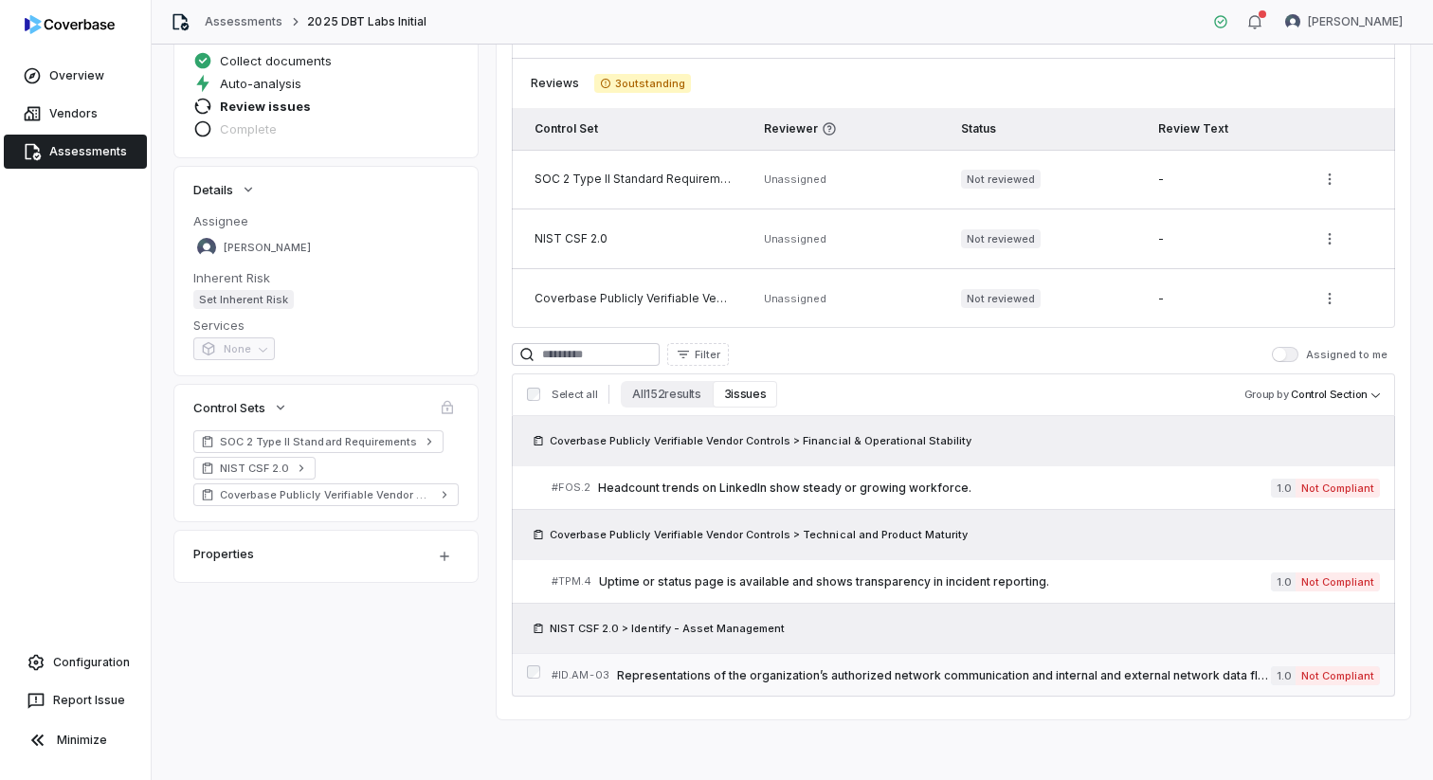
click at [927, 680] on span "Representations of the organization’s authorized network communication and inte…" at bounding box center [944, 675] width 654 height 15
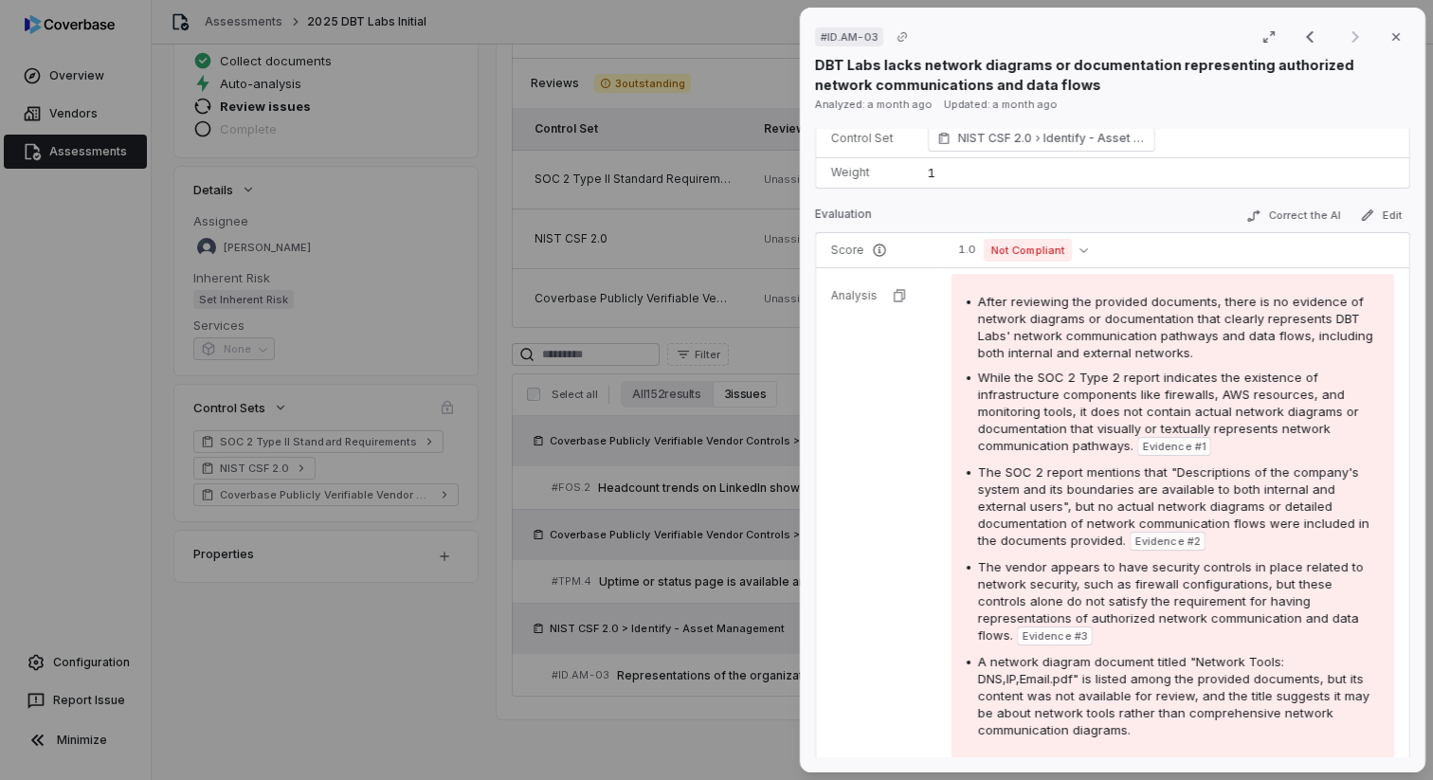
scroll to position [252, 0]
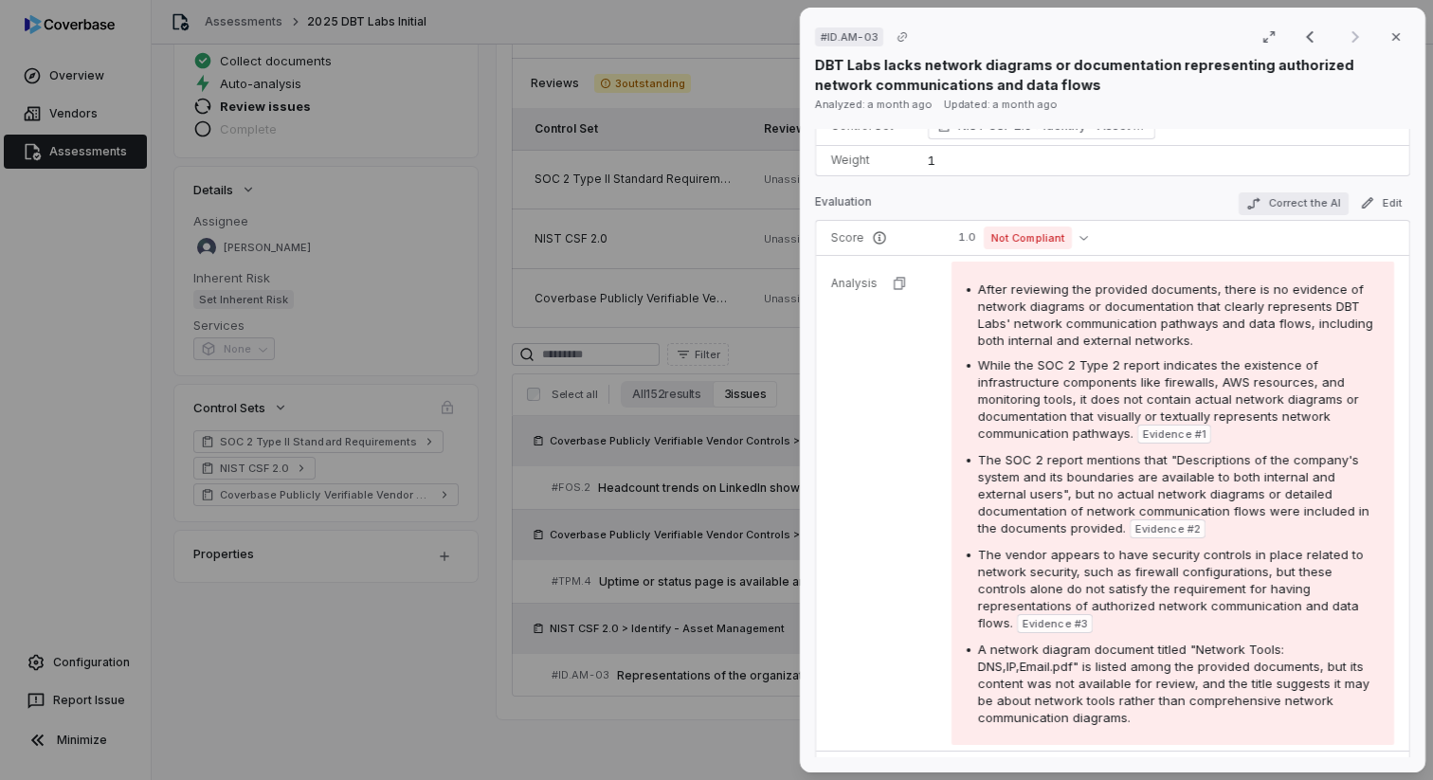
click at [1298, 200] on button "Correct the AI" at bounding box center [1294, 203] width 110 height 23
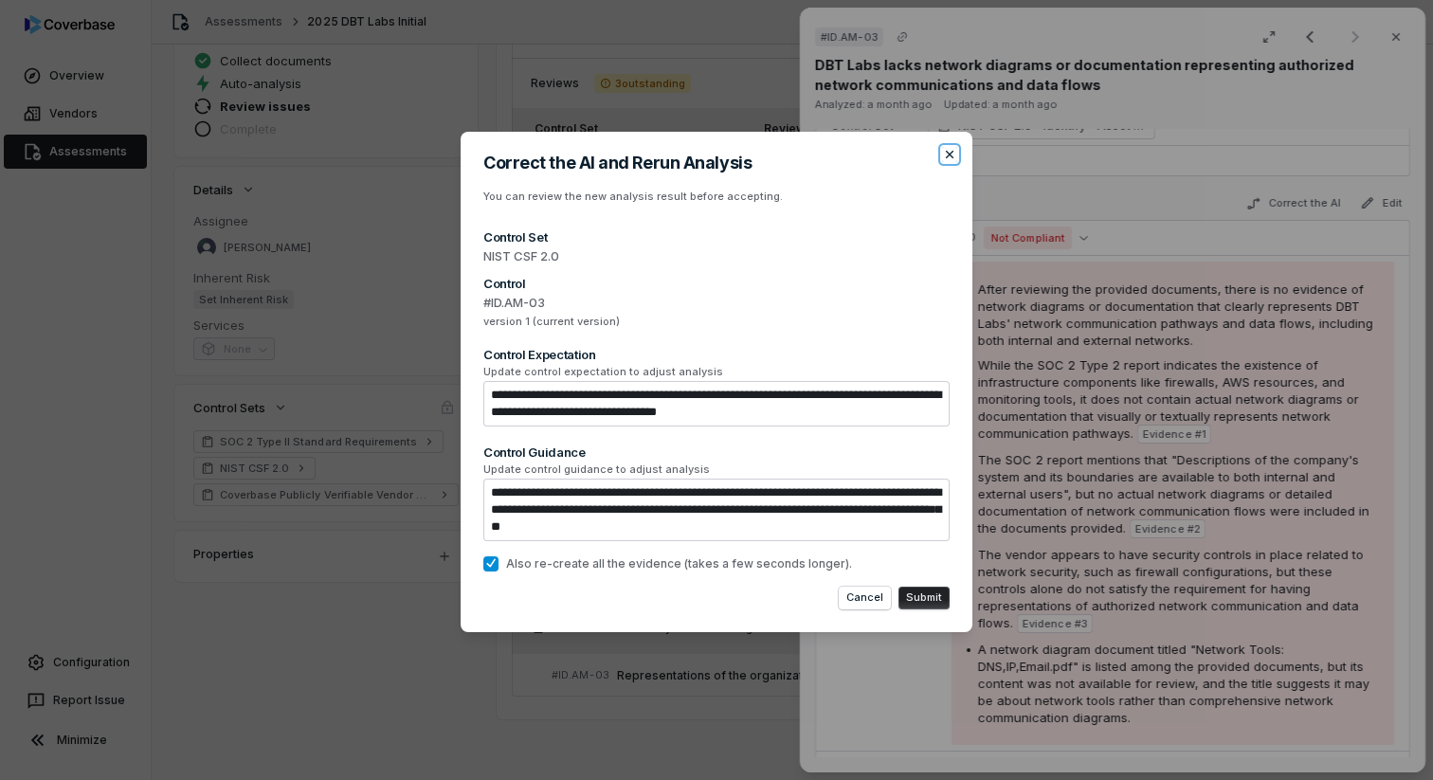
click at [945, 161] on icon "button" at bounding box center [949, 154] width 15 height 15
type textarea "*"
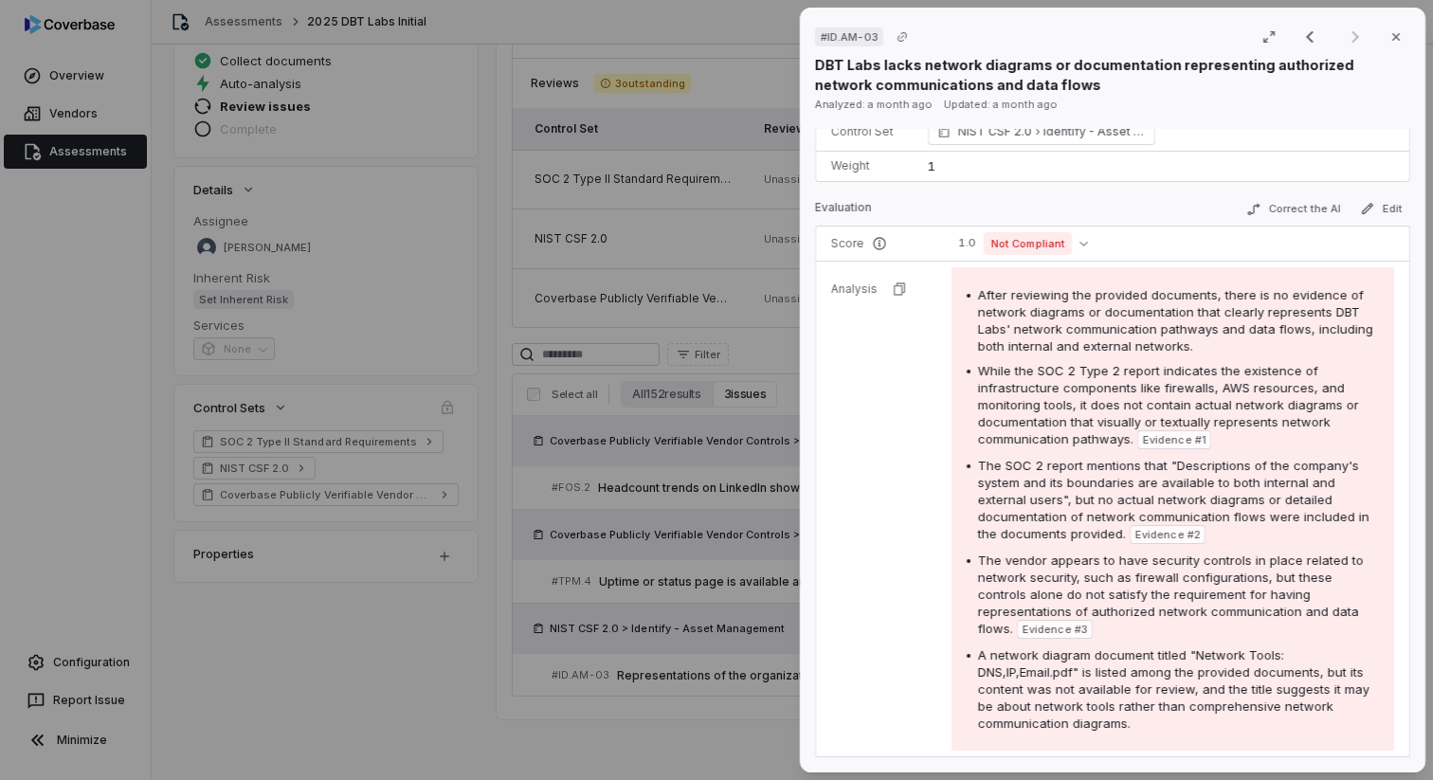
scroll to position [0, 0]
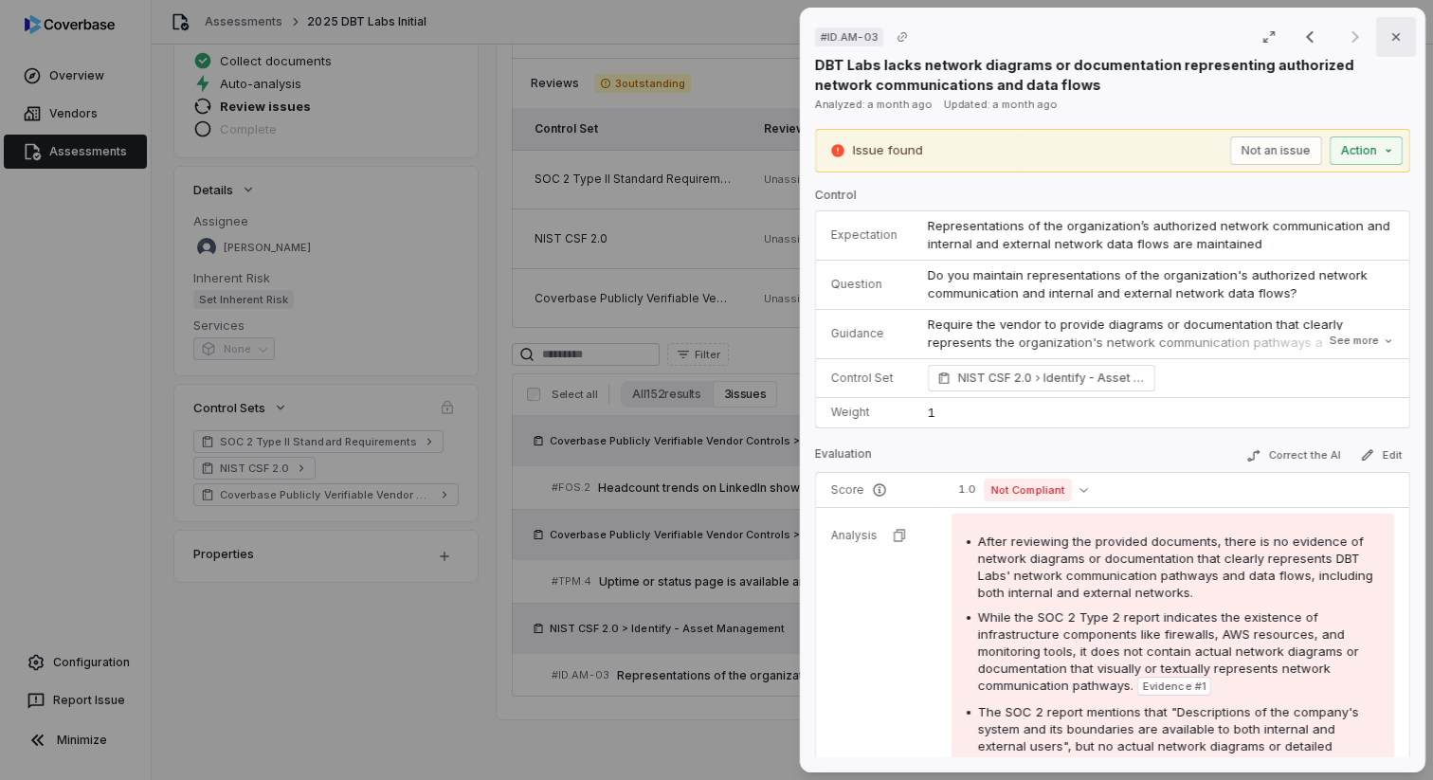
click at [1386, 38] on button "Close" at bounding box center [1397, 37] width 40 height 40
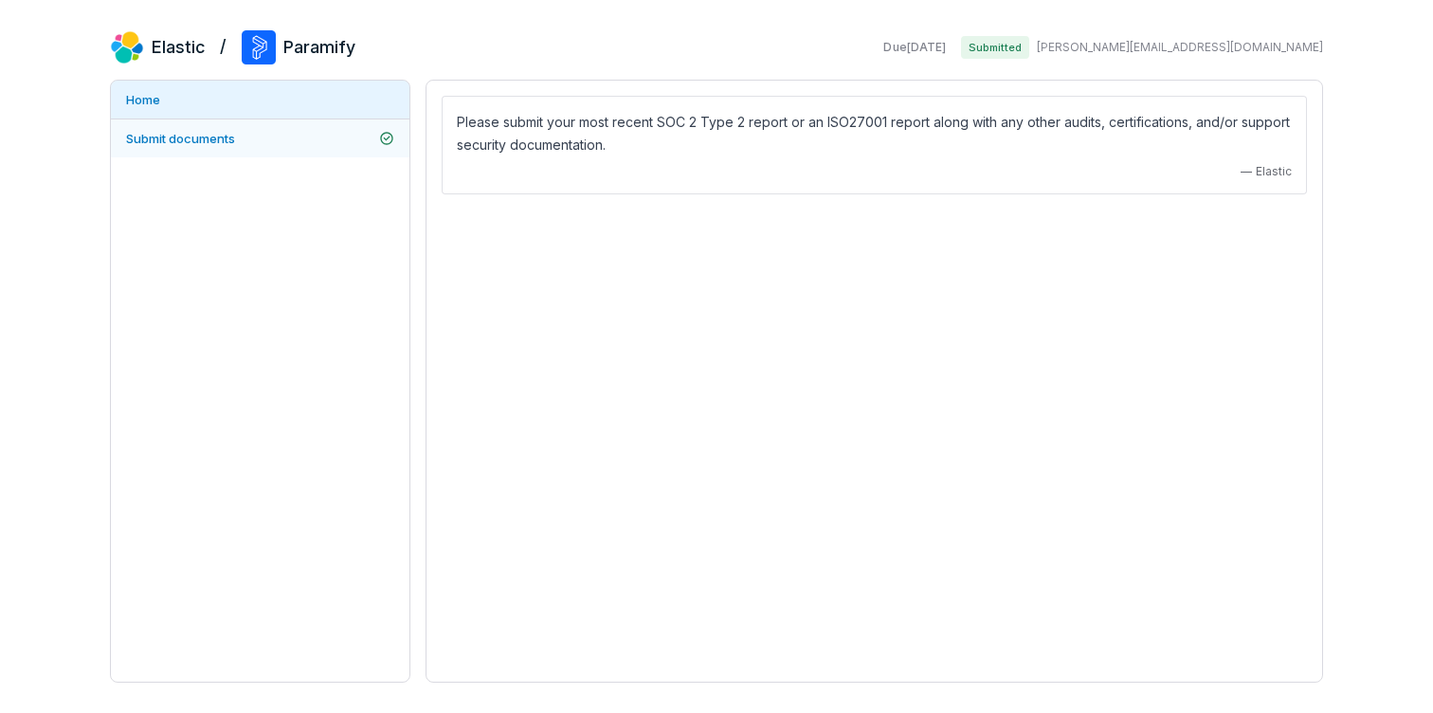
click at [276, 140] on link "Submit documents" at bounding box center [260, 138] width 299 height 38
